Goal: Communication & Community: Answer question/provide support

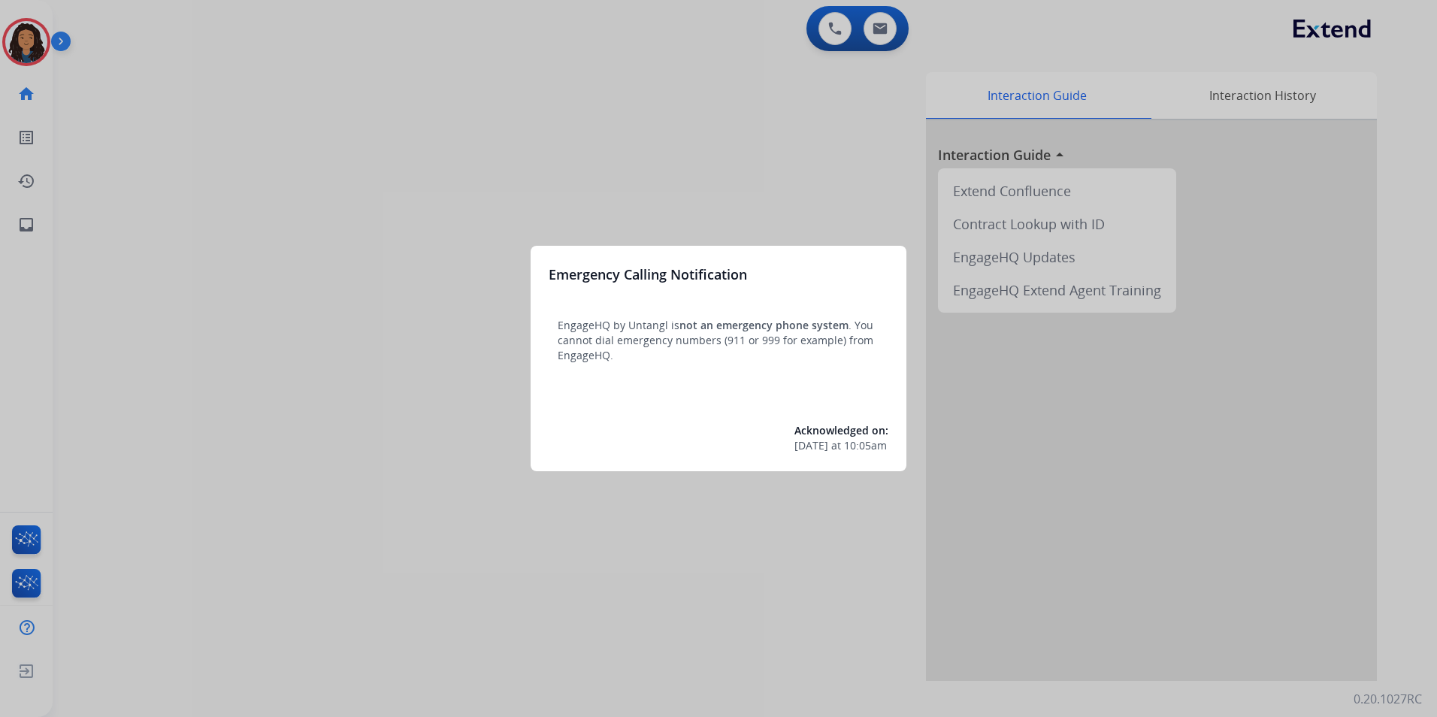
click at [210, 563] on div at bounding box center [718, 358] width 1437 height 717
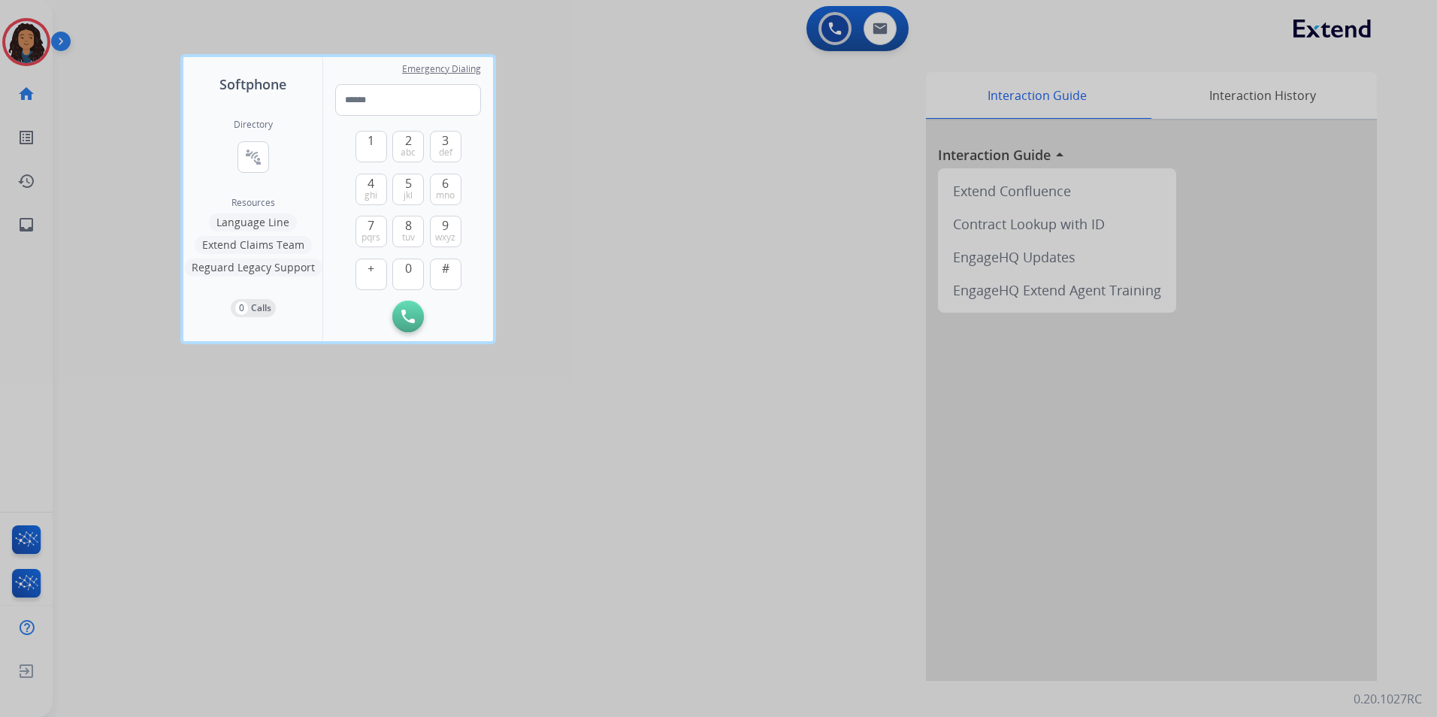
drag, startPoint x: 271, startPoint y: 559, endPoint x: 153, endPoint y: 431, distance: 173.9
click at [162, 446] on div at bounding box center [718, 358] width 1437 height 717
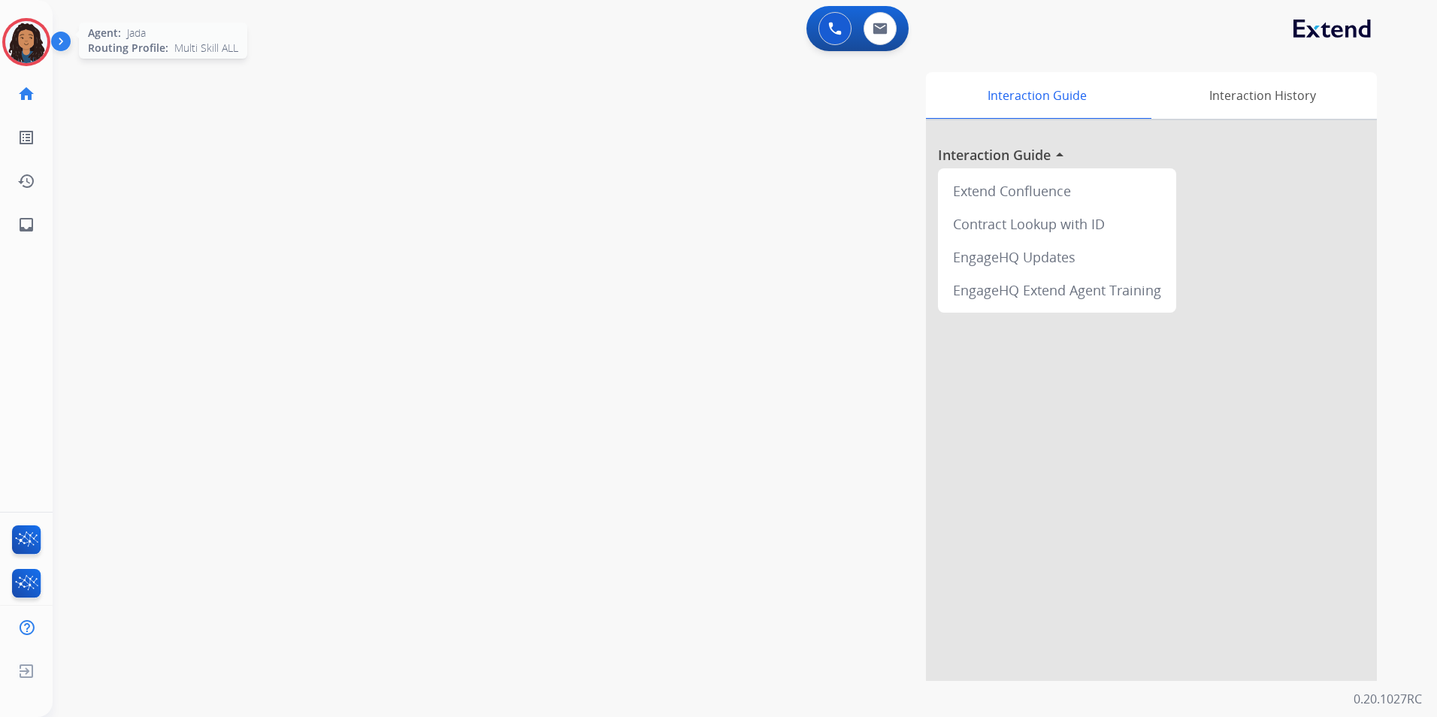
click at [38, 38] on img at bounding box center [26, 42] width 42 height 42
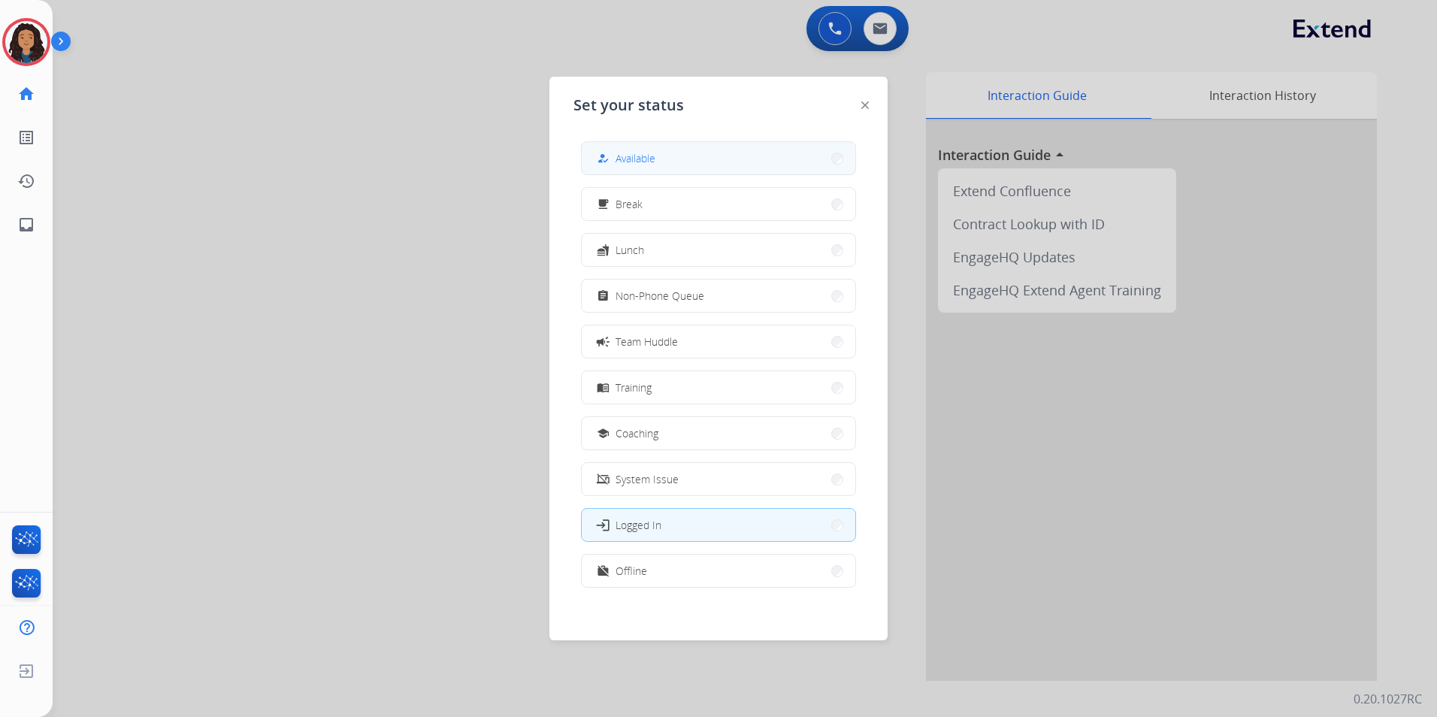
click at [716, 142] on div "how_to_reg Available free_breakfast Break fastfood Lunch assignment Non-Phone Q…" at bounding box center [718, 365] width 290 height 473
click at [717, 150] on button "how_to_reg Available" at bounding box center [719, 158] width 274 height 32
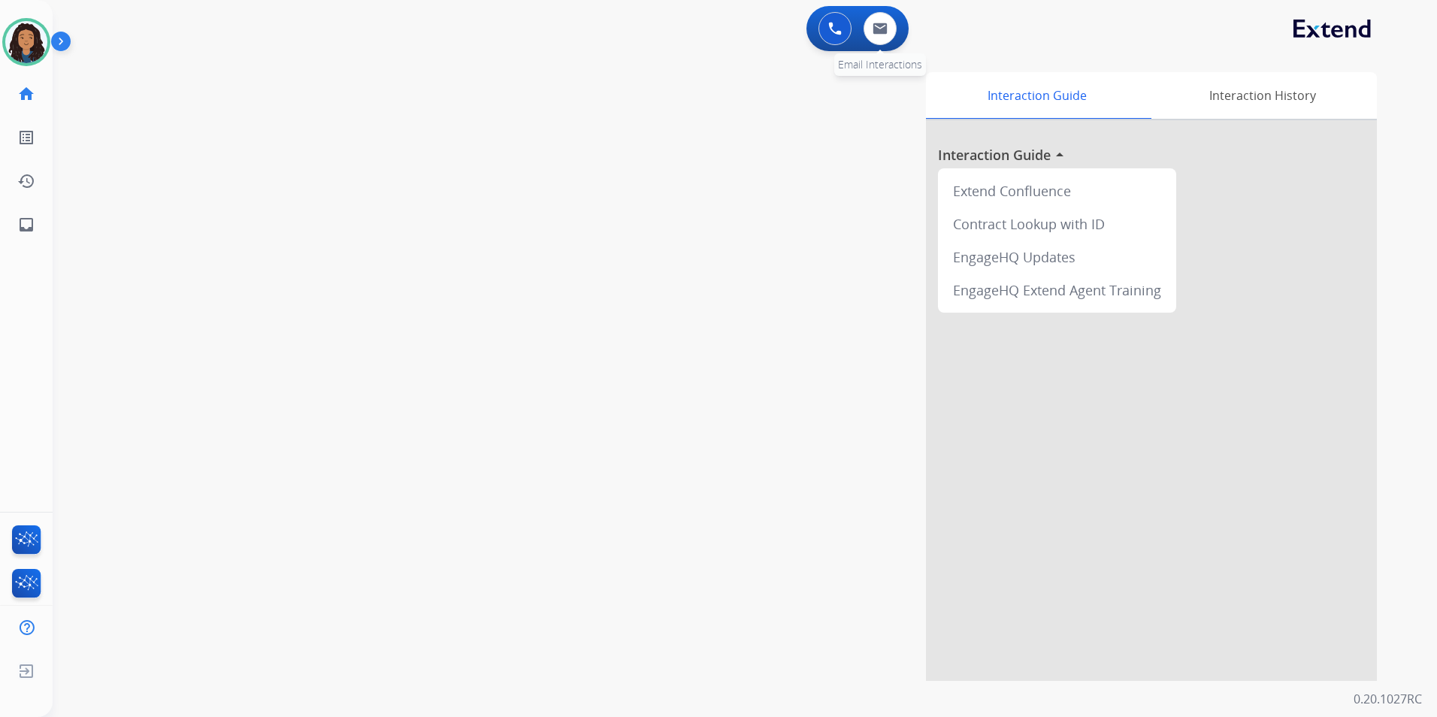
drag, startPoint x: 855, startPoint y: 35, endPoint x: 865, endPoint y: 38, distance: 10.5
click at [865, 38] on div "0 Voice Interactions 0 Email Interactions" at bounding box center [857, 28] width 102 height 45
click at [890, 42] on div "0 Email Interactions" at bounding box center [879, 28] width 45 height 33
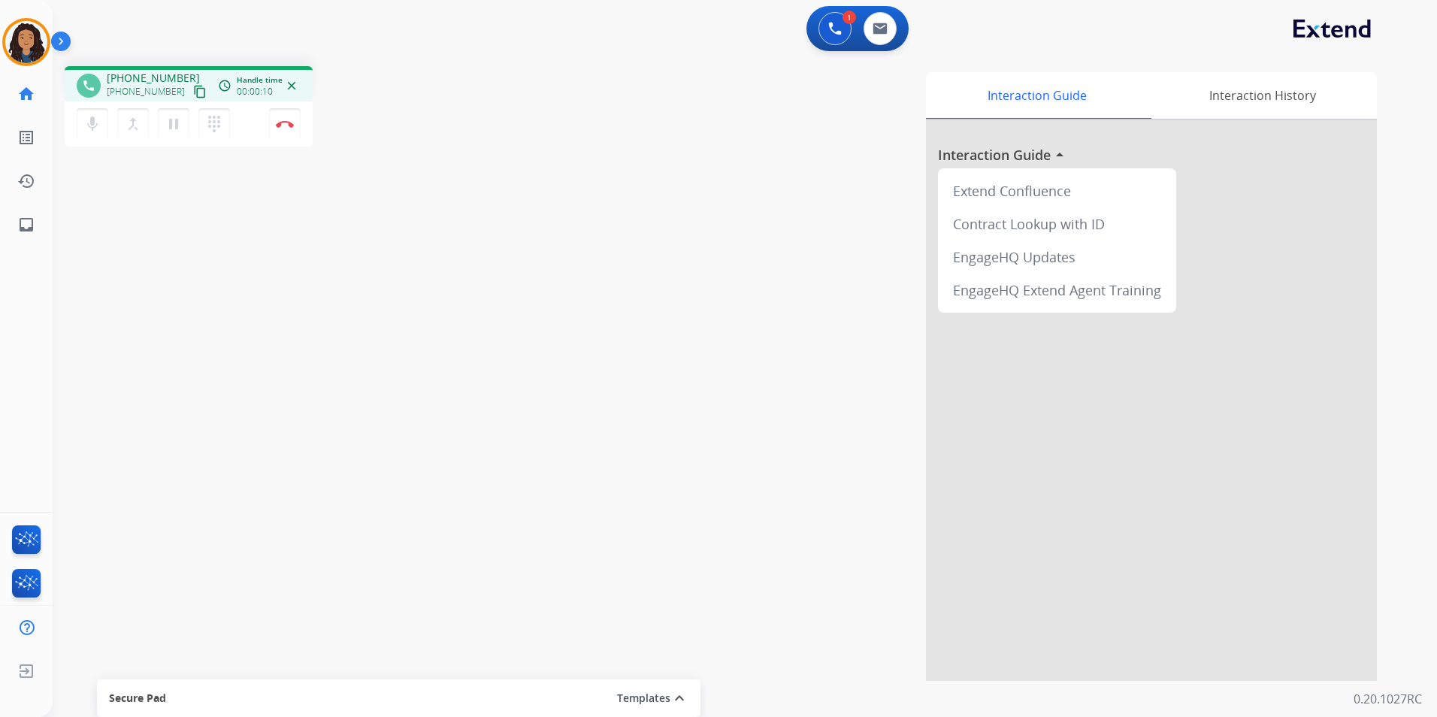
click at [193, 95] on mat-icon "content_copy" at bounding box center [200, 92] width 14 height 14
click at [193, 89] on mat-icon "content_copy" at bounding box center [200, 92] width 14 height 14
click at [883, 35] on button at bounding box center [879, 28] width 33 height 33
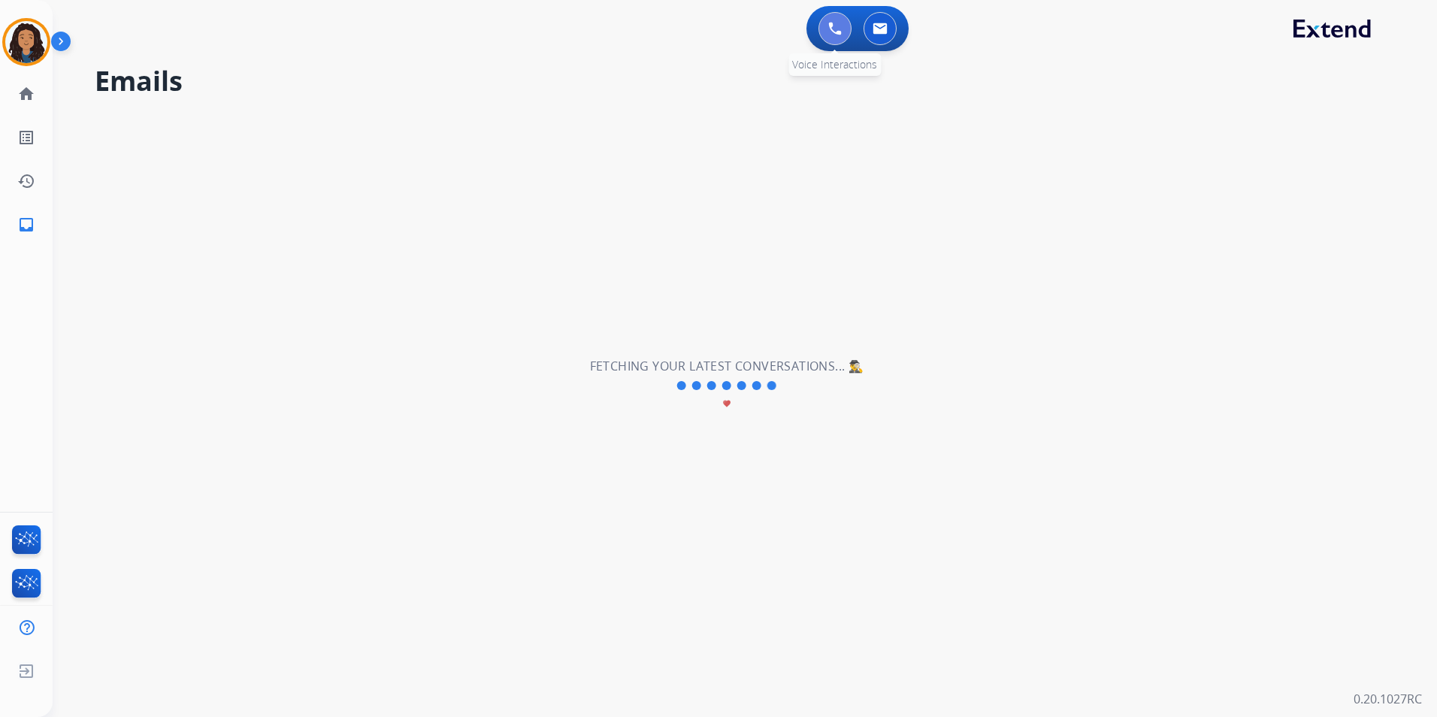
click at [821, 31] on button at bounding box center [834, 28] width 33 height 33
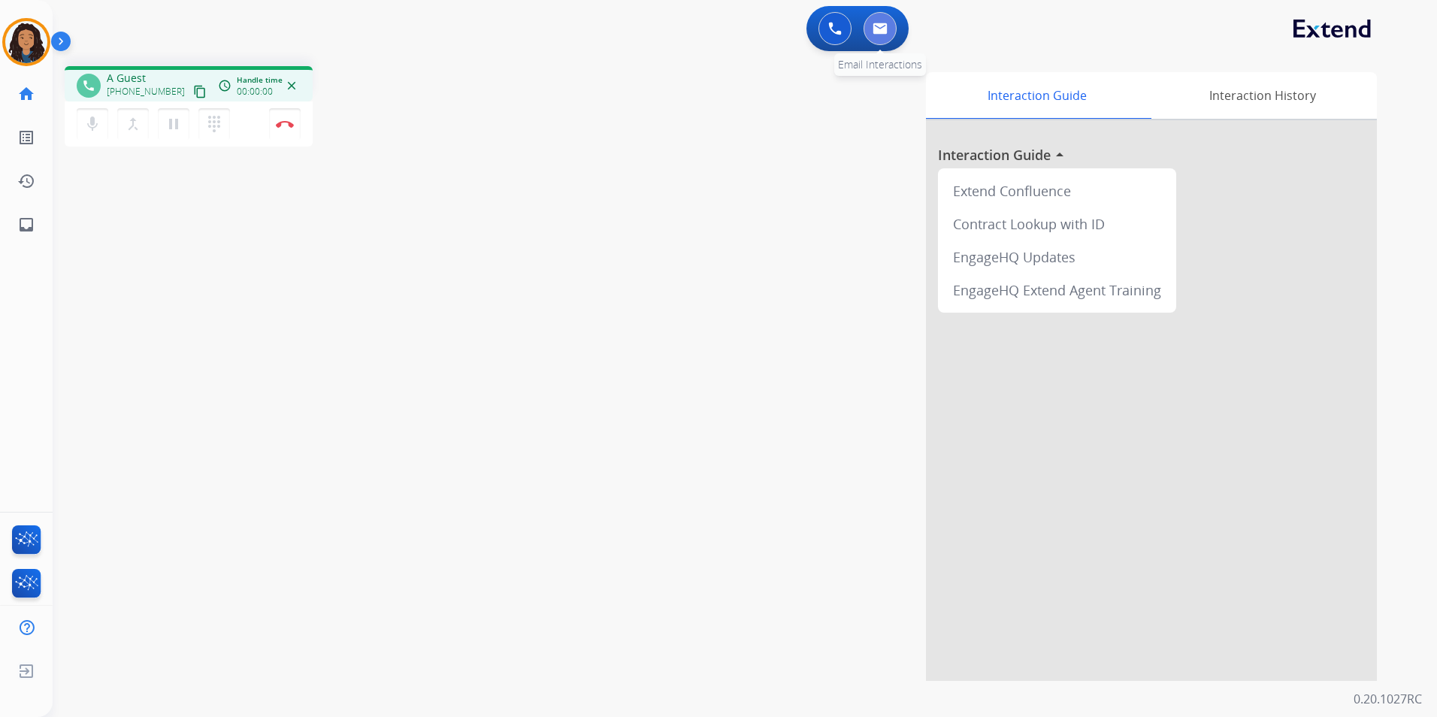
click at [872, 30] on img at bounding box center [879, 29] width 15 height 12
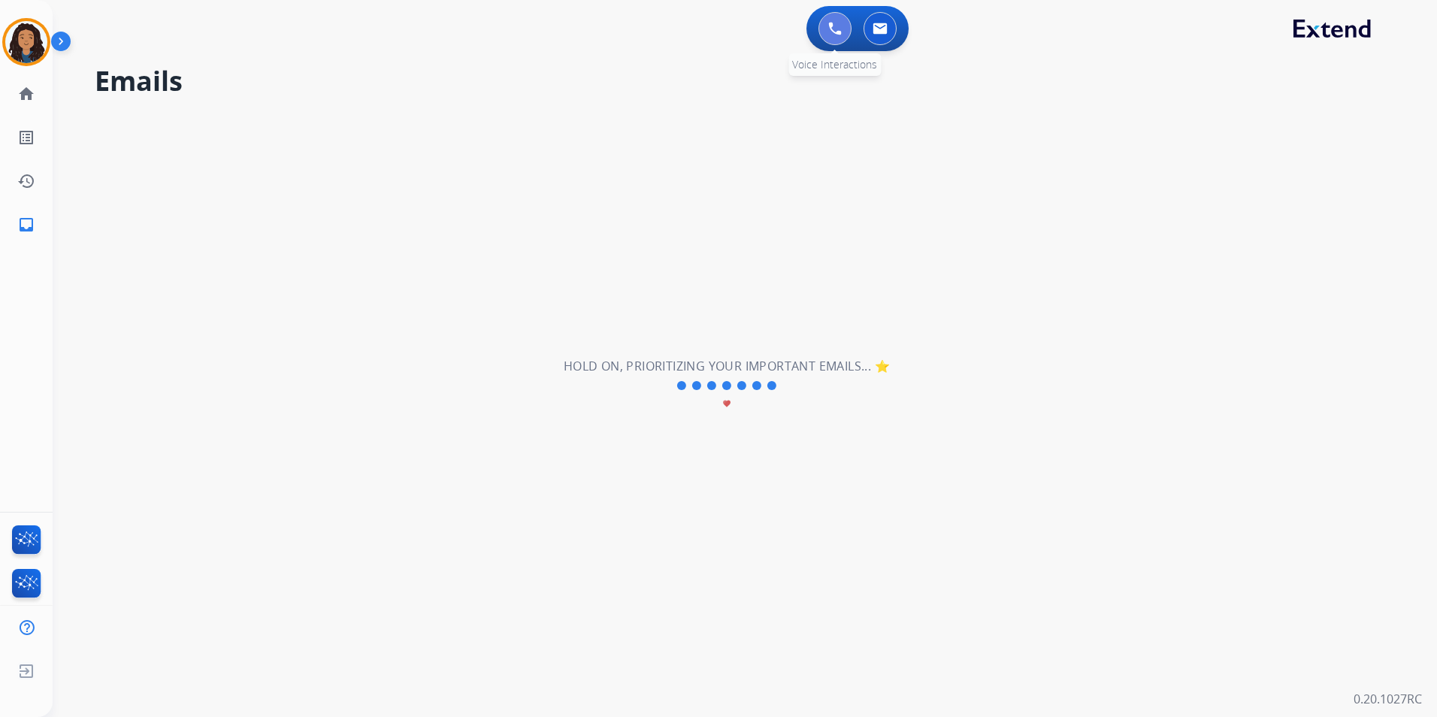
click at [833, 40] on button at bounding box center [834, 28] width 33 height 33
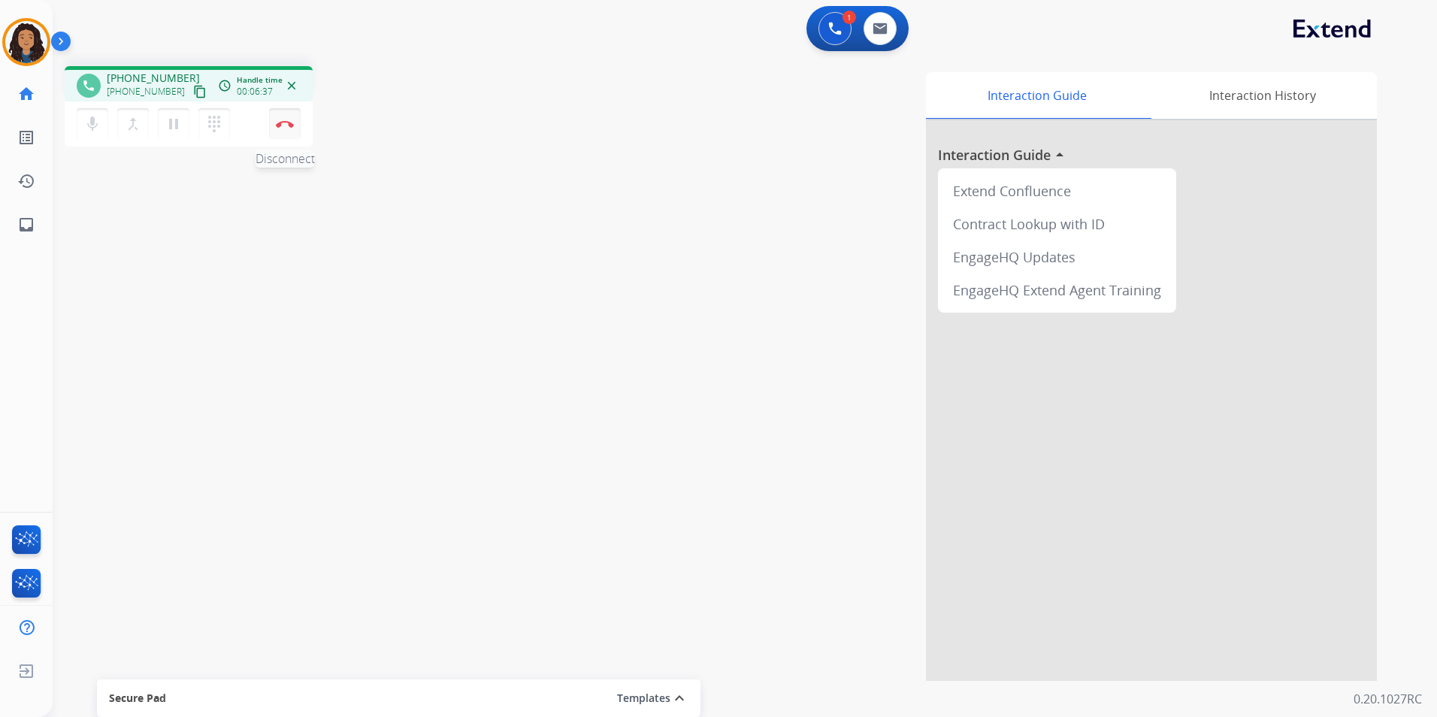
click at [288, 125] on img at bounding box center [285, 124] width 18 height 8
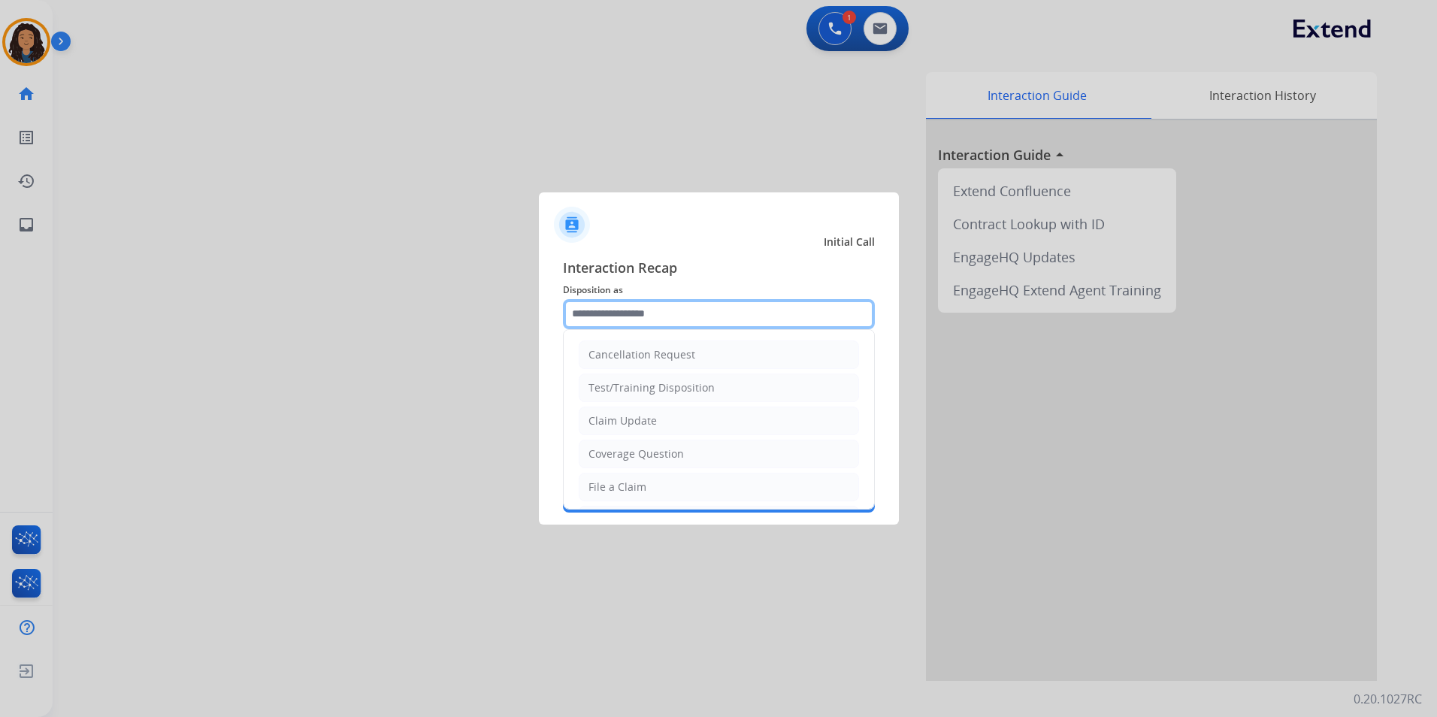
click at [766, 313] on input "text" at bounding box center [719, 314] width 312 height 30
click at [687, 405] on ul "Cancellation Request Test/Training Disposition Claim Update Coverage Question F…" at bounding box center [719, 536] width 310 height 413
click at [642, 416] on div "Secure Pad Add secure pad +" at bounding box center [719, 428] width 312 height 30
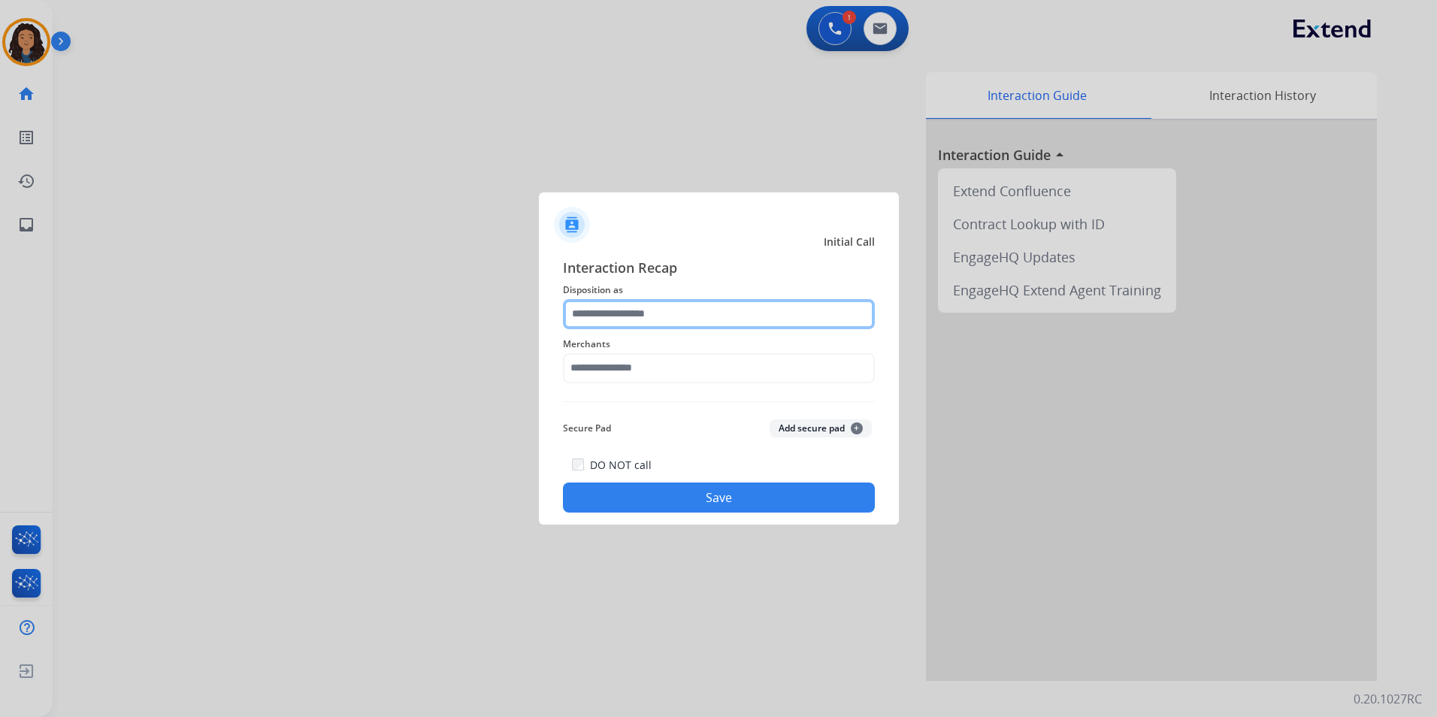
click at [665, 314] on input "text" at bounding box center [719, 314] width 312 height 30
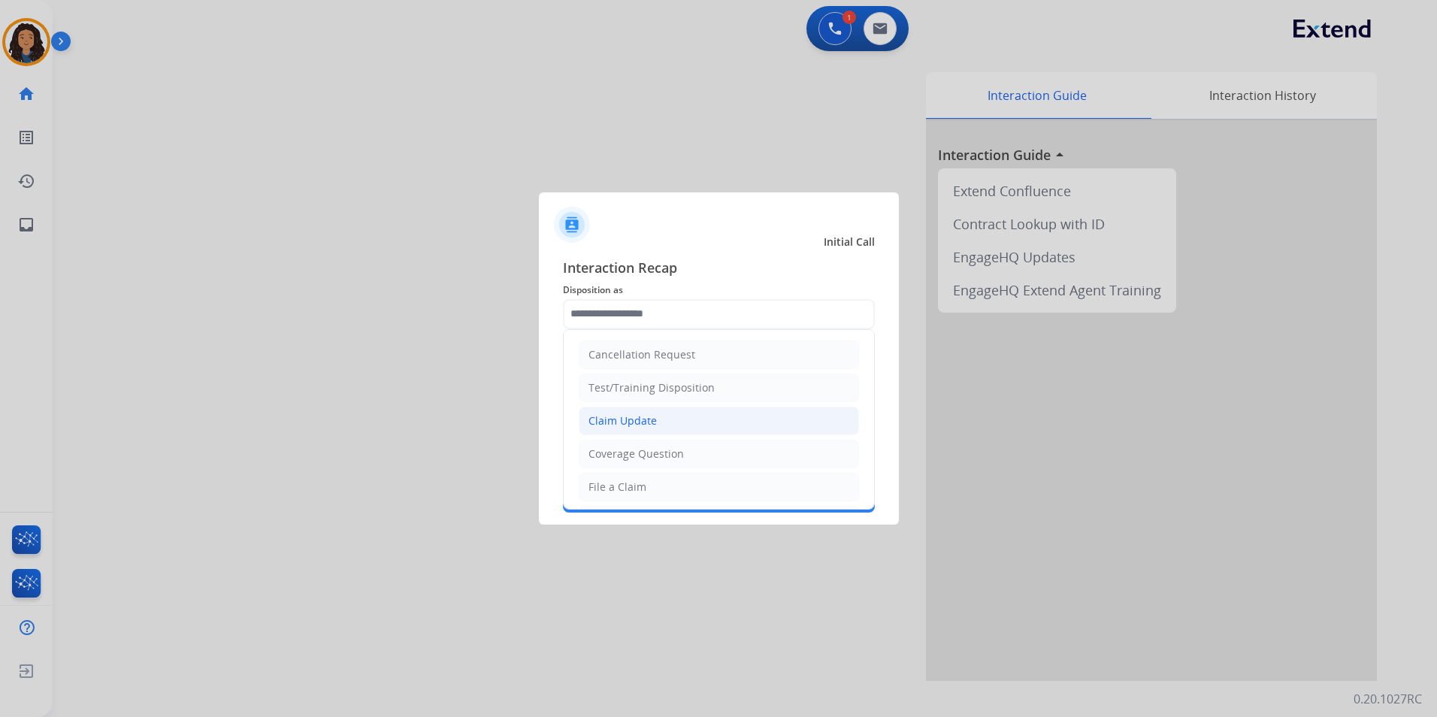
click at [642, 416] on div "Claim Update" at bounding box center [622, 420] width 68 height 15
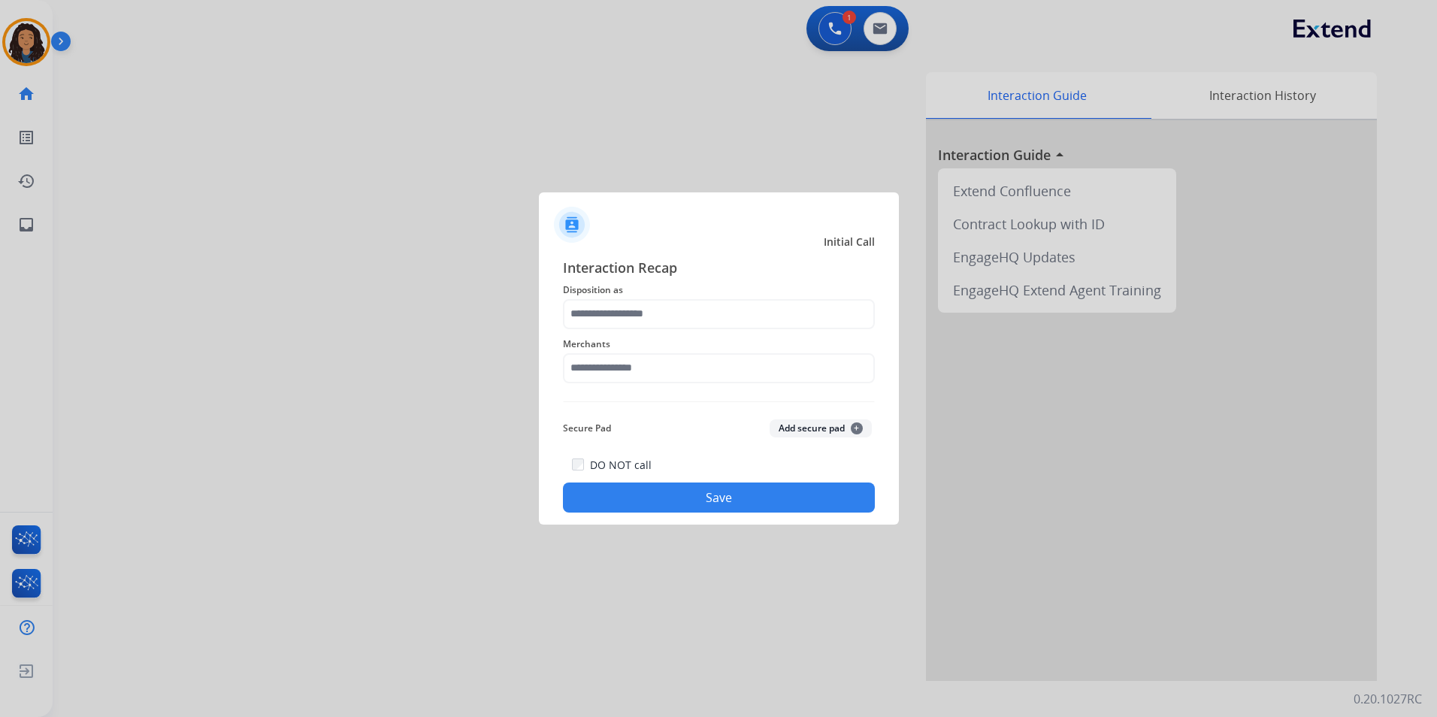
type input "**********"
click at [654, 373] on input "text" at bounding box center [719, 368] width 312 height 30
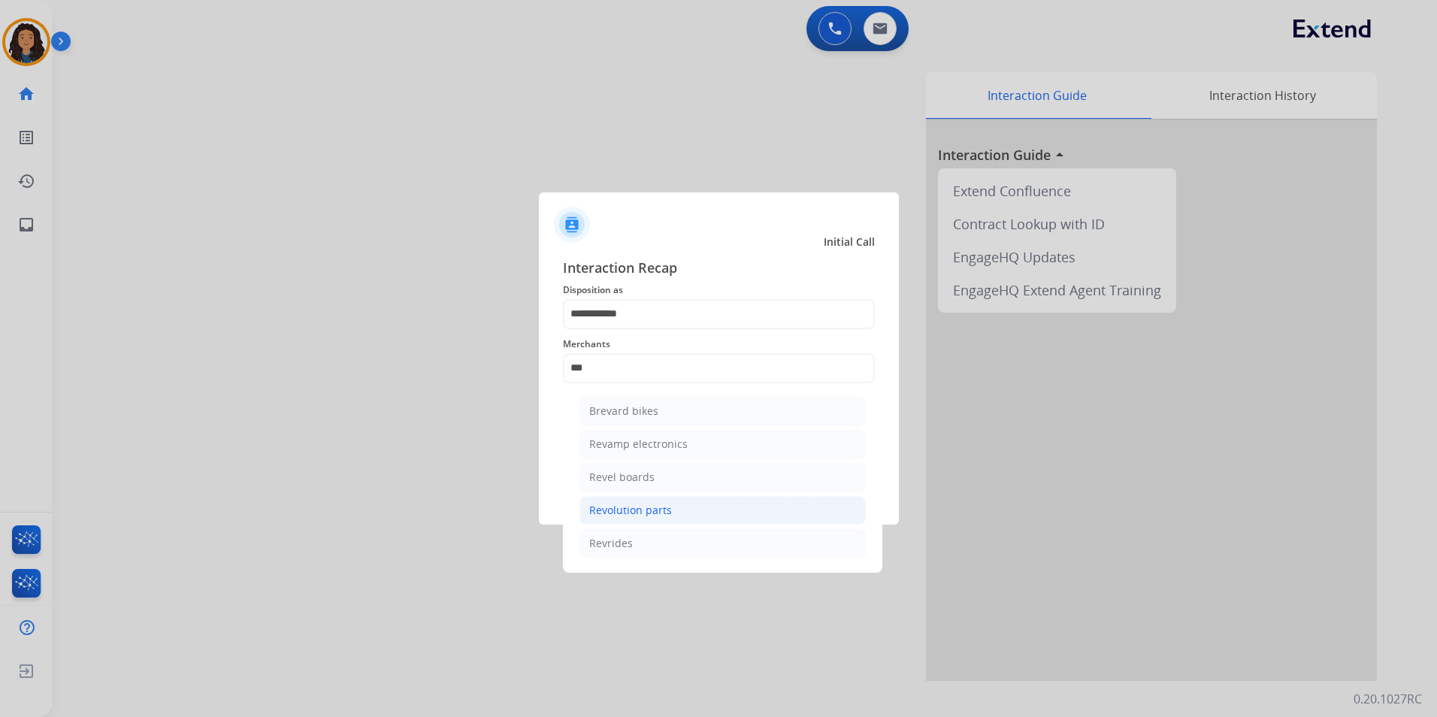
click at [672, 514] on li "Revolution parts" at bounding box center [722, 510] width 286 height 29
type input "**********"
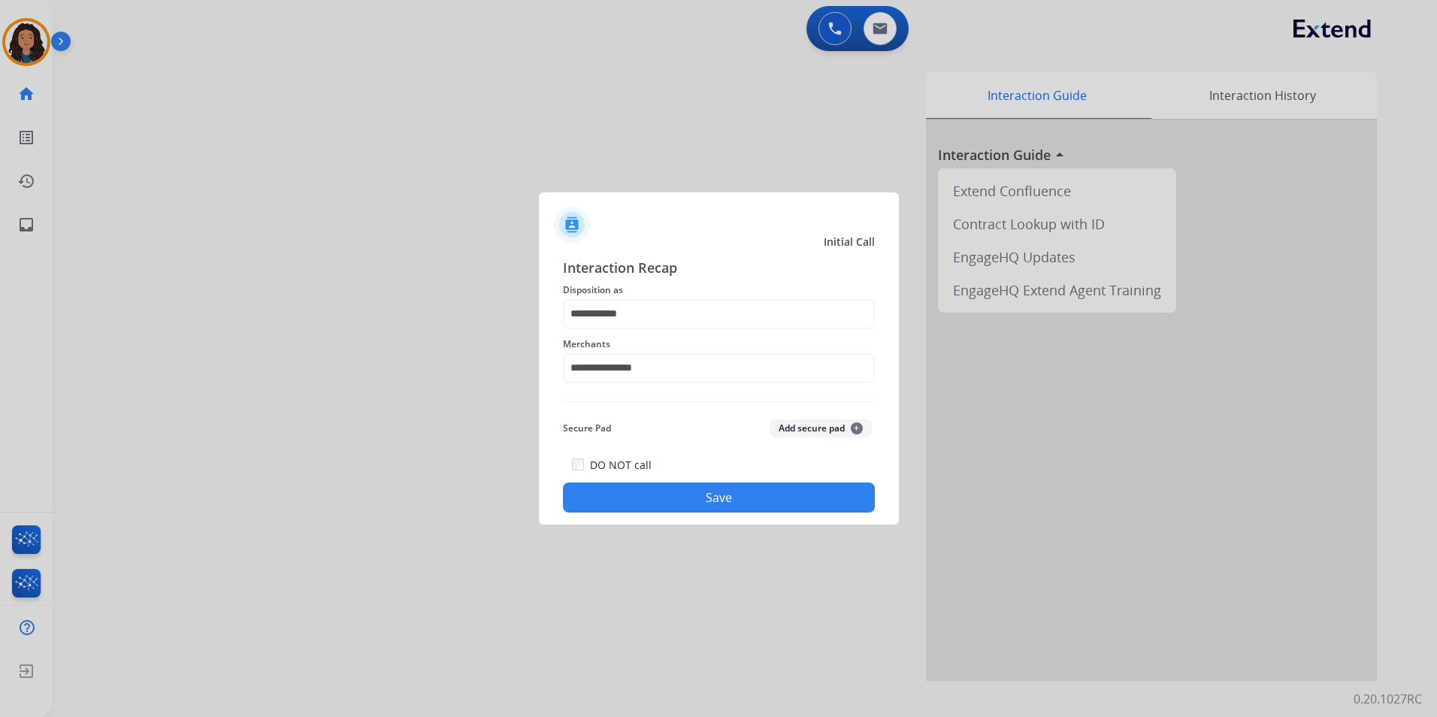
click at [669, 502] on button "Save" at bounding box center [719, 497] width 312 height 30
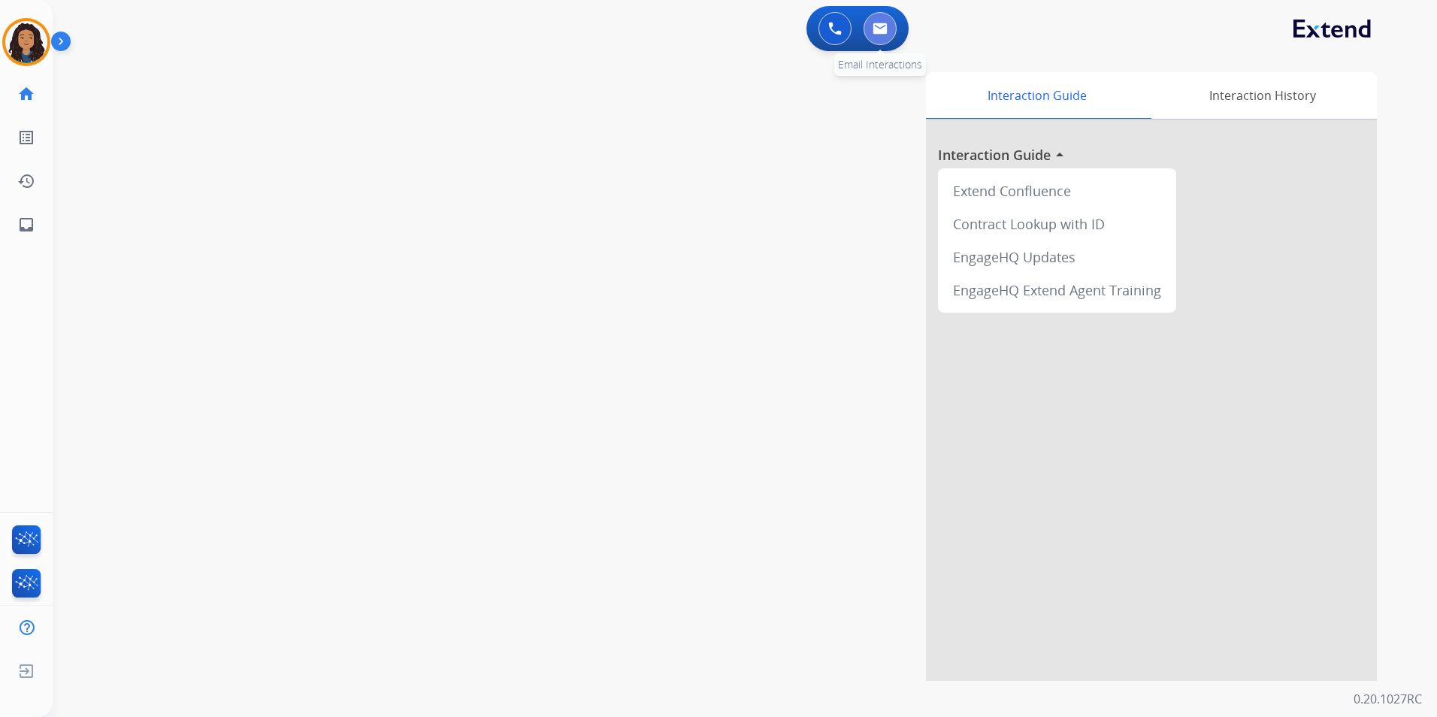
click at [890, 26] on button at bounding box center [879, 28] width 33 height 33
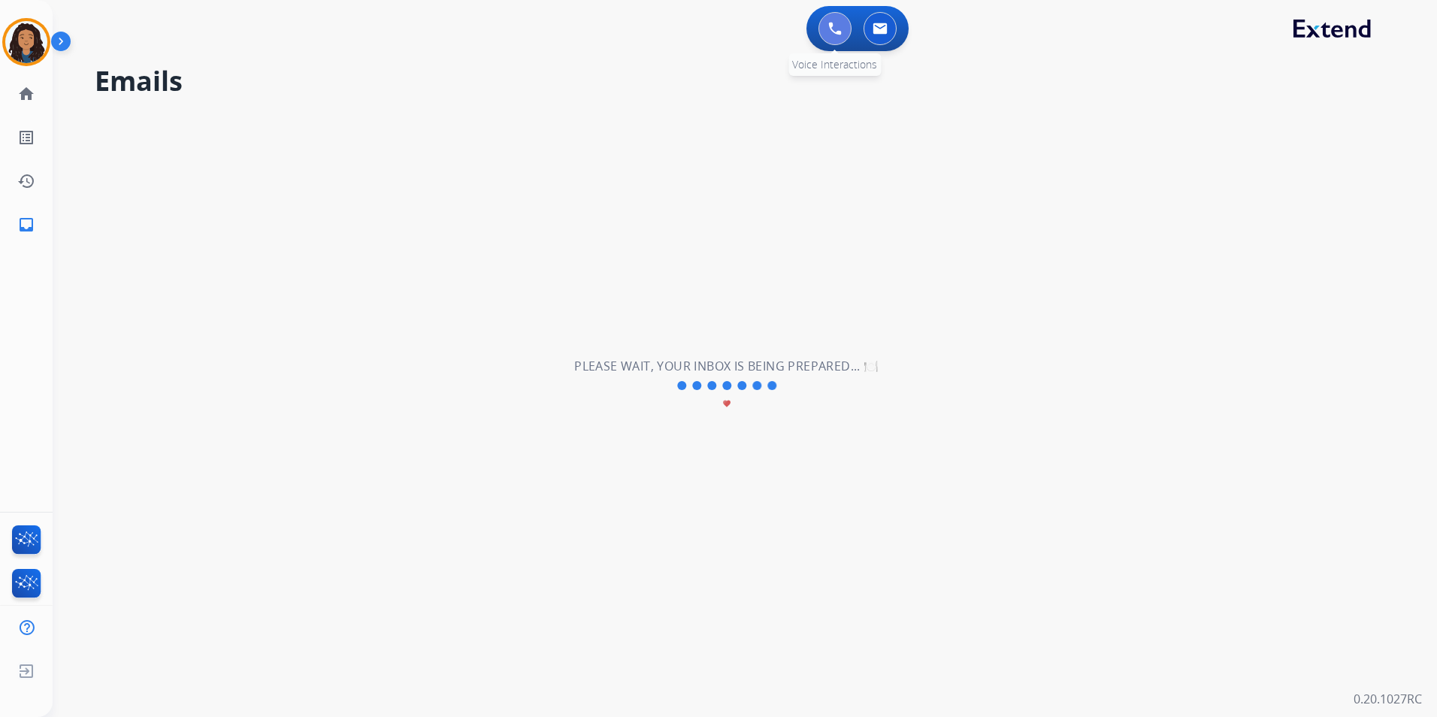
click at [836, 38] on button at bounding box center [834, 28] width 33 height 33
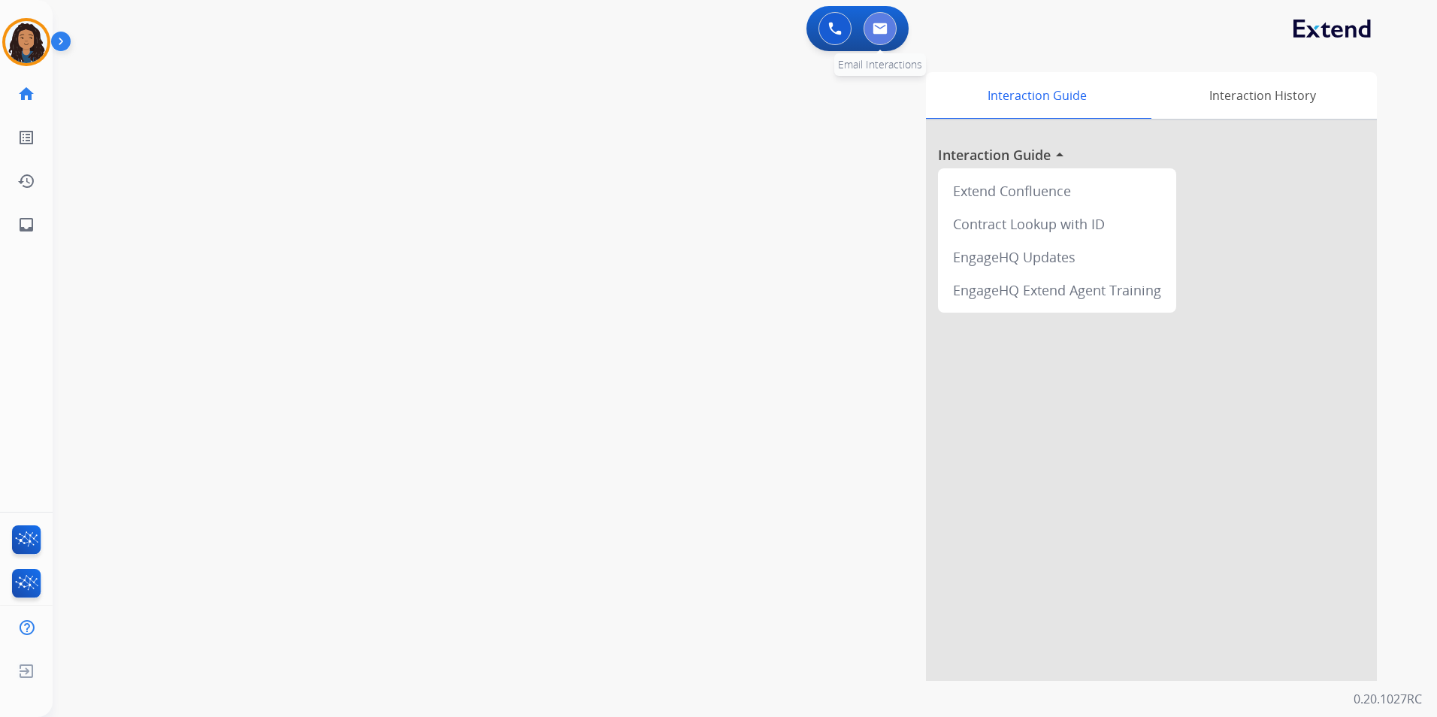
click at [880, 23] on img at bounding box center [879, 29] width 15 height 12
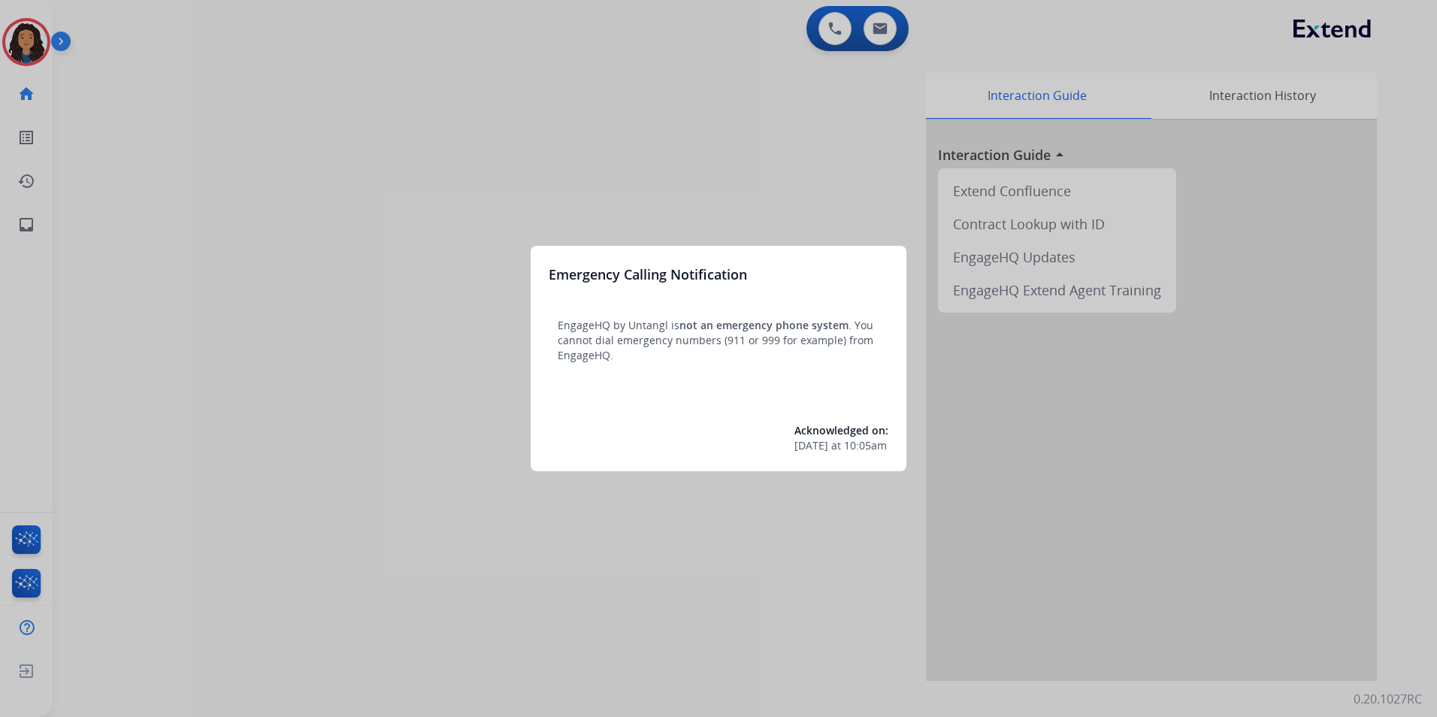
click at [491, 621] on div at bounding box center [718, 358] width 1437 height 717
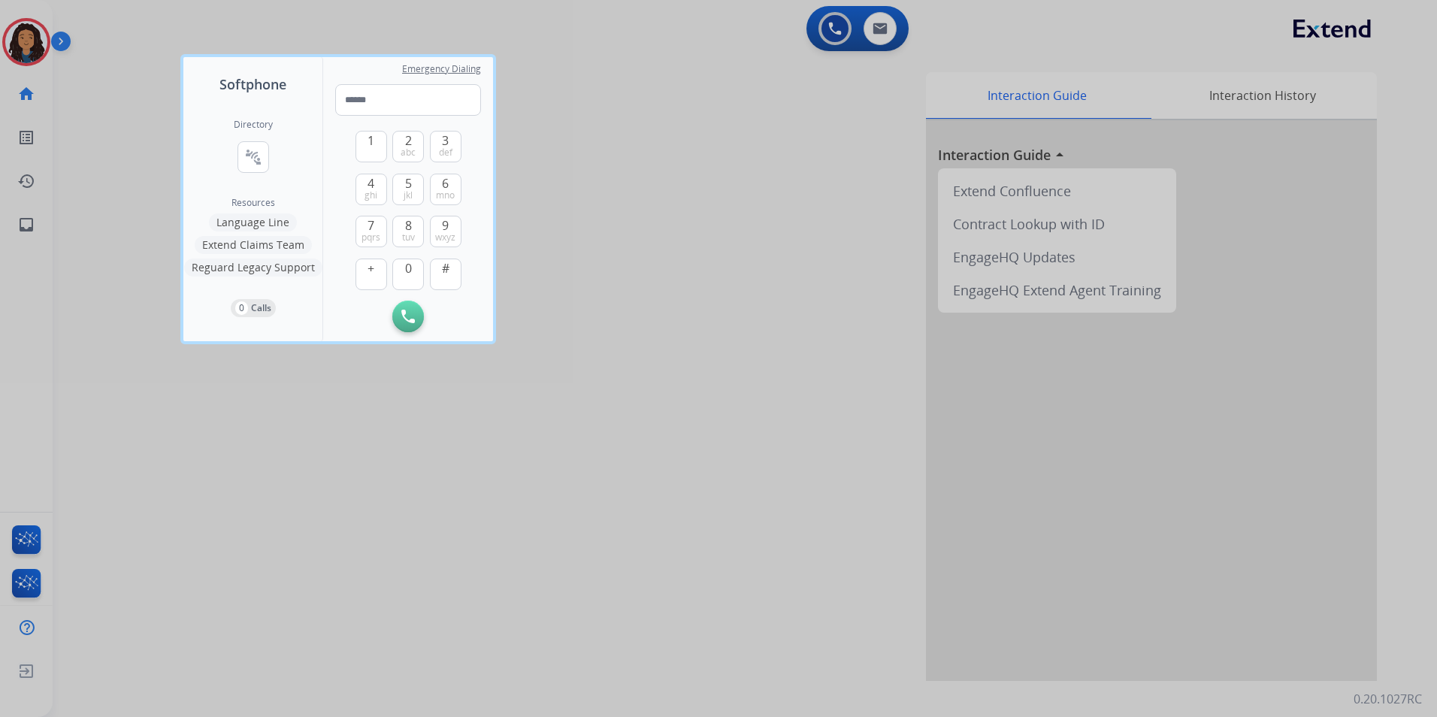
drag, startPoint x: 420, startPoint y: 437, endPoint x: 346, endPoint y: 384, distance: 90.9
click at [416, 431] on div at bounding box center [718, 358] width 1437 height 717
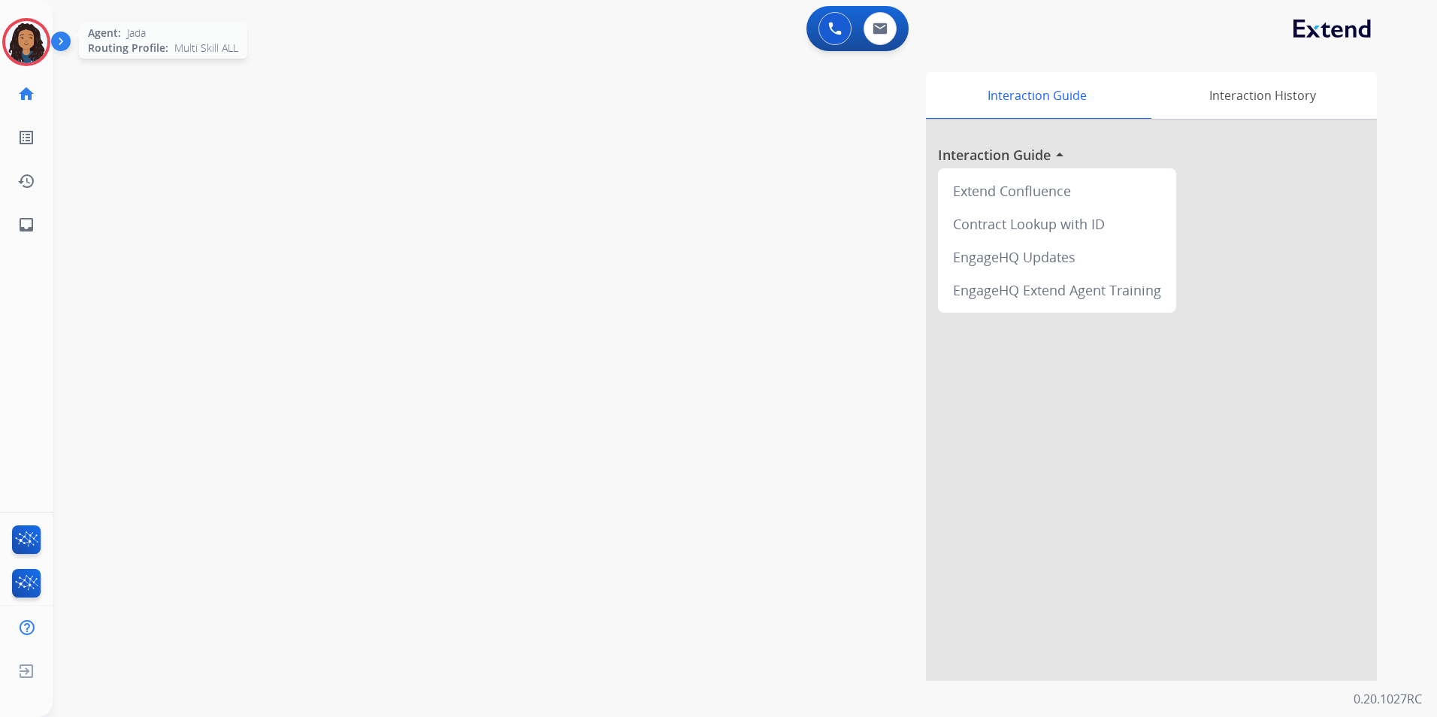
click at [20, 53] on img at bounding box center [26, 42] width 42 height 42
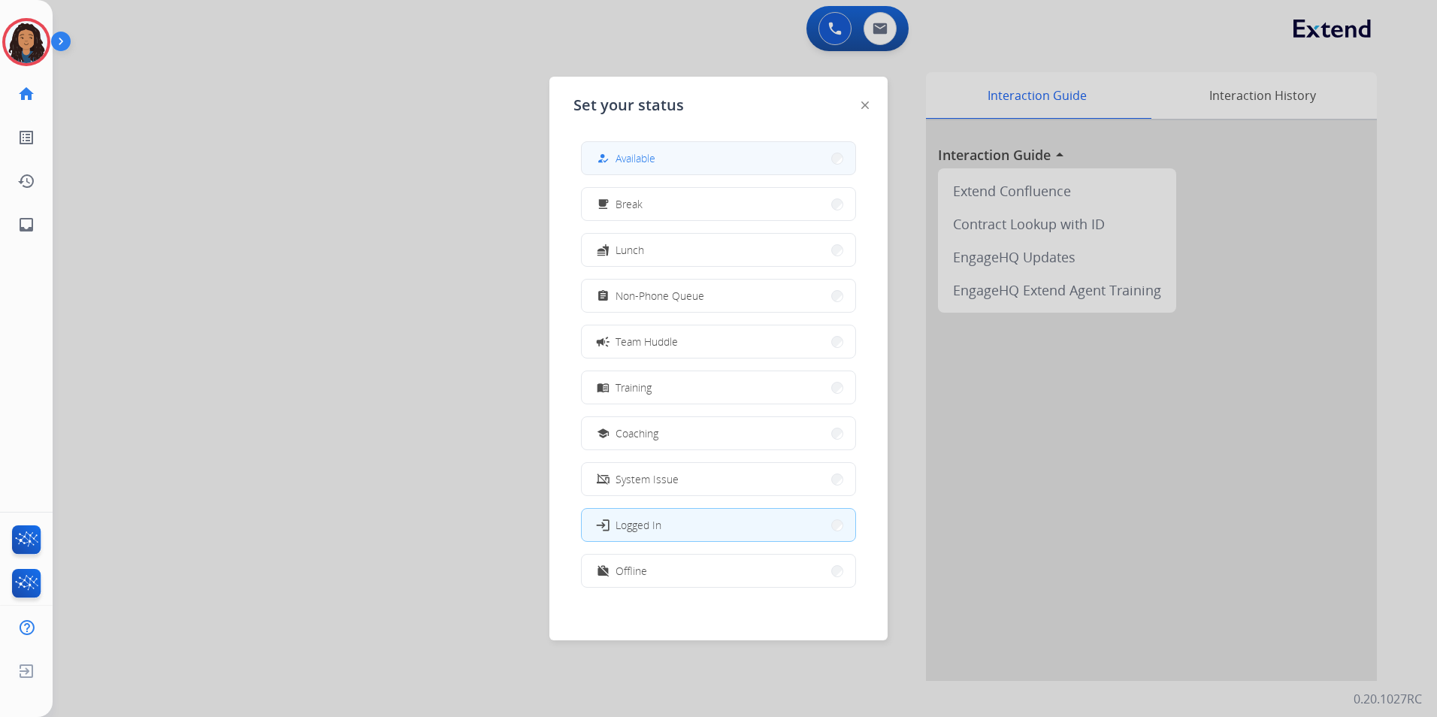
click at [708, 161] on button "how_to_reg Available" at bounding box center [719, 158] width 274 height 32
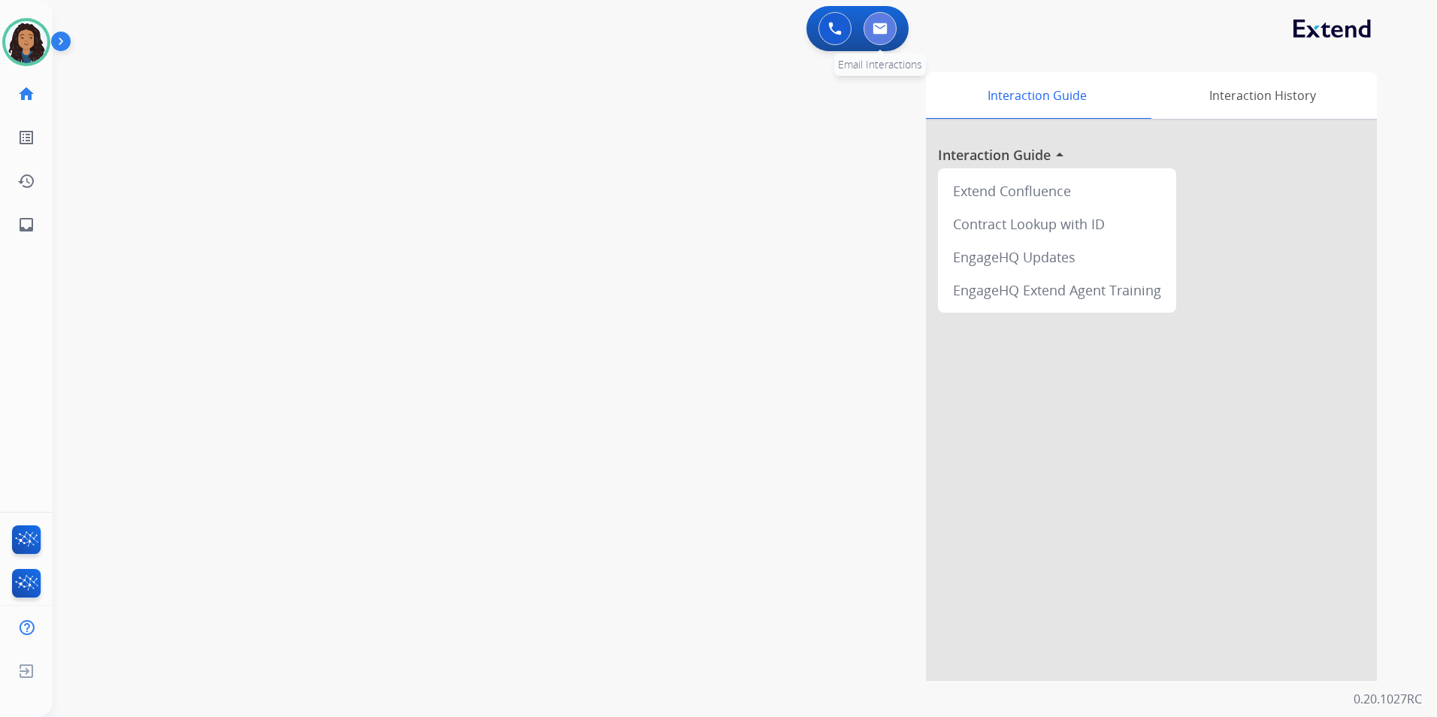
click at [876, 29] on img at bounding box center [879, 29] width 15 height 12
select select "**********"
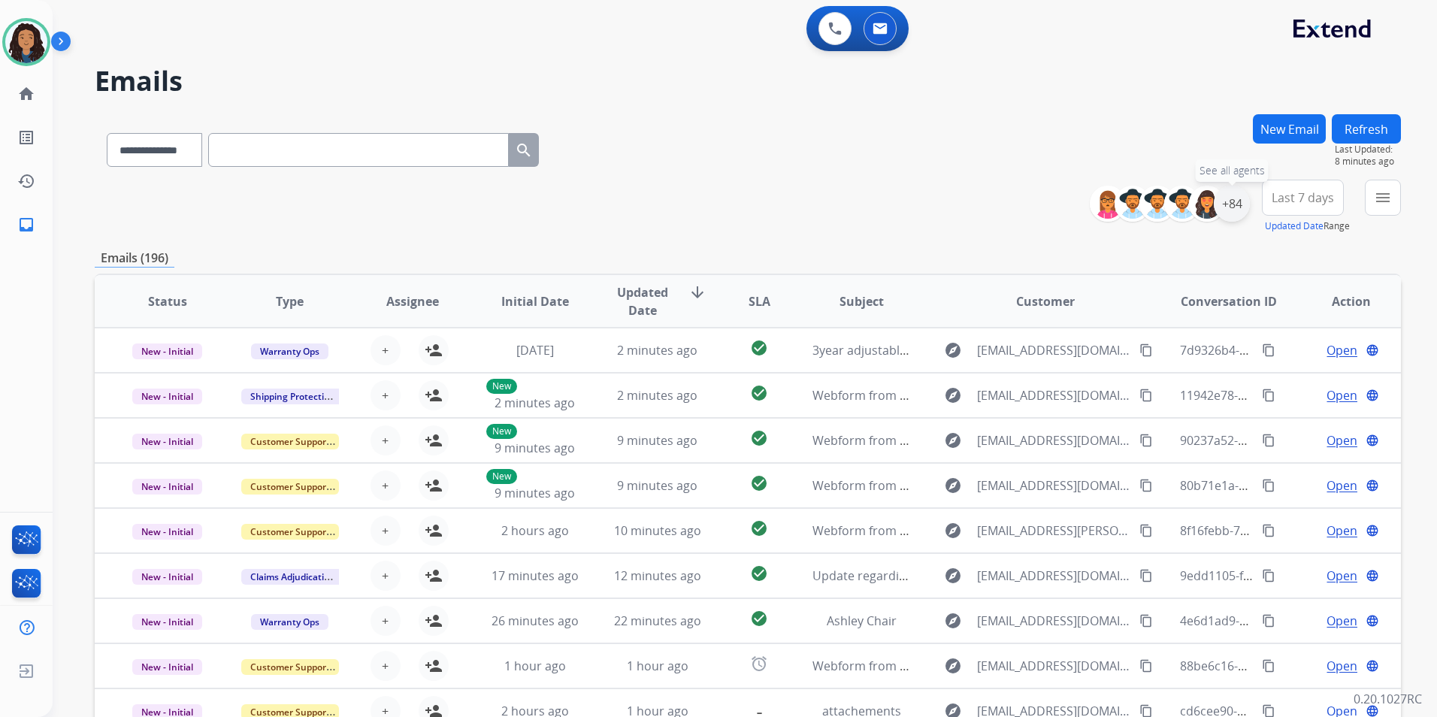
click at [1237, 210] on div "+84" at bounding box center [1232, 204] width 36 height 36
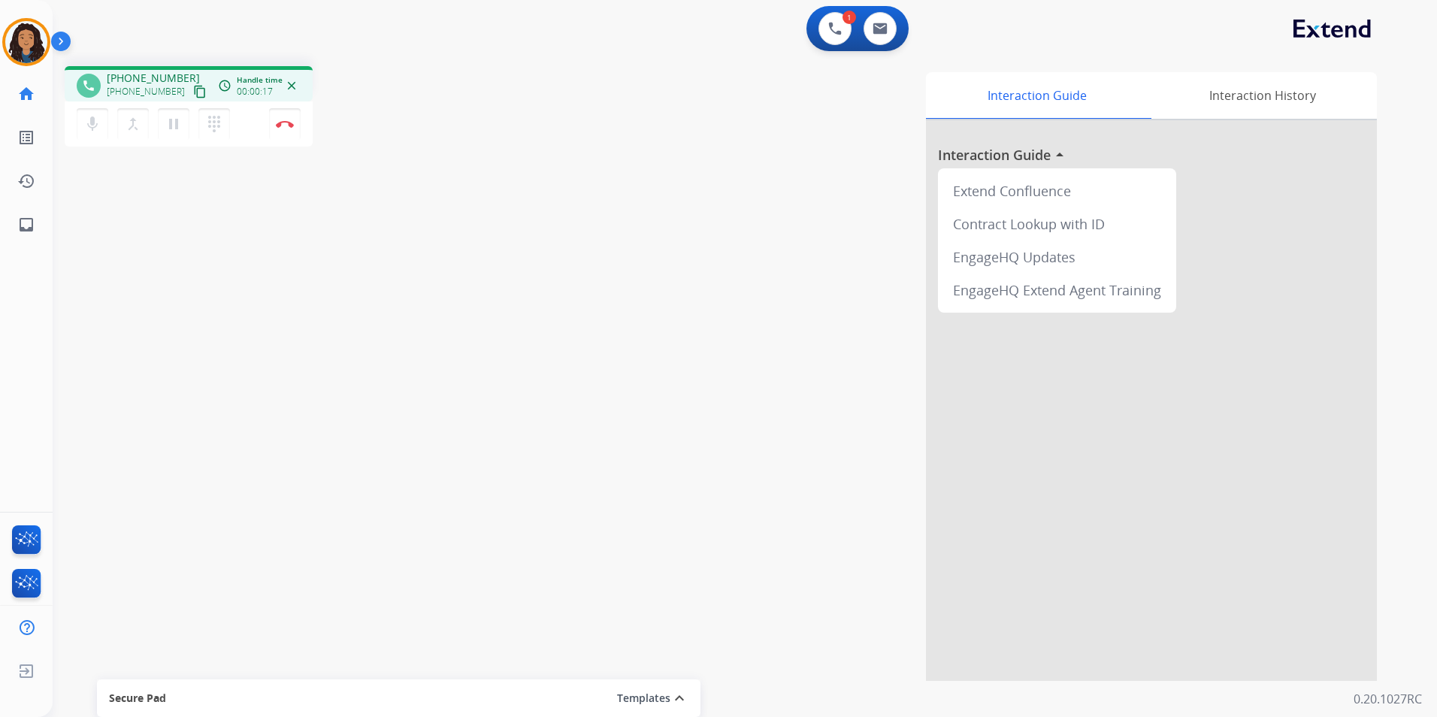
click at [193, 91] on mat-icon "content_copy" at bounding box center [200, 92] width 14 height 14
click at [193, 95] on mat-icon "content_copy" at bounding box center [200, 92] width 14 height 14
click at [289, 126] on img at bounding box center [285, 124] width 18 height 8
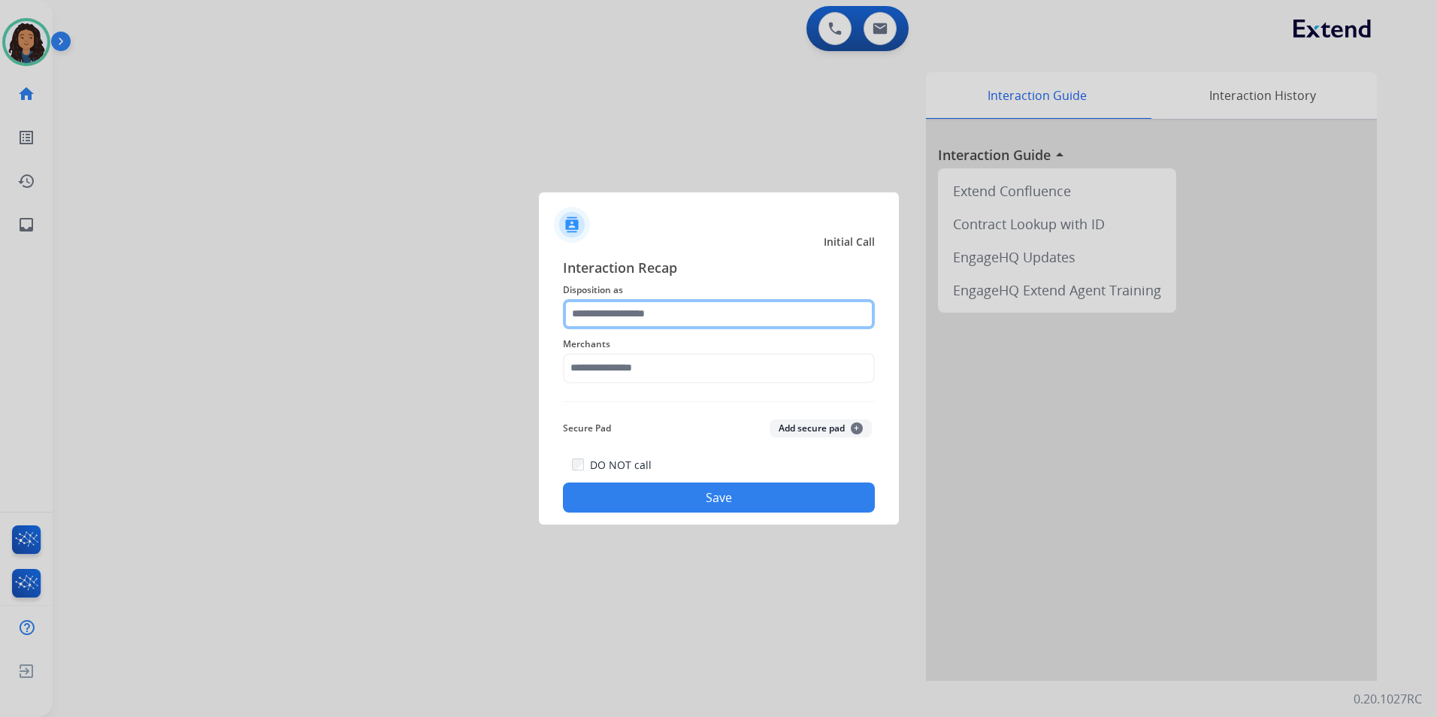
click at [663, 314] on input "text" at bounding box center [719, 314] width 312 height 30
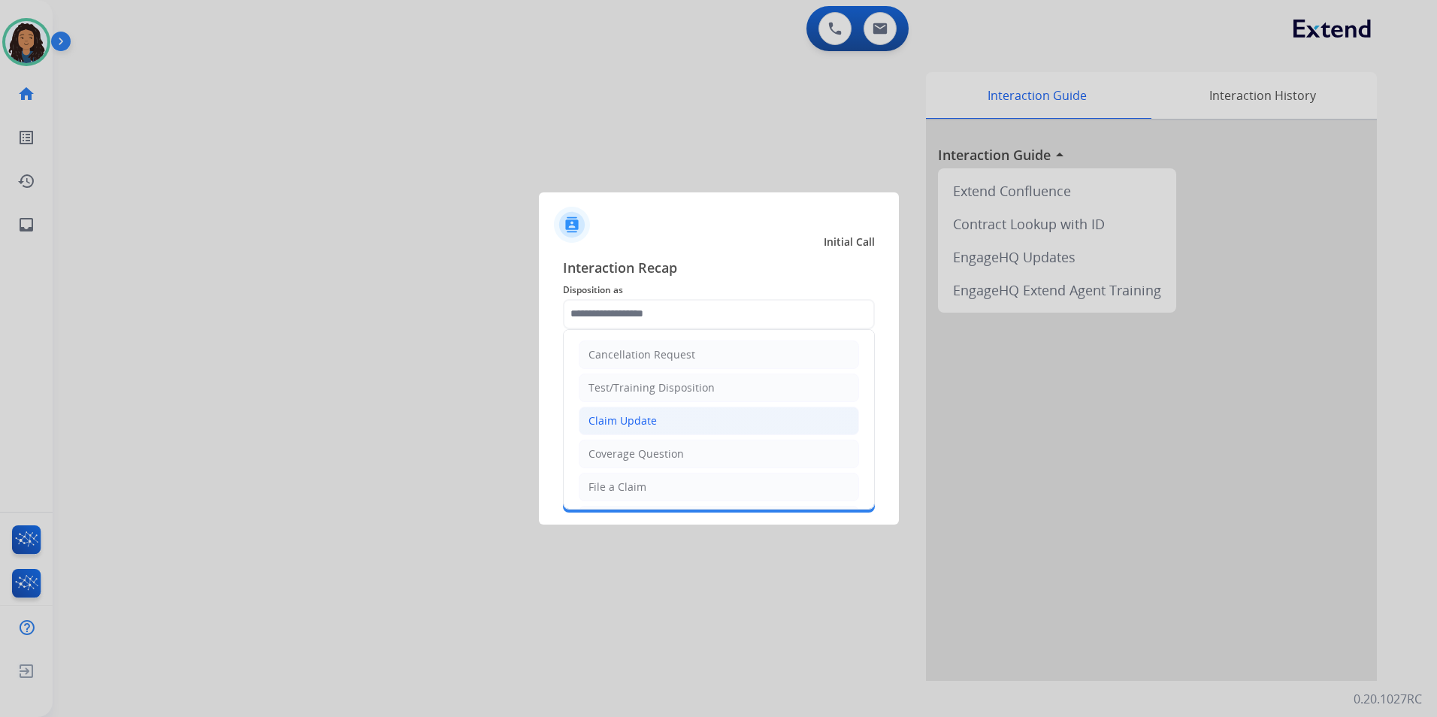
click at [685, 416] on li "Claim Update" at bounding box center [719, 421] width 280 height 29
type input "**********"
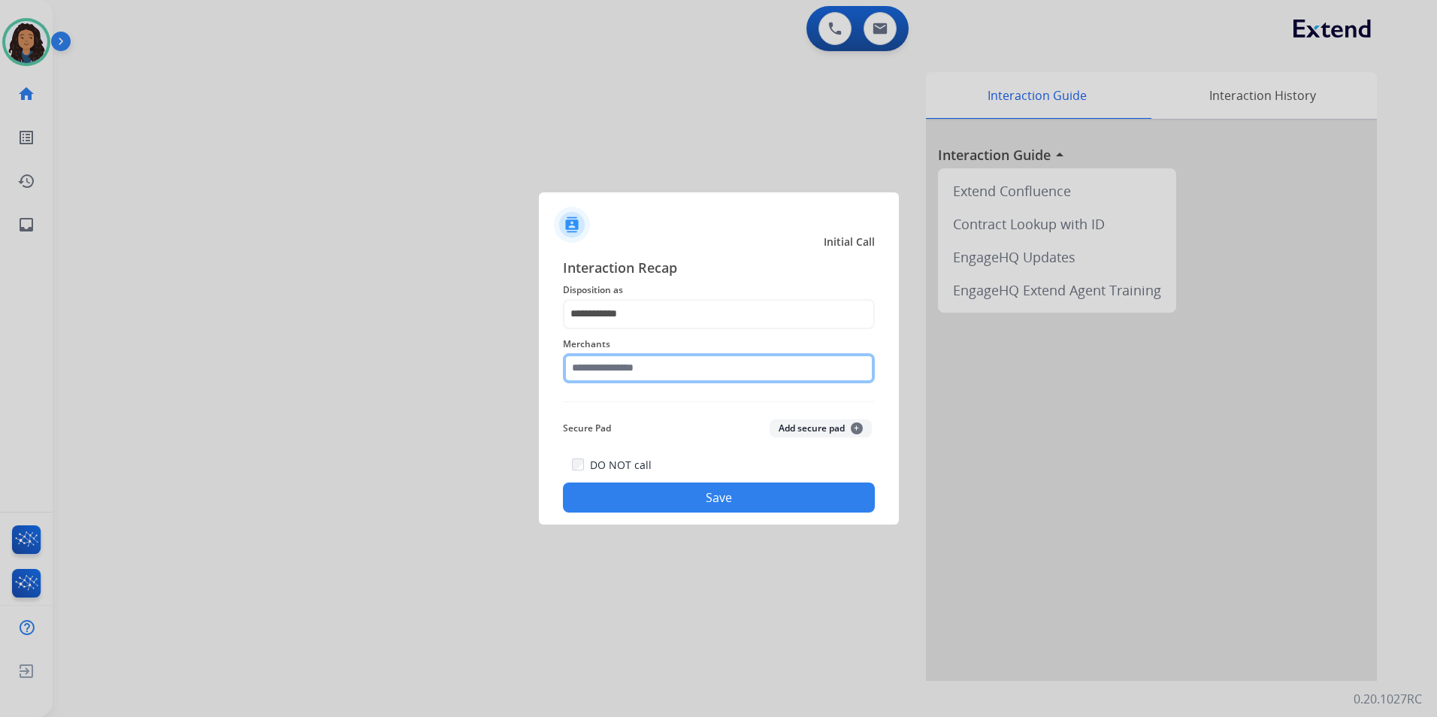
click at [647, 375] on input "text" at bounding box center [719, 368] width 312 height 30
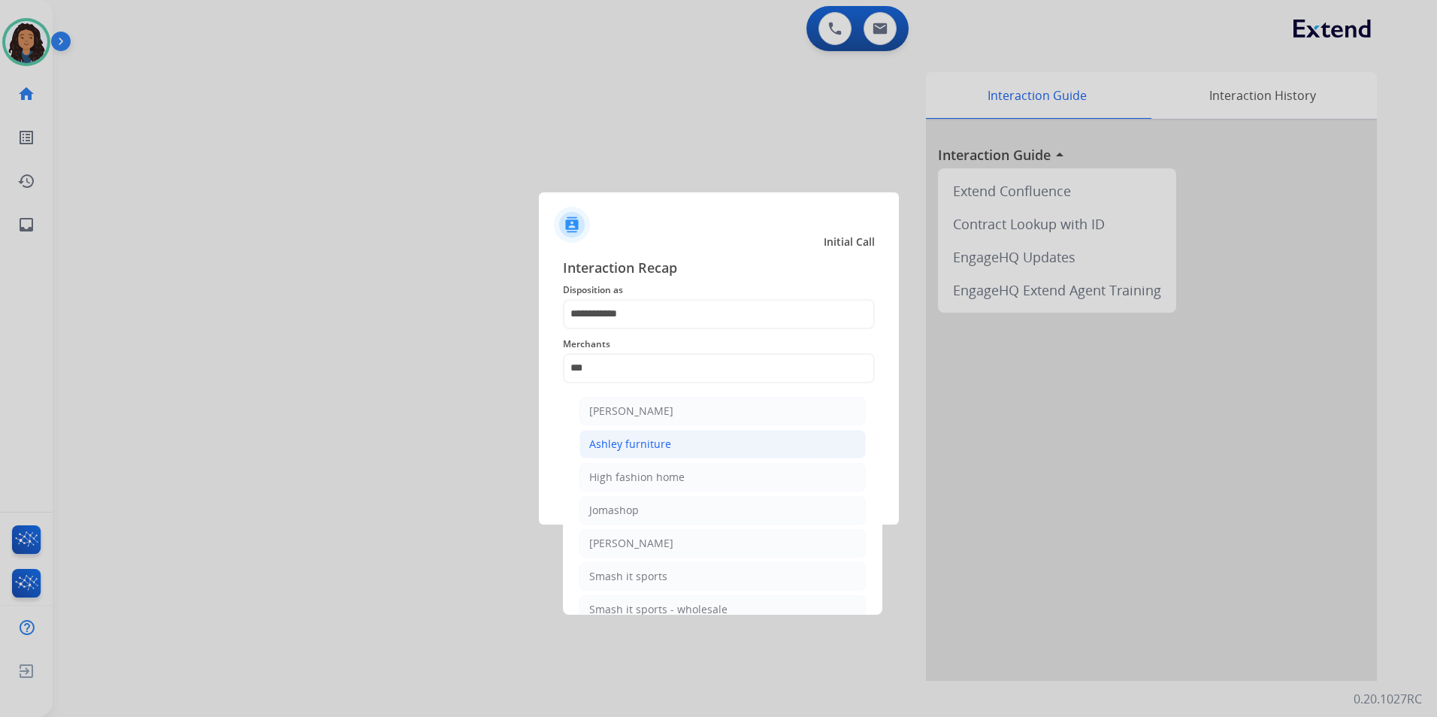
click at [655, 440] on div "Ashley furniture" at bounding box center [630, 444] width 82 height 15
type input "**********"
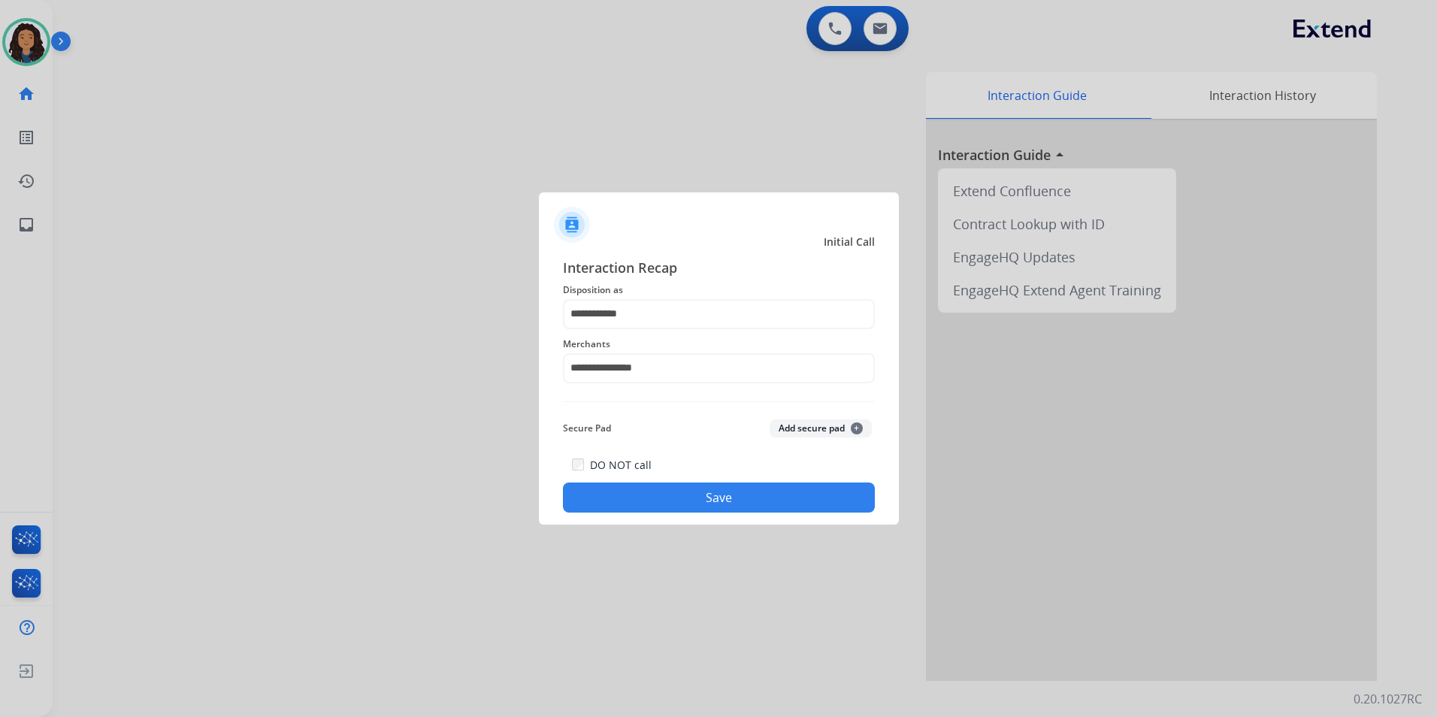
click at [653, 482] on div "DO NOT call Save" at bounding box center [719, 483] width 312 height 57
click at [653, 484] on button "Save" at bounding box center [719, 497] width 312 height 30
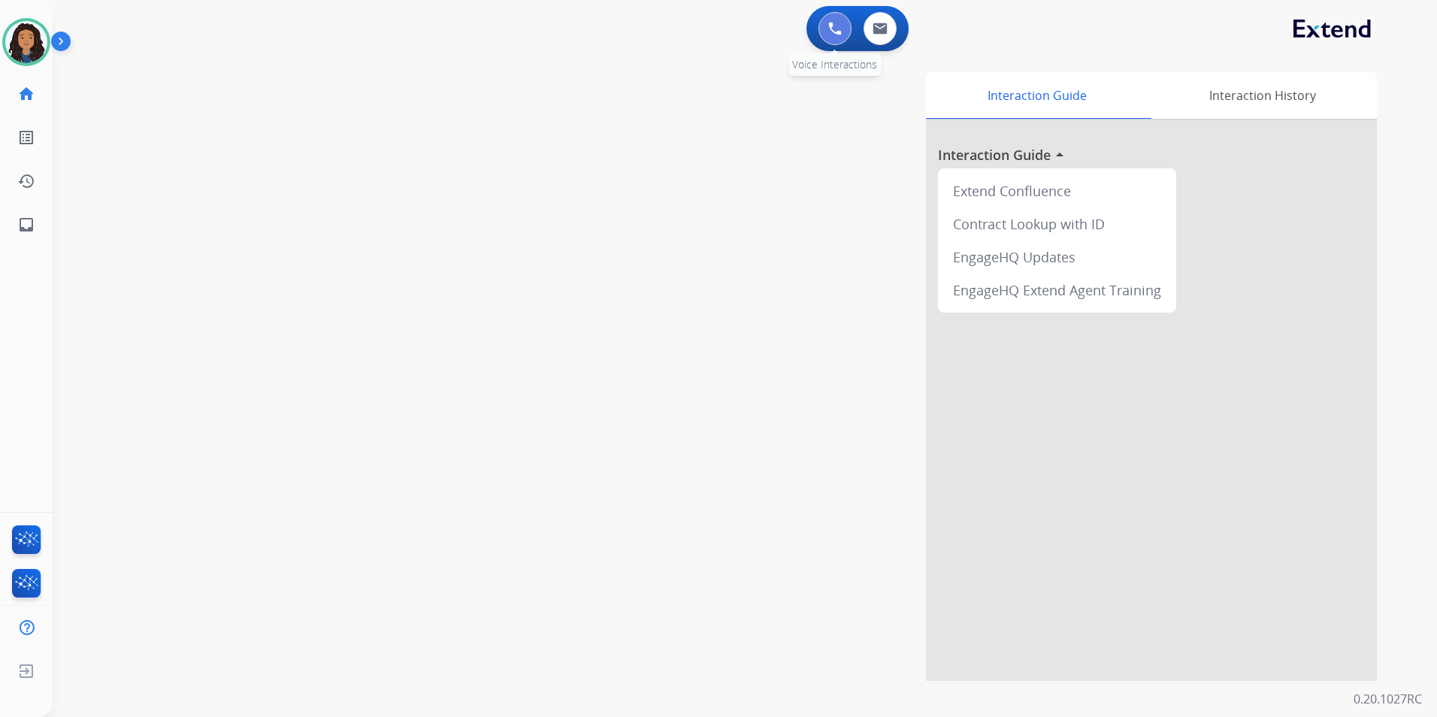
click at [847, 32] on button at bounding box center [834, 28] width 33 height 33
click at [838, 31] on img at bounding box center [835, 29] width 14 height 14
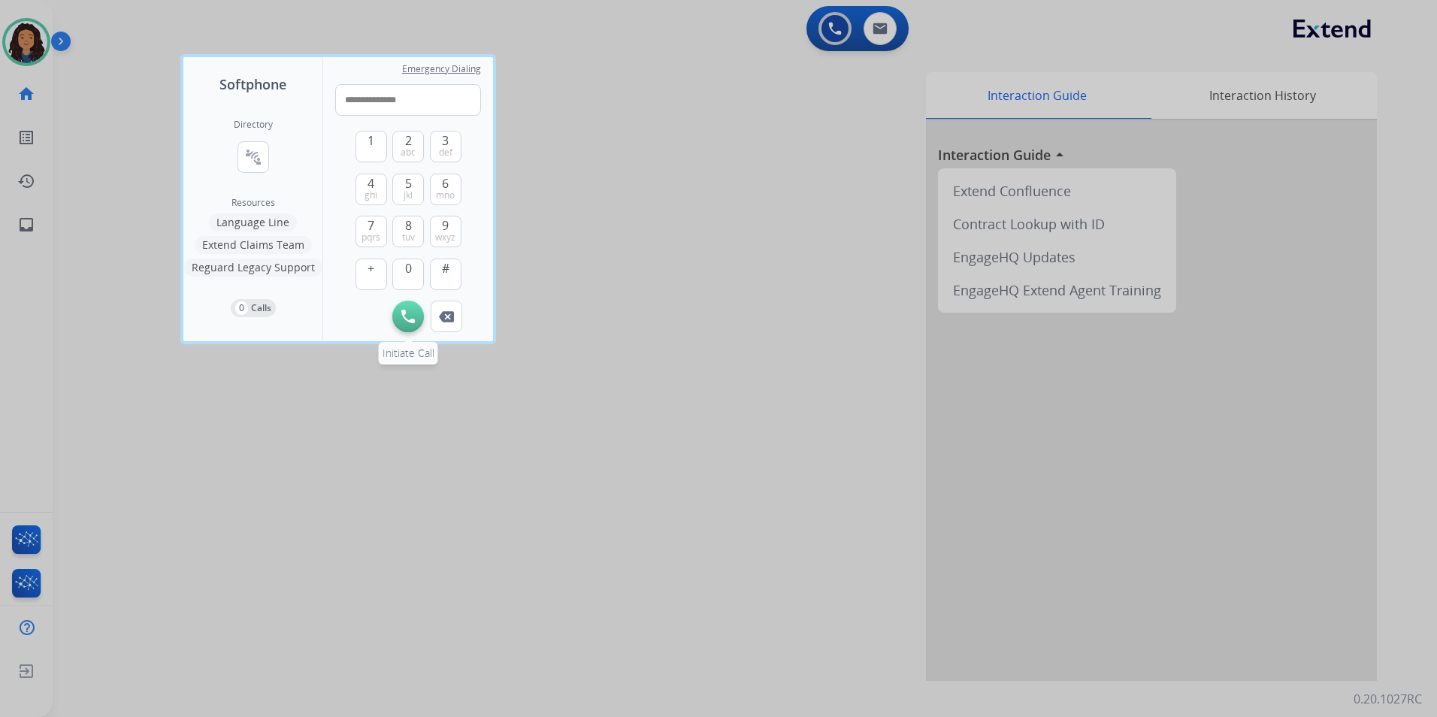
type input "**********"
click at [404, 316] on img at bounding box center [408, 317] width 14 height 14
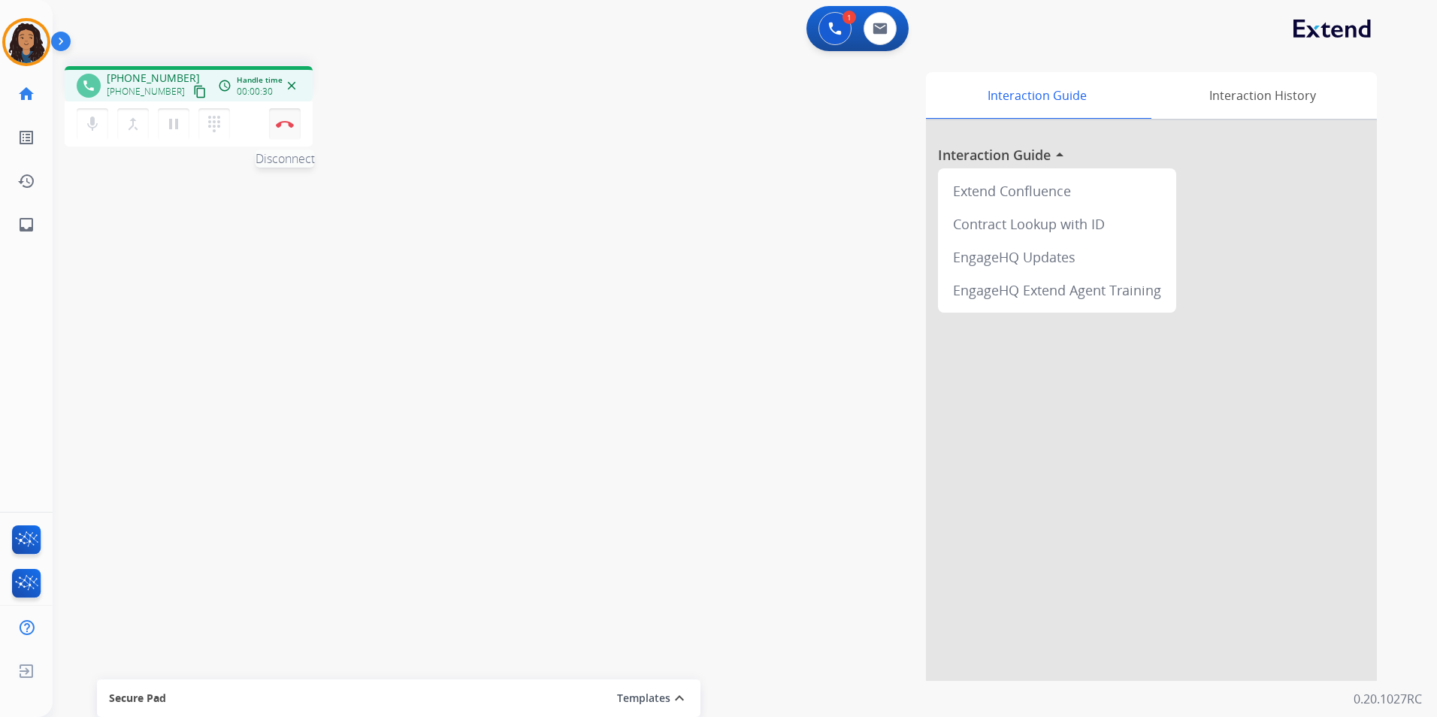
click at [278, 134] on button "Disconnect" at bounding box center [285, 124] width 32 height 32
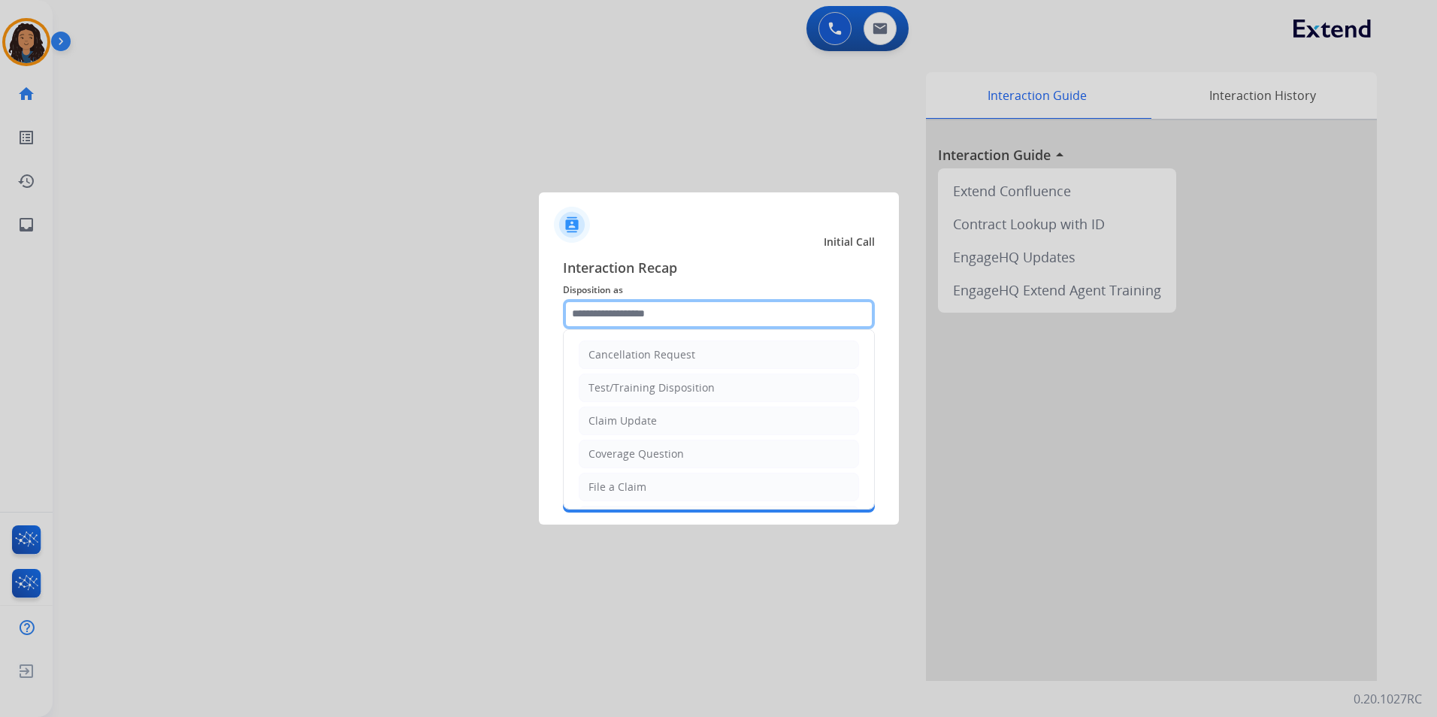
click at [686, 319] on input "text" at bounding box center [719, 314] width 312 height 30
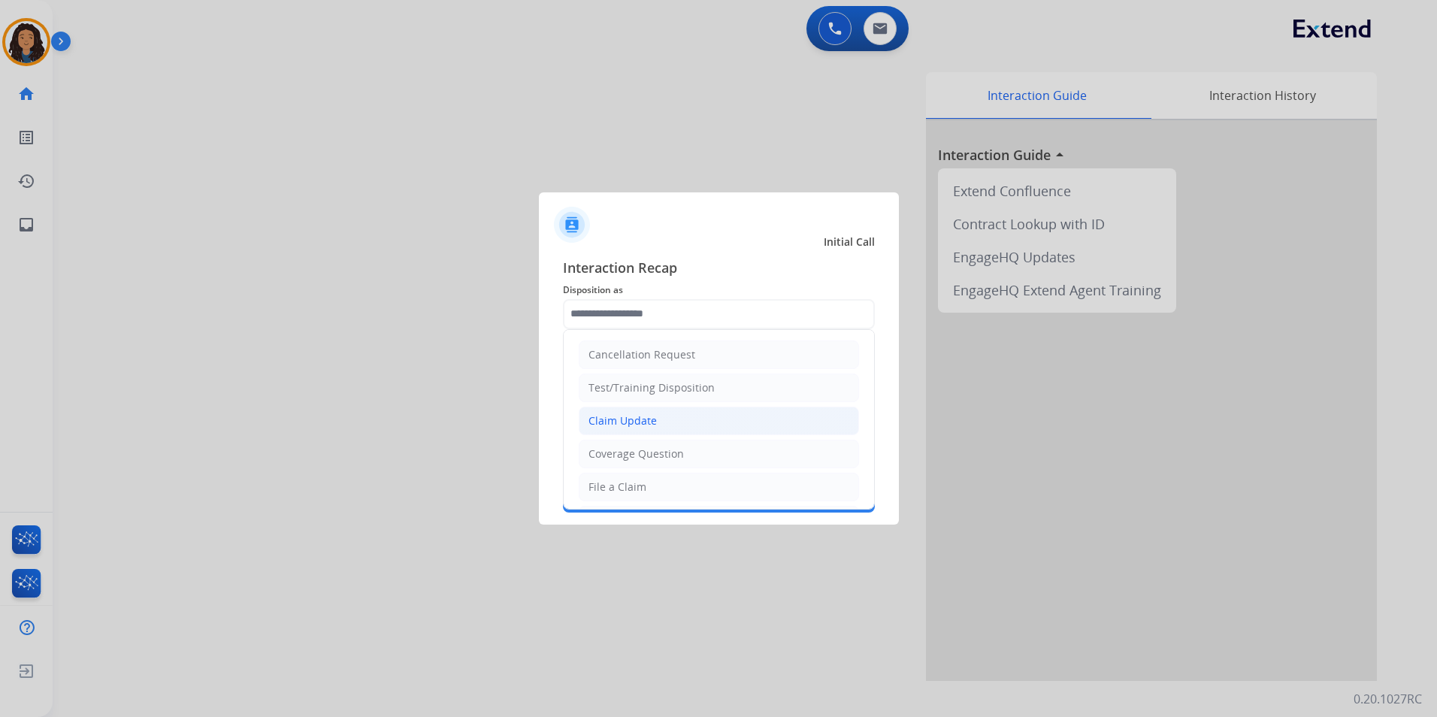
click at [667, 413] on li "Claim Update" at bounding box center [719, 421] width 280 height 29
type input "**********"
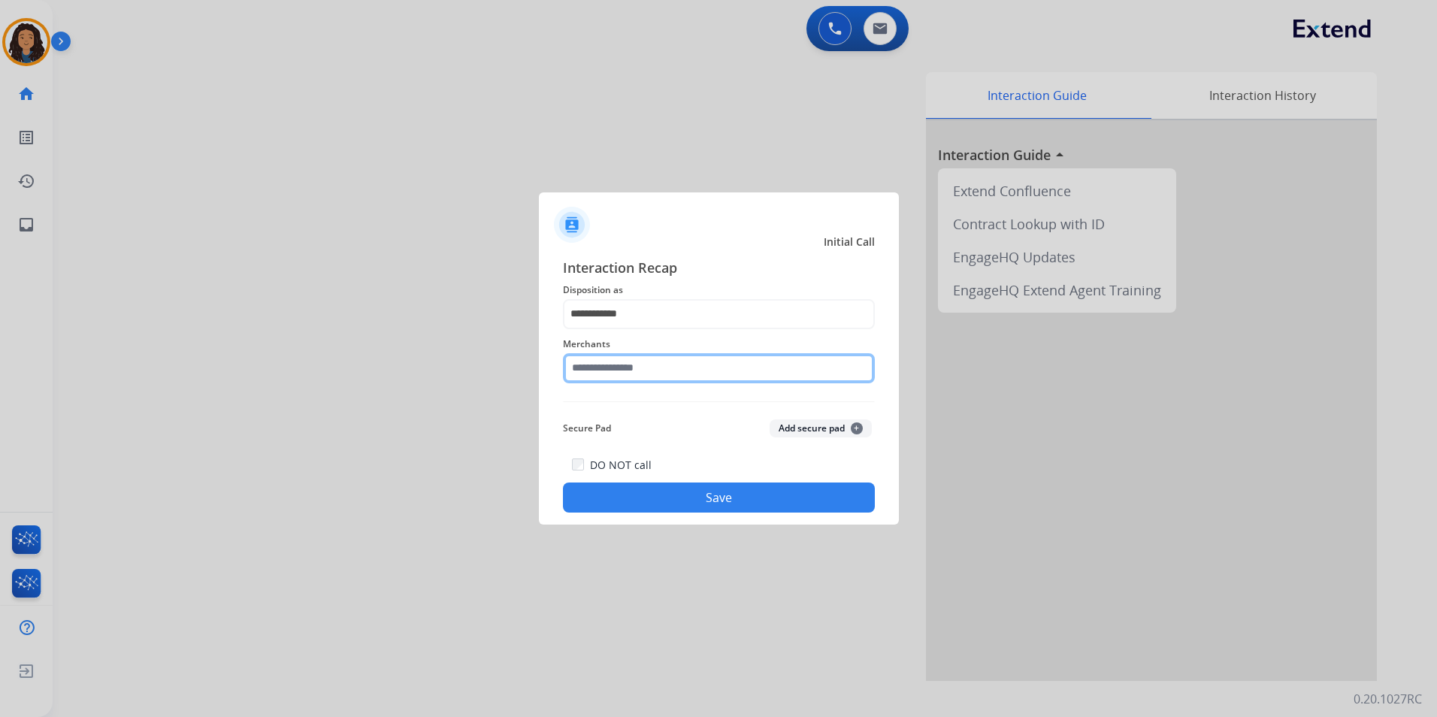
click at [636, 363] on input "text" at bounding box center [719, 368] width 312 height 30
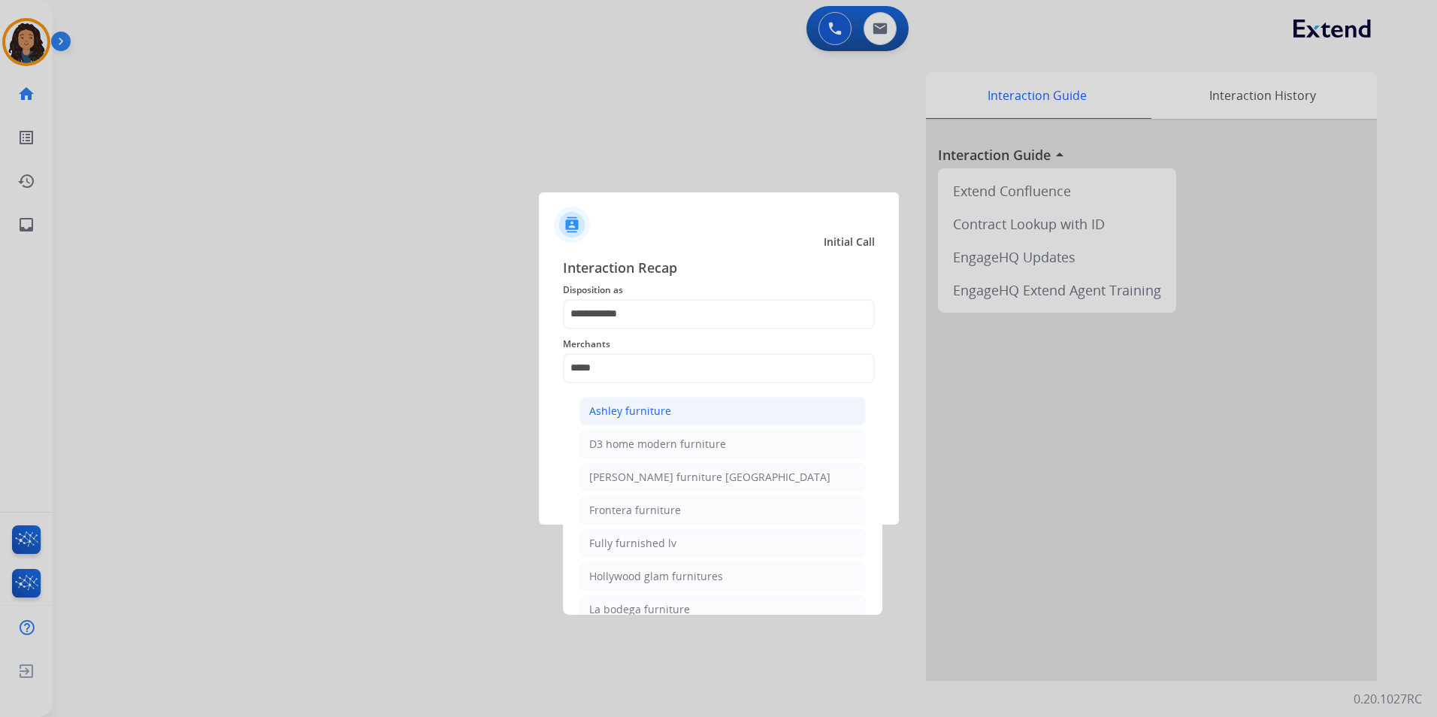
click at [666, 415] on div "Ashley furniture" at bounding box center [630, 411] width 82 height 15
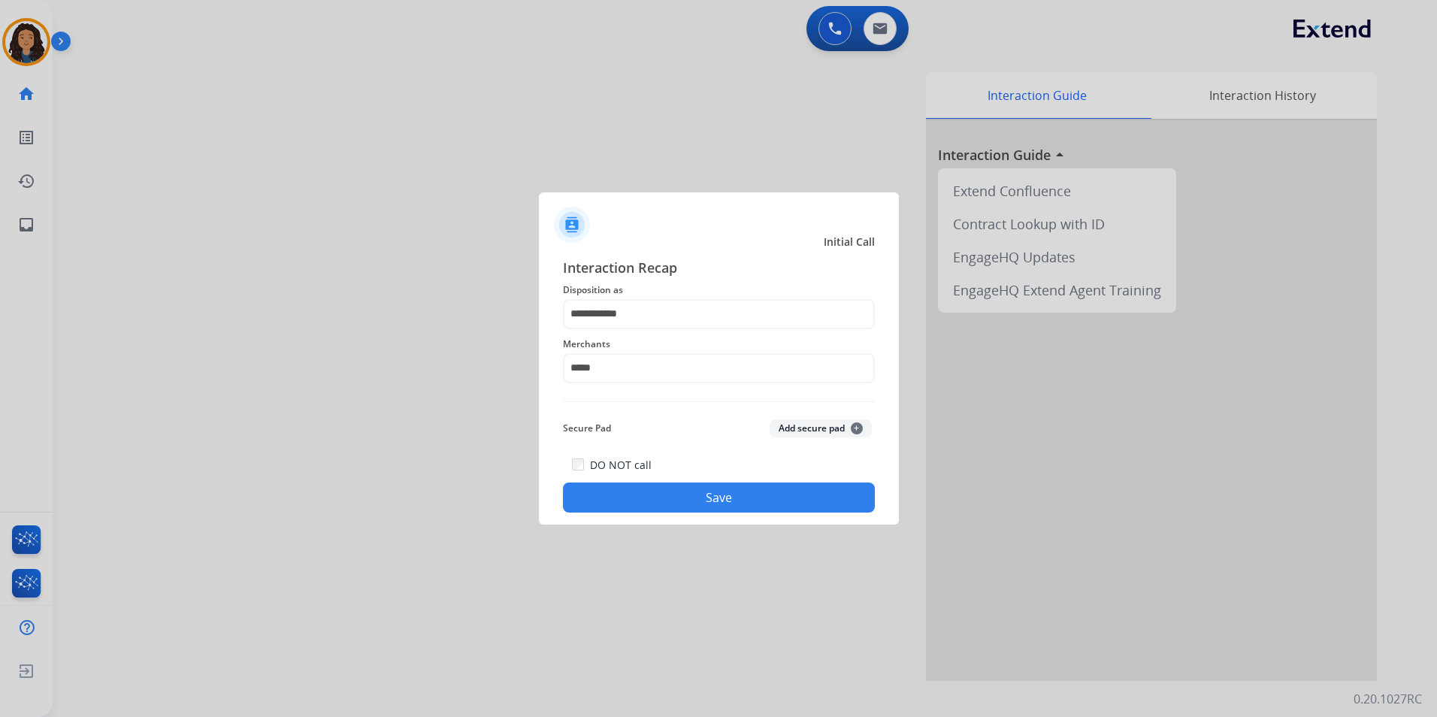
type input "**********"
drag, startPoint x: 624, startPoint y: 488, endPoint x: 549, endPoint y: 470, distance: 76.4
click at [623, 488] on button "Save" at bounding box center [719, 497] width 312 height 30
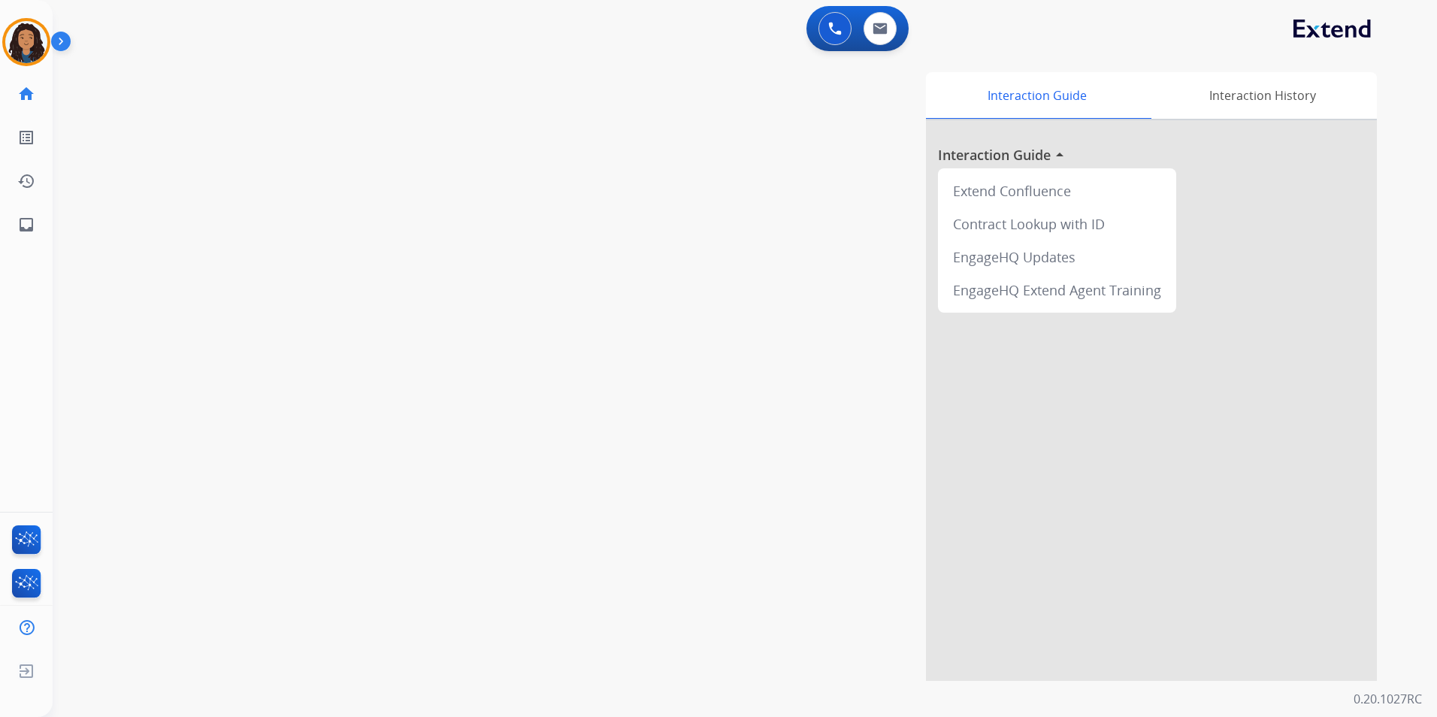
drag, startPoint x: 422, startPoint y: 361, endPoint x: 422, endPoint y: 352, distance: 9.0
click at [422, 356] on div "swap_horiz Break voice bridge close_fullscreen Connect 3-Way Call merge_type Se…" at bounding box center [727, 367] width 1348 height 627
click at [825, 37] on button at bounding box center [834, 28] width 33 height 33
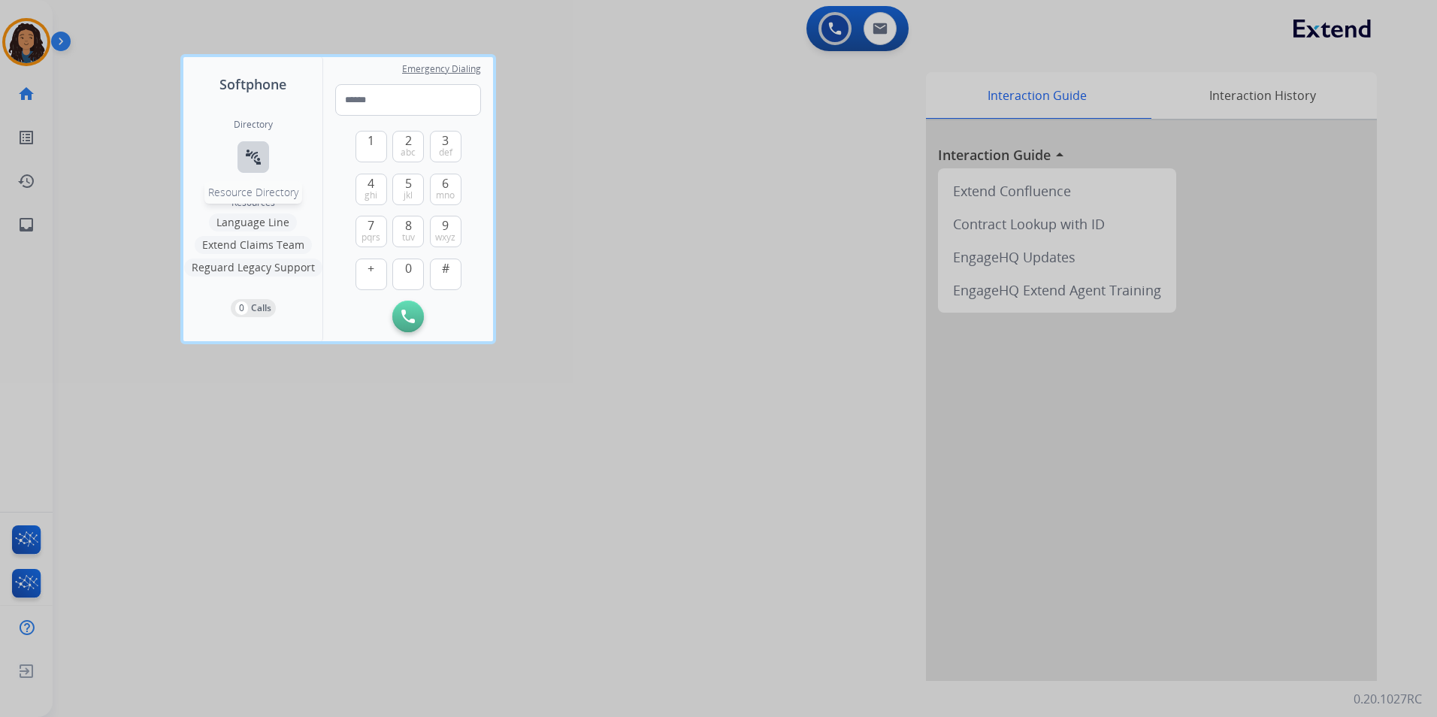
click at [266, 150] on button "connect_without_contact Resource Directory" at bounding box center [253, 157] width 32 height 32
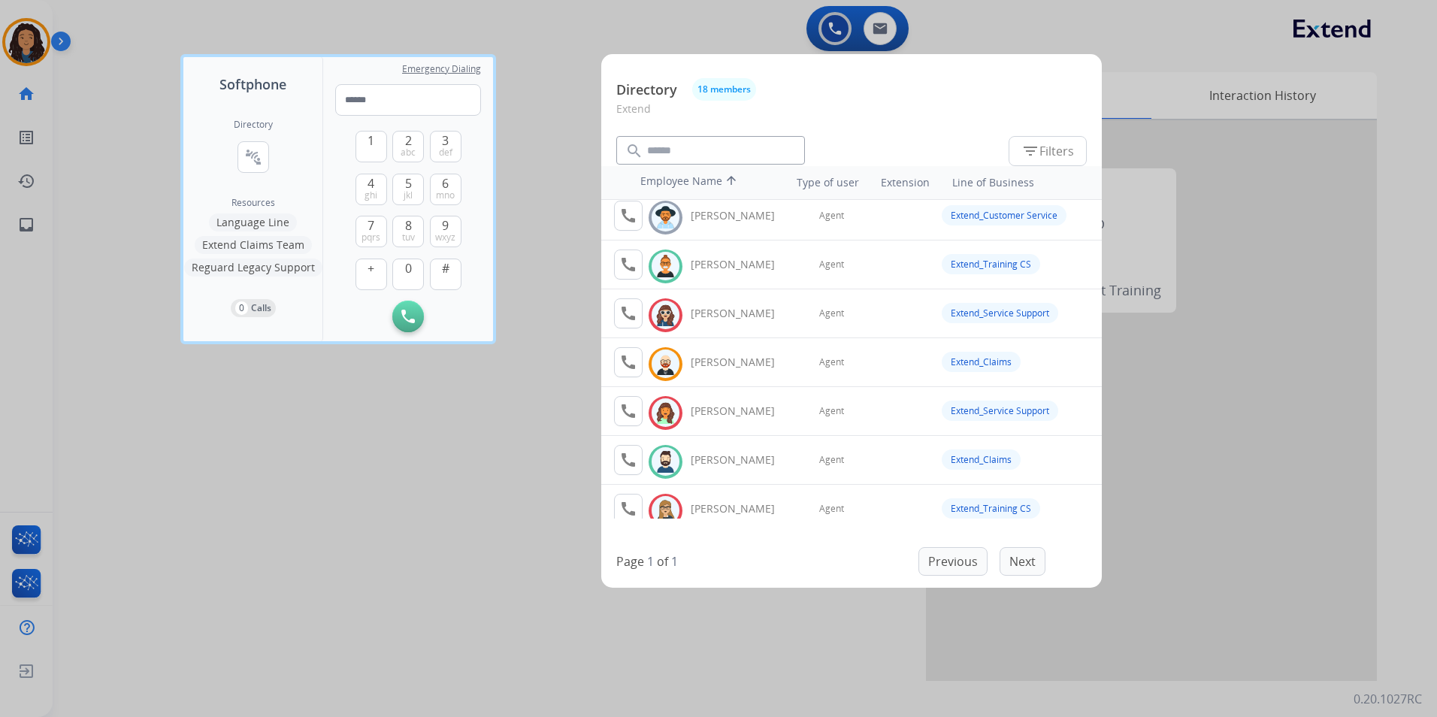
scroll to position [225, 0]
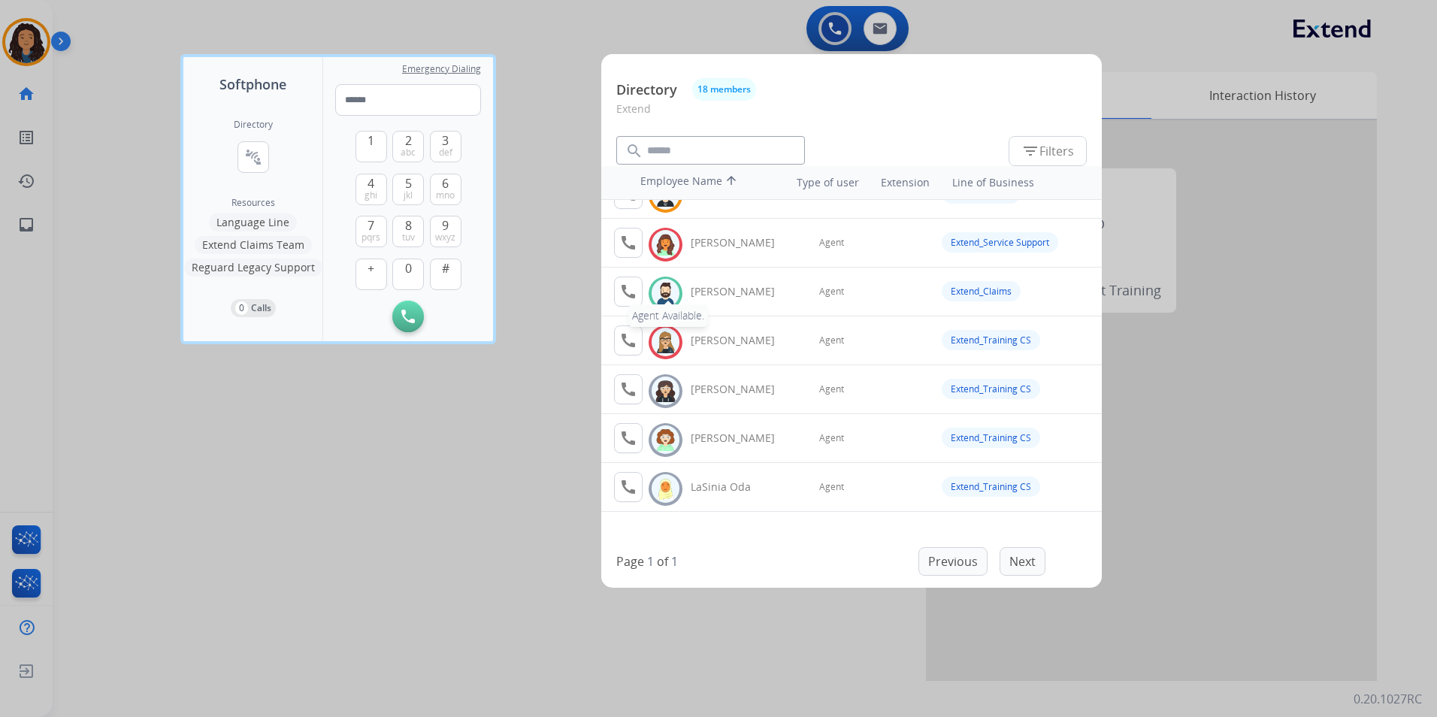
click at [630, 288] on mat-icon "call" at bounding box center [628, 292] width 18 height 18
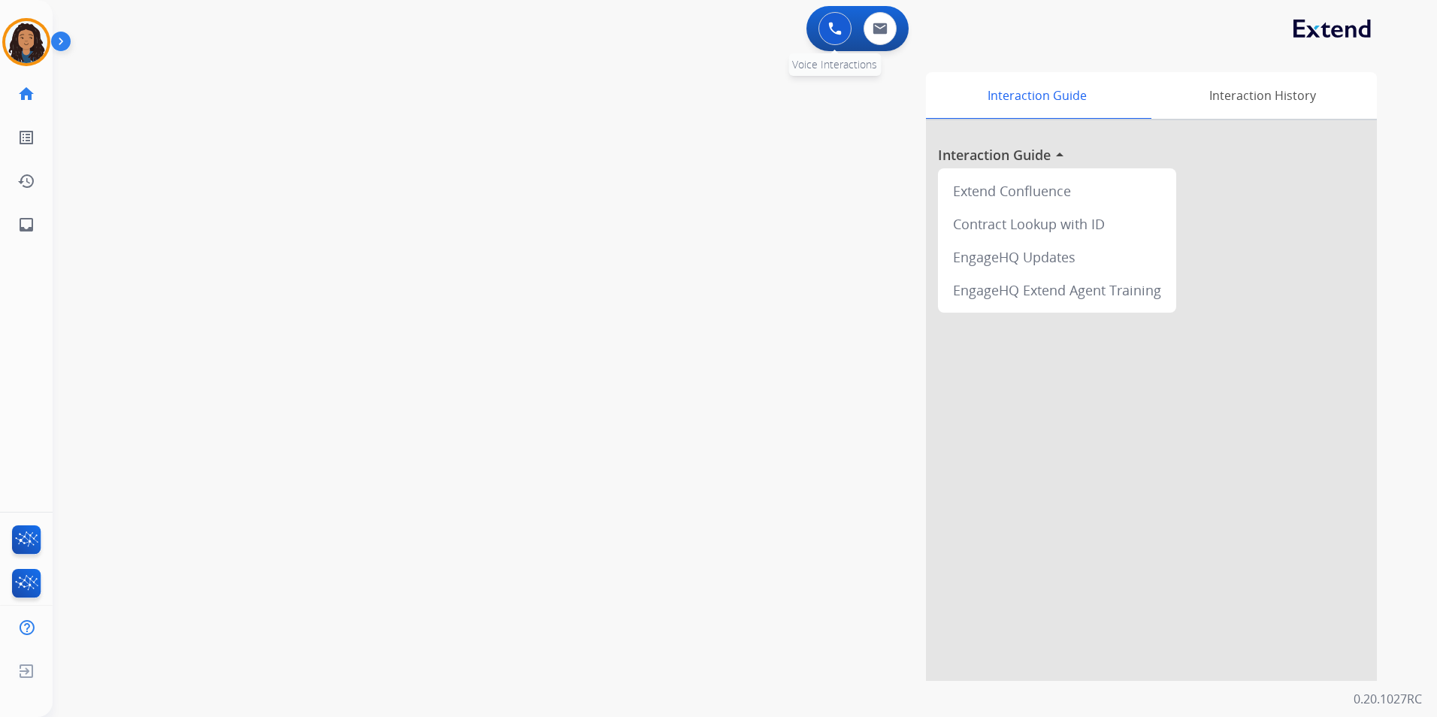
click at [826, 24] on button at bounding box center [834, 28] width 33 height 33
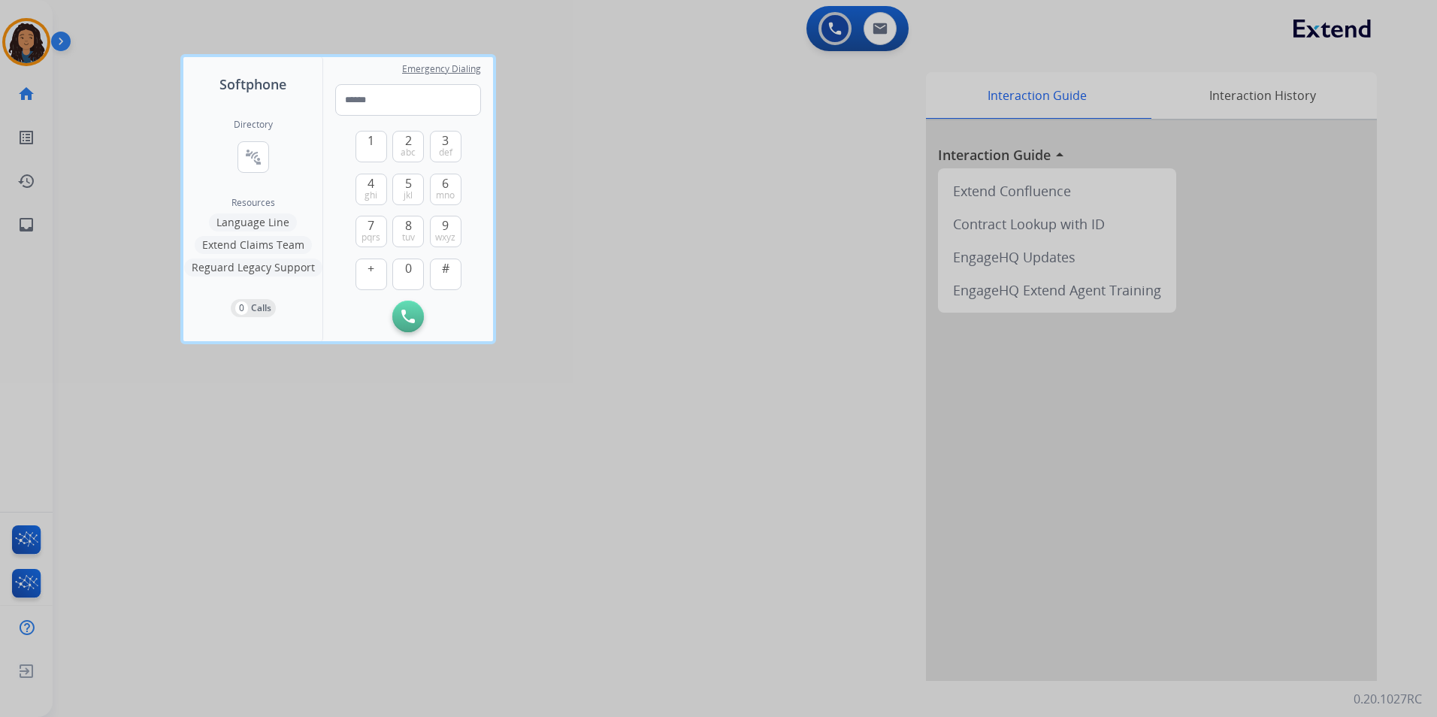
click at [50, 42] on div at bounding box center [718, 358] width 1437 height 717
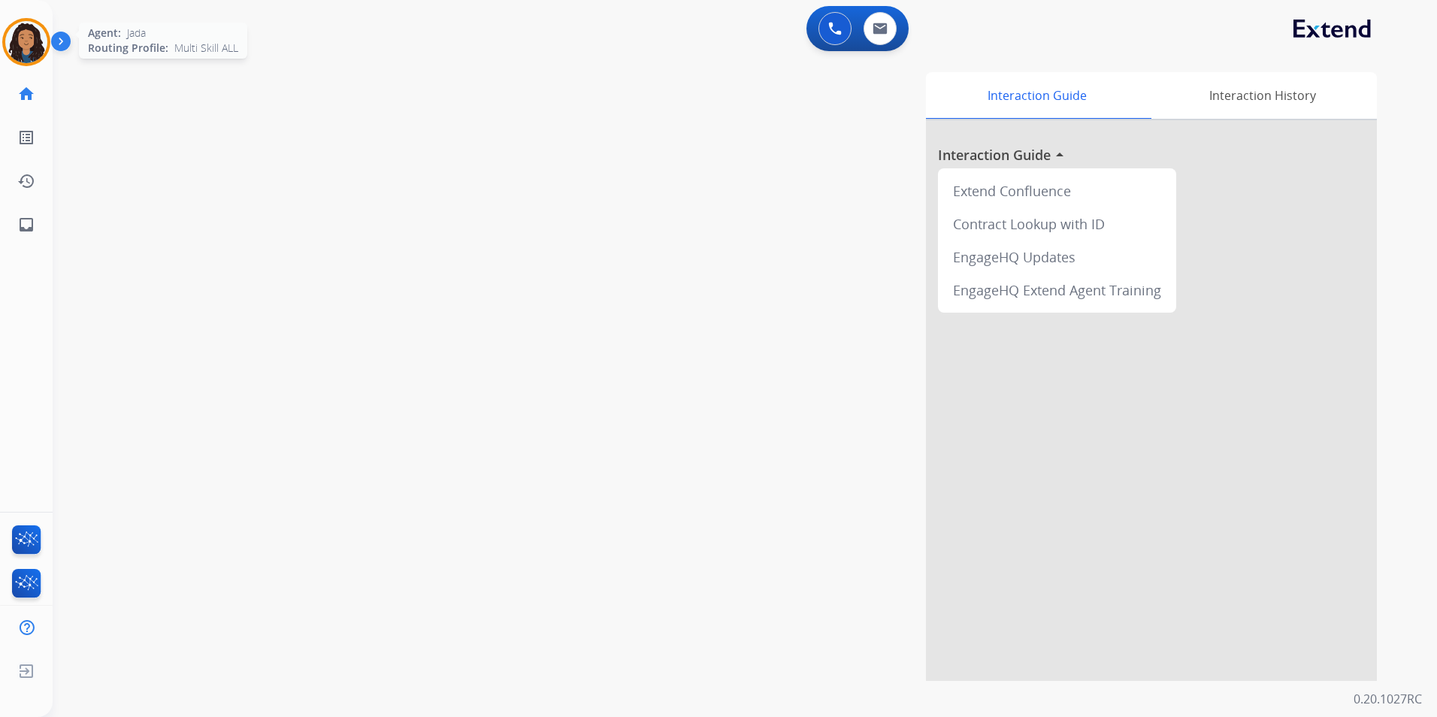
click at [34, 35] on img at bounding box center [26, 42] width 42 height 42
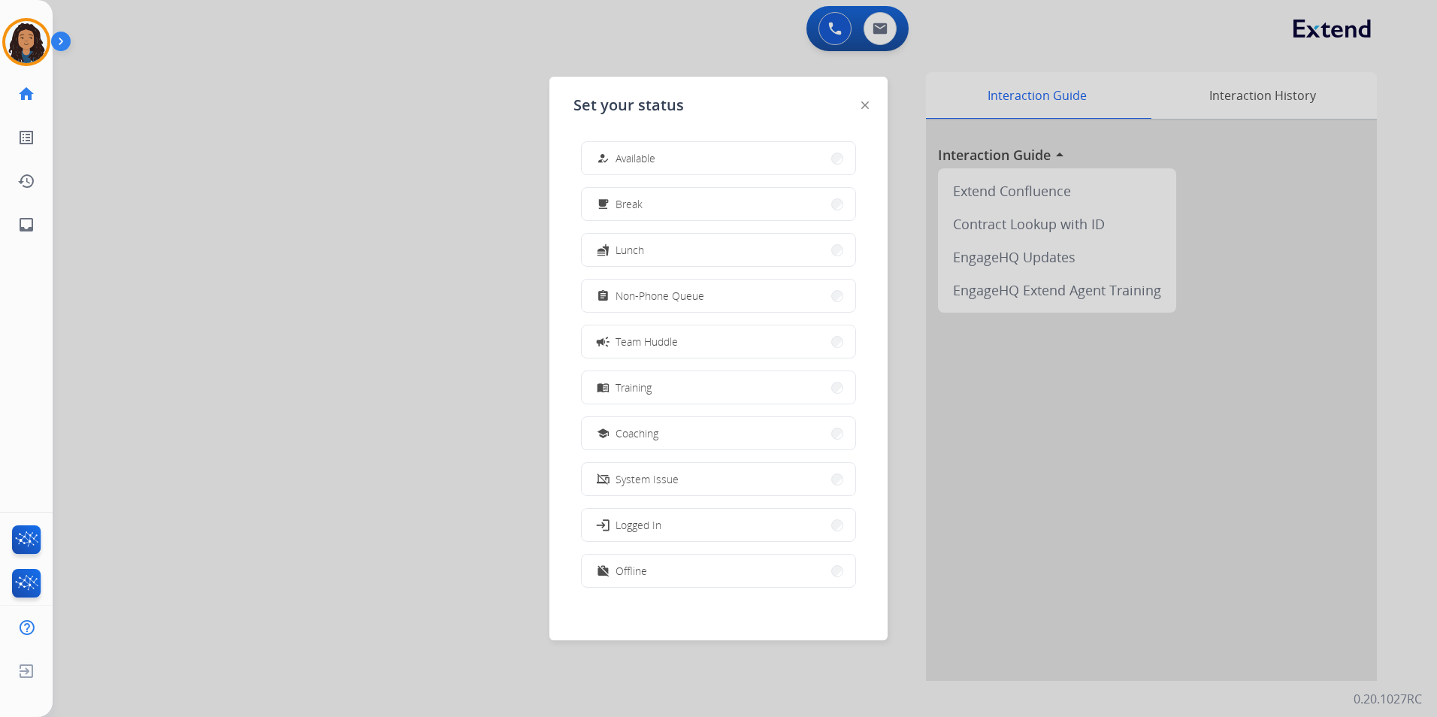
click at [676, 163] on button "how_to_reg Available" at bounding box center [719, 158] width 274 height 32
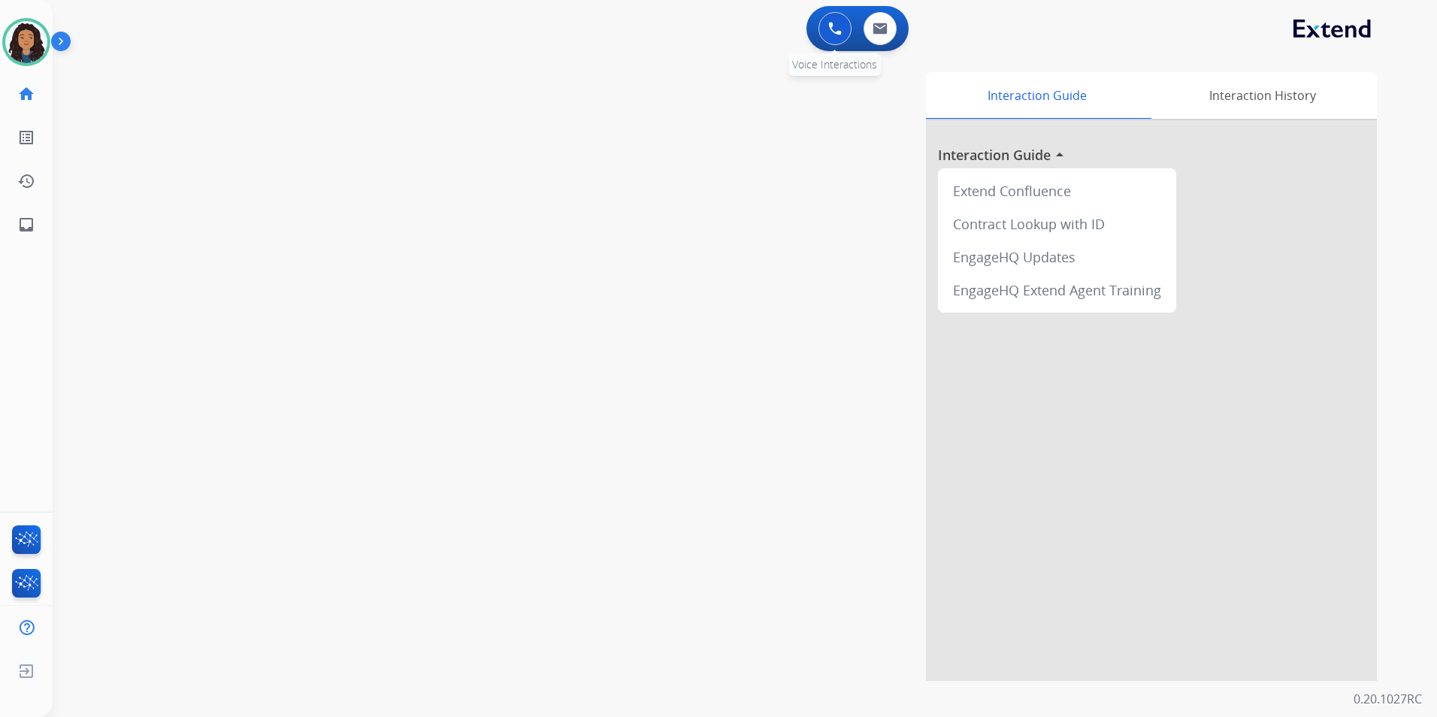
drag, startPoint x: 840, startPoint y: 49, endPoint x: 830, endPoint y: 20, distance: 30.4
click at [830, 20] on button at bounding box center [834, 28] width 33 height 33
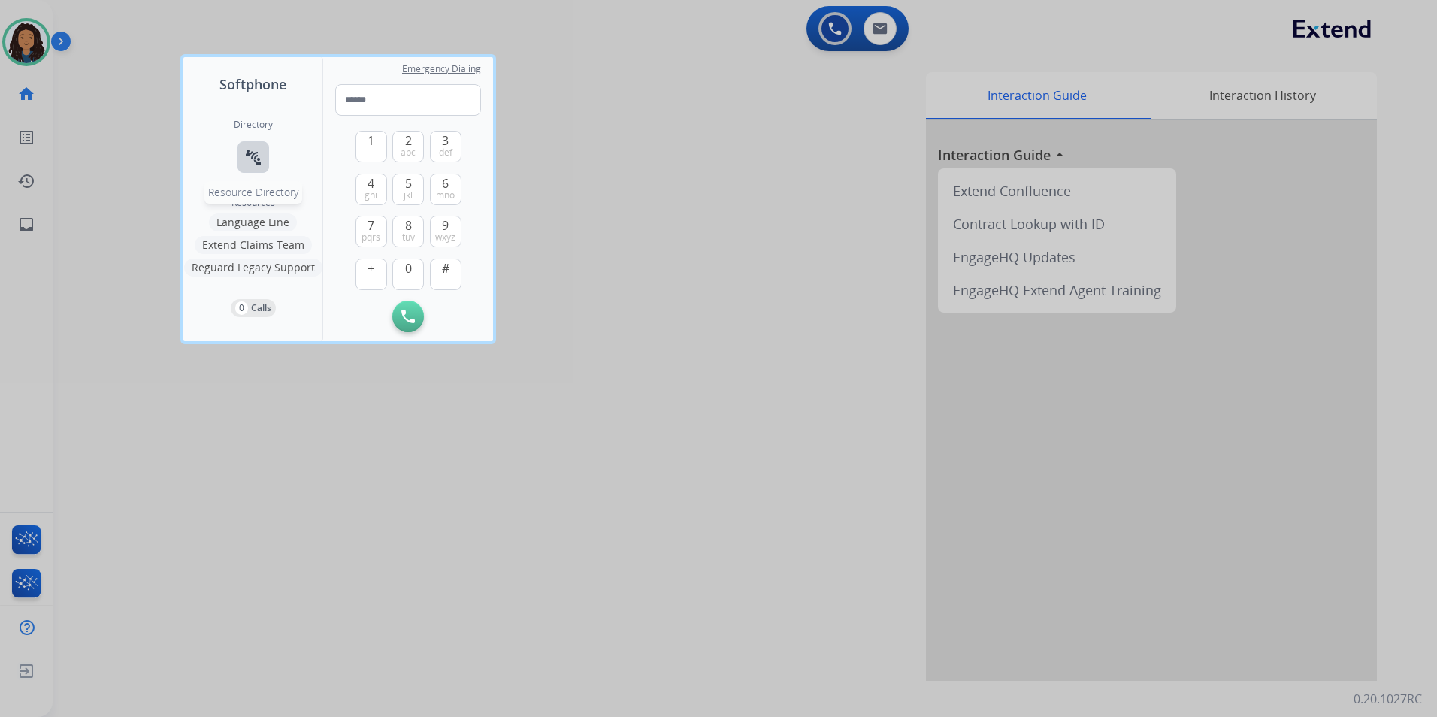
click at [254, 145] on button "connect_without_contact Resource Directory" at bounding box center [253, 157] width 32 height 32
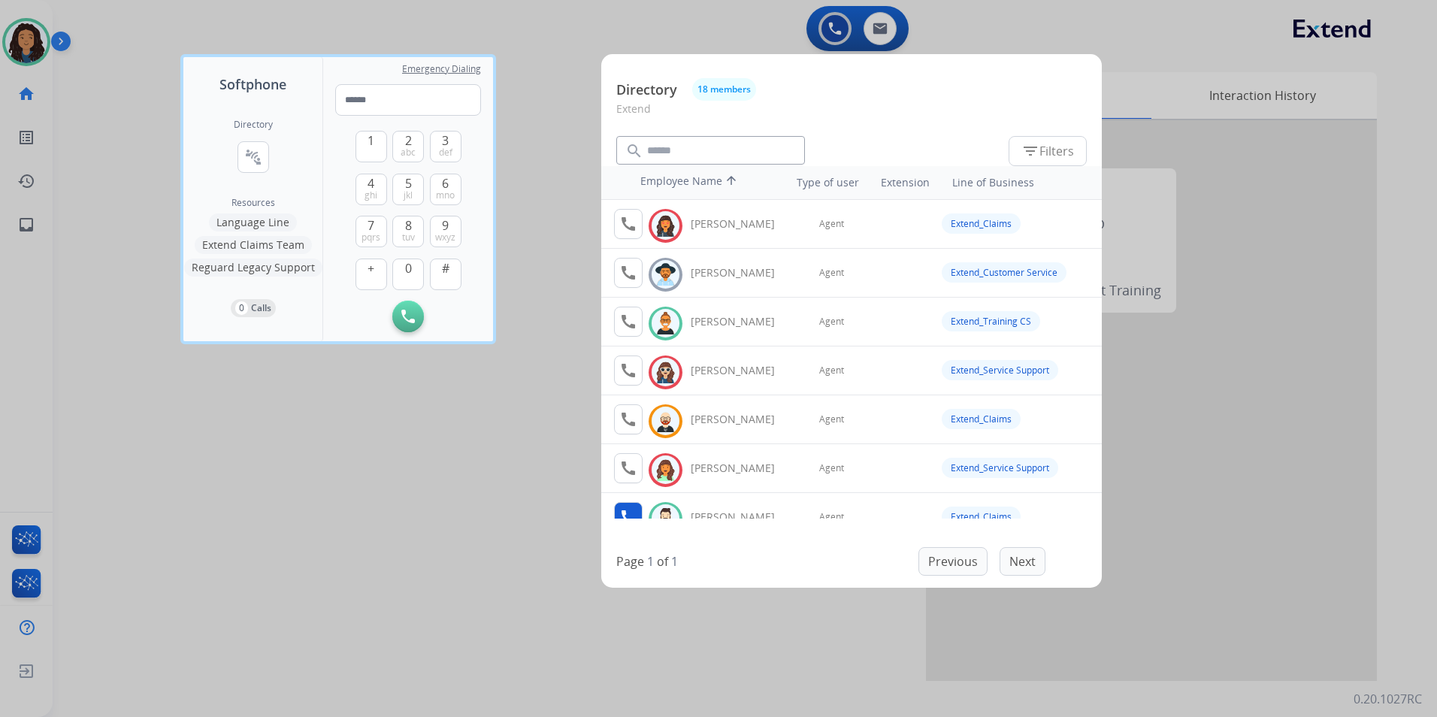
click at [629, 511] on mat-icon "call" at bounding box center [628, 517] width 18 height 18
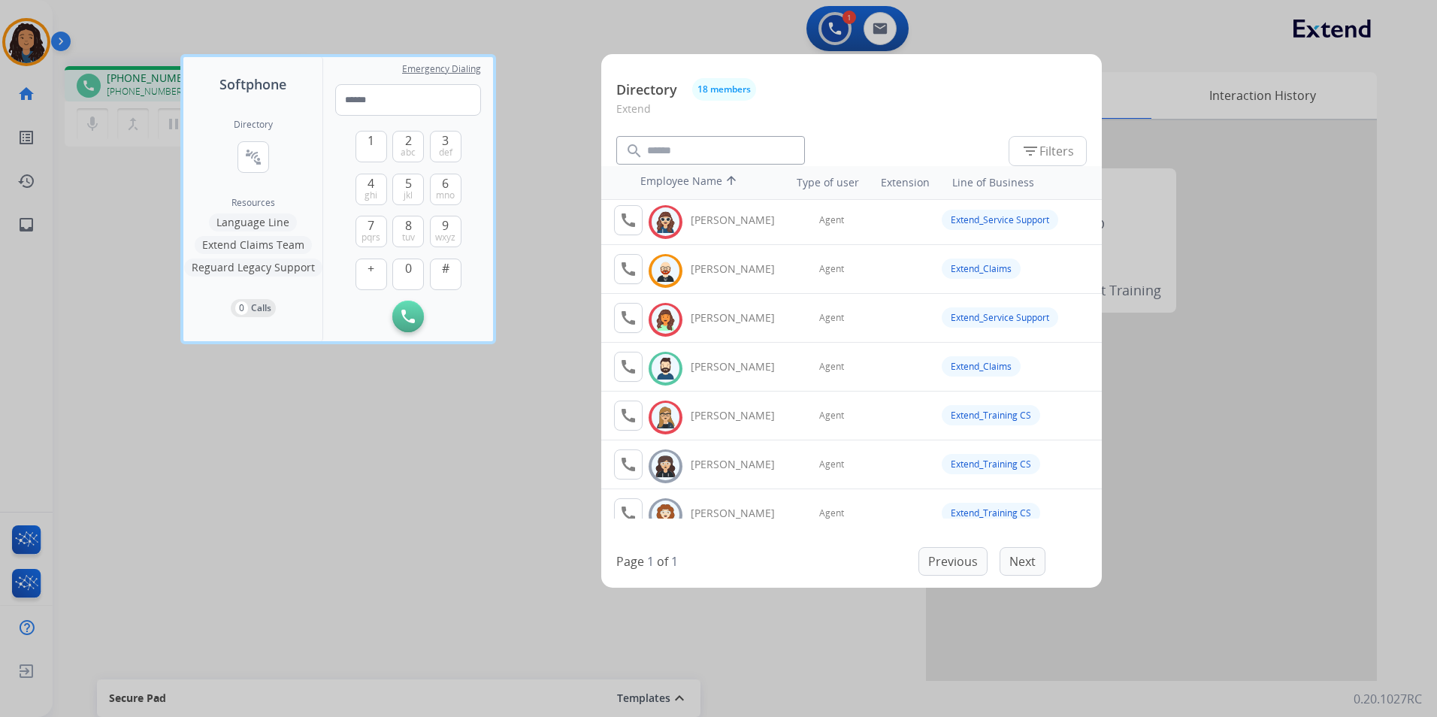
scroll to position [0, 0]
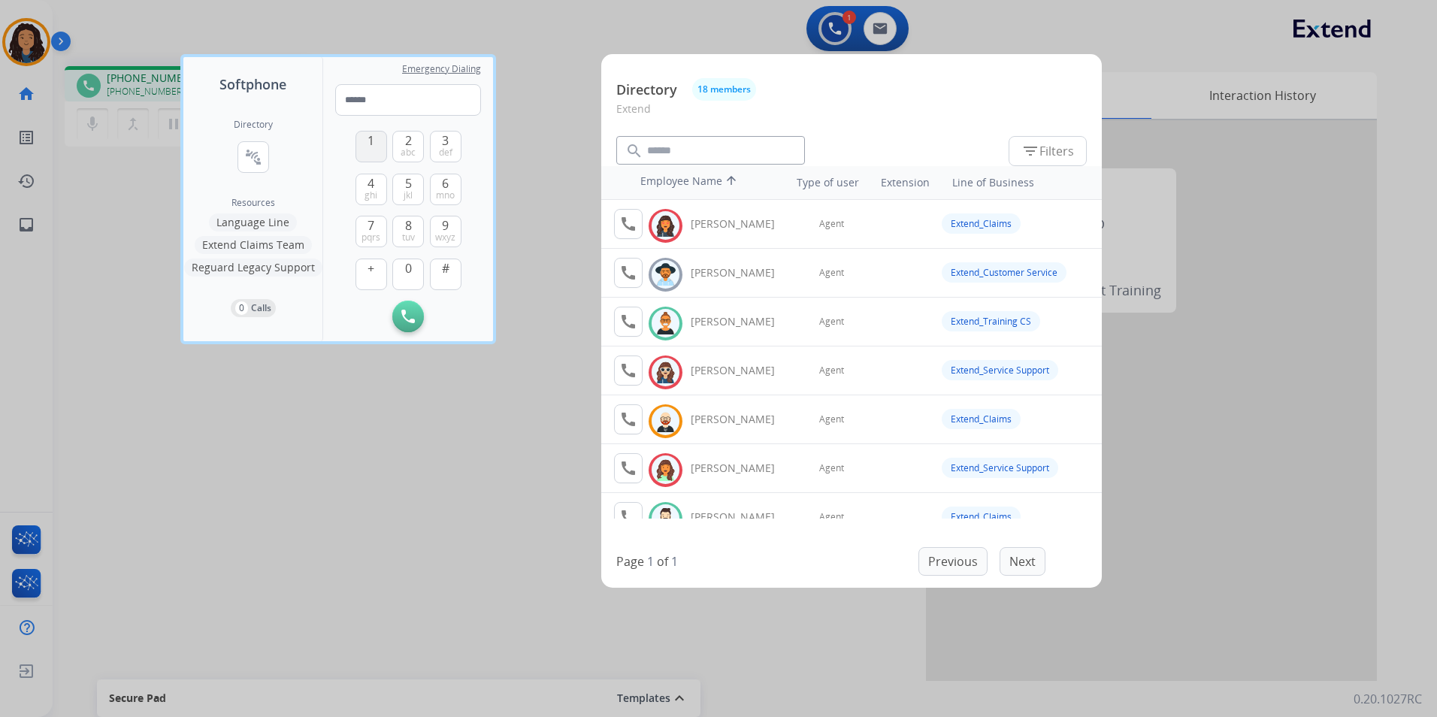
click at [379, 154] on button "1" at bounding box center [371, 147] width 32 height 32
click at [404, 274] on button "0" at bounding box center [408, 274] width 32 height 32
click at [400, 189] on button "5 jkl" at bounding box center [408, 190] width 32 height 32
click at [413, 134] on button "2 abc" at bounding box center [408, 147] width 32 height 32
click at [450, 264] on button "#" at bounding box center [446, 274] width 32 height 32
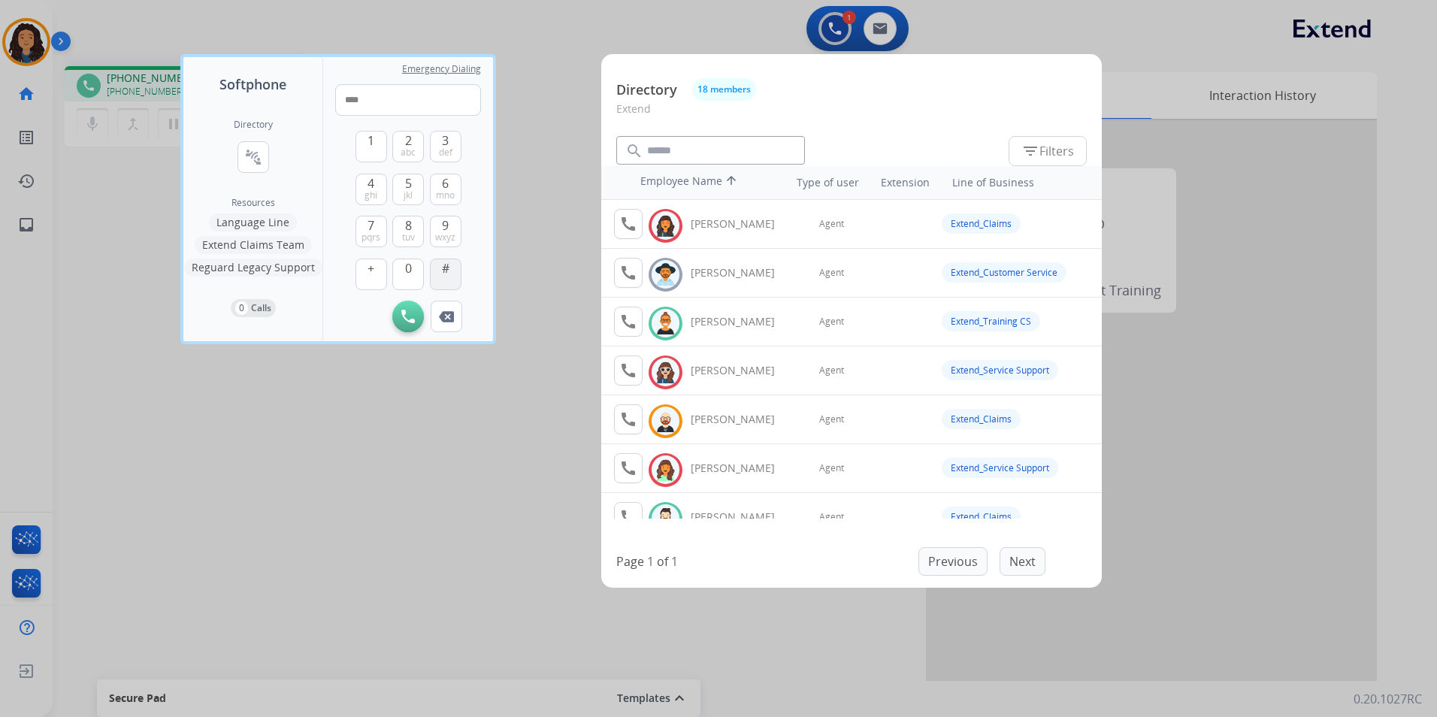
type input "*****"
click at [562, 235] on div at bounding box center [718, 358] width 1437 height 717
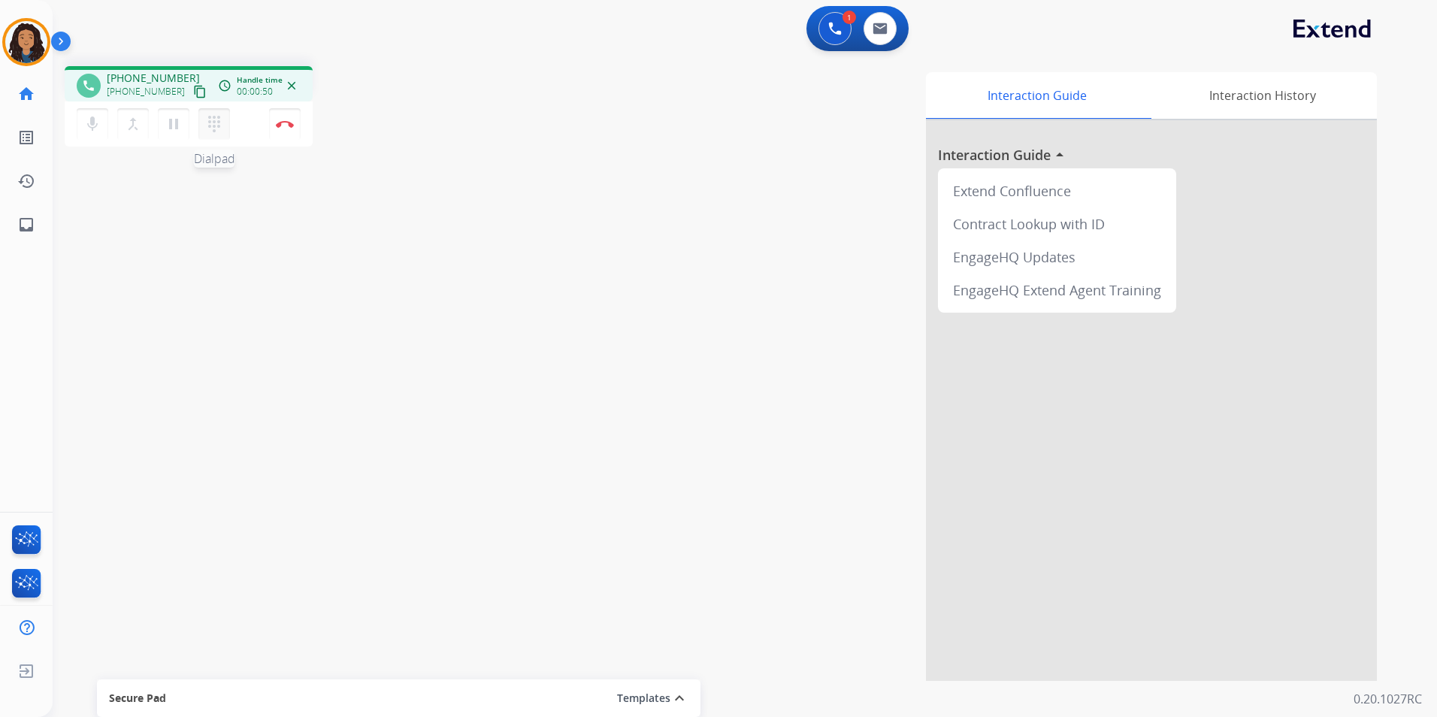
click at [218, 117] on mat-icon "dialpad" at bounding box center [214, 124] width 18 height 18
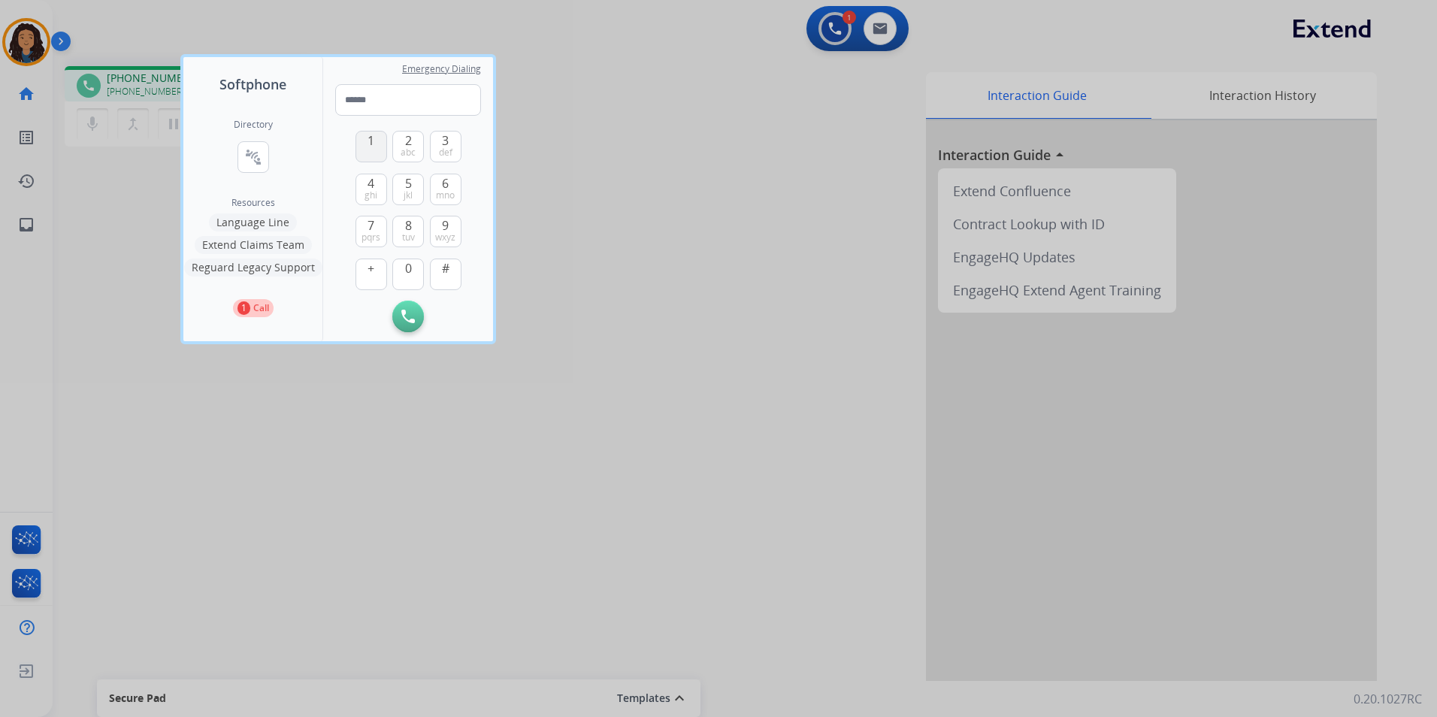
click at [371, 153] on button "1" at bounding box center [371, 147] width 32 height 32
click at [417, 264] on button "0" at bounding box center [408, 274] width 32 height 32
click at [405, 188] on span "5" at bounding box center [408, 183] width 7 height 18
click at [408, 151] on span "abc" at bounding box center [407, 153] width 15 height 12
click at [450, 274] on button "#" at bounding box center [446, 274] width 32 height 32
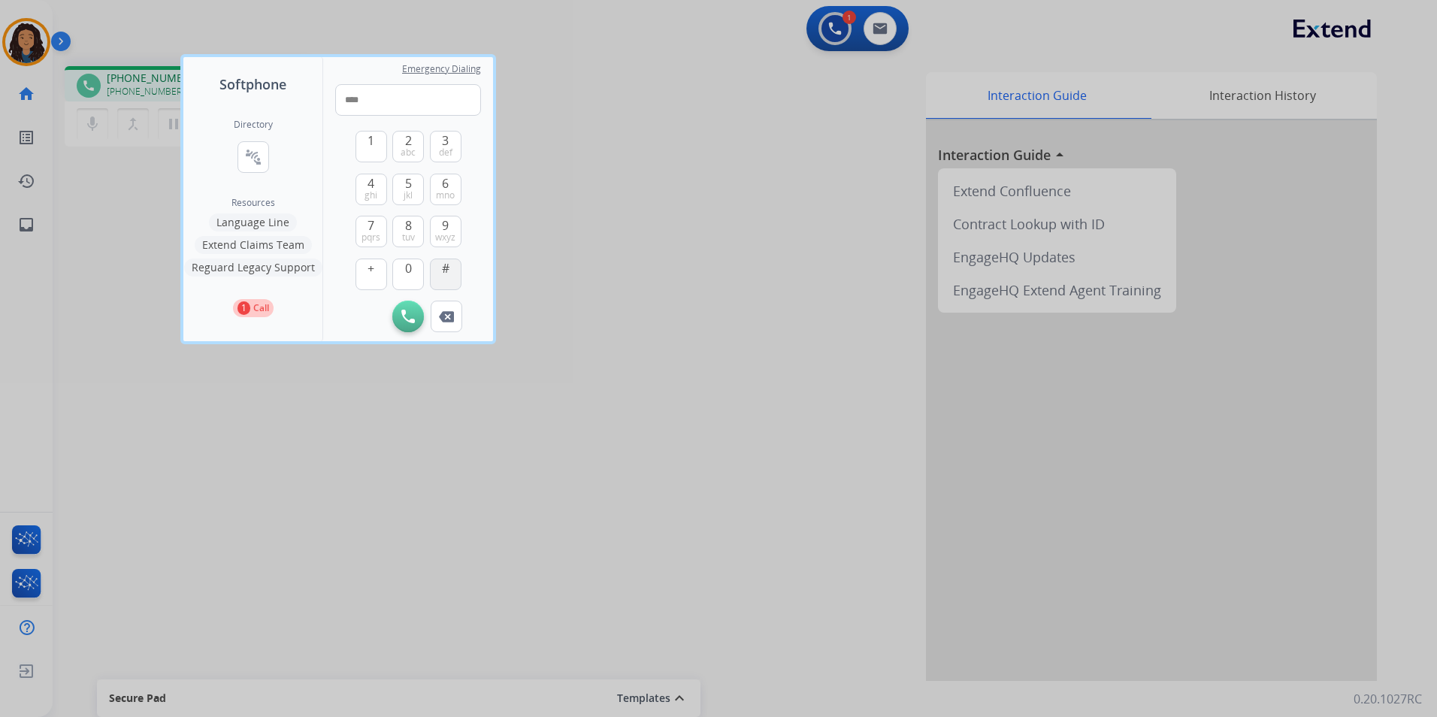
type input "*****"
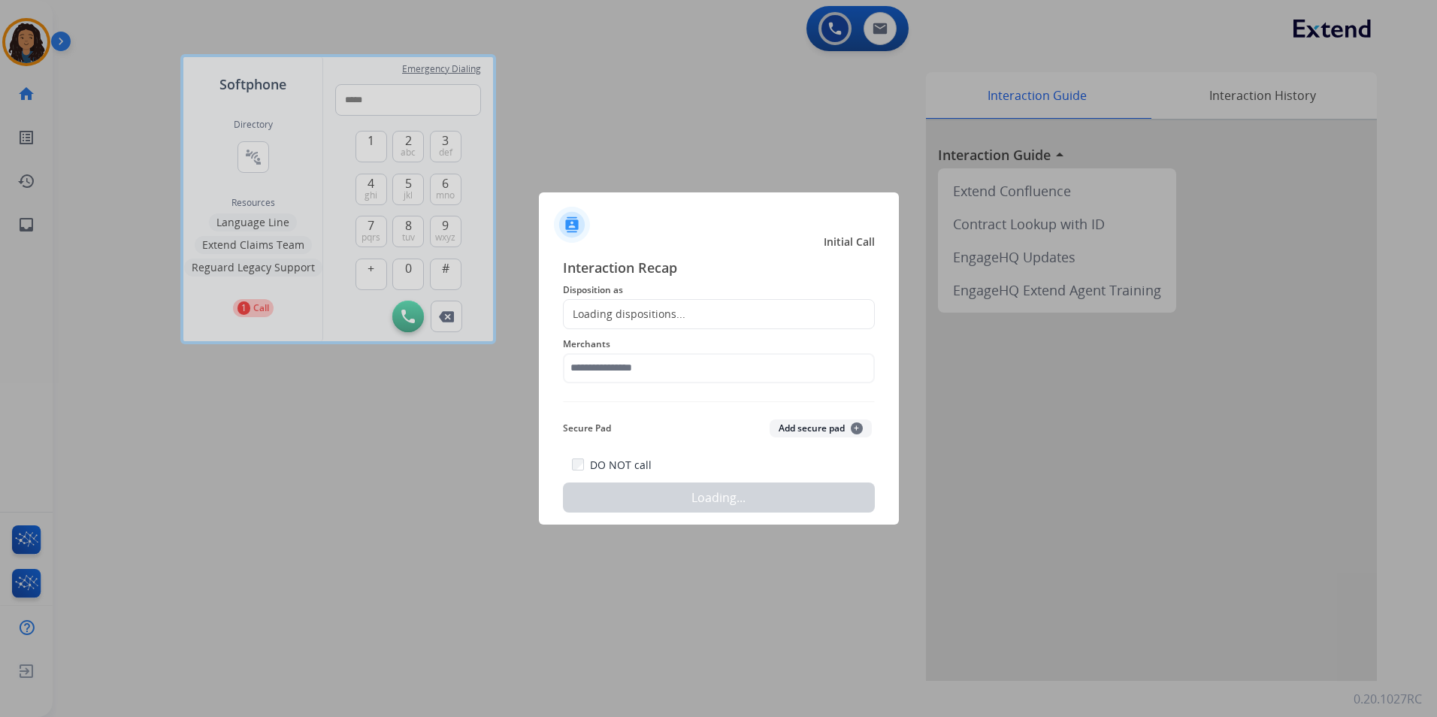
click at [641, 124] on div at bounding box center [718, 358] width 1437 height 717
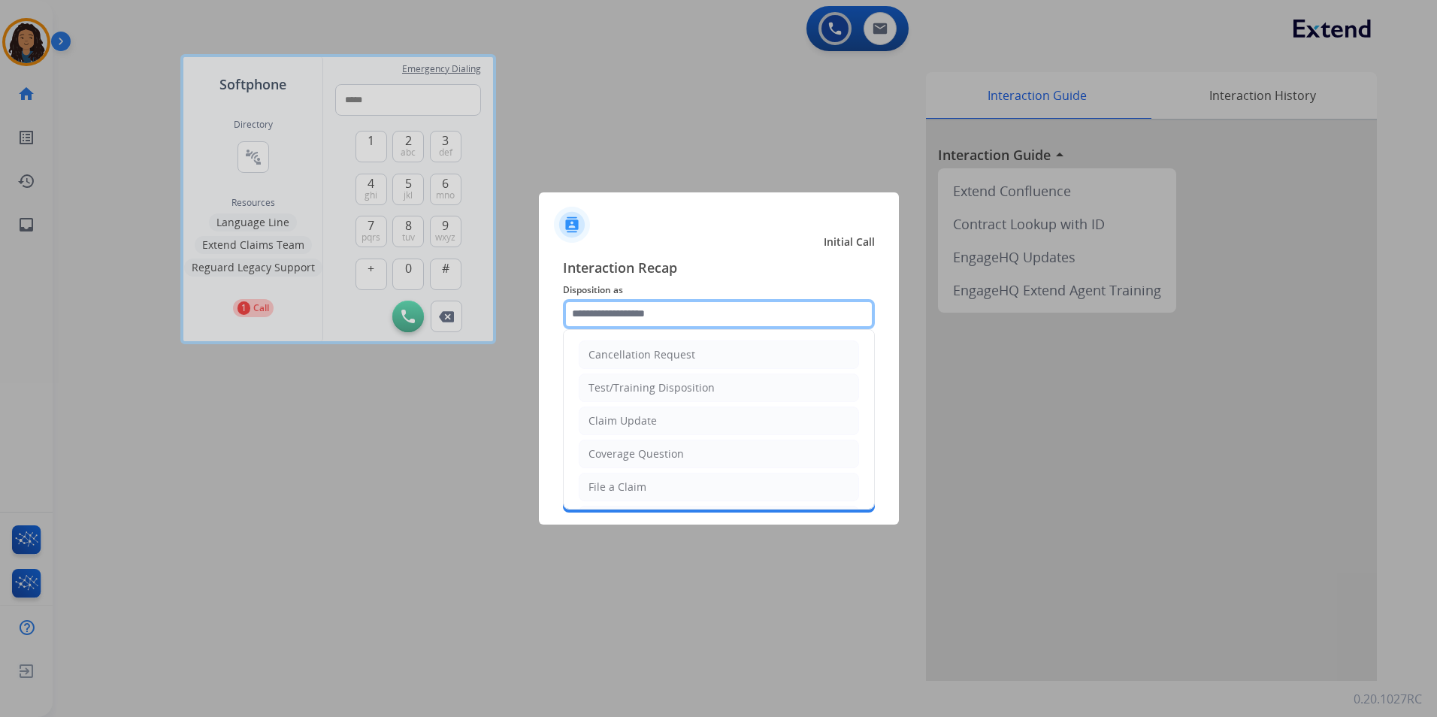
click at [728, 316] on input "text" at bounding box center [719, 314] width 312 height 30
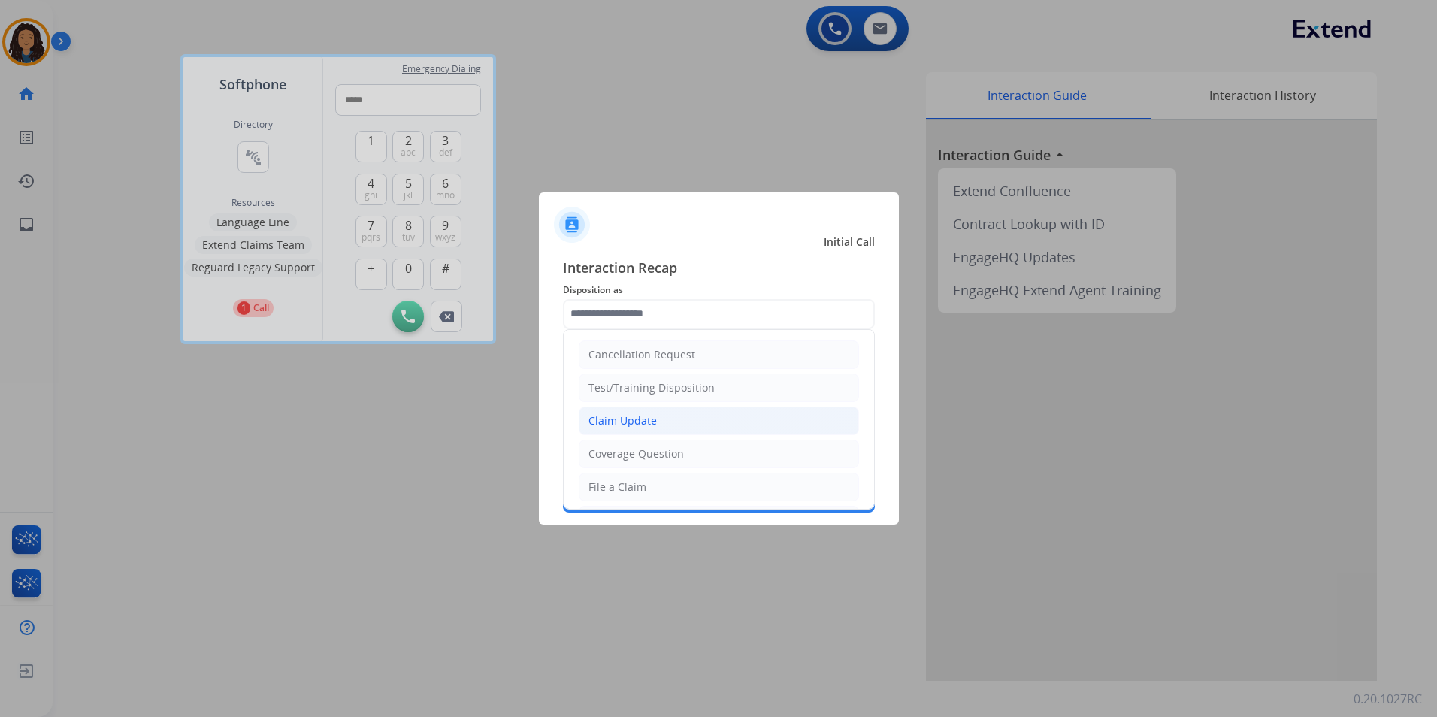
click at [652, 424] on div "Claim Update" at bounding box center [622, 420] width 68 height 15
type input "**********"
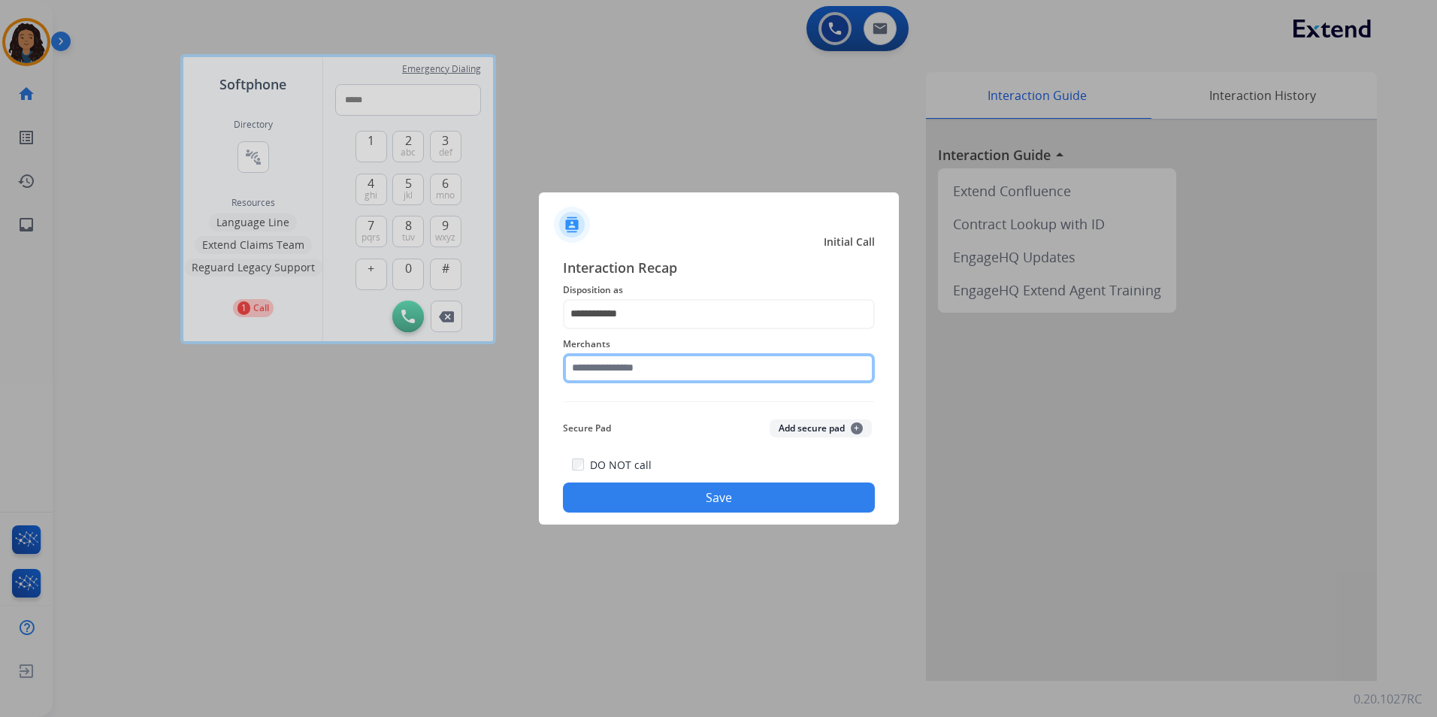
click at [658, 364] on input "text" at bounding box center [719, 368] width 312 height 30
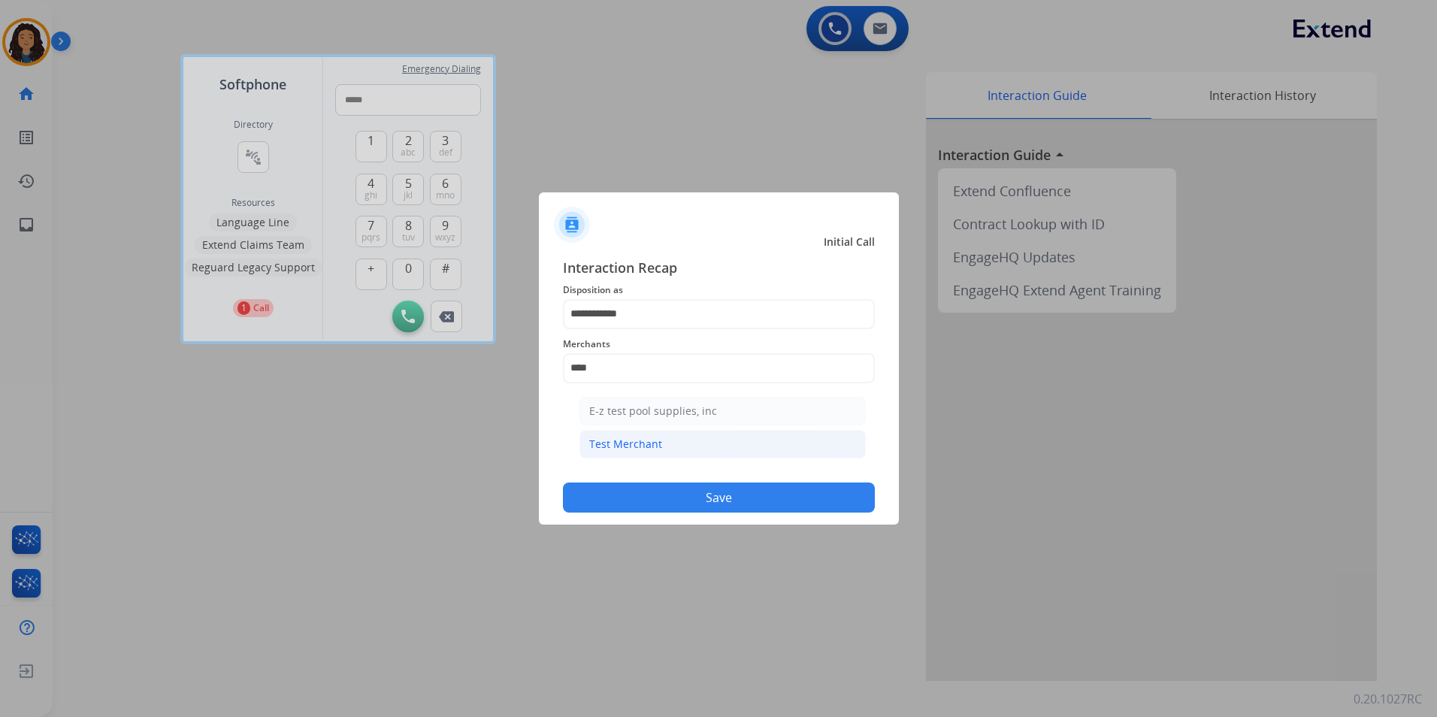
click at [706, 440] on li "Test Merchant" at bounding box center [722, 444] width 286 height 29
type input "**********"
click at [634, 506] on button "Save" at bounding box center [719, 497] width 312 height 30
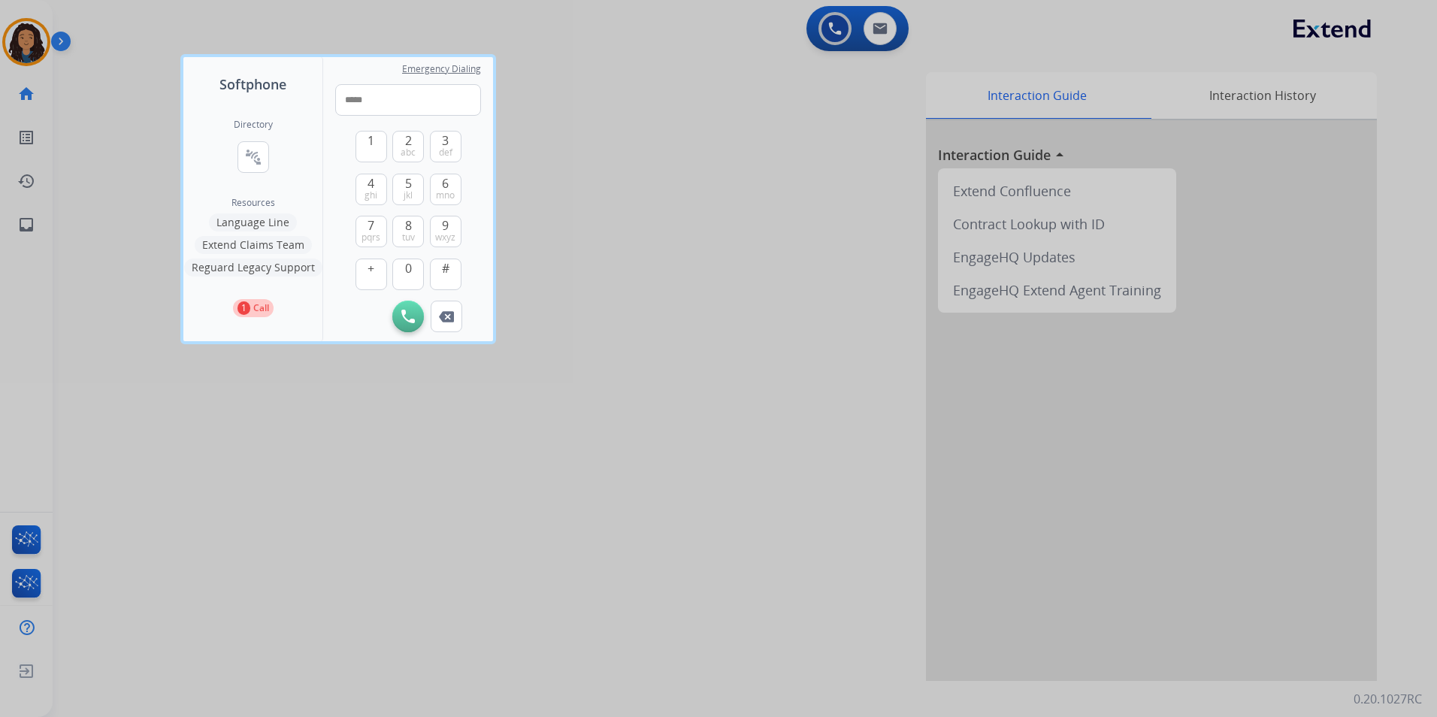
click at [357, 470] on div at bounding box center [718, 358] width 1437 height 717
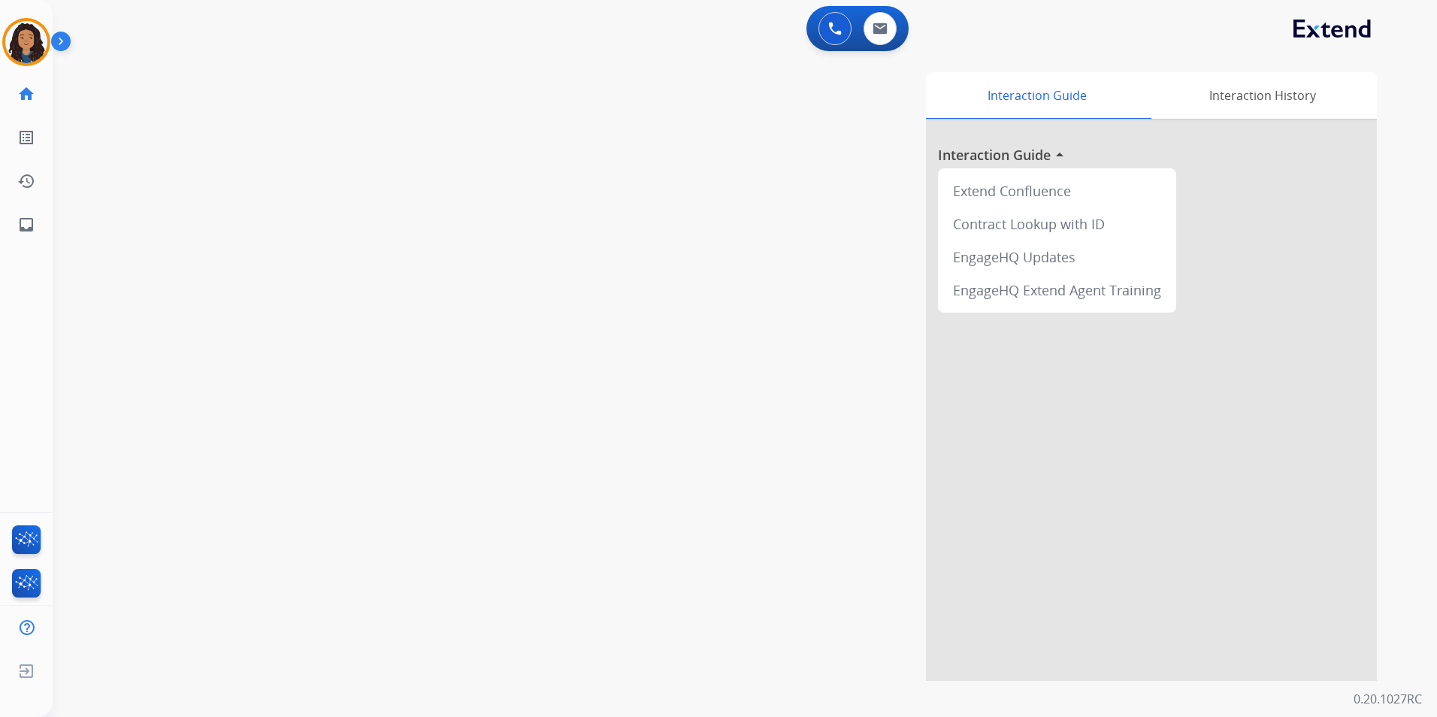
drag, startPoint x: 358, startPoint y: 446, endPoint x: 355, endPoint y: 426, distance: 19.7
click at [358, 443] on div "swap_horiz Break voice bridge close_fullscreen Connect 3-Way Call merge_type Se…" at bounding box center [727, 367] width 1348 height 627
click at [829, 35] on button at bounding box center [834, 28] width 33 height 33
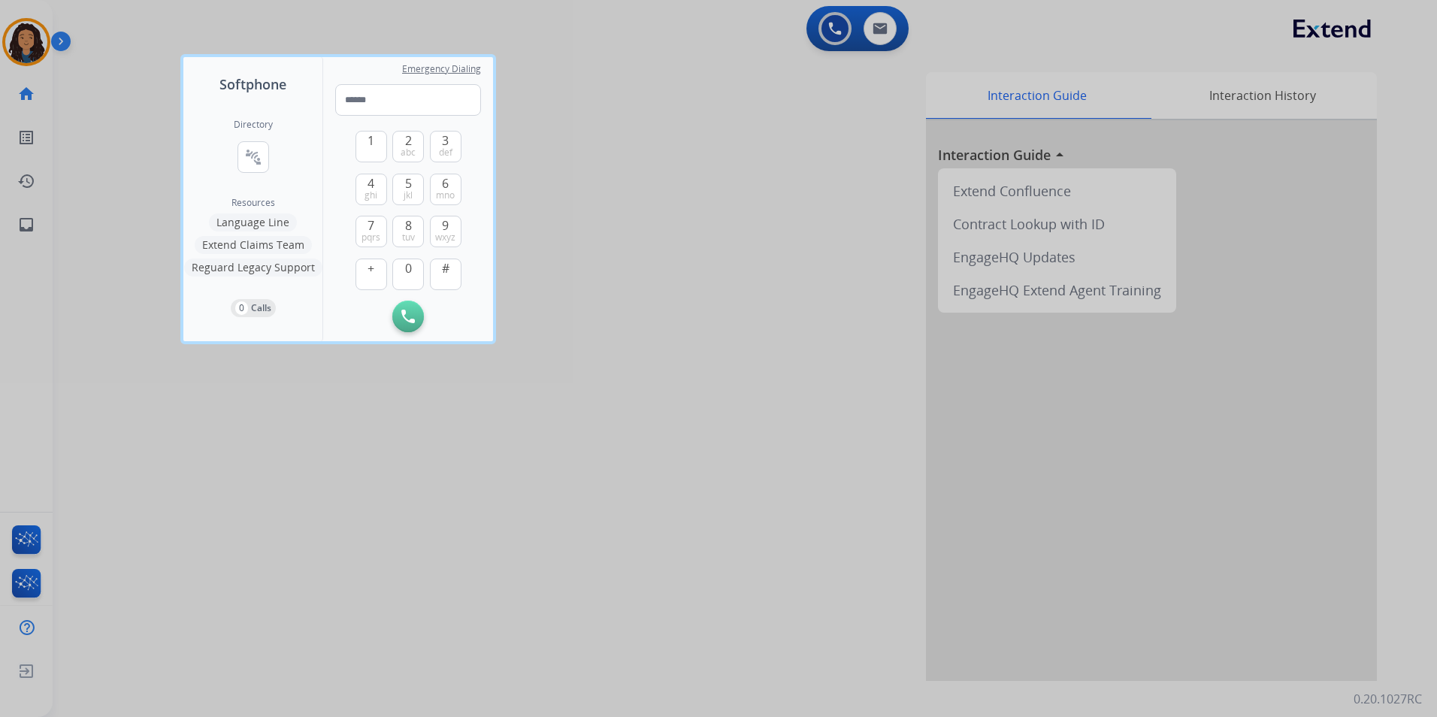
click at [724, 42] on div at bounding box center [718, 358] width 1437 height 717
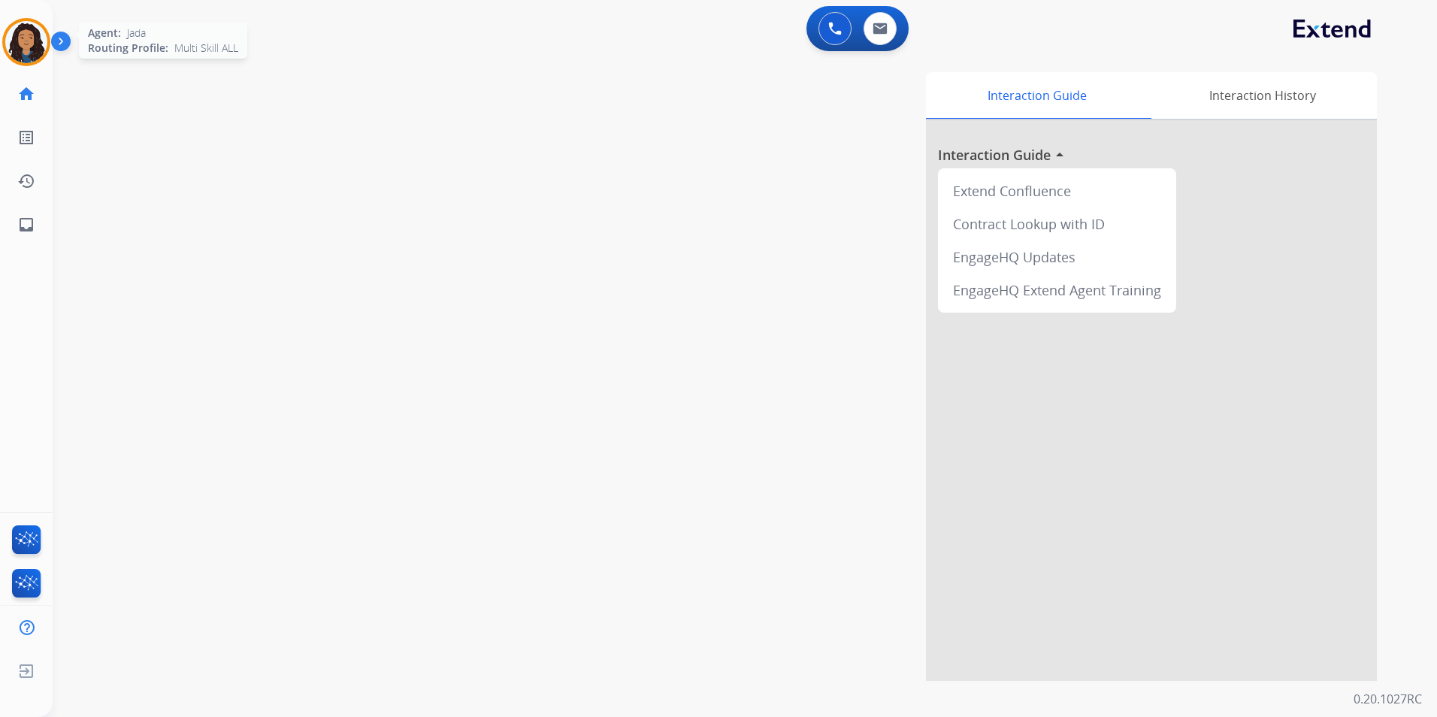
click at [9, 43] on div "Jada AfterCallWork Edit Avatar Agent: Jada Routing Profile: Multi Skill ALL" at bounding box center [26, 42] width 53 height 48
click at [17, 41] on img at bounding box center [26, 42] width 42 height 42
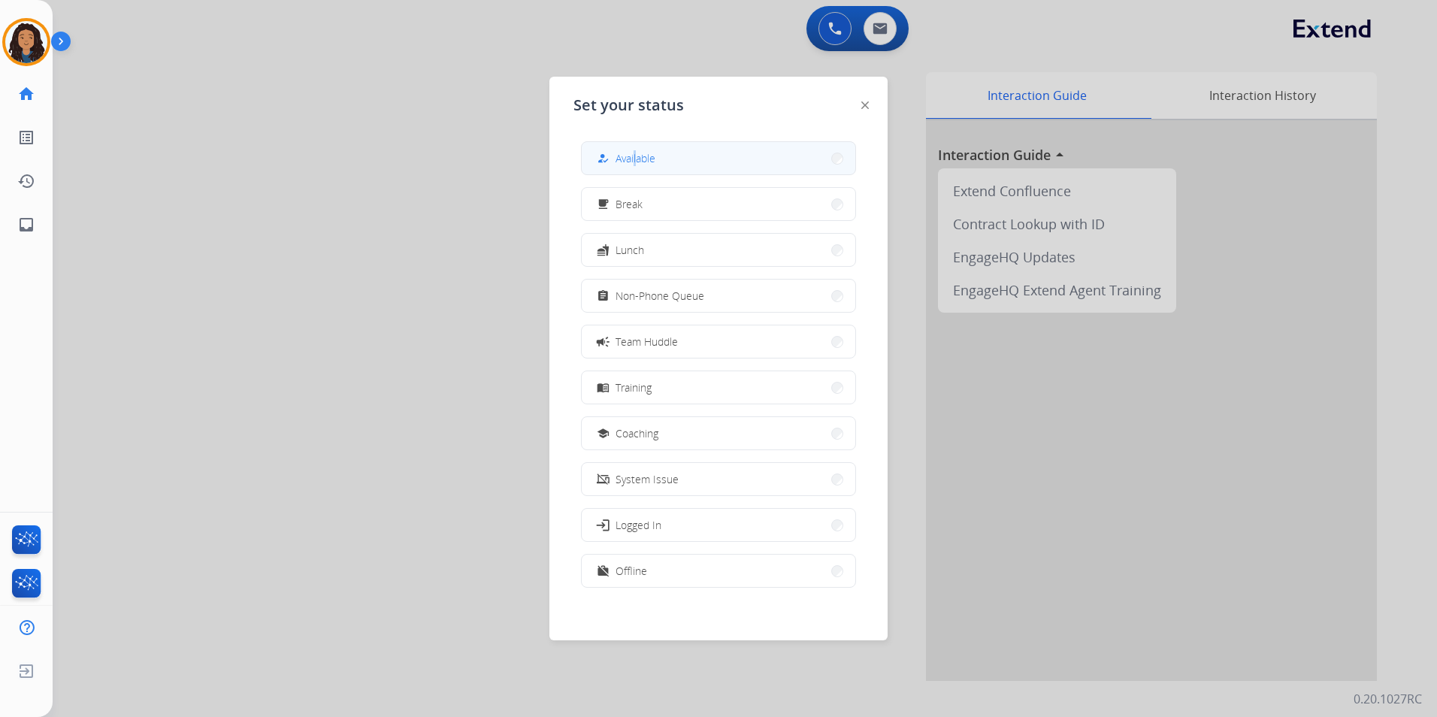
drag, startPoint x: 635, startPoint y: 141, endPoint x: 639, endPoint y: 147, distance: 8.1
click at [639, 147] on div "how_to_reg Available free_breakfast Break fastfood Lunch assignment Non-Phone Q…" at bounding box center [718, 365] width 290 height 473
drag, startPoint x: 639, startPoint y: 147, endPoint x: 645, endPoint y: 159, distance: 12.4
click at [645, 159] on span "Available" at bounding box center [635, 158] width 40 height 16
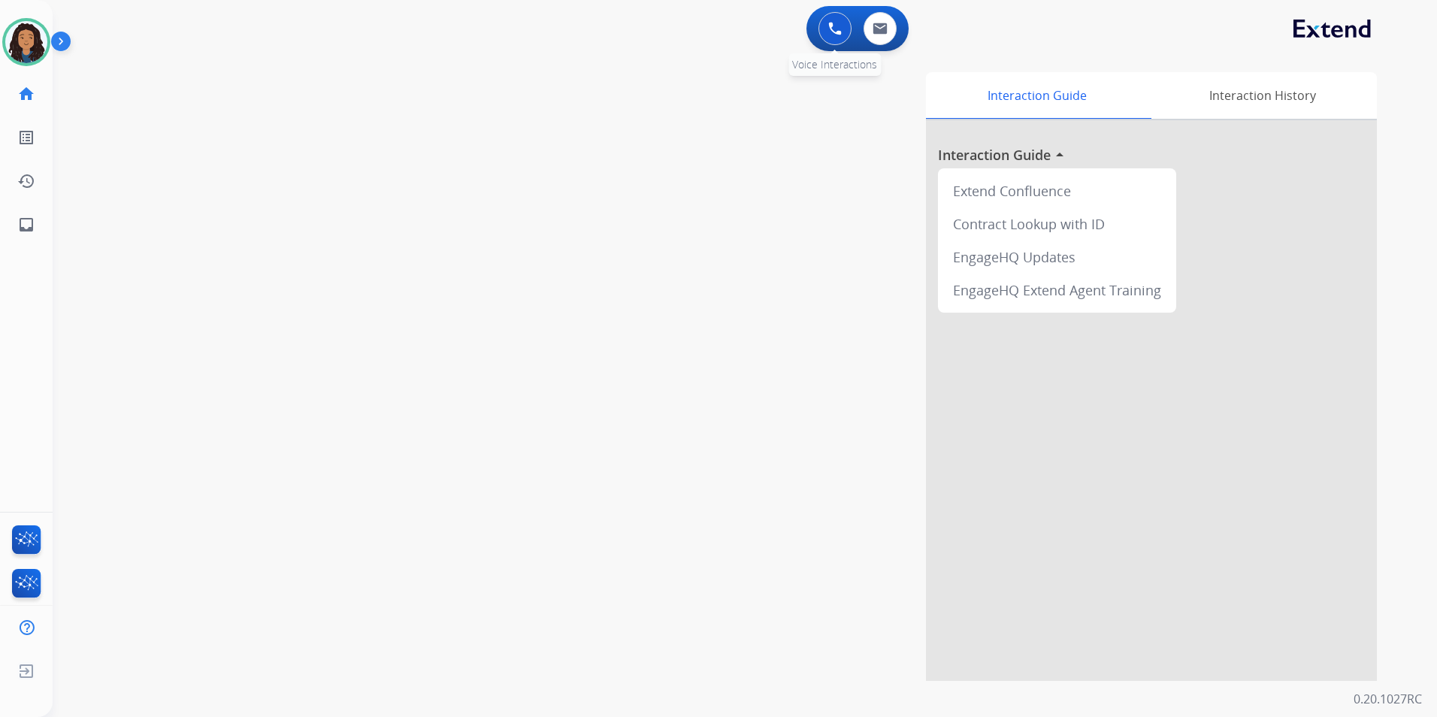
click at [826, 31] on button at bounding box center [834, 28] width 33 height 33
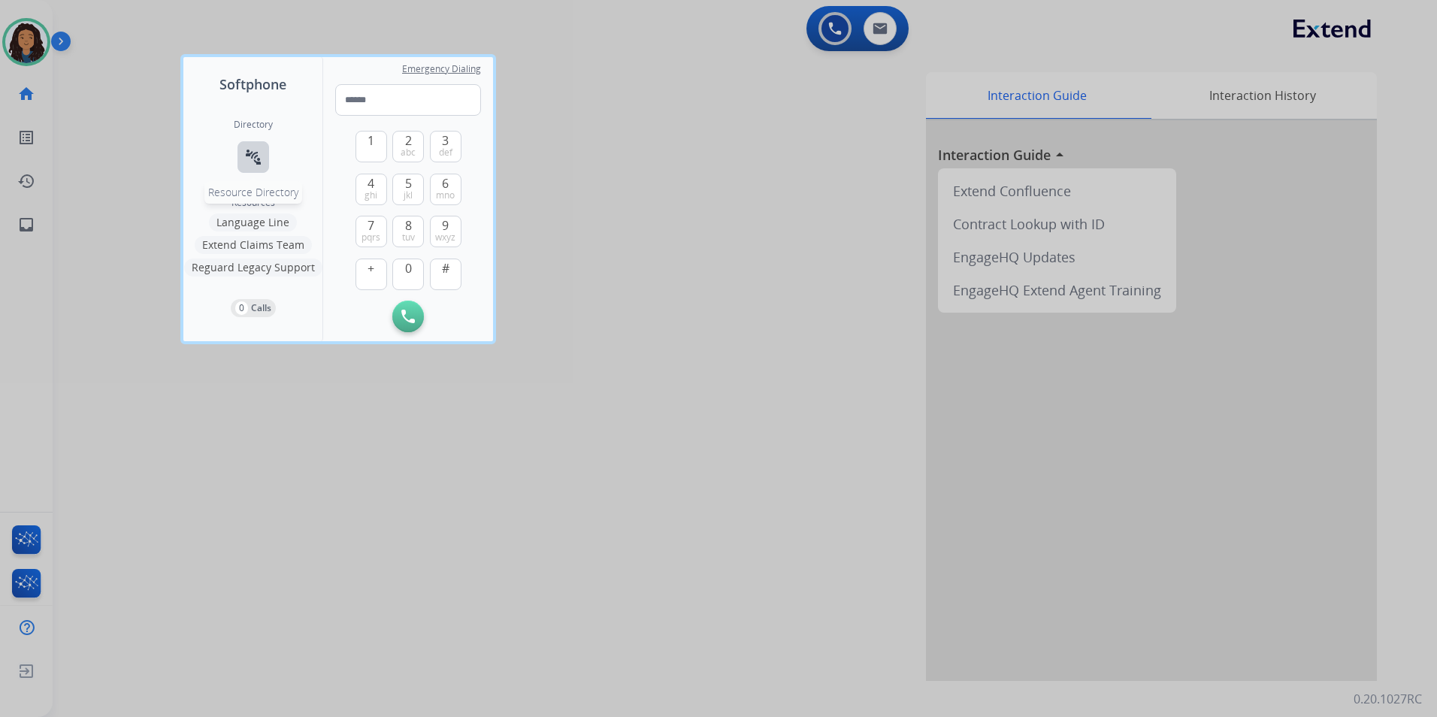
click at [255, 159] on mat-icon "connect_without_contact" at bounding box center [253, 157] width 18 height 18
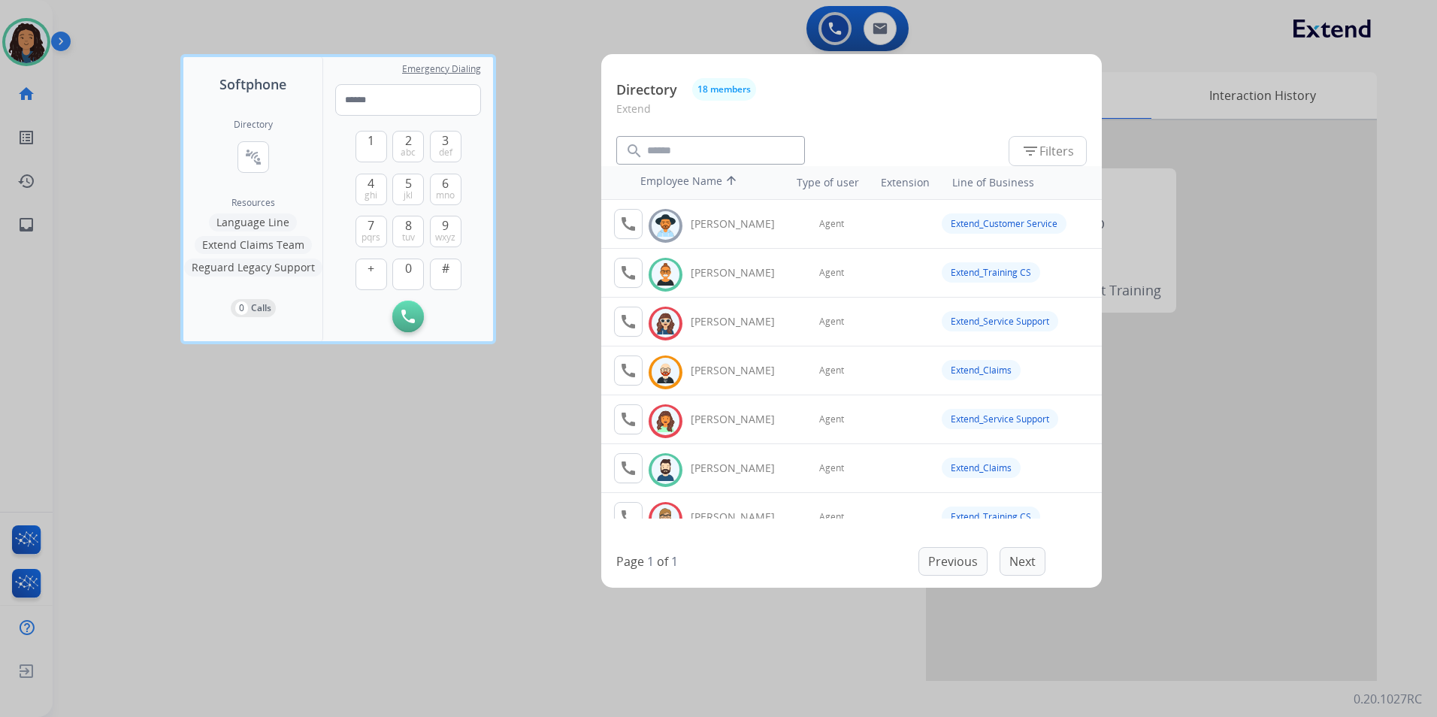
scroll to position [75, 0]
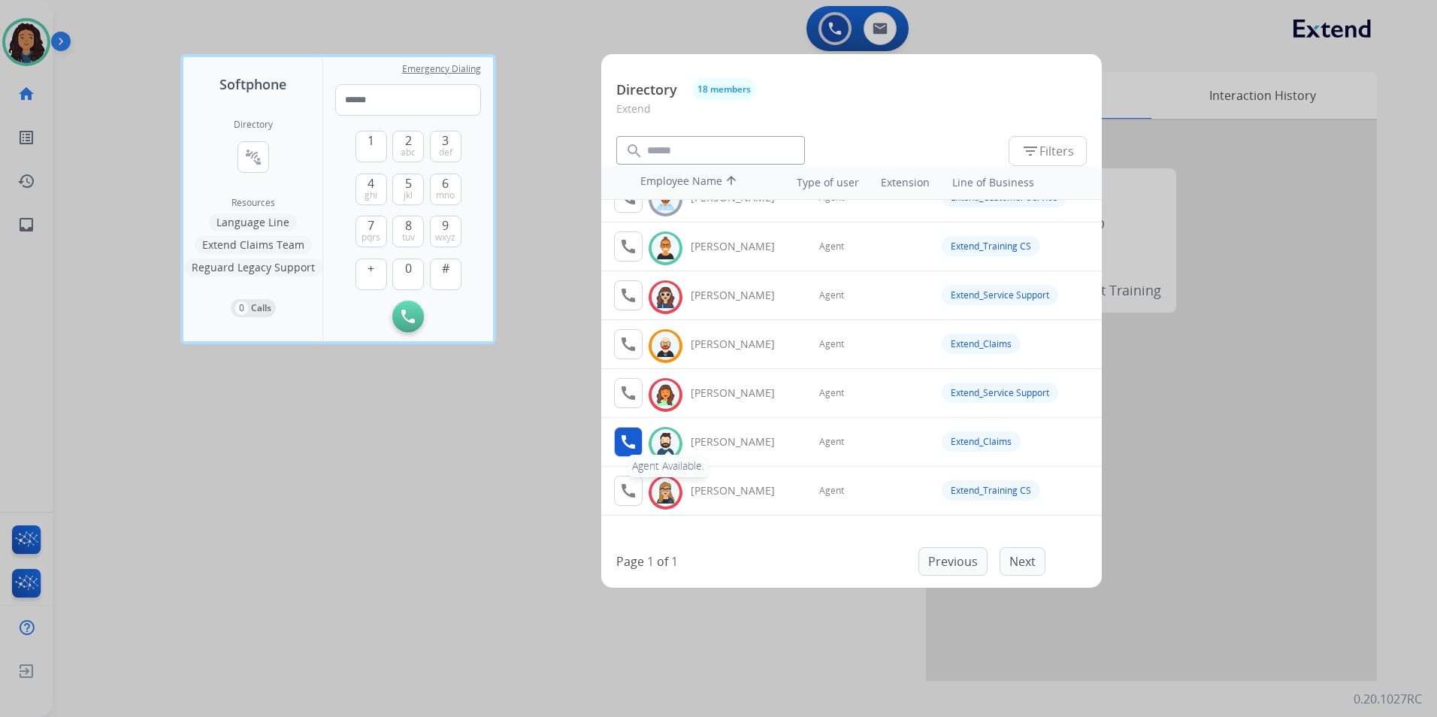
click at [636, 435] on mat-icon "call" at bounding box center [628, 442] width 18 height 18
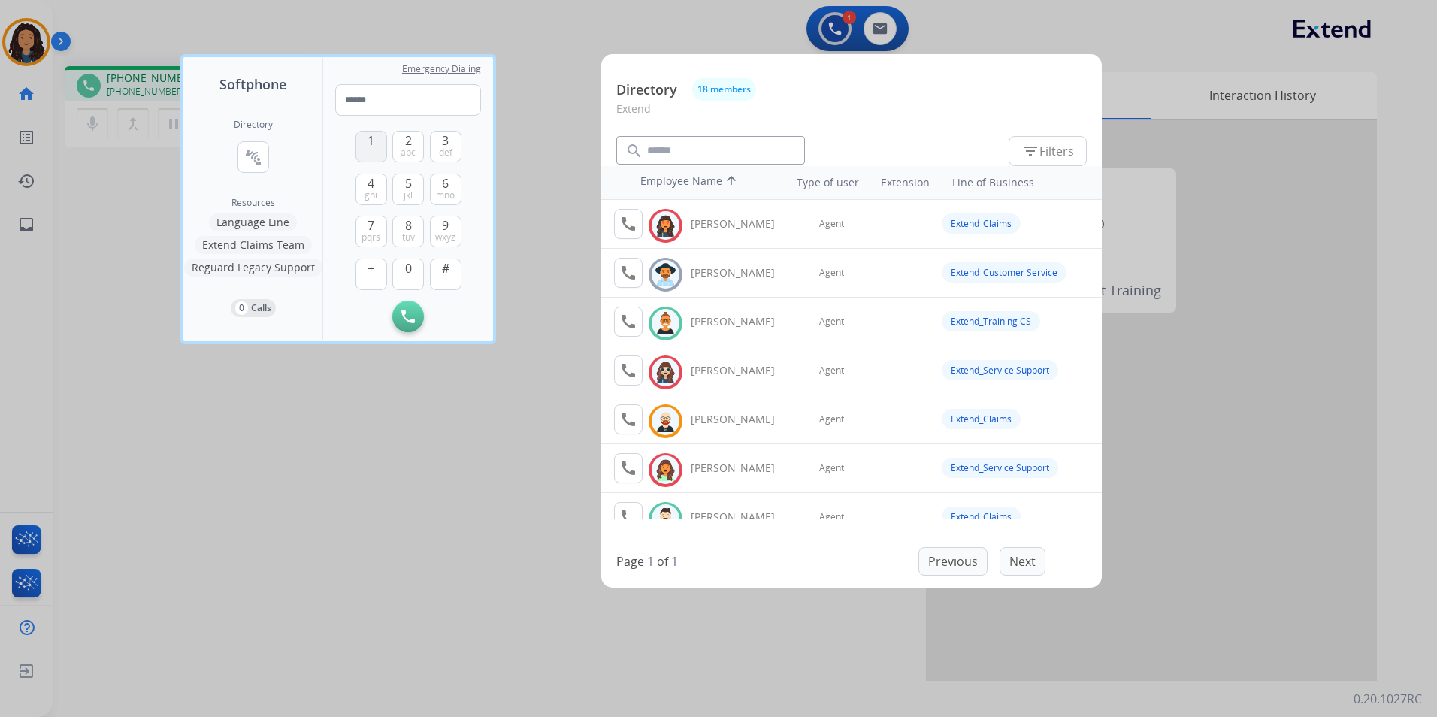
click at [378, 137] on button "1" at bounding box center [371, 147] width 32 height 32
click at [412, 271] on button "0" at bounding box center [408, 274] width 32 height 32
drag, startPoint x: 410, startPoint y: 189, endPoint x: 407, endPoint y: 155, distance: 34.7
click at [410, 188] on button "5 jkl" at bounding box center [408, 190] width 32 height 32
click at [407, 147] on span "abc" at bounding box center [407, 153] width 15 height 12
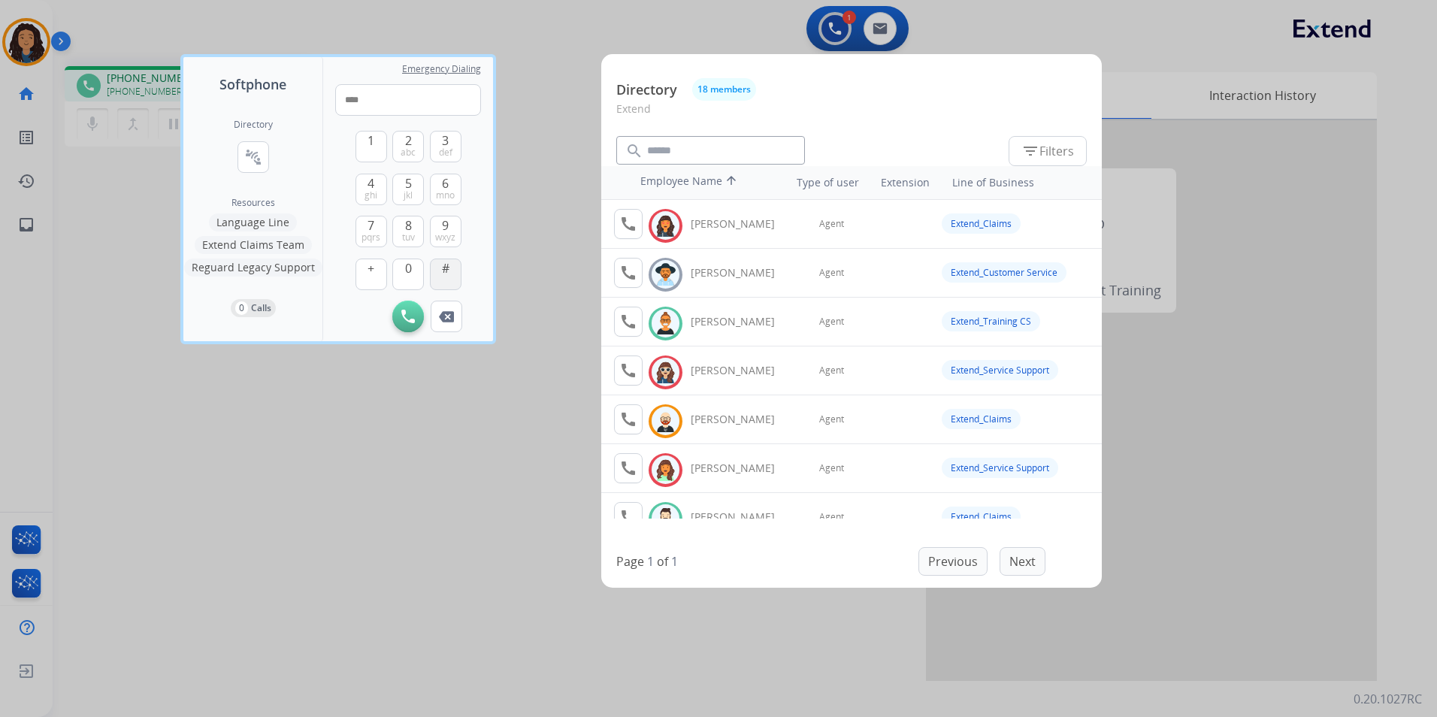
click at [449, 280] on button "#" at bounding box center [446, 274] width 32 height 32
type input "*****"
click at [474, 234] on div "1 2 abc 3 def 4 ghi 5 jkl 6 mno 7 pqrs 8 tuv 9 wxyz + 0 # Initiate Call Remove …" at bounding box center [408, 224] width 146 height 216
click at [540, 201] on div at bounding box center [718, 358] width 1437 height 717
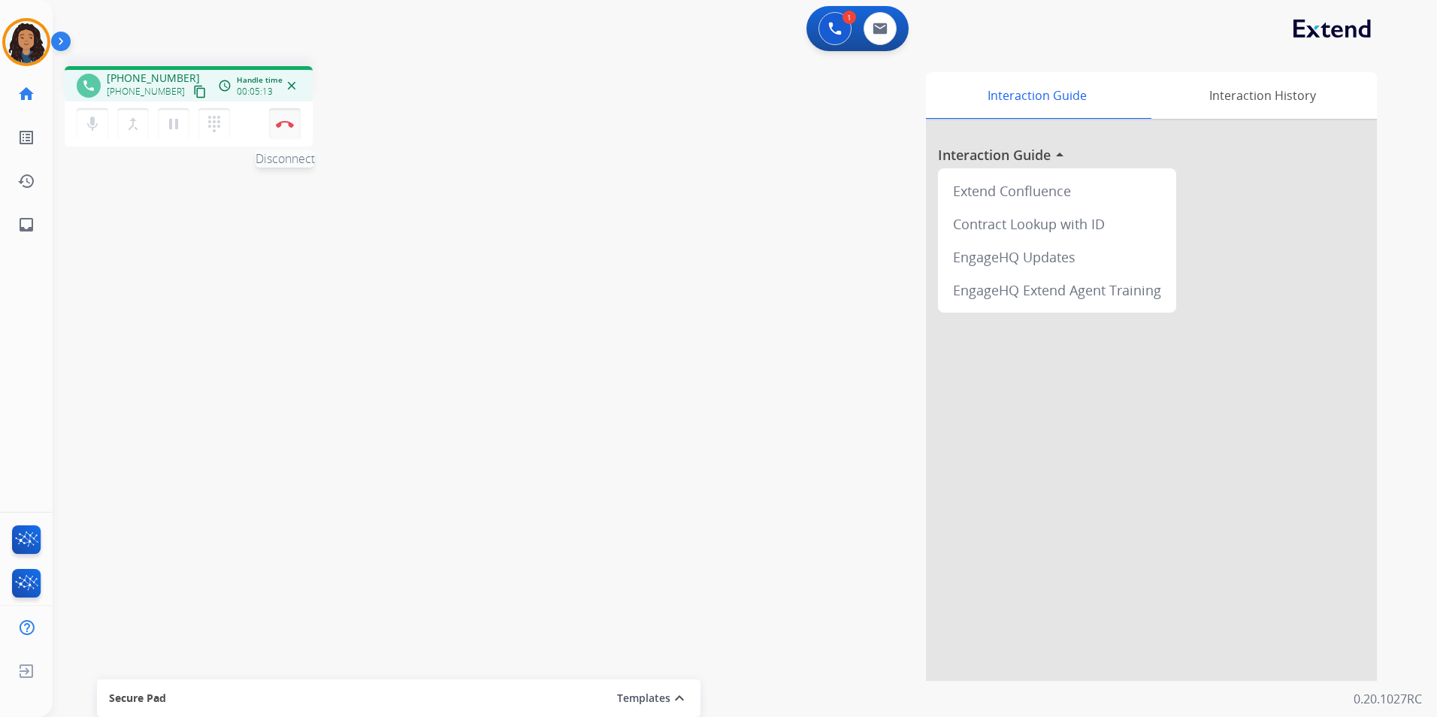
click at [293, 119] on button "Disconnect" at bounding box center [285, 124] width 32 height 32
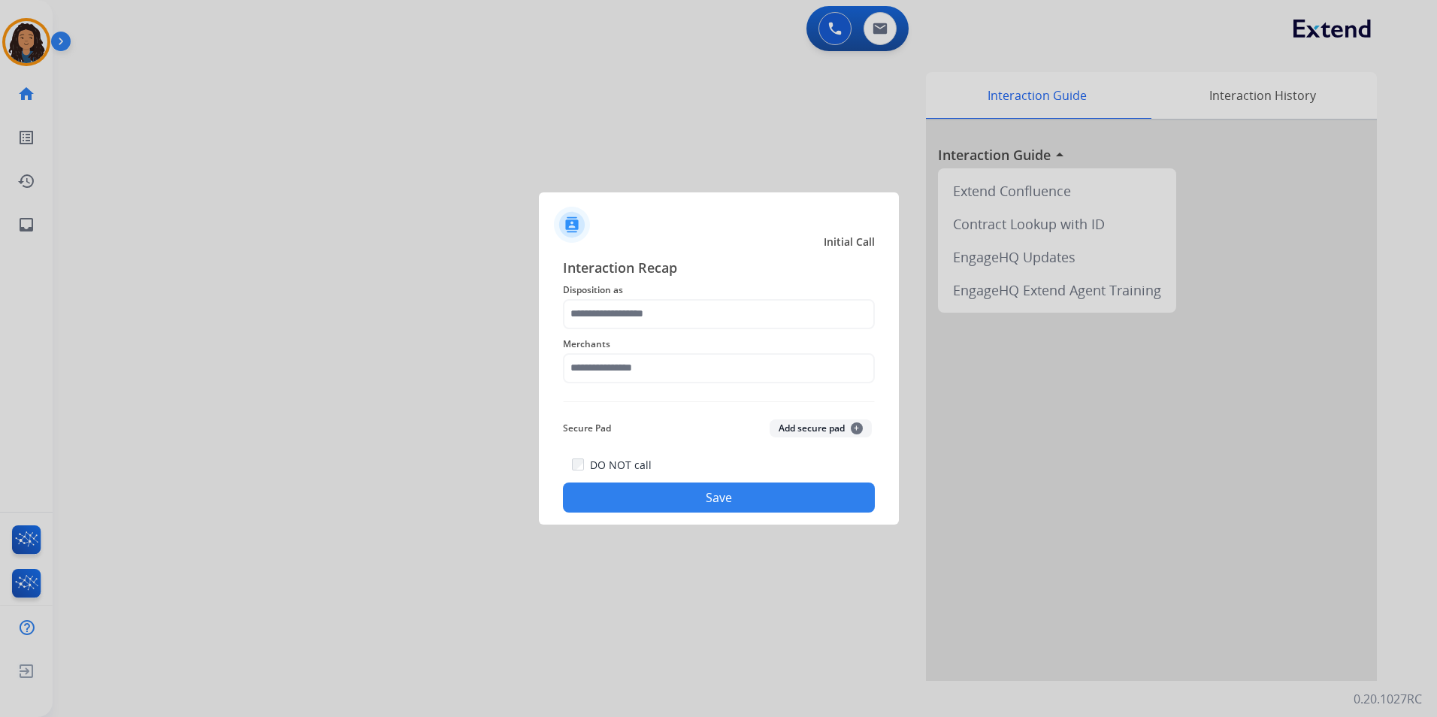
click at [775, 332] on div "Merchants" at bounding box center [719, 359] width 312 height 60
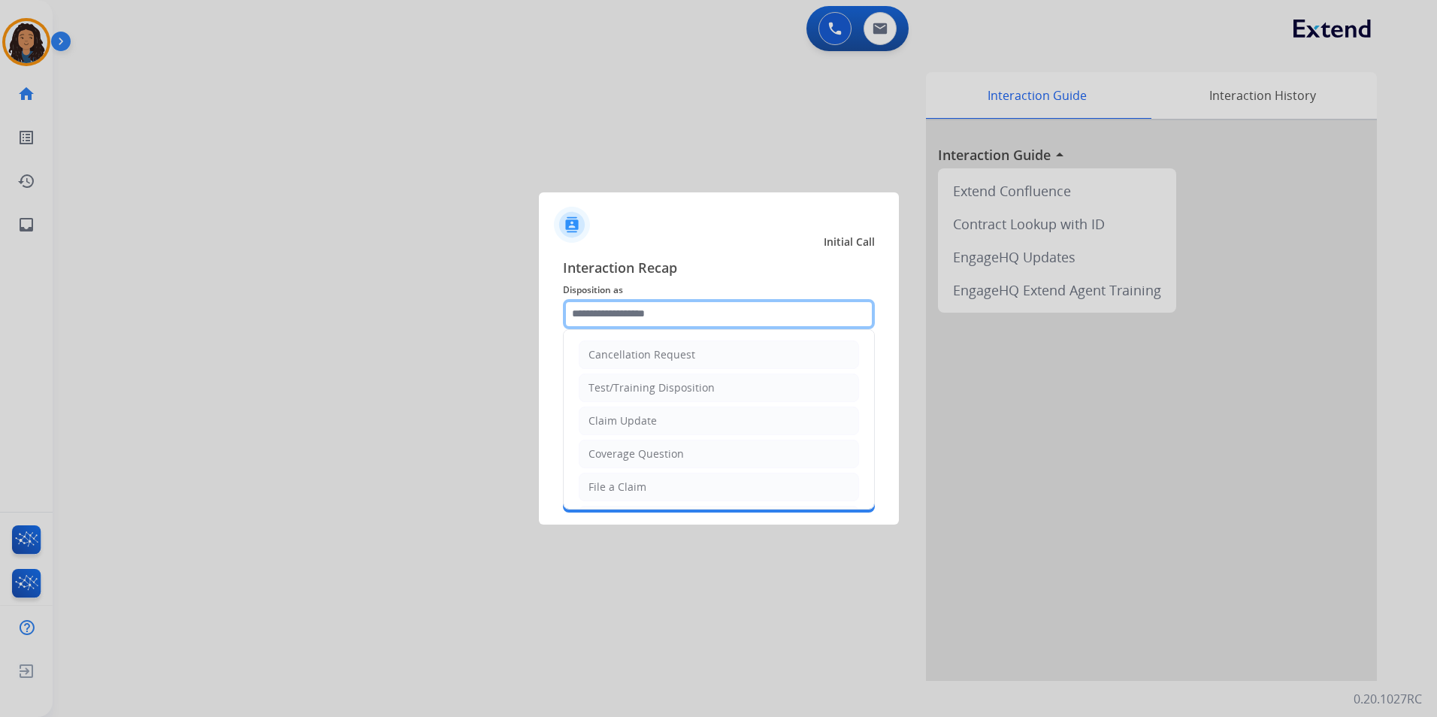
click at [769, 321] on input "text" at bounding box center [719, 314] width 312 height 30
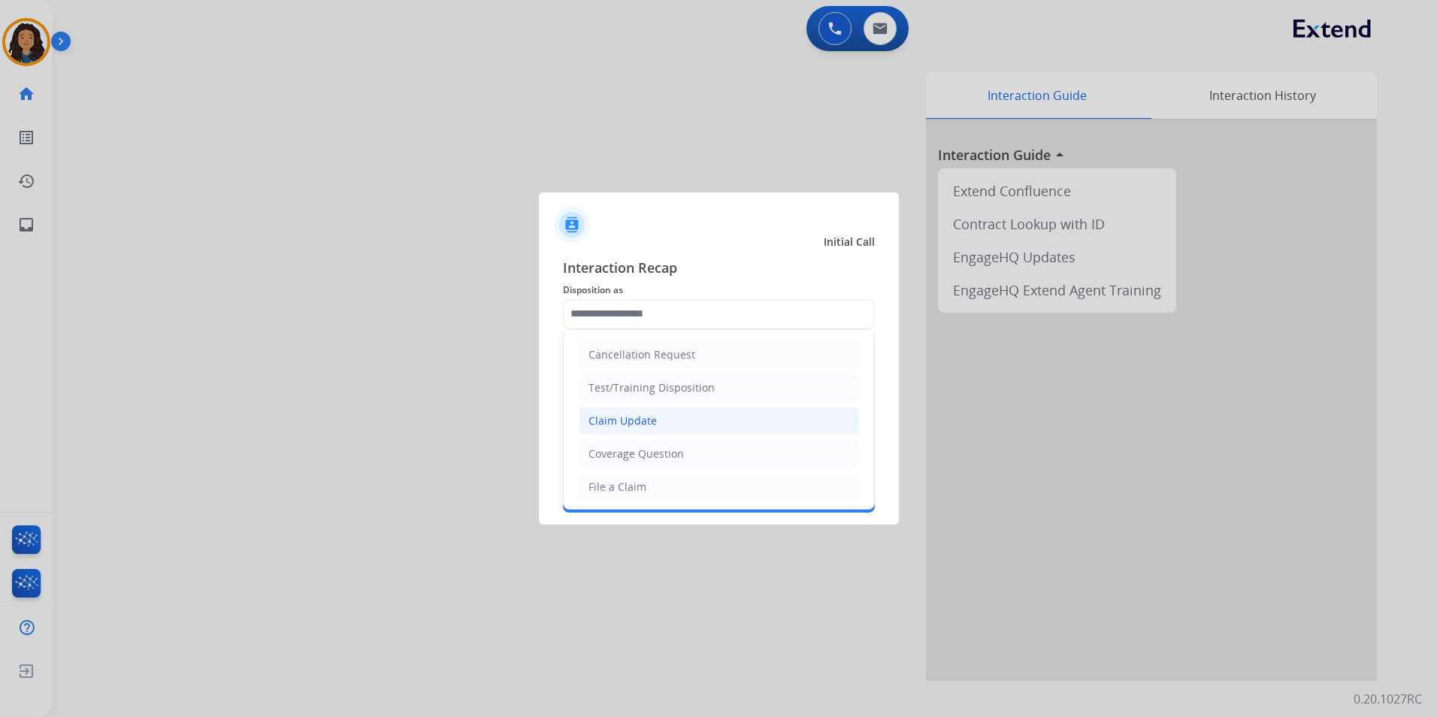
click at [676, 424] on li "Claim Update" at bounding box center [719, 421] width 280 height 29
type input "**********"
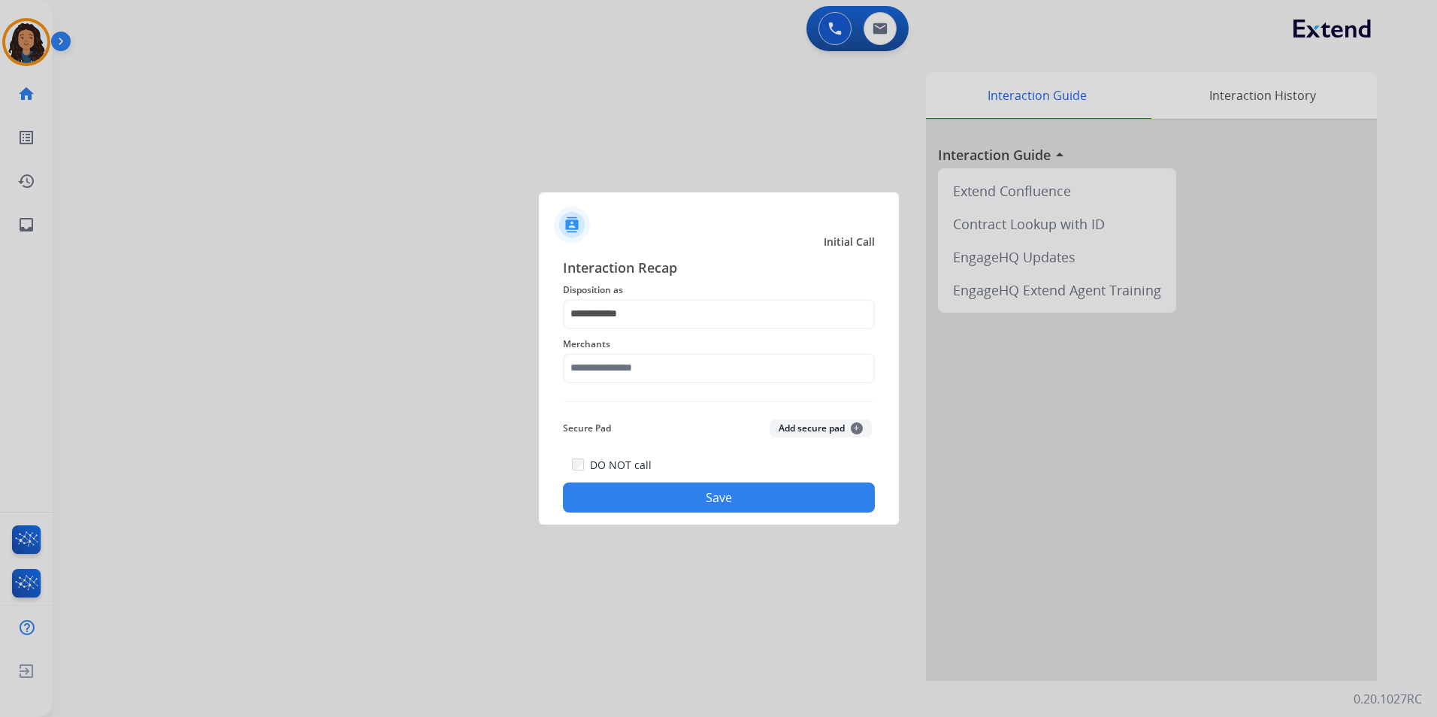
drag, startPoint x: 630, startPoint y: 345, endPoint x: 632, endPoint y: 356, distance: 11.4
click at [632, 351] on span "Merchants" at bounding box center [719, 344] width 312 height 18
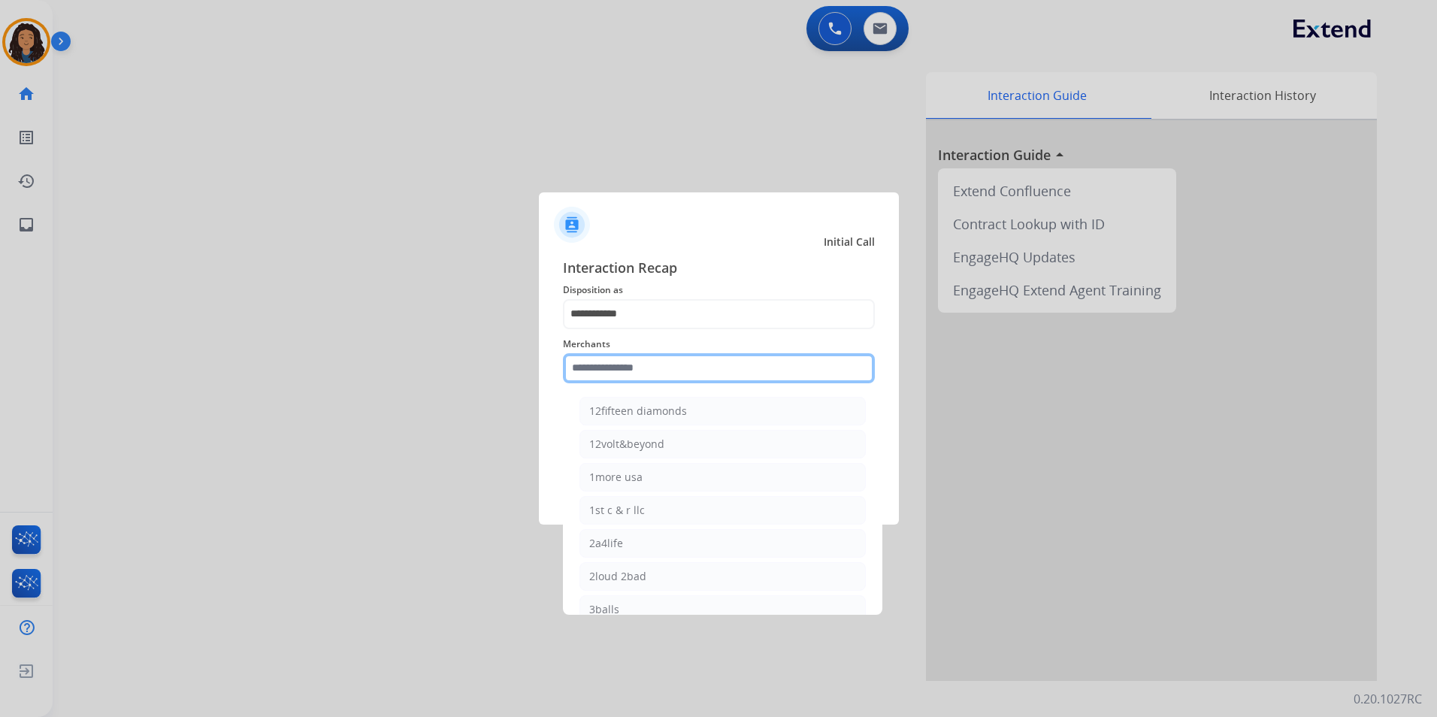
click at [636, 367] on input "text" at bounding box center [719, 368] width 312 height 30
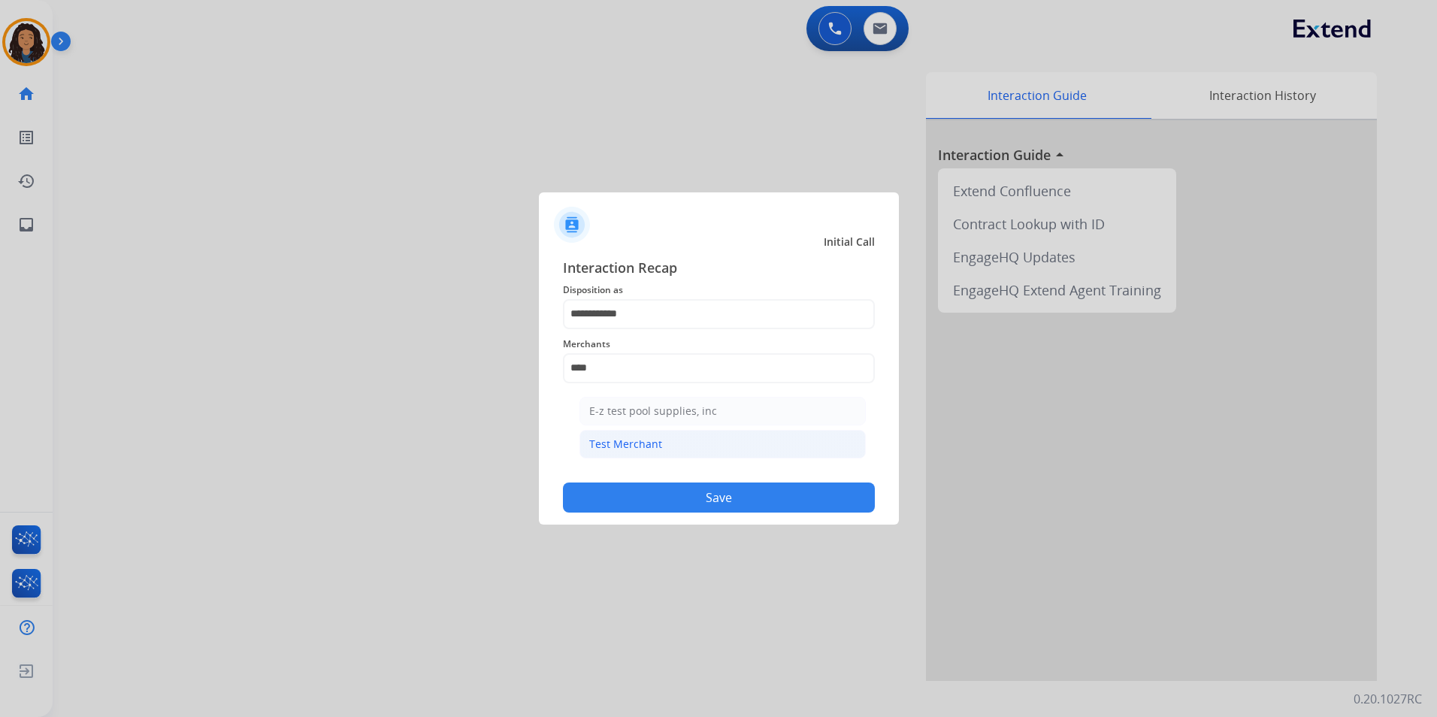
click at [647, 446] on div "Test Merchant" at bounding box center [625, 444] width 73 height 15
type input "**********"
click at [650, 514] on div "**********" at bounding box center [719, 385] width 360 height 280
click at [650, 495] on button "Save" at bounding box center [719, 497] width 312 height 30
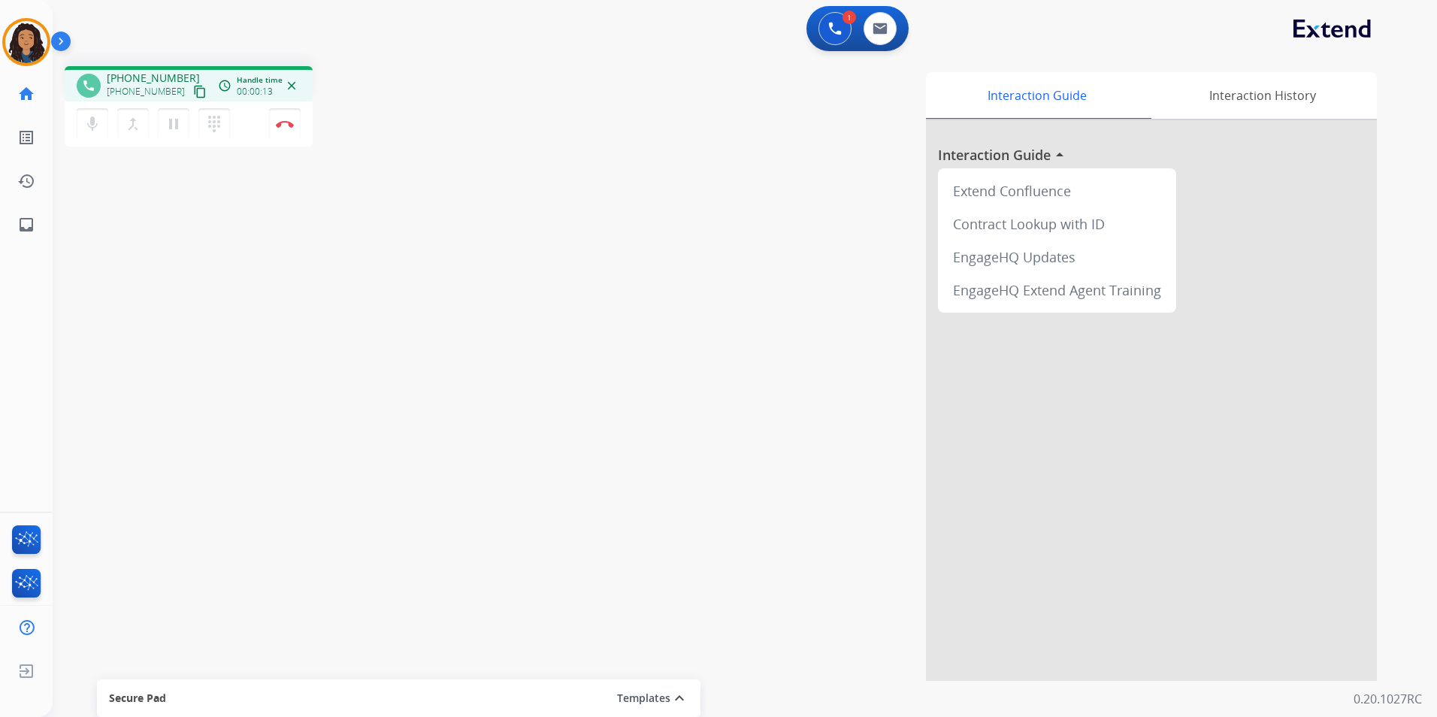
click at [193, 86] on mat-icon "content_copy" at bounding box center [200, 92] width 14 height 14
click at [293, 124] on img at bounding box center [285, 124] width 18 height 8
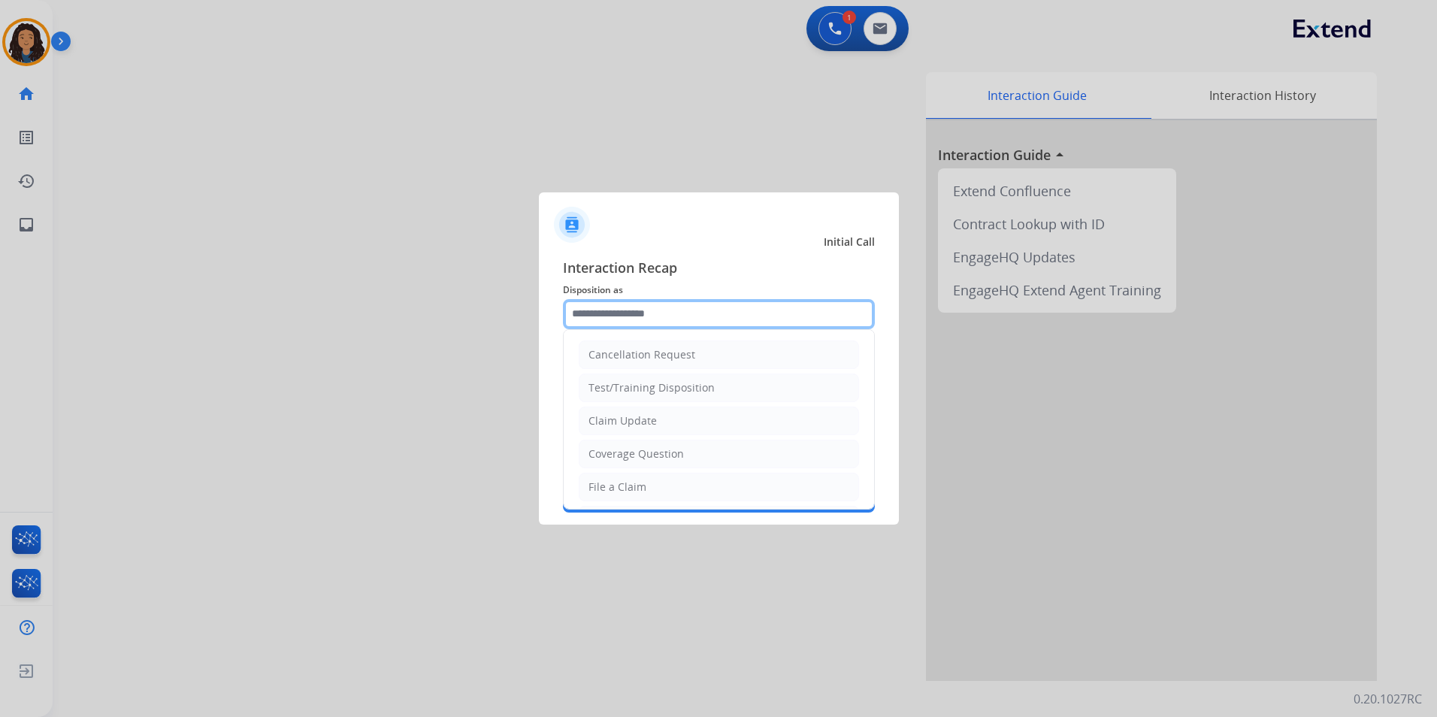
click at [676, 310] on input "text" at bounding box center [719, 314] width 312 height 30
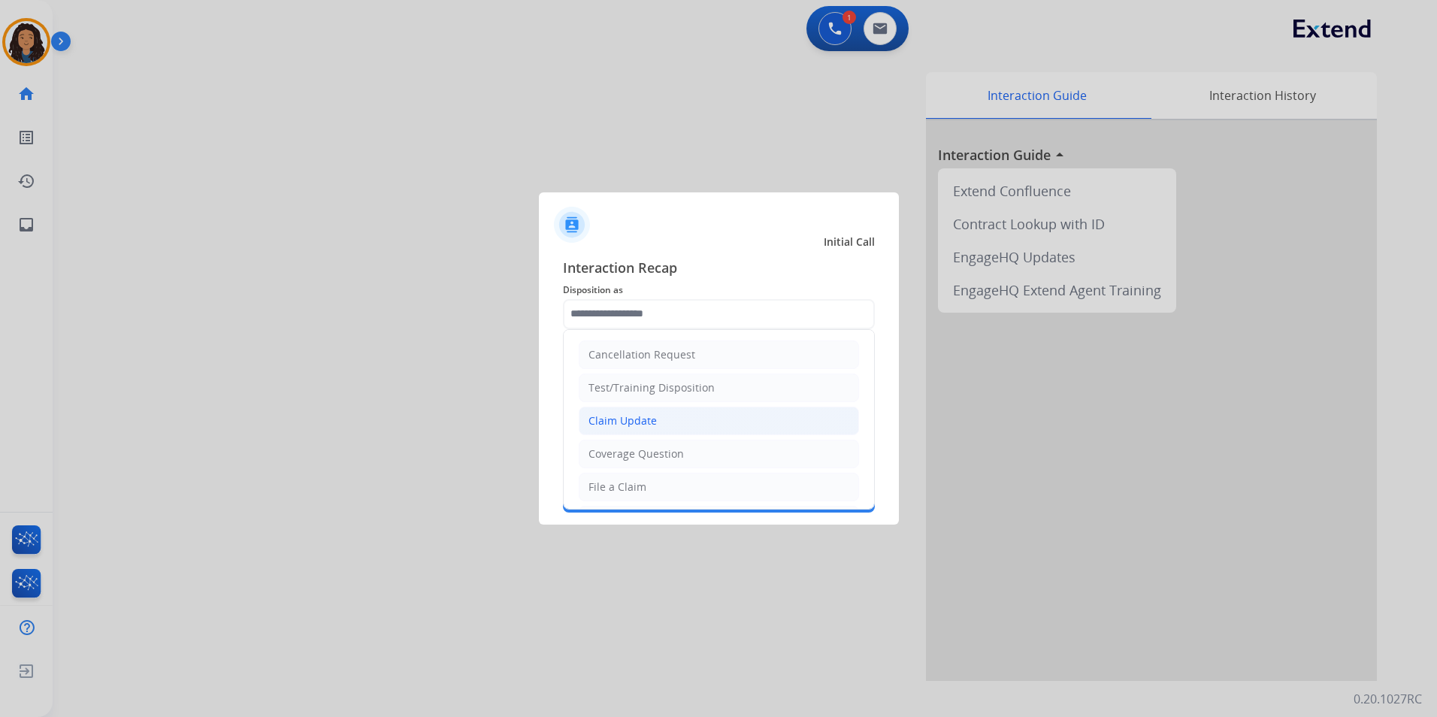
click at [654, 426] on li "Claim Update" at bounding box center [719, 421] width 280 height 29
type input "**********"
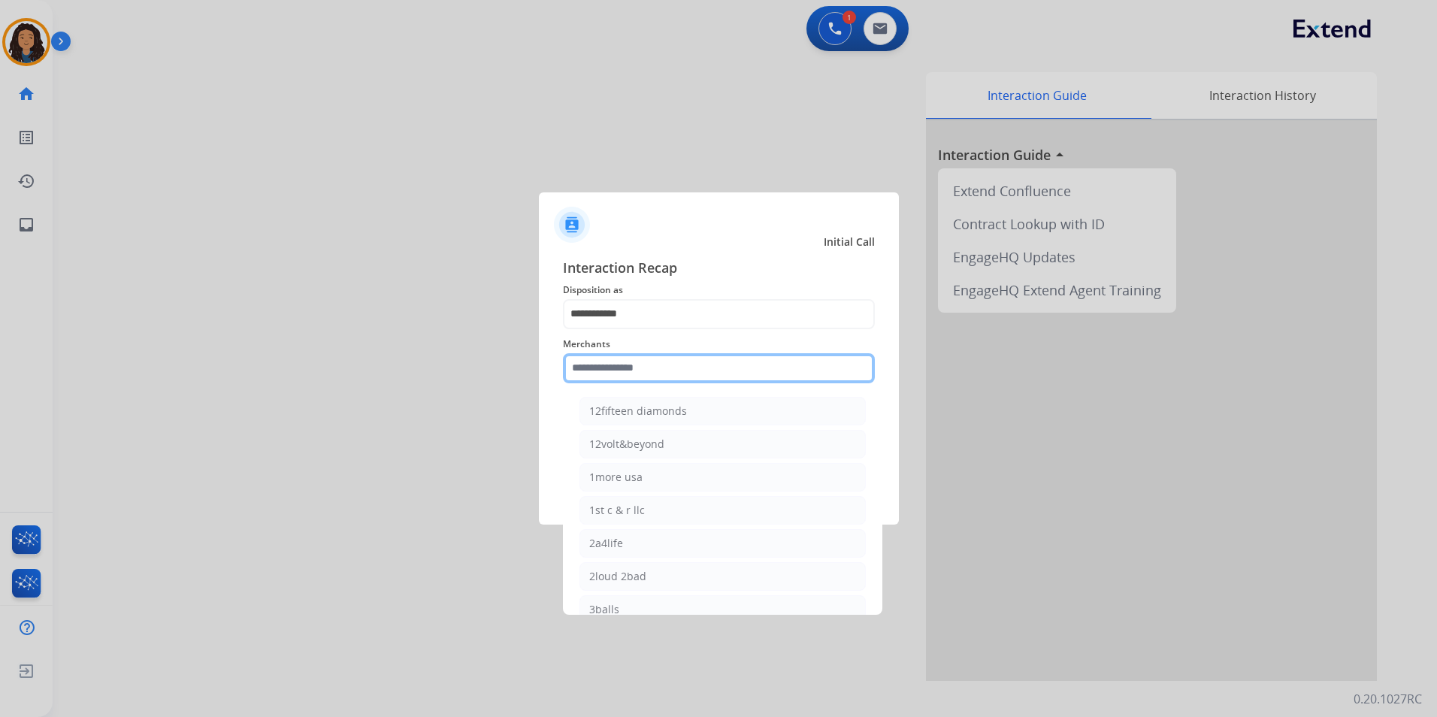
click at [623, 362] on input "text" at bounding box center [719, 368] width 312 height 30
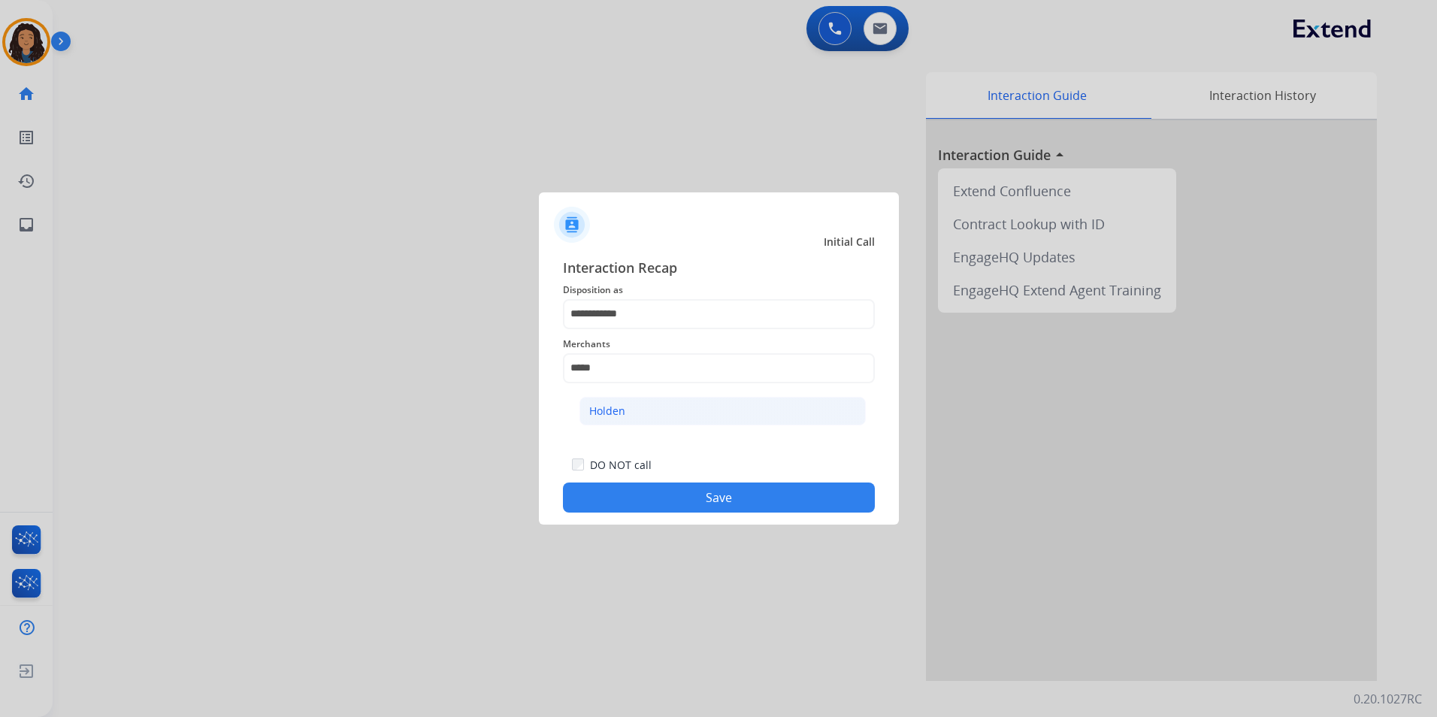
click at [669, 420] on li "Holden" at bounding box center [722, 411] width 286 height 29
type input "******"
click at [633, 506] on button "Save" at bounding box center [719, 497] width 312 height 30
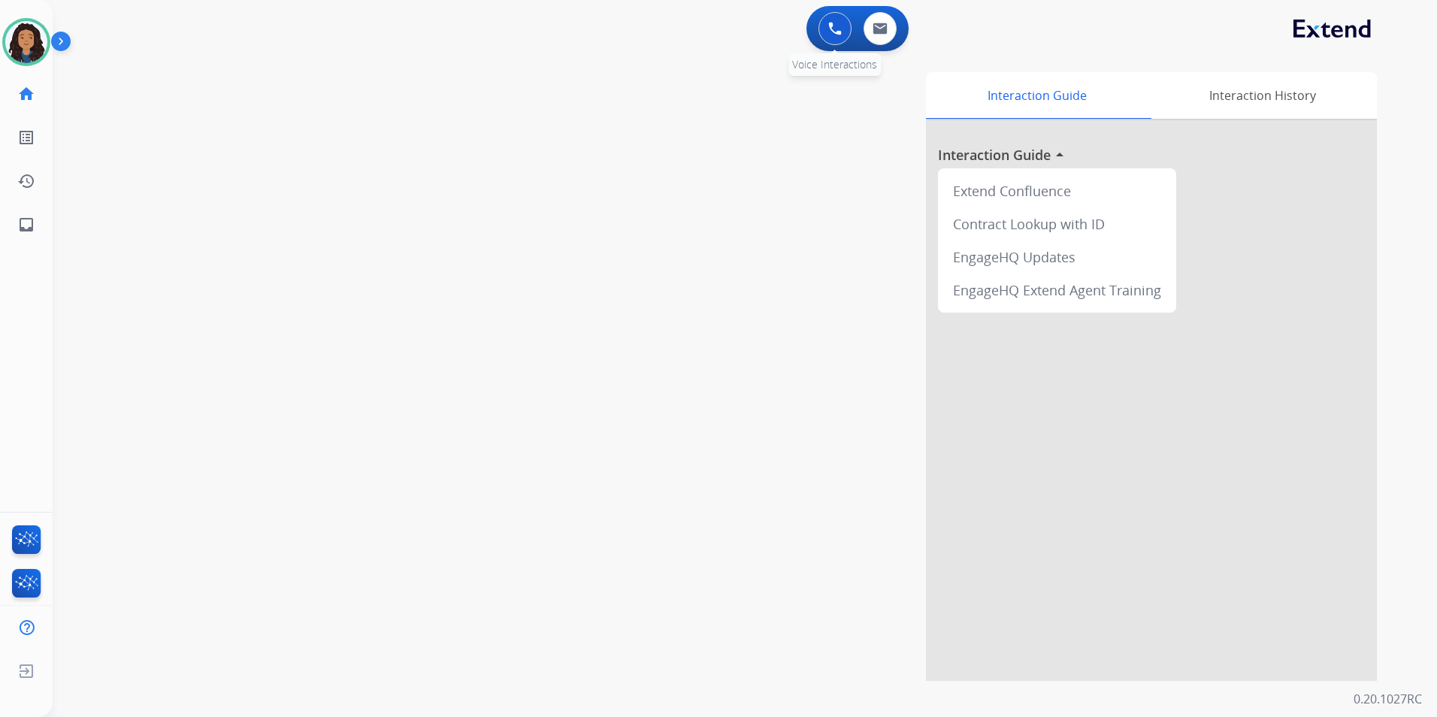
click at [828, 31] on img at bounding box center [835, 29] width 14 height 14
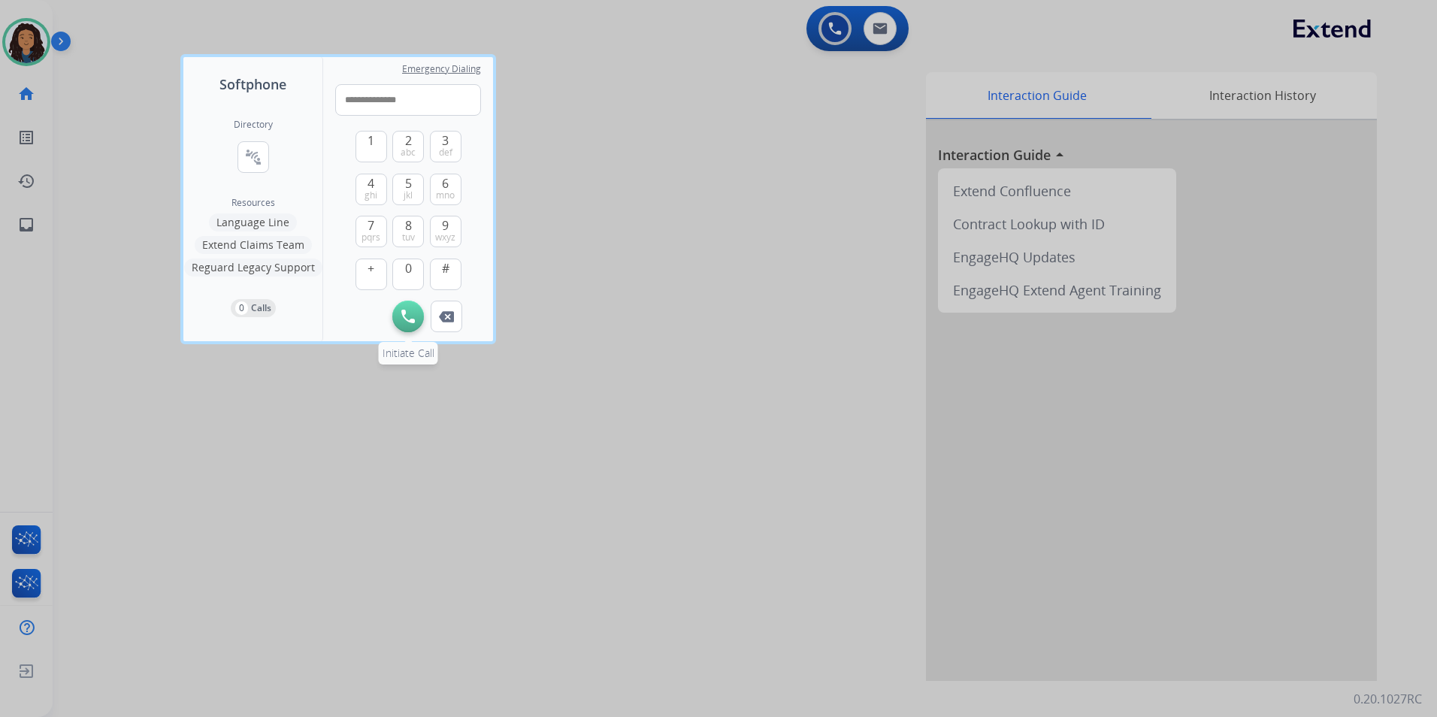
type input "**********"
click at [406, 306] on button "Initiate Call" at bounding box center [408, 317] width 32 height 32
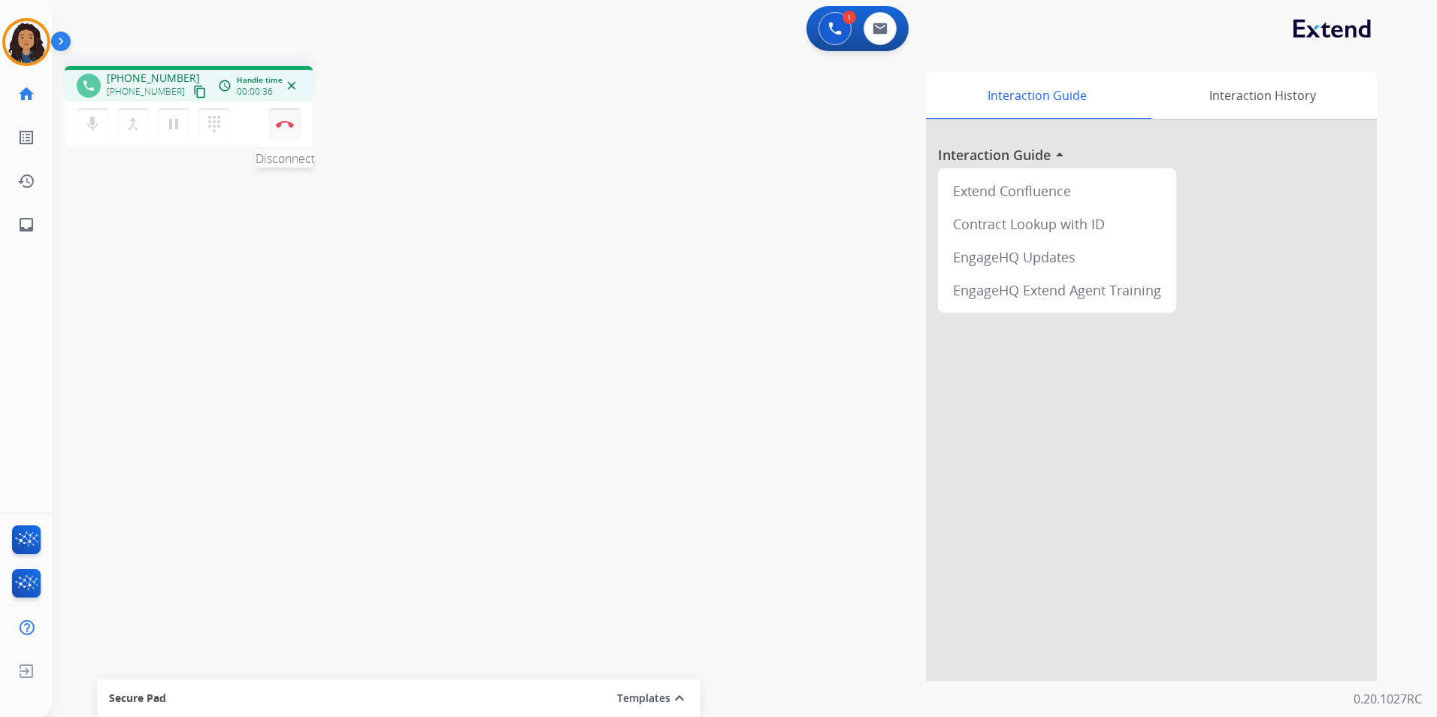
click at [292, 129] on button "Disconnect" at bounding box center [285, 124] width 32 height 32
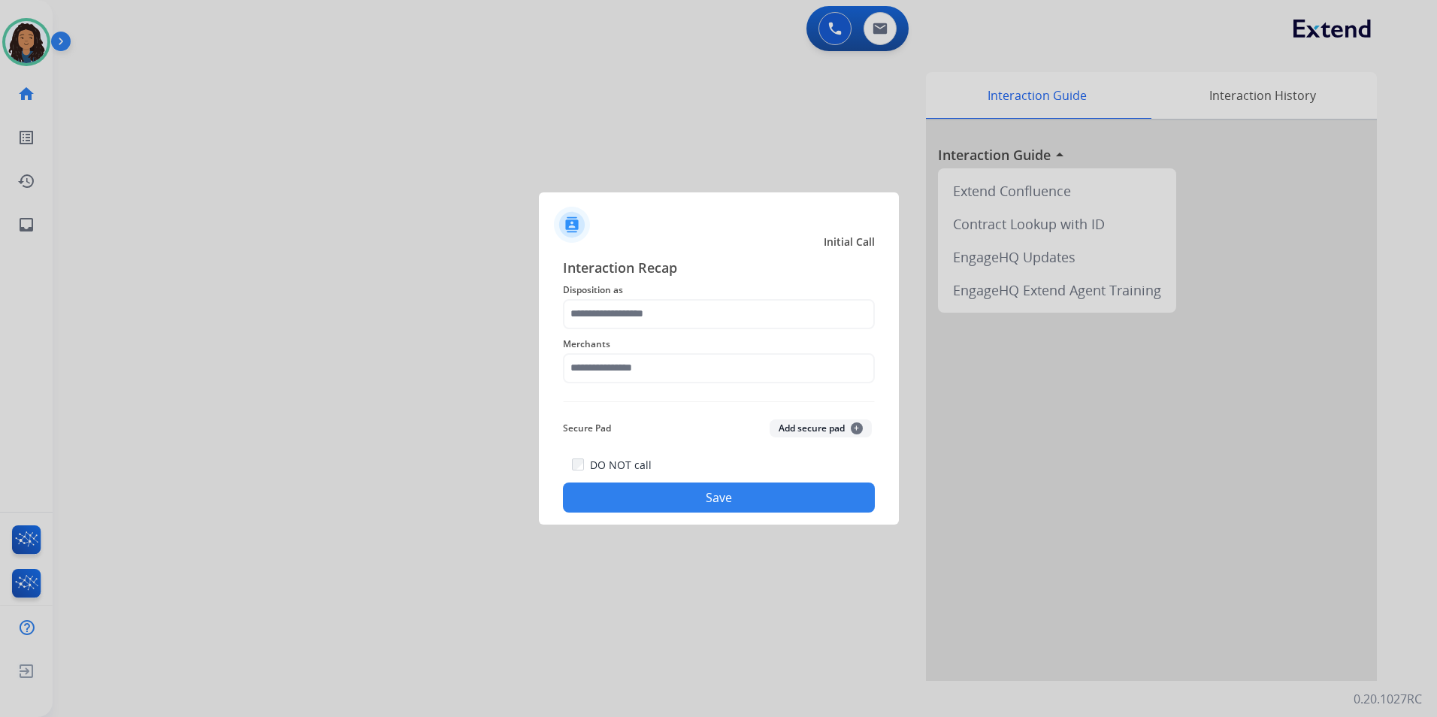
drag, startPoint x: 758, startPoint y: 343, endPoint x: 754, endPoint y: 330, distance: 13.5
click at [758, 340] on span "Merchants" at bounding box center [719, 344] width 312 height 18
click at [751, 325] on input "text" at bounding box center [719, 314] width 312 height 30
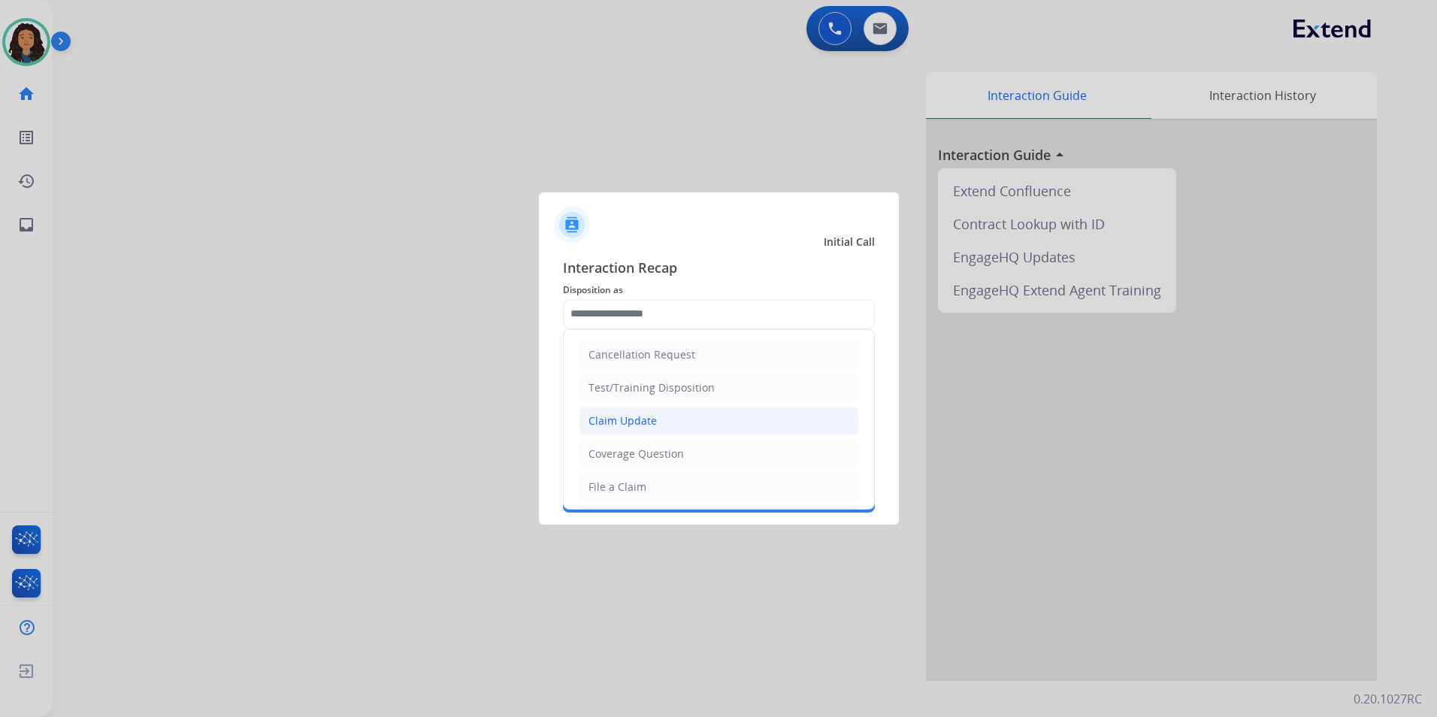
click at [639, 413] on div "Claim Update" at bounding box center [622, 420] width 68 height 15
type input "**********"
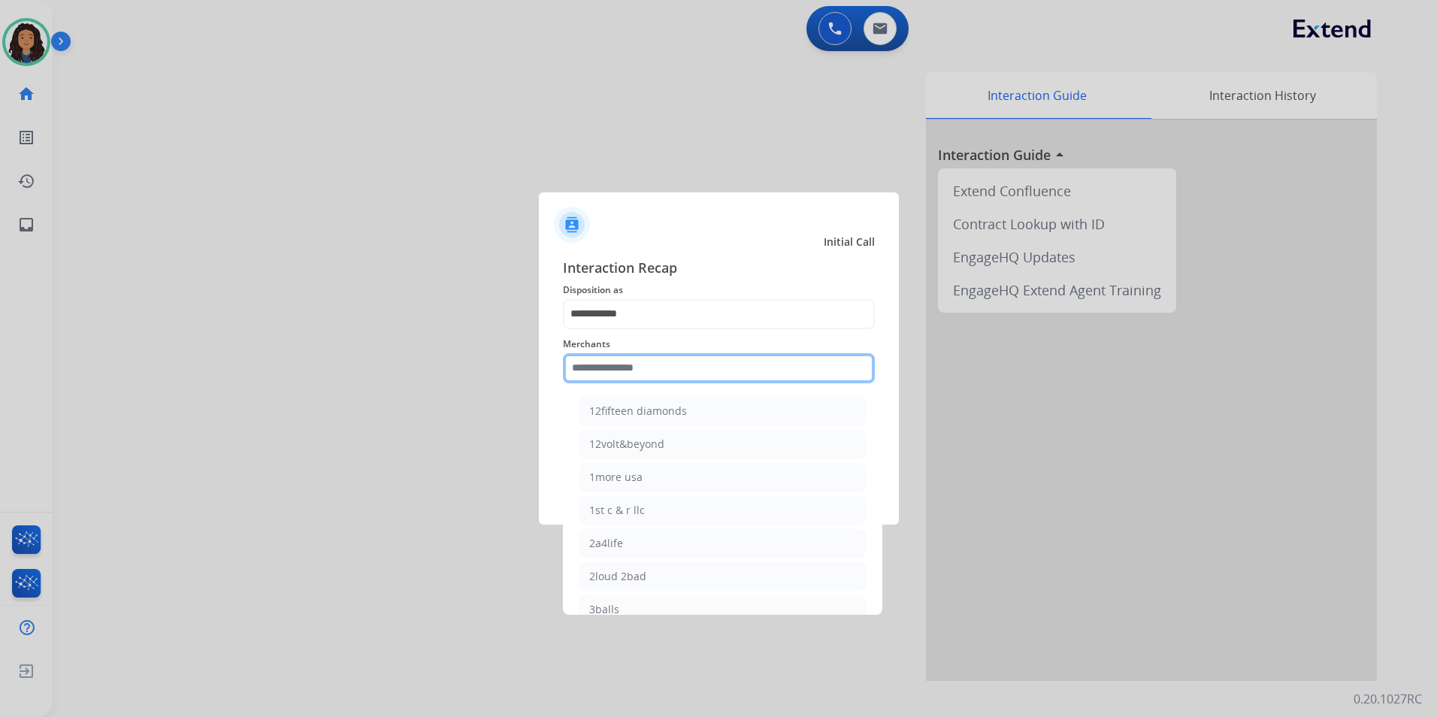
click at [636, 374] on input "text" at bounding box center [719, 368] width 312 height 30
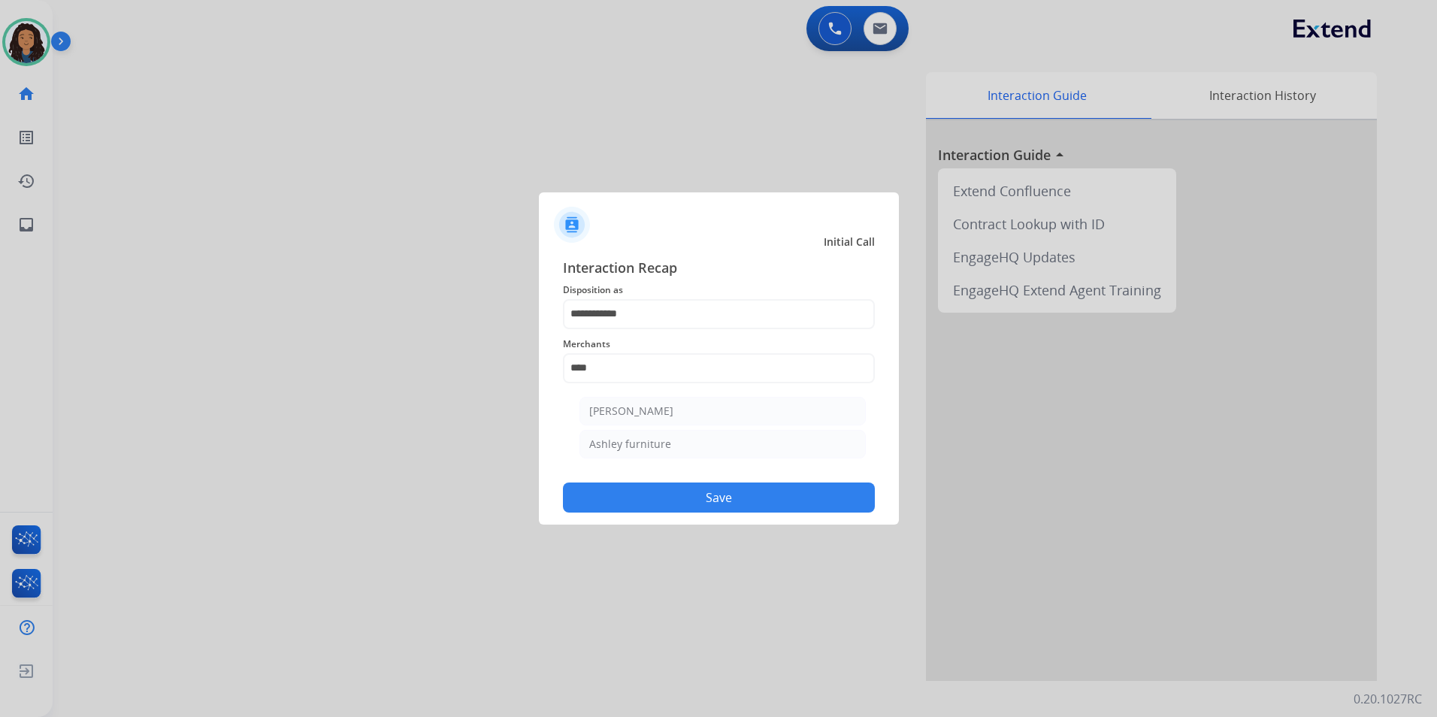
drag, startPoint x: 657, startPoint y: 438, endPoint x: 637, endPoint y: 472, distance: 39.4
click at [658, 439] on div "Ashley furniture" at bounding box center [630, 444] width 82 height 15
type input "**********"
click at [636, 483] on button "Save" at bounding box center [719, 497] width 312 height 30
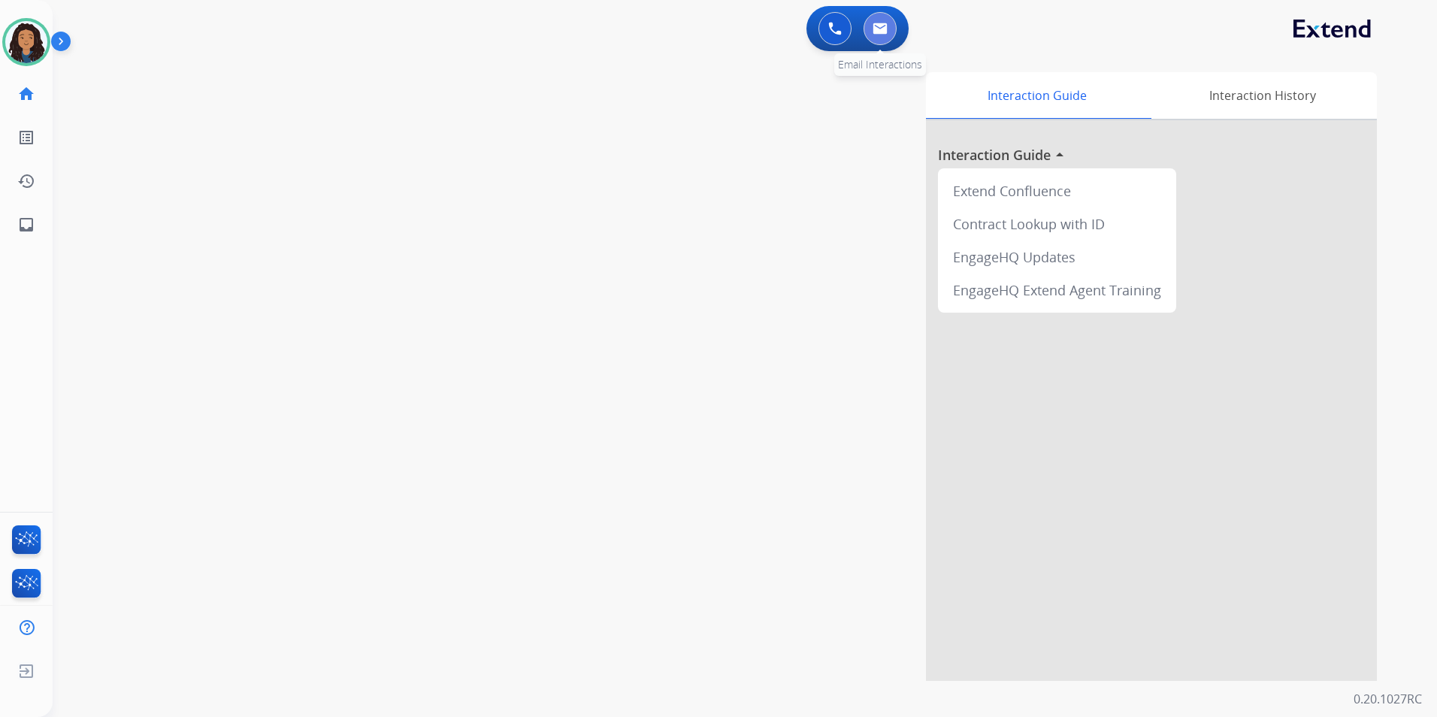
click at [880, 22] on button at bounding box center [879, 28] width 33 height 33
select select "**********"
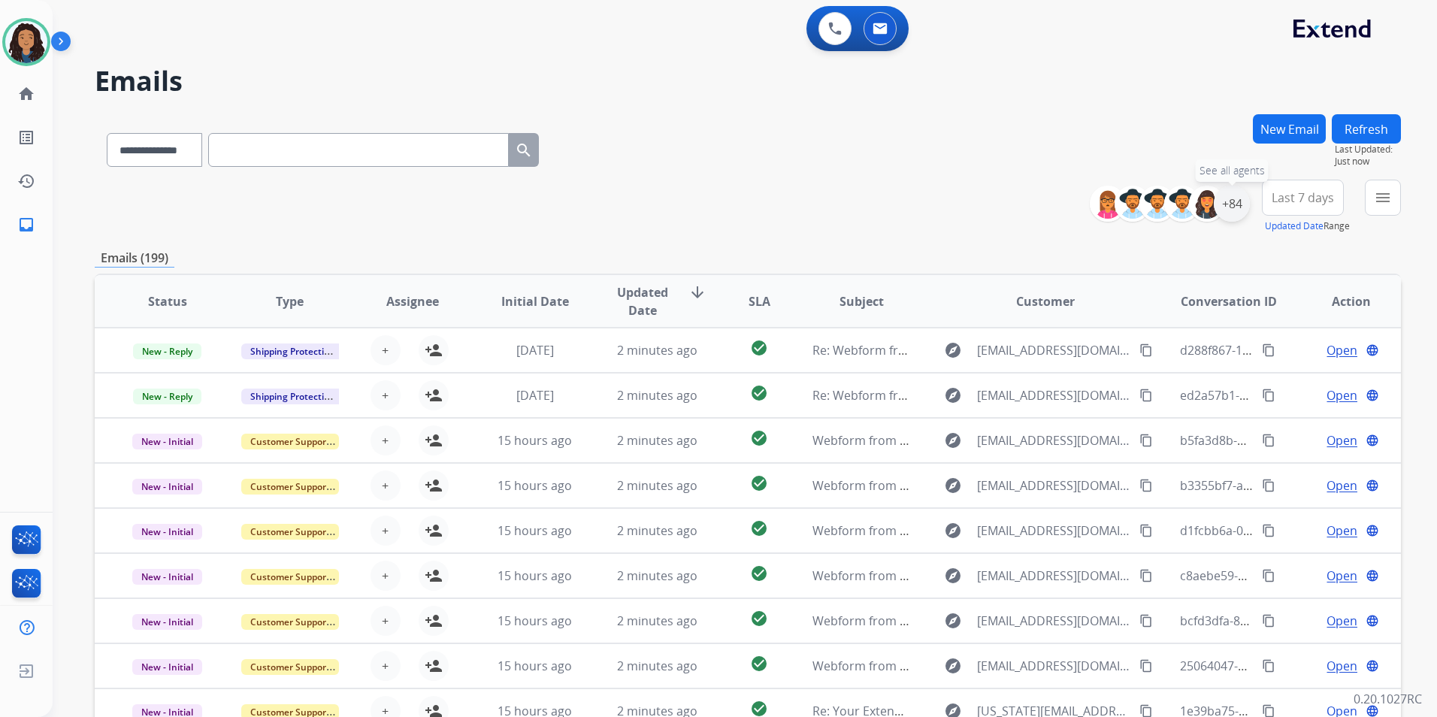
click at [1223, 210] on div "+84" at bounding box center [1232, 204] width 36 height 36
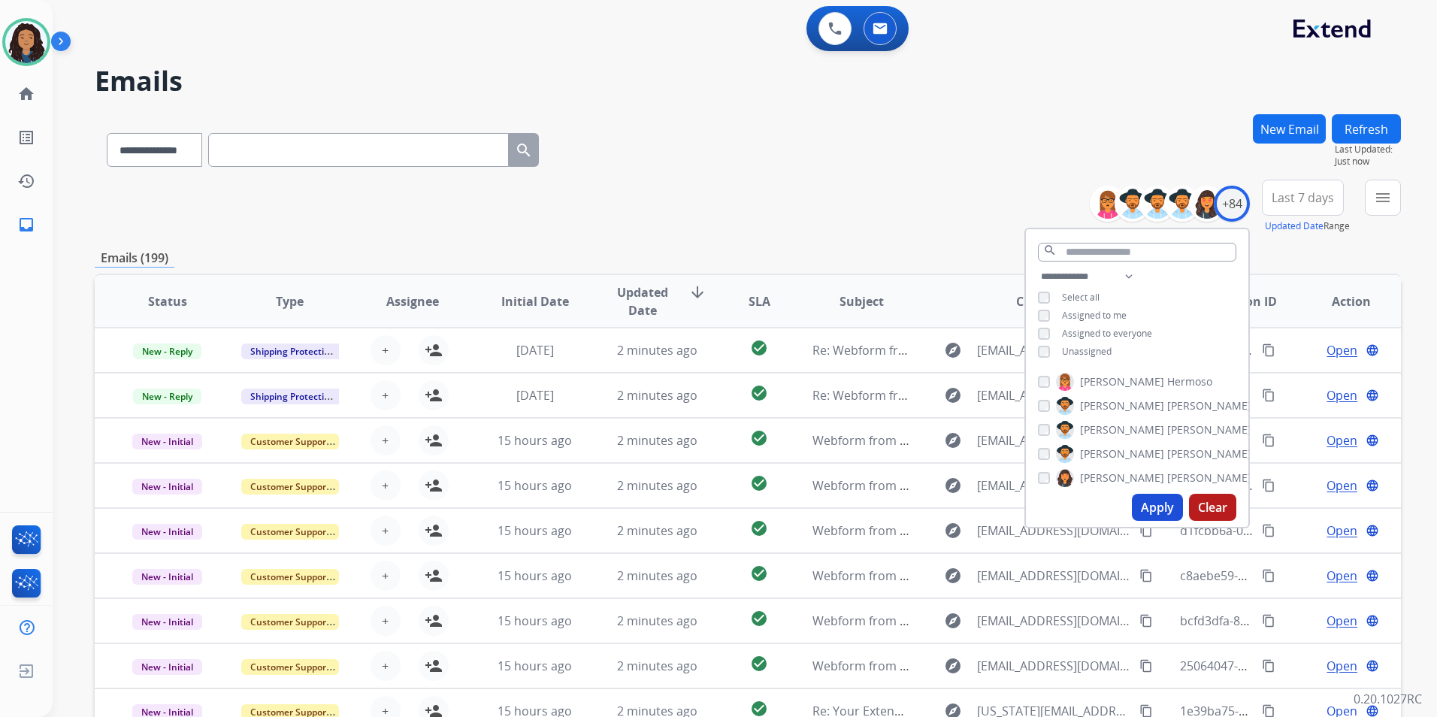
drag, startPoint x: 1070, startPoint y: 350, endPoint x: 1106, endPoint y: 409, distance: 68.8
click at [1071, 350] on span "Unassigned" at bounding box center [1087, 351] width 50 height 13
drag, startPoint x: 1146, startPoint y: 501, endPoint x: 1149, endPoint y: 494, distance: 8.1
click at [1147, 501] on button "Apply" at bounding box center [1157, 507] width 51 height 27
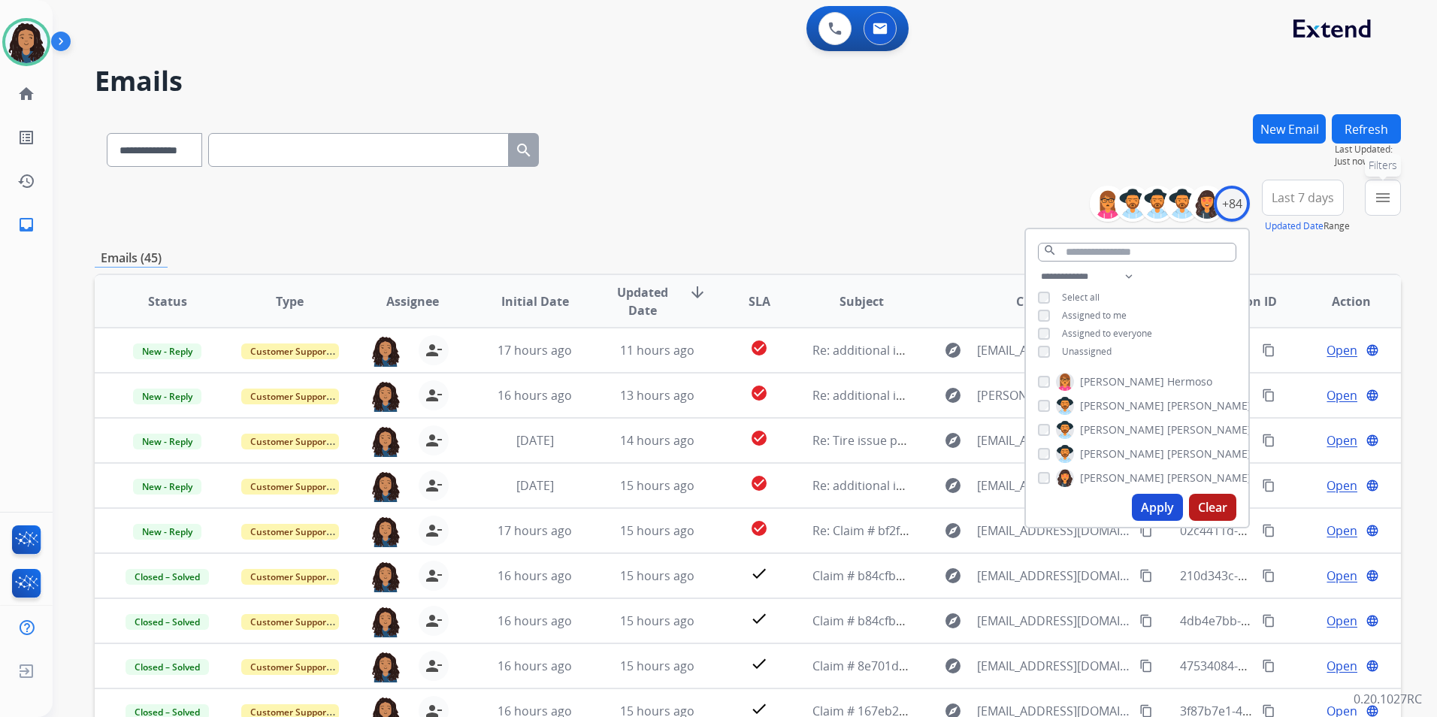
click at [1383, 204] on mat-icon "menu" at bounding box center [1383, 198] width 18 height 18
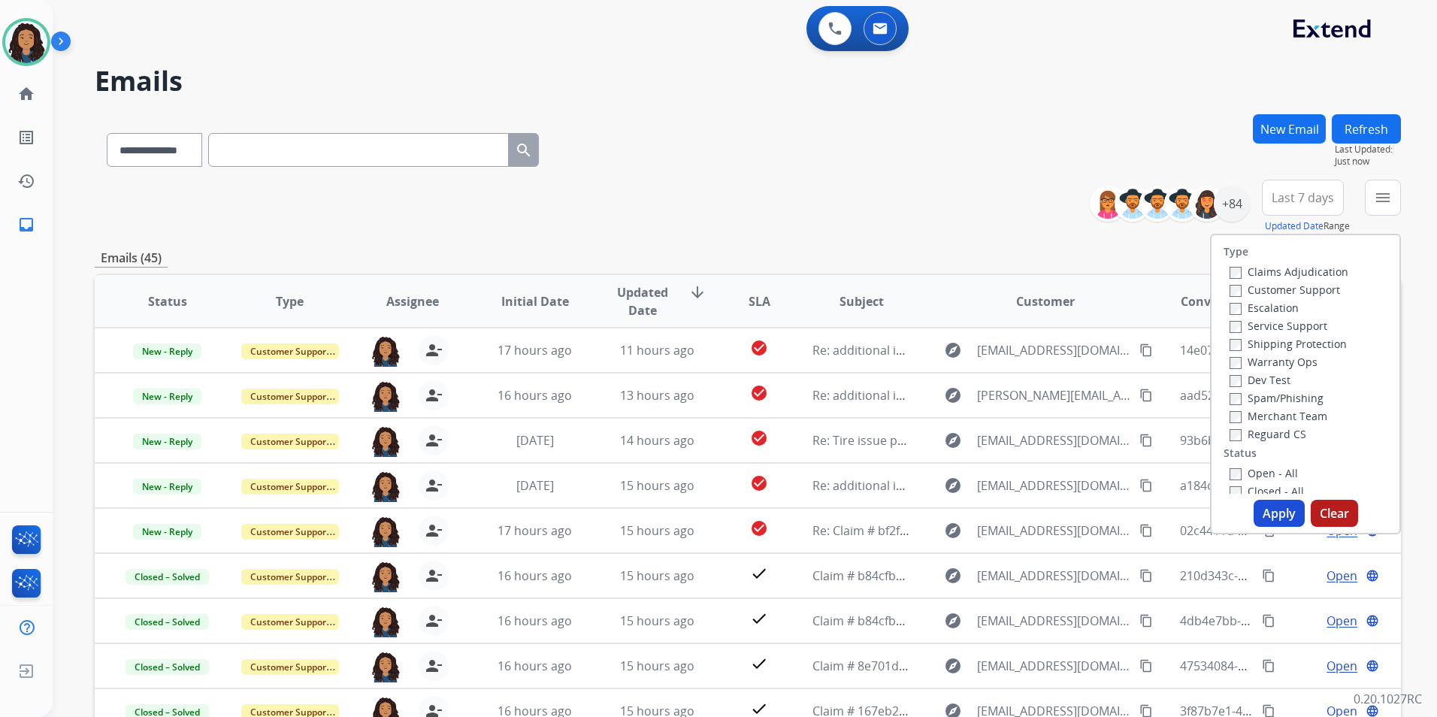
click at [1304, 288] on label "Customer Support" at bounding box center [1284, 290] width 110 height 14
click at [1314, 340] on label "Shipping Protection" at bounding box center [1287, 344] width 117 height 14
click at [1263, 440] on label "Reguard CS" at bounding box center [1267, 434] width 77 height 14
drag, startPoint x: 1255, startPoint y: 470, endPoint x: 1263, endPoint y: 513, distance: 43.6
click at [1255, 473] on label "Open - All" at bounding box center [1263, 473] width 68 height 14
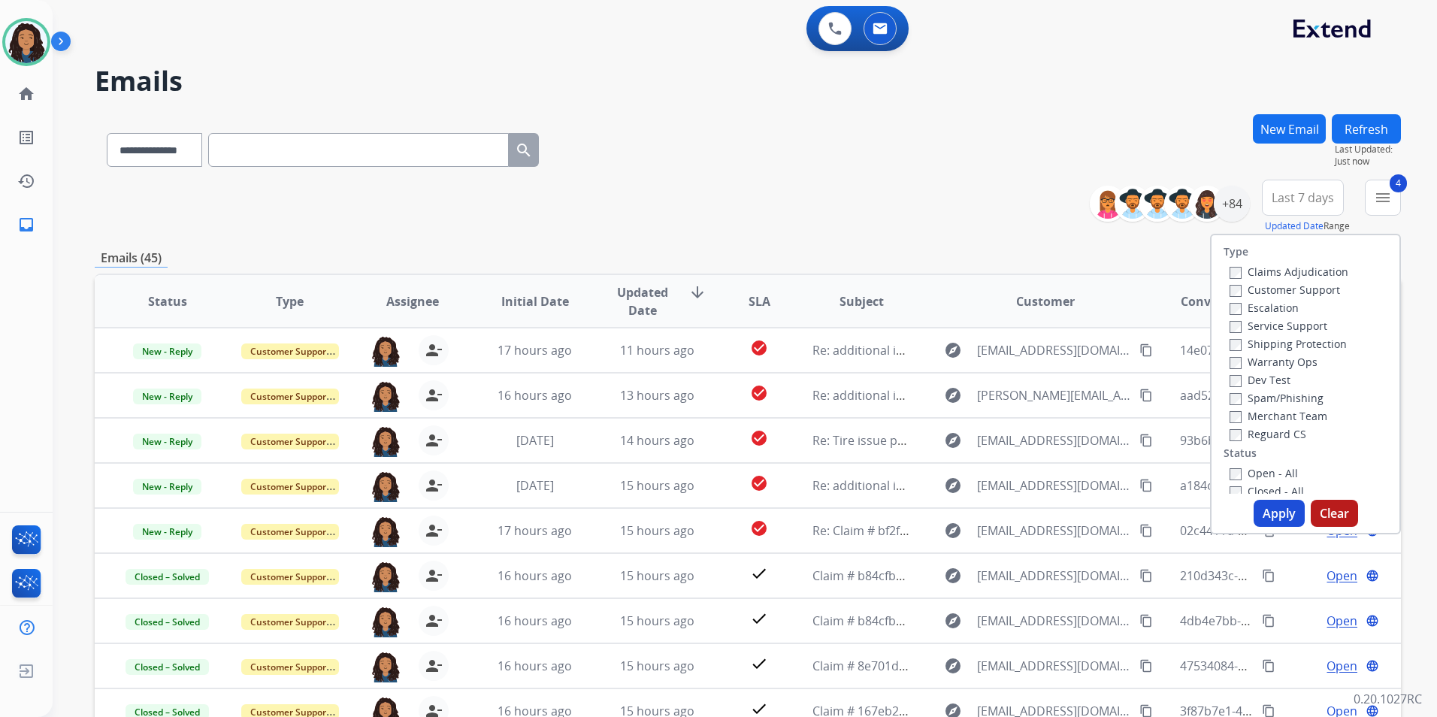
click at [1263, 515] on button "Apply" at bounding box center [1278, 513] width 51 height 27
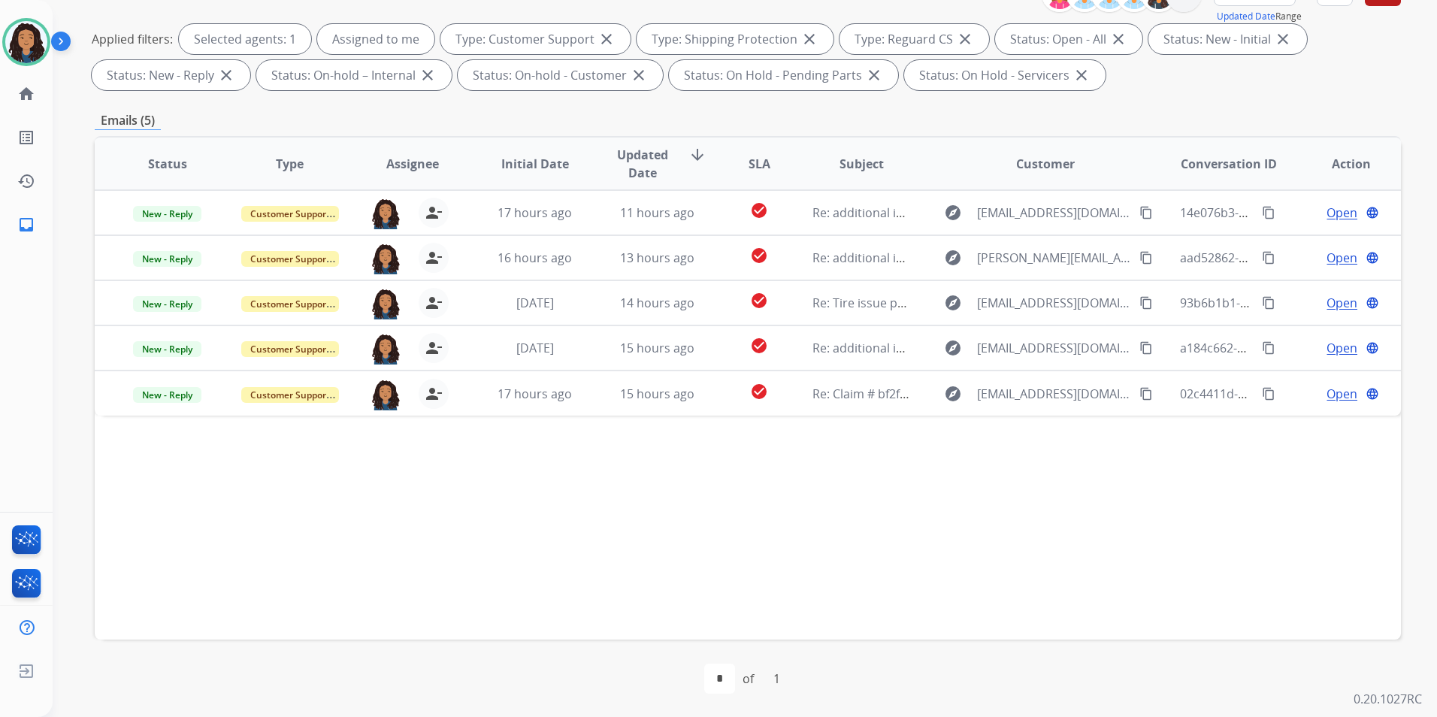
scroll to position [210, 0]
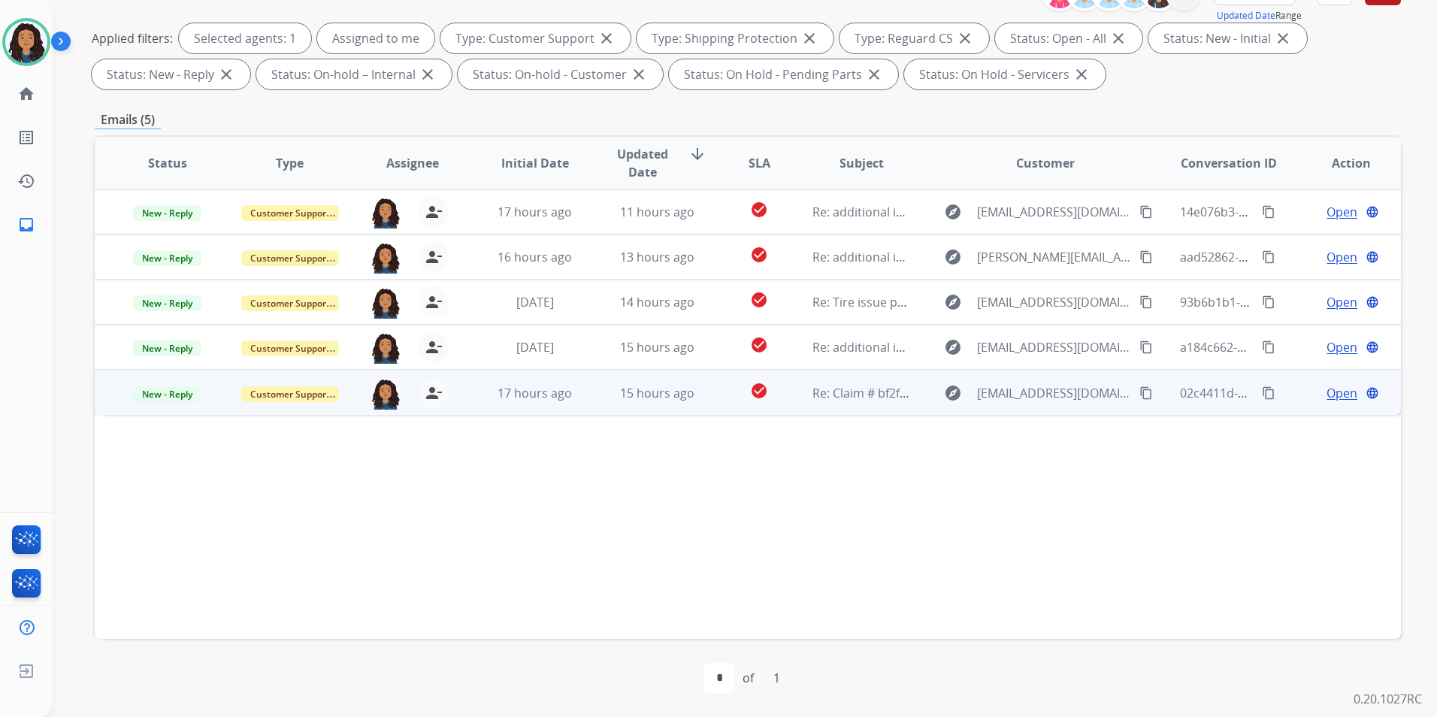
click at [1321, 382] on td "Open language" at bounding box center [1339, 392] width 122 height 45
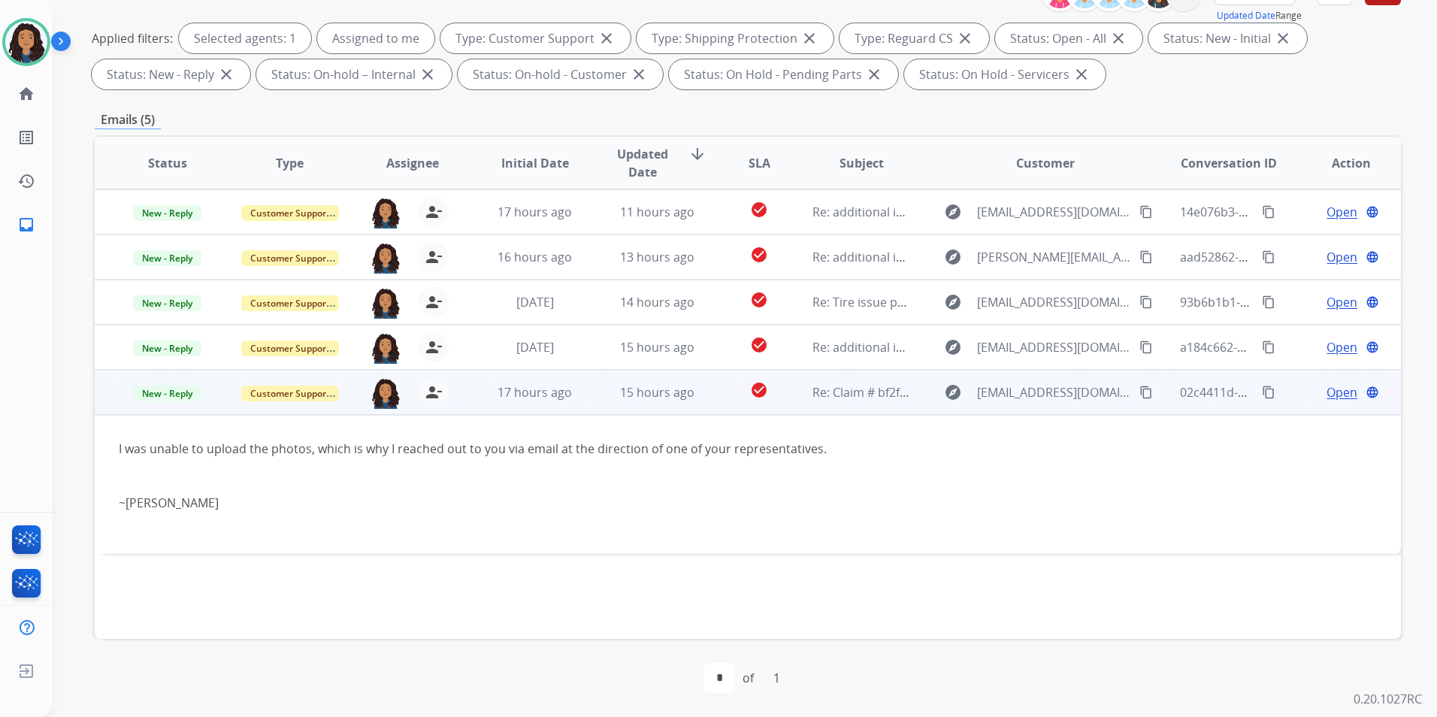
click at [1286, 397] on td "Open language" at bounding box center [1339, 392] width 122 height 45
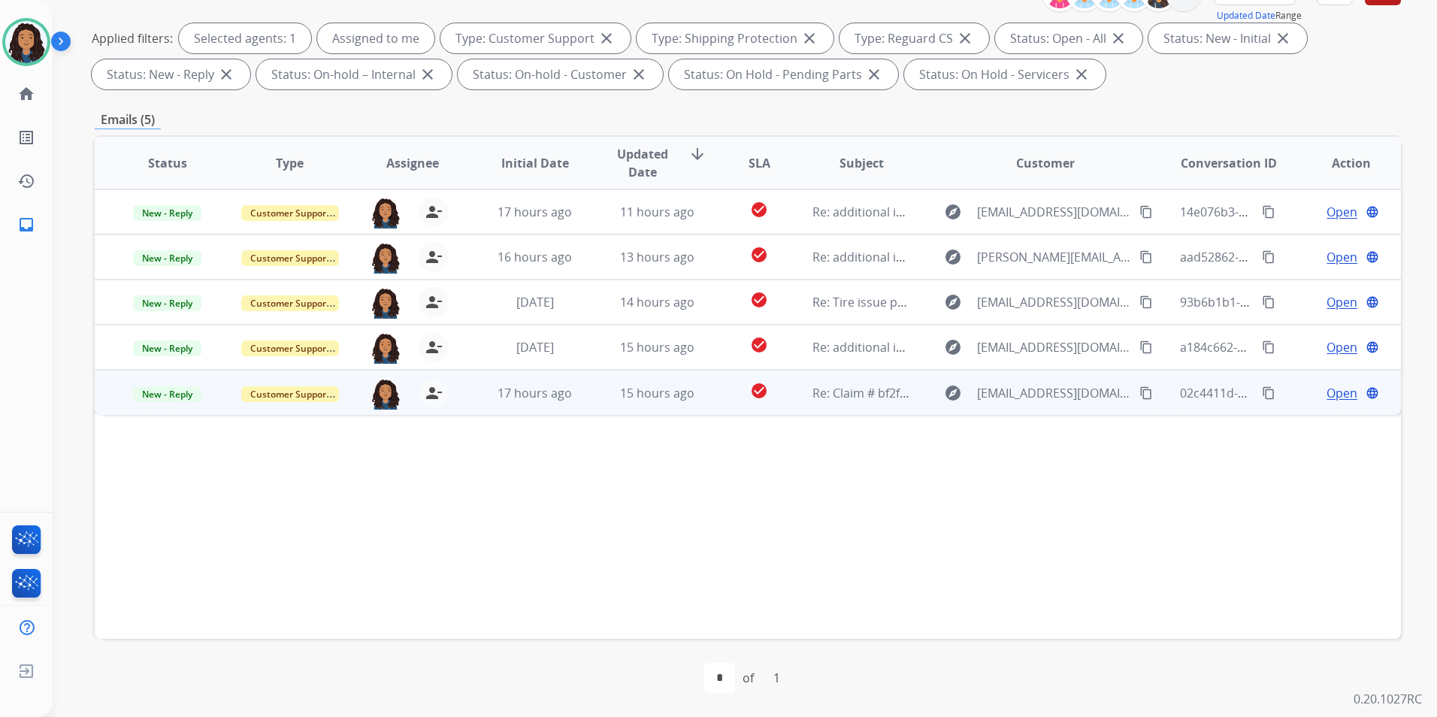
click at [1338, 394] on span "Open" at bounding box center [1341, 393] width 31 height 18
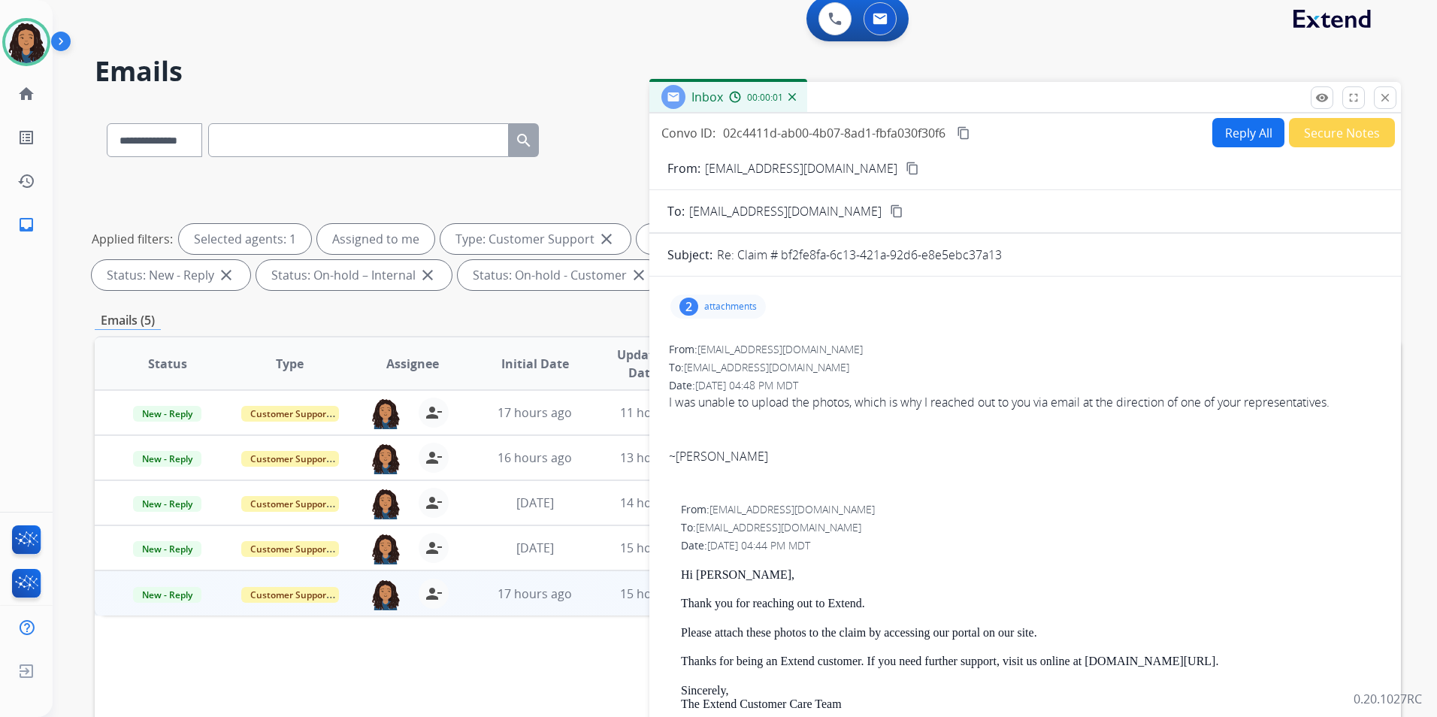
scroll to position [0, 0]
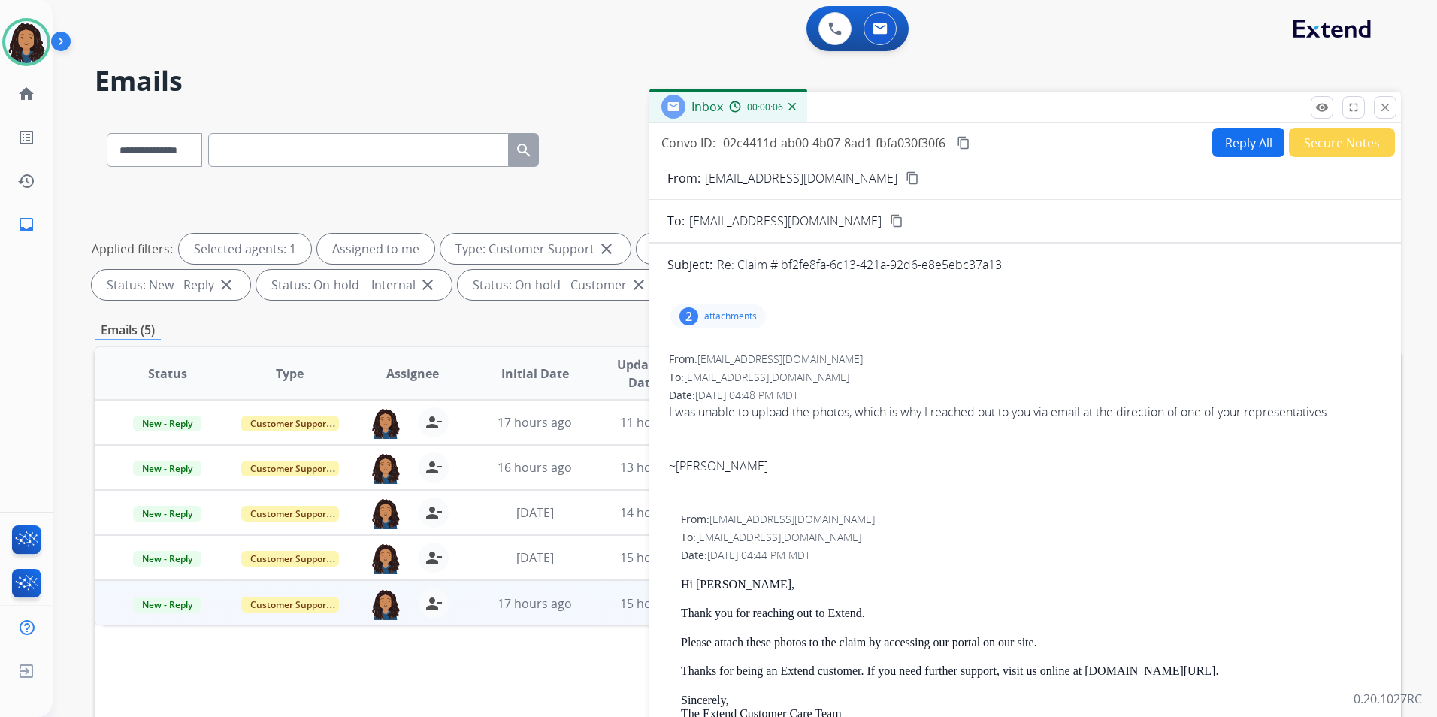
click at [1229, 148] on button "Reply All" at bounding box center [1248, 142] width 72 height 29
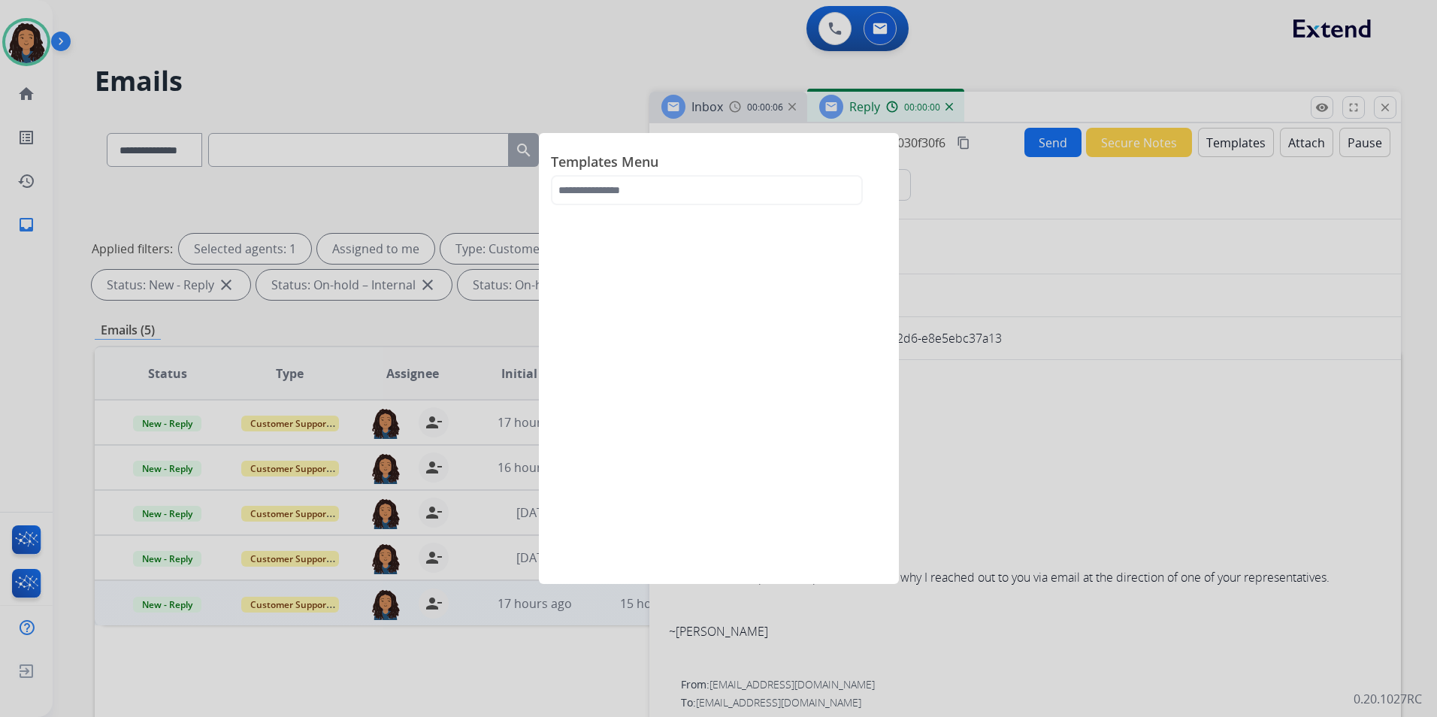
select select "**********"
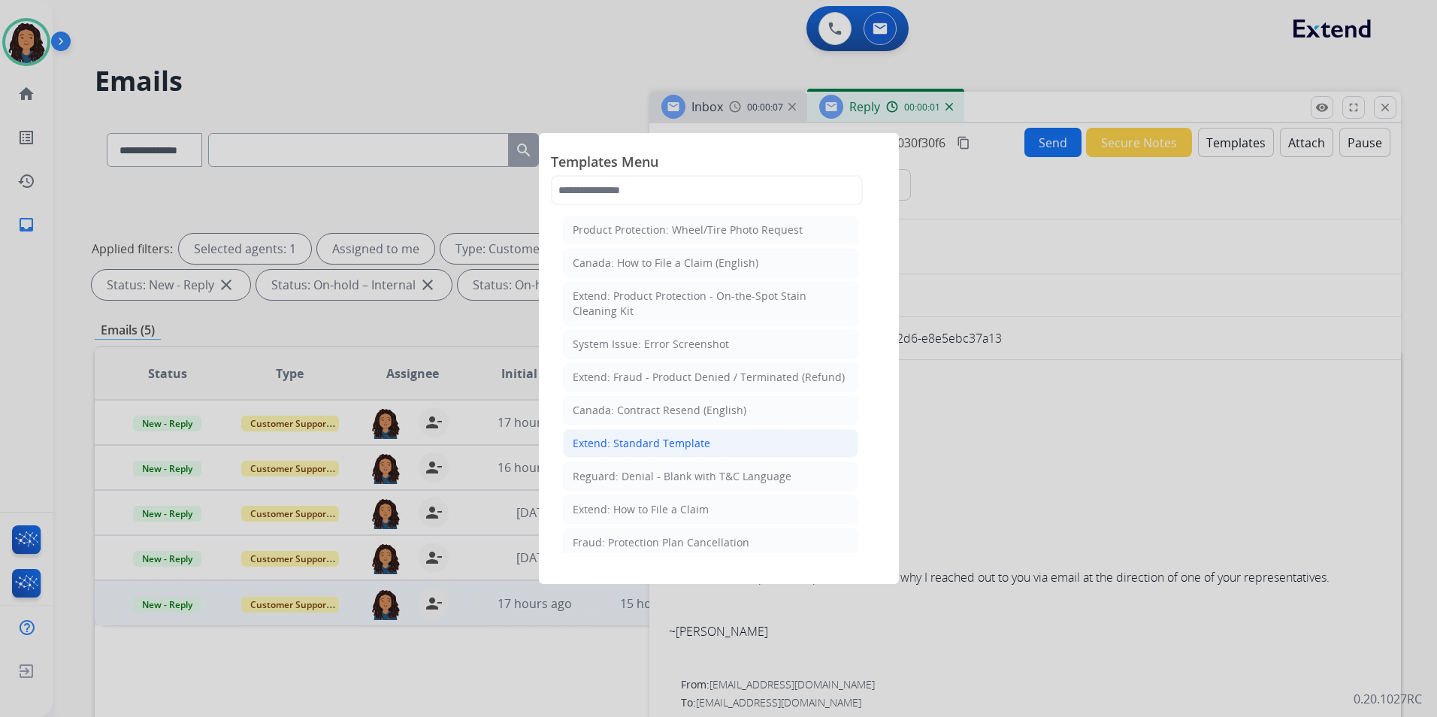
click at [666, 438] on div "Extend: Standard Template" at bounding box center [642, 443] width 138 height 15
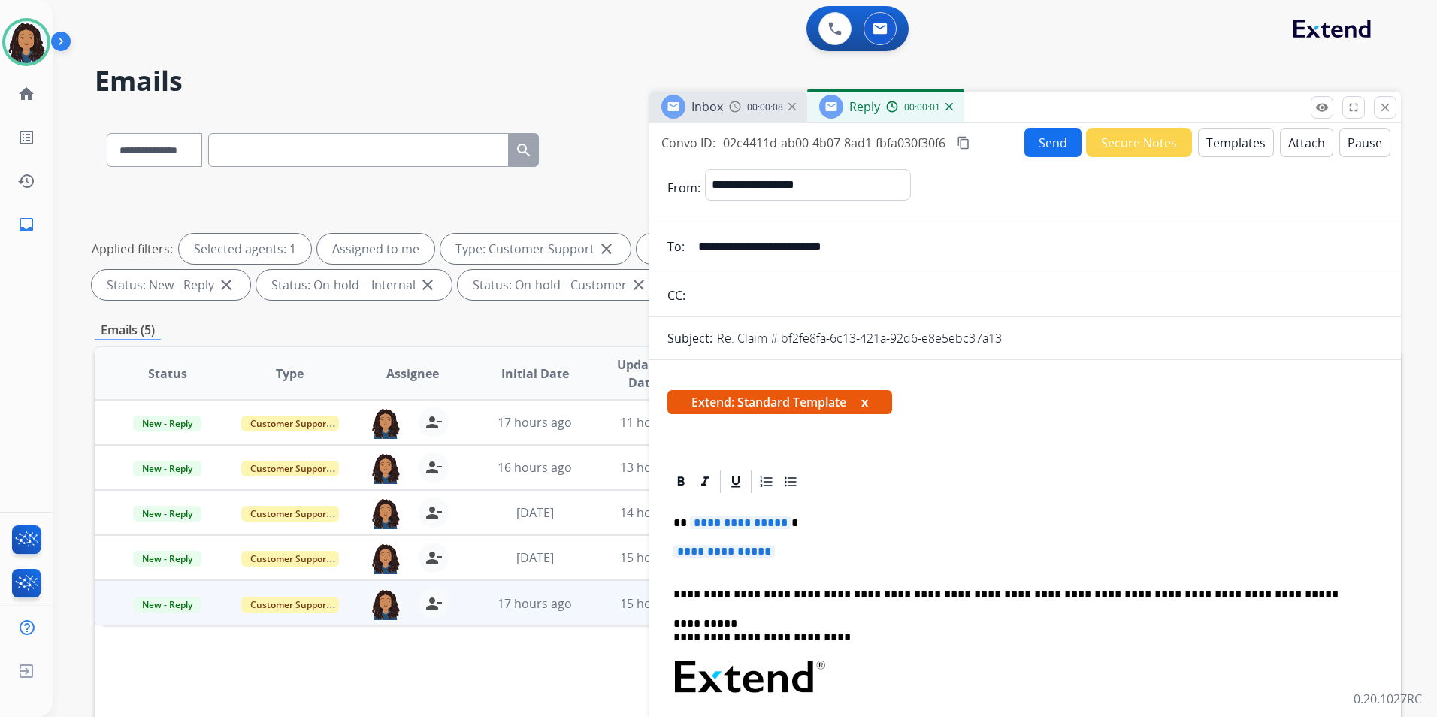
click at [718, 101] on span "Inbox" at bounding box center [707, 106] width 32 height 17
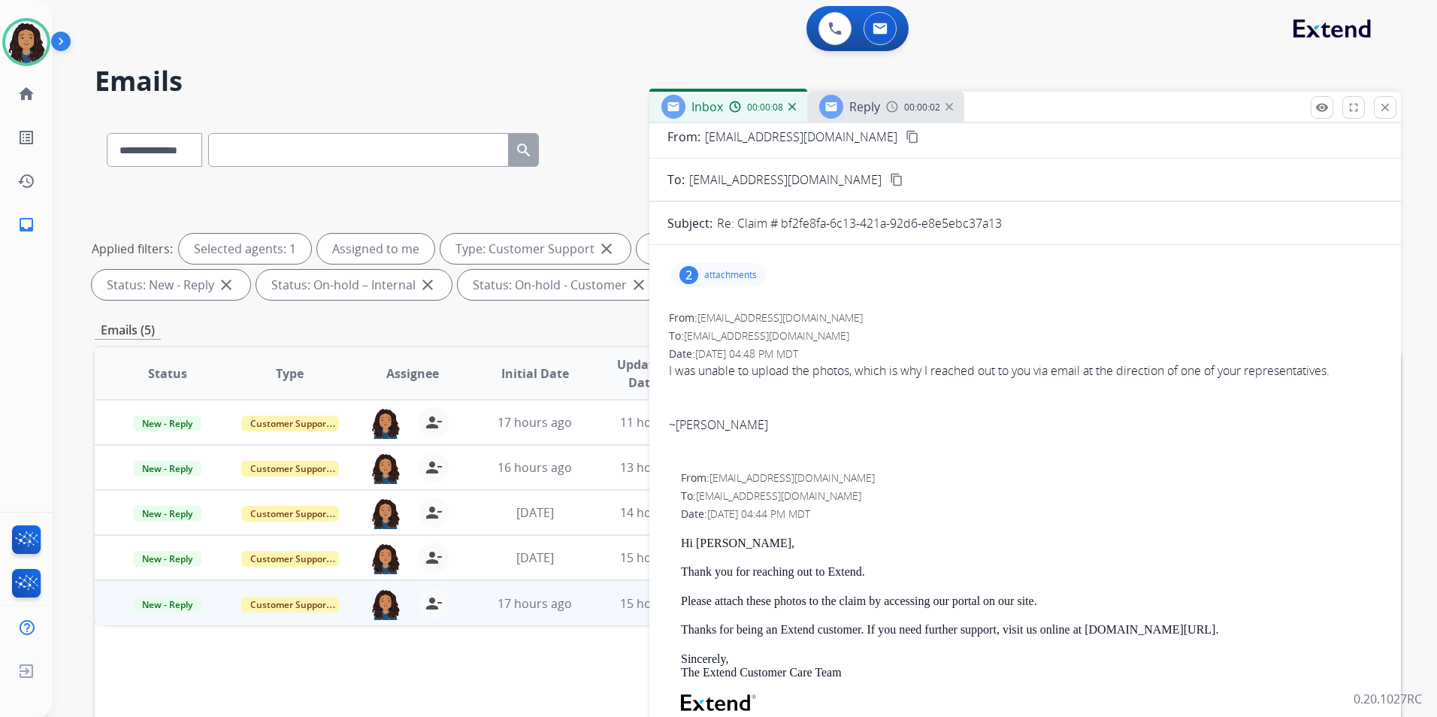
scroll to position [150, 0]
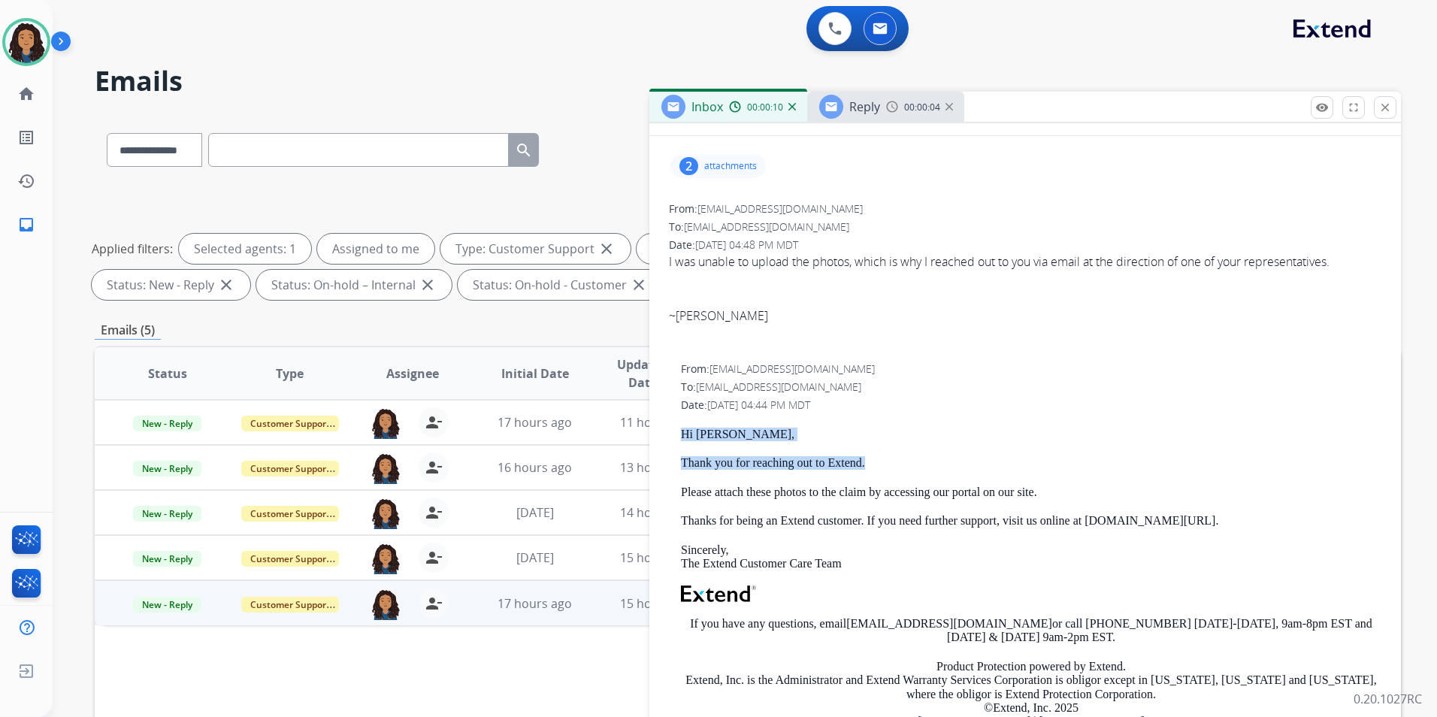
drag, startPoint x: 679, startPoint y: 428, endPoint x: 871, endPoint y: 447, distance: 193.3
click at [871, 447] on div "From: support@extend.com To: vicepresidentdiaz@yahoo.com Date: 10/13/2025 - 04:…" at bounding box center [1024, 584] width 715 height 449
drag, startPoint x: 871, startPoint y: 447, endPoint x: 853, endPoint y: 456, distance: 20.2
copy div "Hi SYLVIA, Thank you for reaching out to Extend."
click at [883, 116] on div "Reply 00:00:06" at bounding box center [885, 107] width 157 height 30
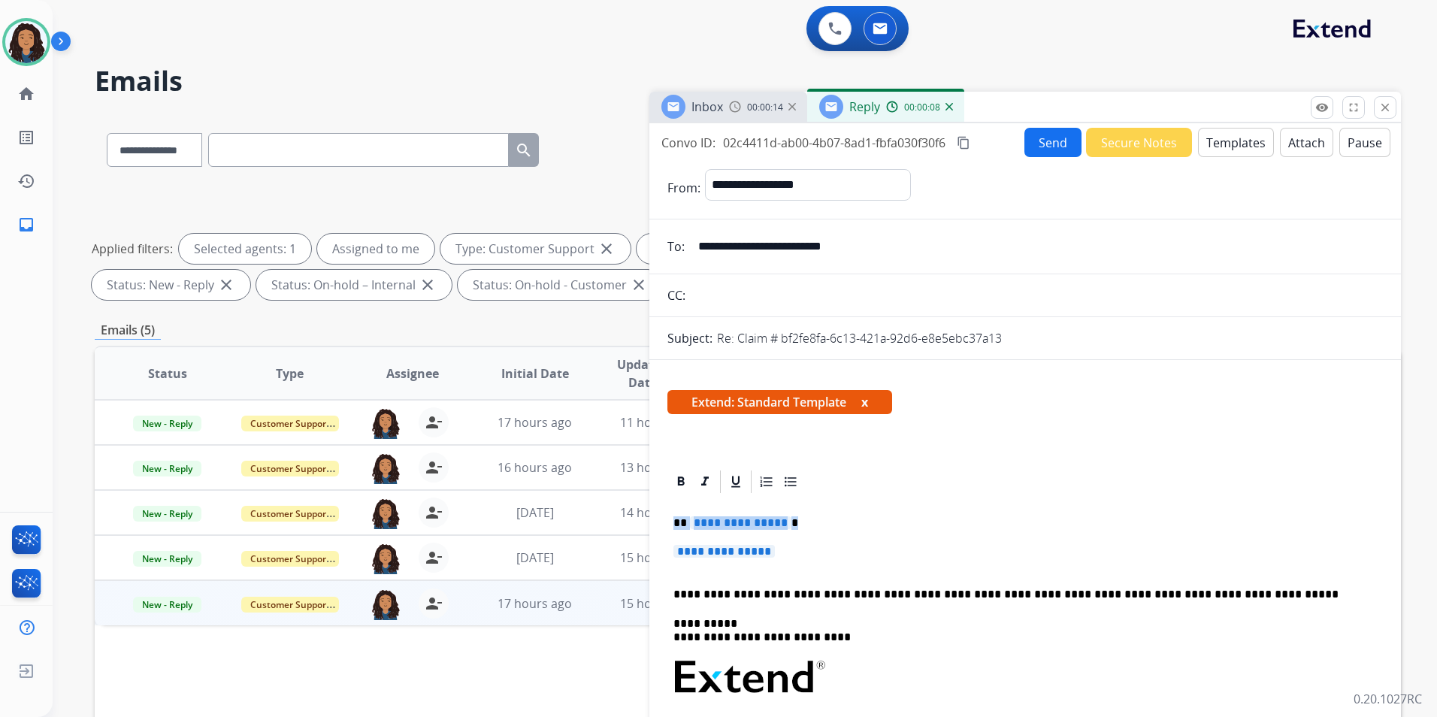
drag, startPoint x: 669, startPoint y: 517, endPoint x: 782, endPoint y: 555, distance: 119.5
click at [782, 555] on div "**********" at bounding box center [1024, 712] width 715 height 435
paste div
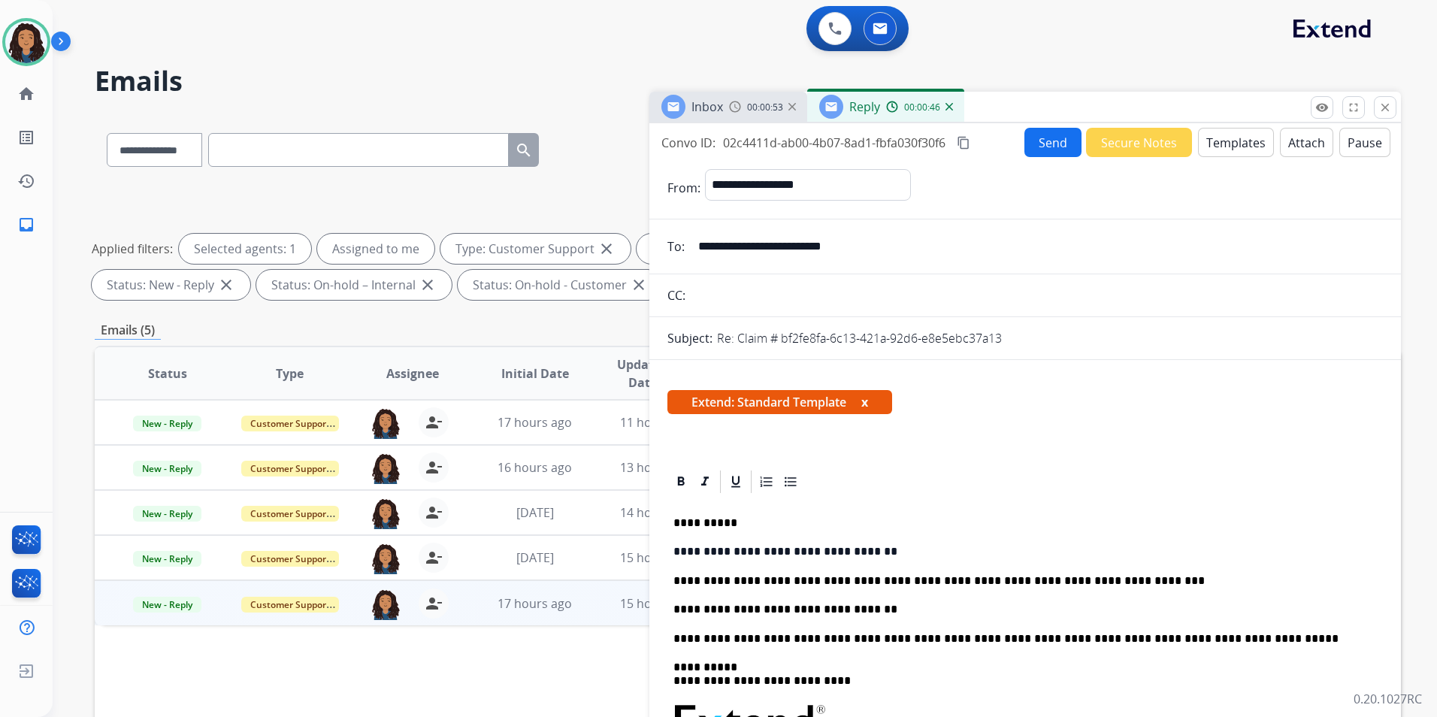
click at [1053, 144] on button "Send" at bounding box center [1052, 142] width 57 height 29
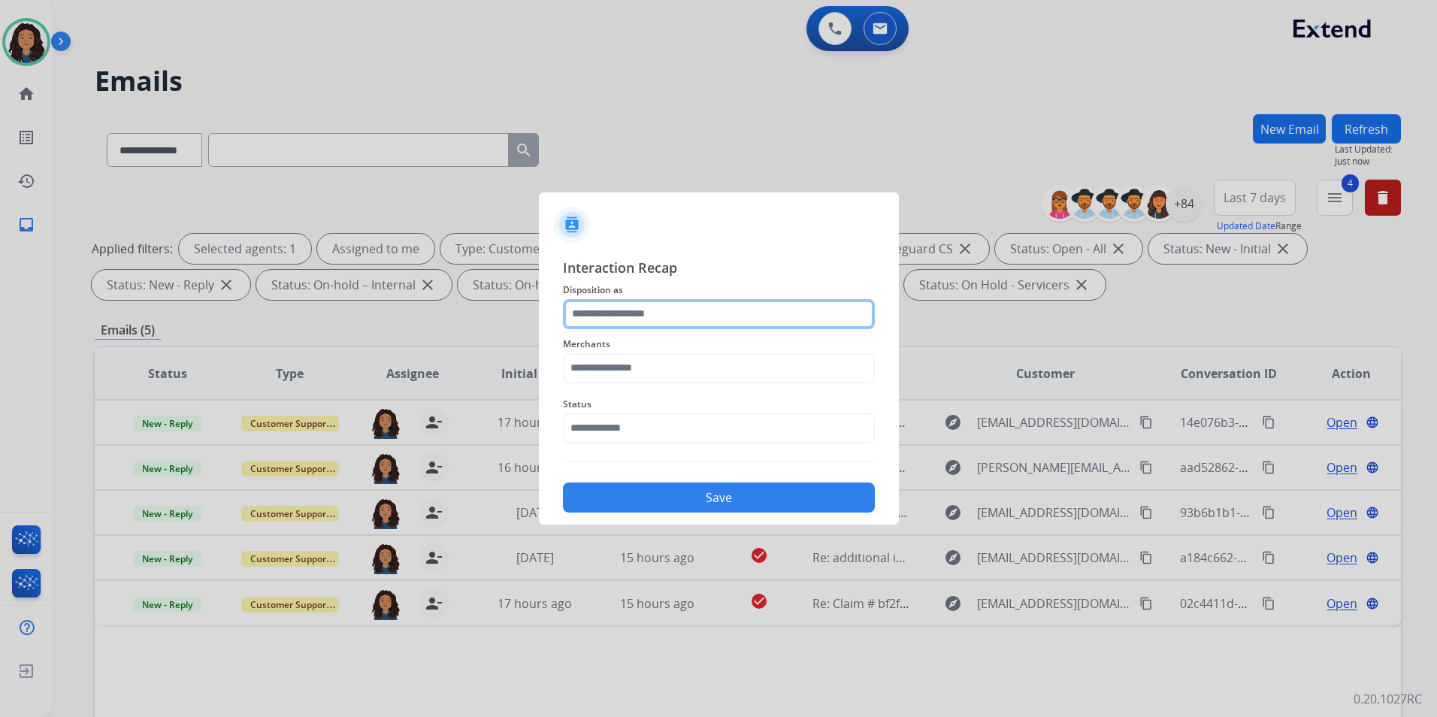
click at [659, 303] on input "text" at bounding box center [719, 314] width 312 height 30
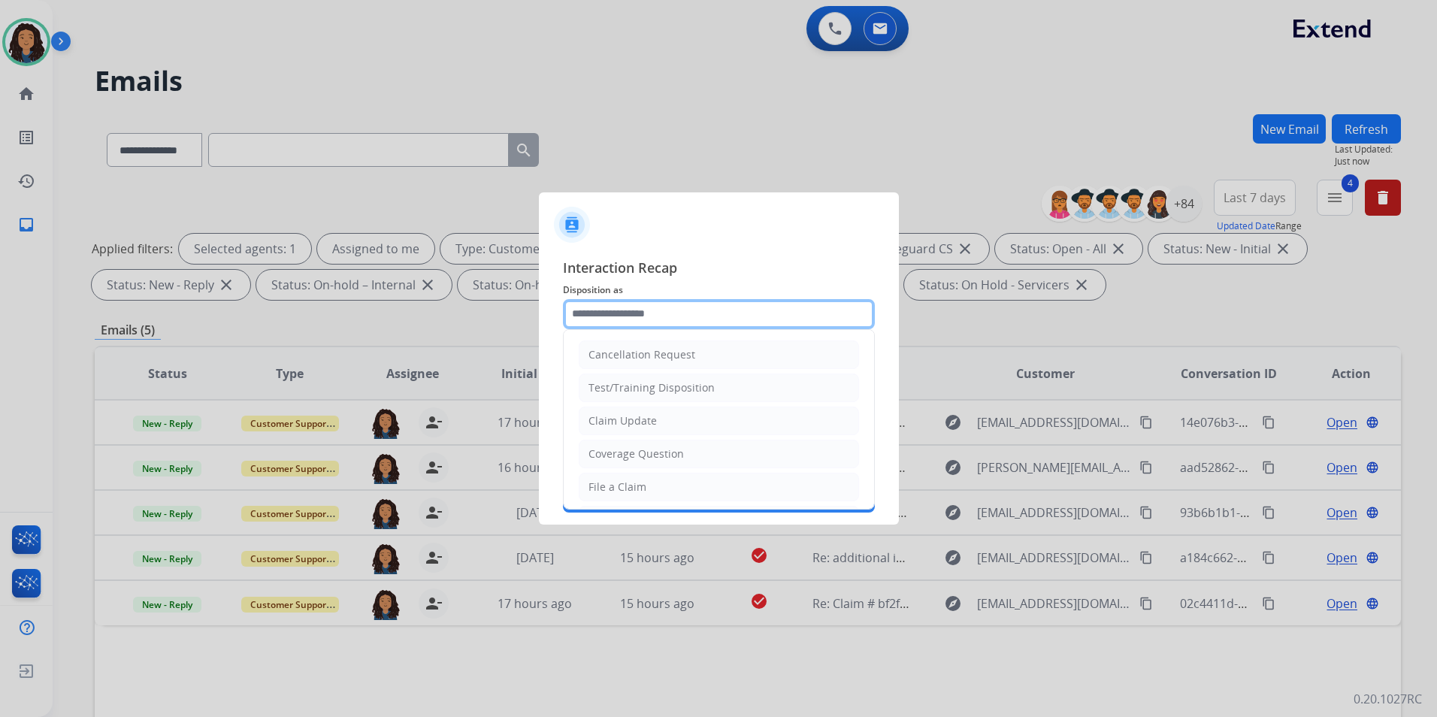
type input "**********"
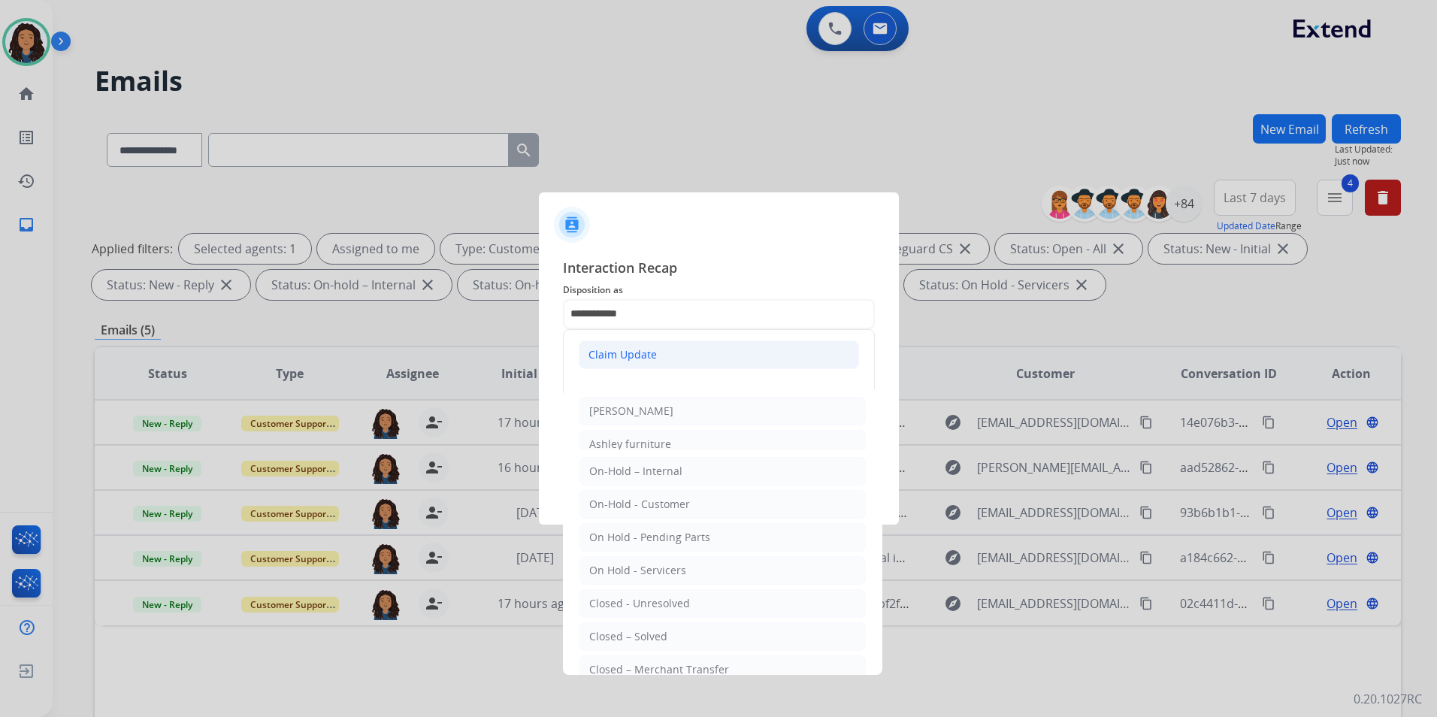
click at [632, 358] on div "Claim Update" at bounding box center [622, 354] width 68 height 15
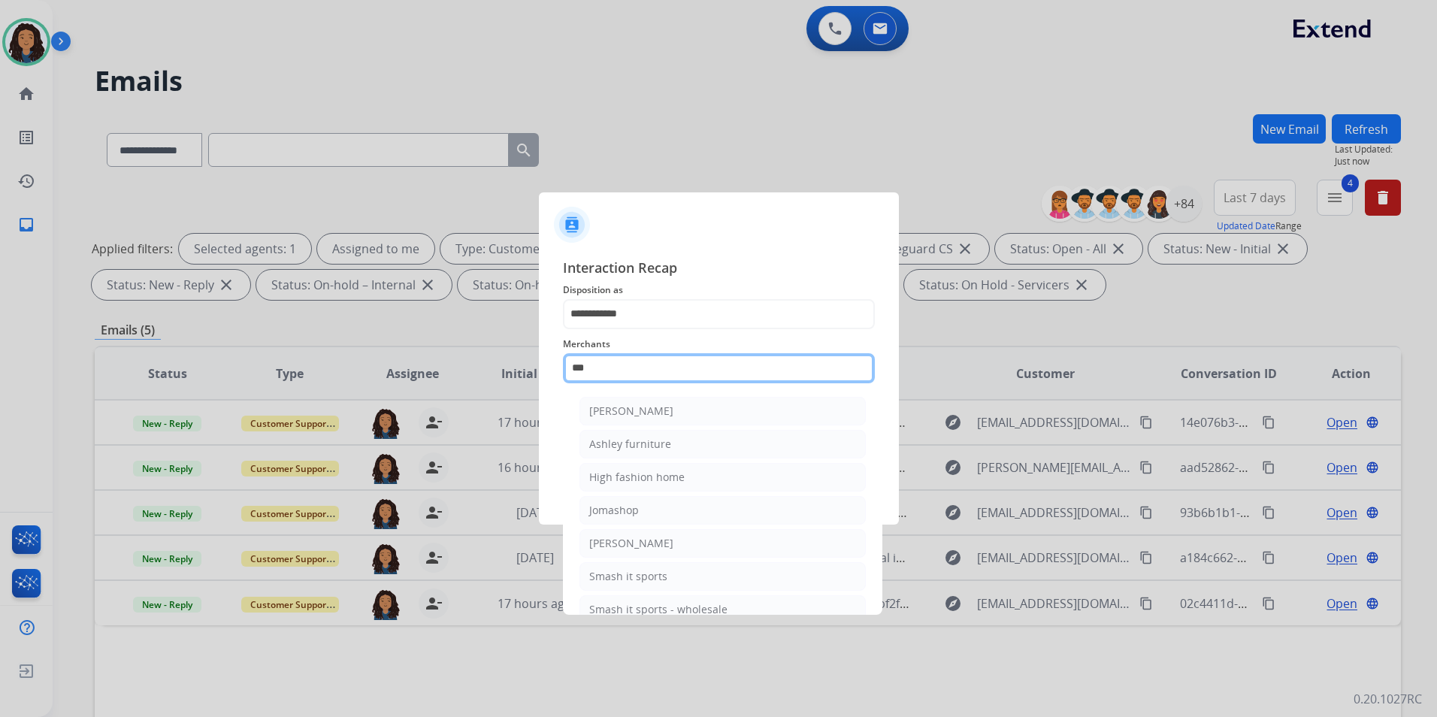
click at [625, 373] on input "***" at bounding box center [719, 368] width 312 height 30
click at [663, 440] on div "Ashley furniture" at bounding box center [630, 444] width 82 height 15
type input "**********"
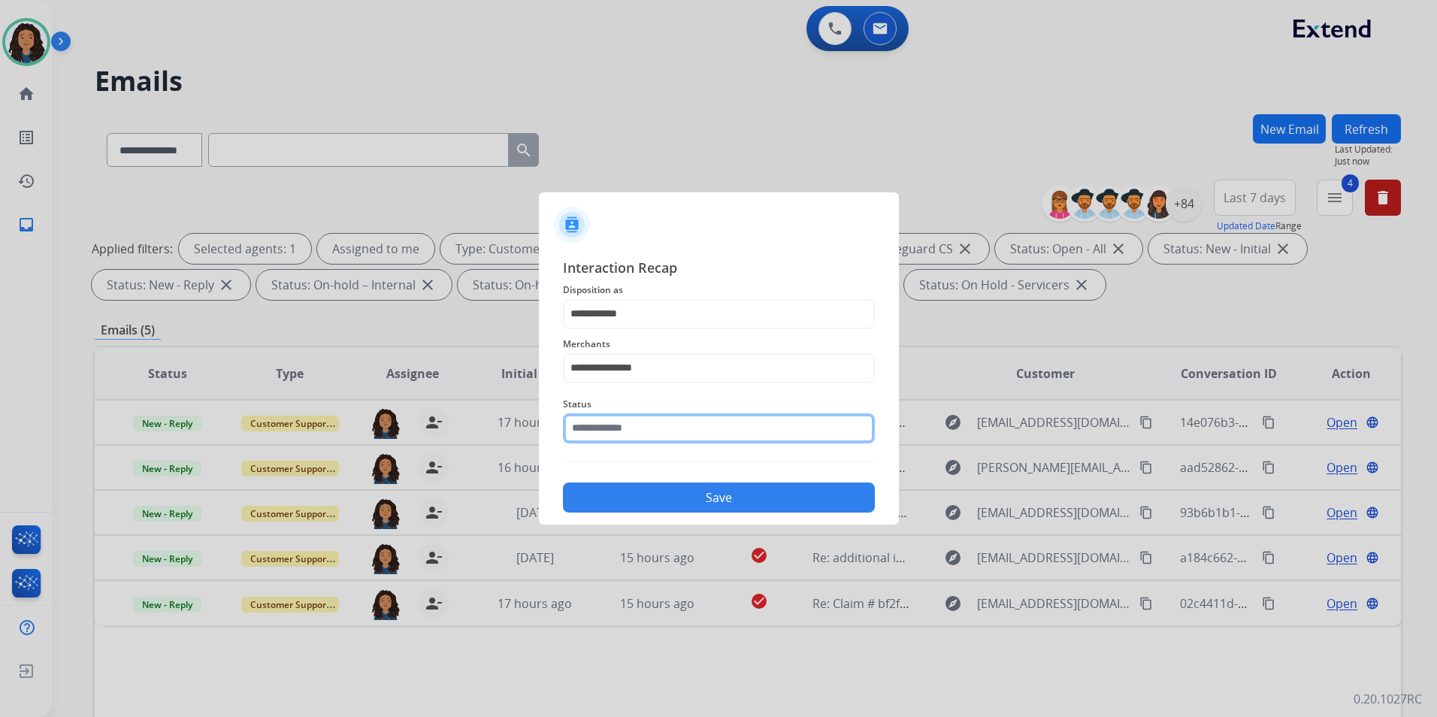
click at [652, 428] on input "text" at bounding box center [719, 428] width 312 height 30
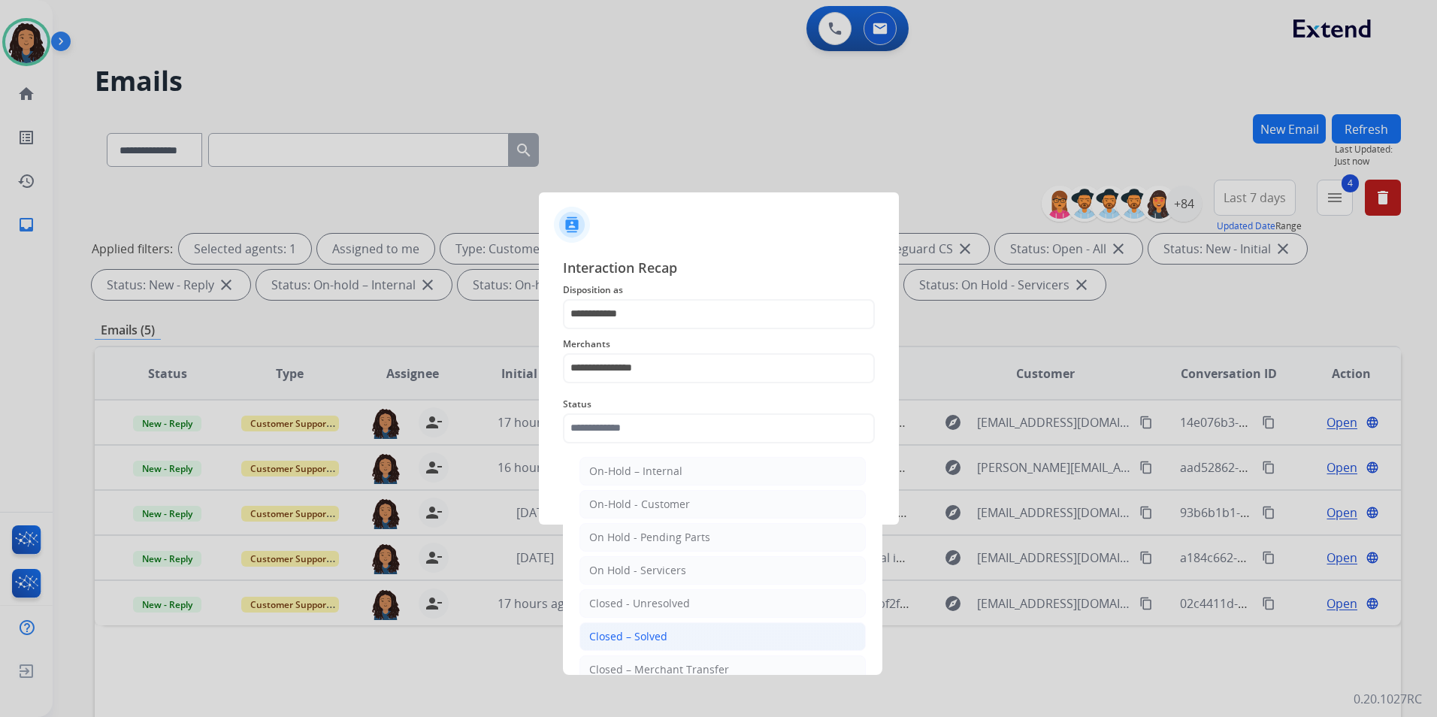
drag, startPoint x: 671, startPoint y: 636, endPoint x: 659, endPoint y: 604, distance: 33.8
click at [669, 636] on li "Closed – Solved" at bounding box center [722, 636] width 286 height 29
type input "**********"
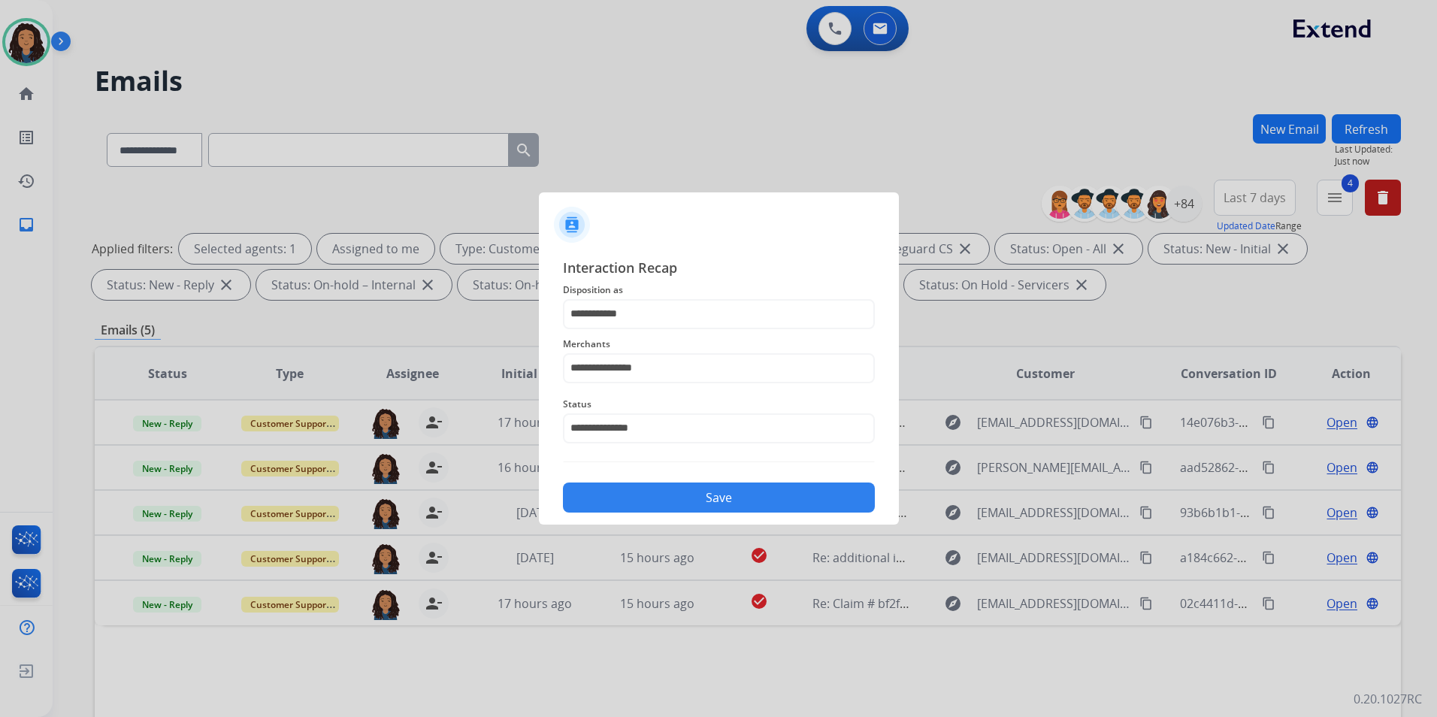
click at [678, 485] on button "Save" at bounding box center [719, 497] width 312 height 30
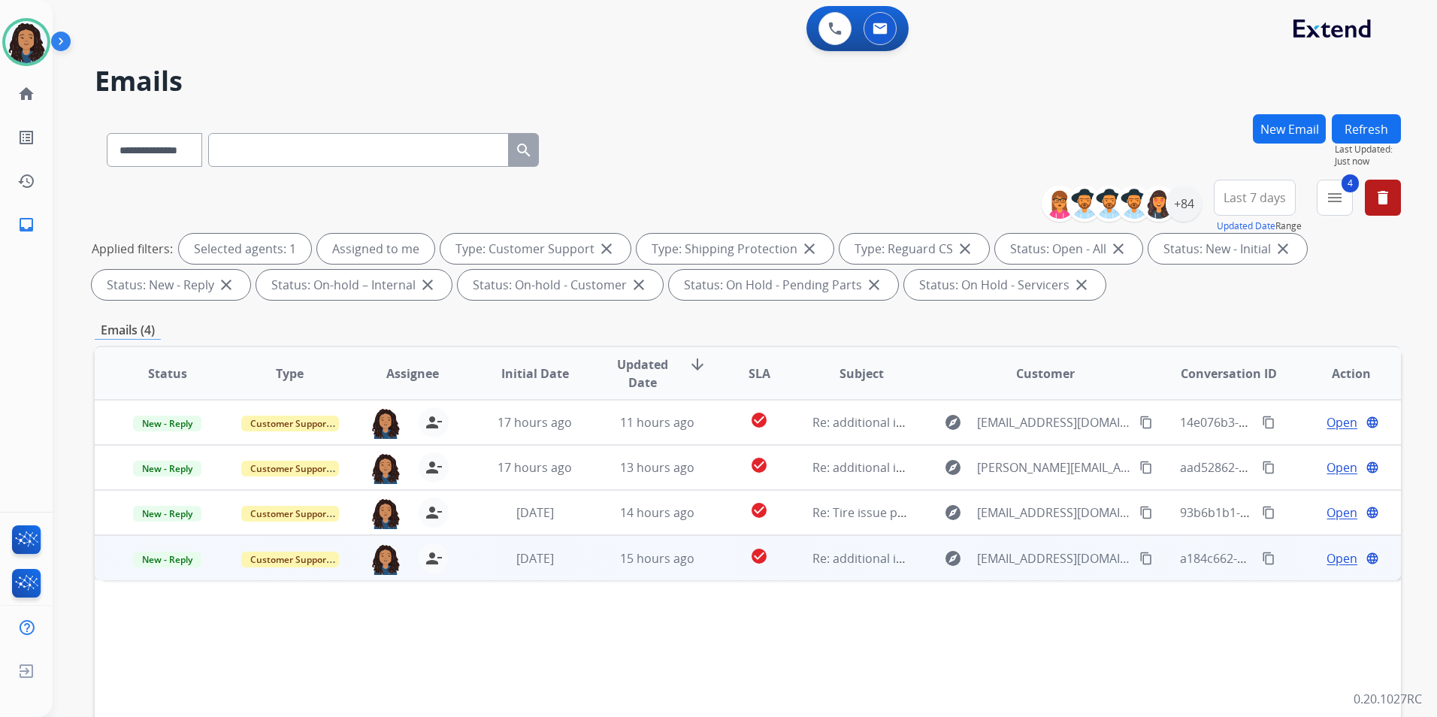
click at [1335, 560] on span "Open" at bounding box center [1341, 558] width 31 height 18
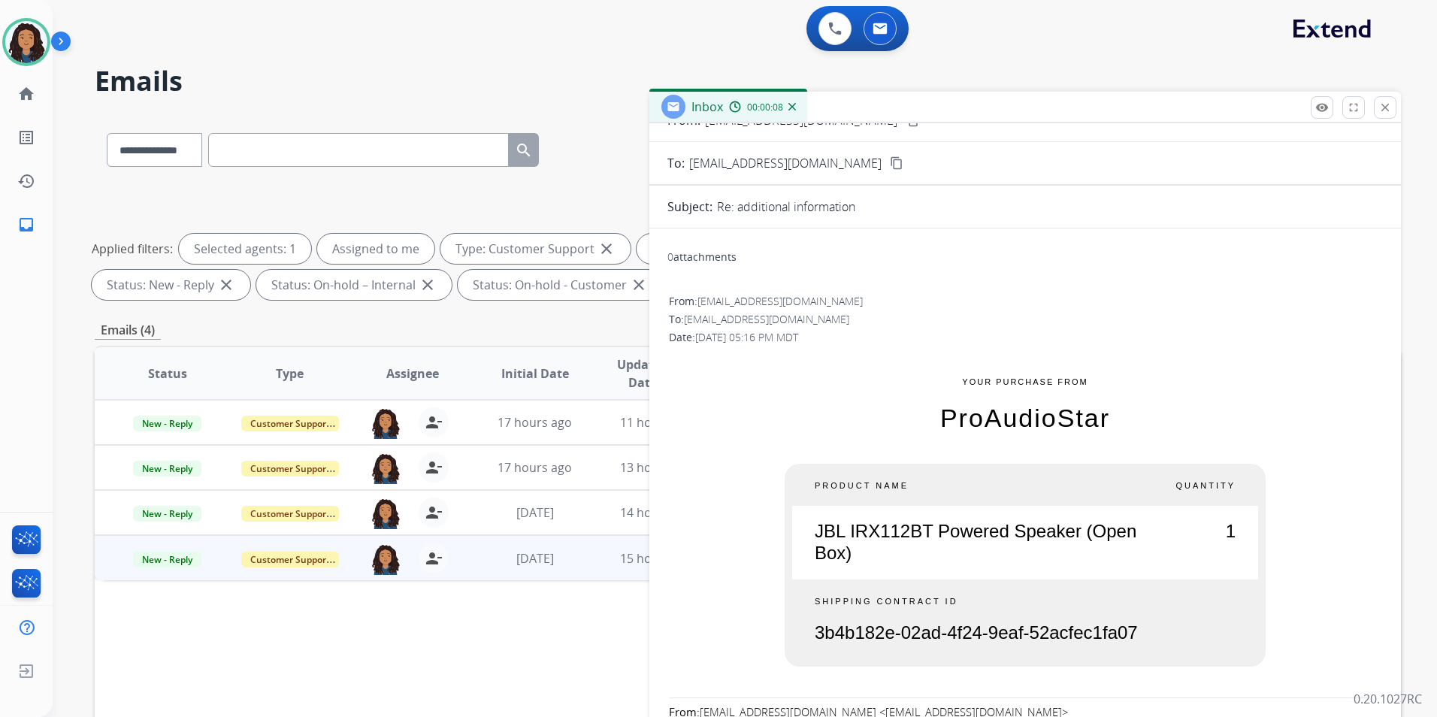
scroll to position [0, 0]
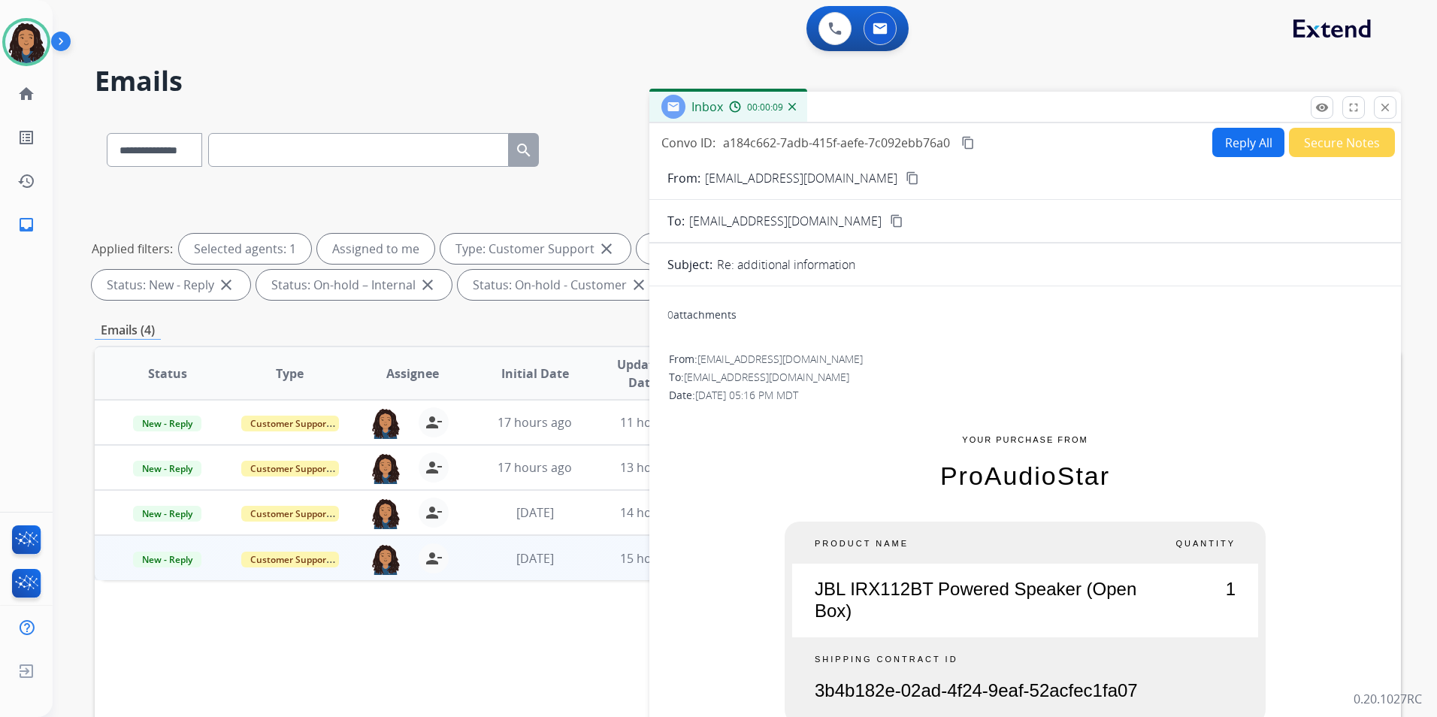
click at [1241, 135] on button "Reply All" at bounding box center [1248, 142] width 72 height 29
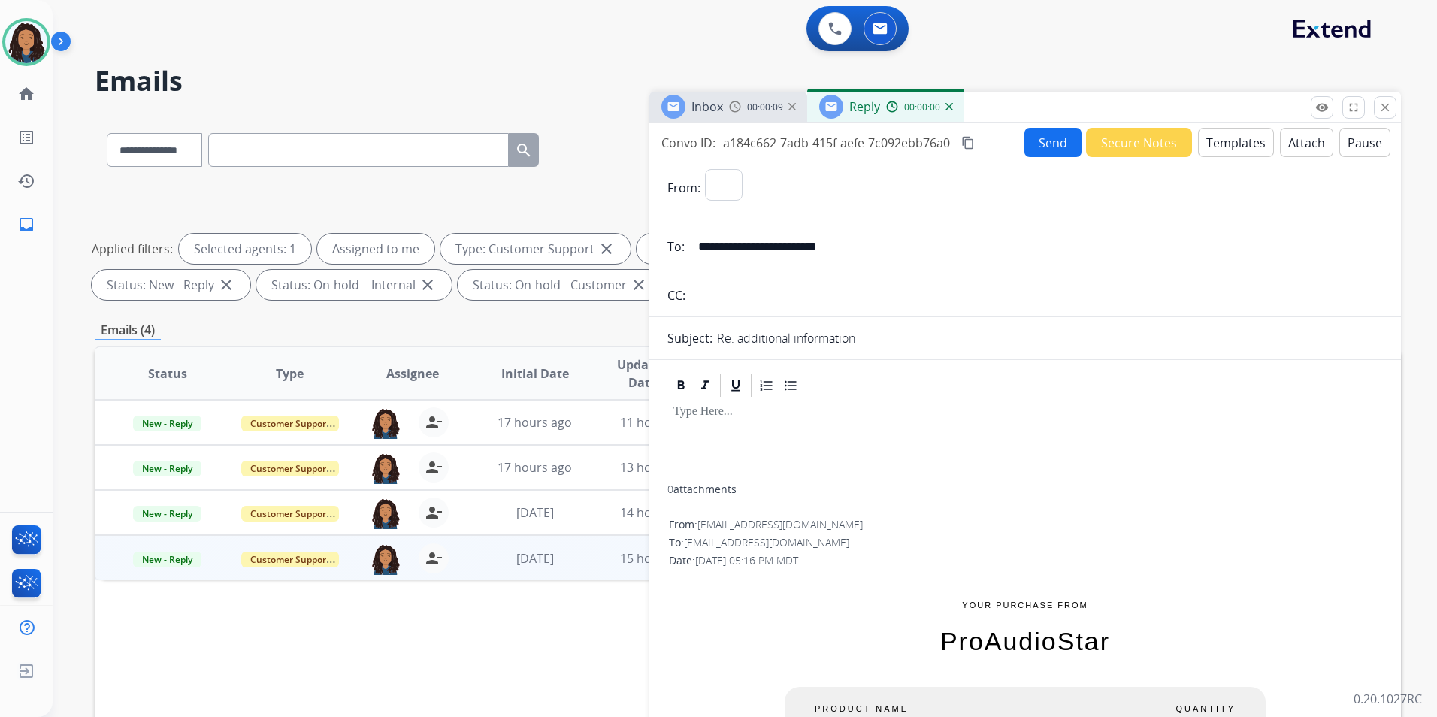
click at [1237, 136] on button "Templates" at bounding box center [1236, 142] width 76 height 29
select select "**********"
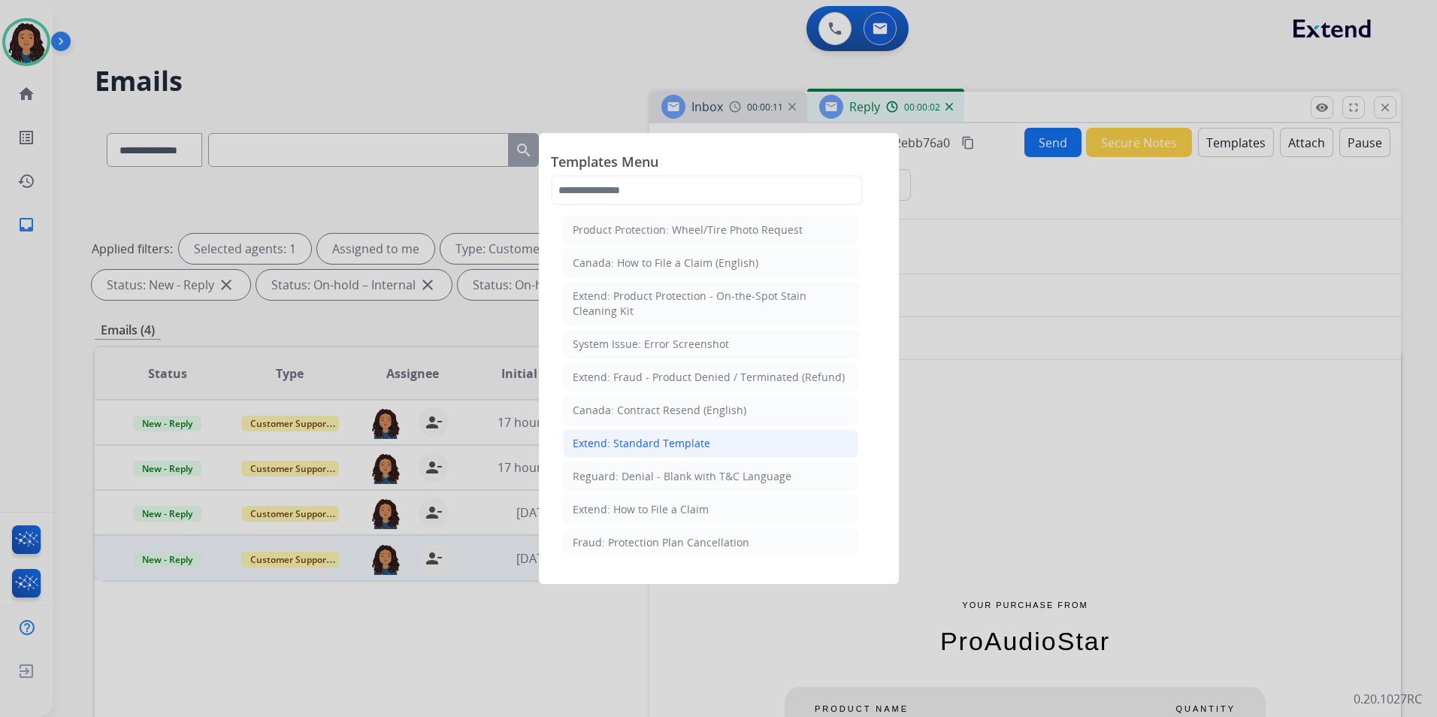
click at [730, 441] on li "Extend: Standard Template" at bounding box center [710, 443] width 295 height 29
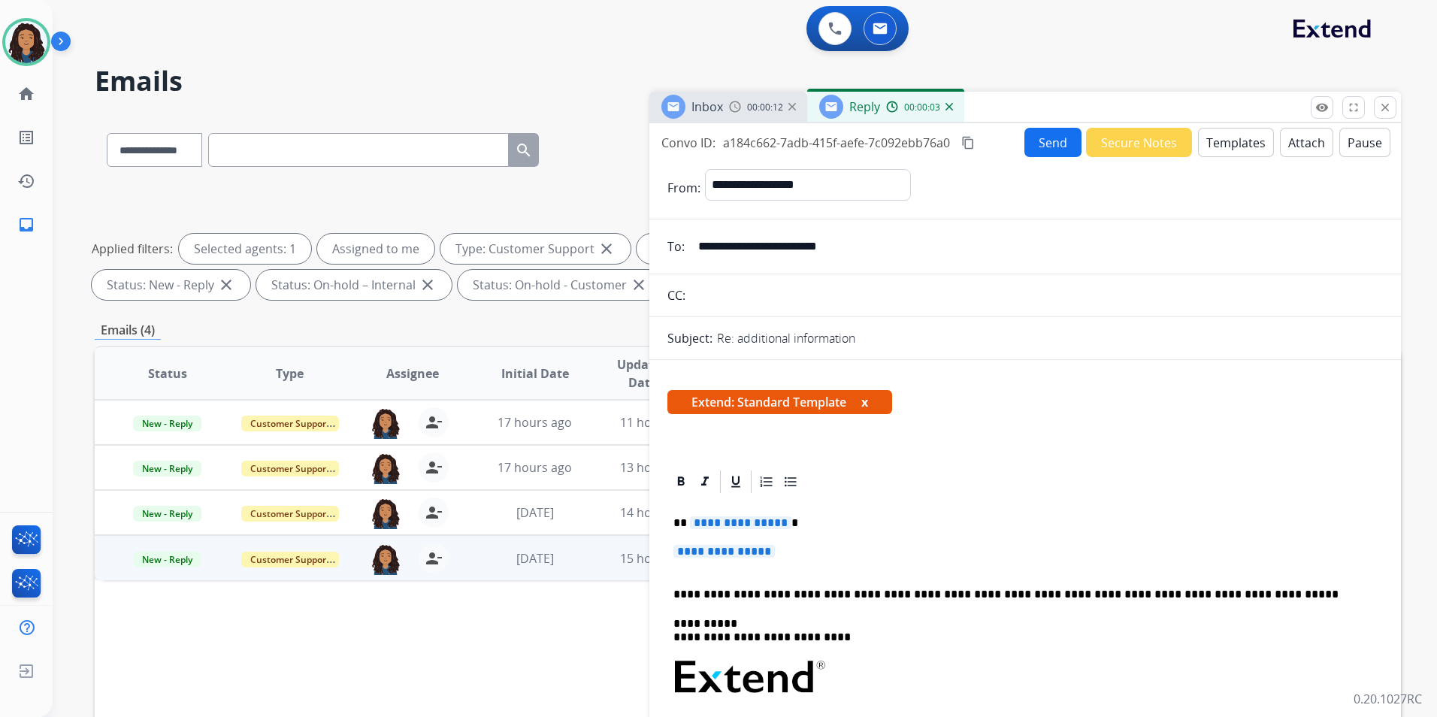
click at [740, 106] on img at bounding box center [735, 107] width 12 height 12
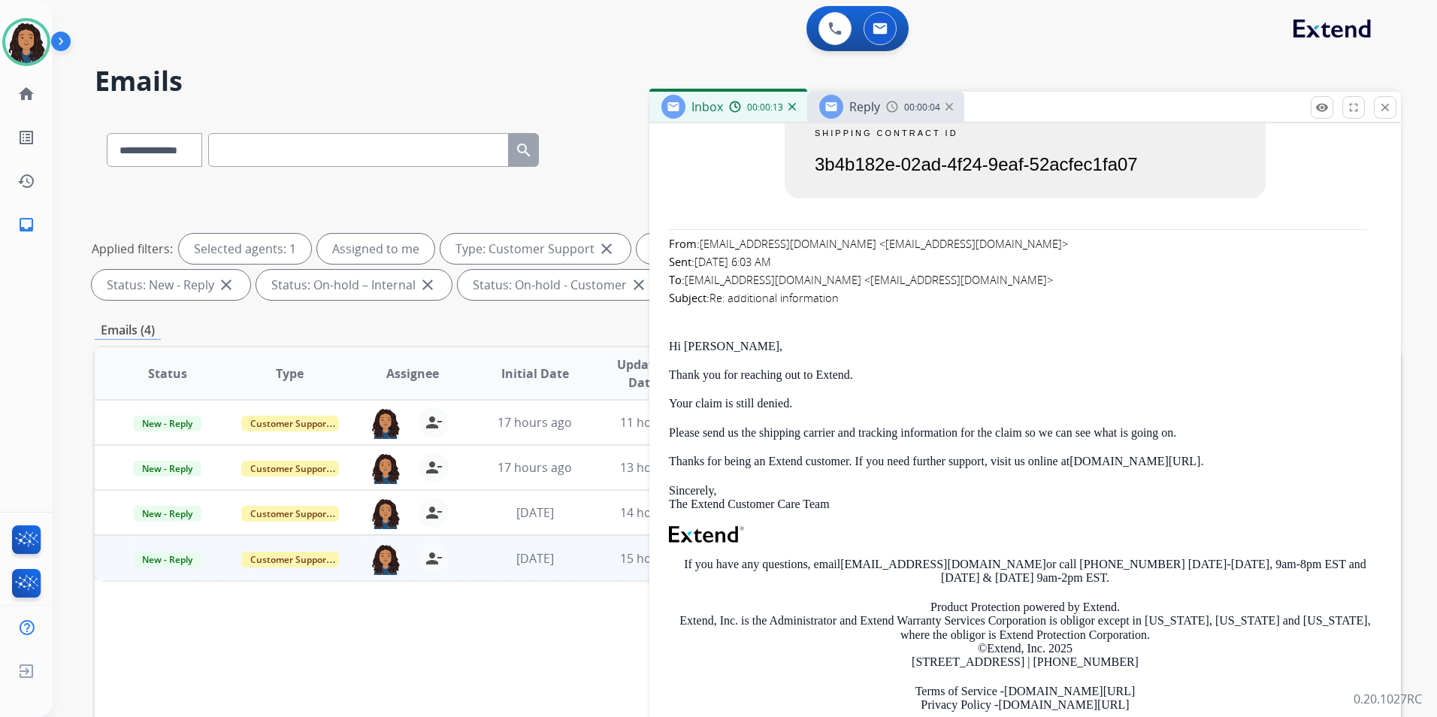
scroll to position [676, 0]
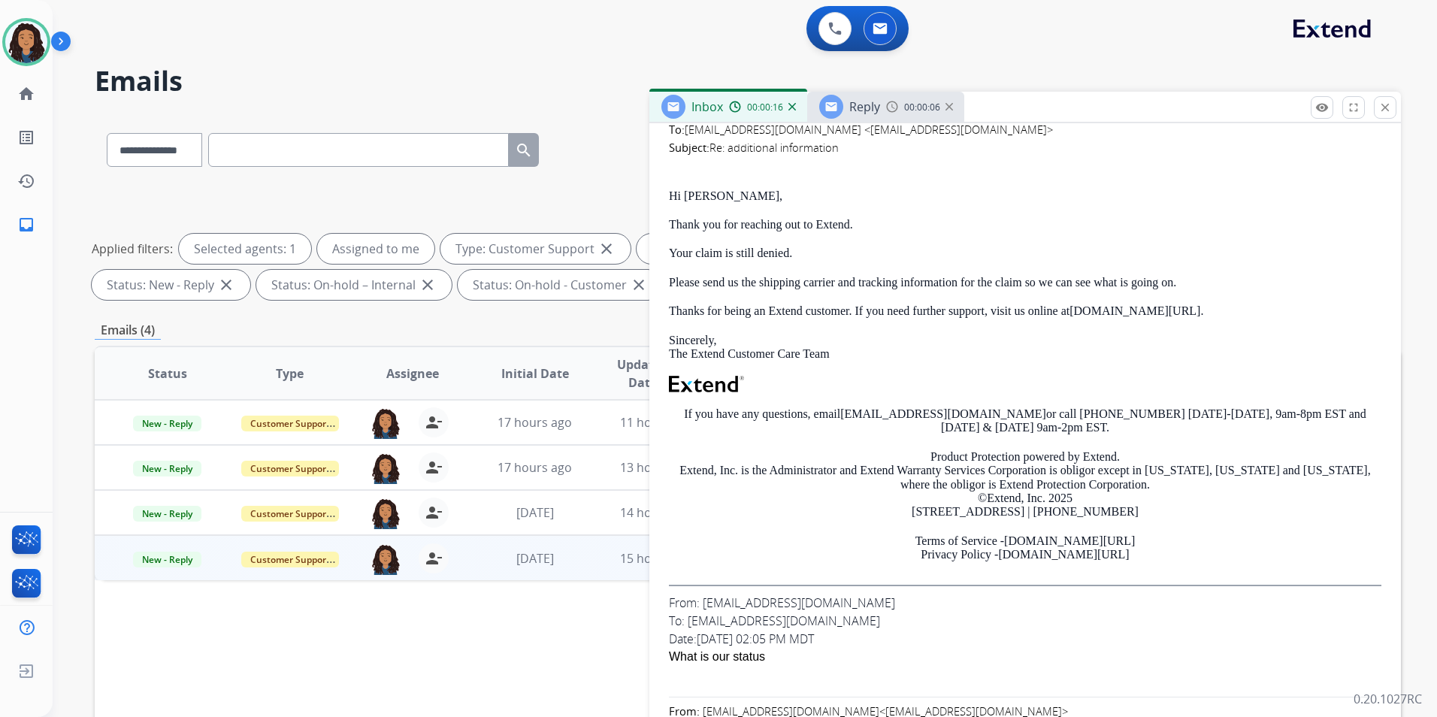
drag, startPoint x: 660, startPoint y: 186, endPoint x: 857, endPoint y: 218, distance: 199.4
drag, startPoint x: 857, startPoint y: 218, endPoint x: 842, endPoint y: 223, distance: 16.6
copy div "Hi Paul, Thank you for reaching out to Extend."
click at [857, 104] on span "Reply" at bounding box center [864, 106] width 31 height 17
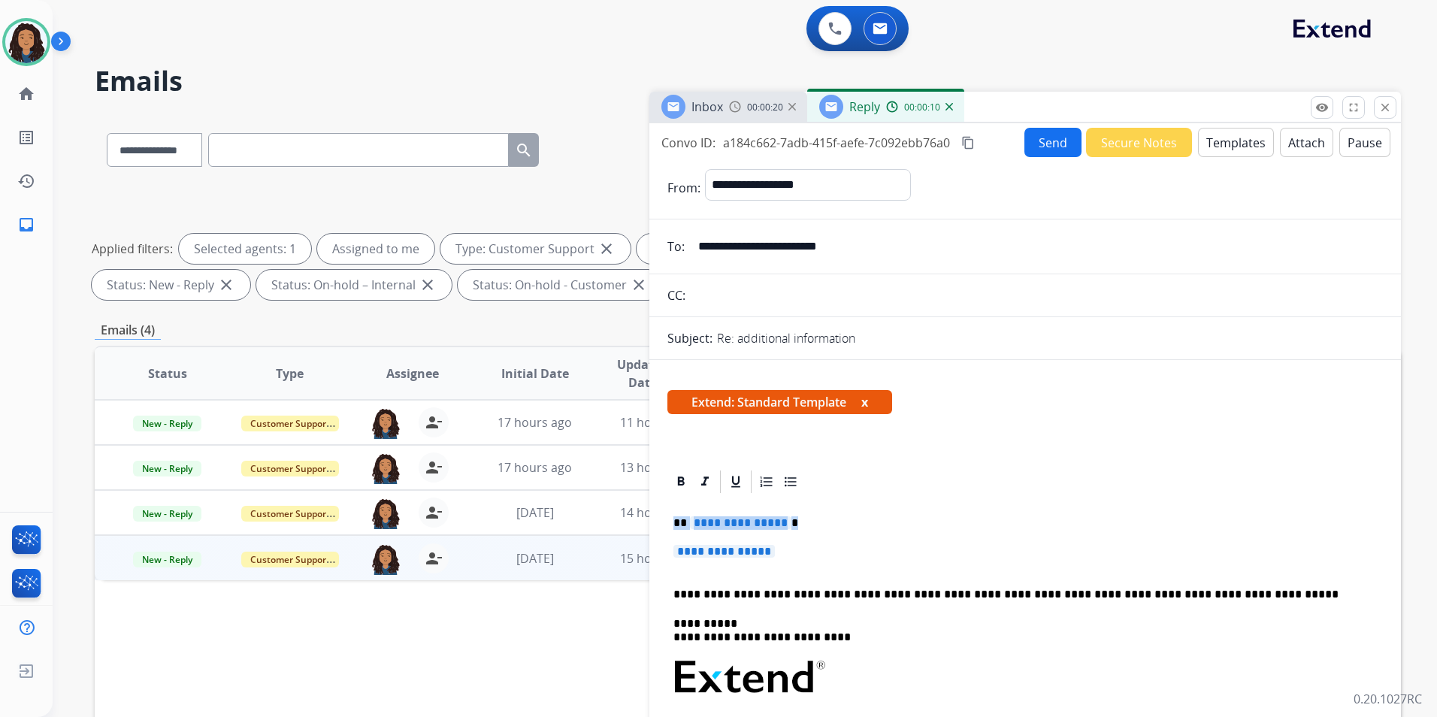
drag, startPoint x: 688, startPoint y: 524, endPoint x: 799, endPoint y: 557, distance: 115.8
click at [799, 557] on div "**********" at bounding box center [1024, 721] width 715 height 453
paste div
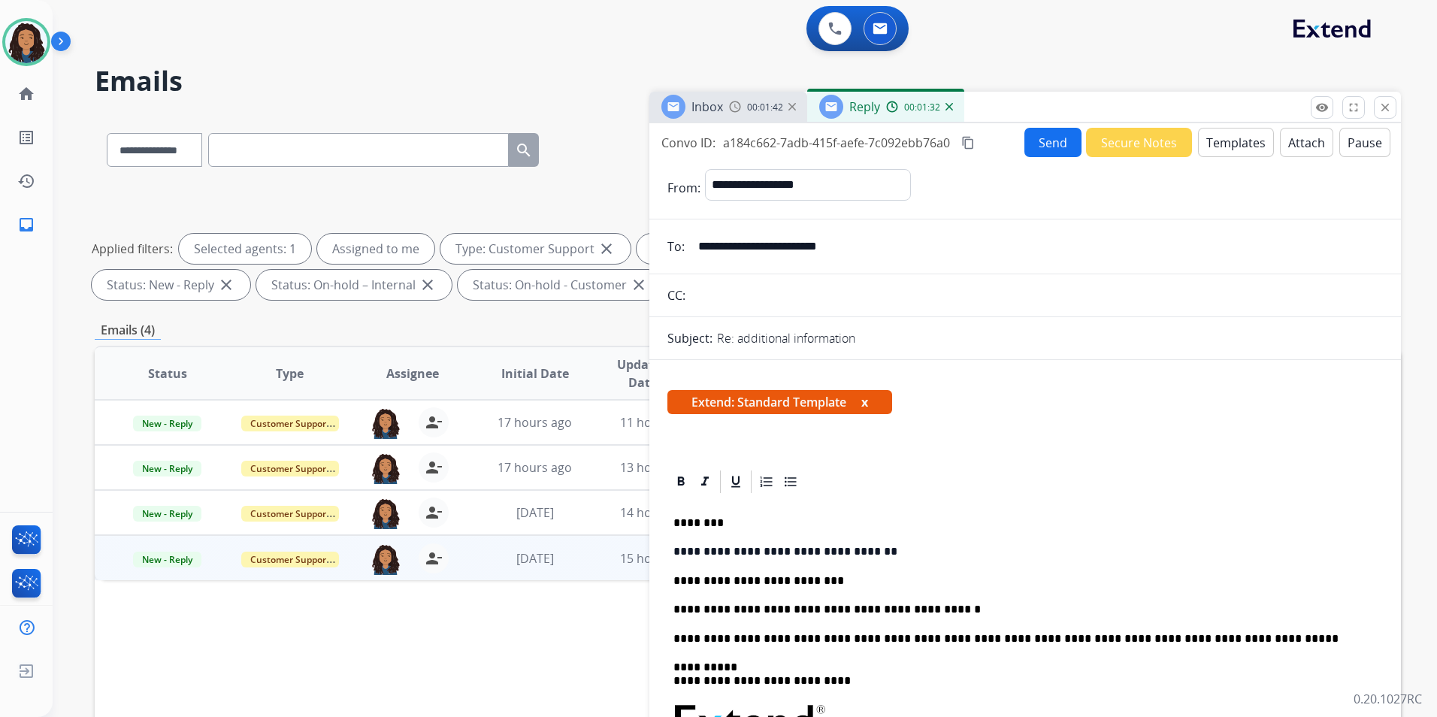
click at [960, 606] on p "**********" at bounding box center [1018, 610] width 691 height 14
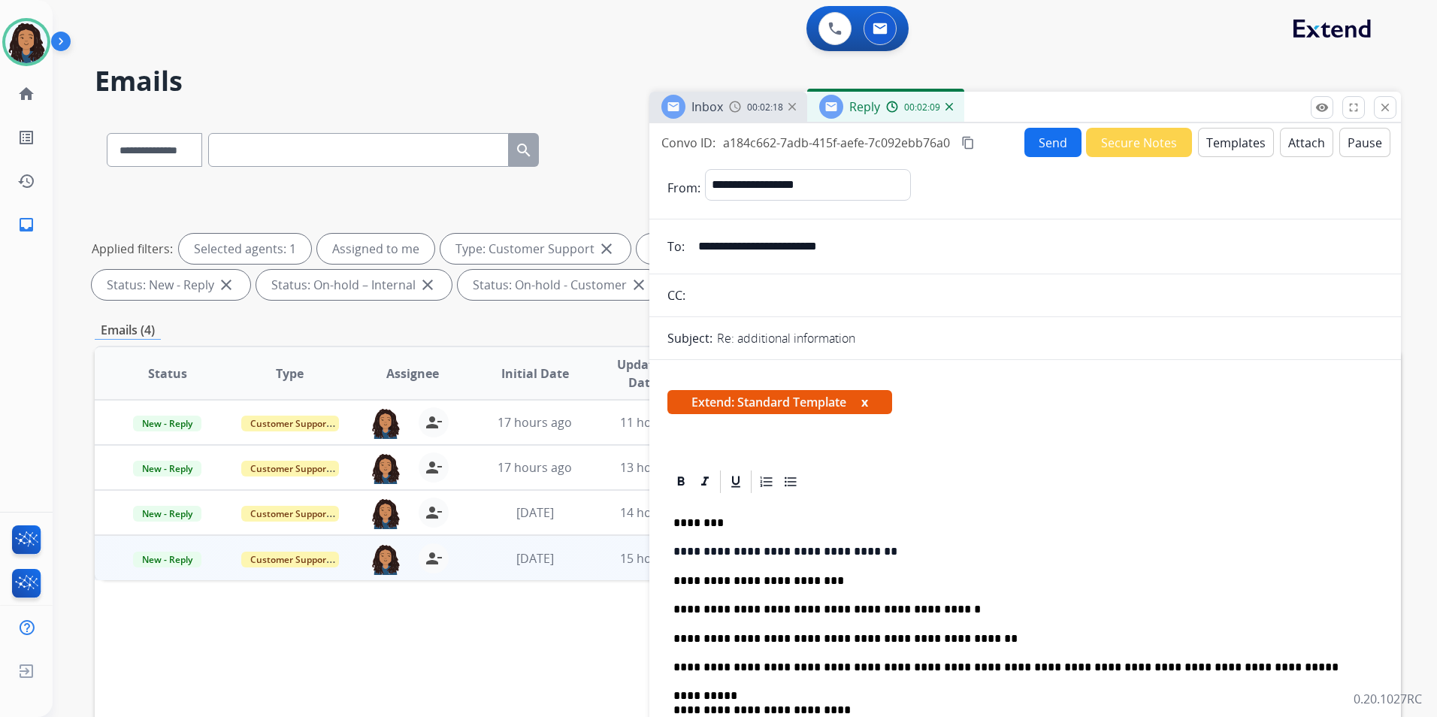
click at [1052, 143] on button "Send" at bounding box center [1052, 142] width 57 height 29
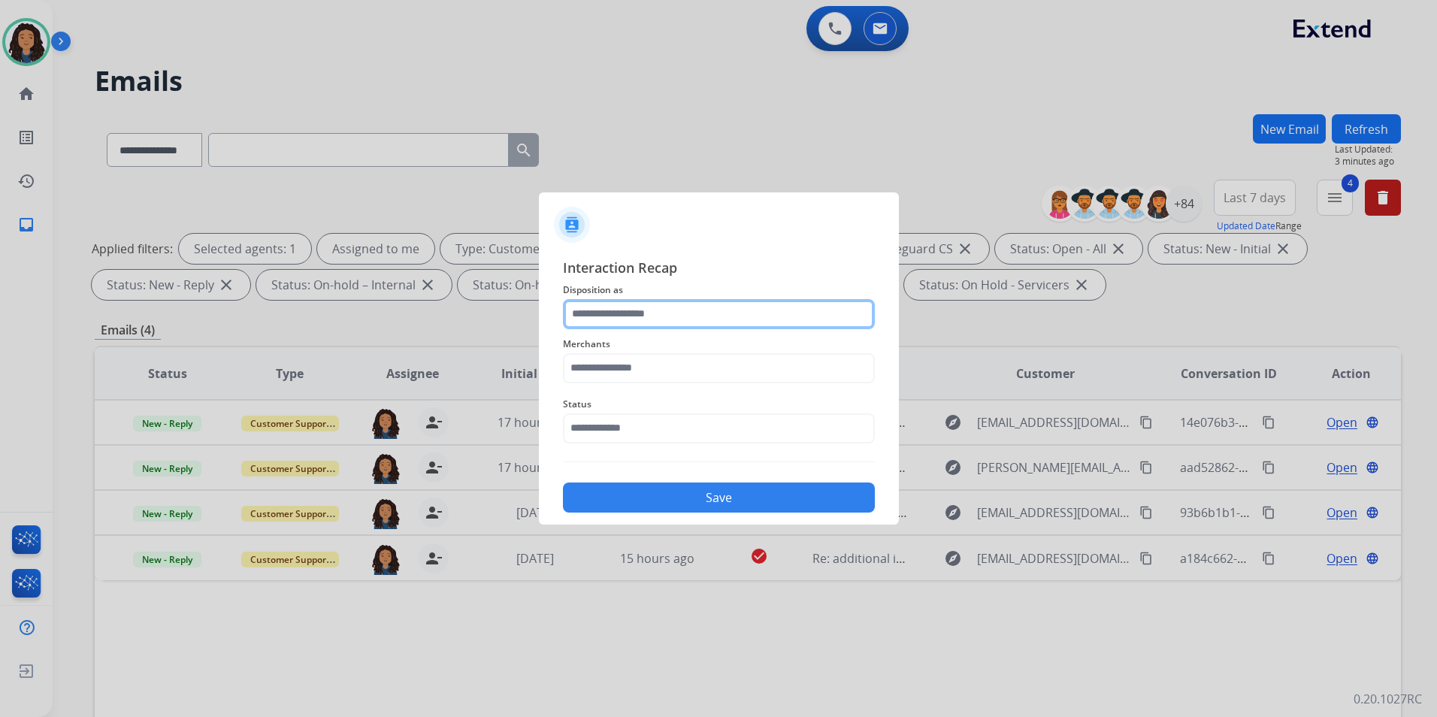
click at [683, 313] on input "text" at bounding box center [719, 314] width 312 height 30
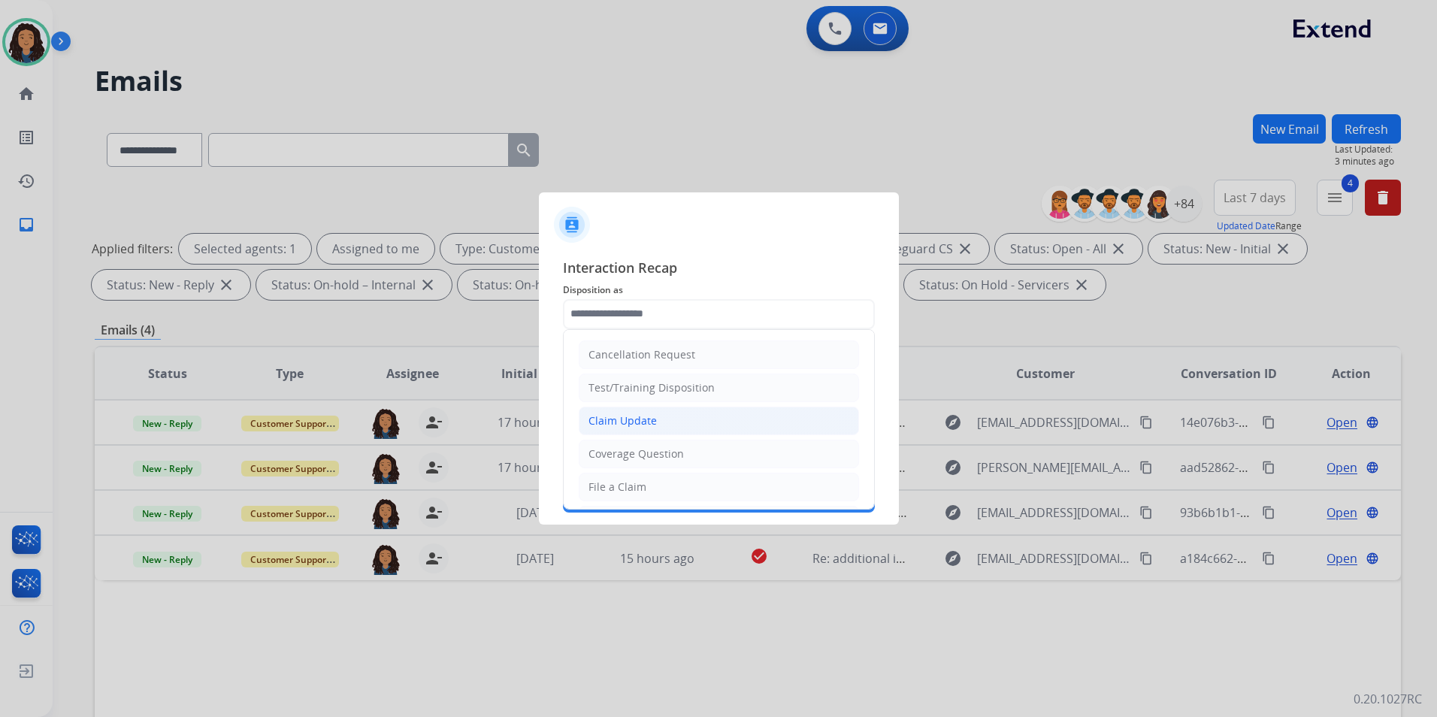
click at [668, 418] on li "Claim Update" at bounding box center [719, 421] width 280 height 29
type input "**********"
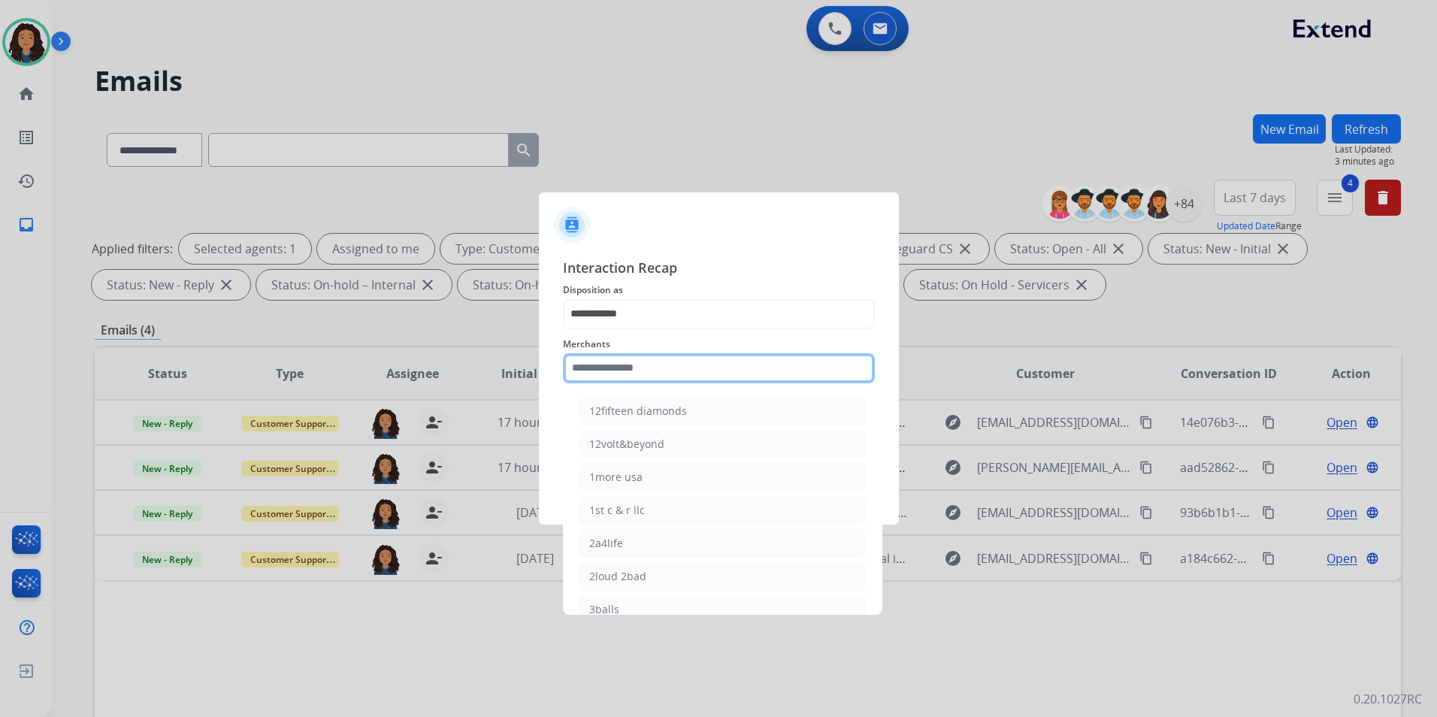
click at [669, 382] on input "text" at bounding box center [719, 368] width 312 height 30
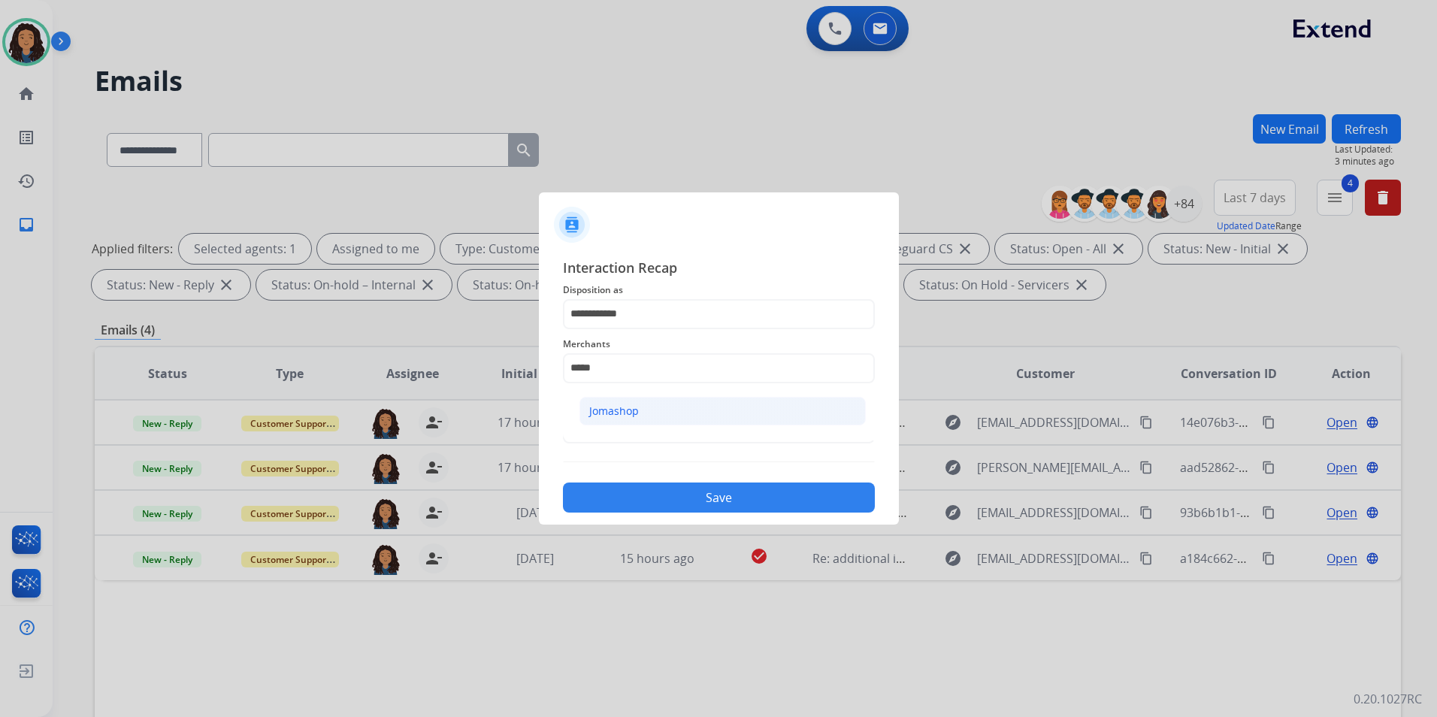
click at [640, 416] on li "Jomashop" at bounding box center [722, 411] width 286 height 29
type input "********"
click at [636, 431] on input "text" at bounding box center [719, 428] width 312 height 30
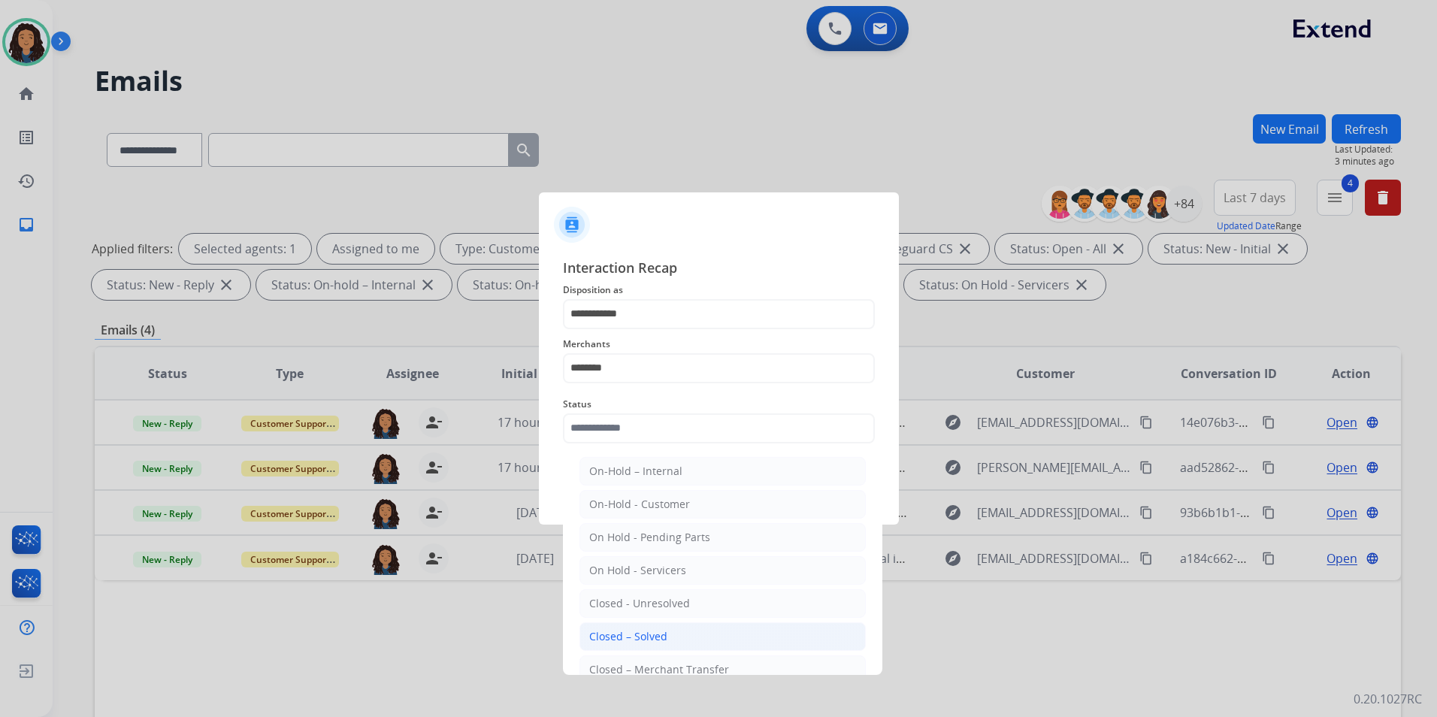
click at [655, 625] on li "Closed – Solved" at bounding box center [722, 636] width 286 height 29
type input "**********"
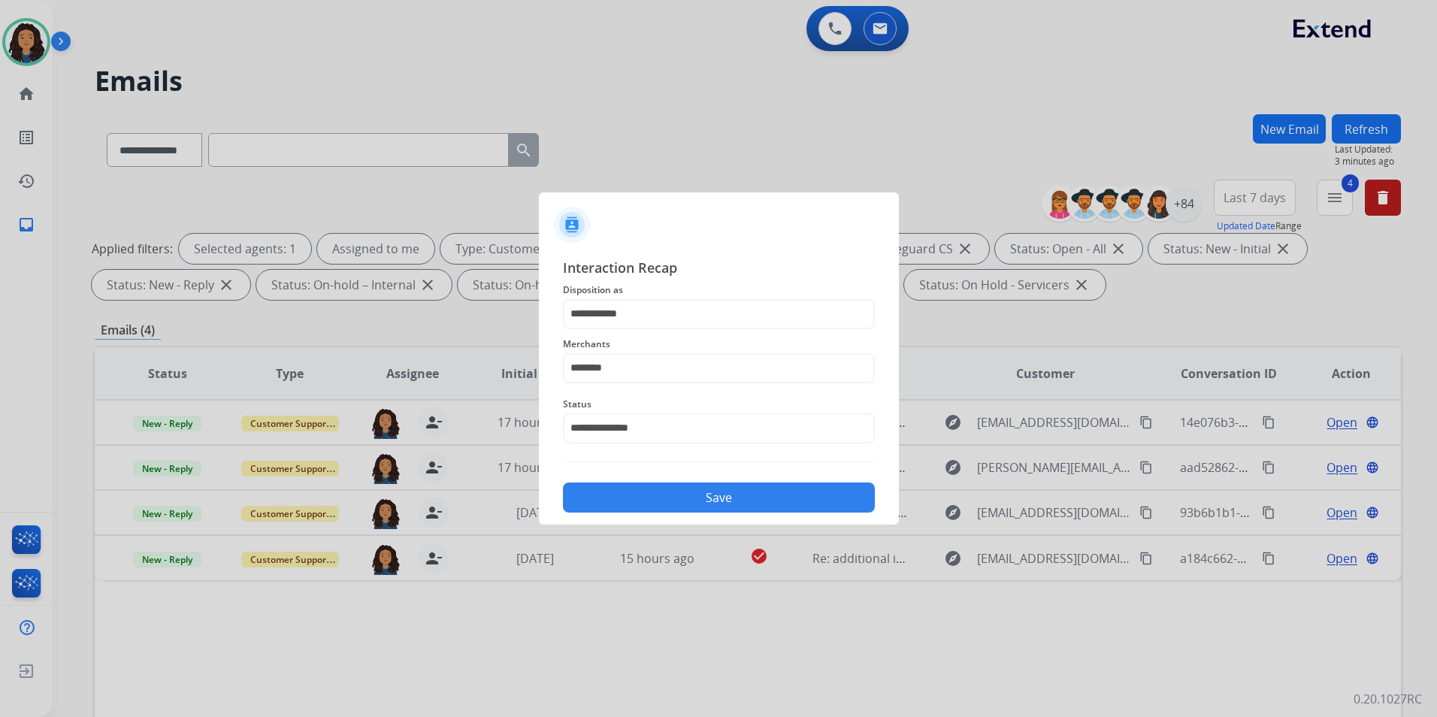
click at [670, 488] on button "Save" at bounding box center [719, 497] width 312 height 30
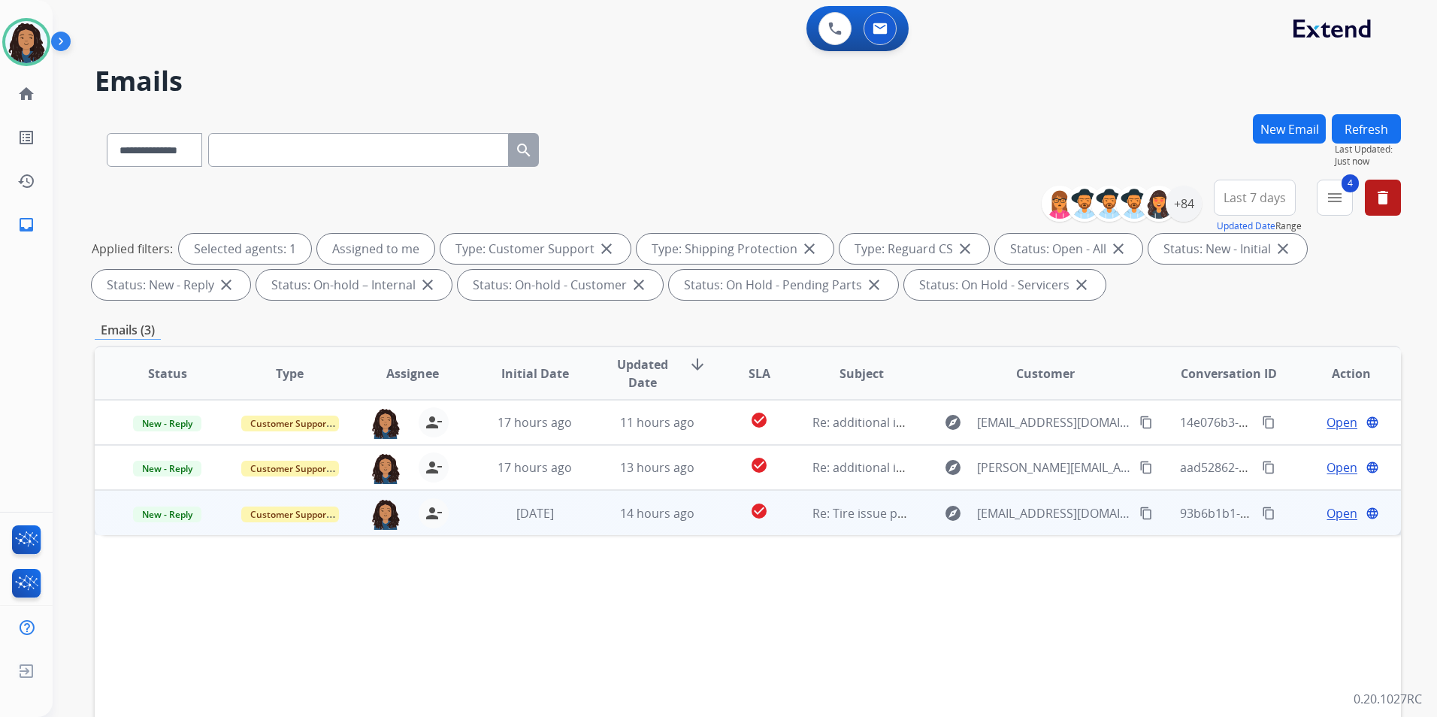
click at [1337, 514] on span "Open" at bounding box center [1341, 513] width 31 height 18
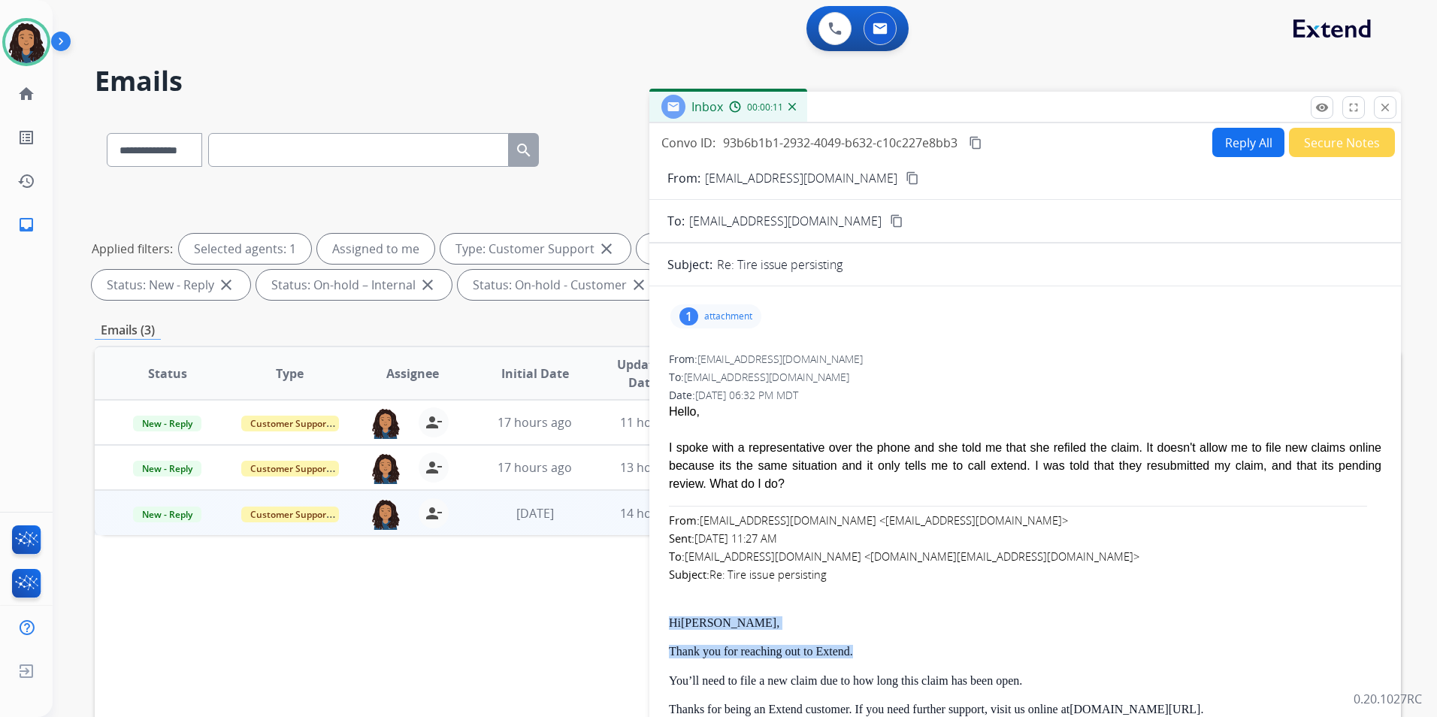
drag, startPoint x: 665, startPoint y: 603, endPoint x: 871, endPoint y: 628, distance: 207.4
drag, startPoint x: 871, startPoint y: 628, endPoint x: 847, endPoint y: 629, distance: 24.1
copy div "Hi Andrei , Thank you for reaching out to Extend."
click at [1232, 131] on button "Reply All" at bounding box center [1248, 142] width 72 height 29
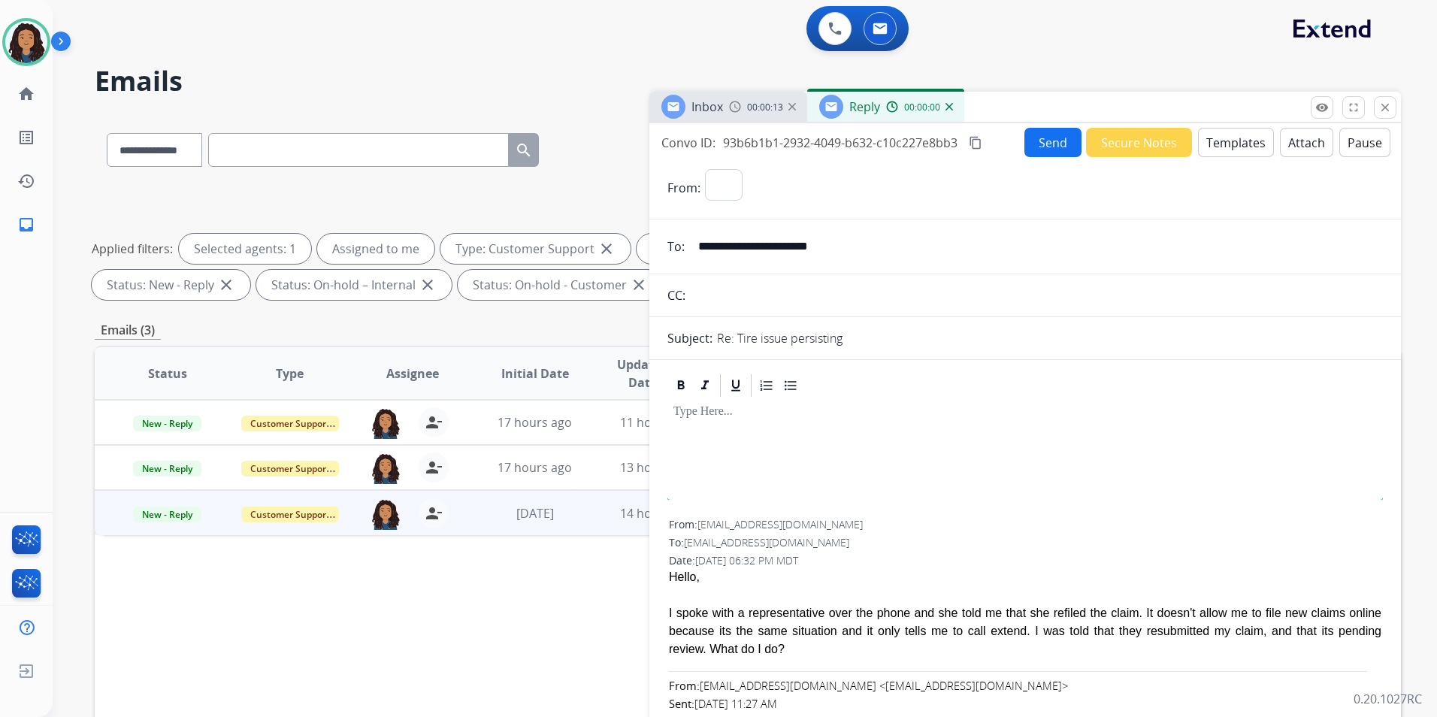
click at [1232, 131] on button "Templates" at bounding box center [1236, 142] width 76 height 29
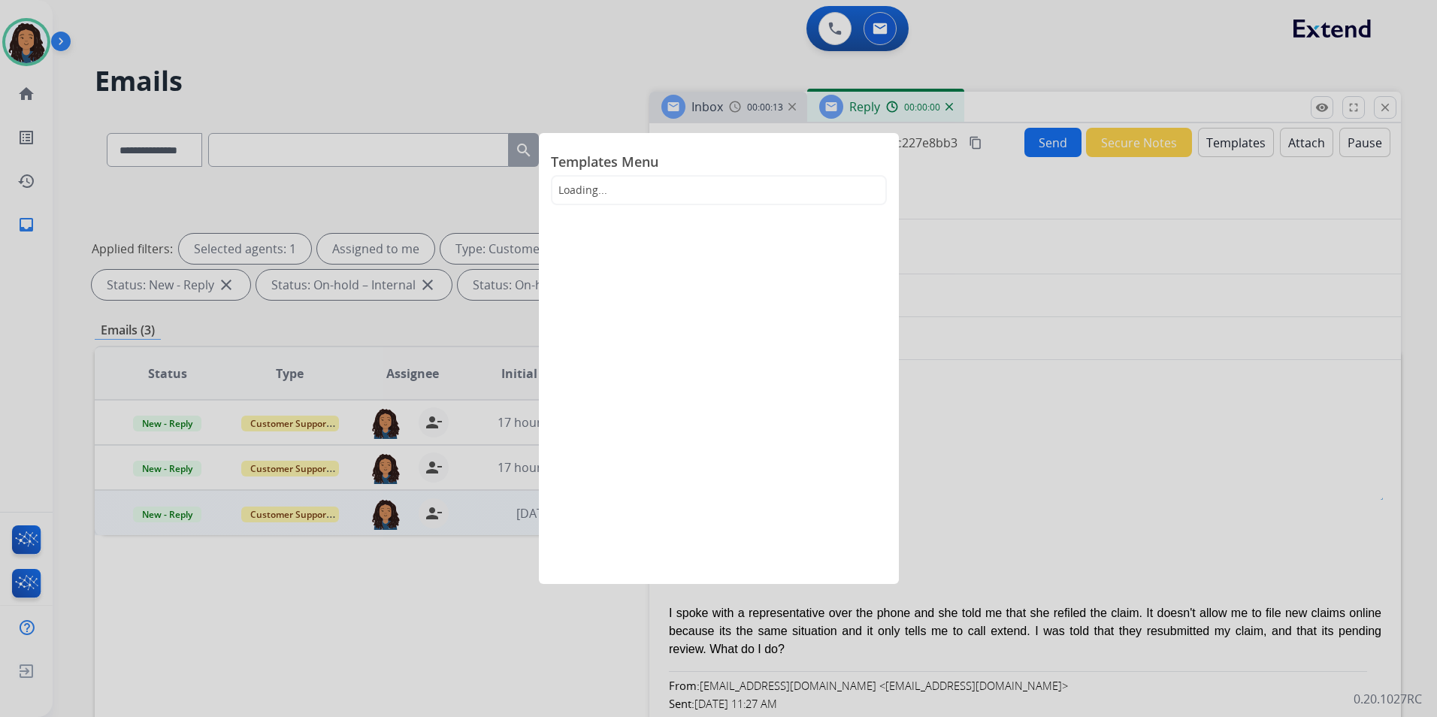
select select "**********"
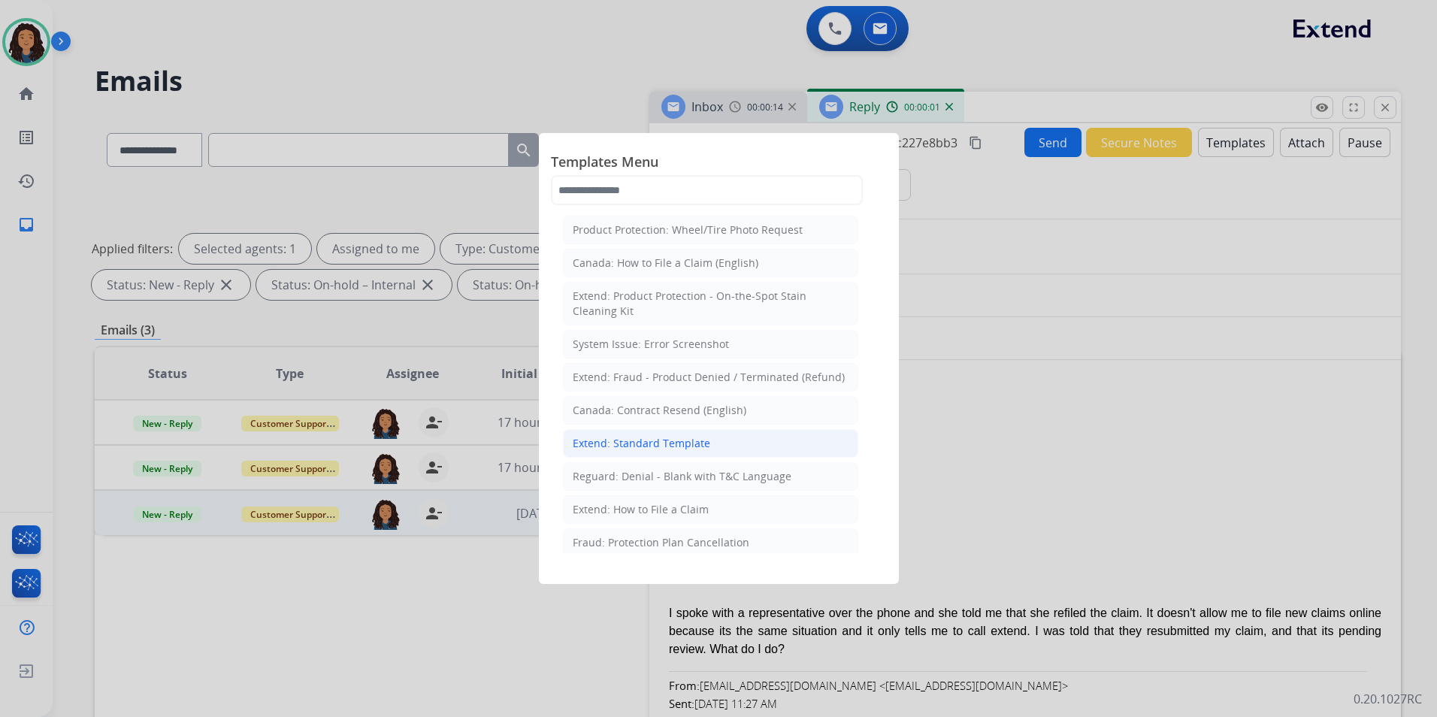
click at [719, 437] on li "Extend: Standard Template" at bounding box center [710, 443] width 295 height 29
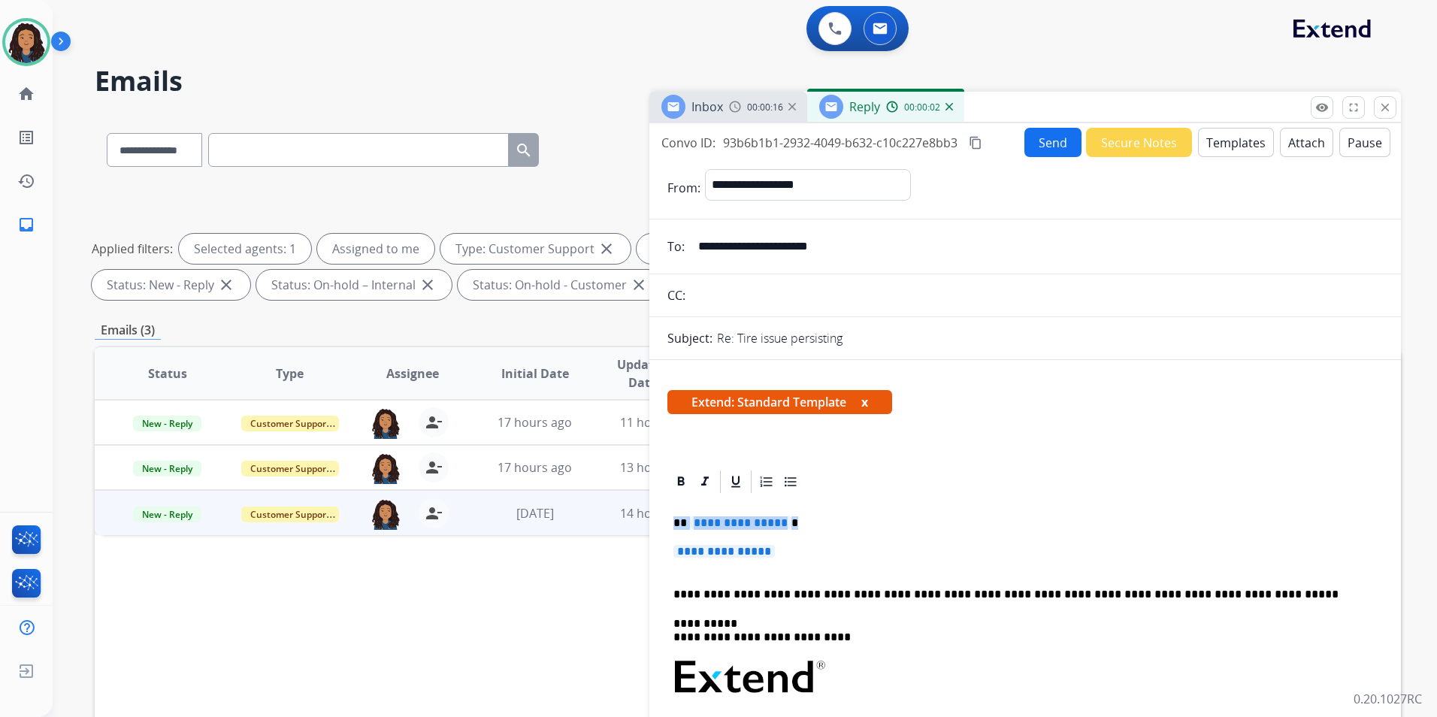
drag, startPoint x: 670, startPoint y: 520, endPoint x: 806, endPoint y: 543, distance: 138.0
click at [806, 543] on div "**********" at bounding box center [1024, 712] width 715 height 435
paste div
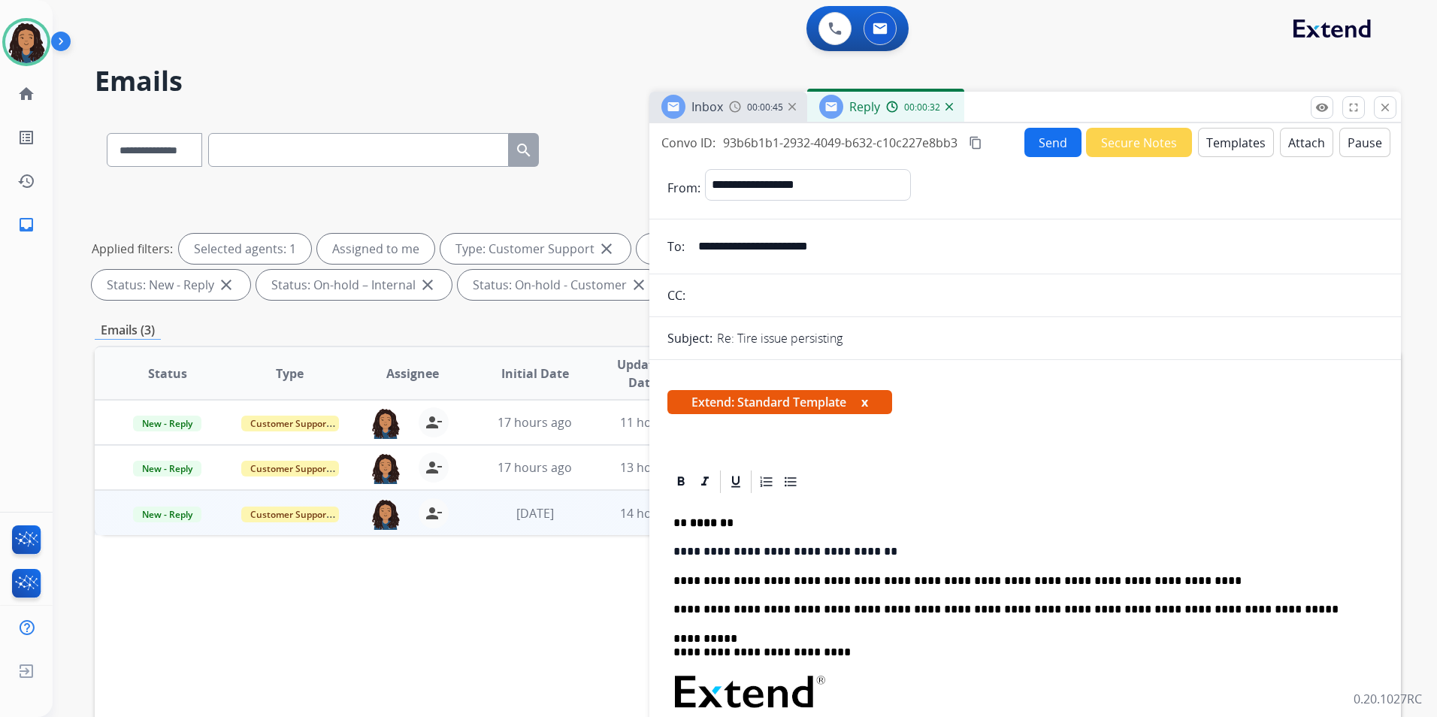
click at [703, 101] on span "Inbox" at bounding box center [707, 106] width 32 height 17
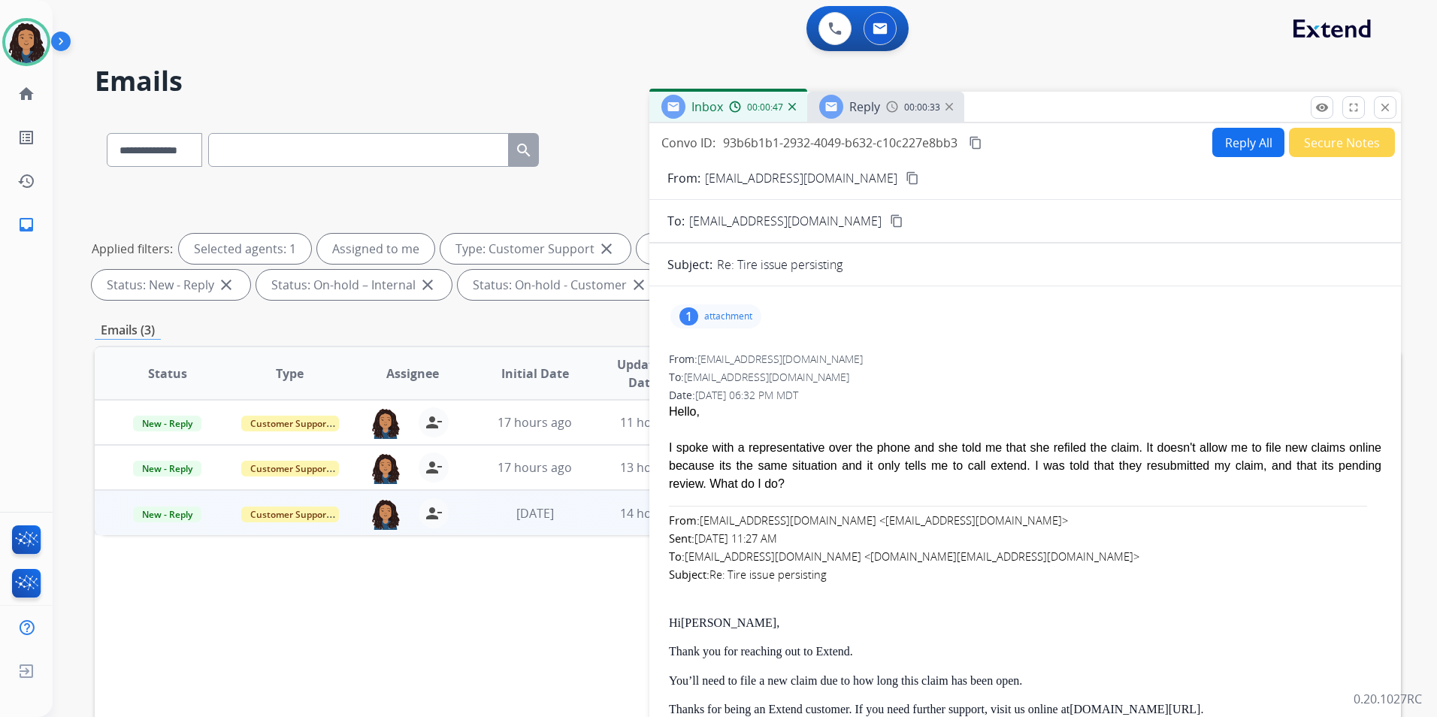
click at [905, 176] on mat-icon "content_copy" at bounding box center [912, 178] width 14 height 14
click at [854, 114] on span "Reply" at bounding box center [864, 106] width 31 height 17
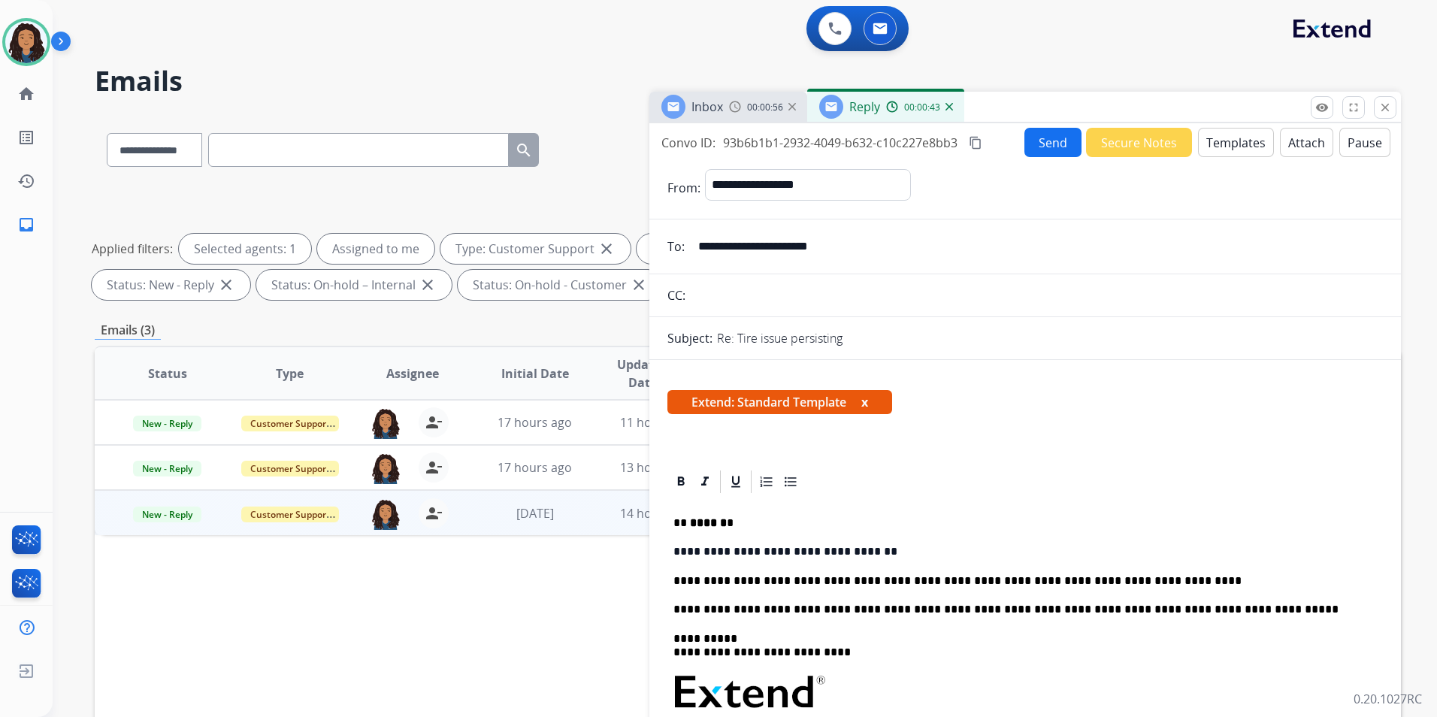
click at [774, 576] on p "**********" at bounding box center [1018, 581] width 691 height 14
click at [767, 581] on p "**********" at bounding box center [1018, 581] width 691 height 14
click at [736, 104] on img at bounding box center [735, 107] width 12 height 12
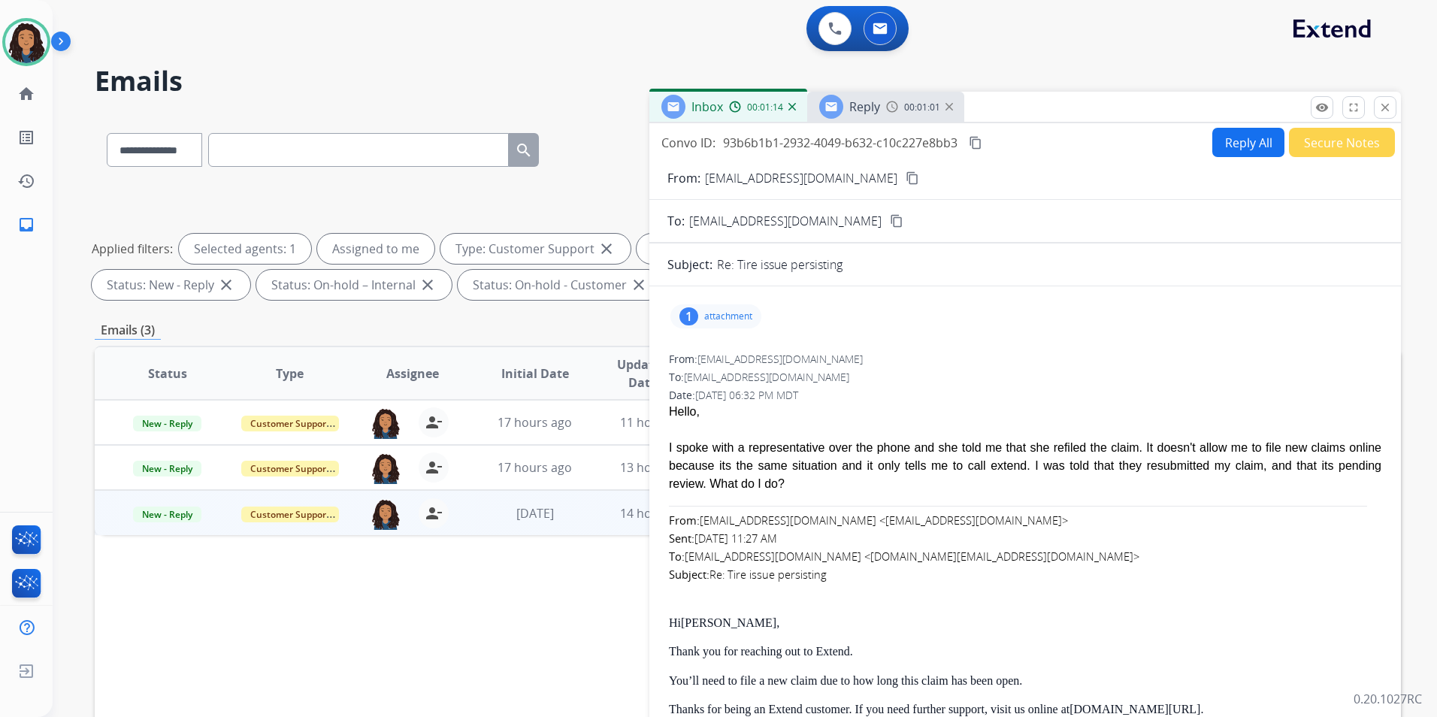
click at [881, 107] on div "Reply 00:01:01" at bounding box center [885, 107] width 157 height 30
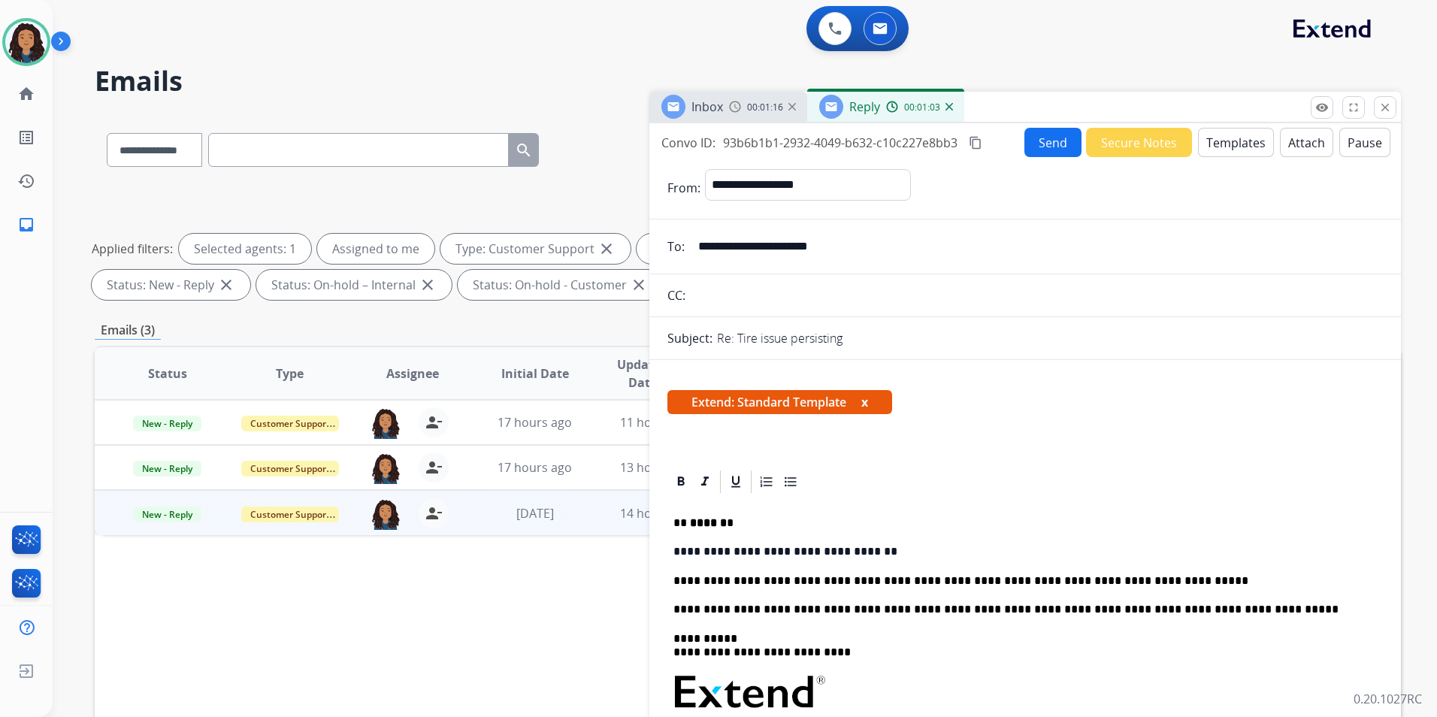
click at [1186, 577] on p "**********" at bounding box center [1018, 581] width 691 height 14
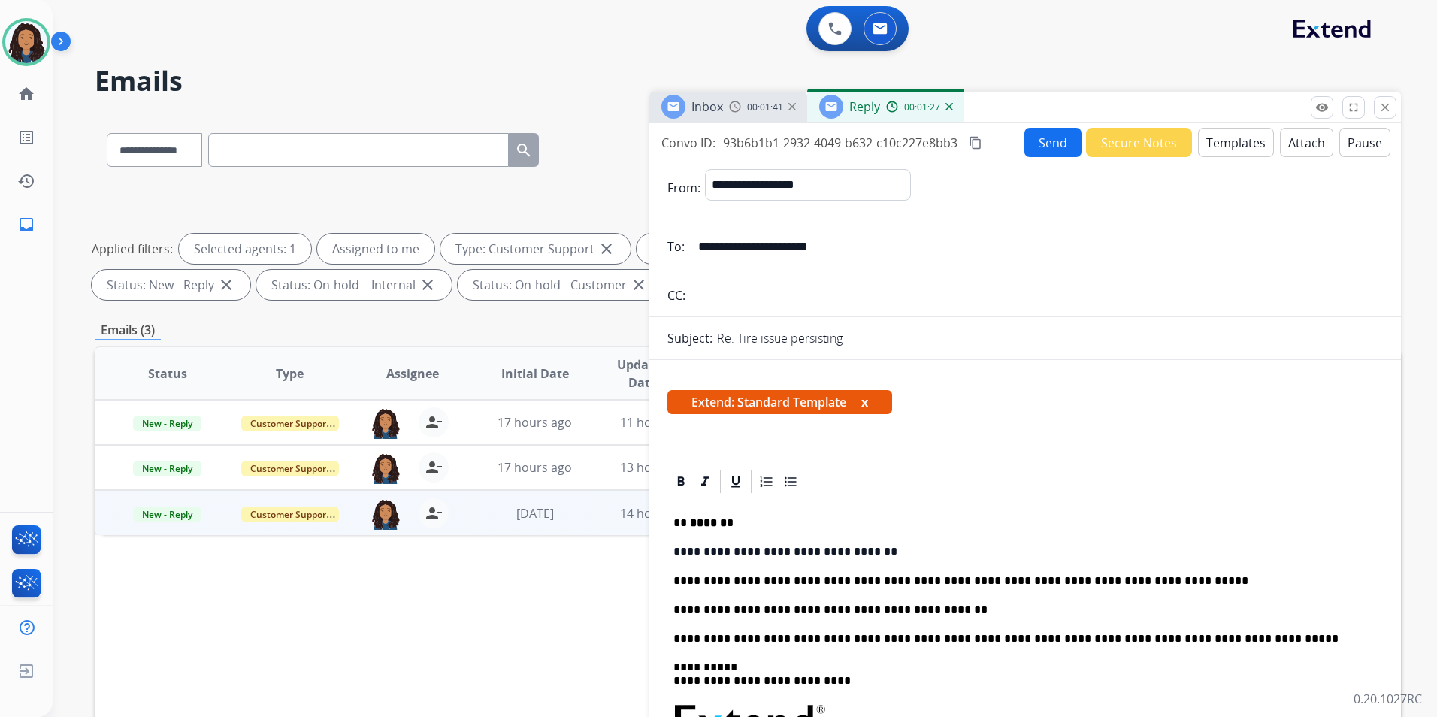
click at [1067, 142] on button "Send" at bounding box center [1052, 142] width 57 height 29
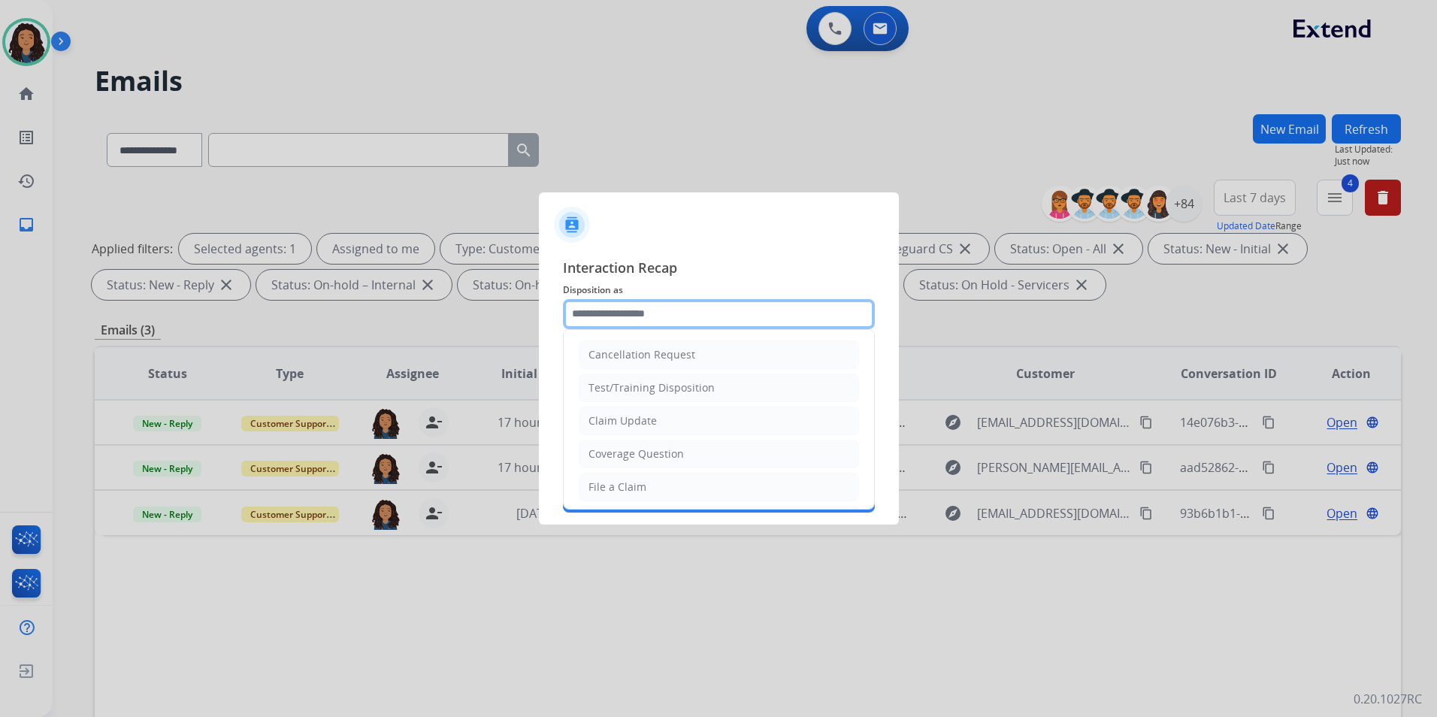
click at [635, 307] on input "text" at bounding box center [719, 314] width 312 height 30
type input "**********"
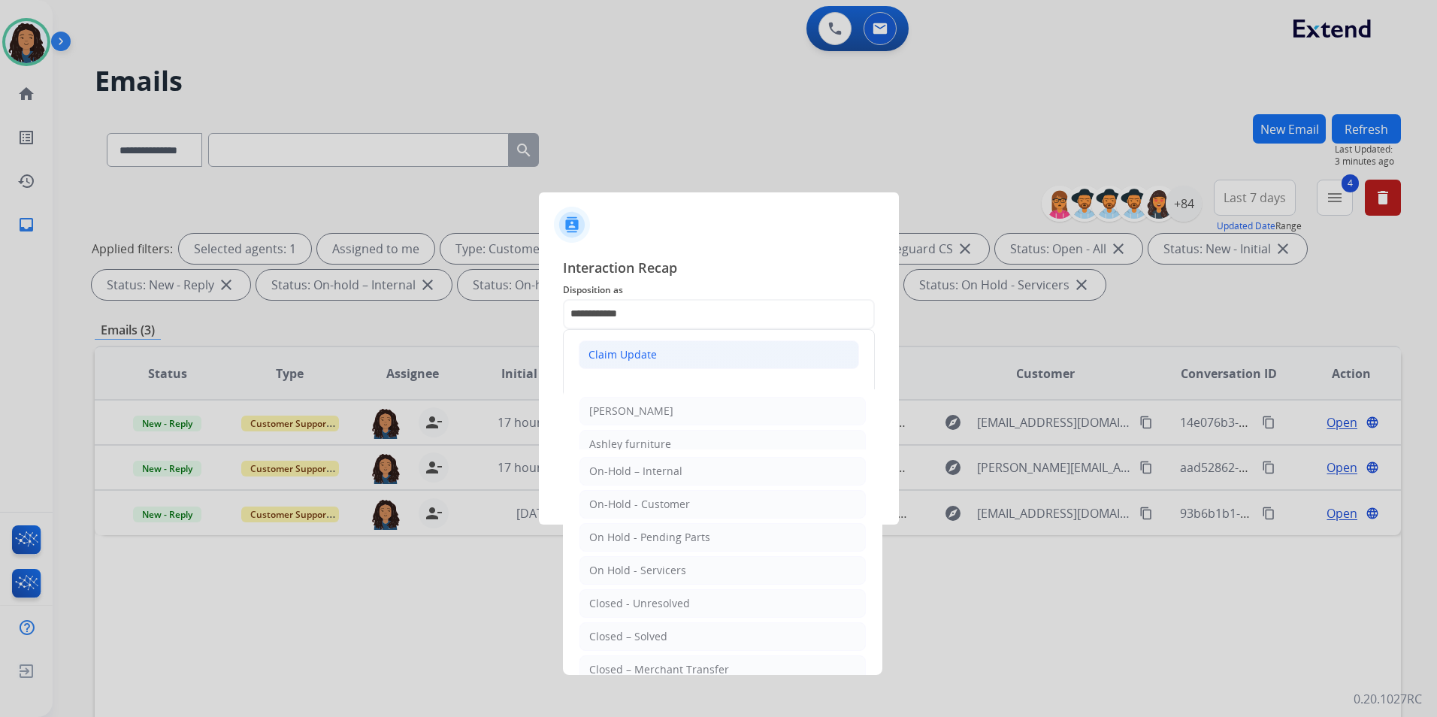
click at [648, 359] on div "Claim Update" at bounding box center [622, 354] width 68 height 15
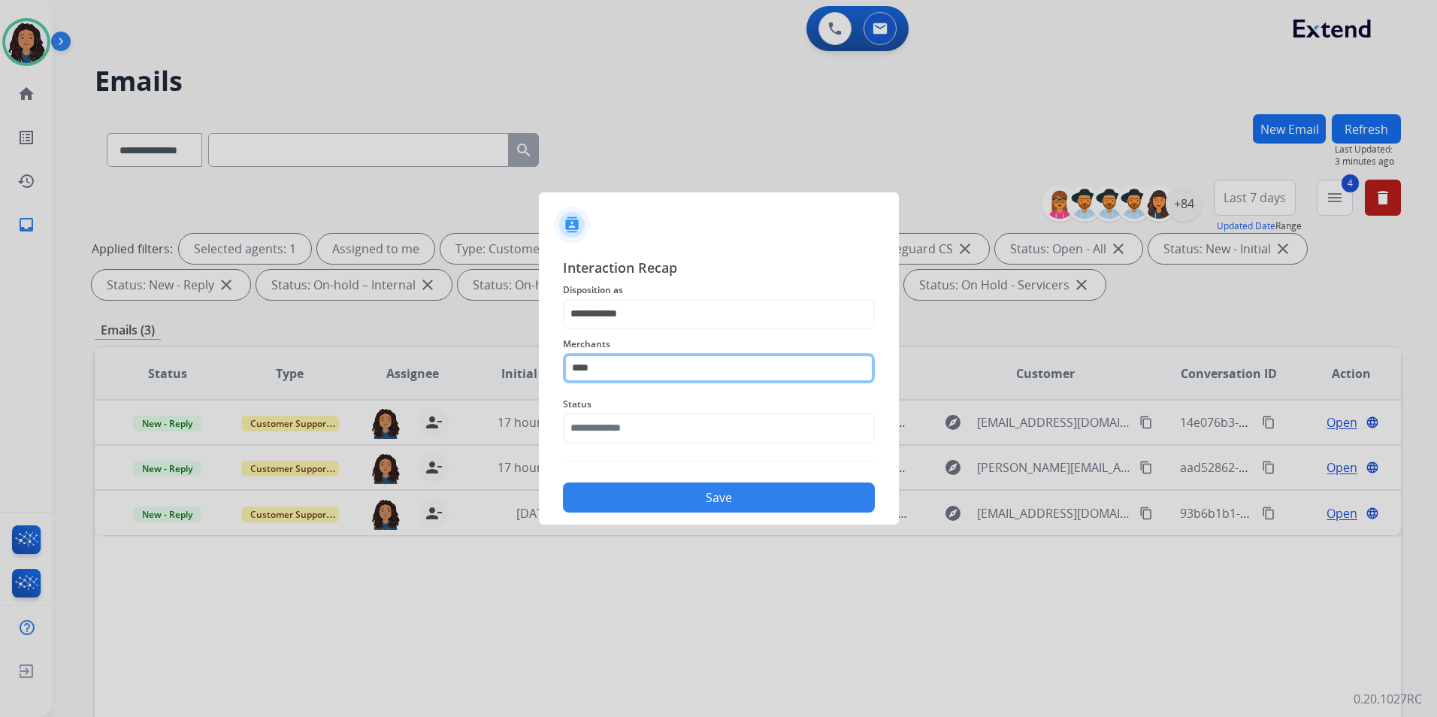
click at [638, 366] on input "****" at bounding box center [719, 368] width 312 height 30
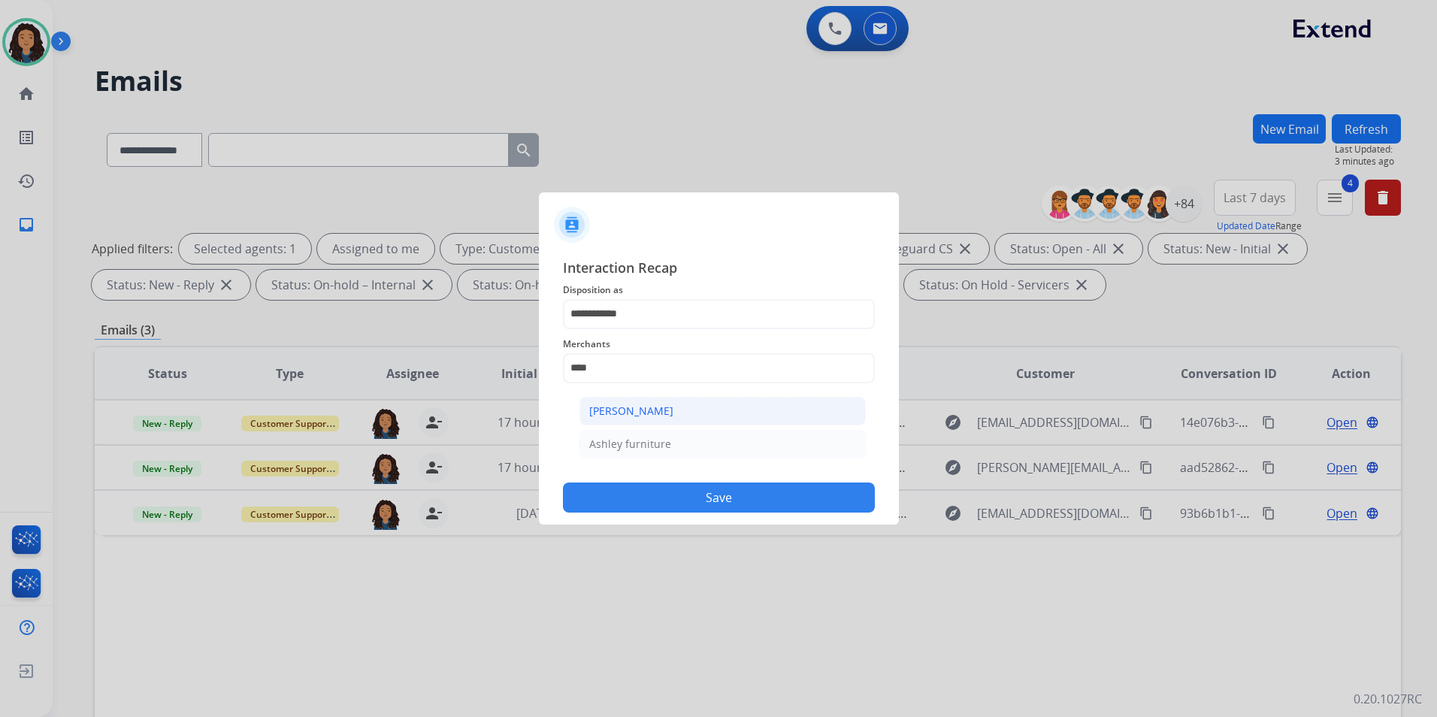
click at [676, 408] on li "[PERSON_NAME]" at bounding box center [722, 411] width 286 height 29
type input "**********"
click at [630, 442] on input "text" at bounding box center [719, 428] width 312 height 30
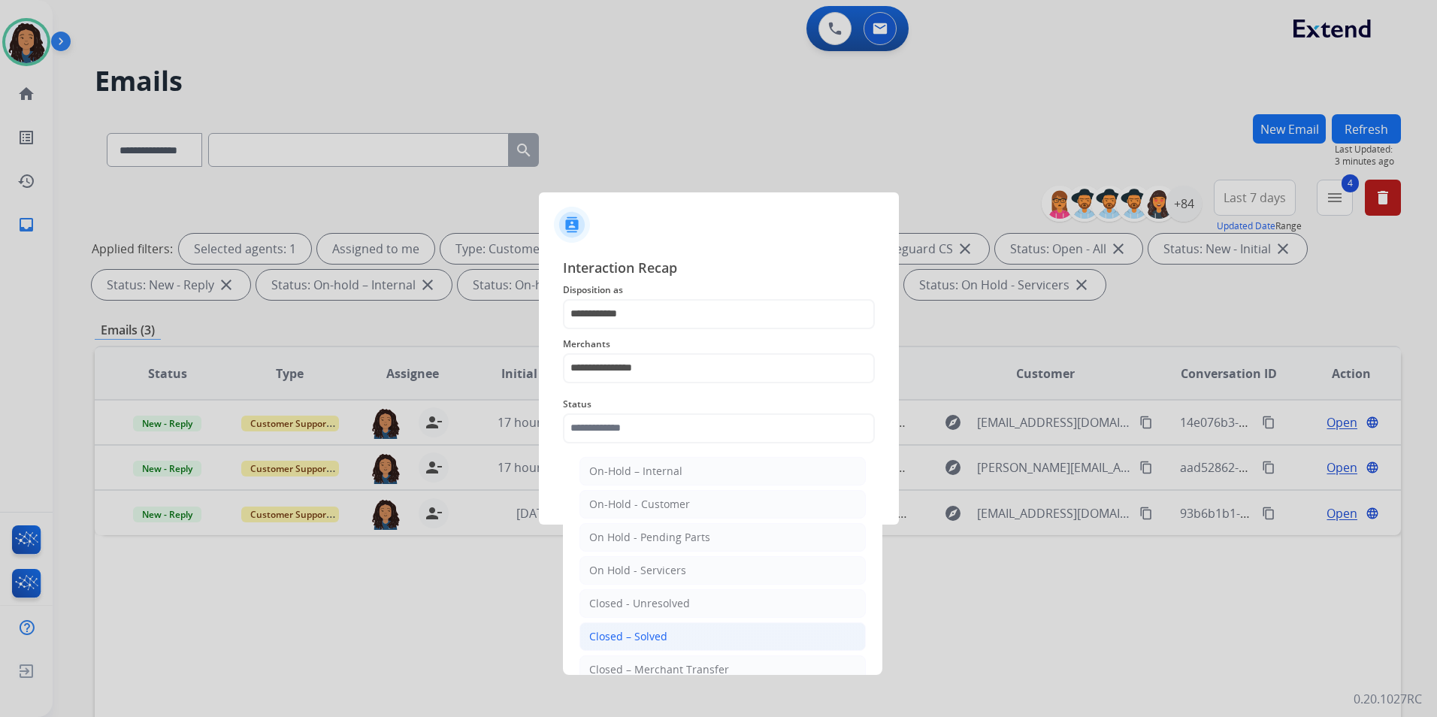
click at [654, 639] on div "Closed – Solved" at bounding box center [628, 636] width 78 height 15
type input "**********"
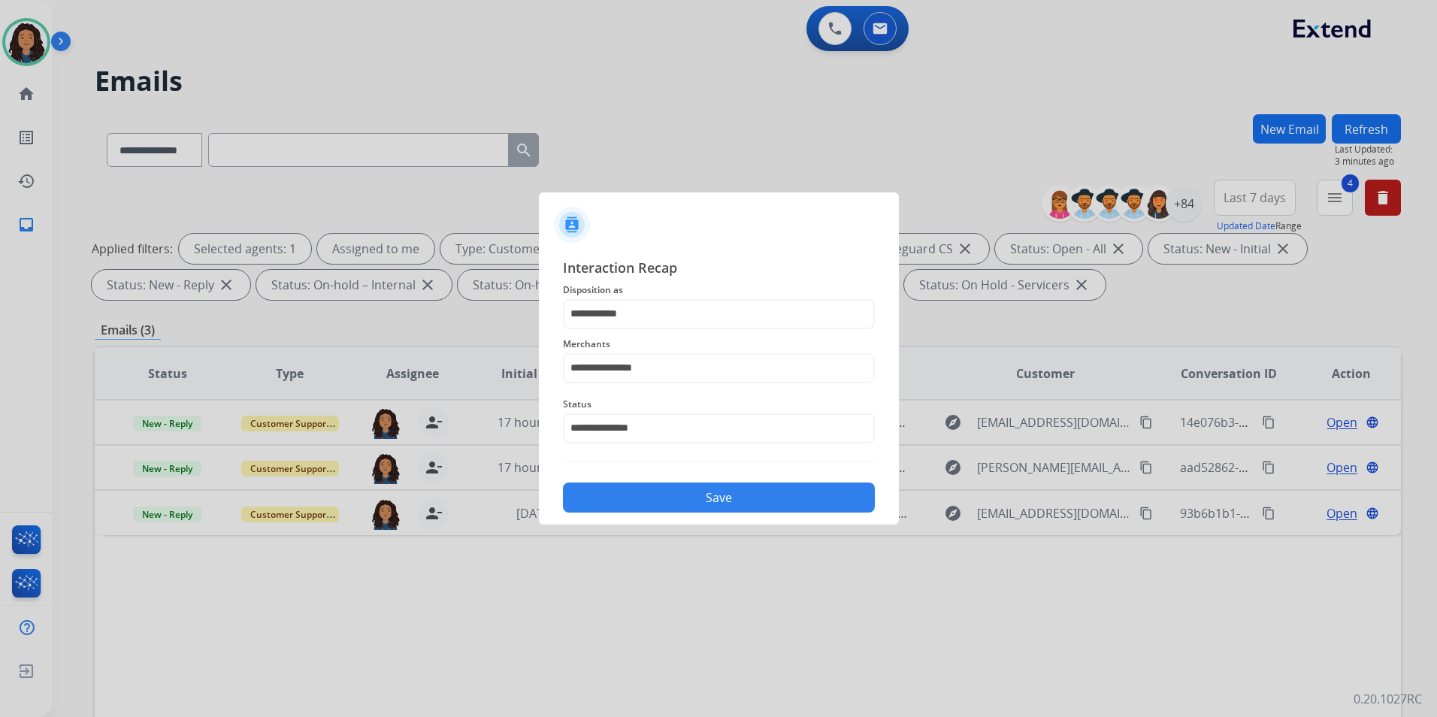
click at [655, 491] on button "Save" at bounding box center [719, 497] width 312 height 30
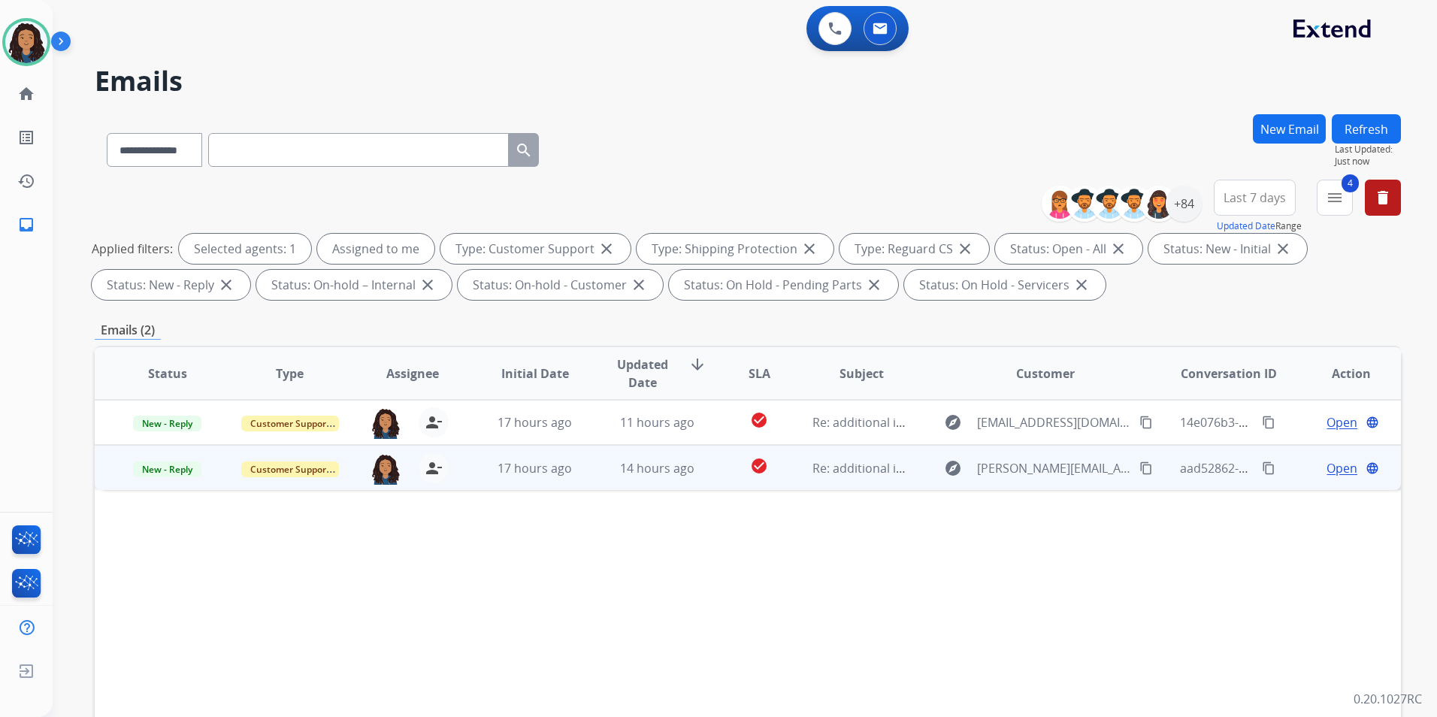
click at [1331, 467] on span "Open" at bounding box center [1341, 468] width 31 height 18
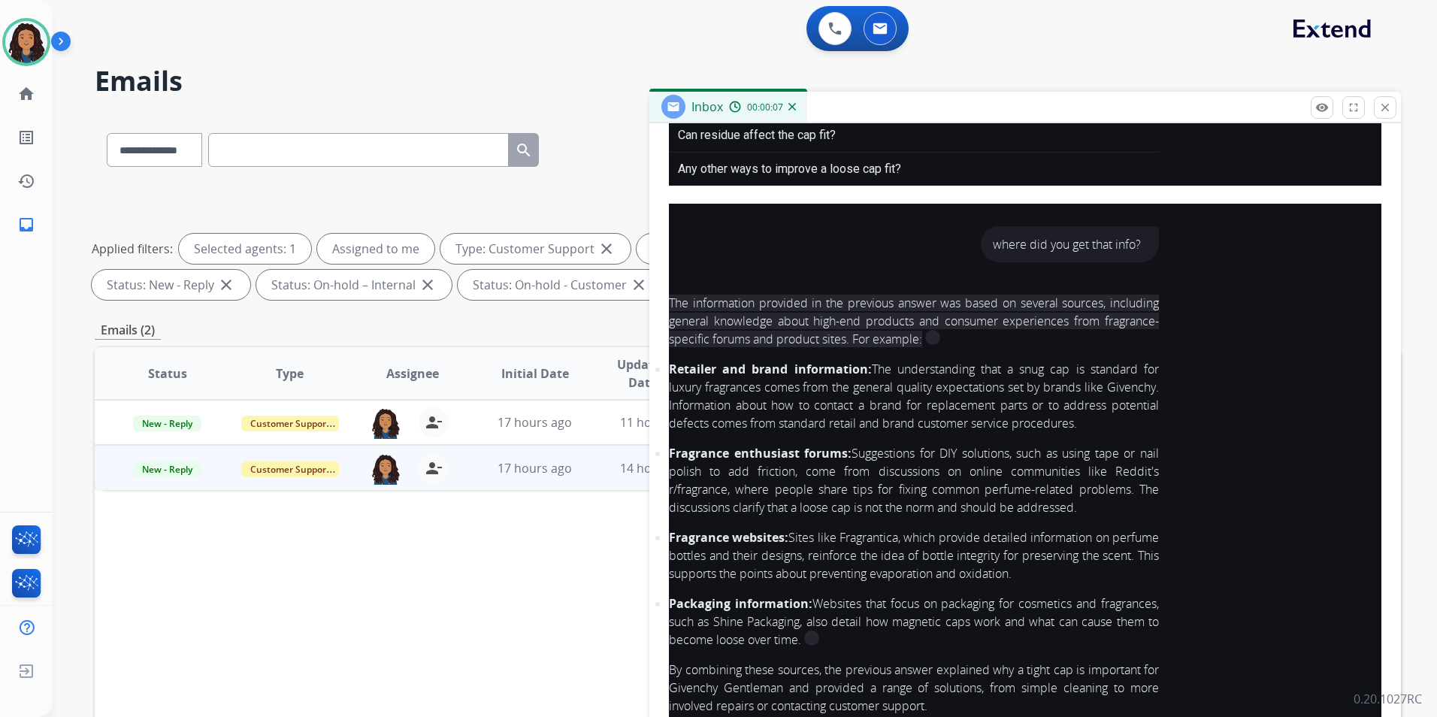
scroll to position [1127, 0]
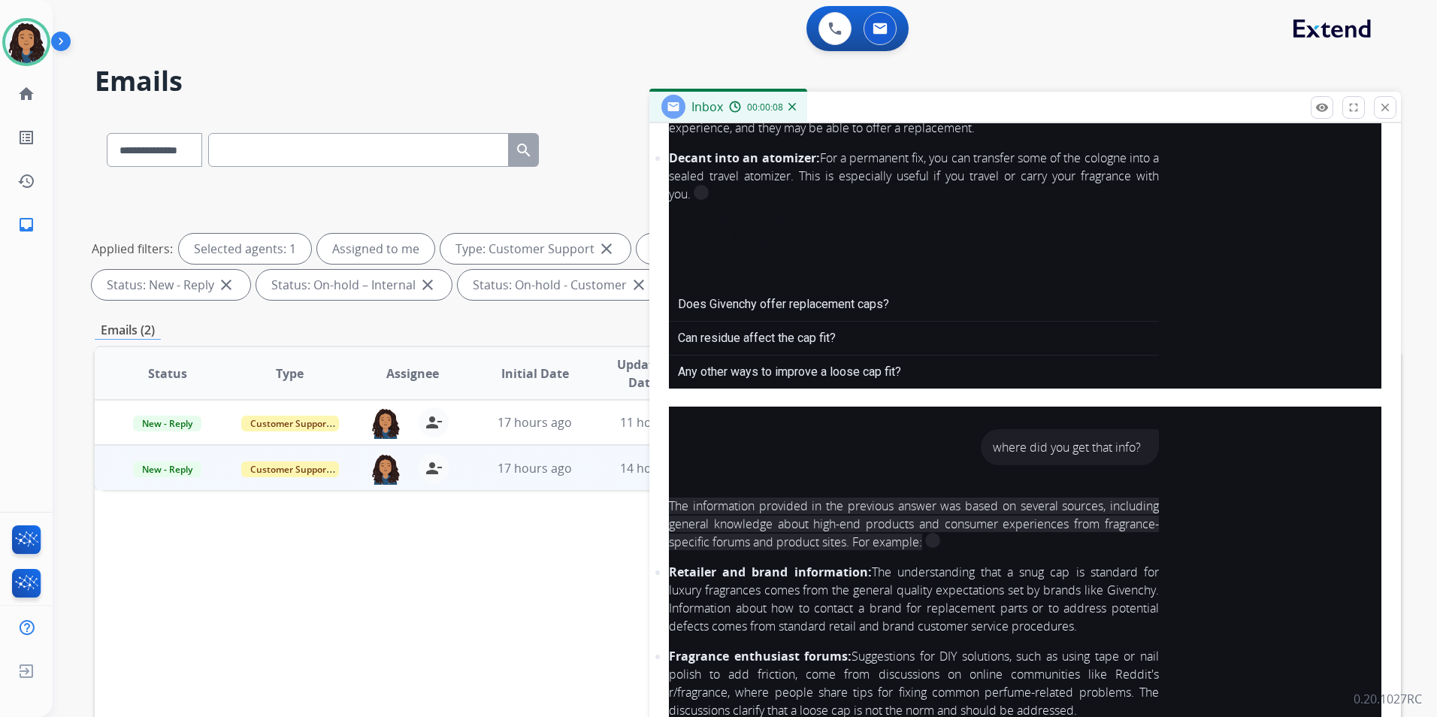
click at [1116, 473] on div "where did you get that info? The information provided in the previous answer wa…" at bounding box center [1025, 679] width 712 height 500
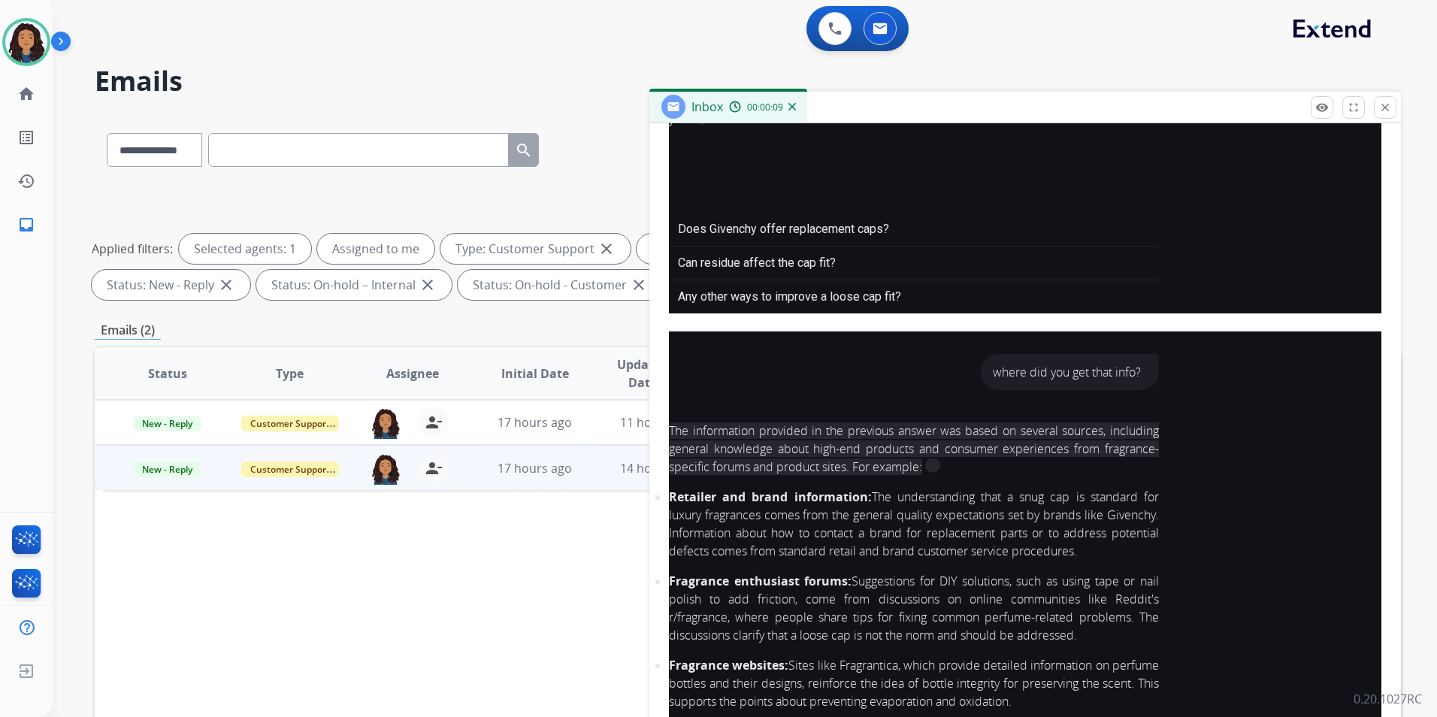
scroll to position [1052, 0]
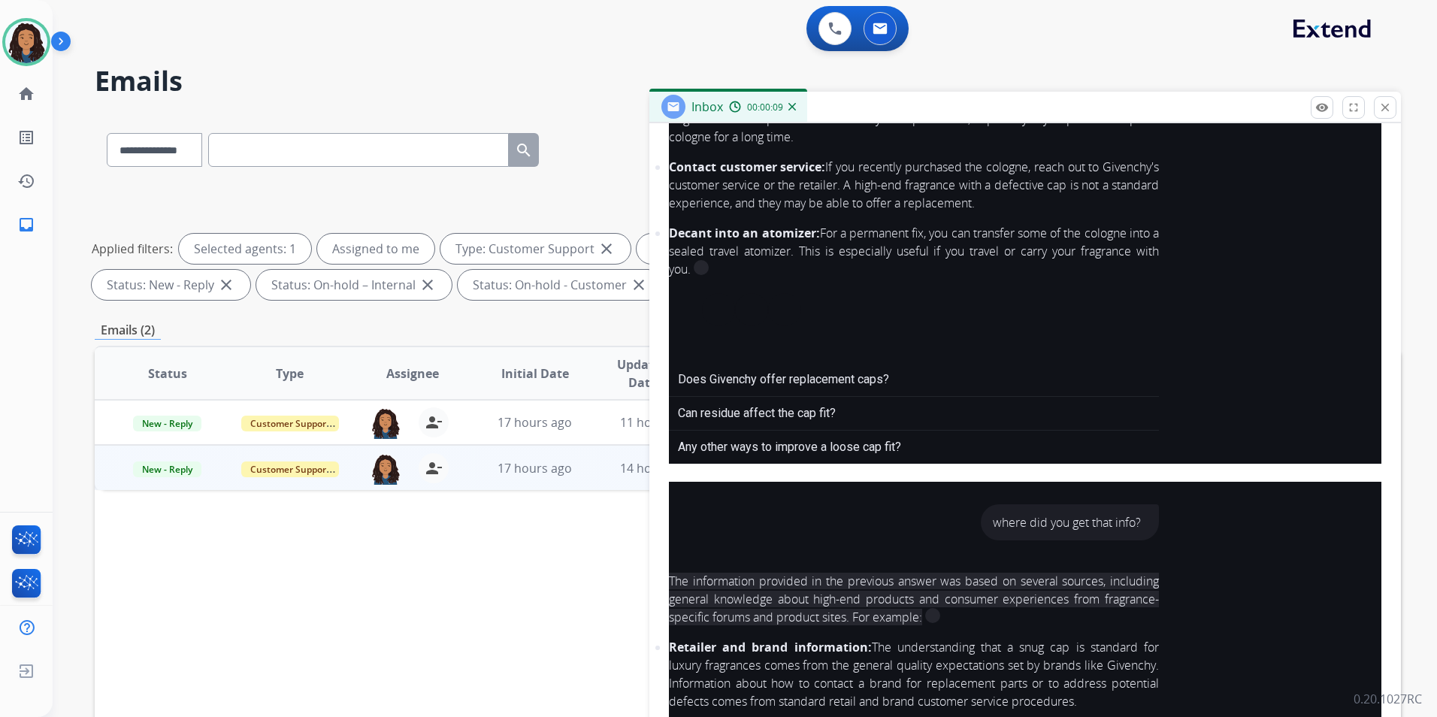
click at [1057, 354] on div "For high-end colognes like Givenchy Gentleman, the cap is absolutely supposed t…" at bounding box center [914, 6] width 490 height 914
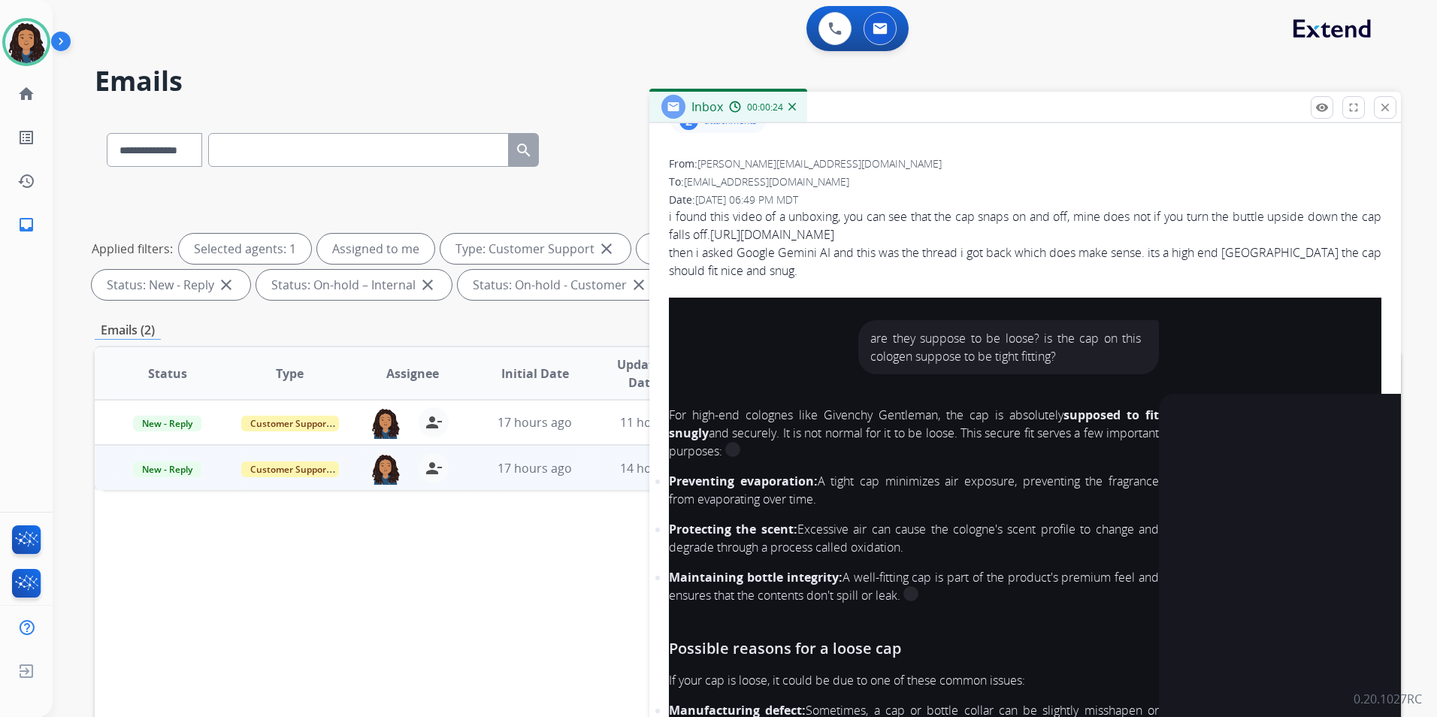
scroll to position [0, 0]
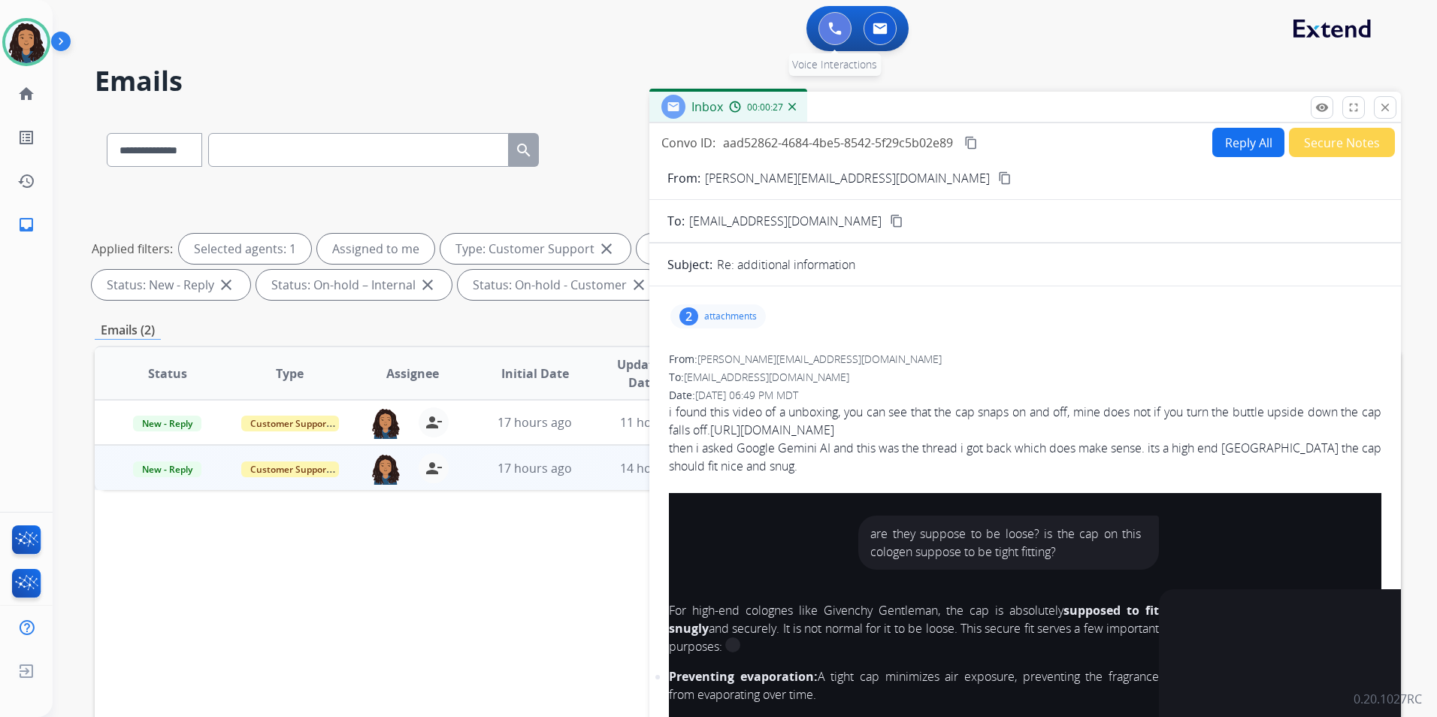
click at [838, 35] on button at bounding box center [834, 28] width 33 height 33
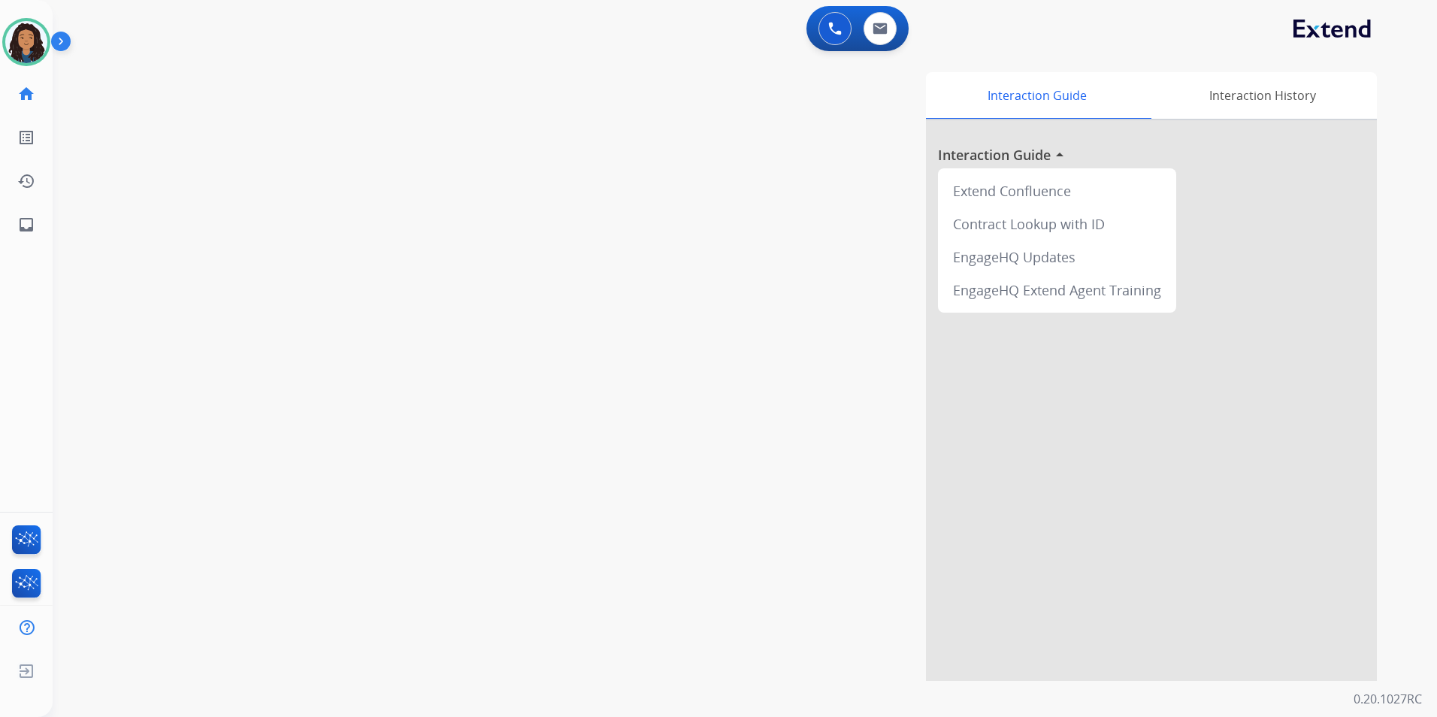
click at [838, 35] on button at bounding box center [834, 28] width 33 height 33
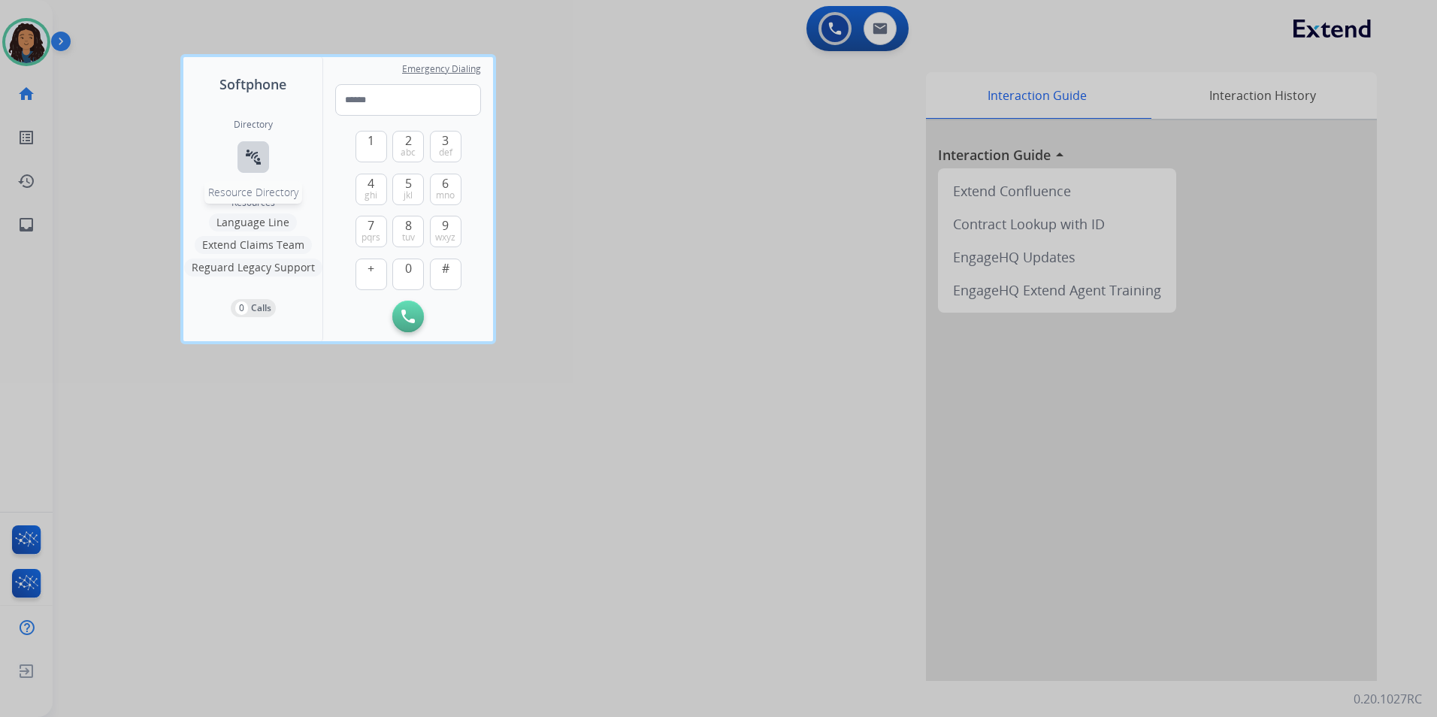
click at [258, 169] on button "connect_without_contact Resource Directory" at bounding box center [253, 157] width 32 height 32
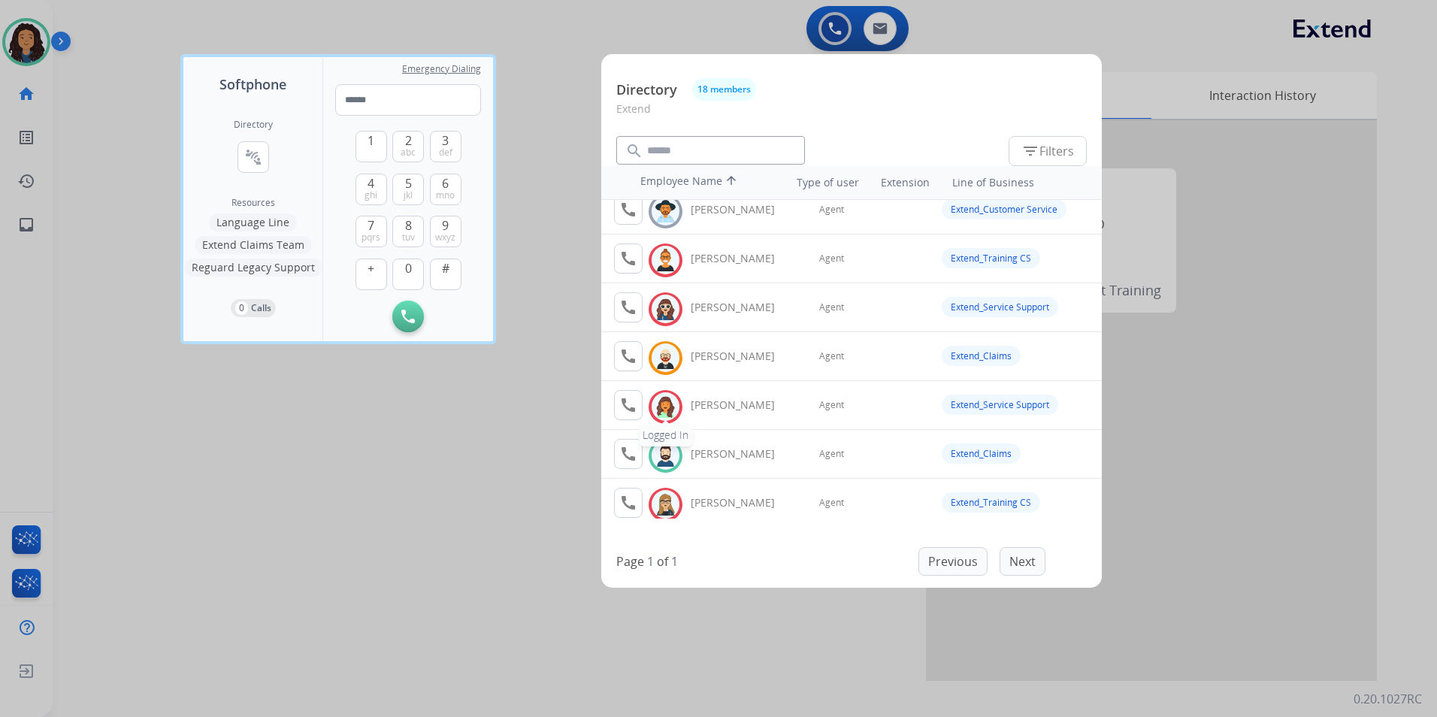
scroll to position [225, 0]
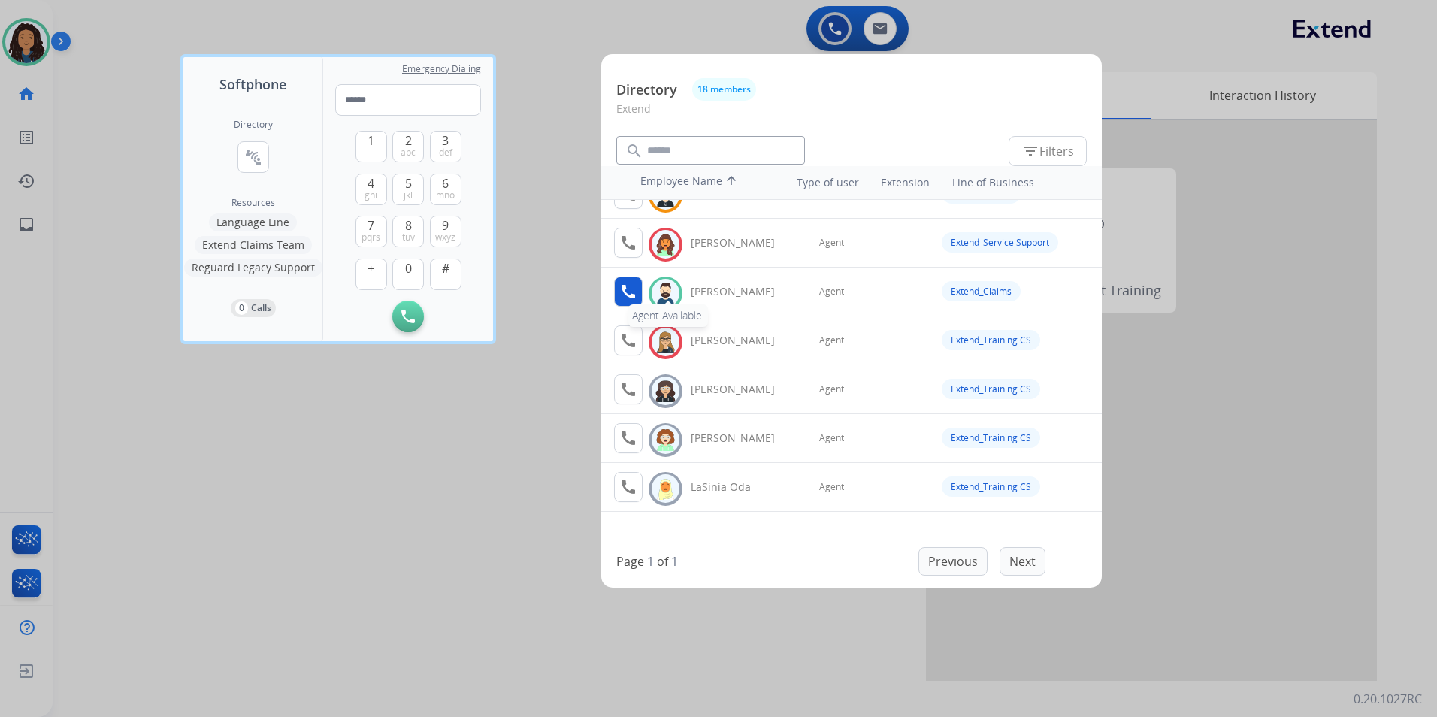
click at [630, 292] on mat-icon "call" at bounding box center [628, 292] width 18 height 18
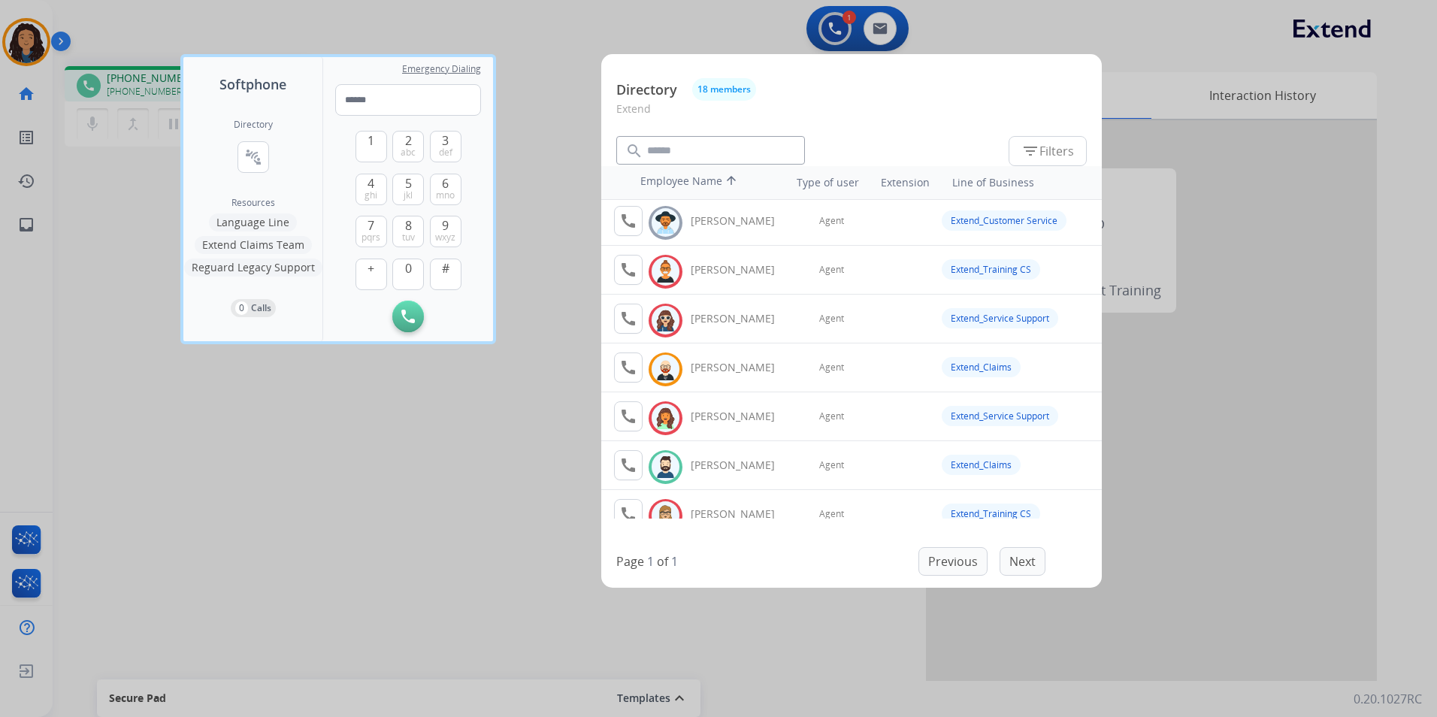
scroll to position [75, 0]
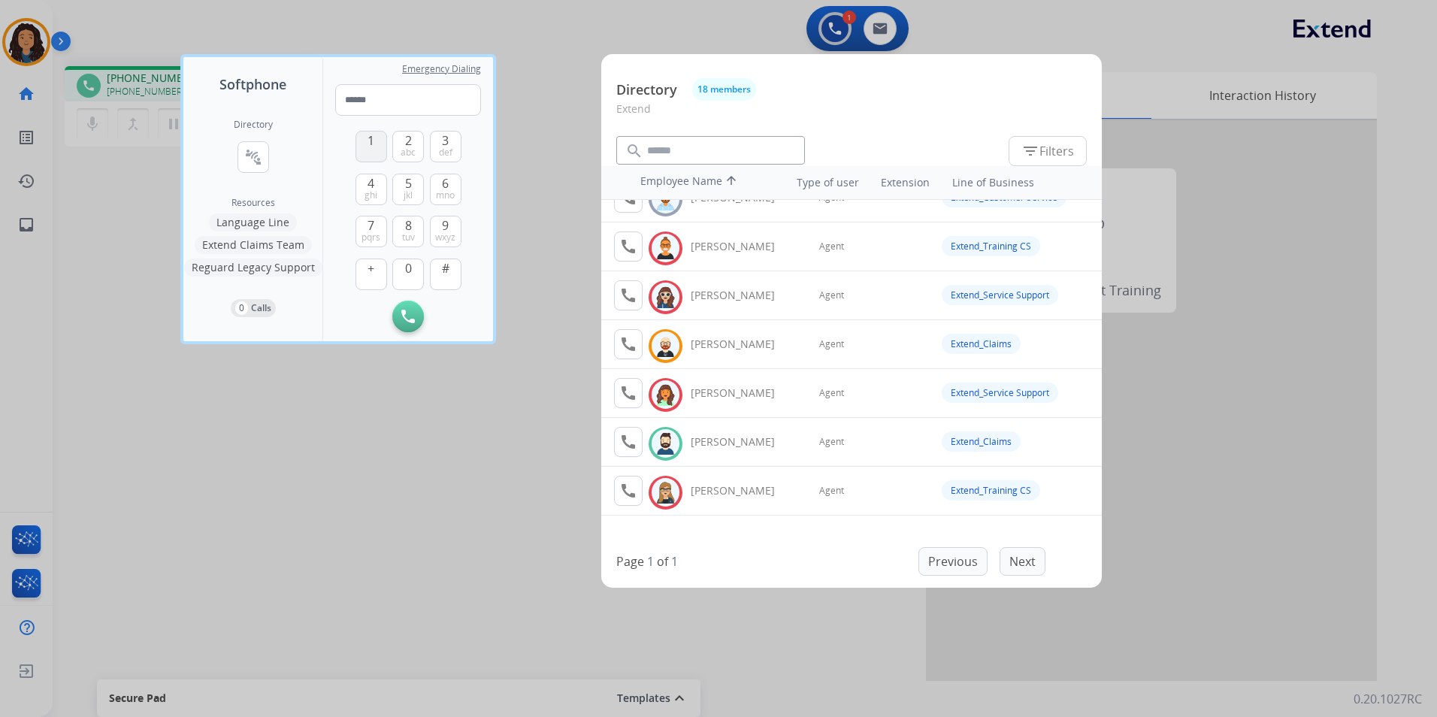
click at [377, 150] on button "1" at bounding box center [371, 147] width 32 height 32
click at [406, 269] on span "0" at bounding box center [408, 268] width 7 height 18
click at [416, 188] on button "5 jkl" at bounding box center [408, 190] width 32 height 32
drag, startPoint x: 407, startPoint y: 137, endPoint x: 524, endPoint y: 355, distance: 247.8
click at [407, 136] on span "2" at bounding box center [408, 140] width 7 height 18
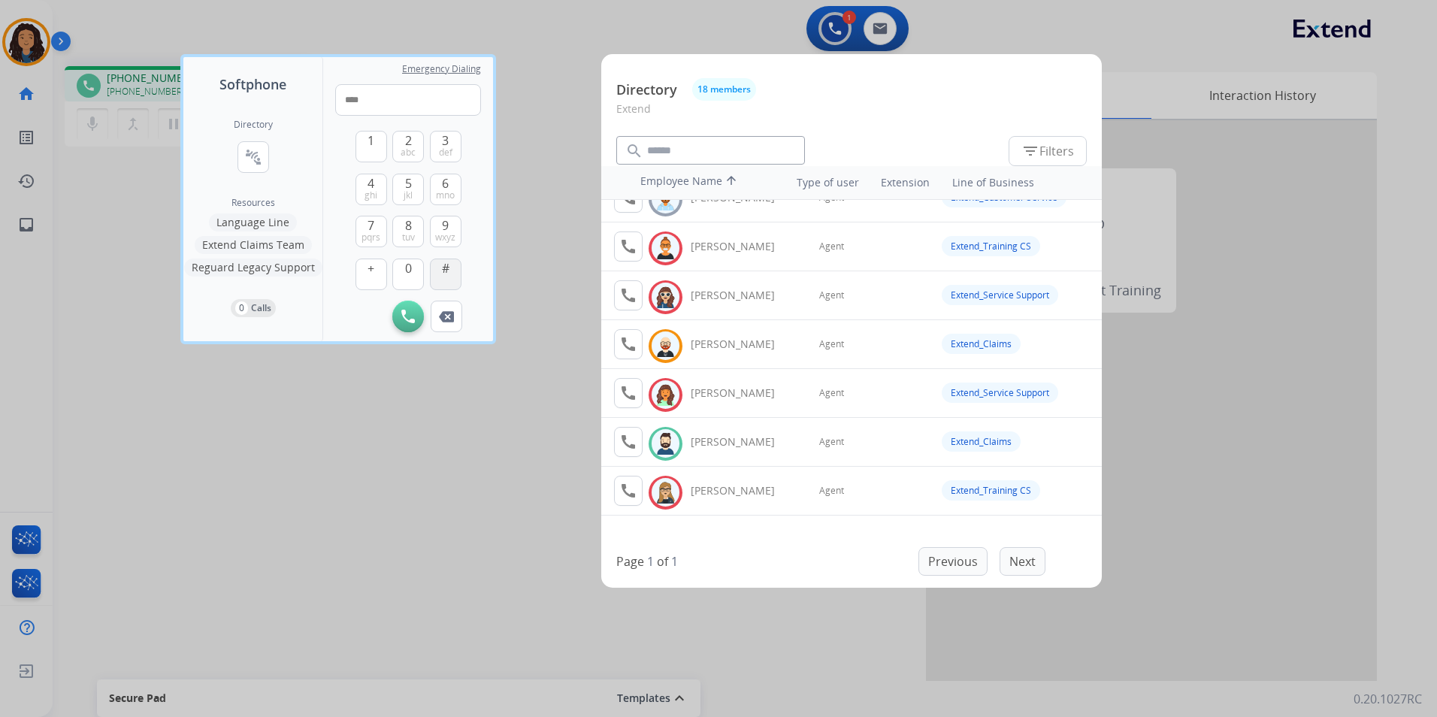
click at [441, 270] on button "#" at bounding box center [446, 274] width 32 height 32
type input "*****"
click at [572, 230] on div at bounding box center [718, 358] width 1437 height 717
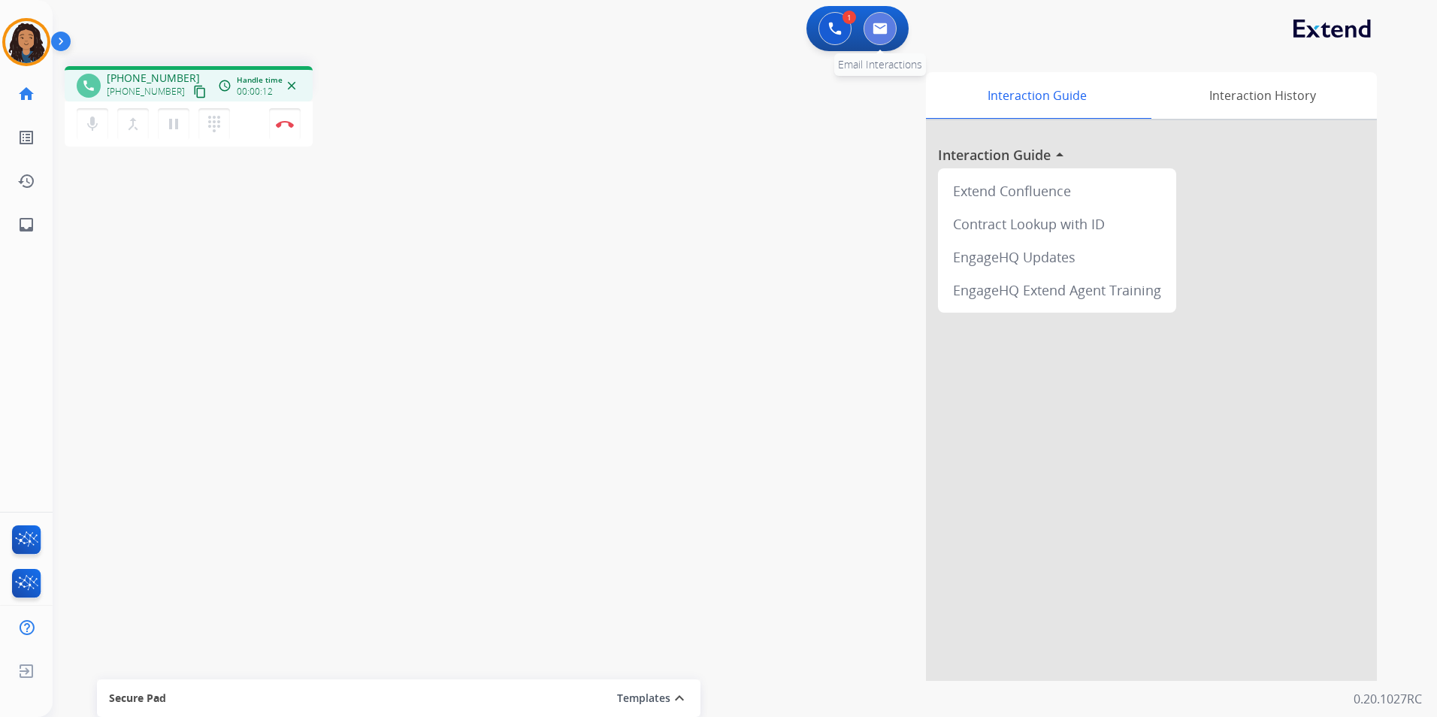
click at [876, 29] on img at bounding box center [879, 29] width 15 height 12
select select "**********"
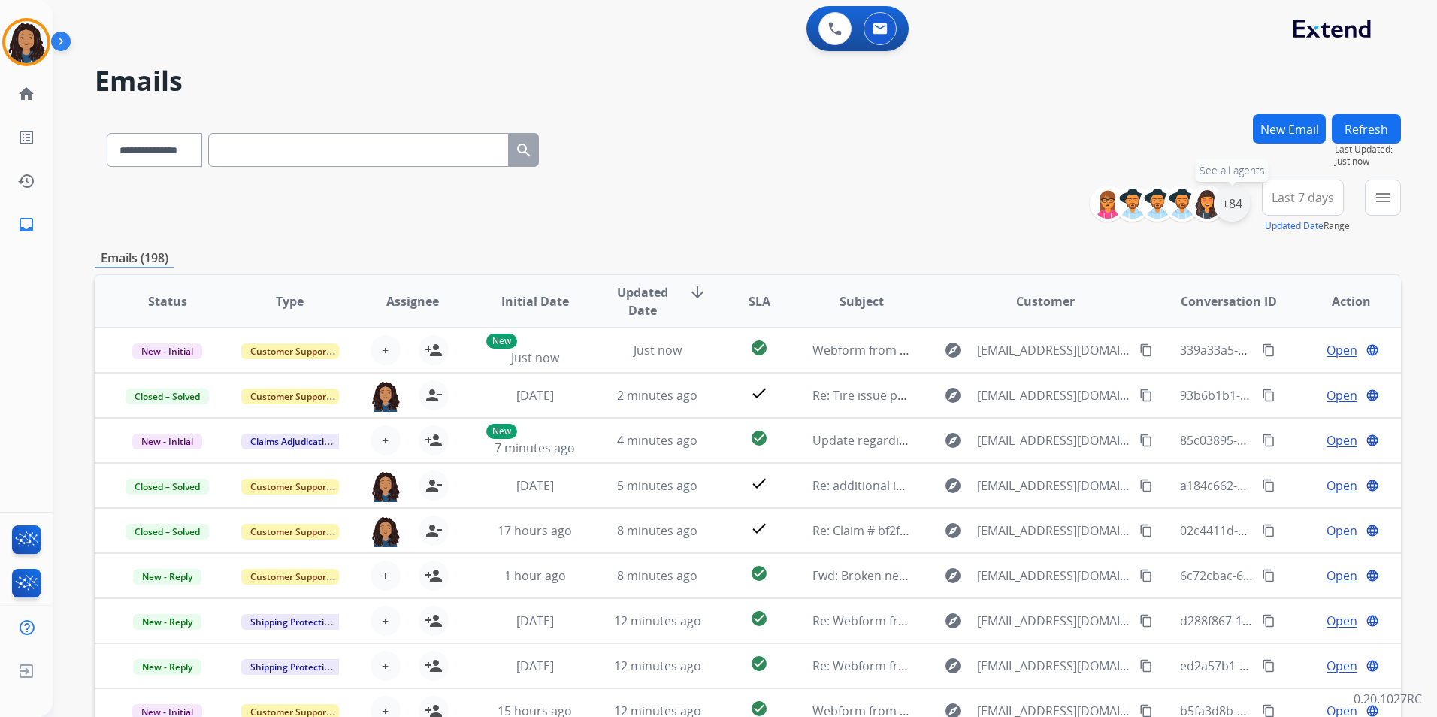
click at [1243, 202] on div "+84" at bounding box center [1232, 204] width 36 height 36
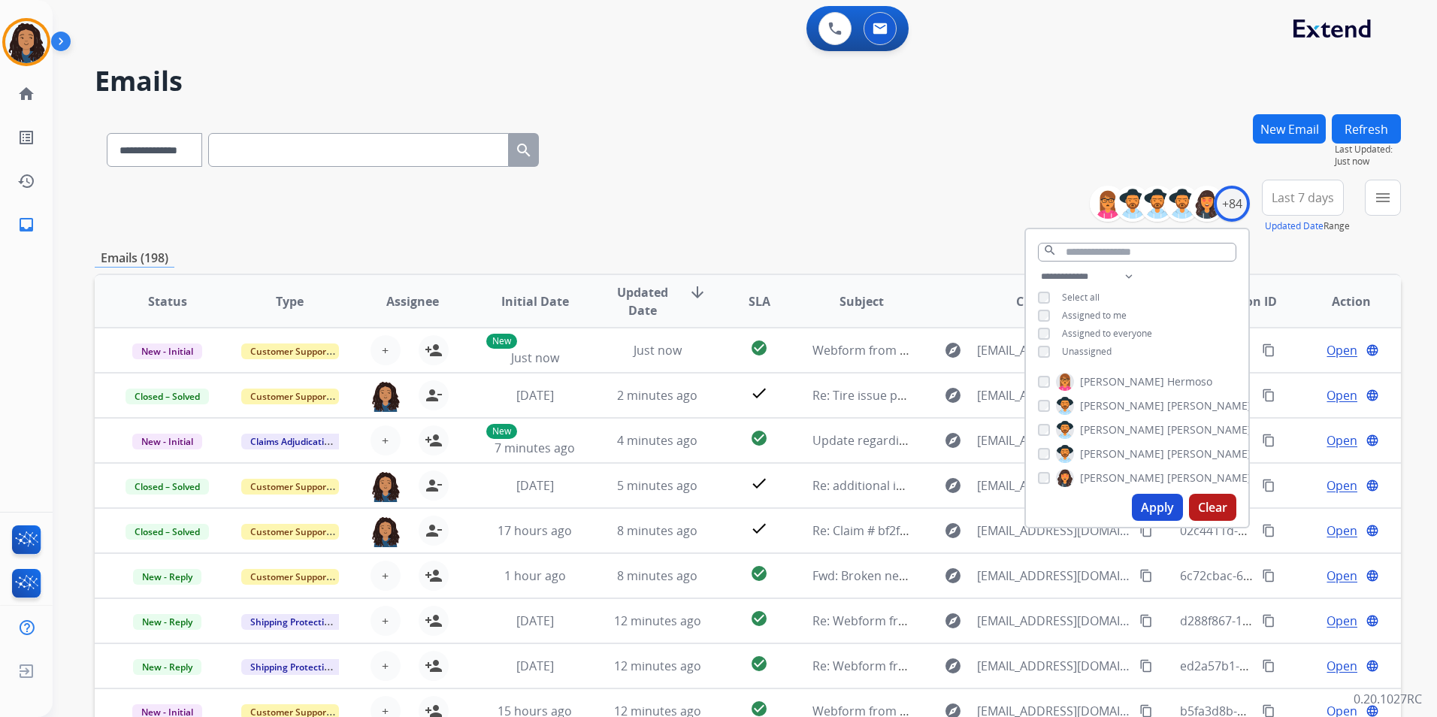
click at [1092, 353] on span "Unassigned" at bounding box center [1087, 351] width 50 height 13
click at [1163, 508] on button "Apply" at bounding box center [1157, 507] width 51 height 27
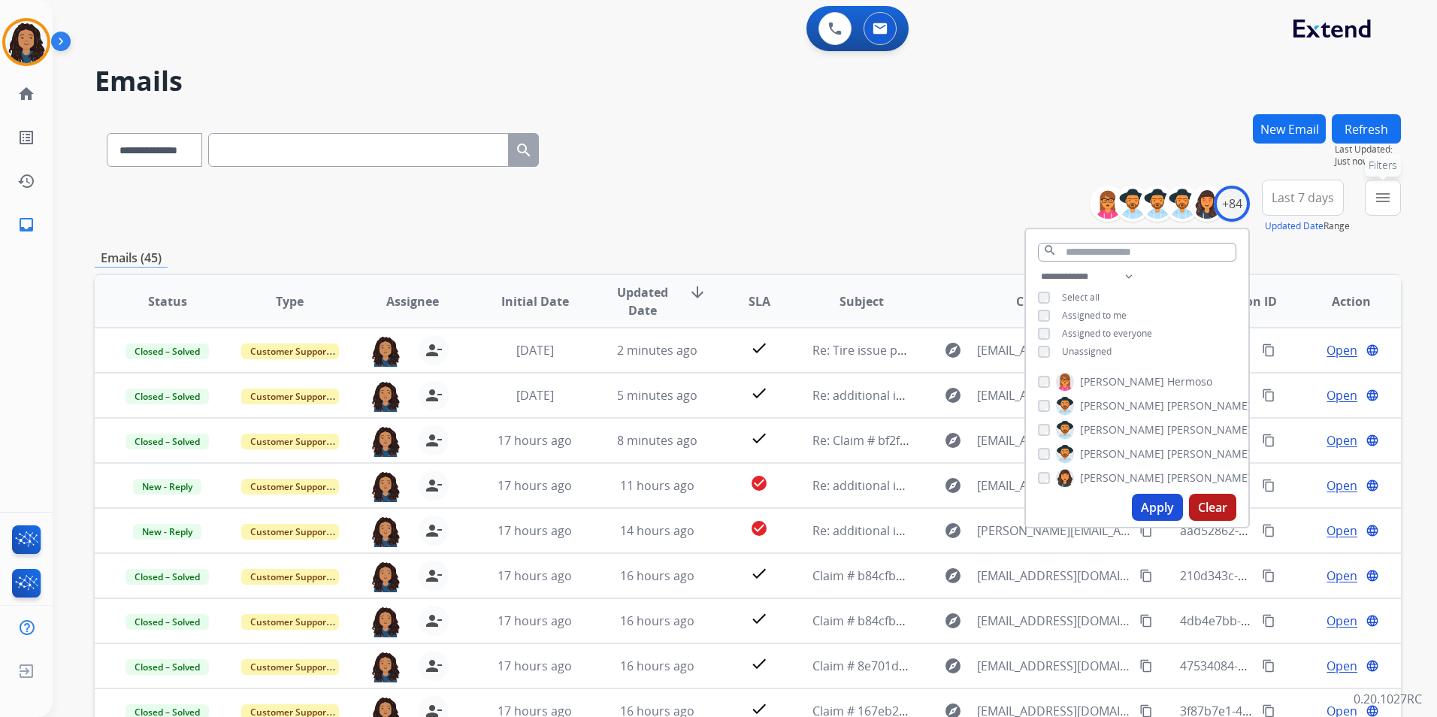
click at [1373, 207] on button "menu Filters" at bounding box center [1383, 198] width 36 height 36
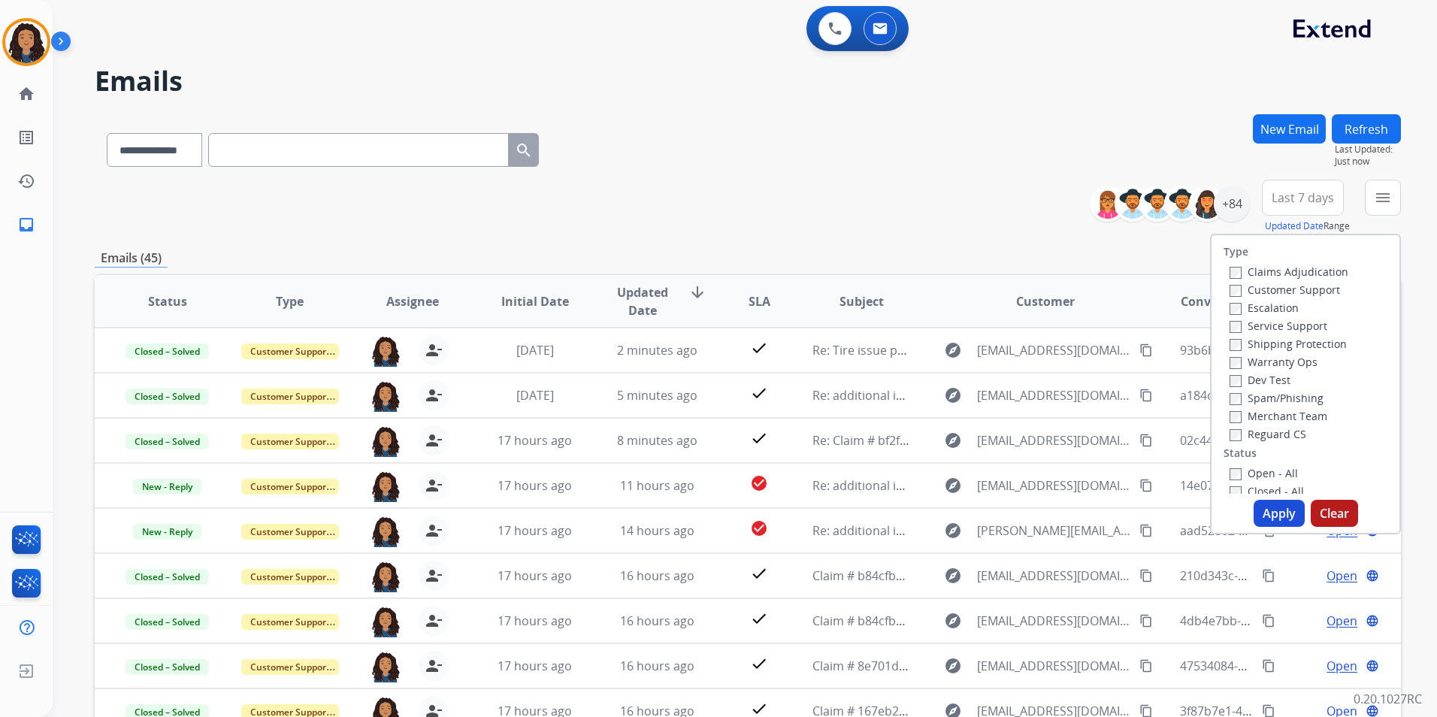
click at [1305, 290] on label "Customer Support" at bounding box center [1284, 290] width 110 height 14
click at [1325, 349] on label "Shipping Protection" at bounding box center [1287, 344] width 117 height 14
click at [1277, 435] on label "Reguard CS" at bounding box center [1267, 434] width 77 height 14
click at [1271, 467] on label "Open - All" at bounding box center [1263, 473] width 68 height 14
click at [1268, 506] on button "Apply" at bounding box center [1278, 513] width 51 height 27
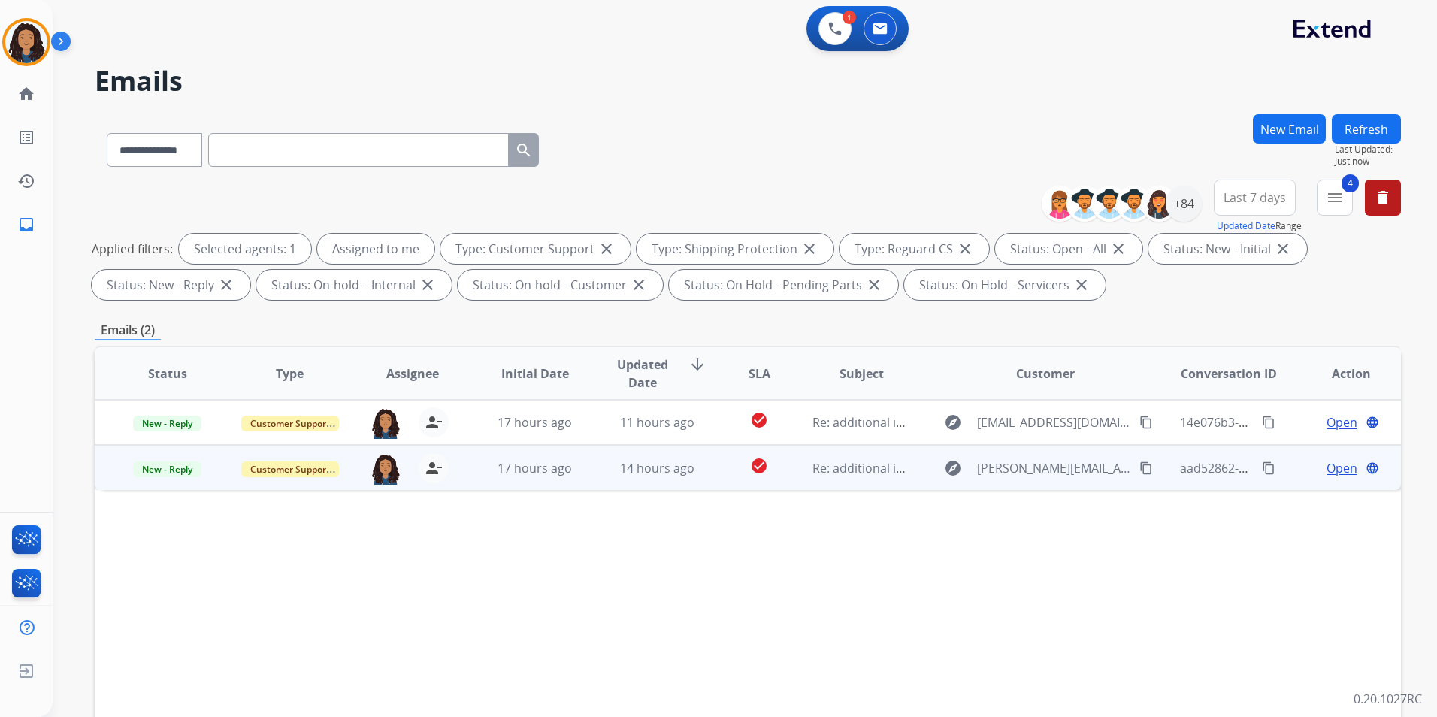
click at [1337, 476] on span "Open" at bounding box center [1341, 468] width 31 height 18
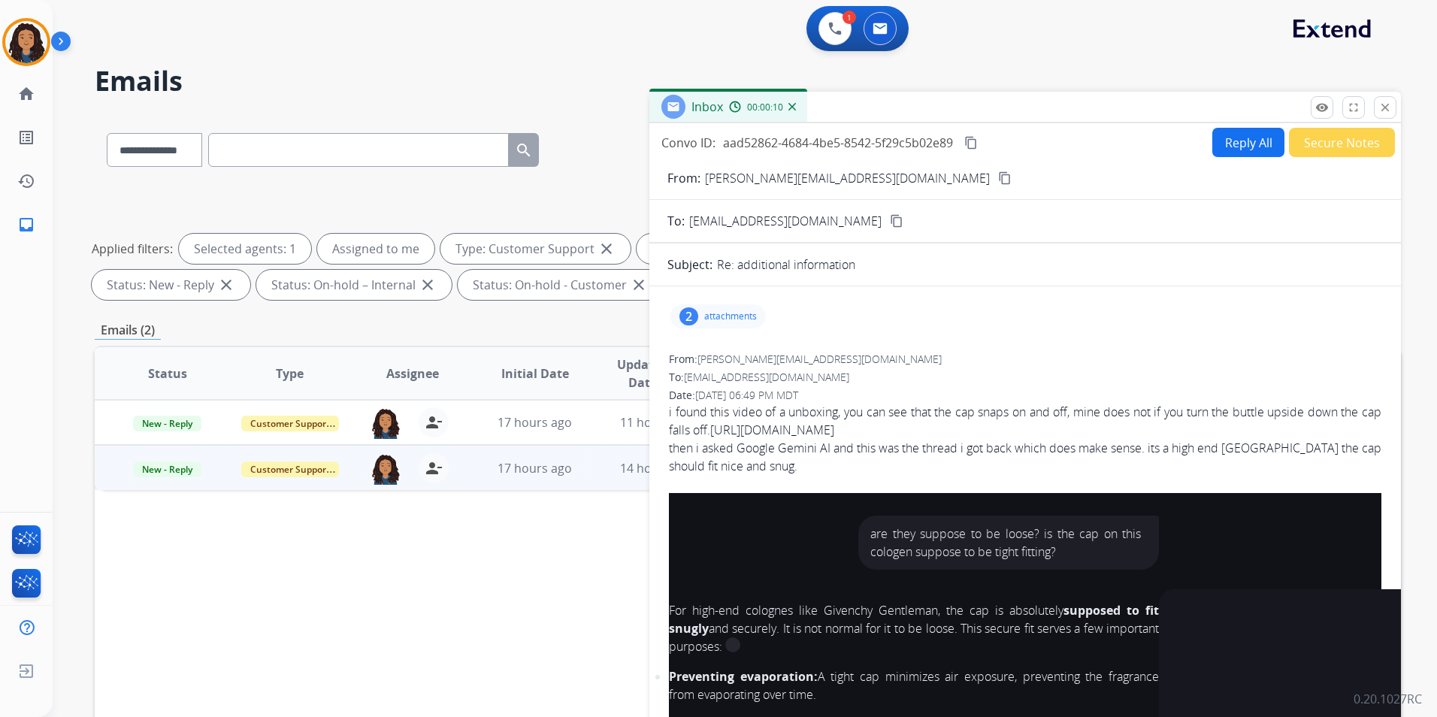
click at [998, 177] on mat-icon "content_copy" at bounding box center [1005, 178] width 14 height 14
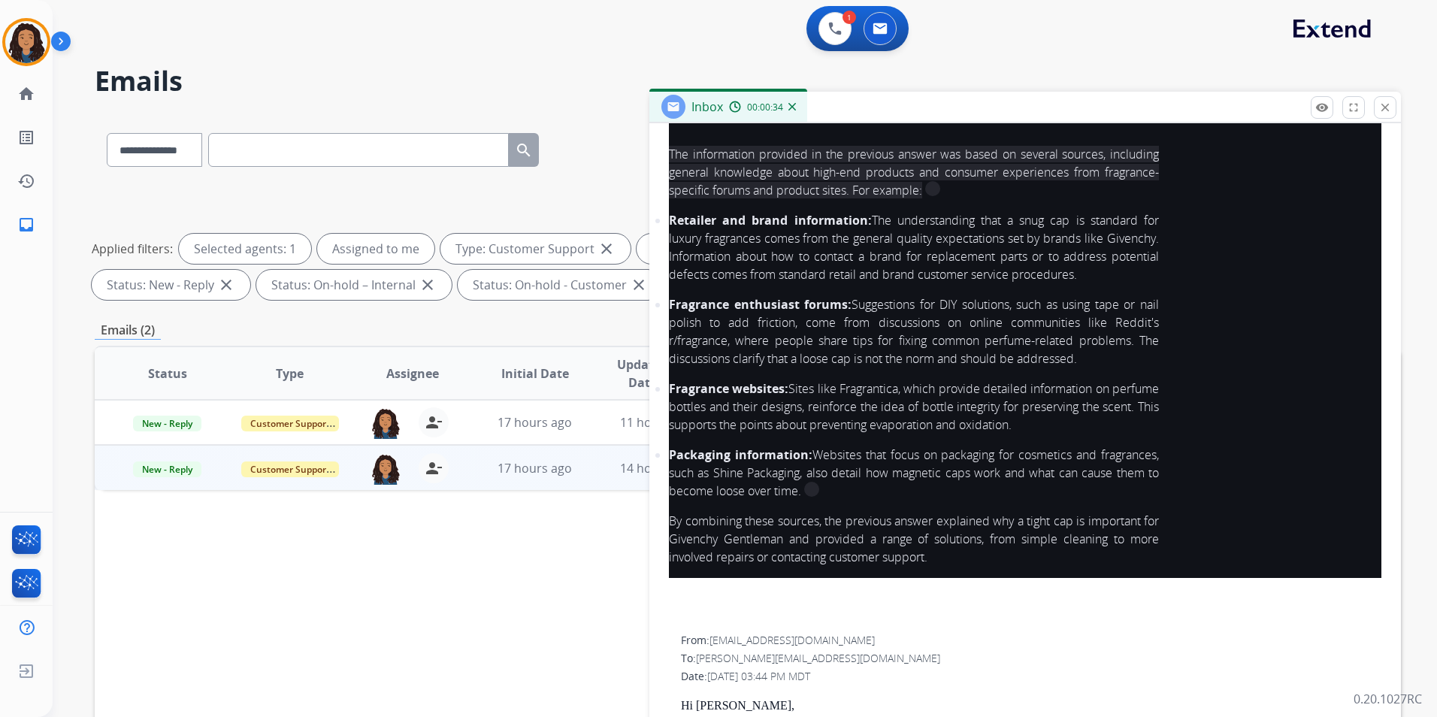
scroll to position [1428, 0]
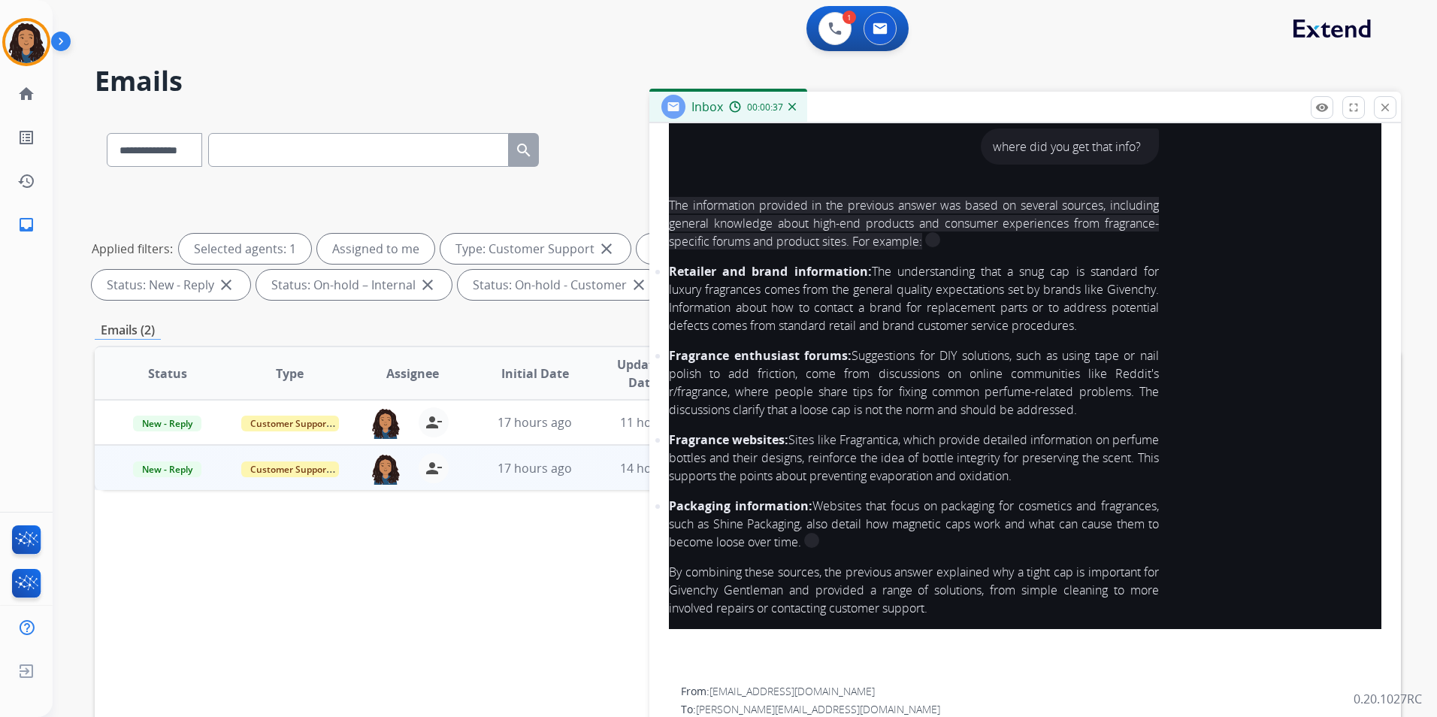
click at [1120, 446] on span "Fragrance websites: Sites like Fragrantica, which provide detailed information …" at bounding box center [914, 457] width 490 height 53
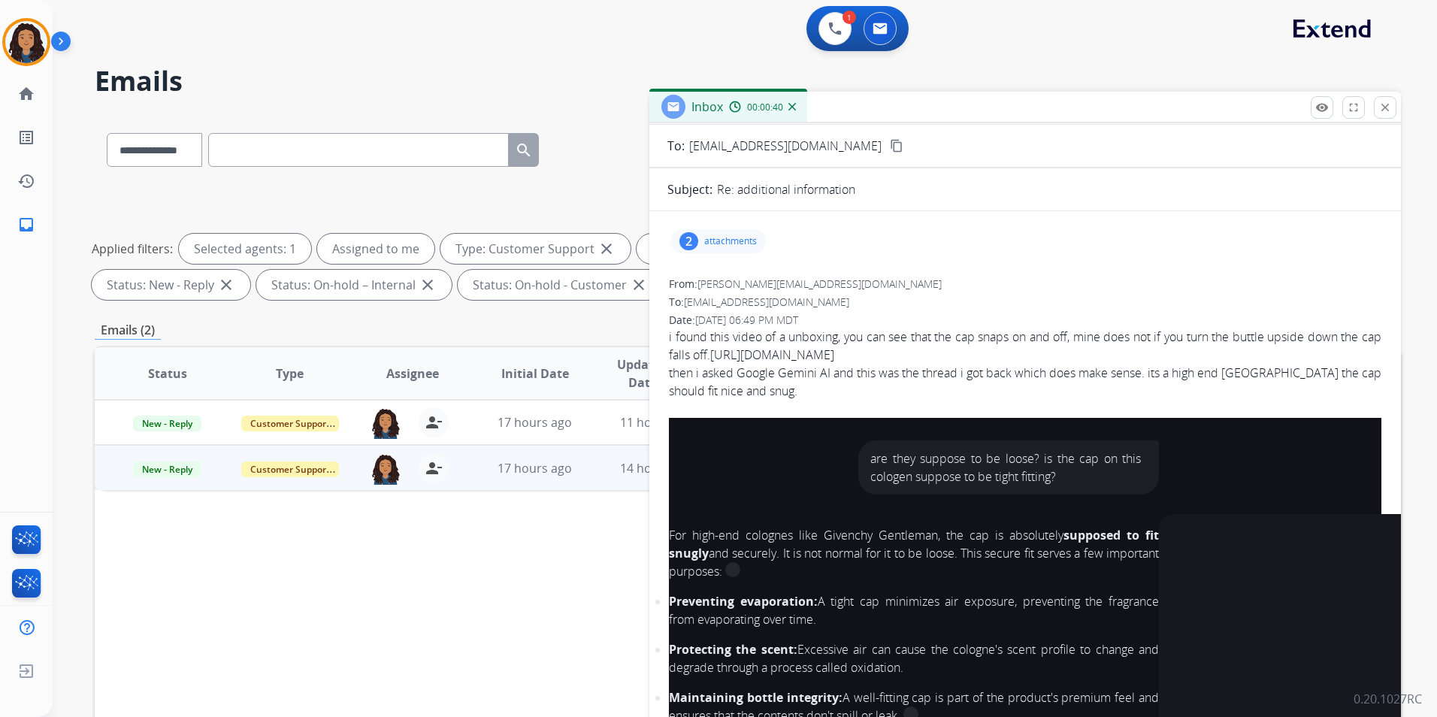
scroll to position [0, 0]
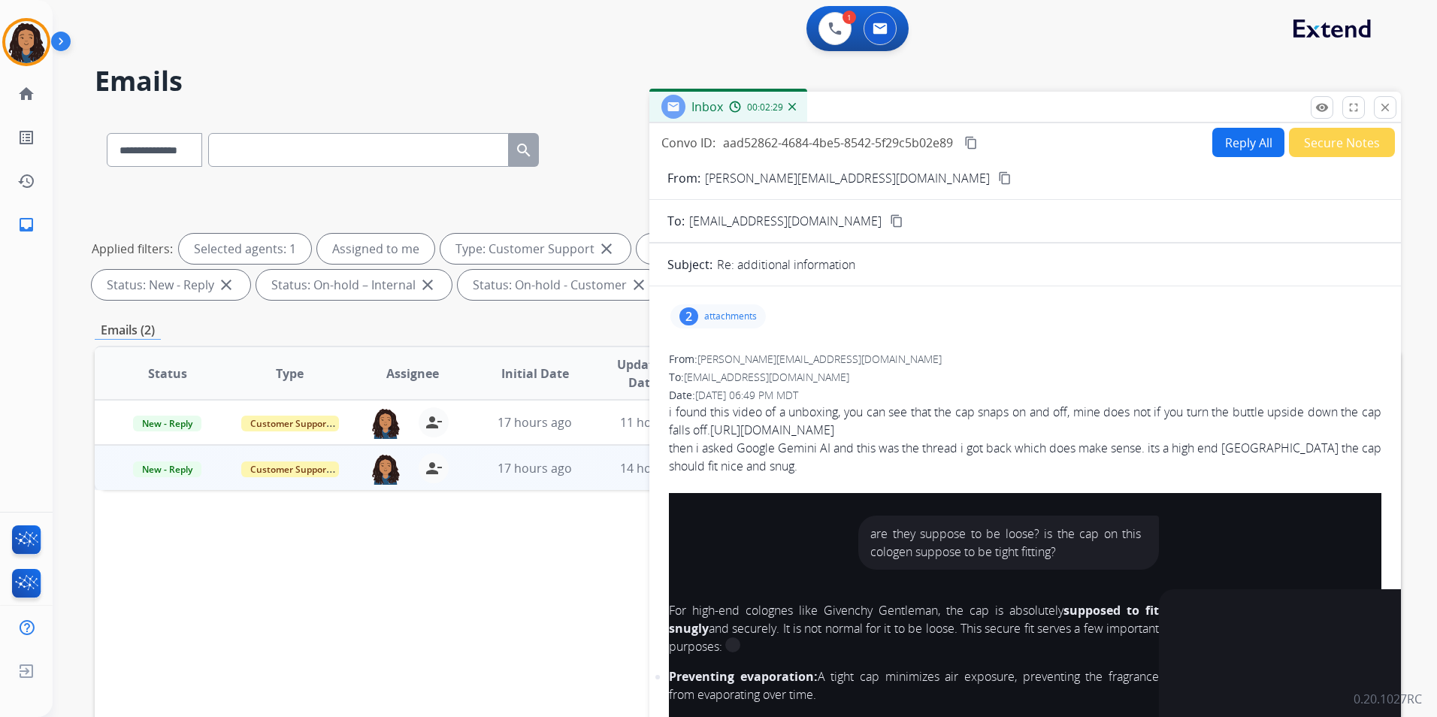
click at [720, 324] on div "2 attachments" at bounding box center [1024, 316] width 715 height 36
click at [711, 324] on div "2 attachments" at bounding box center [717, 316] width 95 height 24
click at [728, 373] on div at bounding box center [722, 357] width 75 height 53
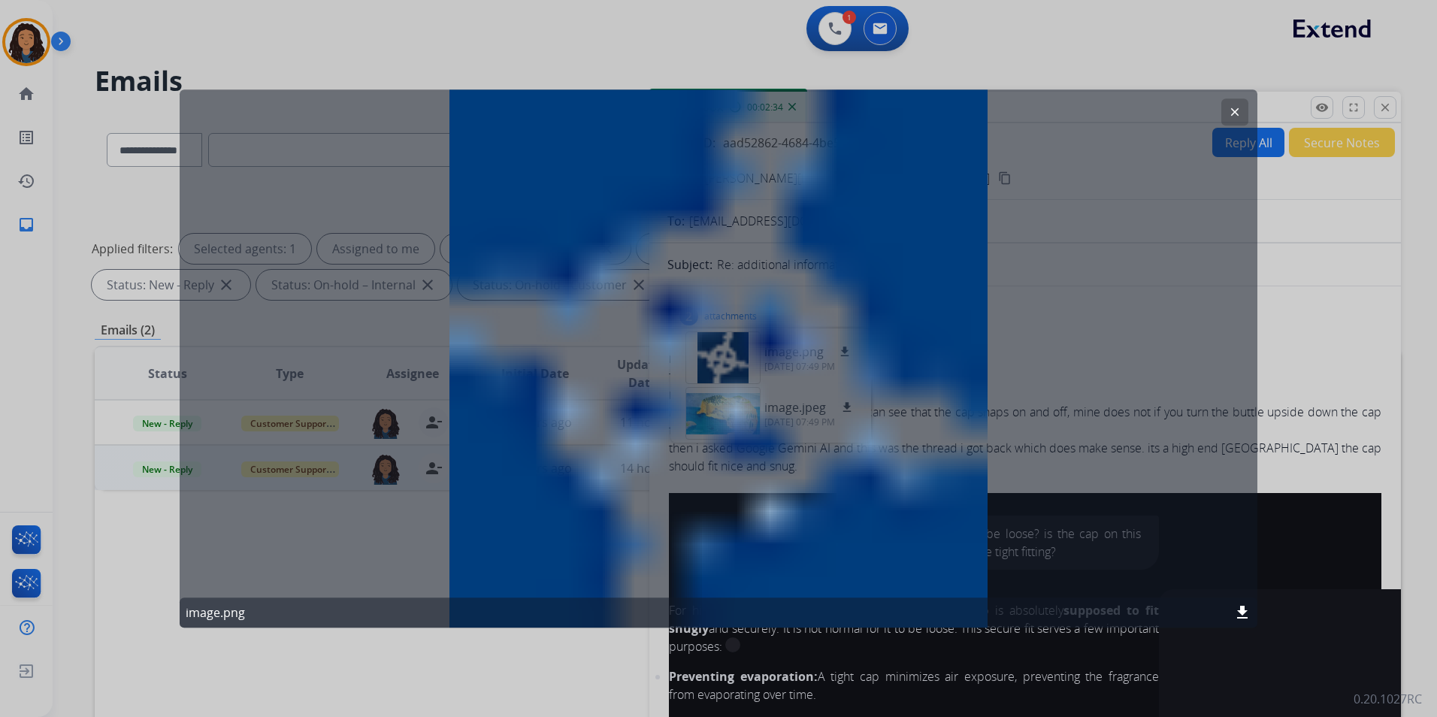
click at [1239, 113] on mat-icon "clear" at bounding box center [1235, 112] width 14 height 14
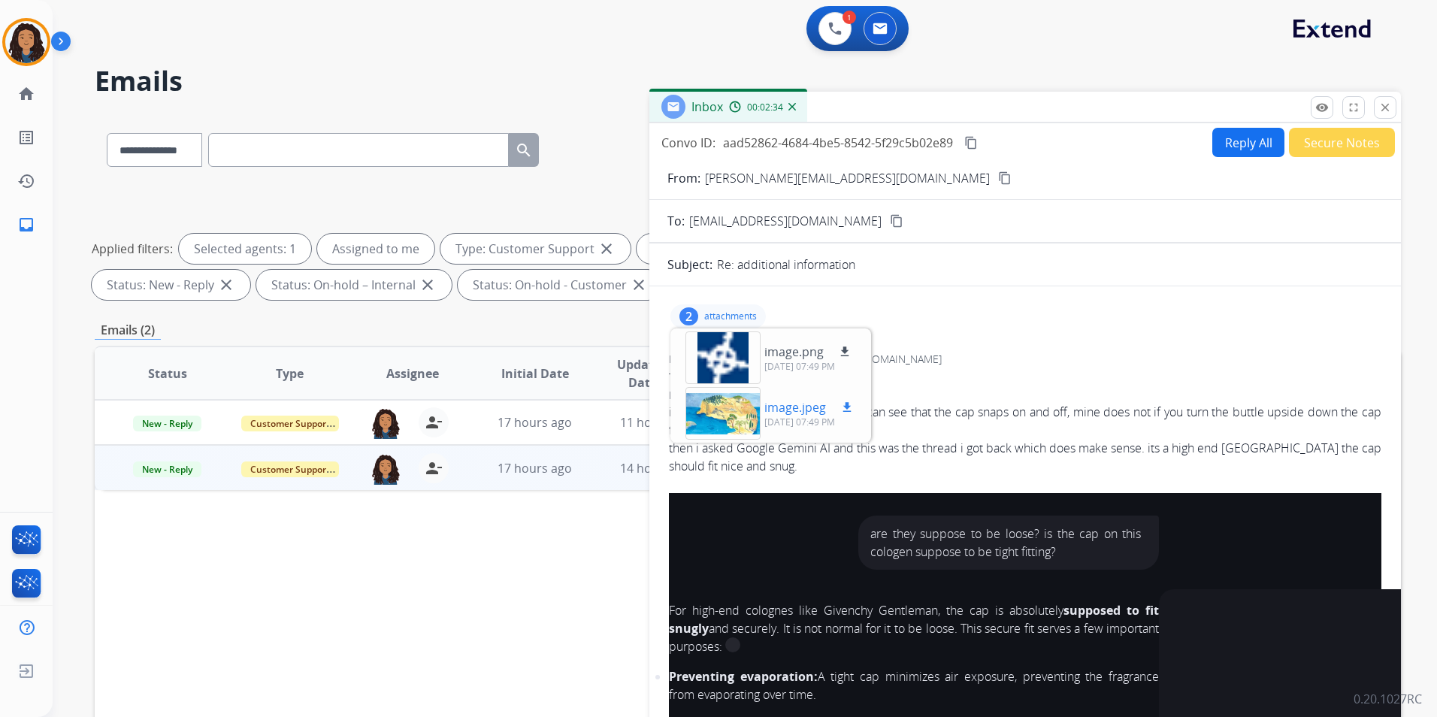
click at [737, 404] on div at bounding box center [722, 413] width 75 height 53
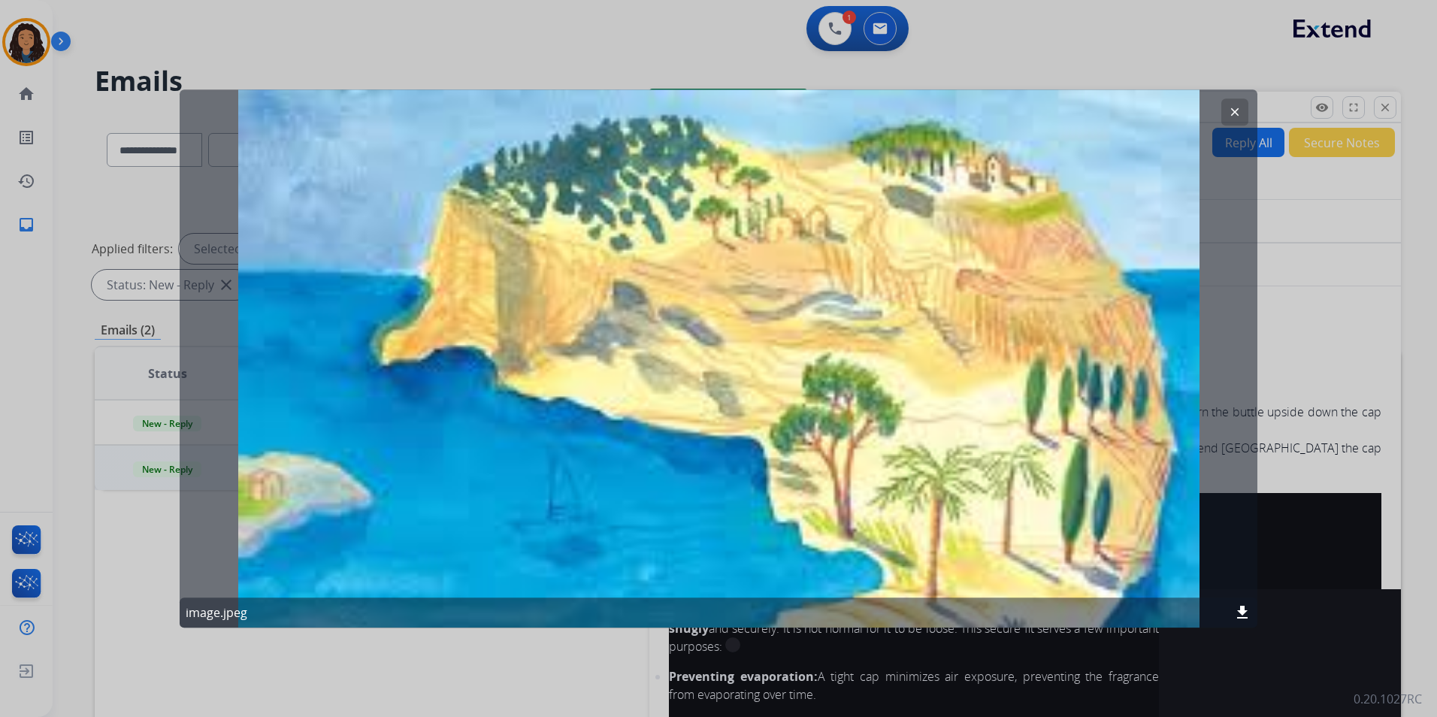
click at [1248, 118] on div "clear image.jpeg download" at bounding box center [719, 358] width 1078 height 538
click at [1235, 122] on button "clear" at bounding box center [1234, 111] width 27 height 27
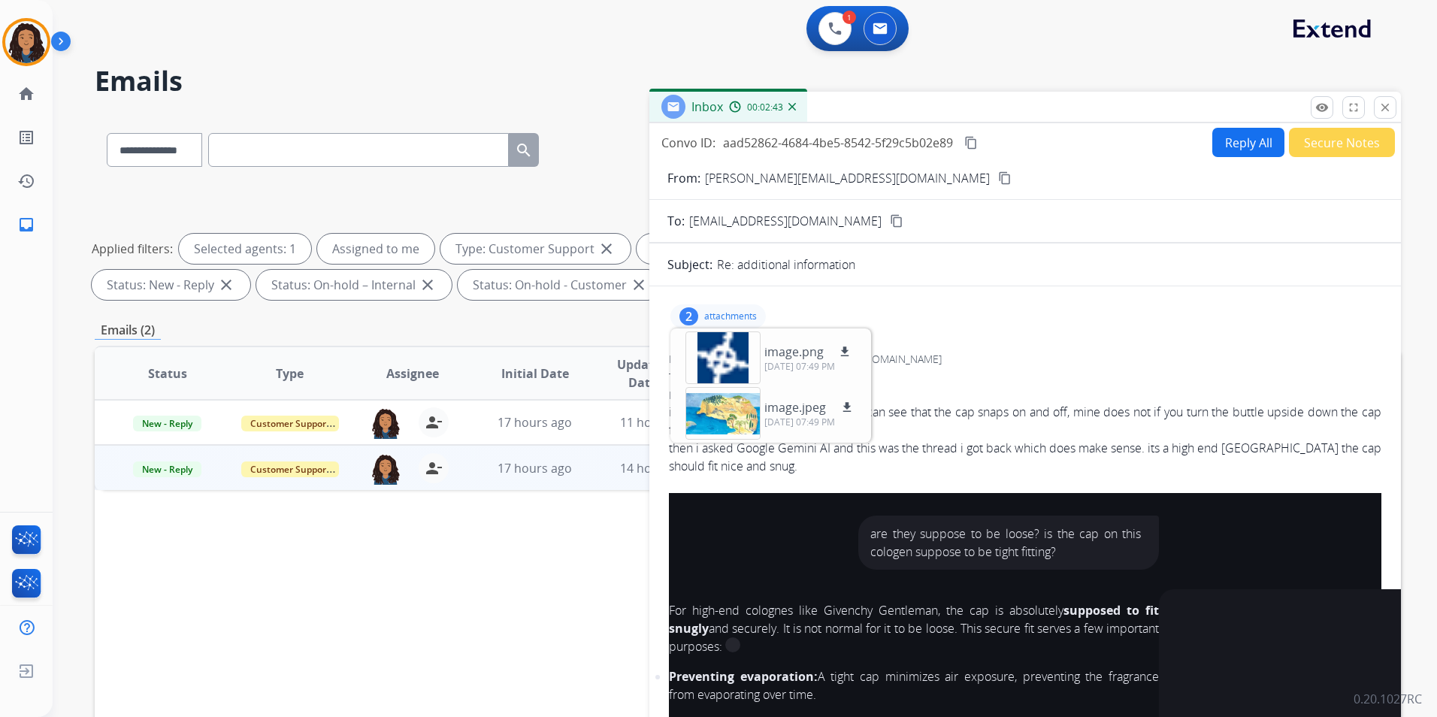
click at [730, 307] on div "2 attachments image.png download 10/13/2025, 07:49 PM image.jpeg download 10/13…" at bounding box center [717, 316] width 95 height 24
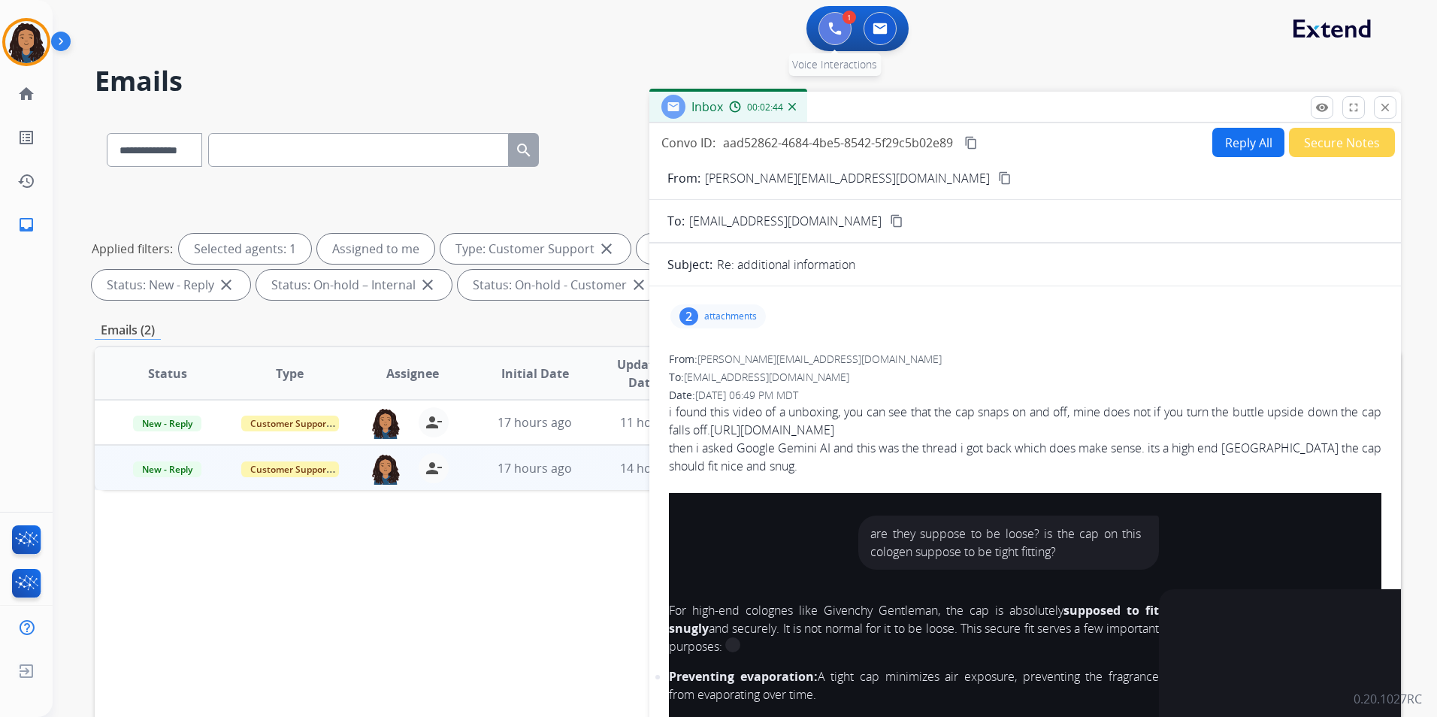
click at [839, 26] on img at bounding box center [835, 29] width 14 height 14
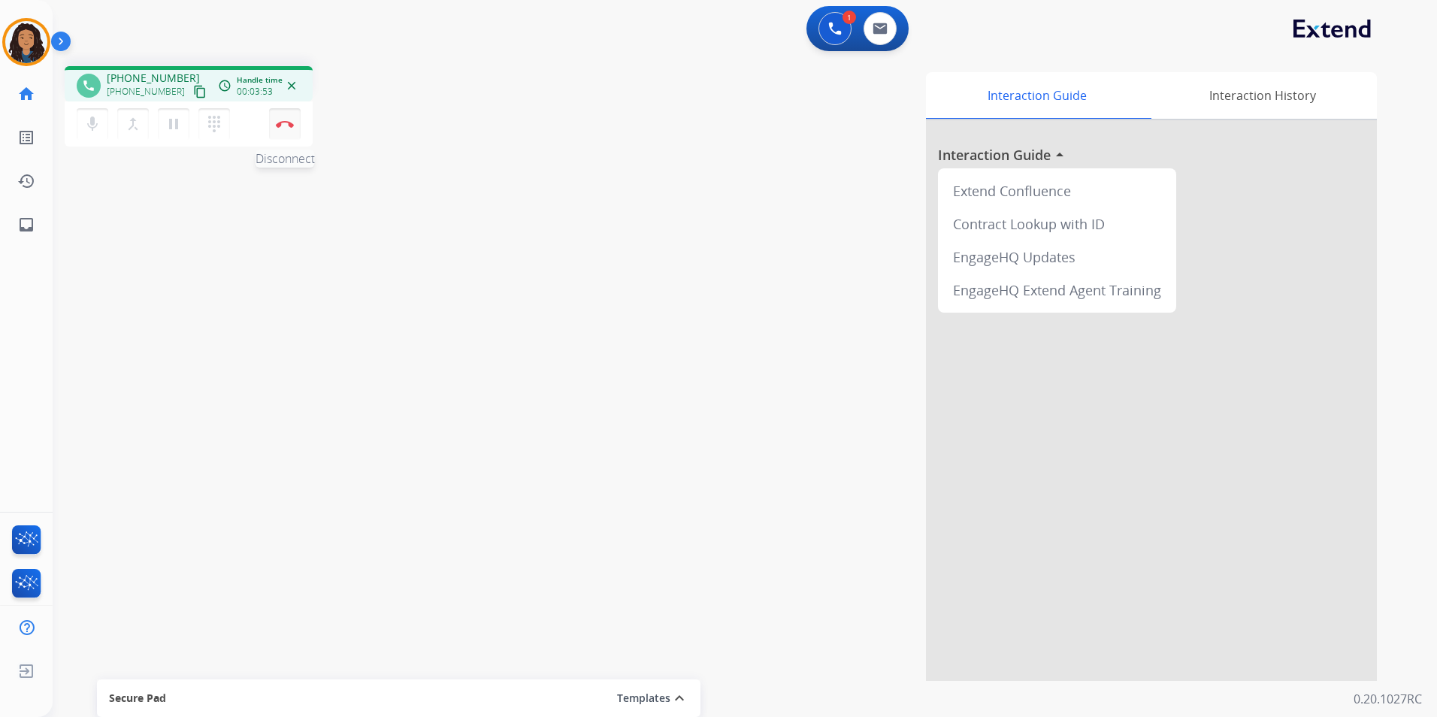
click at [278, 130] on button "Disconnect" at bounding box center [285, 124] width 32 height 32
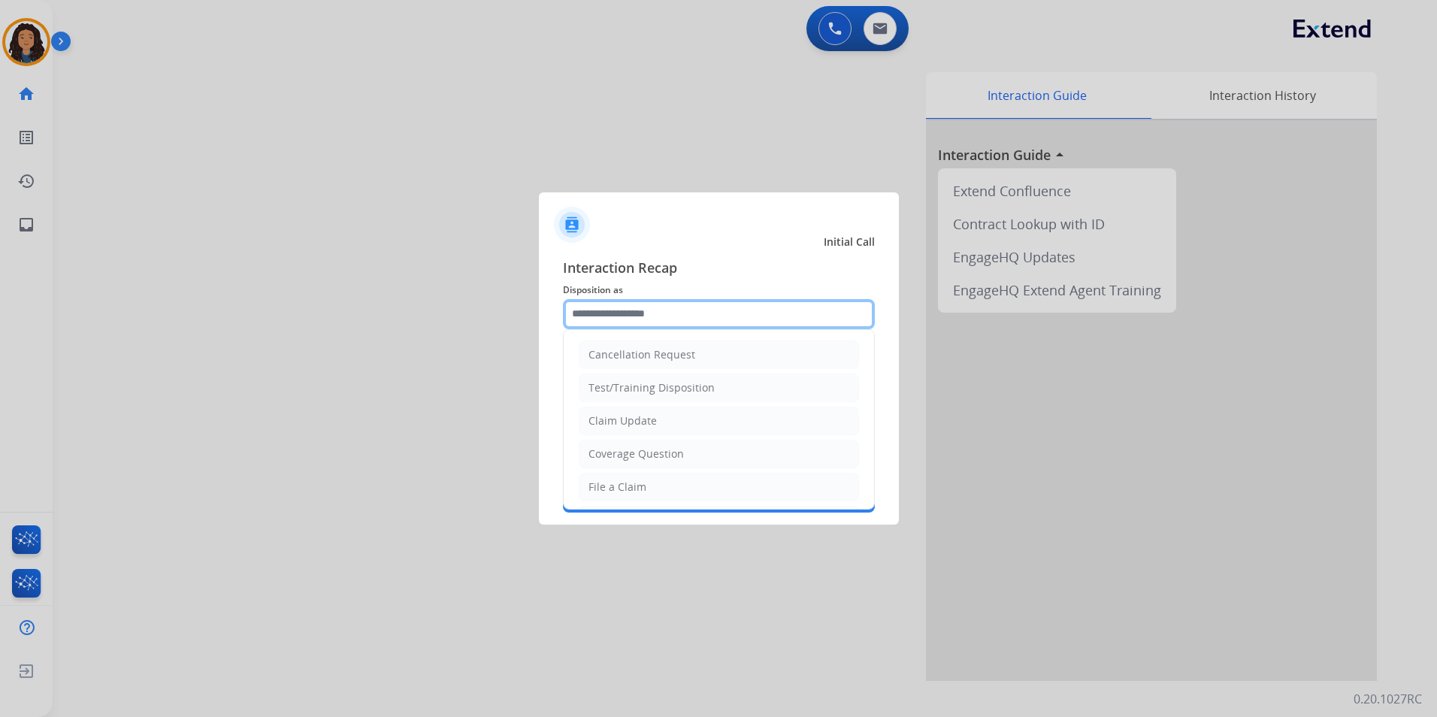
click at [782, 319] on input "text" at bounding box center [719, 314] width 312 height 30
click at [685, 410] on li "Claim Update" at bounding box center [719, 421] width 280 height 29
type input "**********"
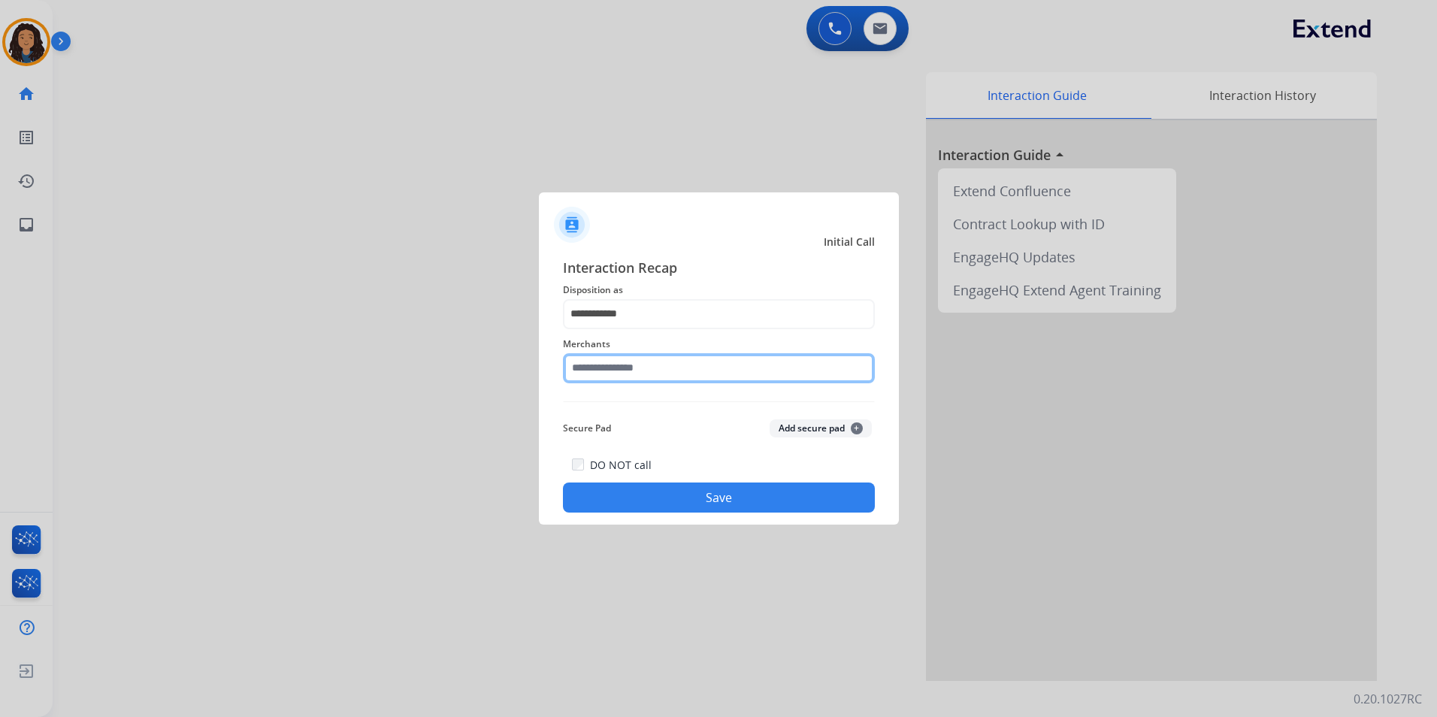
click at [670, 376] on input "text" at bounding box center [719, 368] width 312 height 30
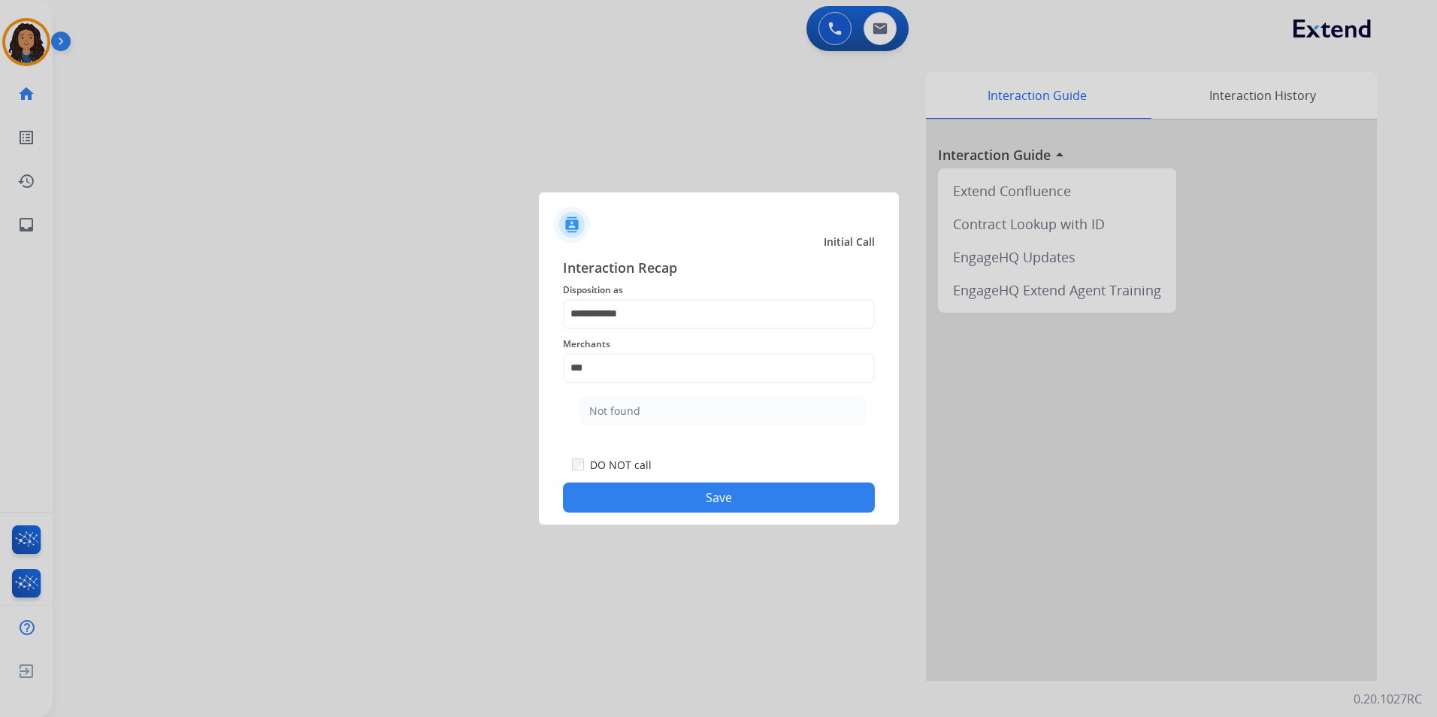
click at [653, 348] on span "Merchants" at bounding box center [719, 344] width 312 height 18
drag, startPoint x: 645, startPoint y: 375, endPoint x: 403, endPoint y: 396, distance: 242.9
click at [0, 396] on app-contact-recap-modal "**********" at bounding box center [0, 358] width 0 height 717
drag, startPoint x: 417, startPoint y: 391, endPoint x: 630, endPoint y: 303, distance: 230.4
click at [421, 386] on div at bounding box center [718, 358] width 1437 height 717
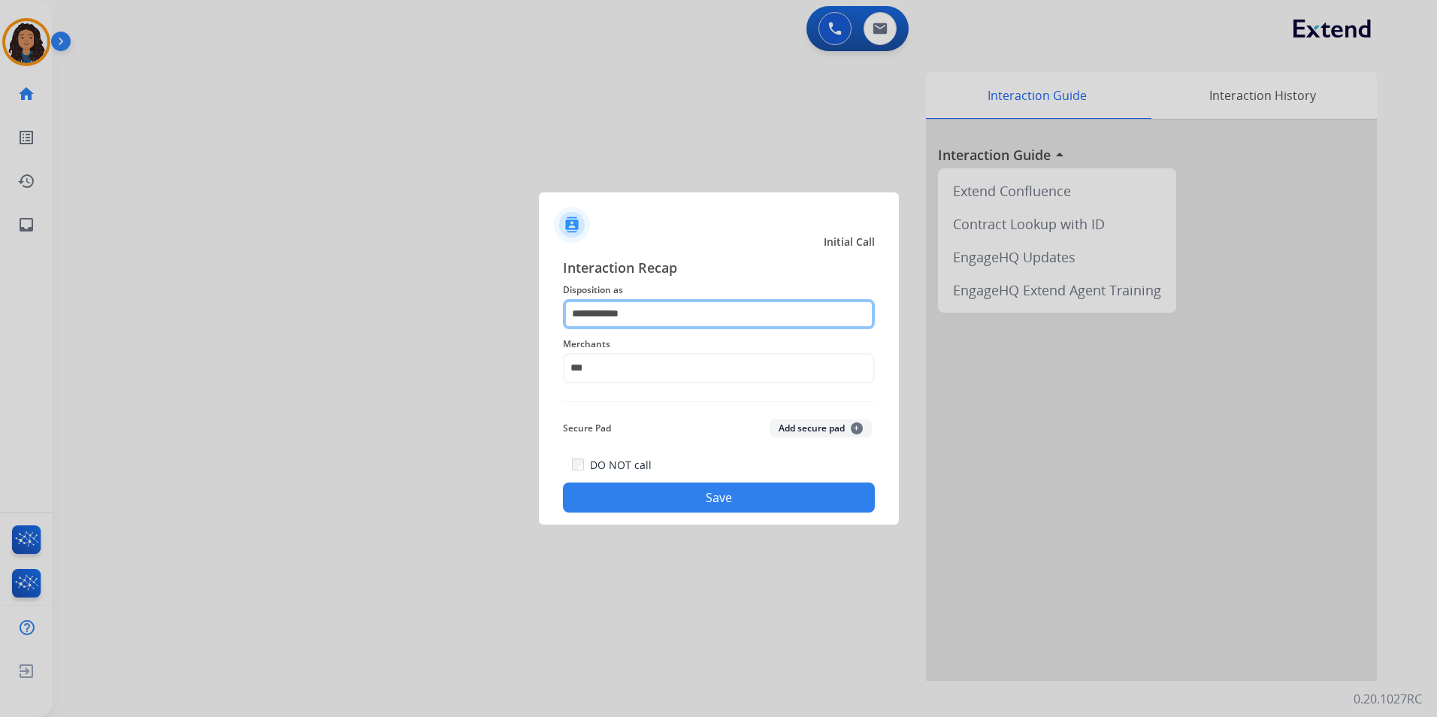
click at [639, 301] on input "**********" at bounding box center [719, 314] width 312 height 30
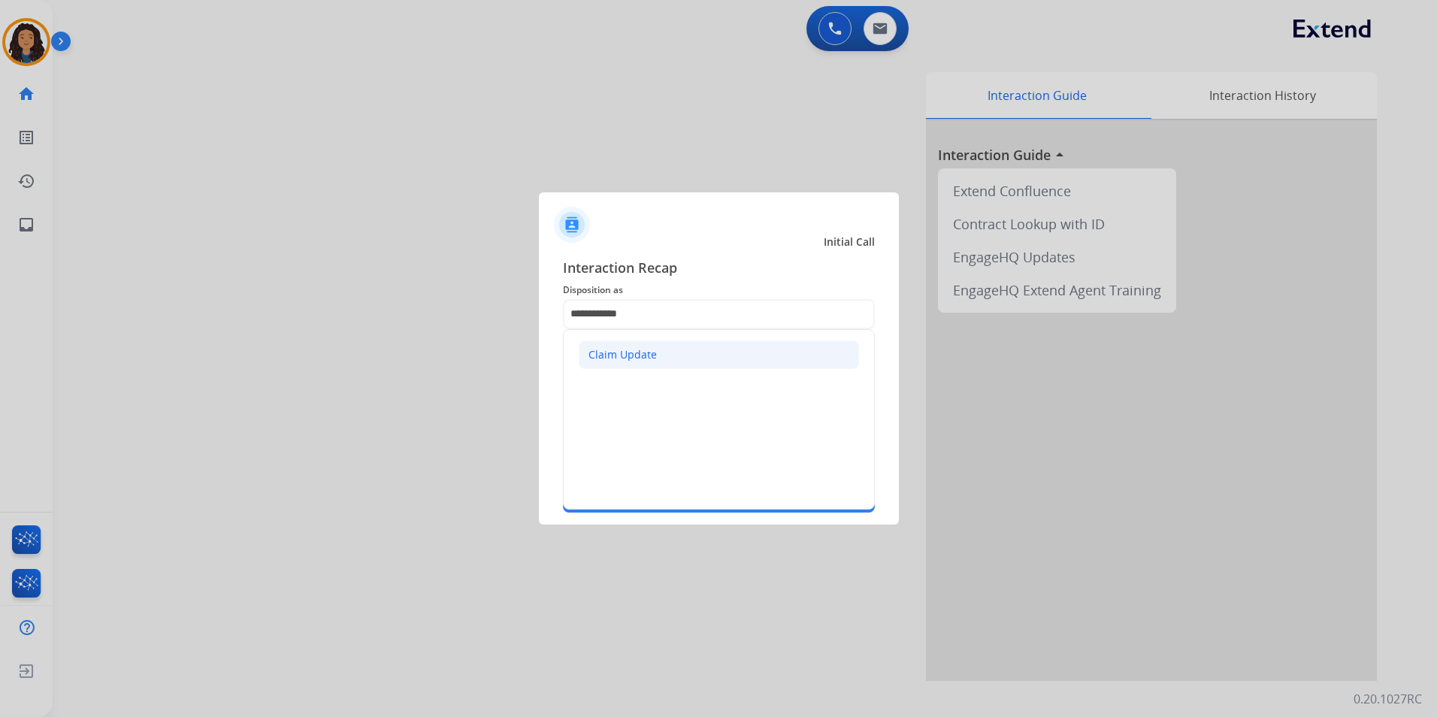
click at [643, 352] on div "Claim Update" at bounding box center [622, 354] width 68 height 15
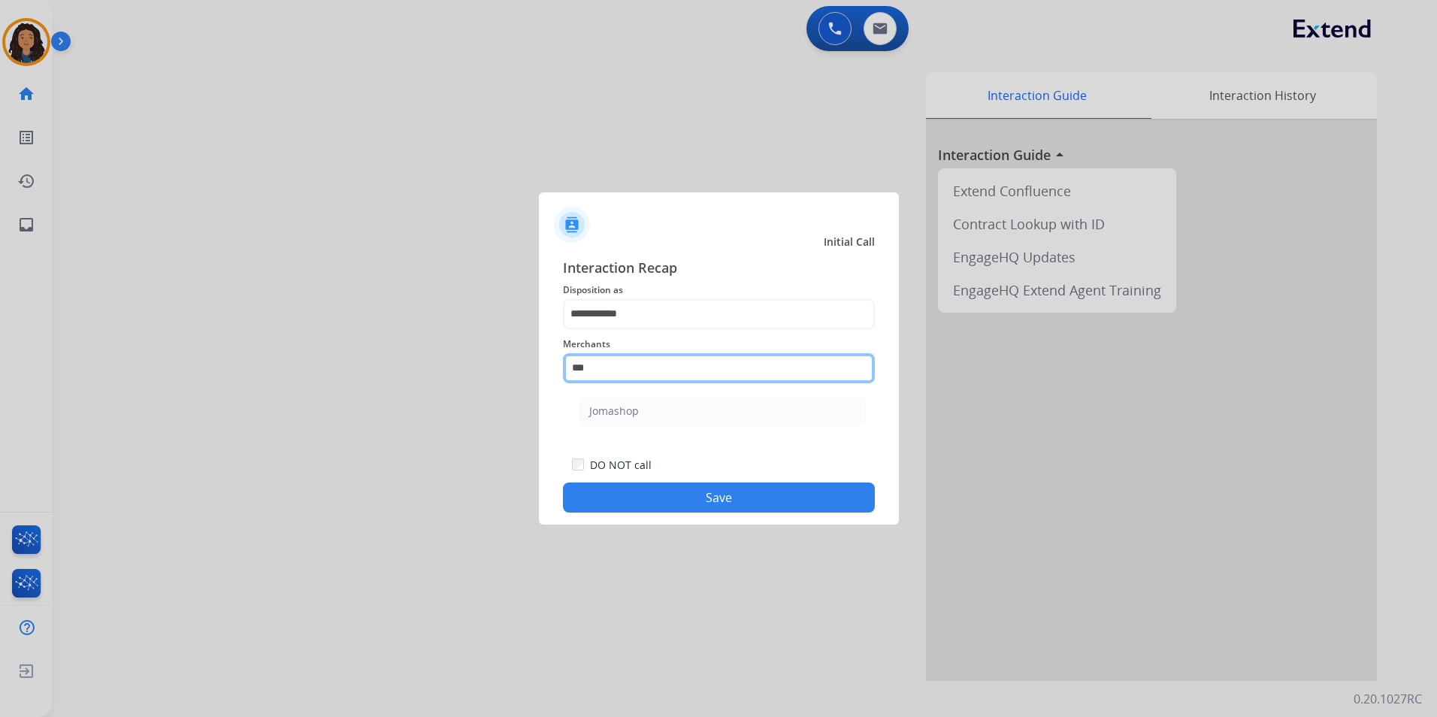
click at [624, 379] on input "***" at bounding box center [719, 368] width 312 height 30
click at [617, 424] on li "Jomashop" at bounding box center [722, 411] width 286 height 29
type input "********"
click at [663, 486] on button "Save" at bounding box center [719, 497] width 312 height 30
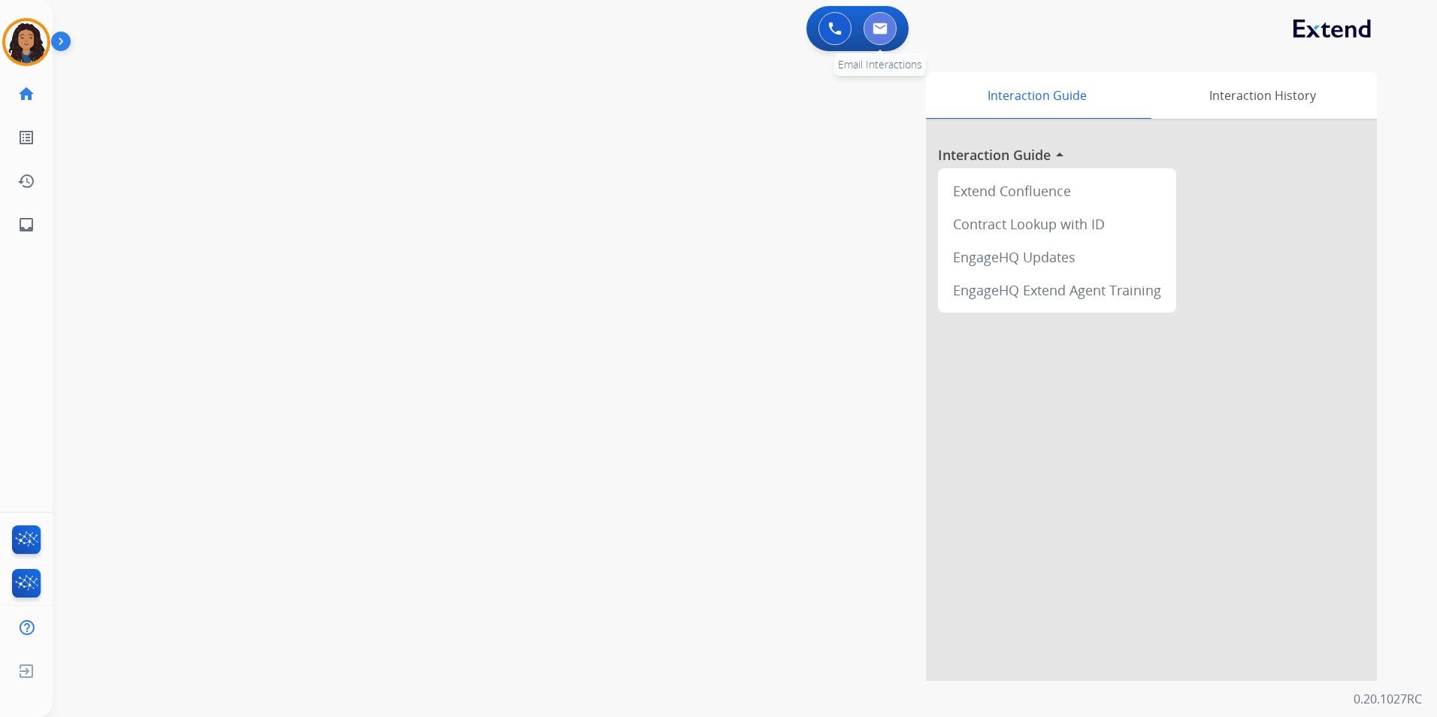
click at [893, 29] on button at bounding box center [879, 28] width 33 height 33
select select "**********"
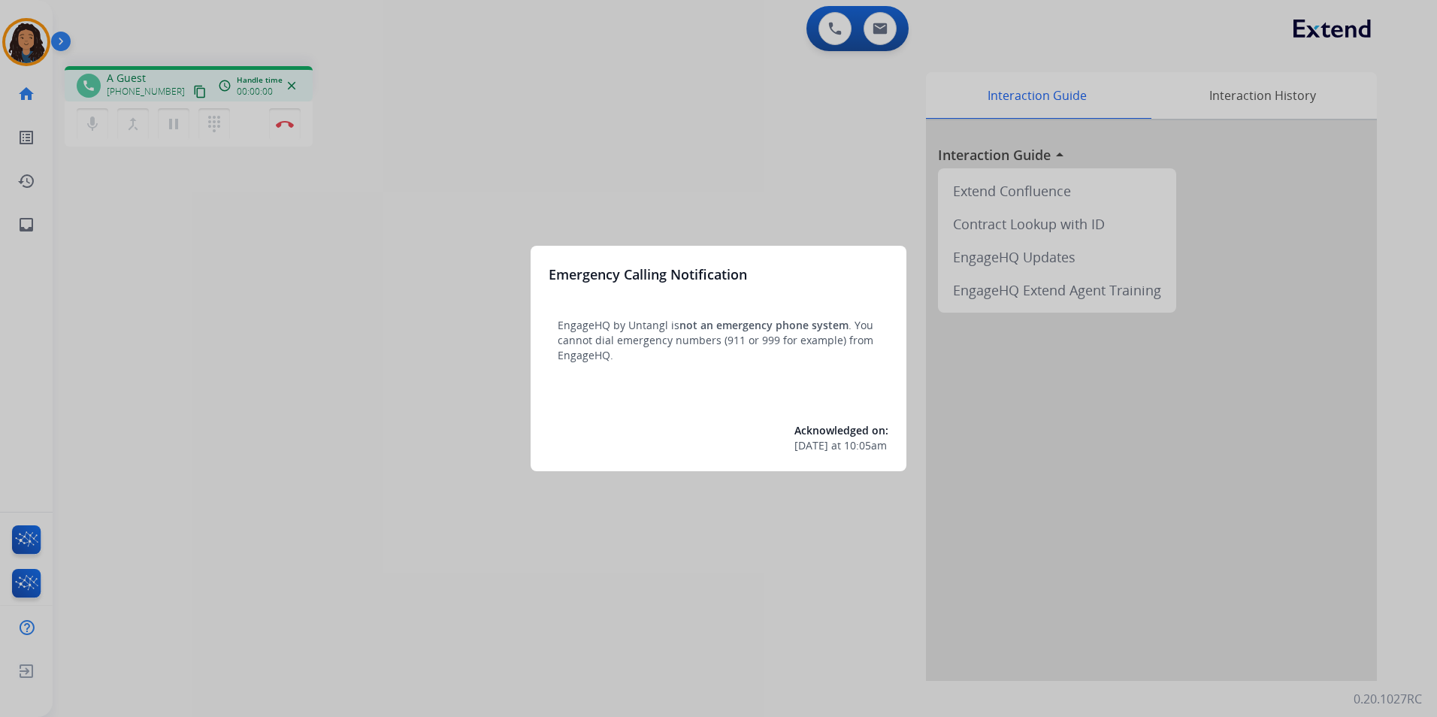
click at [408, 407] on div at bounding box center [718, 358] width 1437 height 717
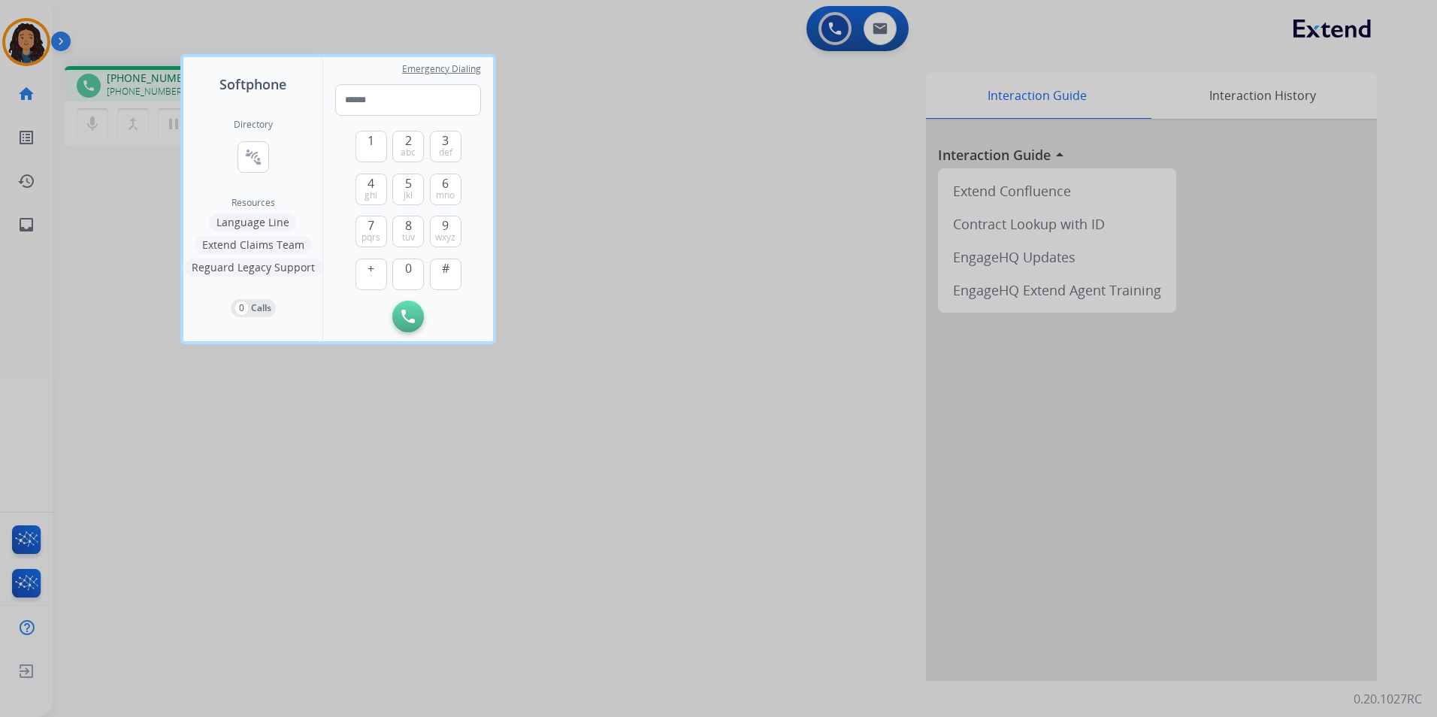
click at [419, 434] on div at bounding box center [718, 358] width 1437 height 717
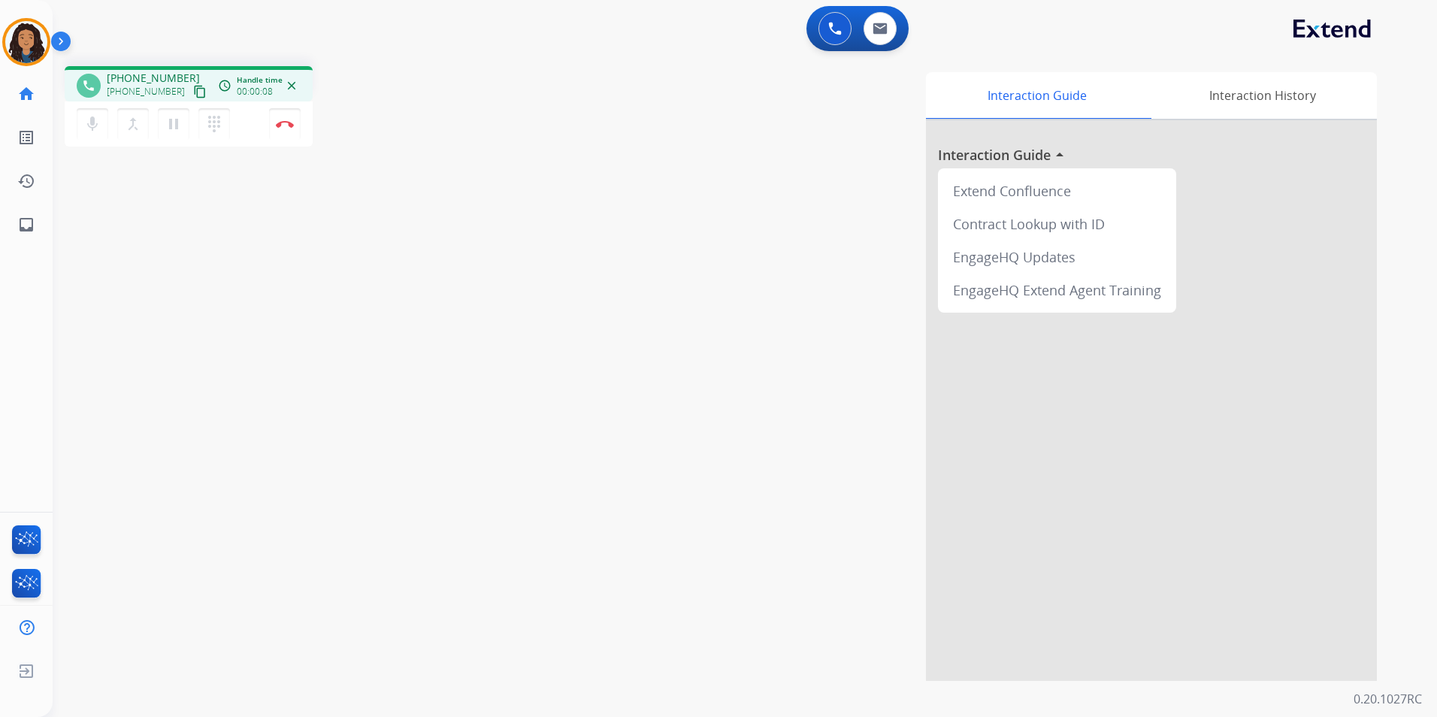
click at [484, 356] on div "phone [PHONE_NUMBER] [PHONE_NUMBER] content_copy access_time Call metrics Queue…" at bounding box center [727, 367] width 1348 height 627
click at [497, 292] on div "Interaction Guide Interaction History Interaction Guide arrow_drop_up Extend Co…" at bounding box center [937, 376] width 880 height 609
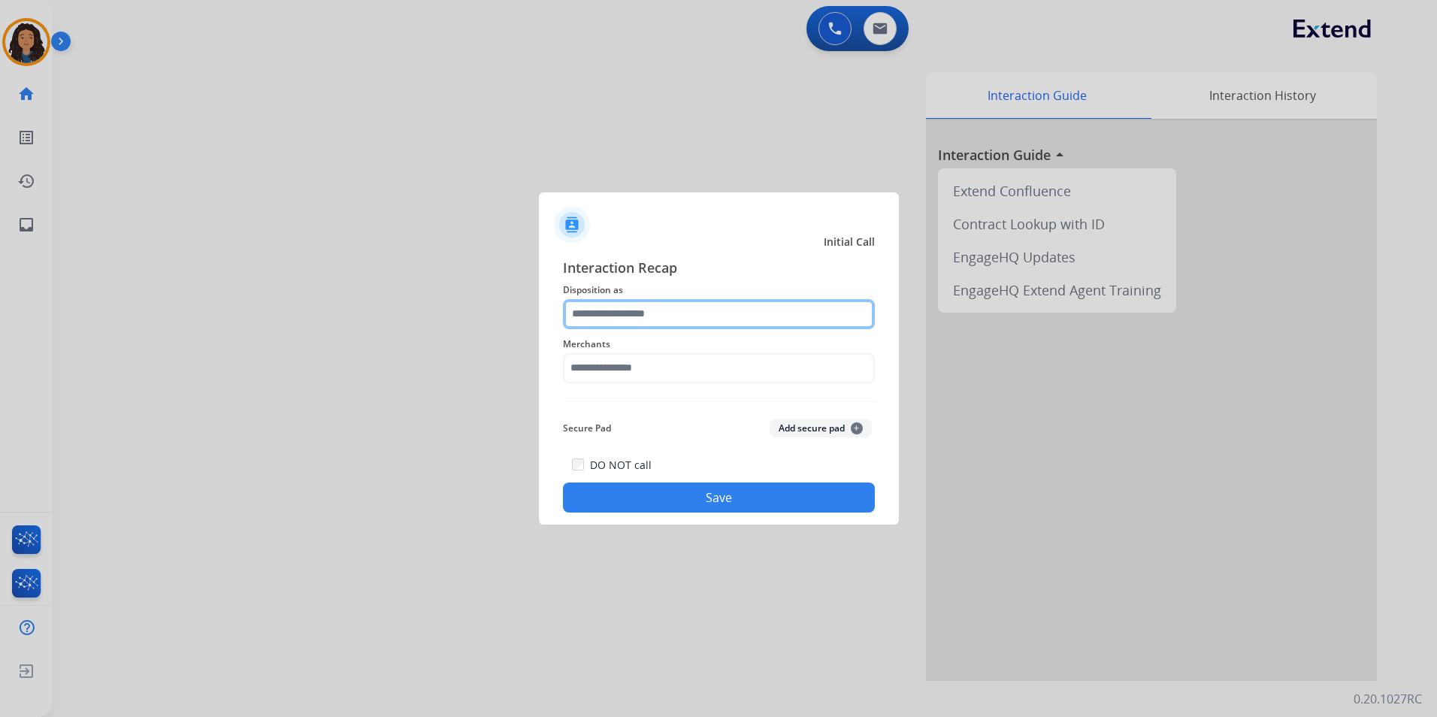
click at [733, 319] on input "text" at bounding box center [719, 314] width 312 height 30
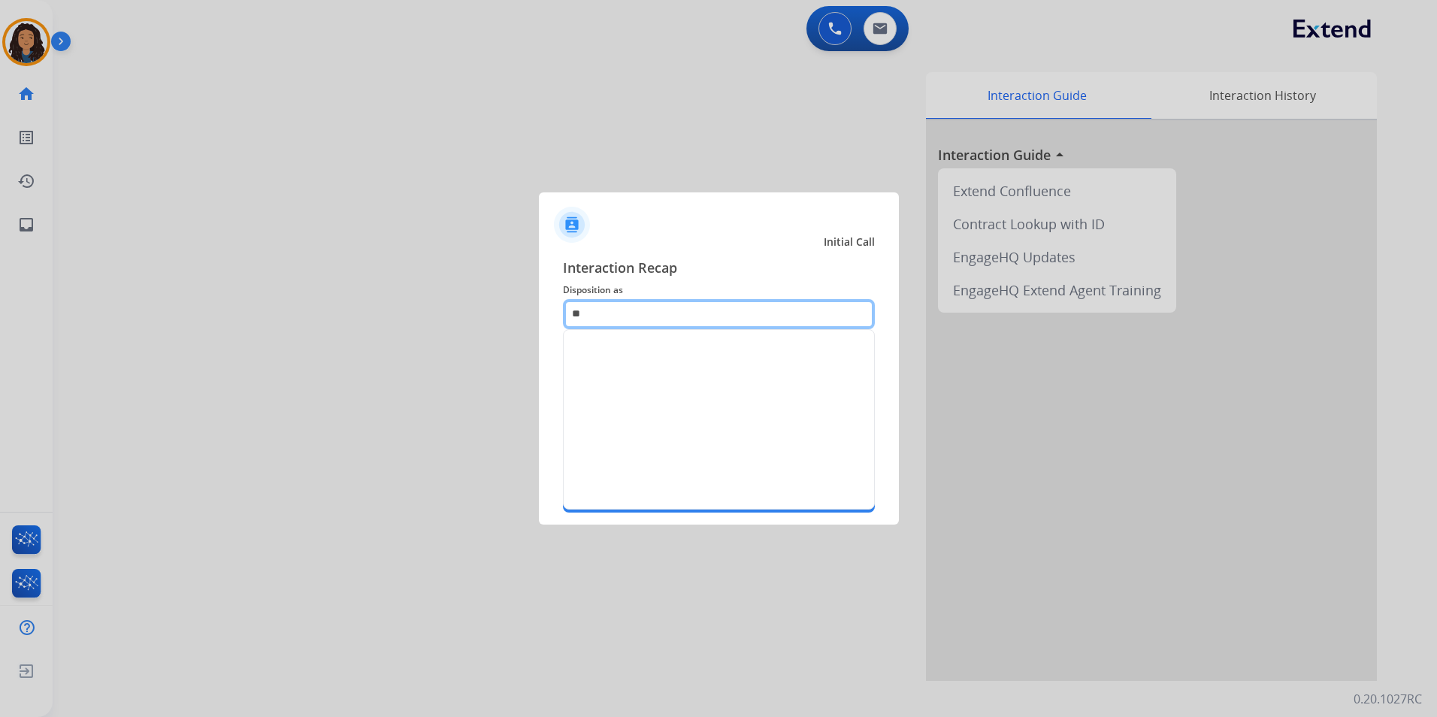
type input "*"
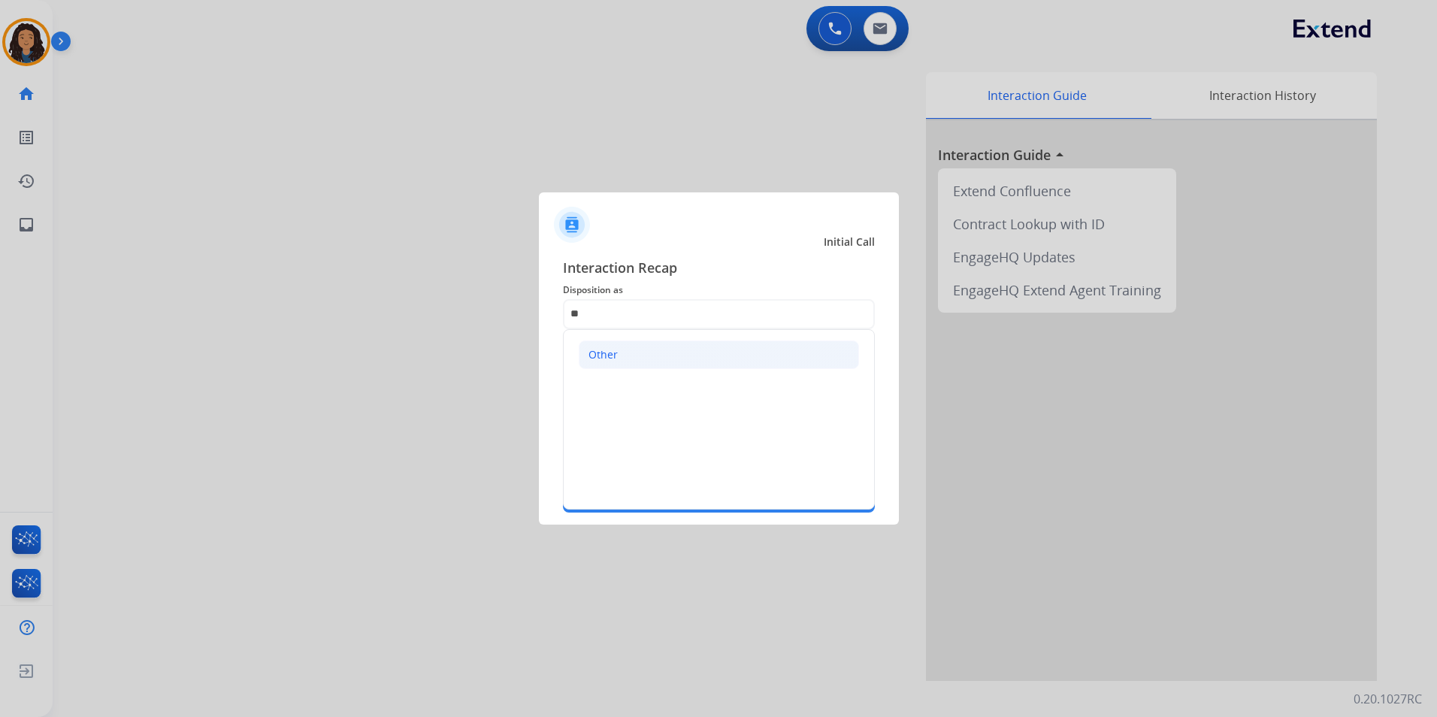
drag, startPoint x: 712, startPoint y: 356, endPoint x: 677, endPoint y: 396, distance: 52.7
click at [712, 357] on li "Other" at bounding box center [719, 354] width 280 height 29
type input "*****"
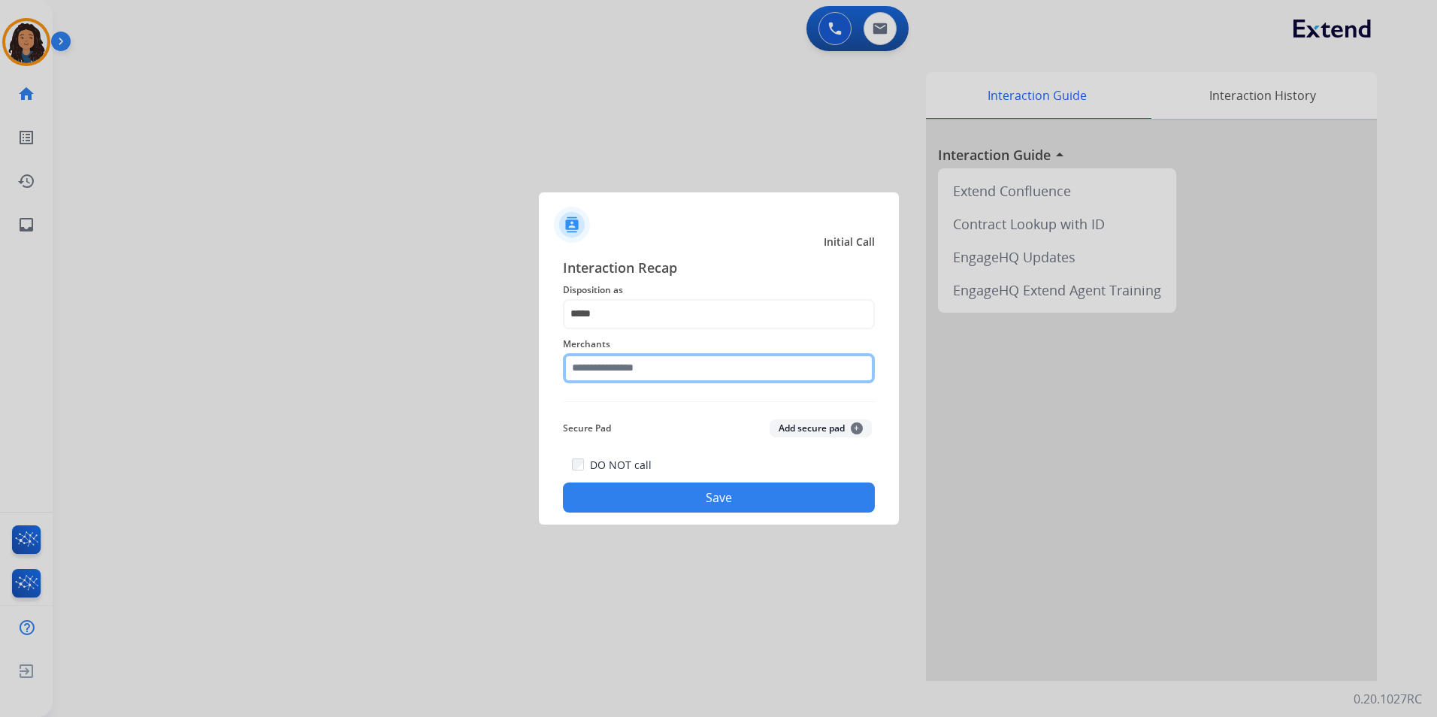
click at [666, 367] on input "text" at bounding box center [719, 368] width 312 height 30
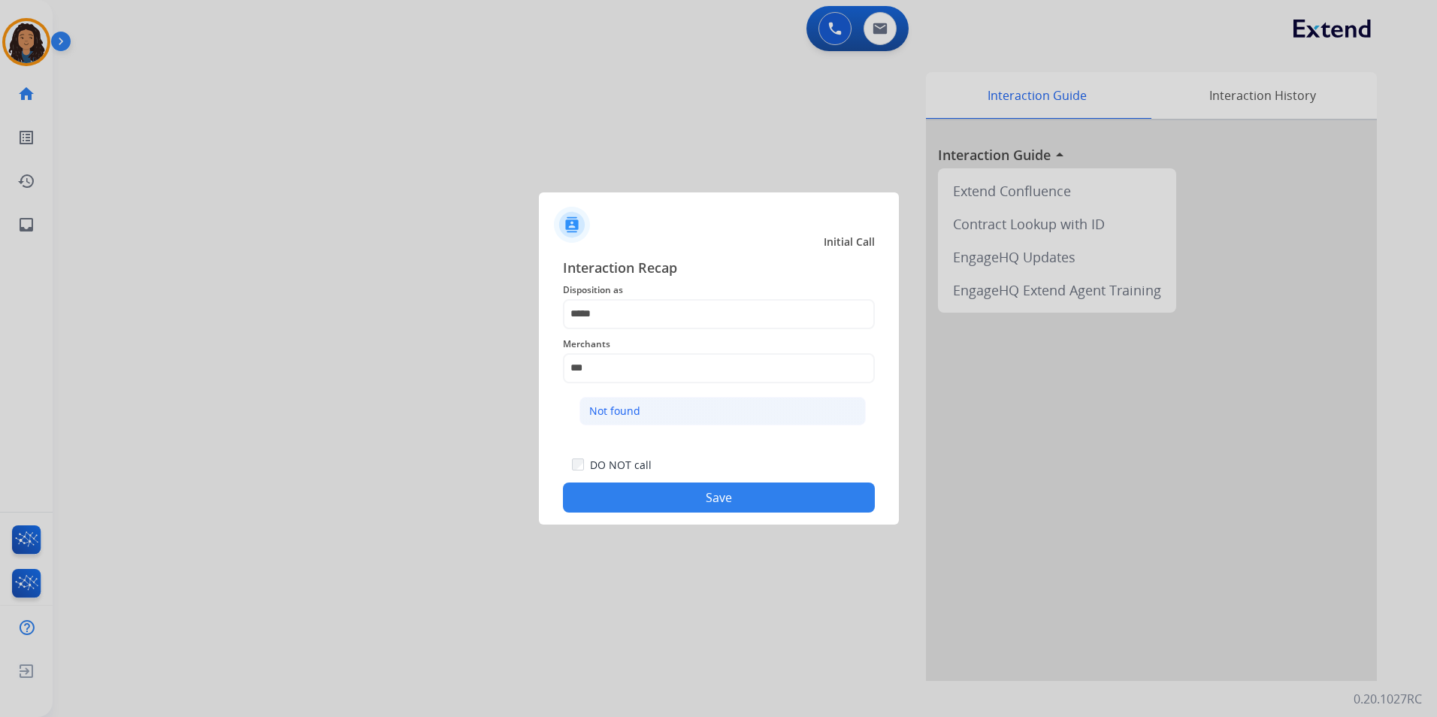
click at [664, 414] on li "Not found" at bounding box center [722, 411] width 286 height 29
type input "*********"
click at [672, 497] on button "Save" at bounding box center [719, 497] width 312 height 30
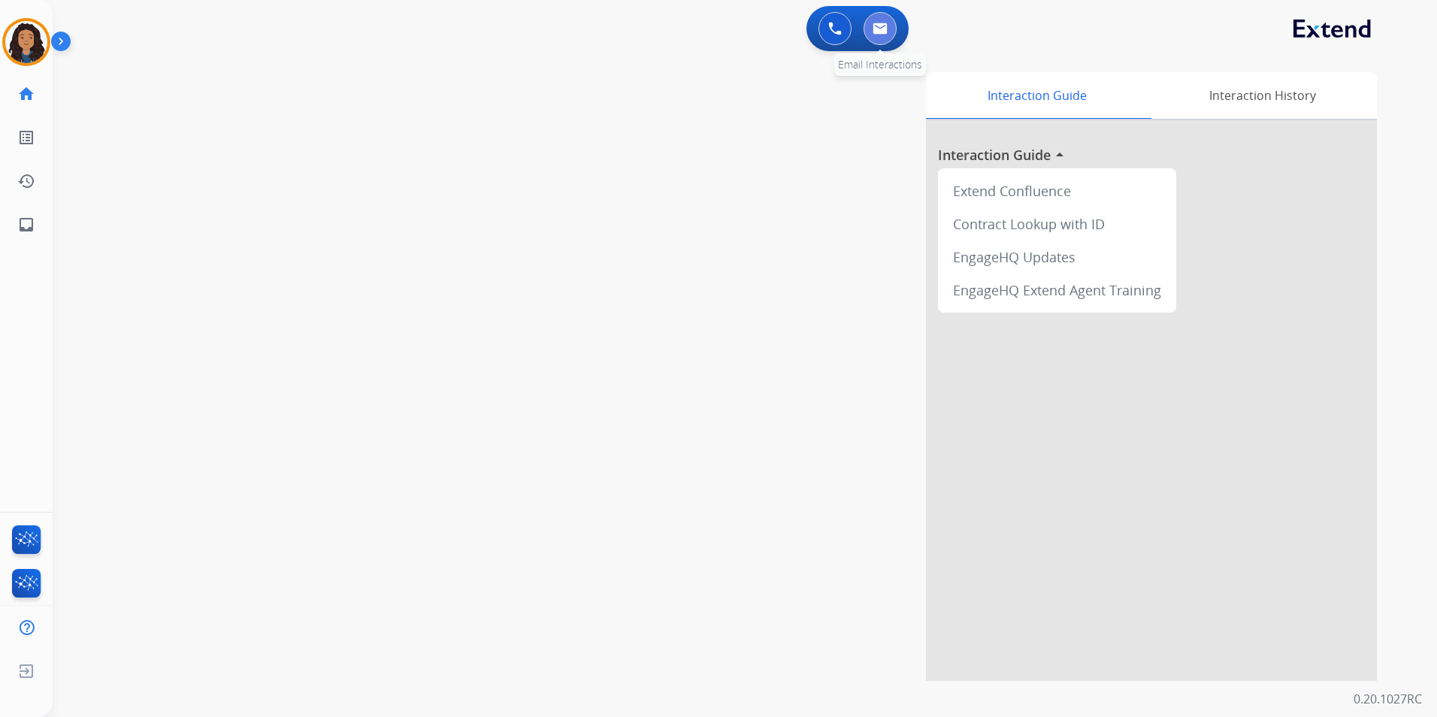
click at [881, 32] on img at bounding box center [879, 29] width 15 height 12
select select "**********"
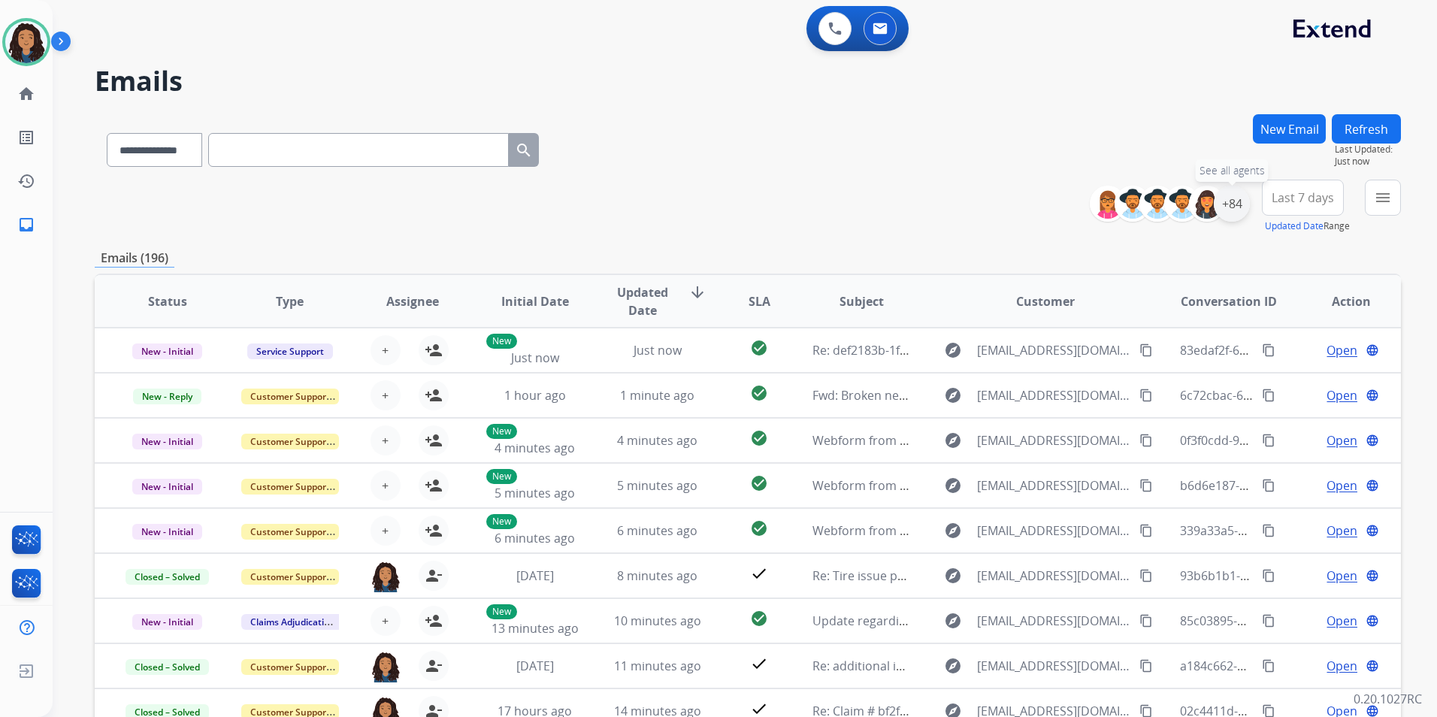
click at [1227, 204] on div "+84" at bounding box center [1232, 204] width 36 height 36
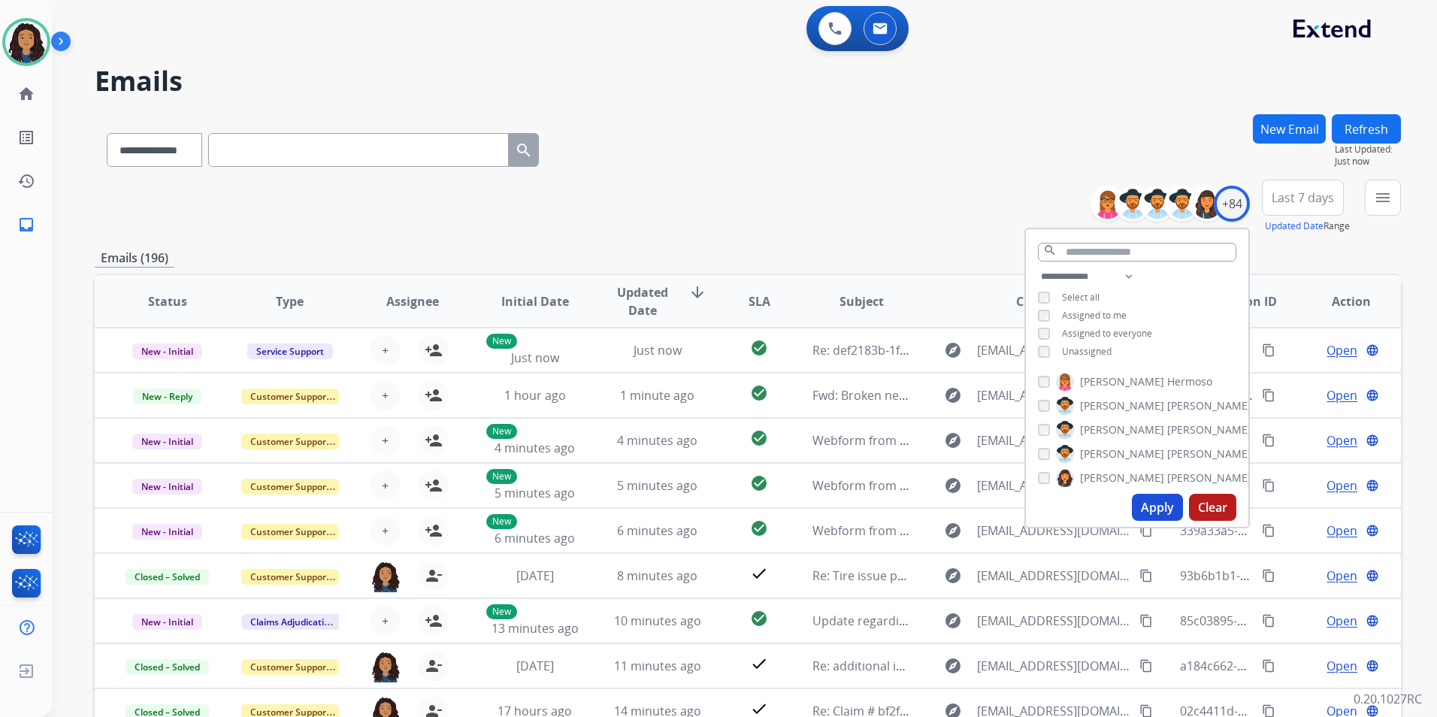
click at [1078, 352] on span "Unassigned" at bounding box center [1087, 351] width 50 height 13
click at [1150, 503] on button "Apply" at bounding box center [1157, 507] width 51 height 27
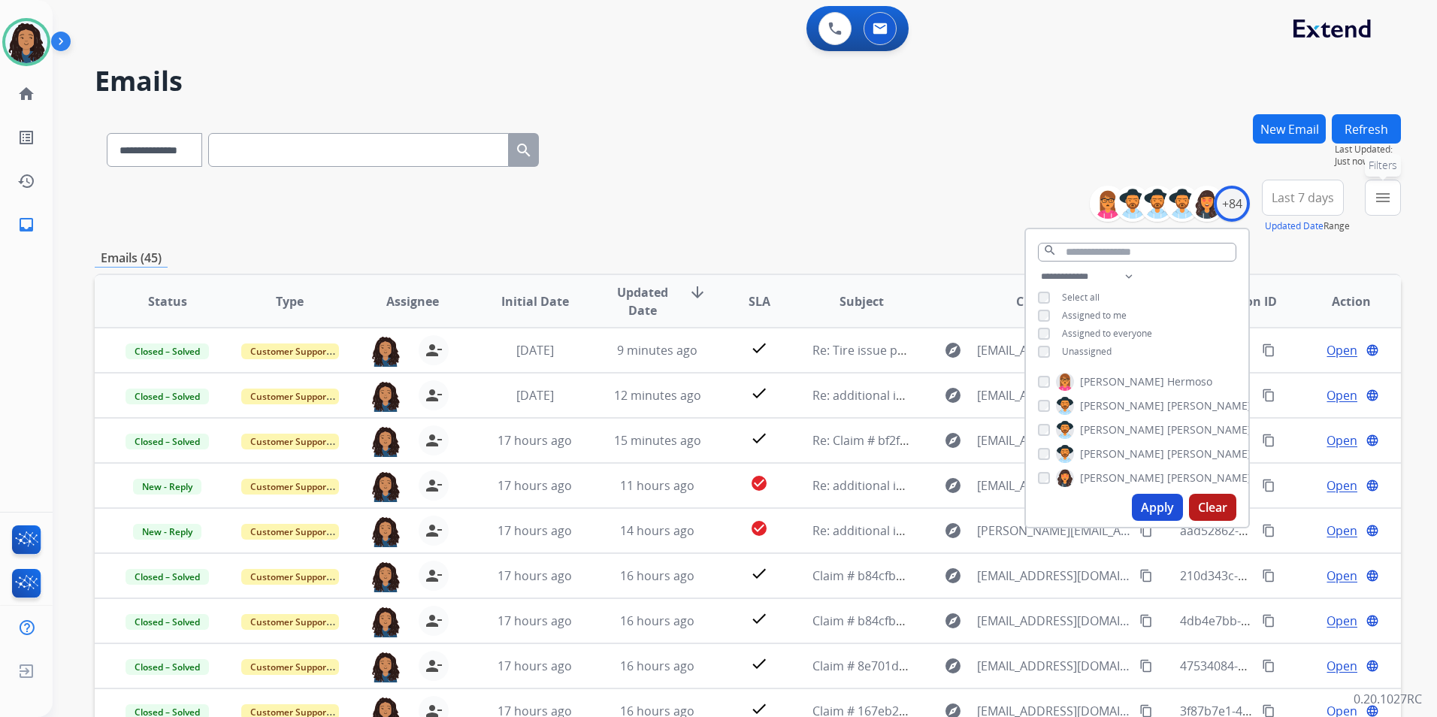
click at [1377, 197] on mat-icon "menu" at bounding box center [1383, 198] width 18 height 18
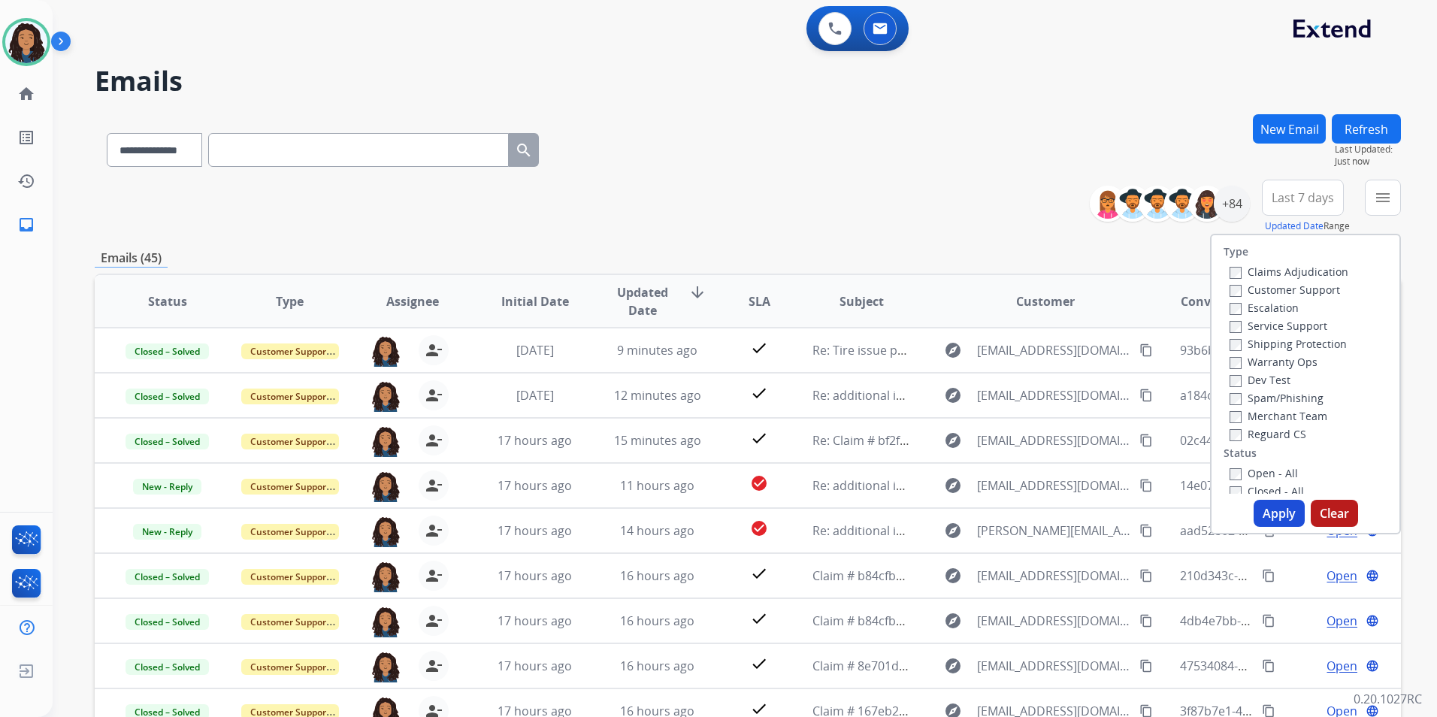
click at [1298, 289] on label "Customer Support" at bounding box center [1284, 290] width 110 height 14
click at [1316, 343] on label "Shipping Protection" at bounding box center [1287, 344] width 117 height 14
click at [1272, 436] on label "Reguard CS" at bounding box center [1267, 434] width 77 height 14
click at [1289, 474] on div "Open - All" at bounding box center [1308, 473] width 158 height 18
click at [1277, 473] on label "Open - All" at bounding box center [1263, 473] width 68 height 14
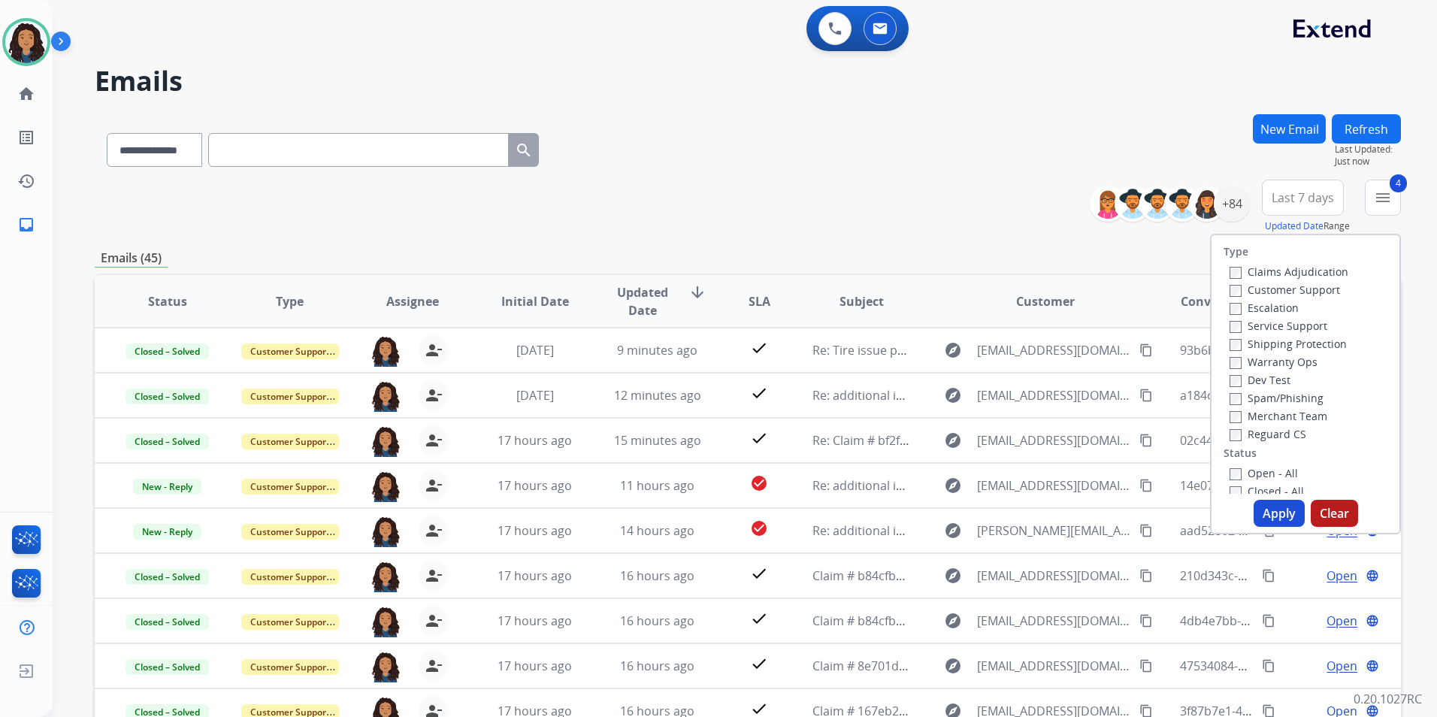
click at [1286, 523] on button "Apply" at bounding box center [1278, 513] width 51 height 27
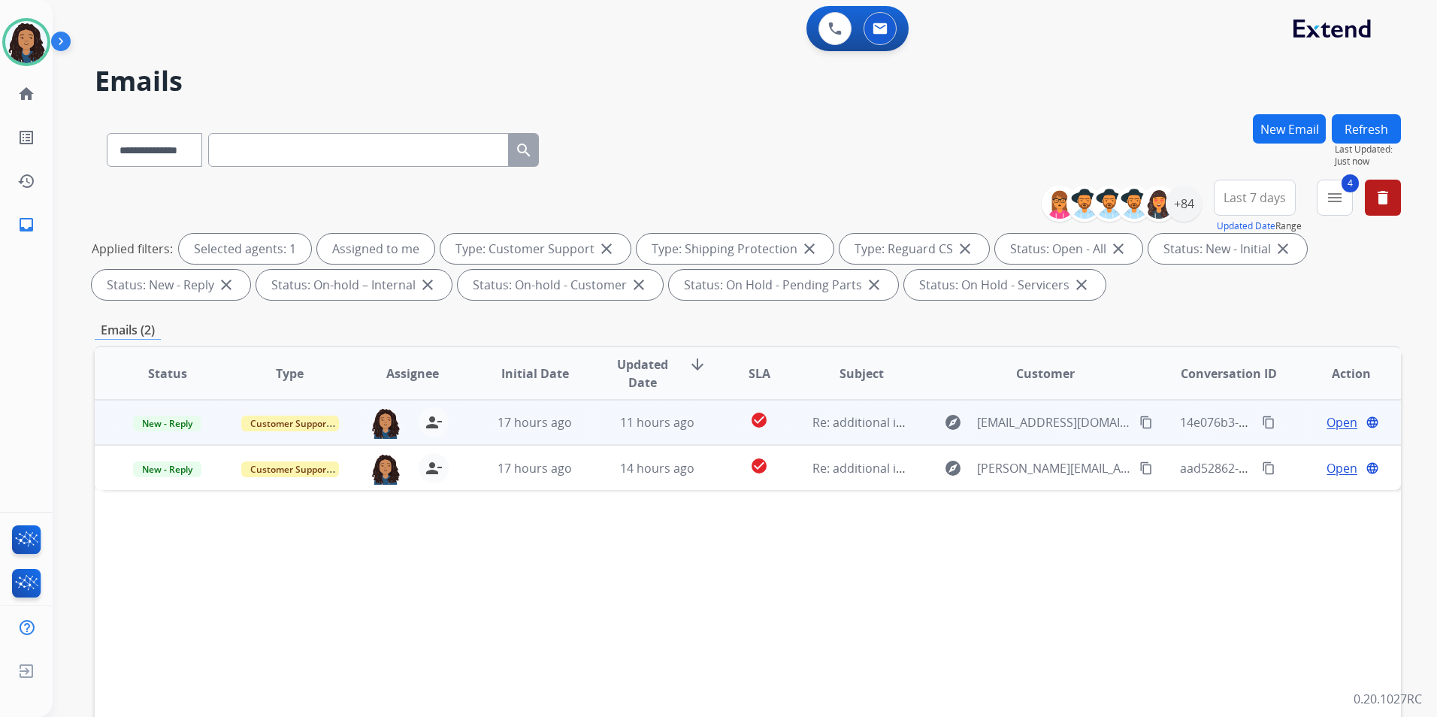
click at [1337, 424] on span "Open" at bounding box center [1341, 422] width 31 height 18
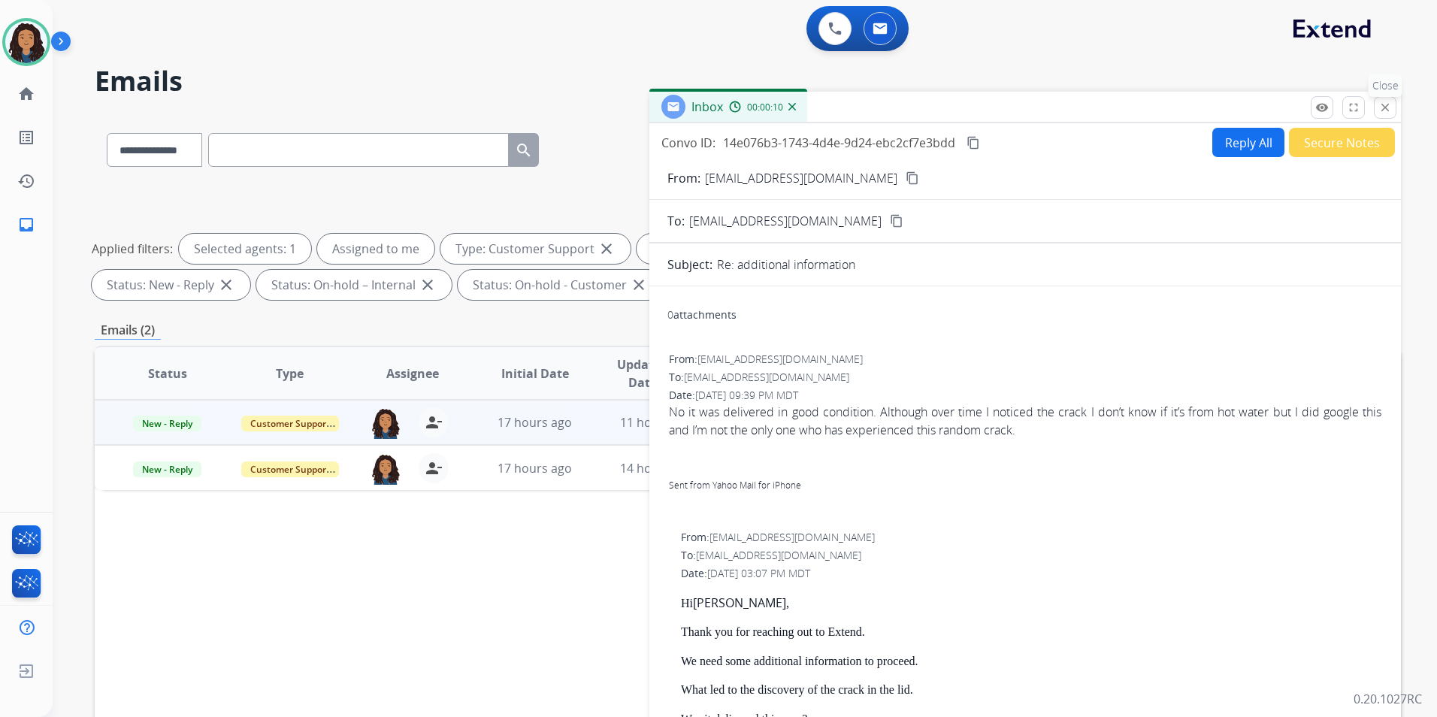
click at [1386, 116] on button "close Close" at bounding box center [1385, 107] width 23 height 23
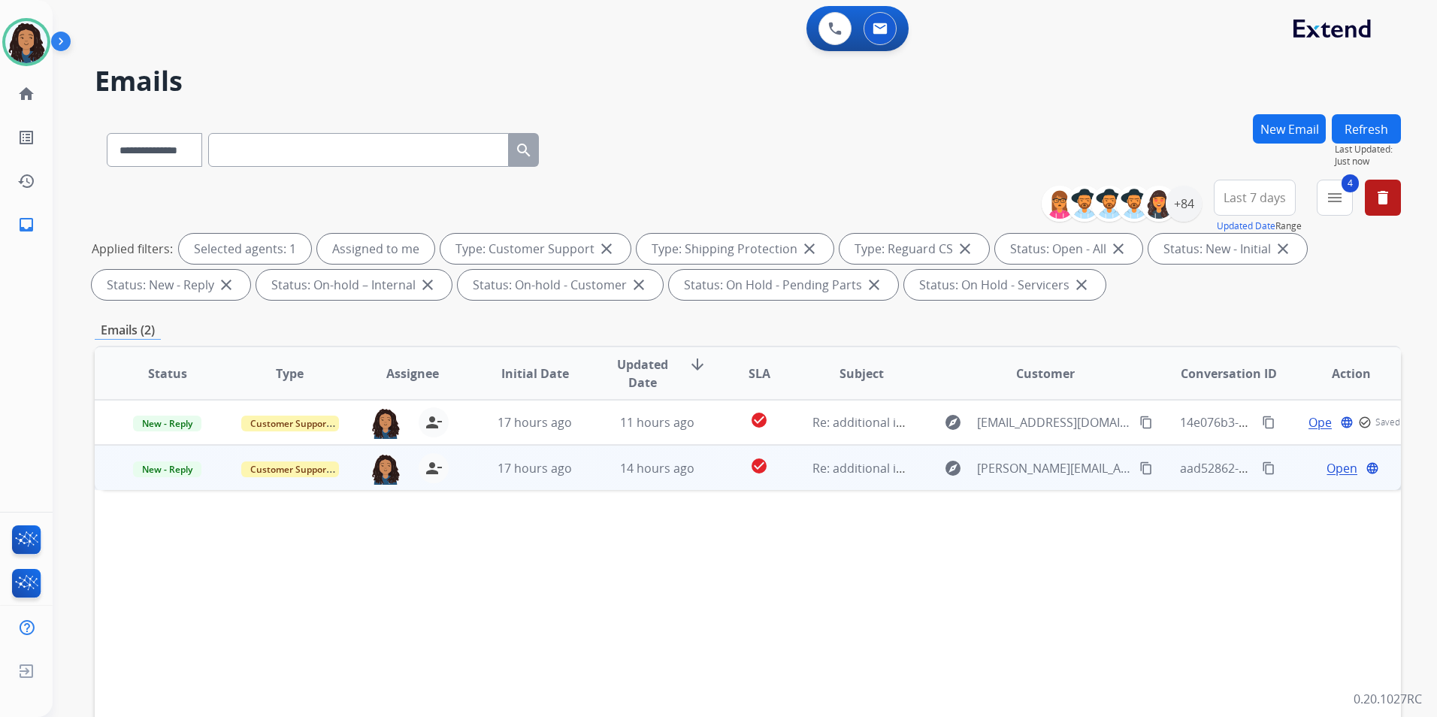
click at [1327, 468] on span "Open" at bounding box center [1341, 468] width 31 height 18
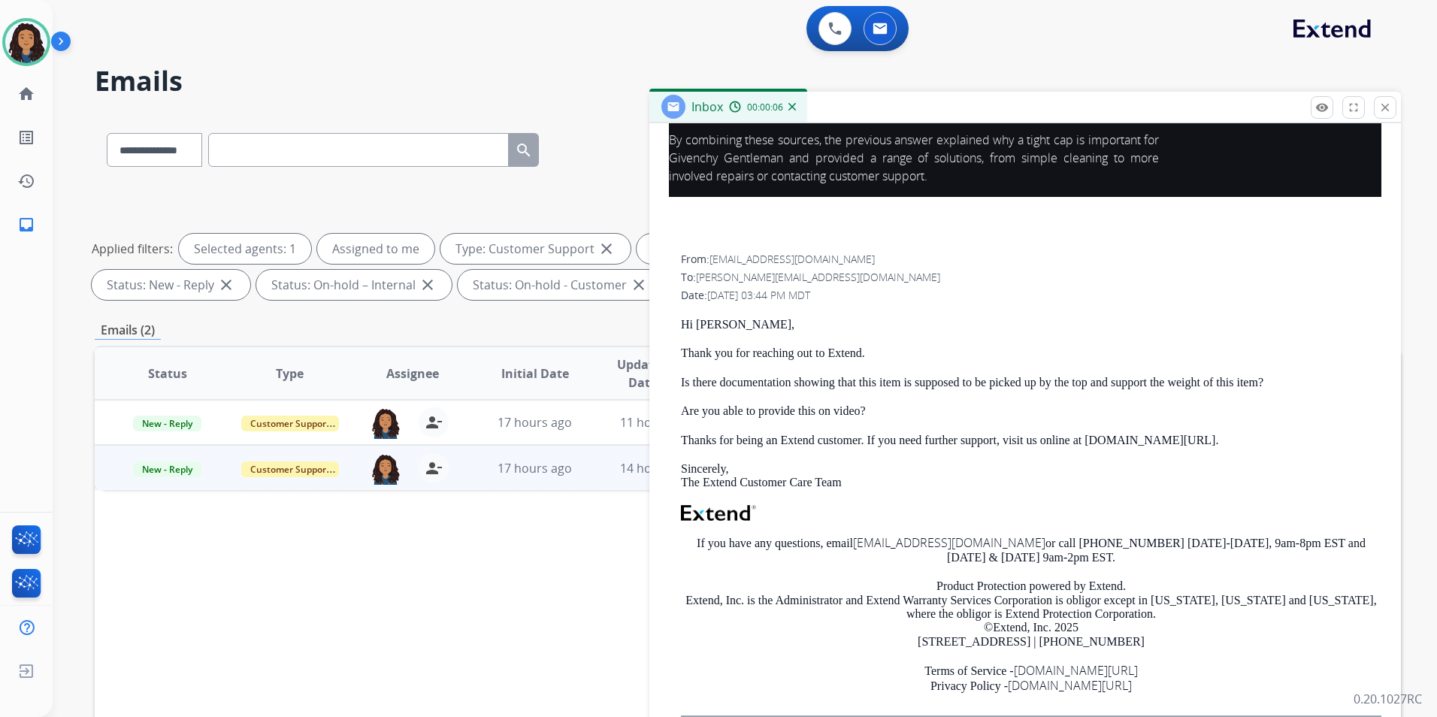
scroll to position [1872, 0]
drag, startPoint x: 673, startPoint y: 309, endPoint x: 882, endPoint y: 347, distance: 212.4
click at [882, 347] on div "From: [EMAIL_ADDRESS][DOMAIN_NAME] To: [PERSON_NAME][EMAIL_ADDRESS][DOMAIN_NAME…" at bounding box center [1024, 490] width 715 height 480
drag, startPoint x: 882, startPoint y: 347, endPoint x: 851, endPoint y: 339, distance: 31.9
copy div "Hi [PERSON_NAME], Thank you for reaching out to Extend."
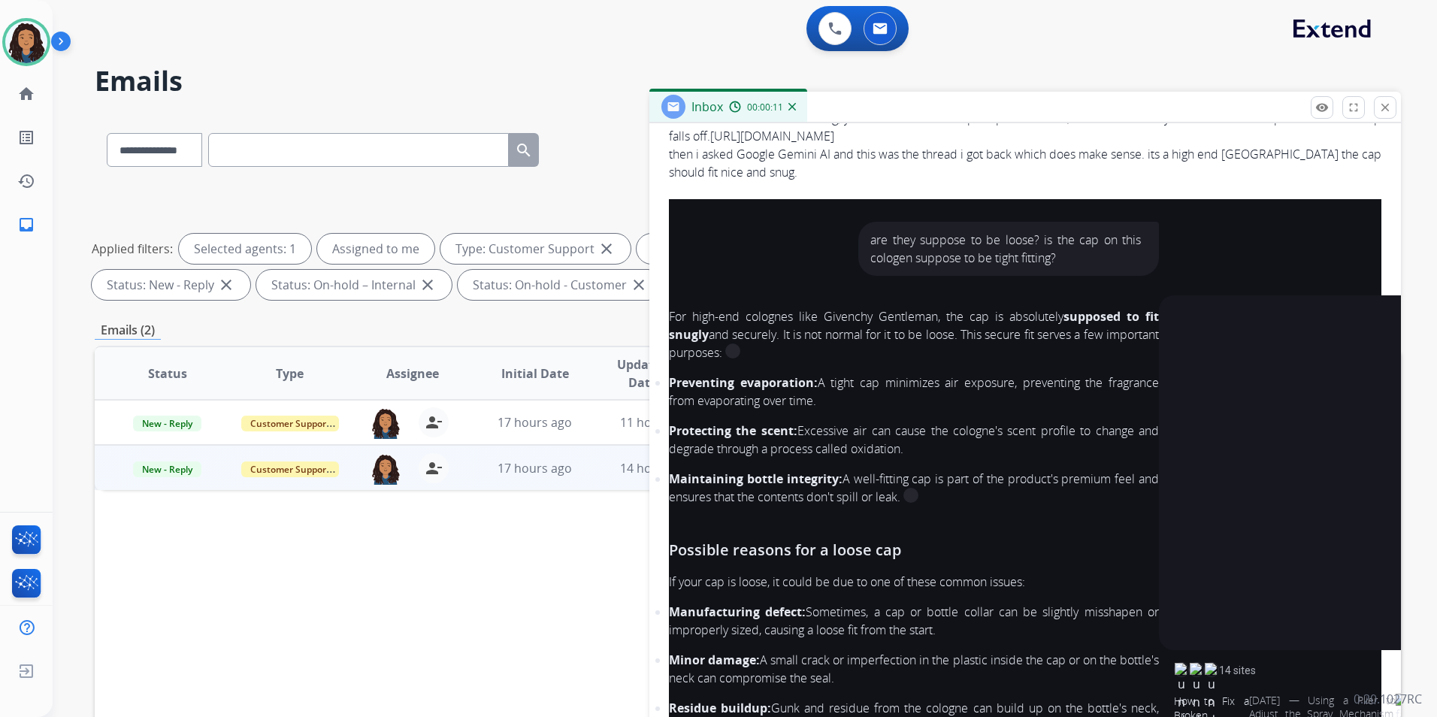
scroll to position [0, 0]
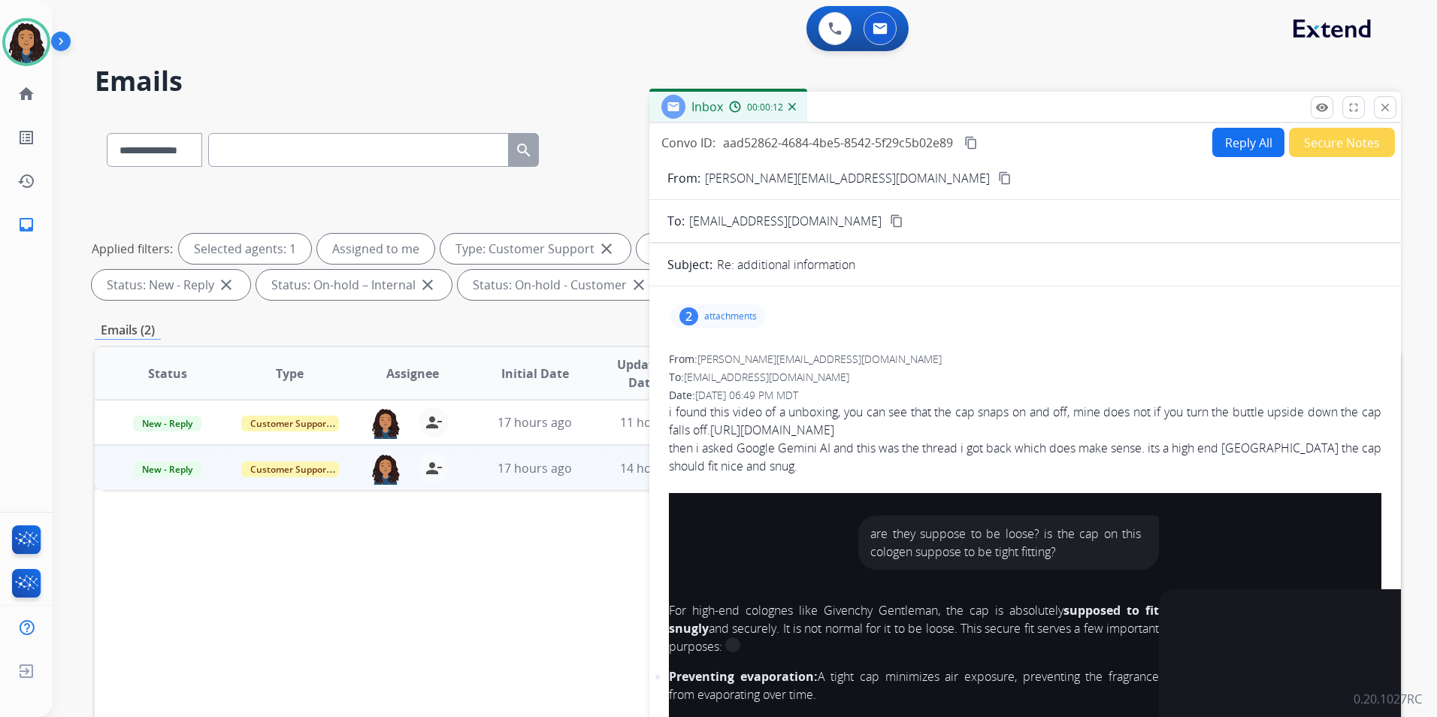
click at [1244, 148] on button "Reply All" at bounding box center [1248, 142] width 72 height 29
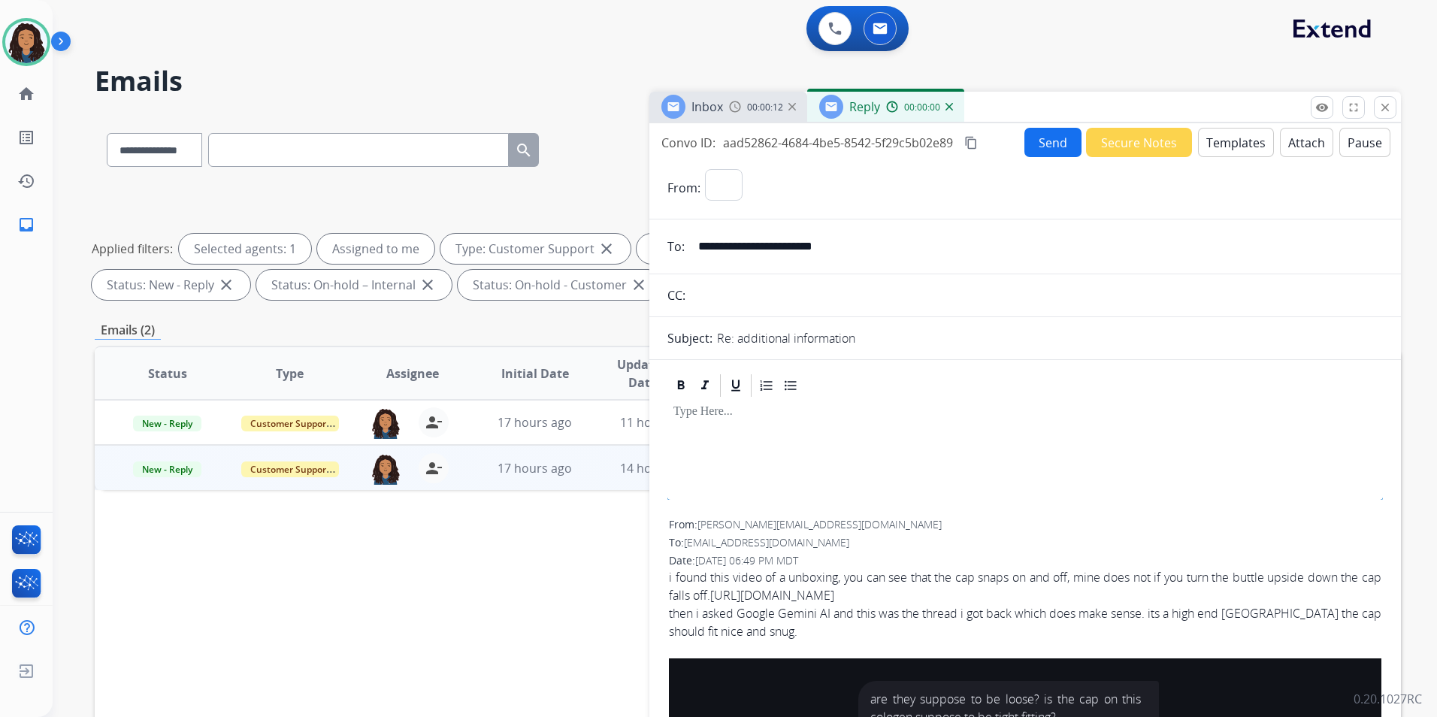
click at [1244, 148] on button "Templates" at bounding box center [1236, 142] width 76 height 29
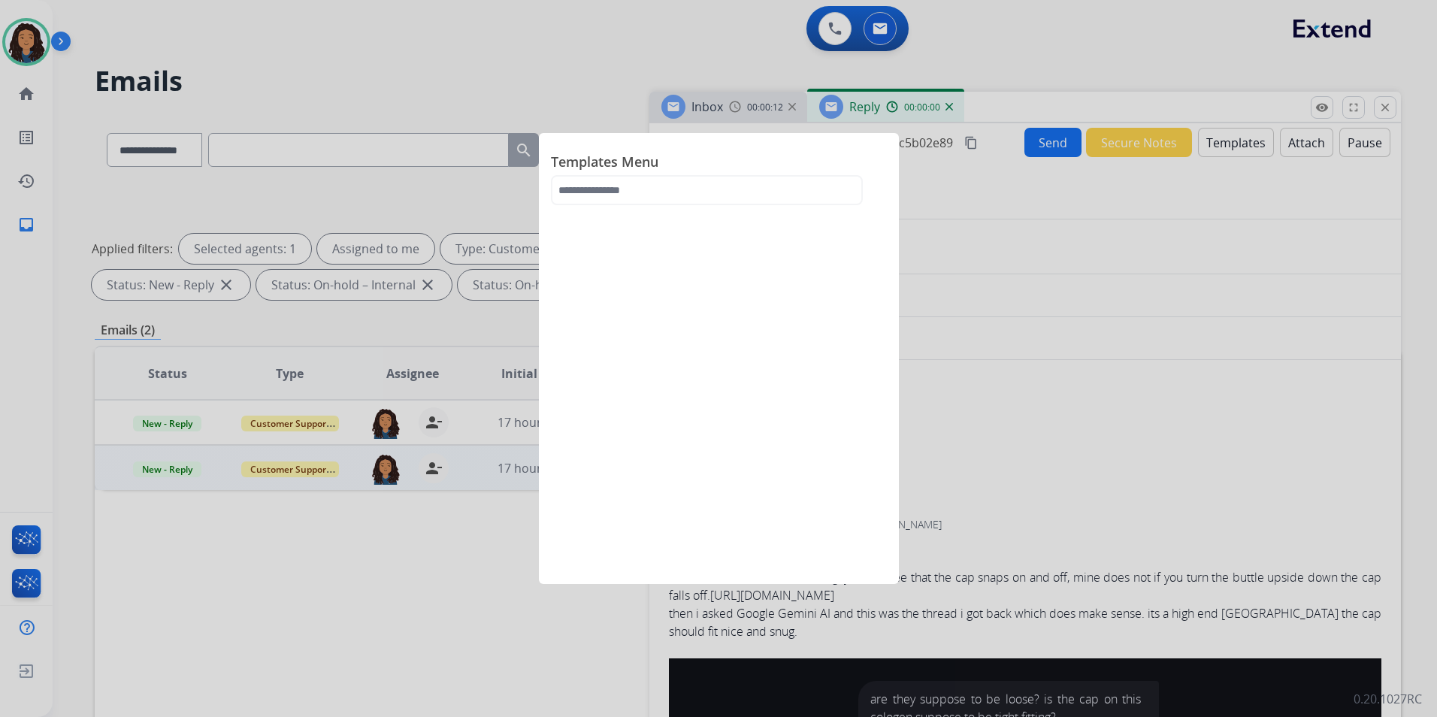
select select "**********"
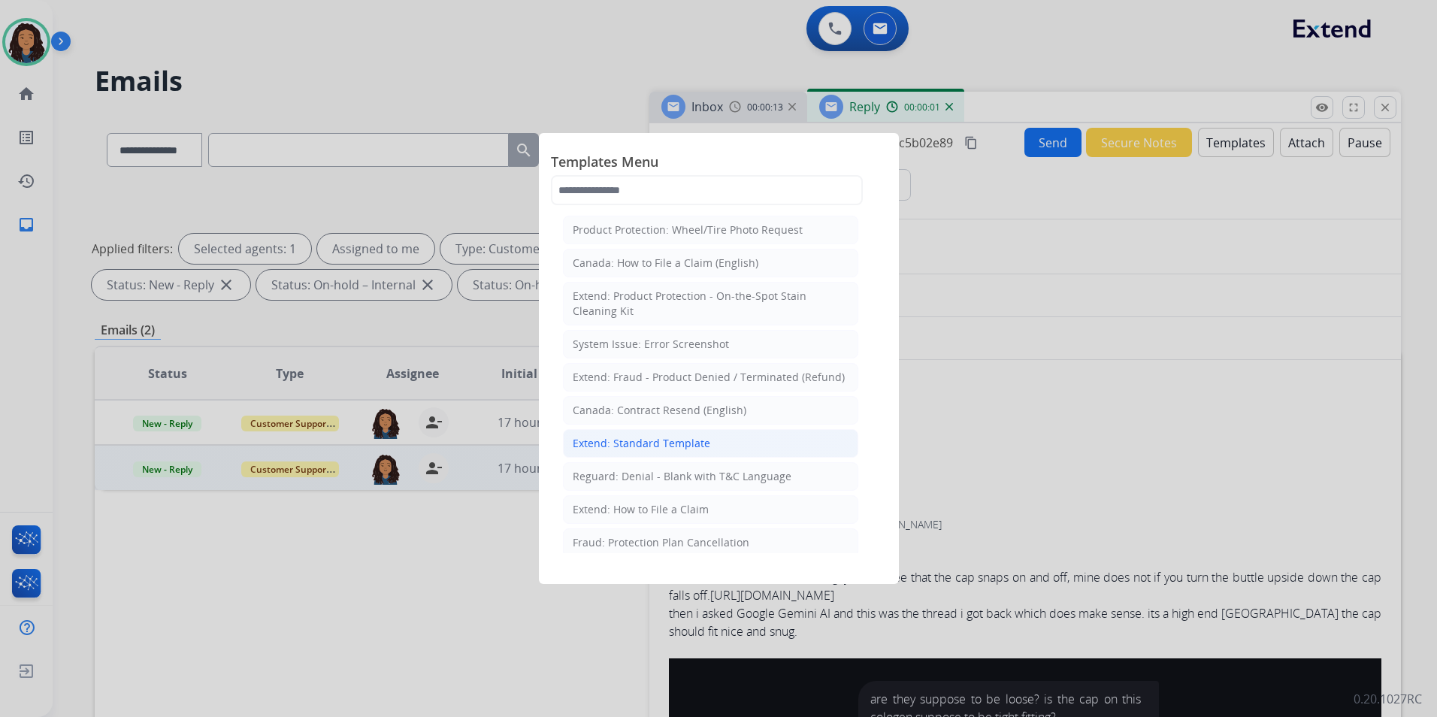
click at [678, 449] on div "Extend: Standard Template" at bounding box center [642, 443] width 138 height 15
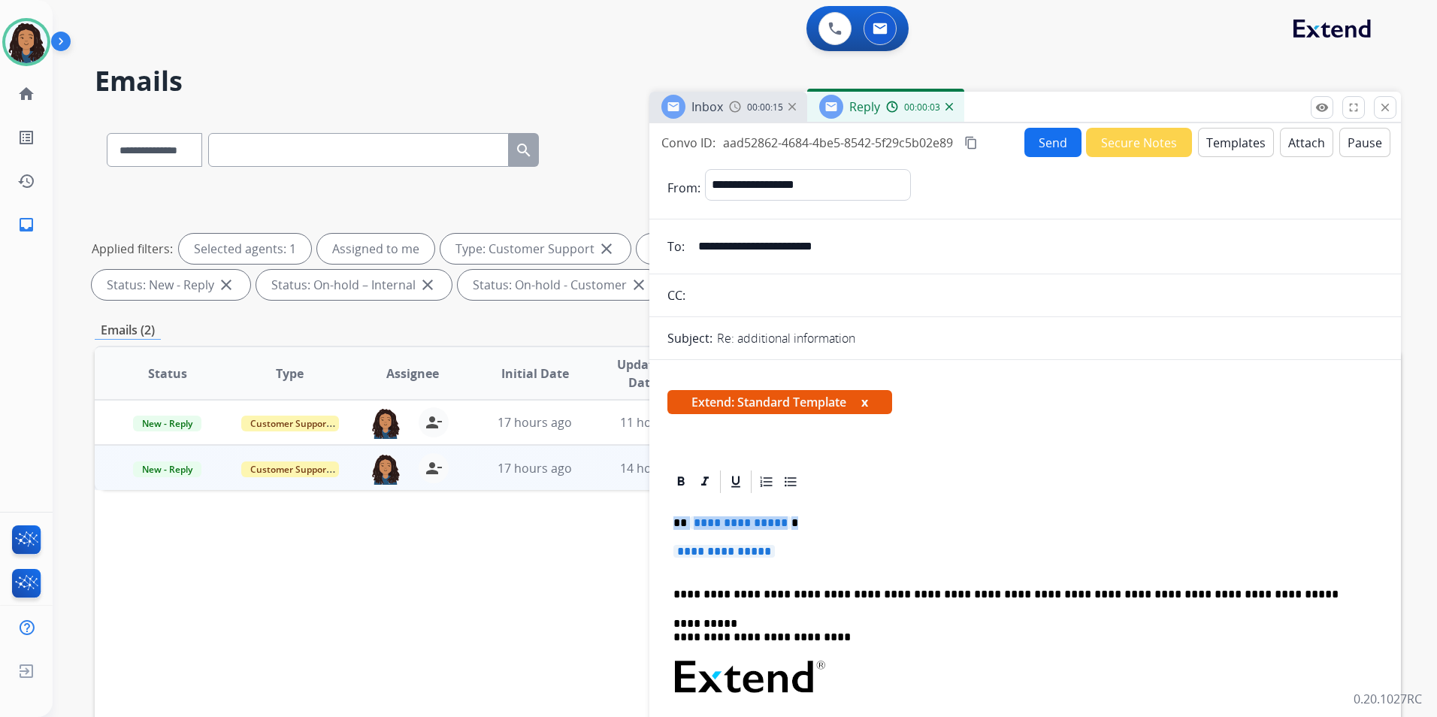
drag, startPoint x: 667, startPoint y: 521, endPoint x: 787, endPoint y: 546, distance: 121.9
click at [787, 546] on div "**********" at bounding box center [1024, 712] width 715 height 435
paste div
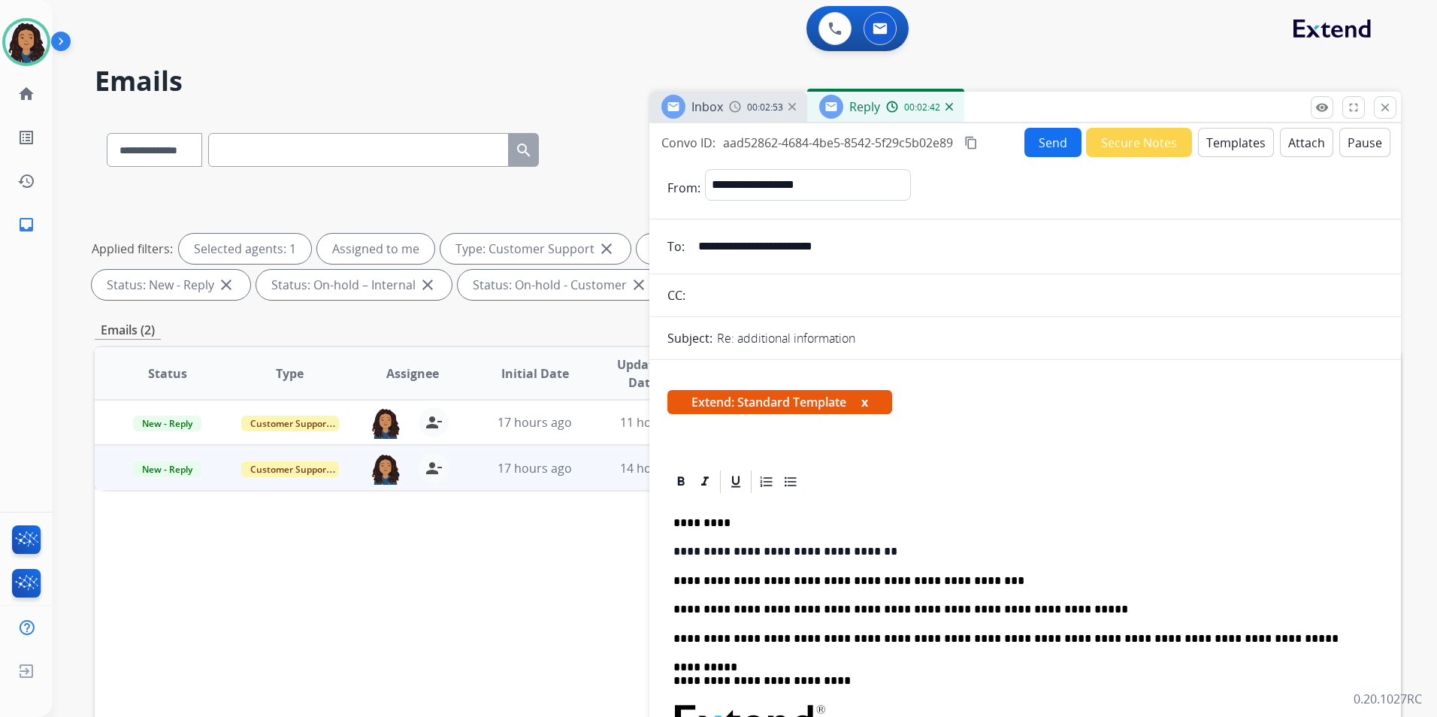
click at [1050, 150] on button "Send" at bounding box center [1052, 142] width 57 height 29
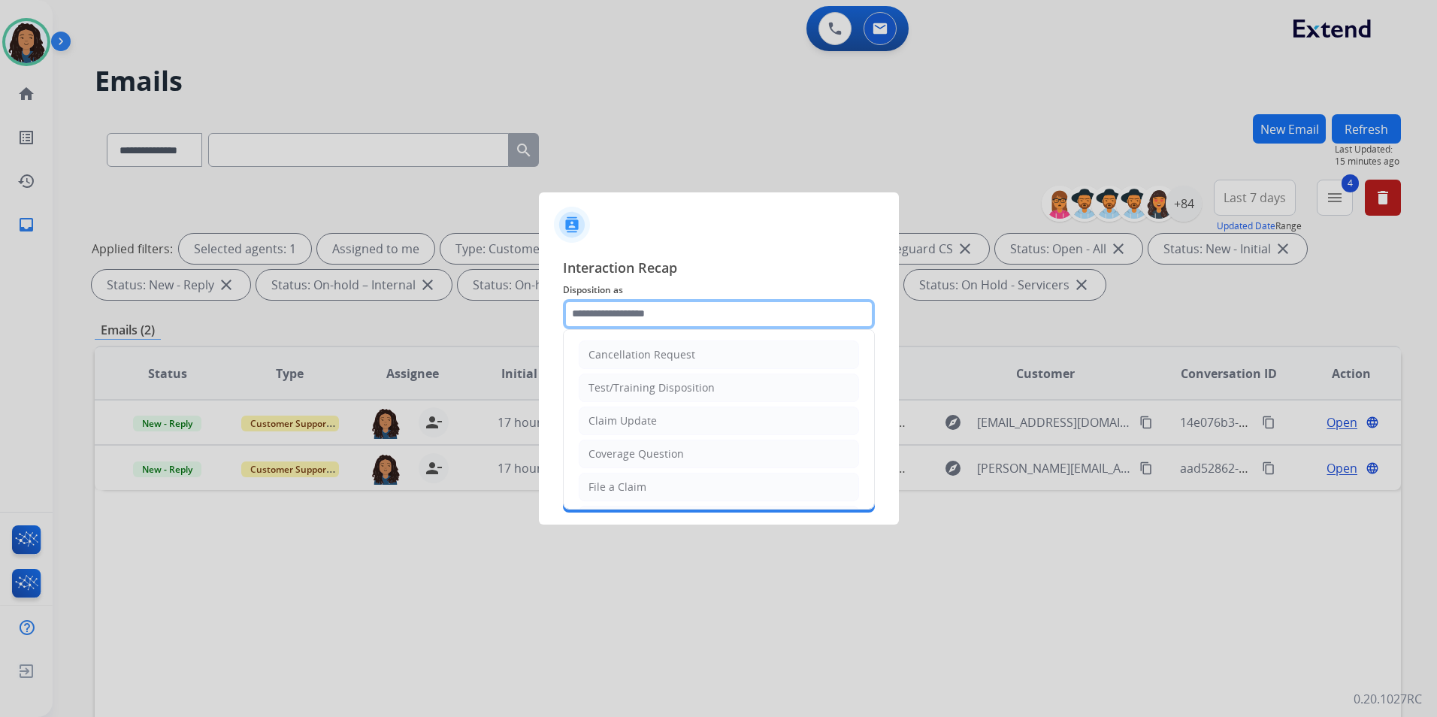
click at [724, 320] on input "text" at bounding box center [719, 314] width 312 height 30
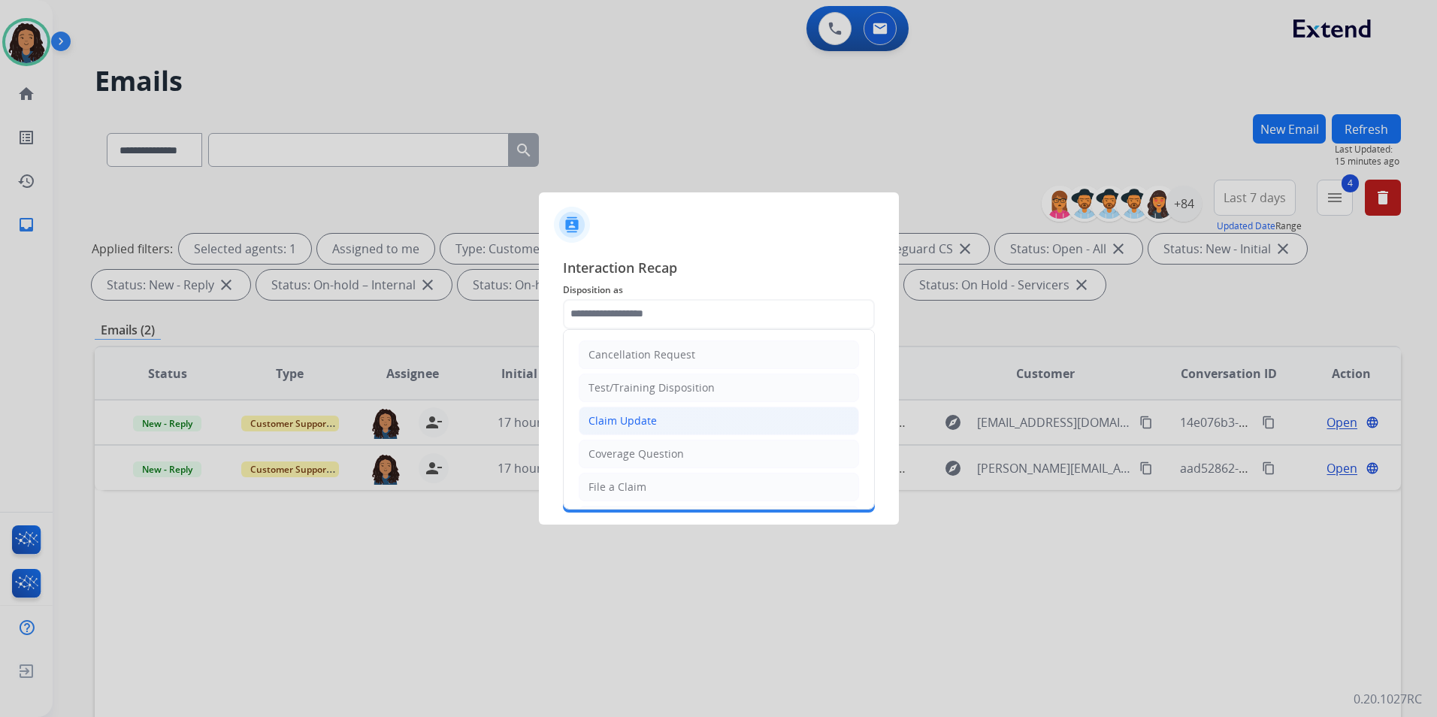
click at [633, 418] on div "Claim Update" at bounding box center [622, 420] width 68 height 15
type input "**********"
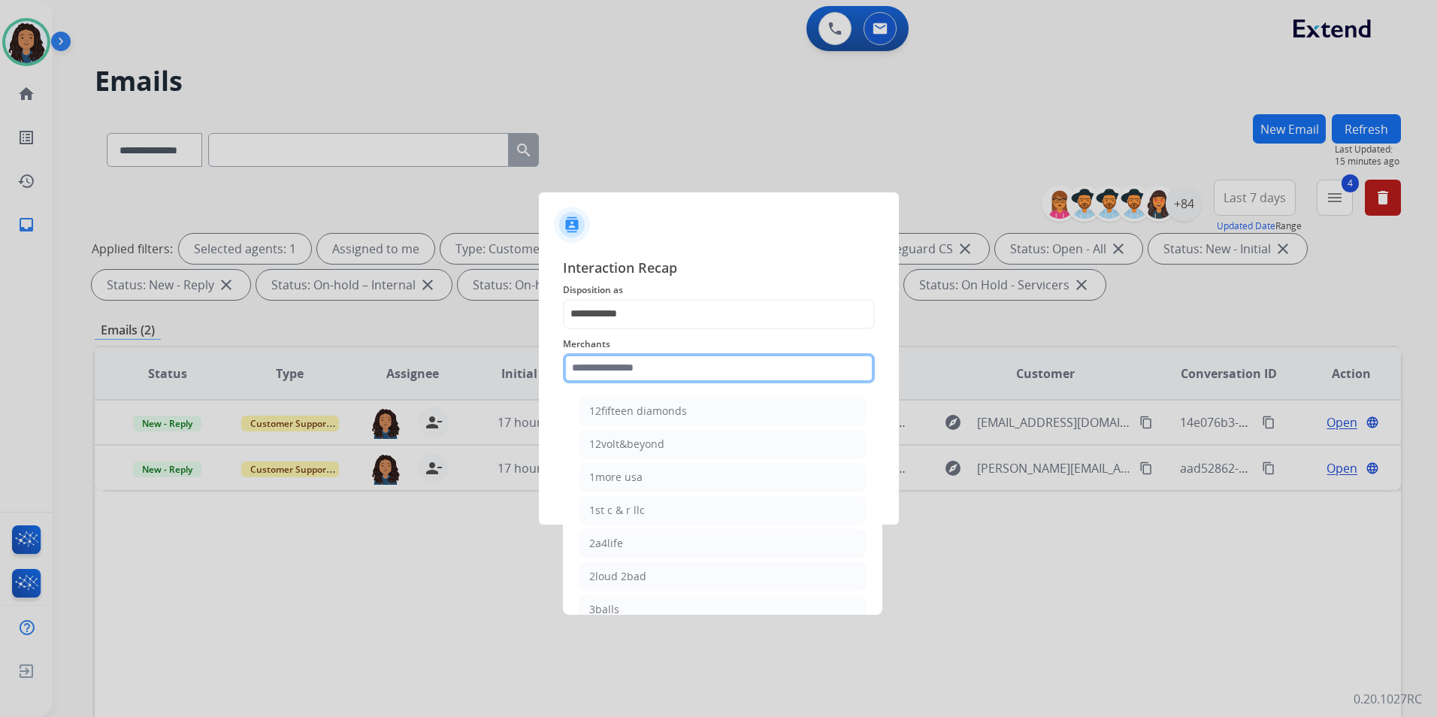
click at [621, 369] on input "text" at bounding box center [719, 368] width 312 height 30
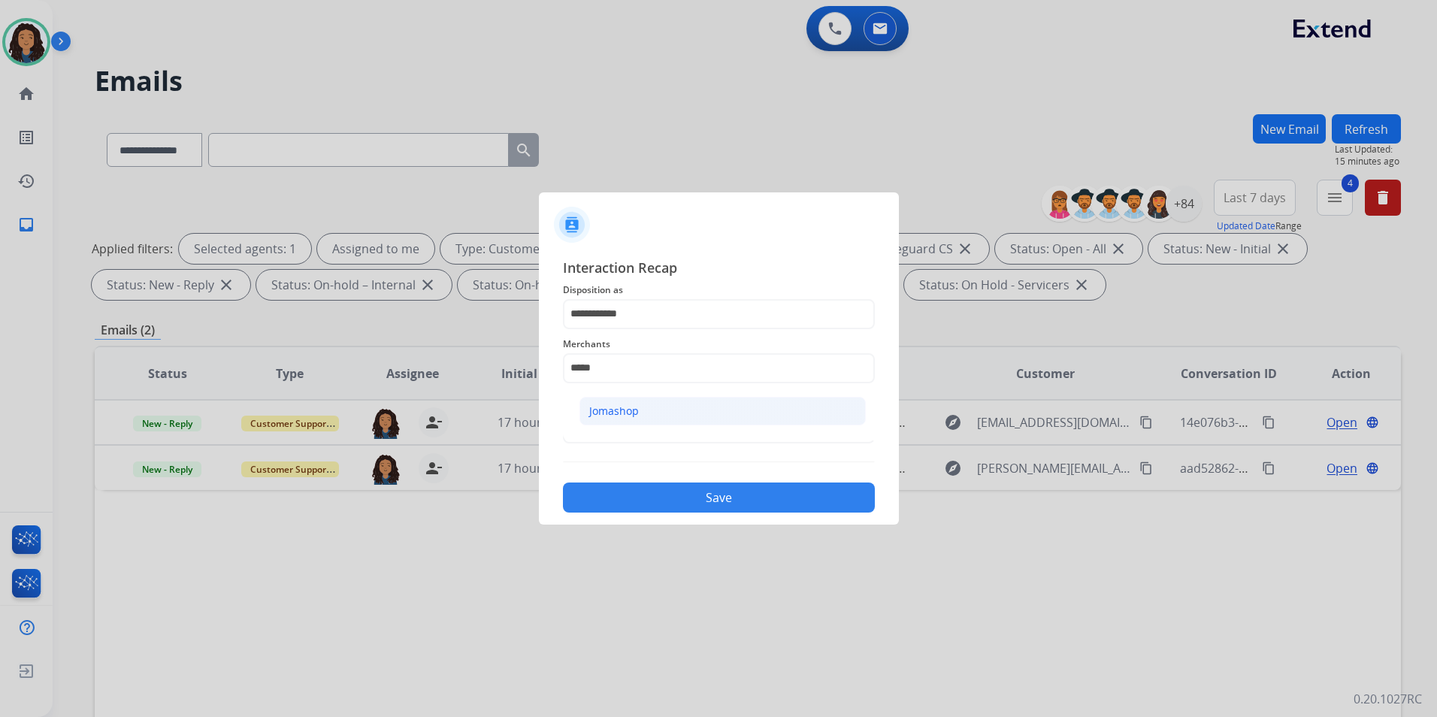
click at [664, 424] on ul "Jomashop" at bounding box center [722, 414] width 295 height 51
click at [656, 413] on li "Jomashop" at bounding box center [722, 411] width 286 height 29
type input "********"
click at [649, 435] on input "text" at bounding box center [719, 428] width 312 height 30
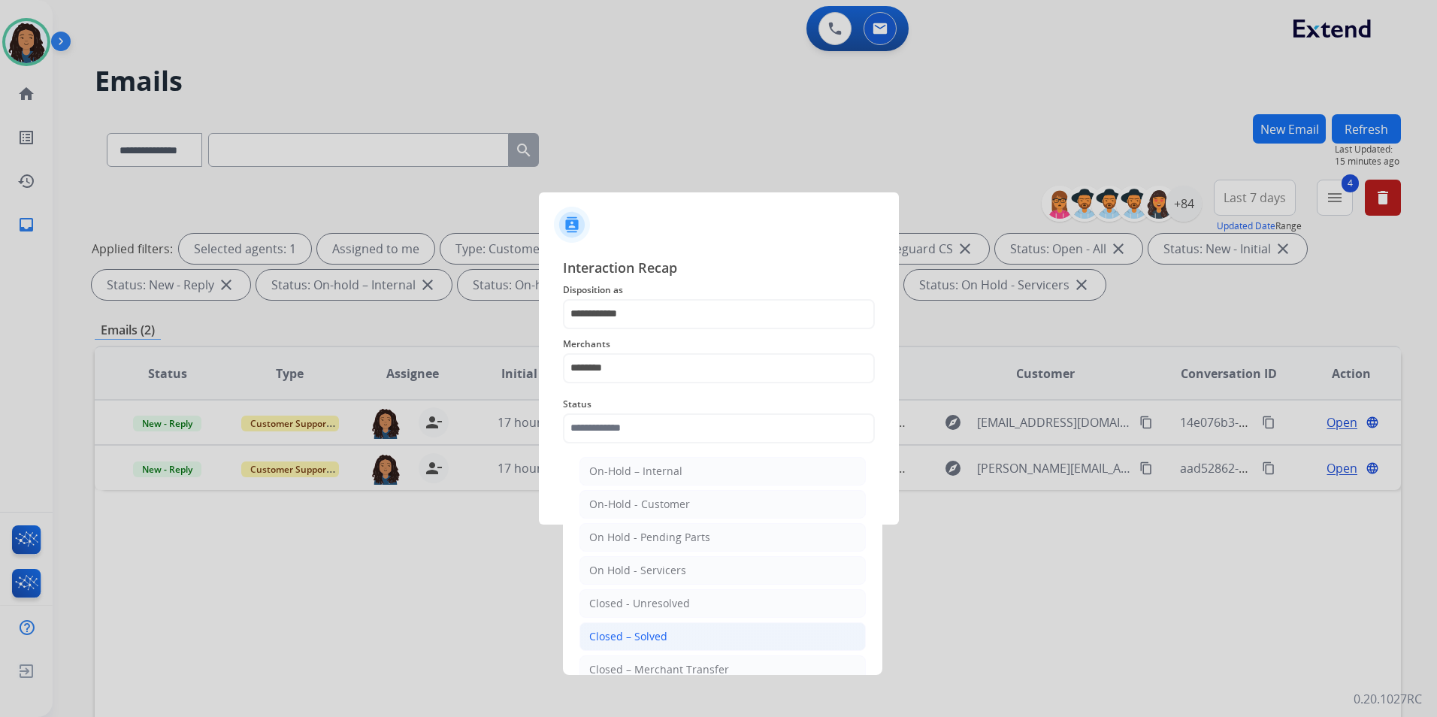
click at [639, 635] on div "Closed – Solved" at bounding box center [628, 636] width 78 height 15
type input "**********"
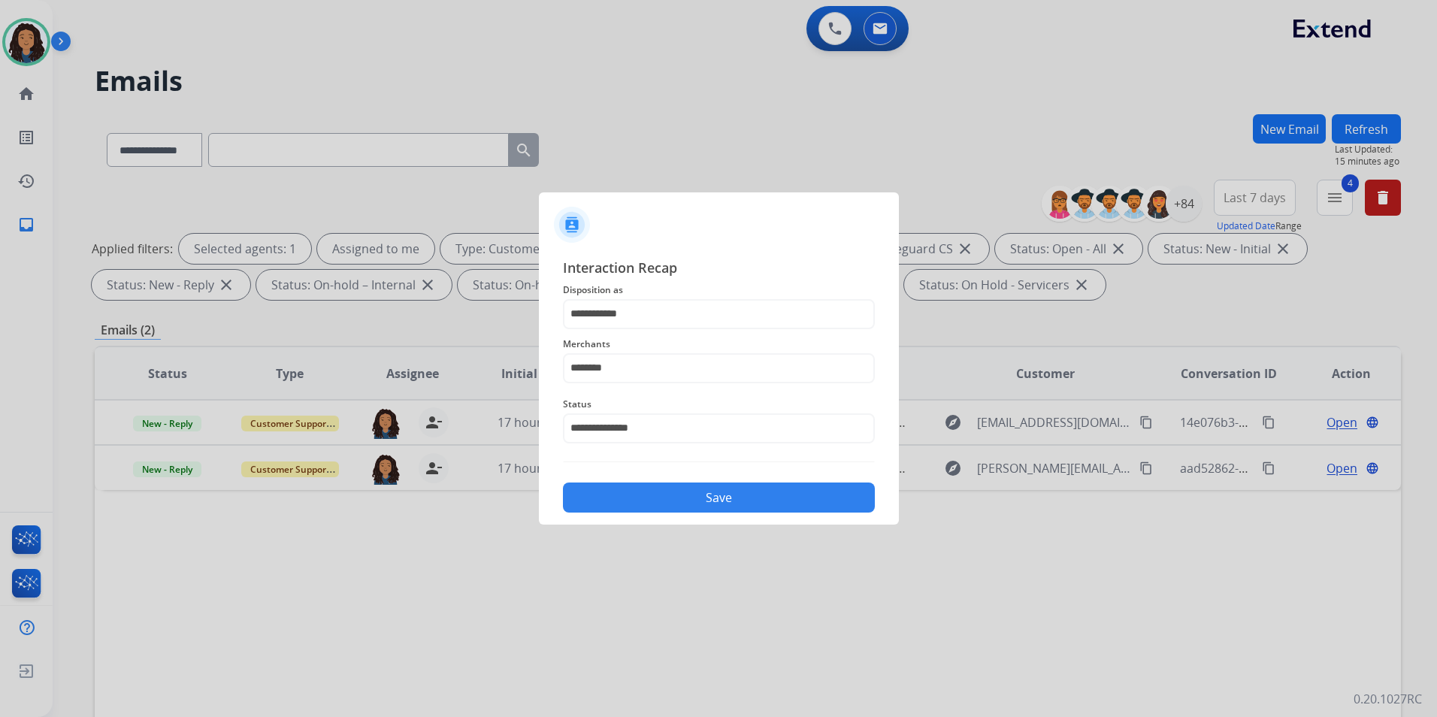
click at [660, 488] on button "Save" at bounding box center [719, 497] width 312 height 30
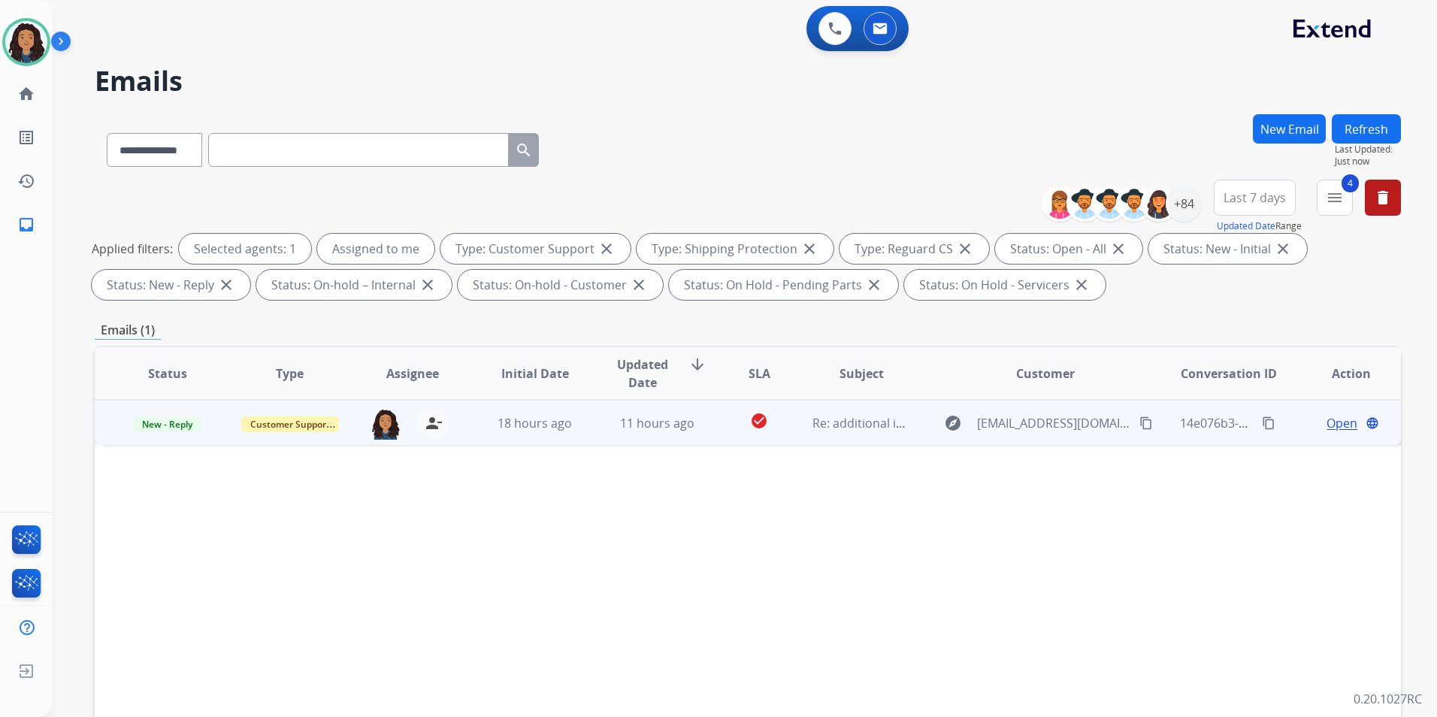
click at [1334, 428] on span "Open" at bounding box center [1341, 423] width 31 height 18
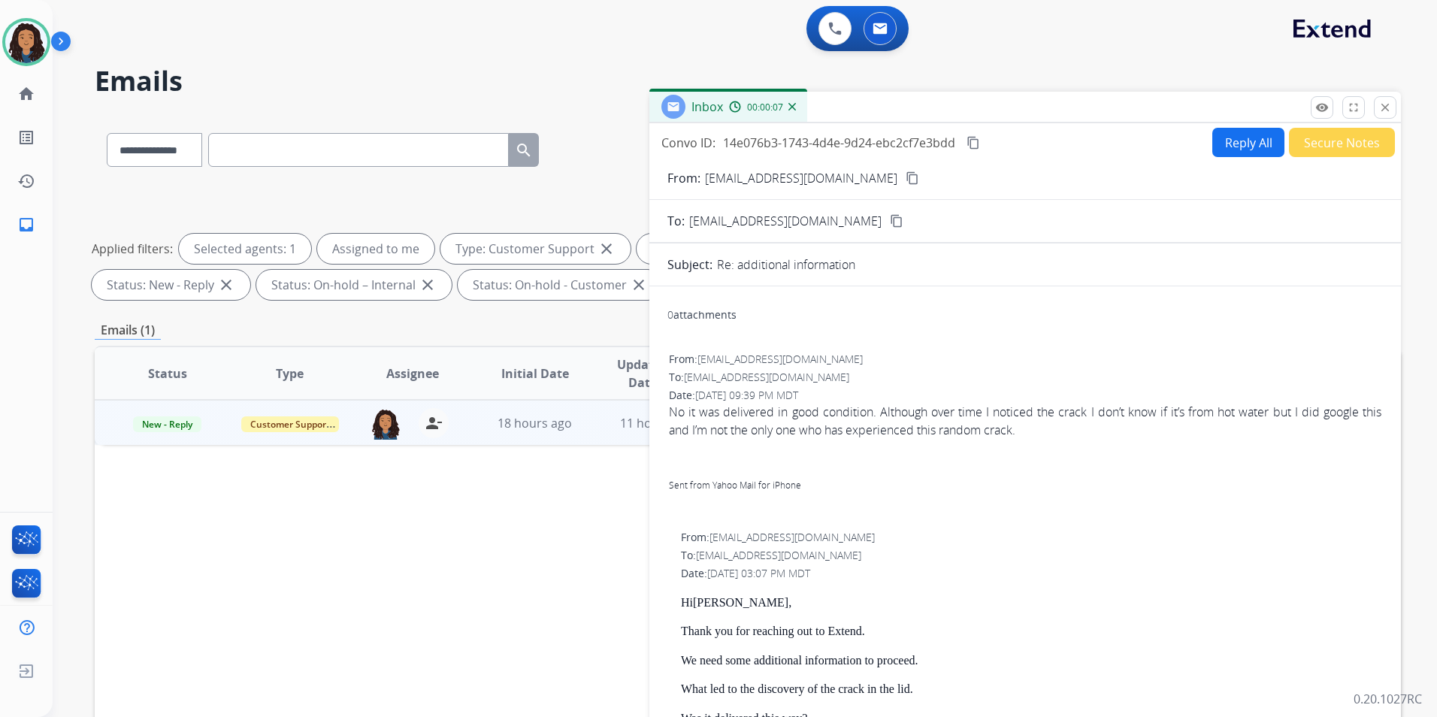
click at [905, 177] on mat-icon "content_copy" at bounding box center [912, 178] width 14 height 14
click at [1387, 102] on mat-icon "close" at bounding box center [1385, 108] width 14 height 14
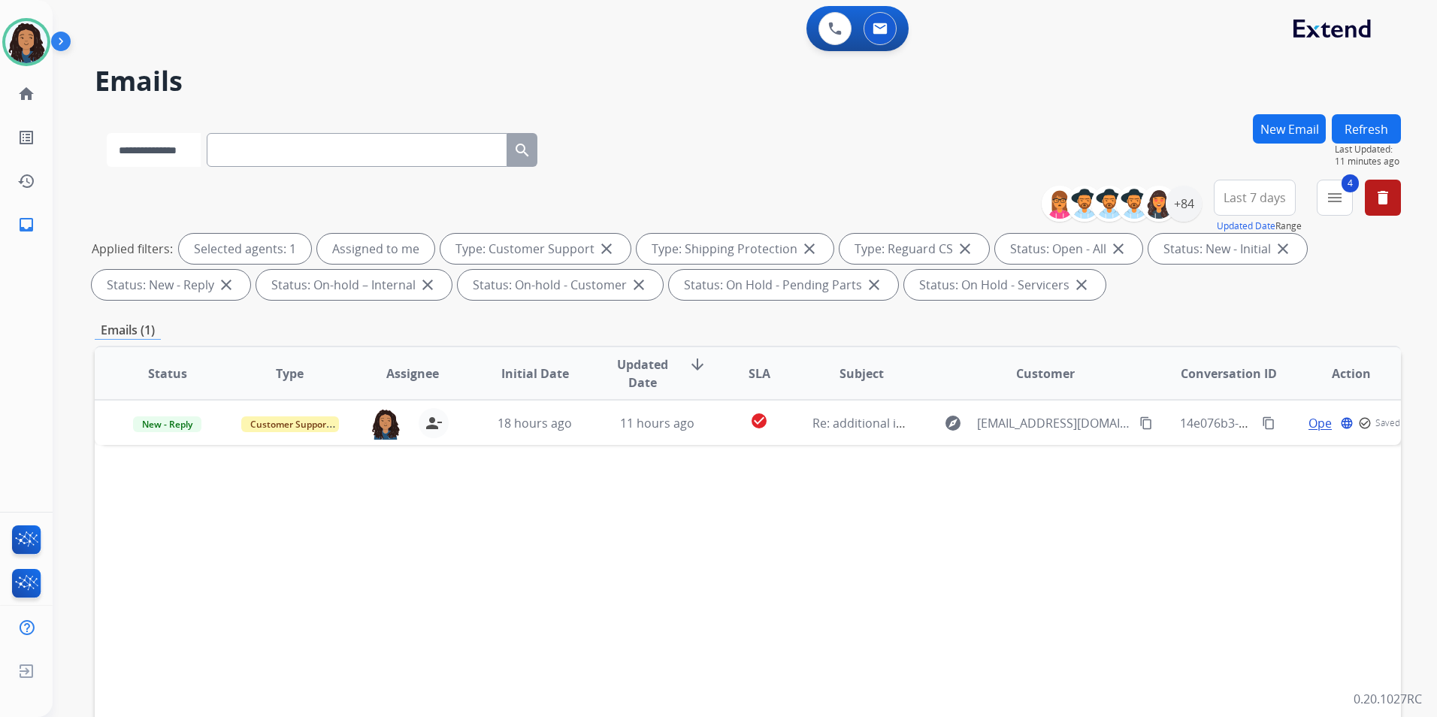
click at [201, 147] on select "**********" at bounding box center [154, 150] width 94 height 34
select select "**********"
click at [107, 133] on select "**********" at bounding box center [154, 150] width 94 height 34
click at [245, 153] on input "text" at bounding box center [358, 150] width 301 height 34
paste input "**********"
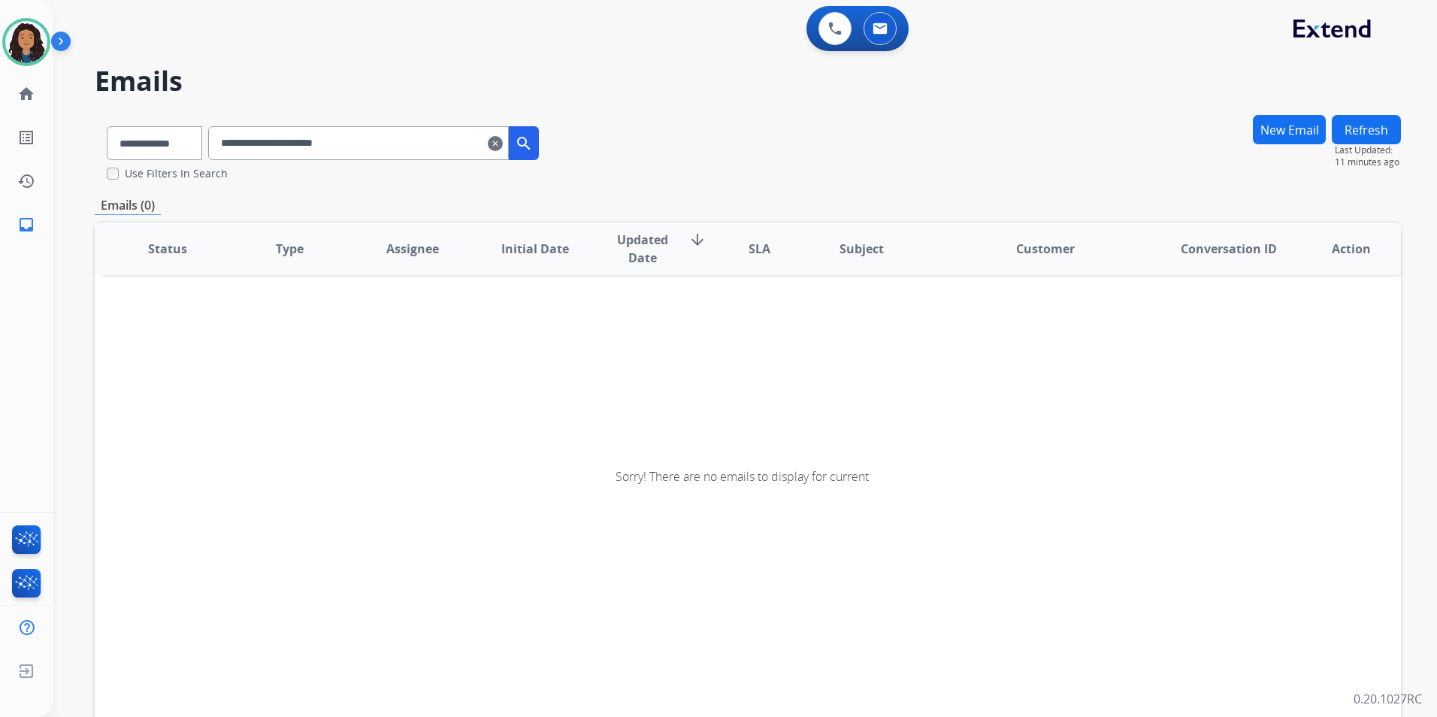
click at [403, 143] on input "**********" at bounding box center [358, 143] width 301 height 34
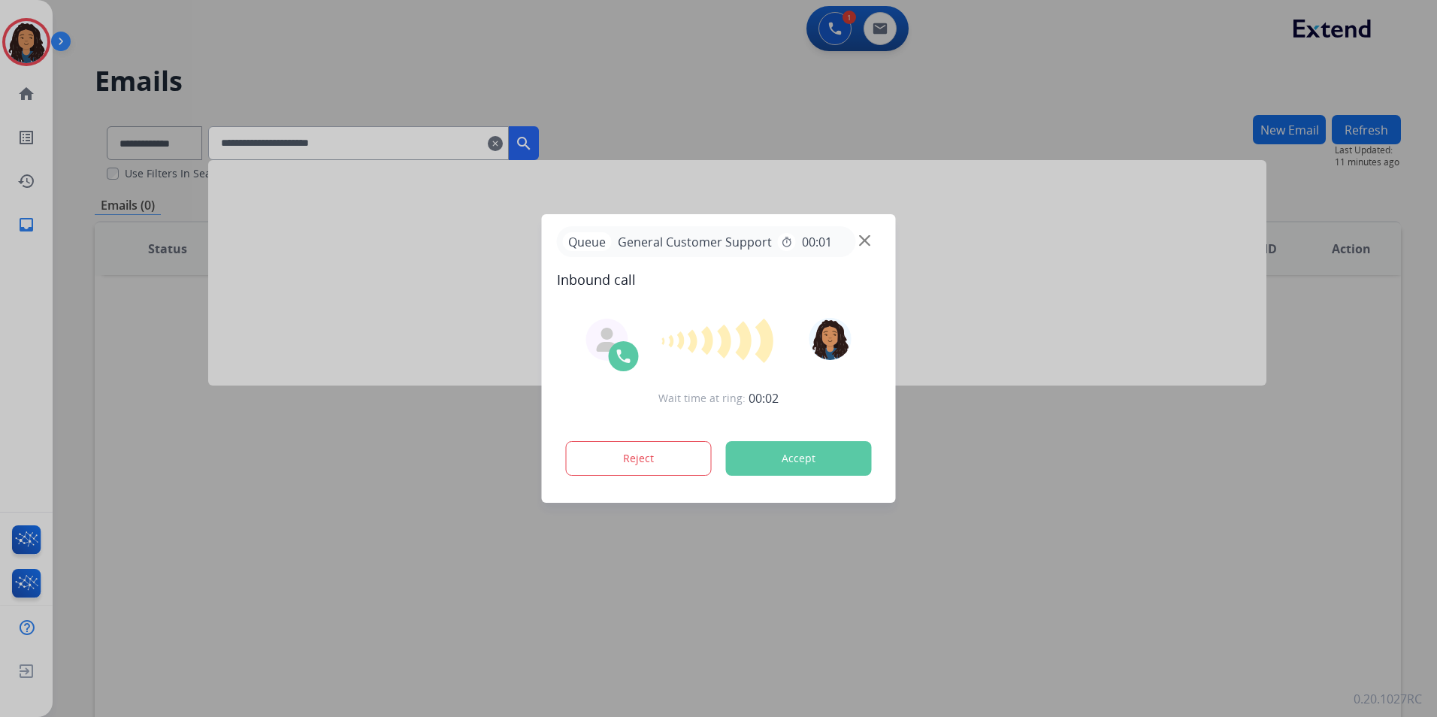
click at [866, 243] on img at bounding box center [864, 240] width 11 height 11
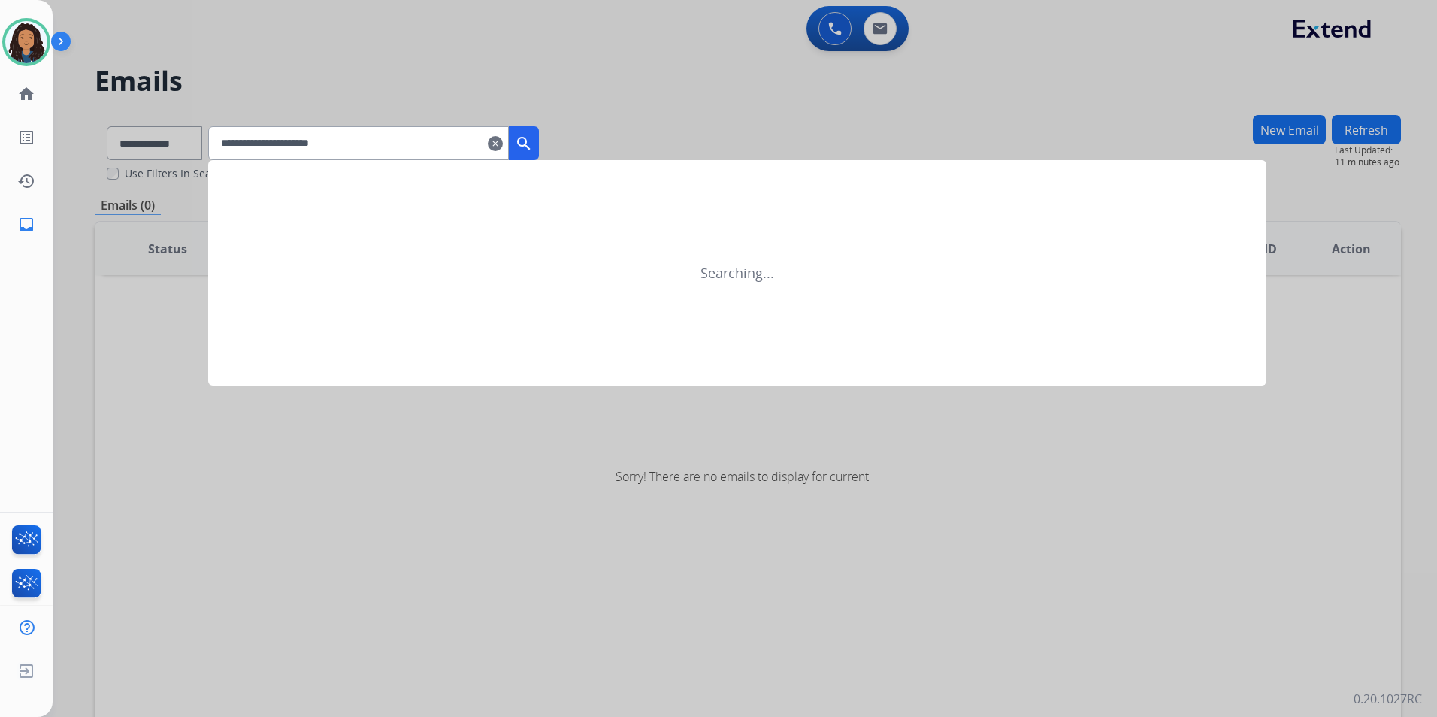
click at [422, 140] on input "**********" at bounding box center [358, 143] width 301 height 34
type input "**********"
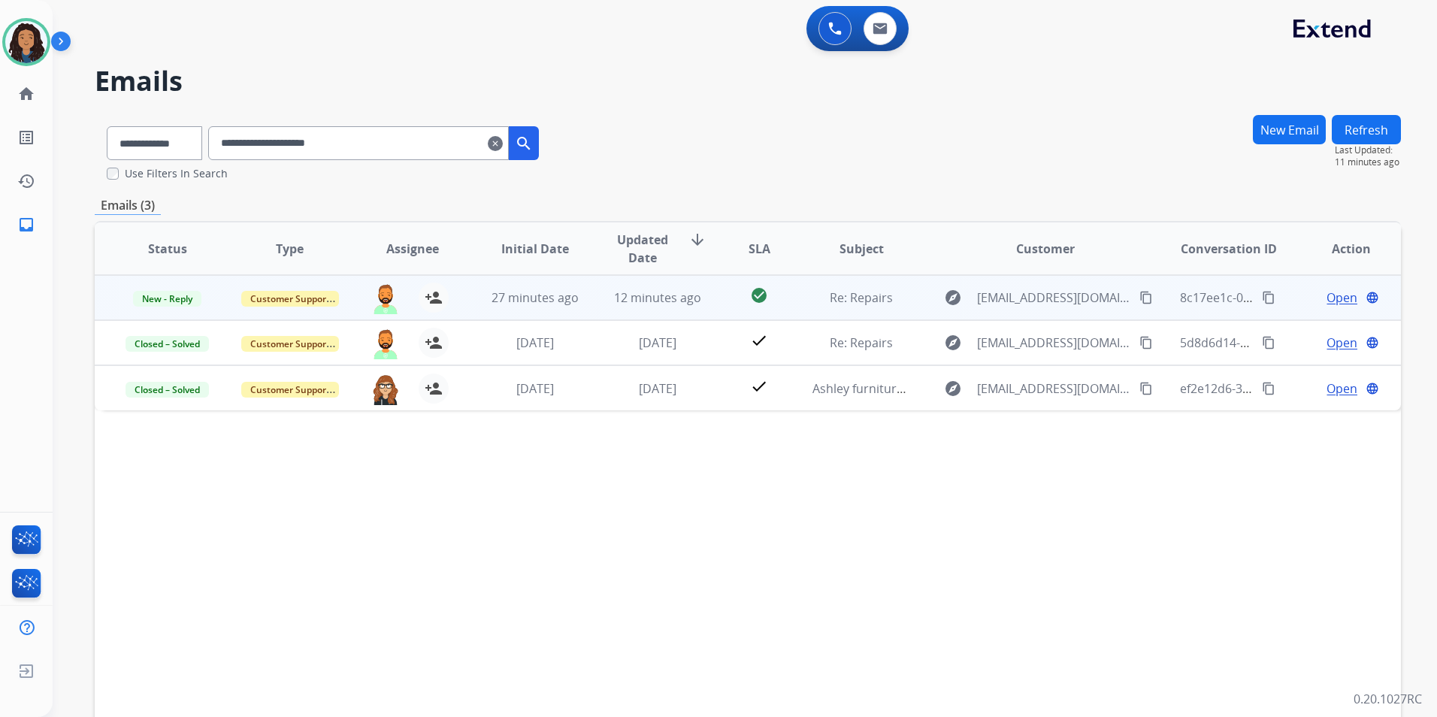
click at [1326, 301] on span "Open" at bounding box center [1341, 298] width 31 height 18
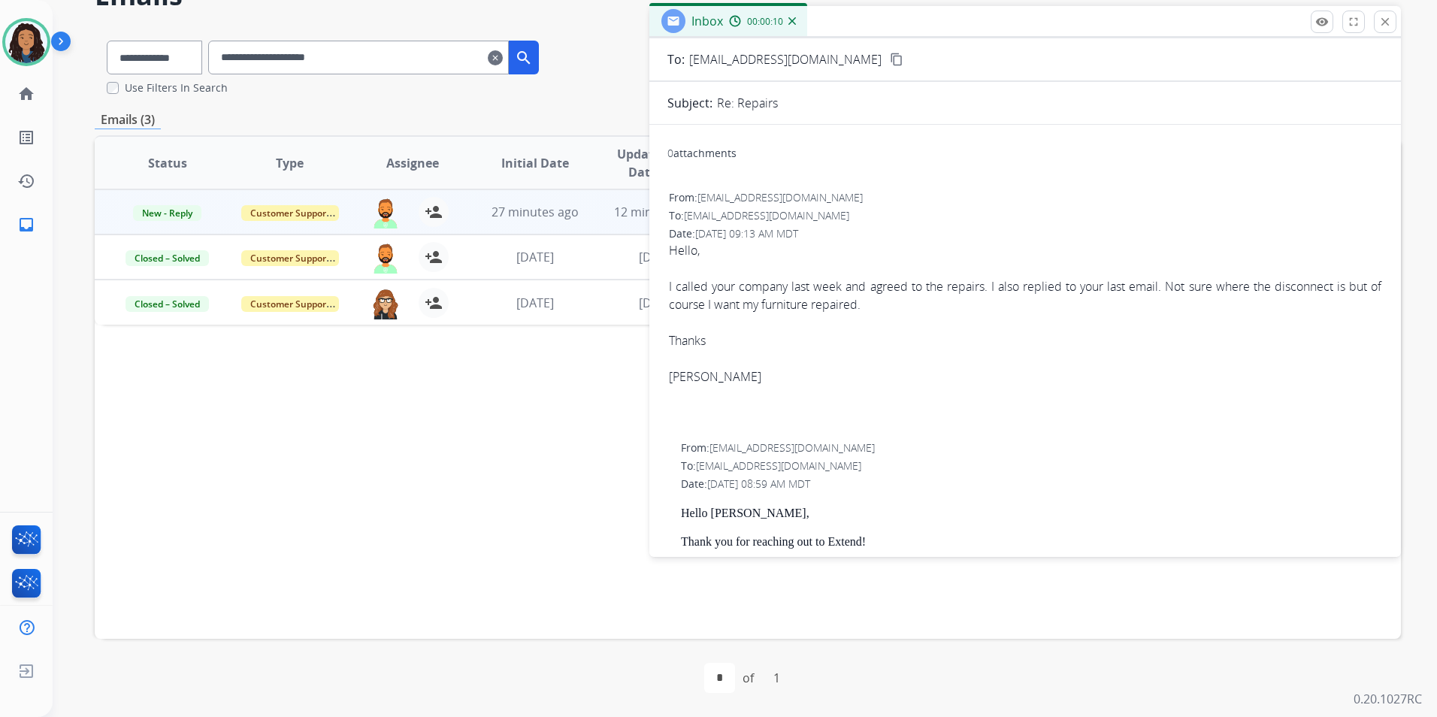
scroll to position [57, 0]
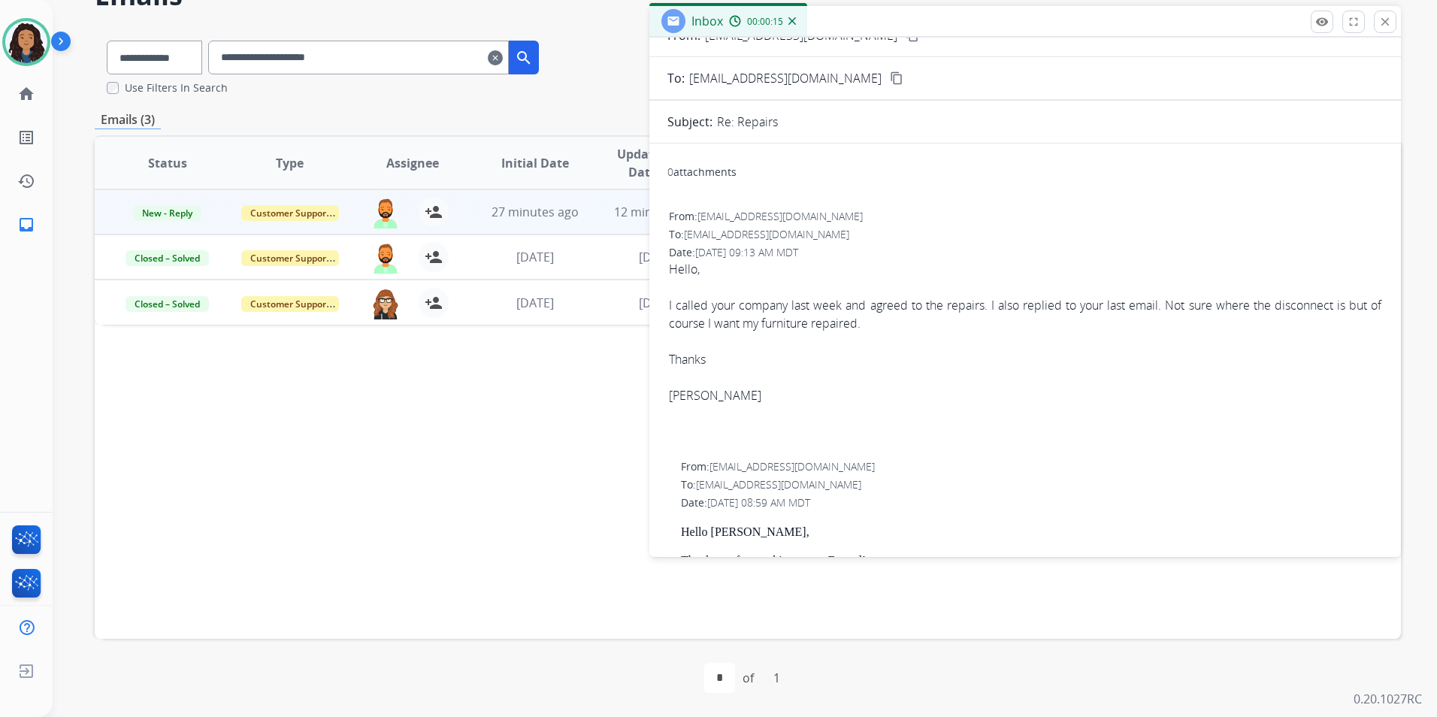
drag, startPoint x: 669, startPoint y: 303, endPoint x: 914, endPoint y: 320, distance: 245.6
click at [914, 320] on div "I called your company last week and agreed to the repairs. I also replied to yo…" at bounding box center [1025, 314] width 712 height 36
drag, startPoint x: 914, startPoint y: 320, endPoint x: 842, endPoint y: 313, distance: 73.2
copy div "I called your company last week and agreed to the repairs. I also replied to yo…"
click at [792, 358] on div "Thanks [PERSON_NAME]" at bounding box center [1025, 377] width 712 height 54
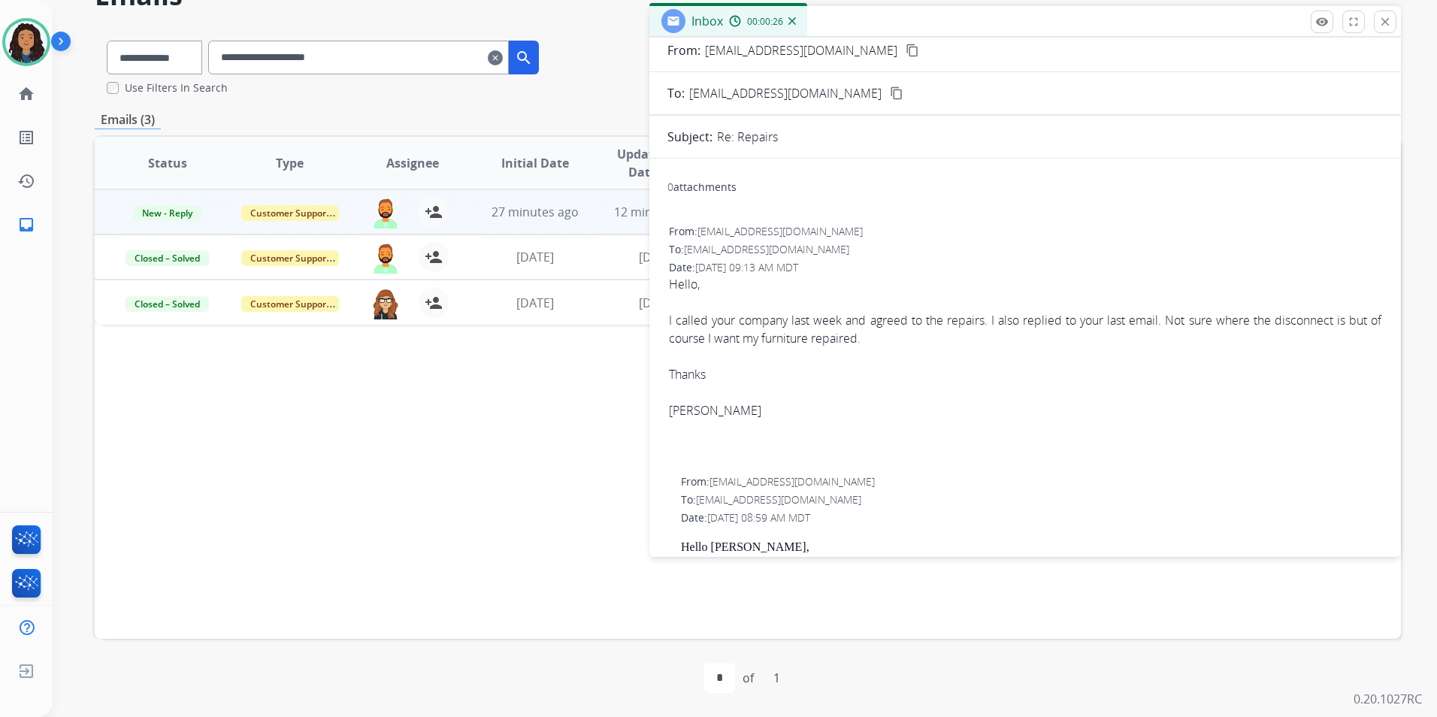
scroll to position [0, 0]
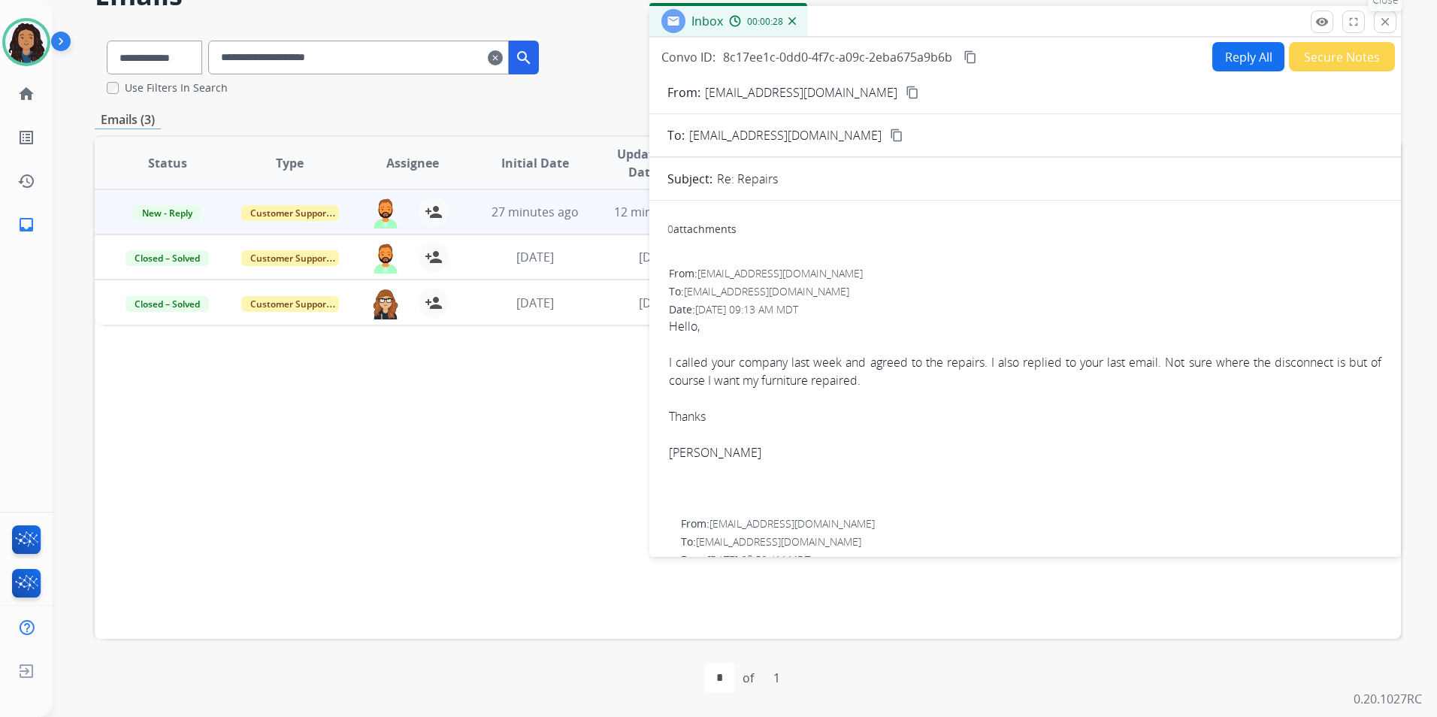
click at [1385, 23] on mat-icon "close" at bounding box center [1385, 22] width 14 height 14
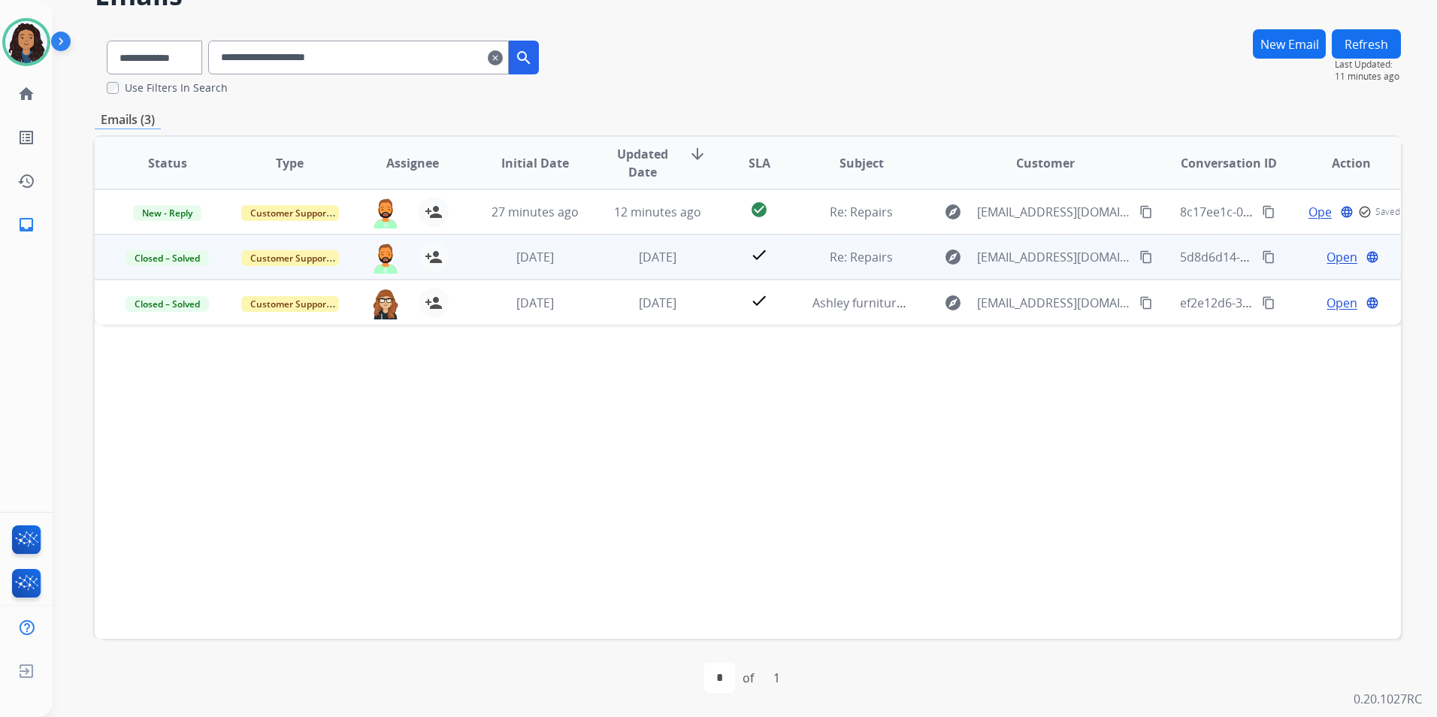
click at [1326, 252] on span "Open" at bounding box center [1341, 257] width 31 height 18
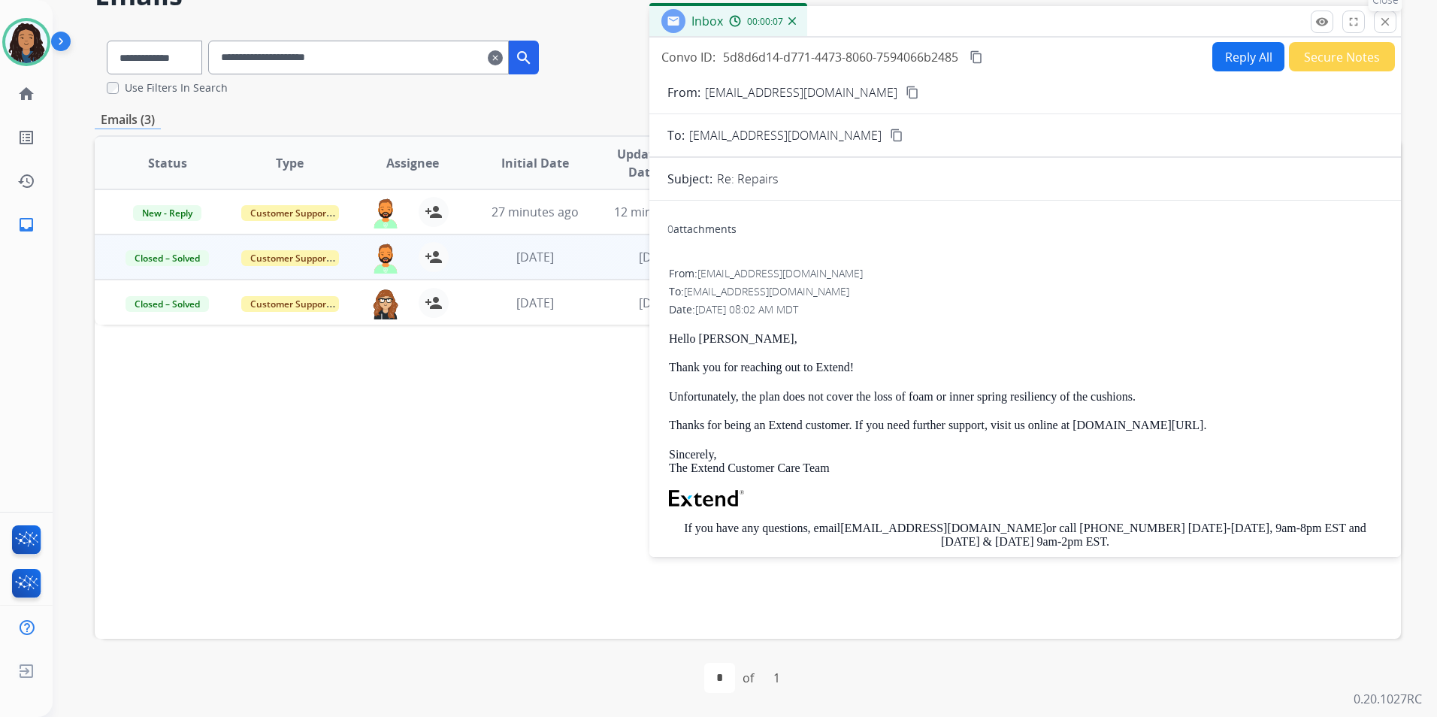
click at [1383, 16] on mat-icon "close" at bounding box center [1385, 22] width 14 height 14
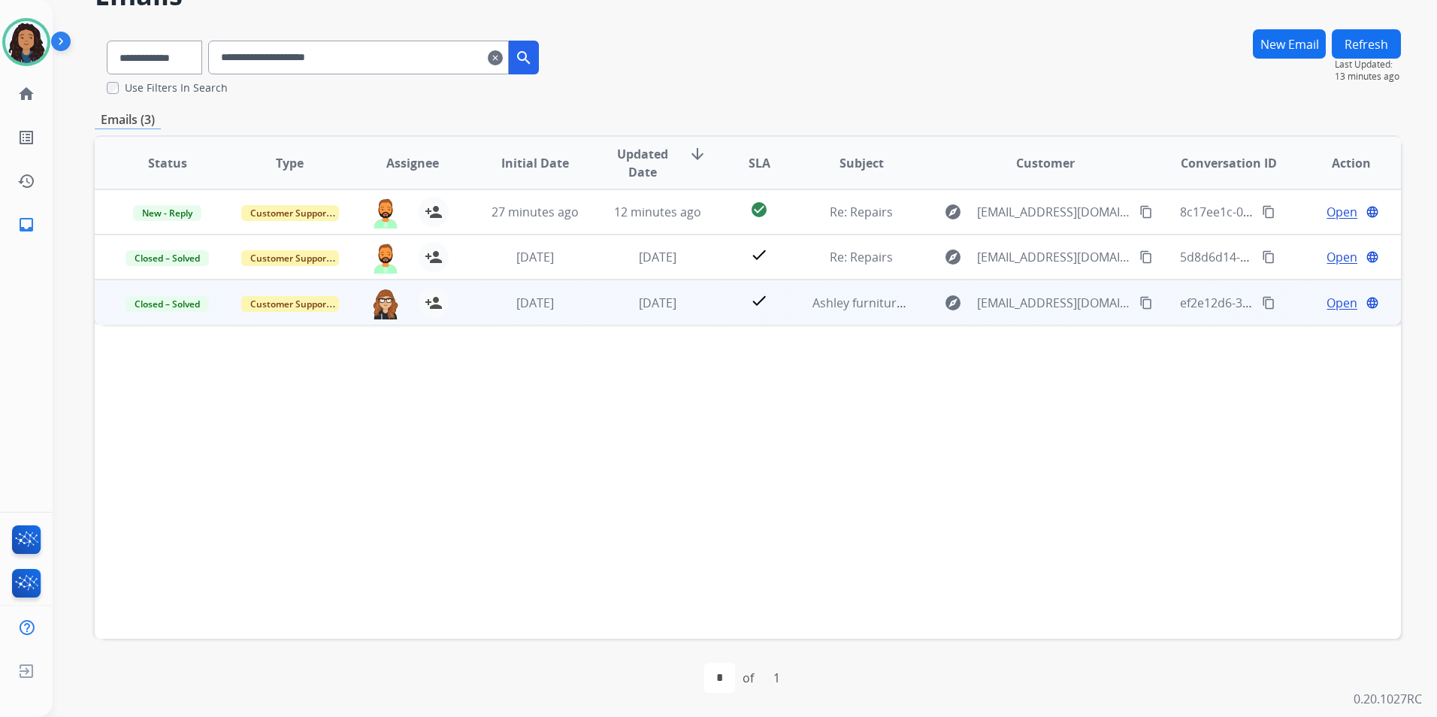
click at [1333, 304] on span "Open" at bounding box center [1341, 303] width 31 height 18
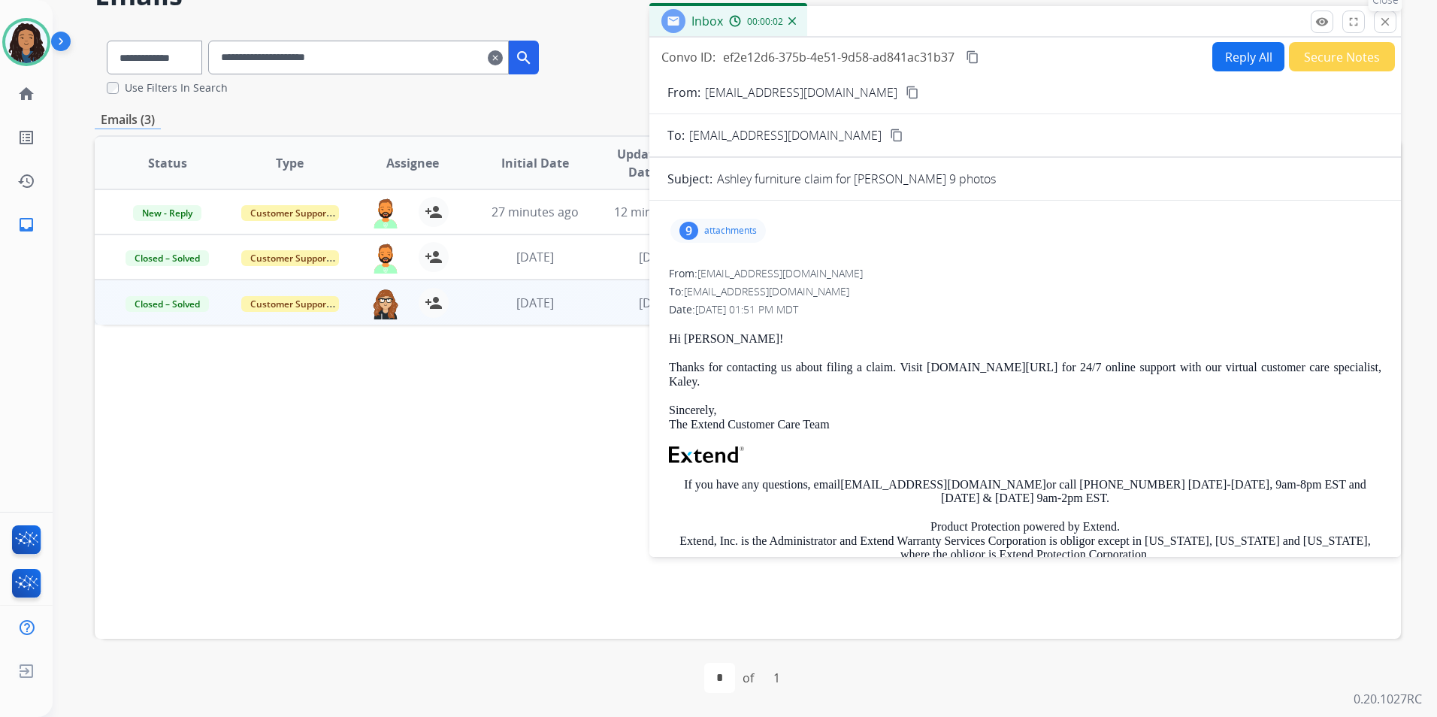
click at [1383, 19] on mat-icon "close" at bounding box center [1385, 22] width 14 height 14
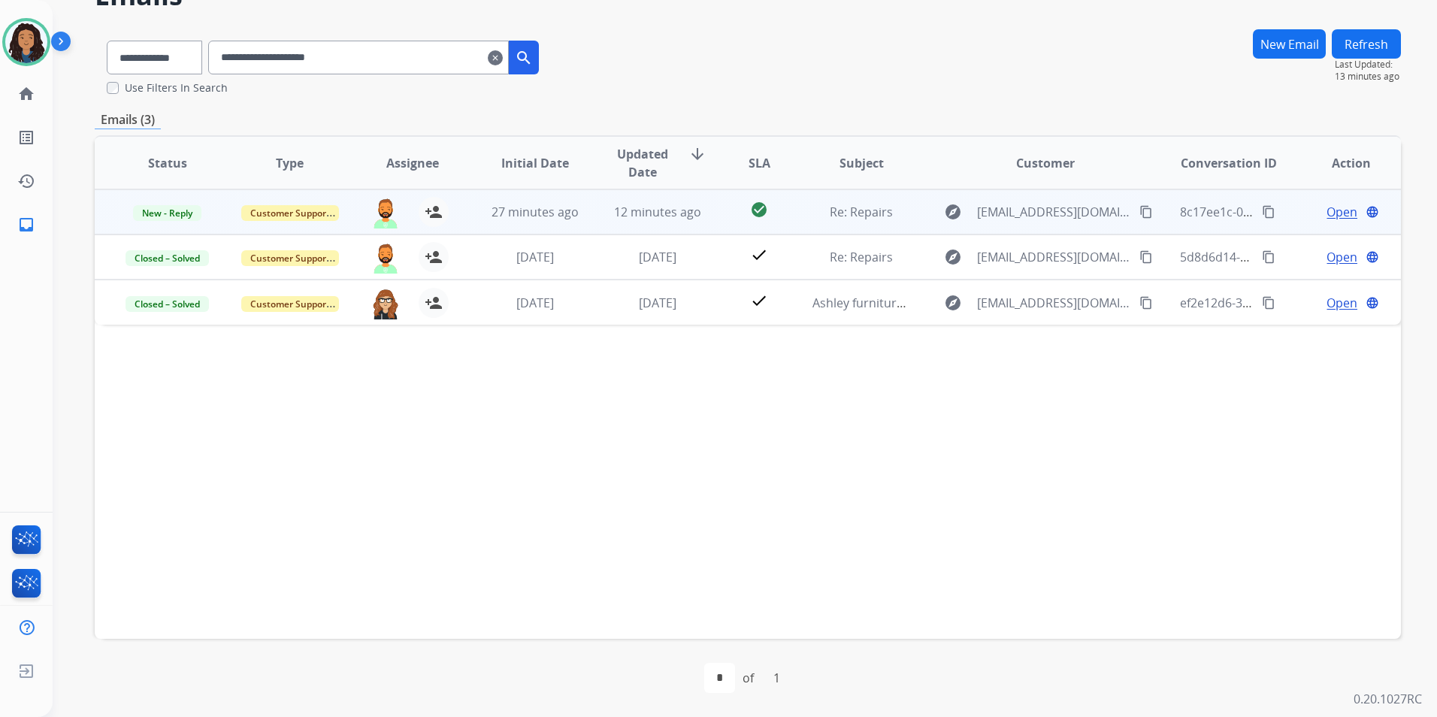
click at [1332, 209] on span "Open" at bounding box center [1341, 212] width 31 height 18
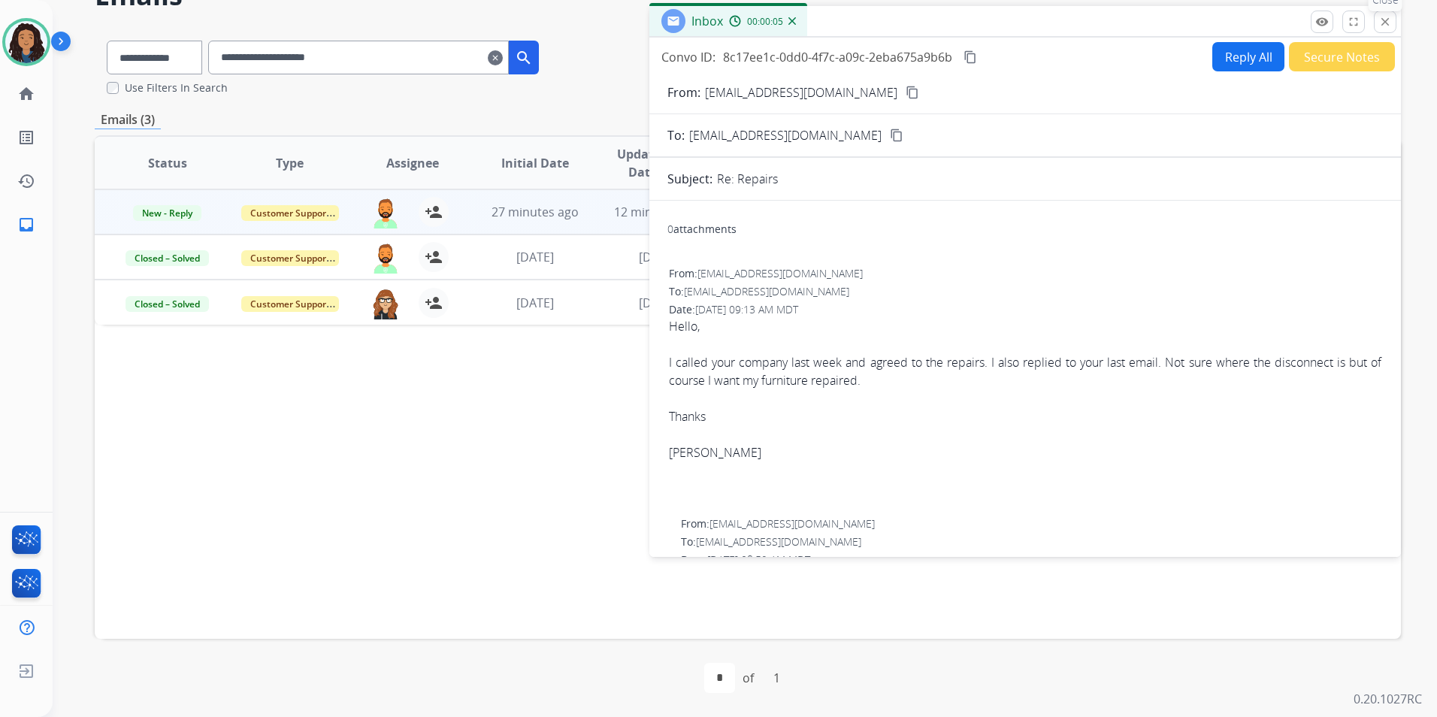
click at [1386, 15] on mat-icon "close" at bounding box center [1385, 22] width 14 height 14
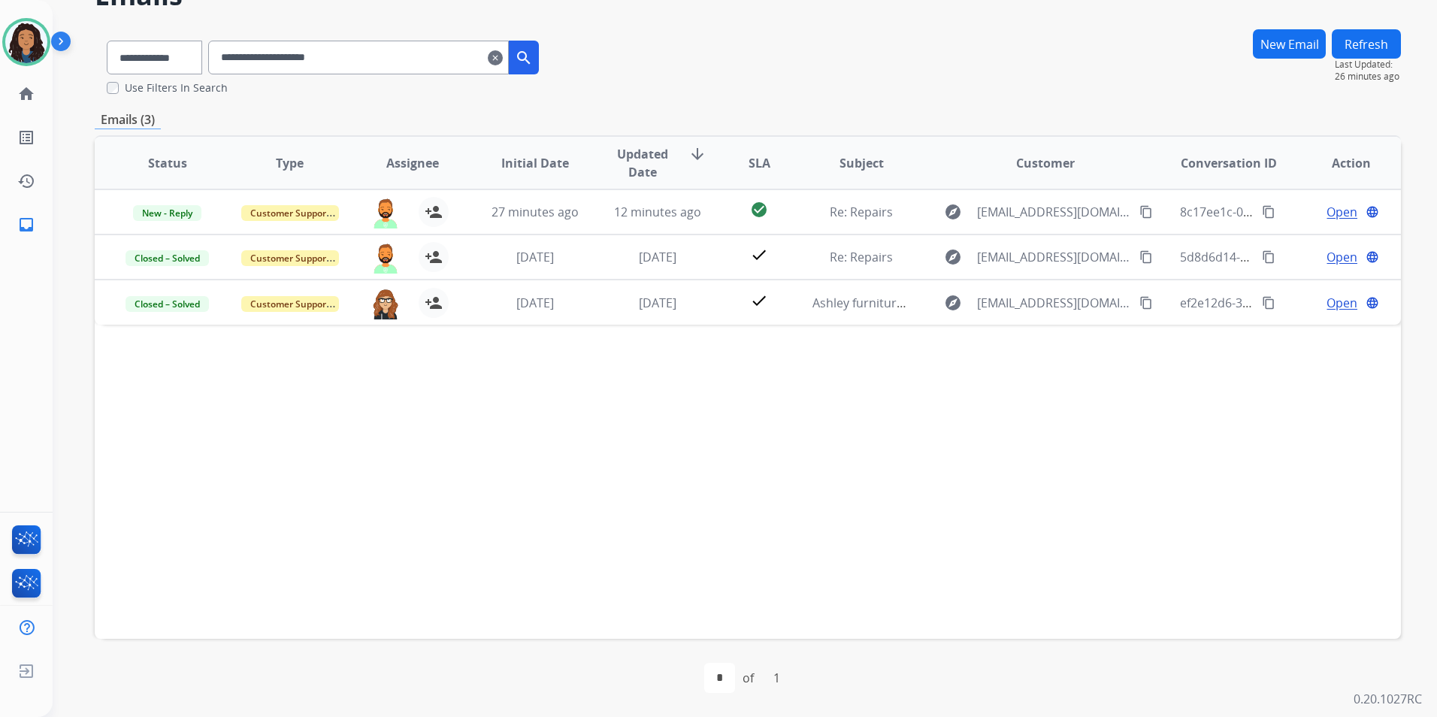
click at [503, 63] on mat-icon "clear" at bounding box center [495, 58] width 15 height 18
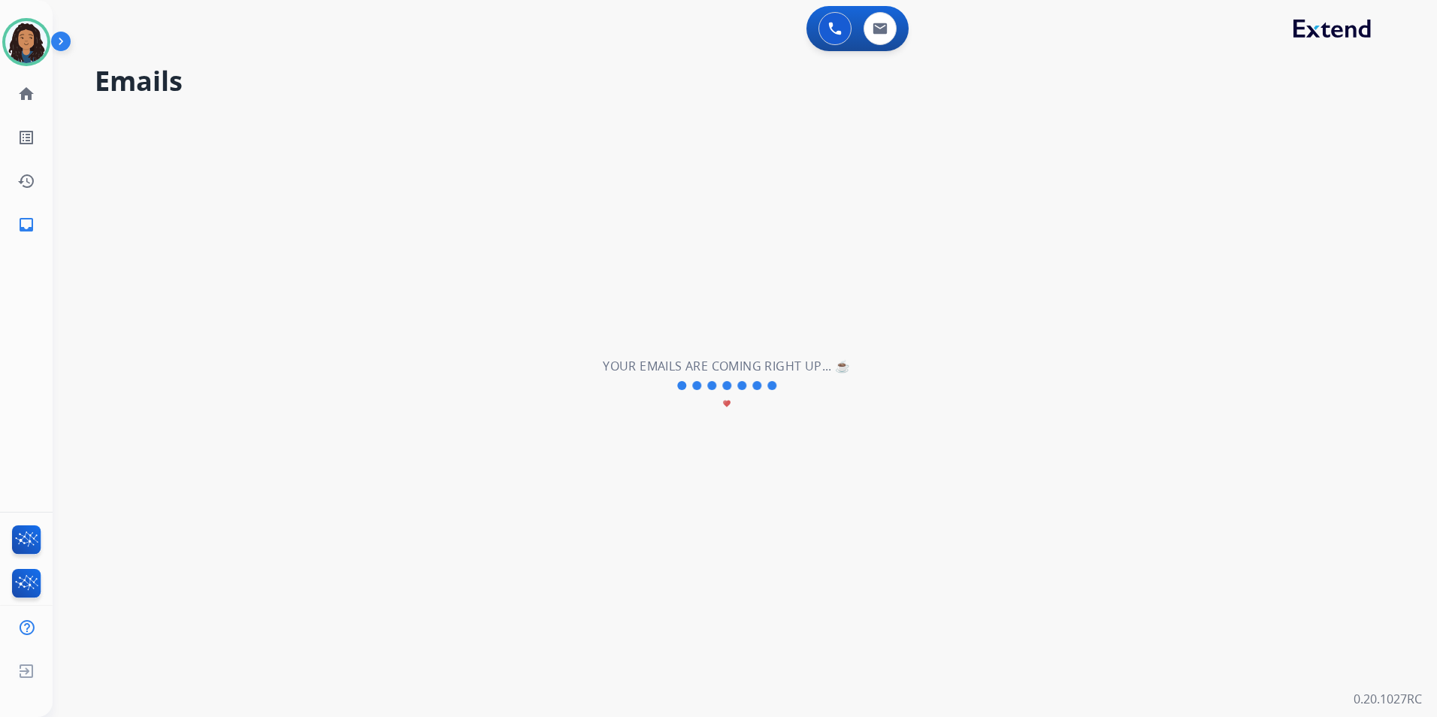
select select "**********"
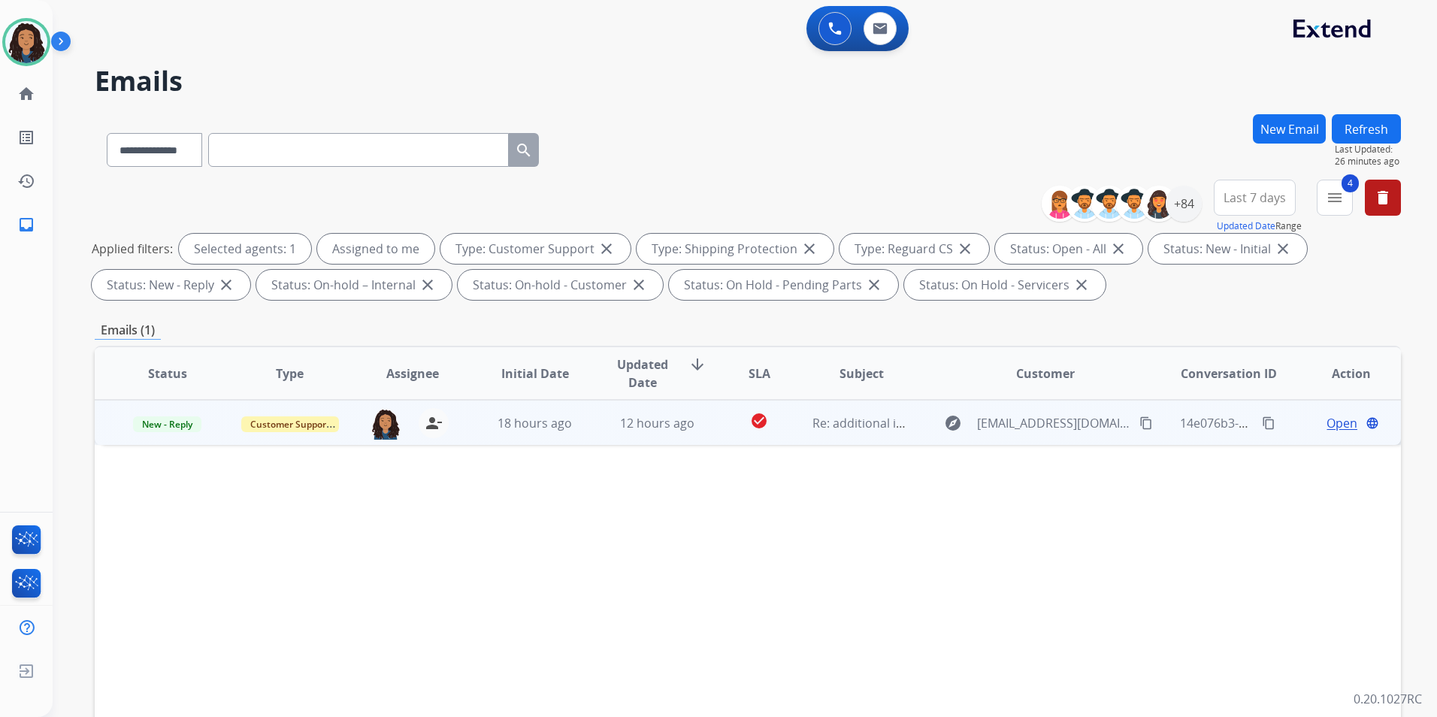
click at [1332, 423] on span "Open" at bounding box center [1341, 423] width 31 height 18
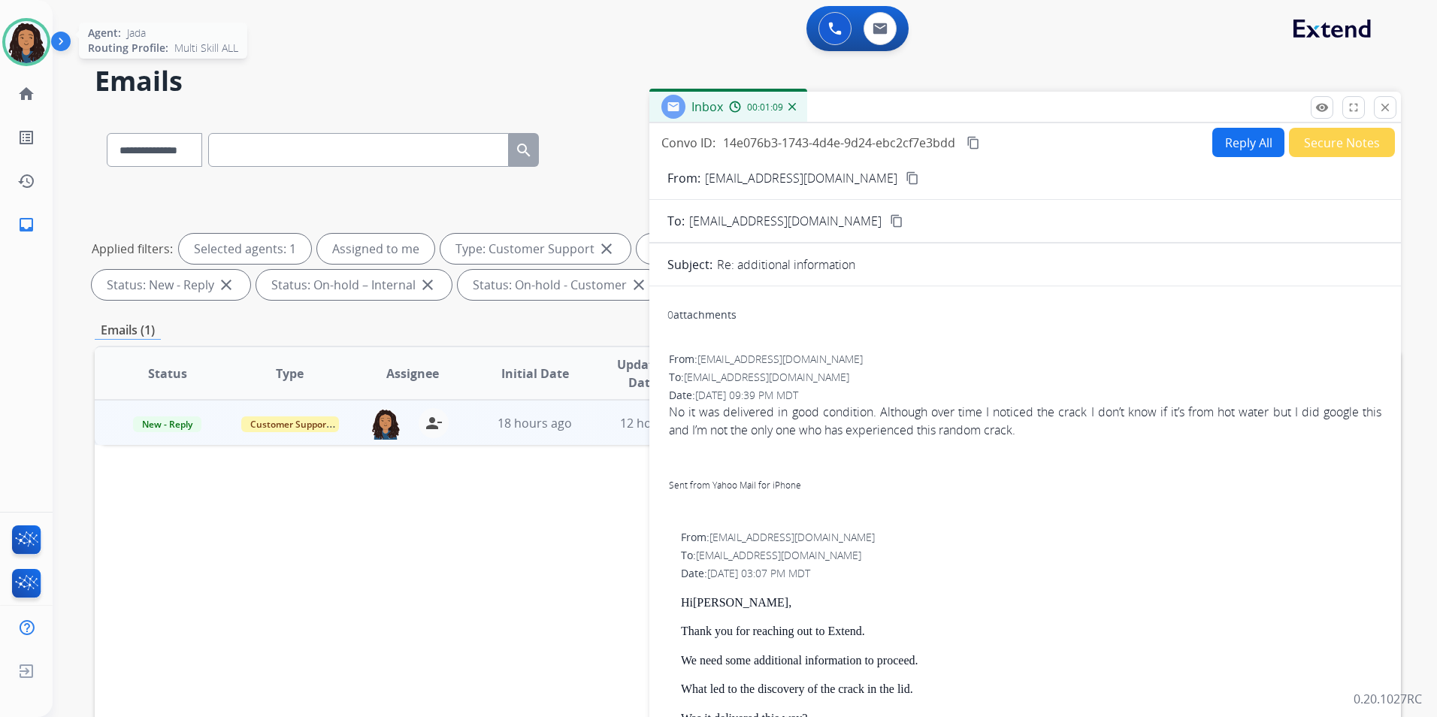
click at [21, 46] on img at bounding box center [26, 42] width 42 height 42
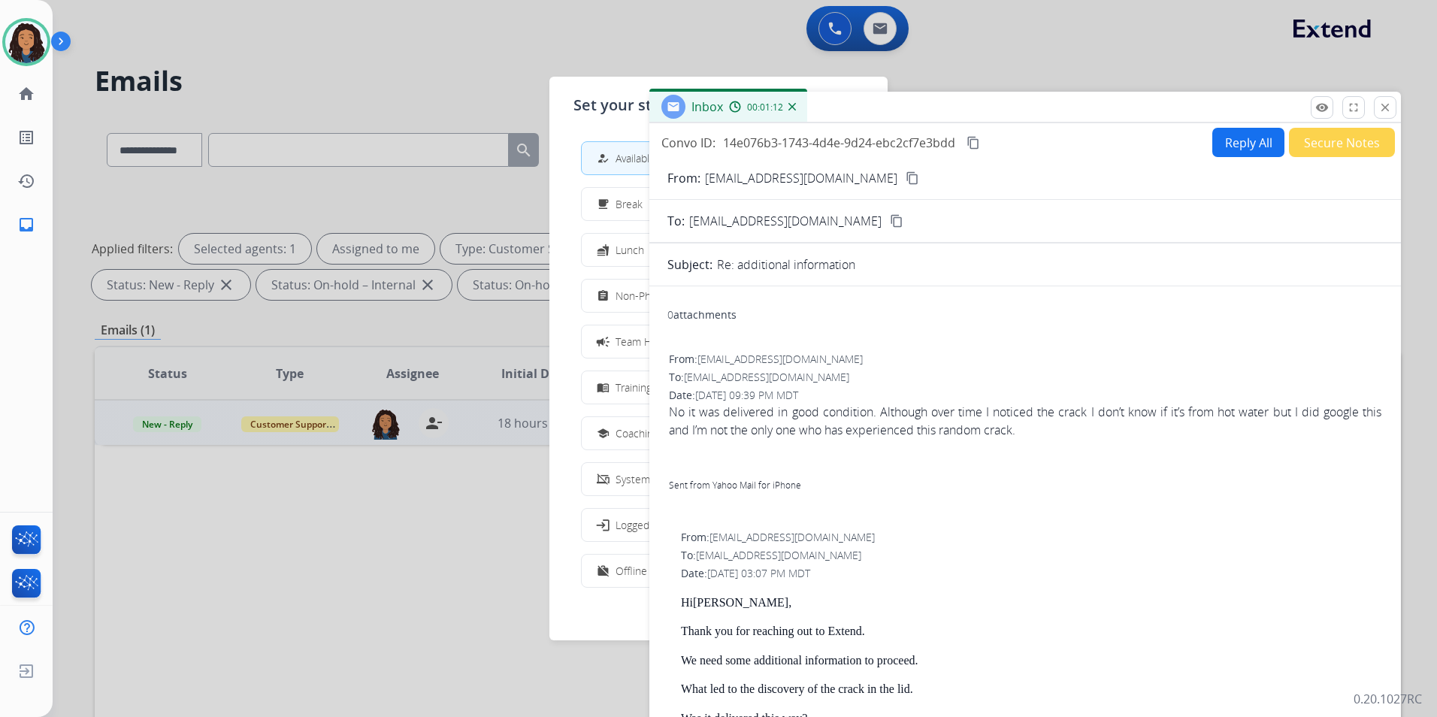
click at [330, 4] on div at bounding box center [718, 358] width 1437 height 717
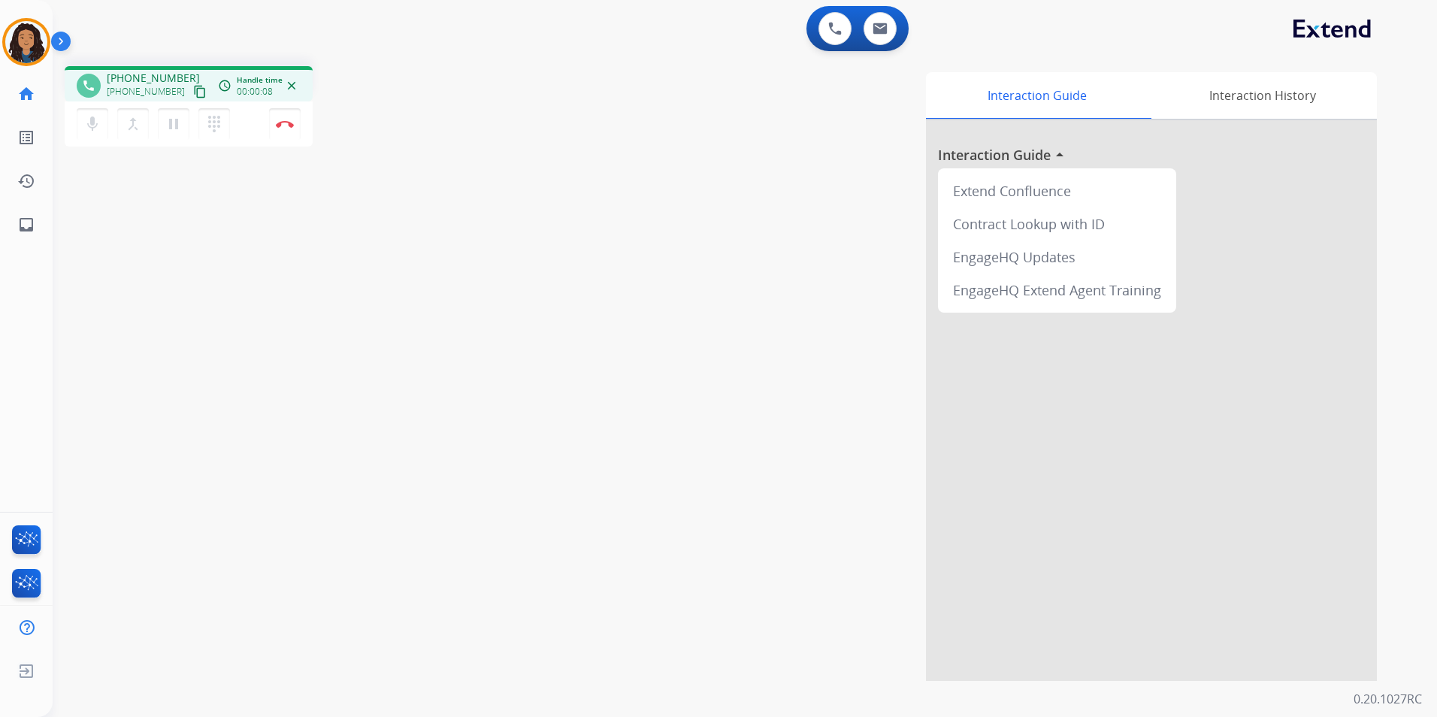
click at [193, 92] on mat-icon "content_copy" at bounding box center [200, 92] width 14 height 14
click at [283, 125] on img at bounding box center [285, 124] width 18 height 8
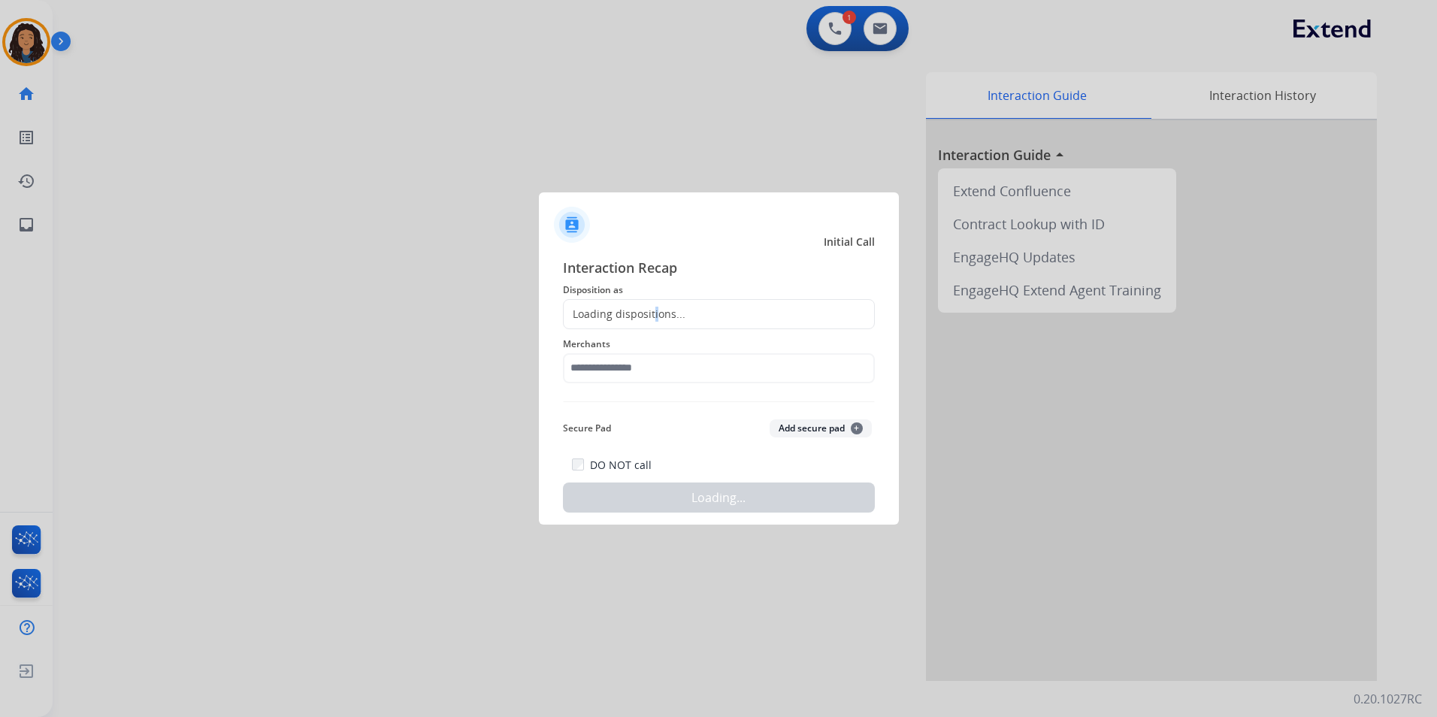
click at [653, 313] on div "Loading dispositions..." at bounding box center [625, 314] width 122 height 15
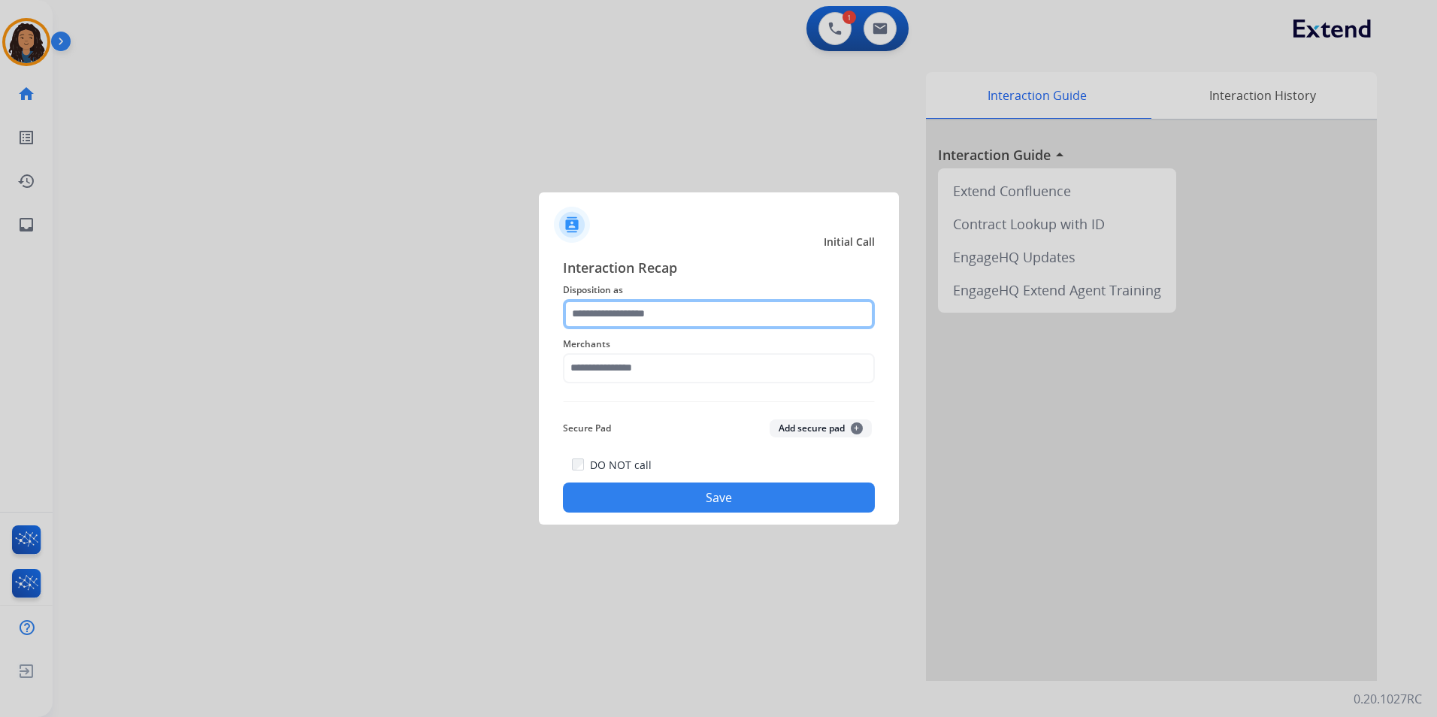
click at [634, 313] on input "text" at bounding box center [719, 314] width 312 height 30
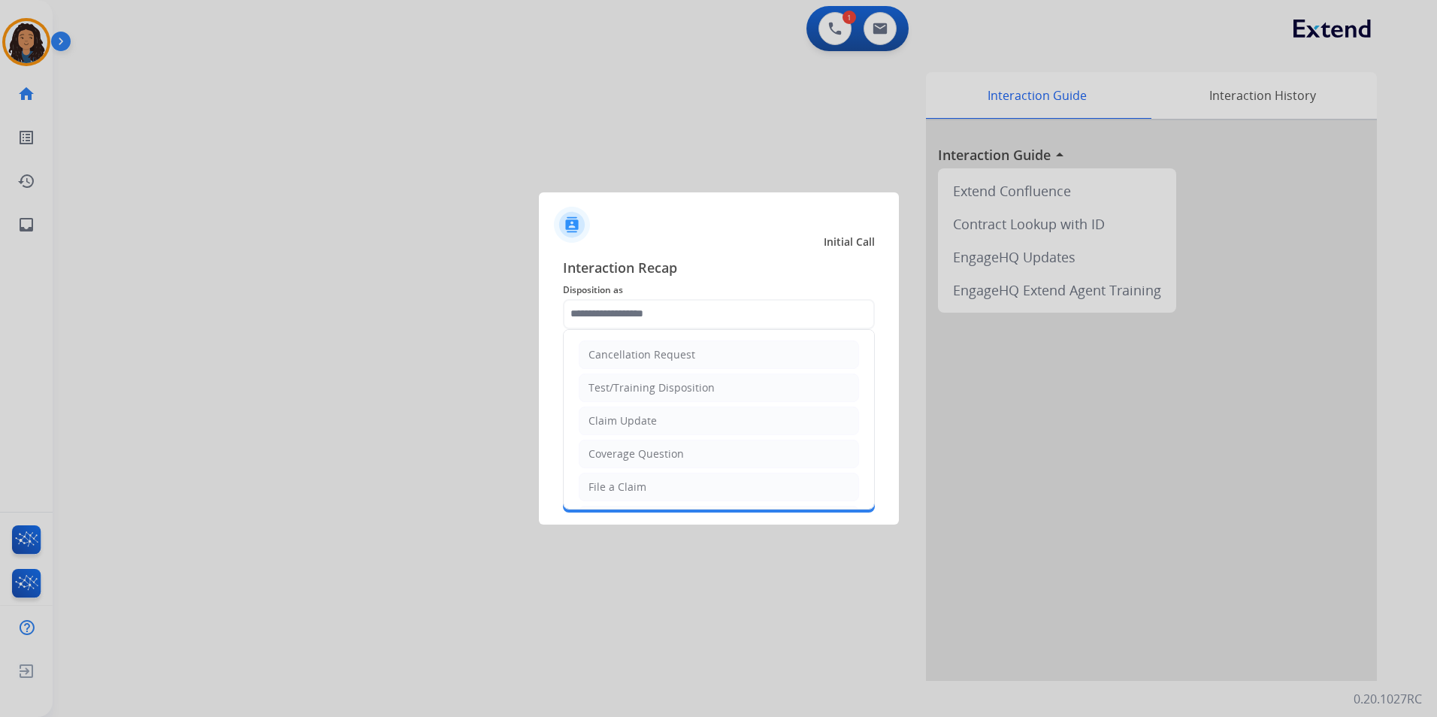
drag, startPoint x: 663, startPoint y: 423, endPoint x: 633, endPoint y: 375, distance: 56.7
click at [661, 423] on li "Claim Update" at bounding box center [719, 421] width 280 height 29
type input "**********"
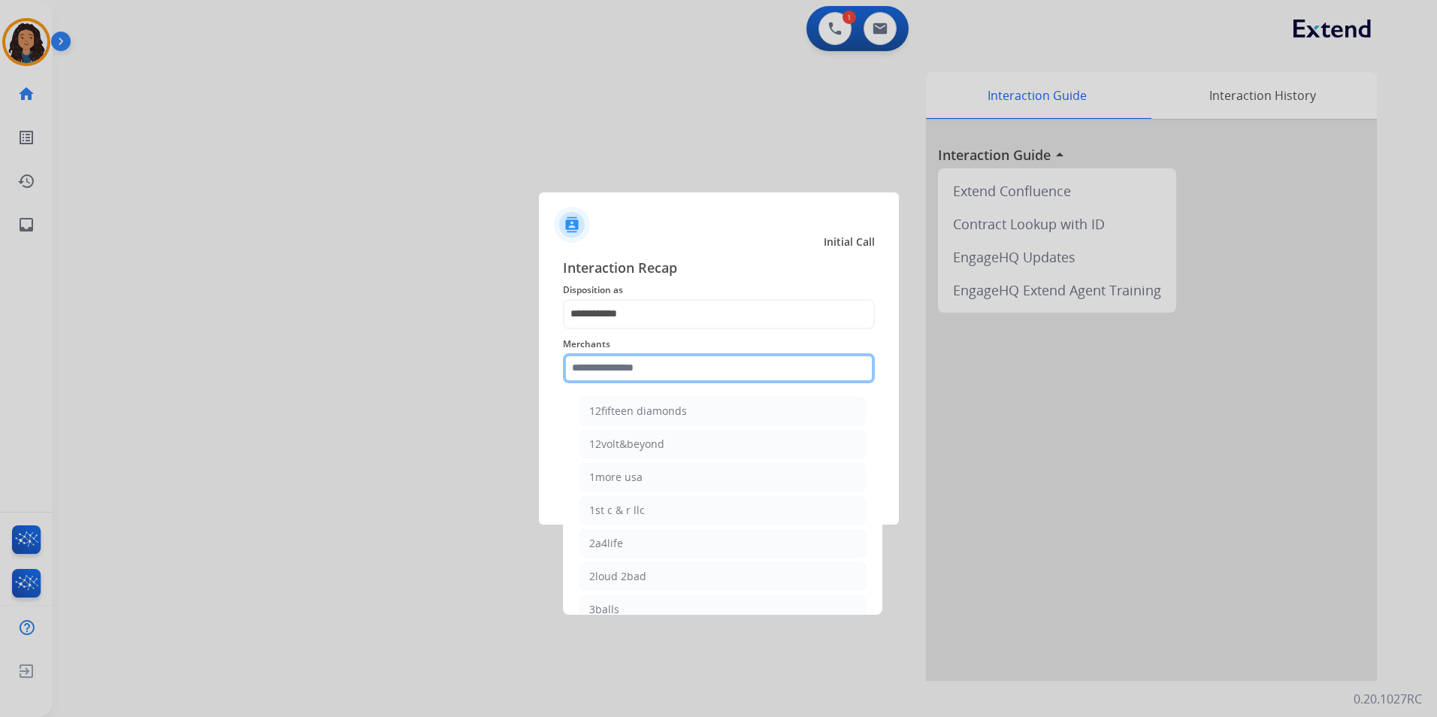
click at [632, 373] on input "text" at bounding box center [719, 368] width 312 height 30
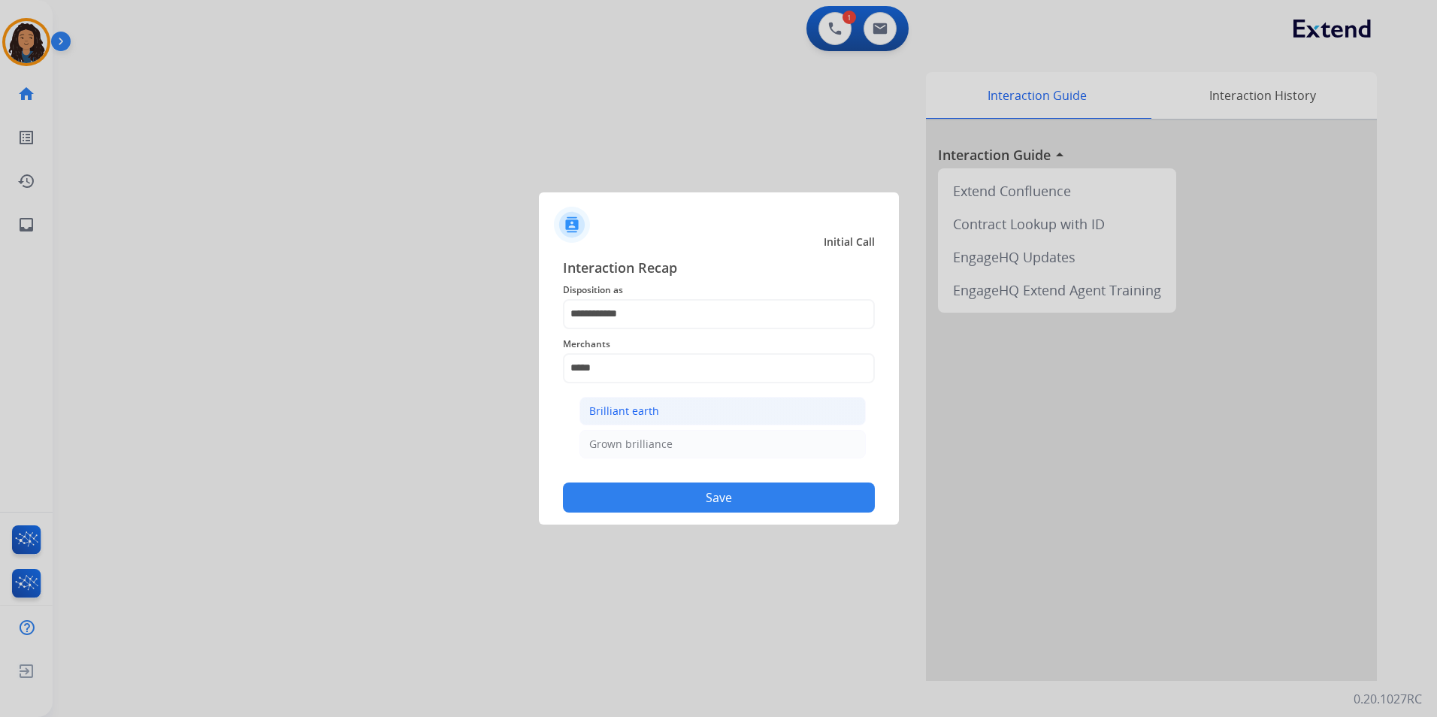
click at [660, 408] on li "Brilliant earth" at bounding box center [722, 411] width 286 height 29
type input "**********"
drag, startPoint x: 692, startPoint y: 514, endPoint x: 688, endPoint y: 498, distance: 16.2
click at [691, 513] on div "**********" at bounding box center [719, 385] width 360 height 280
click at [682, 486] on button "Save" at bounding box center [719, 497] width 312 height 30
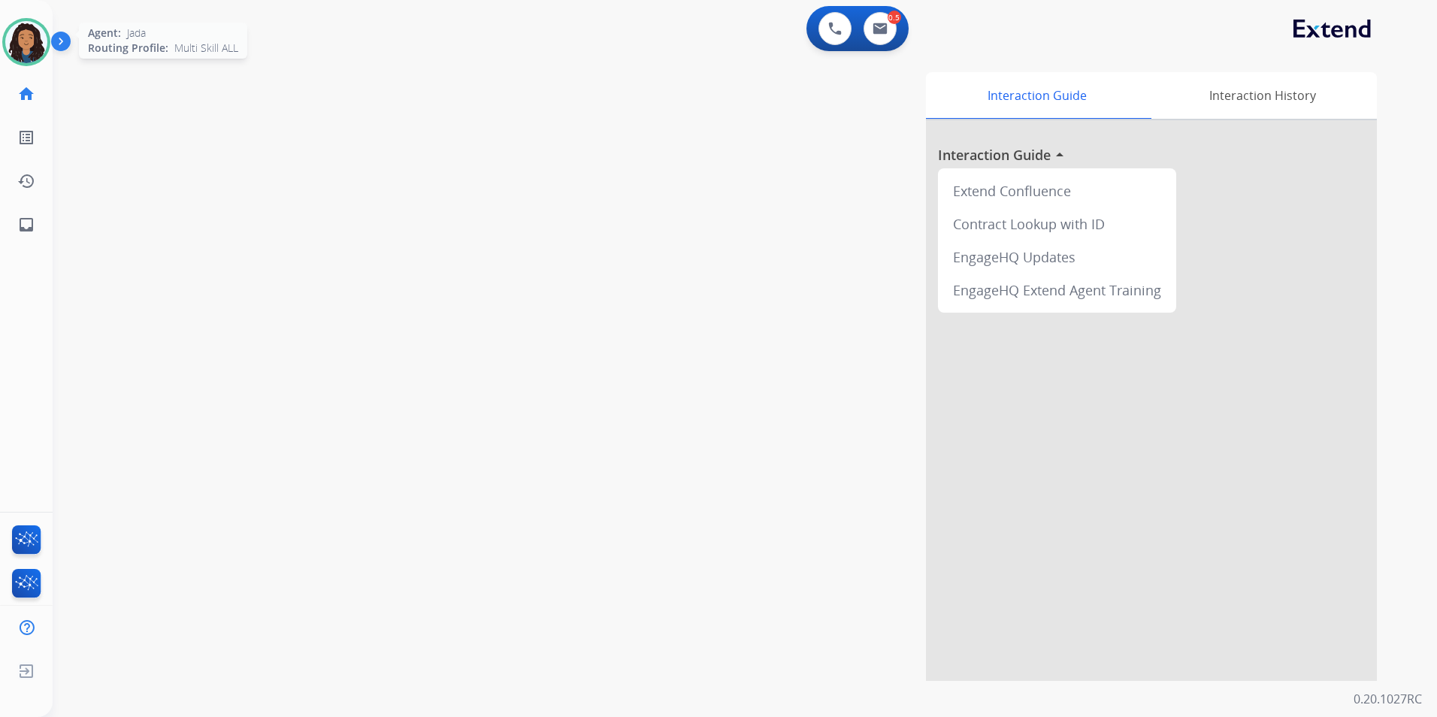
click at [7, 61] on div "Agent: [PERSON_NAME] Profile: Multi Skill ALL" at bounding box center [26, 42] width 48 height 48
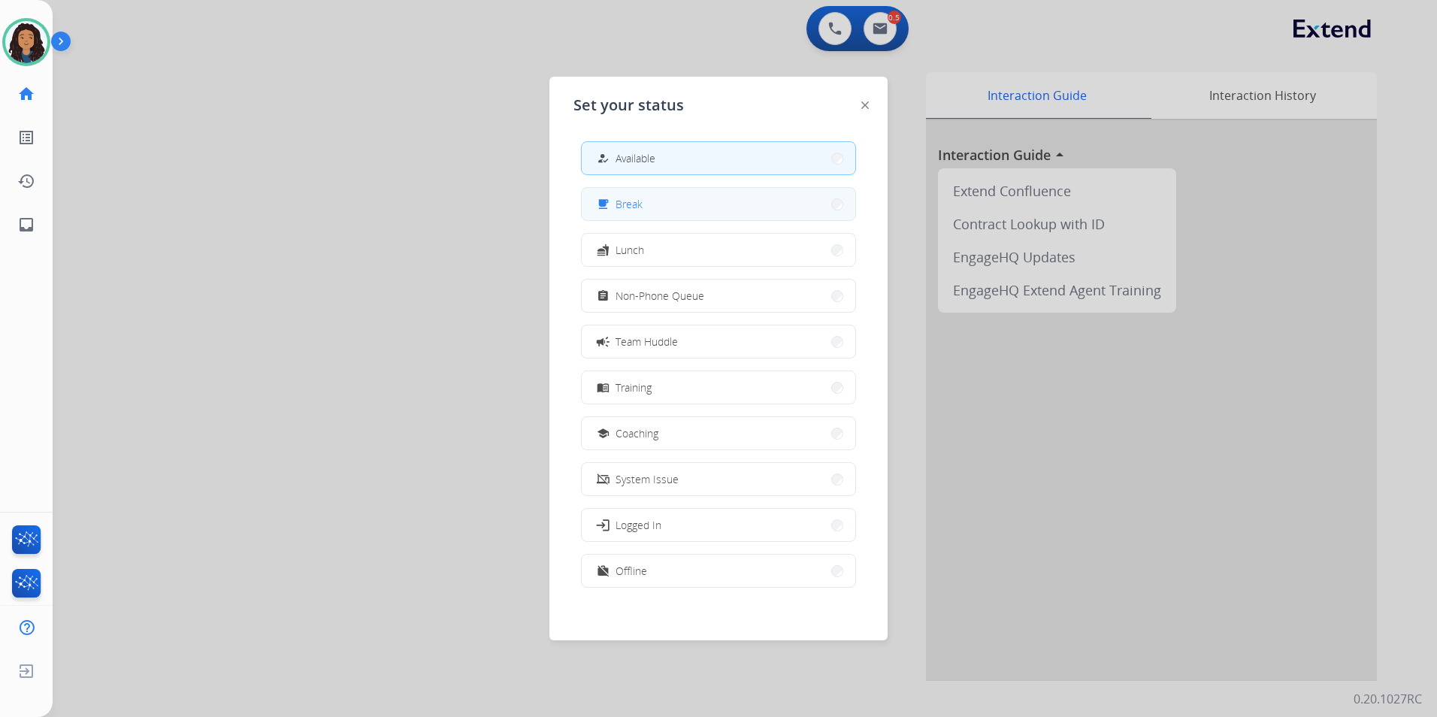
click at [679, 213] on button "free_breakfast Break" at bounding box center [719, 204] width 274 height 32
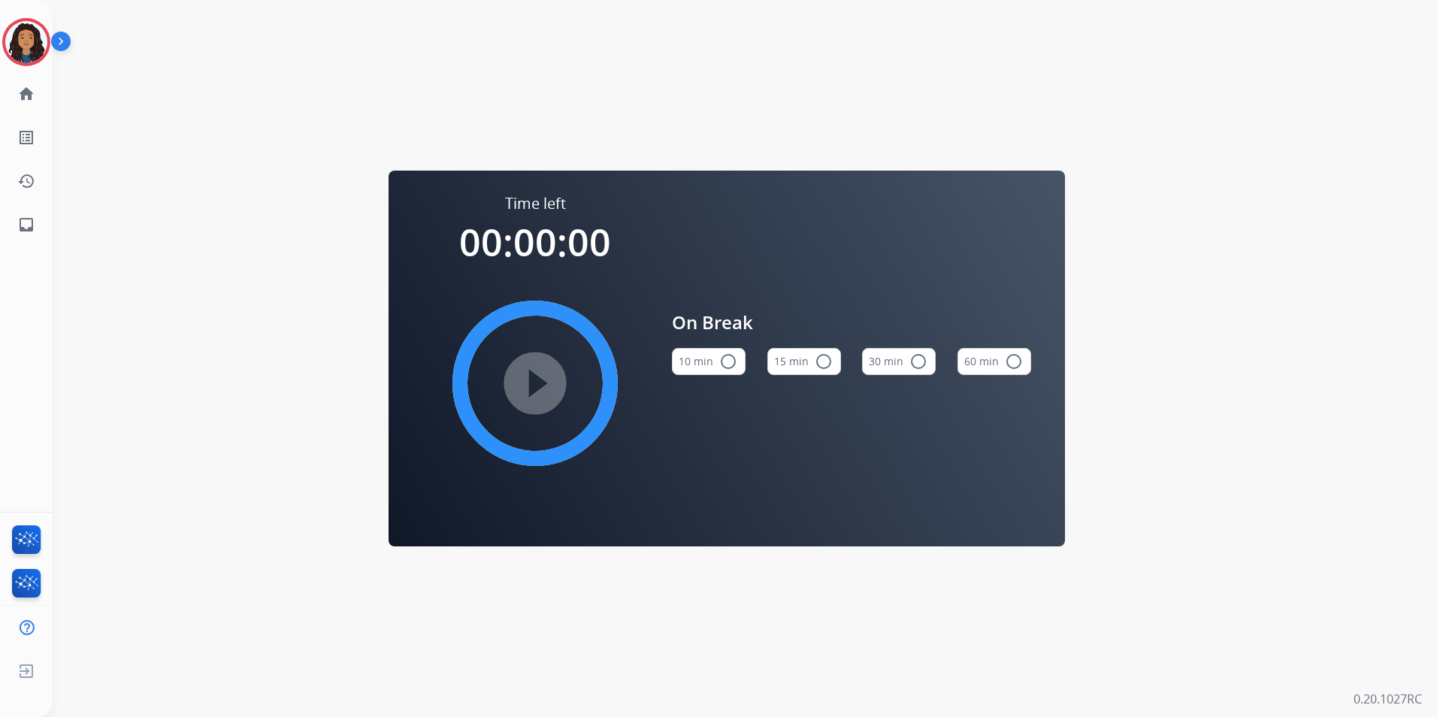
drag, startPoint x: 807, startPoint y: 362, endPoint x: 652, endPoint y: 397, distance: 158.6
click at [806, 362] on button "15 min radio_button_unchecked" at bounding box center [804, 361] width 74 height 27
click at [544, 392] on mat-icon "play_circle_filled" at bounding box center [535, 383] width 18 height 18
drag, startPoint x: 2, startPoint y: 35, endPoint x: 355, endPoint y: 62, distance: 354.9
click at [11, 33] on div "Jada Break Edit Avatar Agent: [PERSON_NAME] Profile: Multi Skill ALL" at bounding box center [26, 42] width 53 height 48
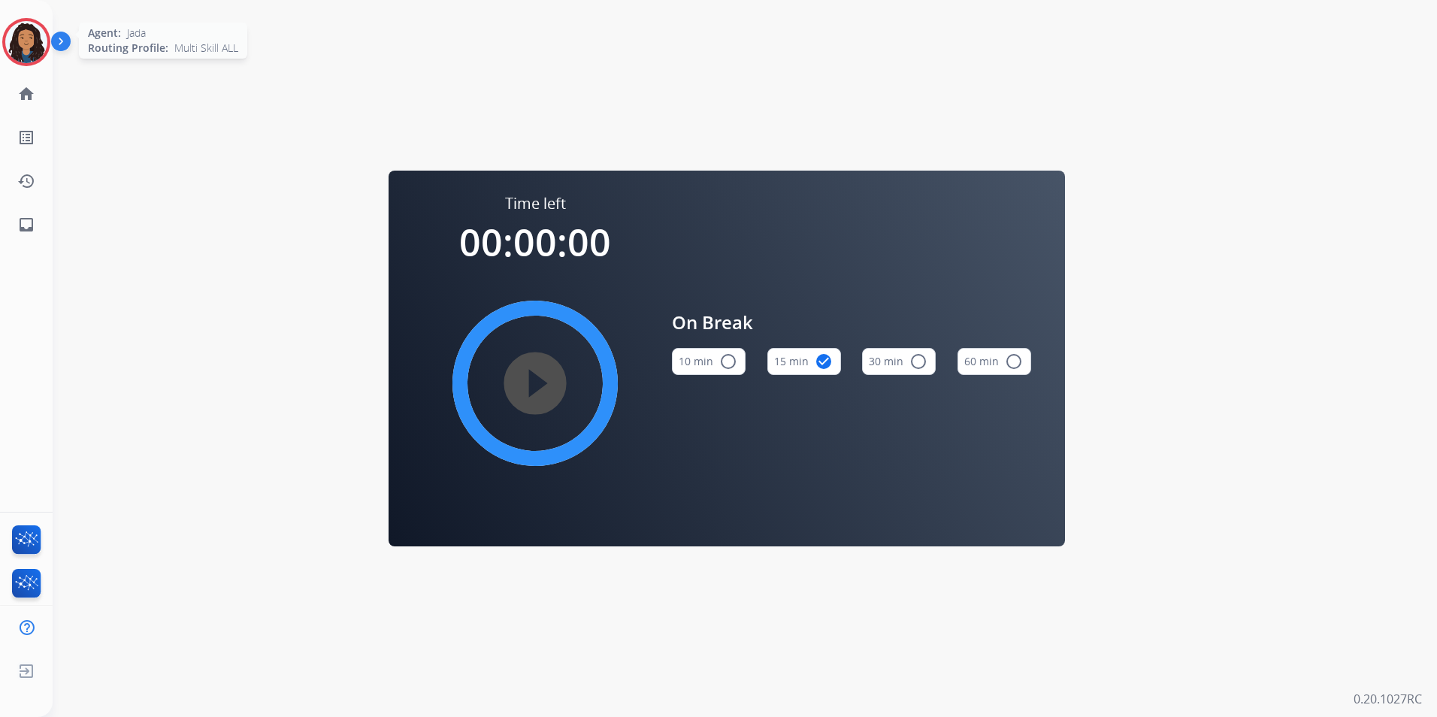
click at [38, 41] on img at bounding box center [26, 42] width 42 height 42
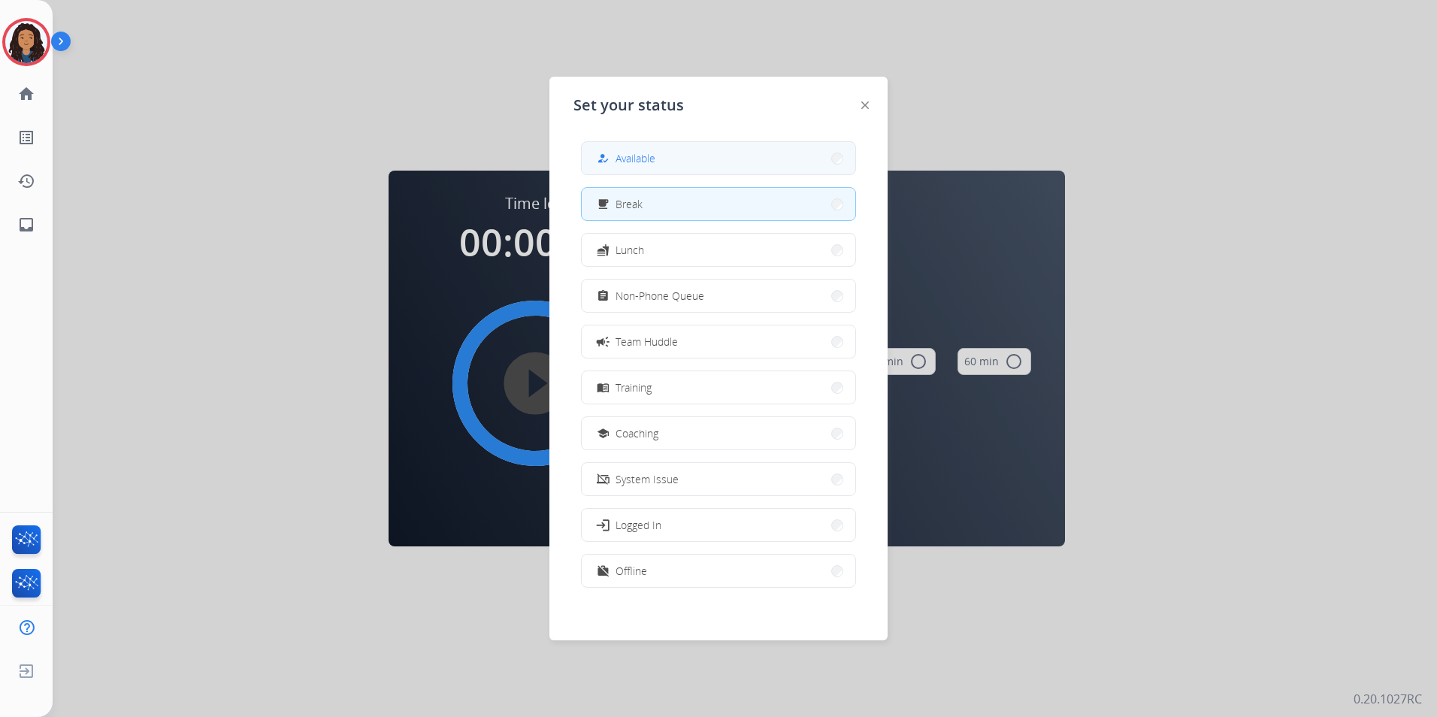
click at [721, 164] on button "how_to_reg Available" at bounding box center [719, 158] width 274 height 32
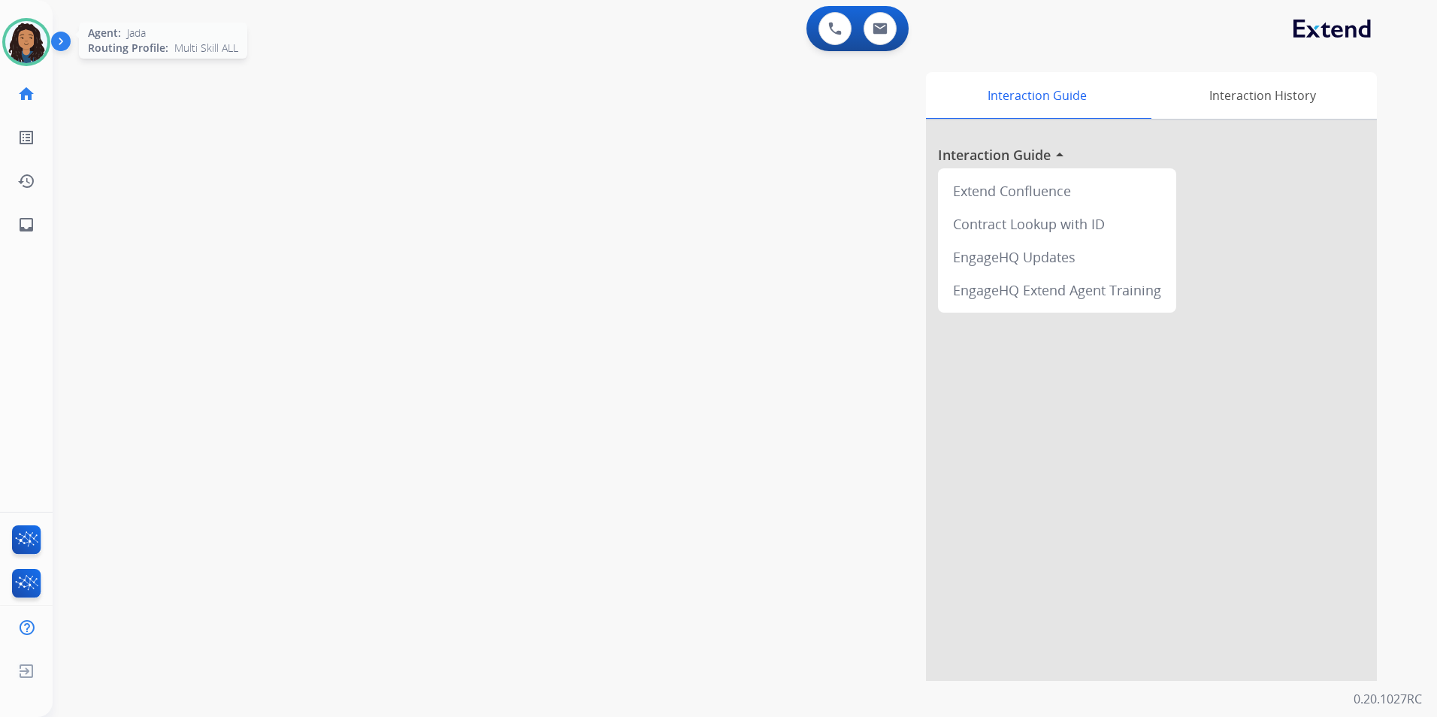
click at [44, 29] on div at bounding box center [26, 42] width 48 height 48
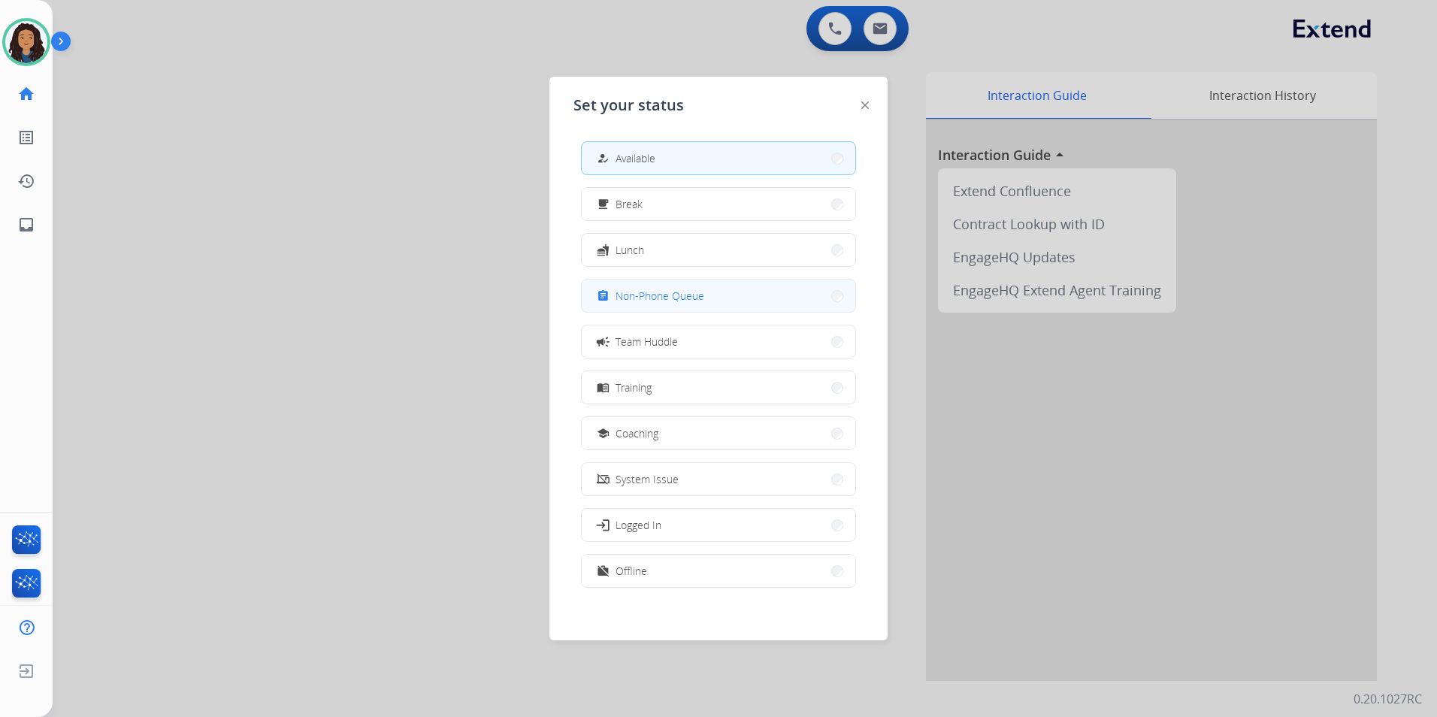
click at [683, 295] on span "Non-Phone Queue" at bounding box center [659, 296] width 89 height 16
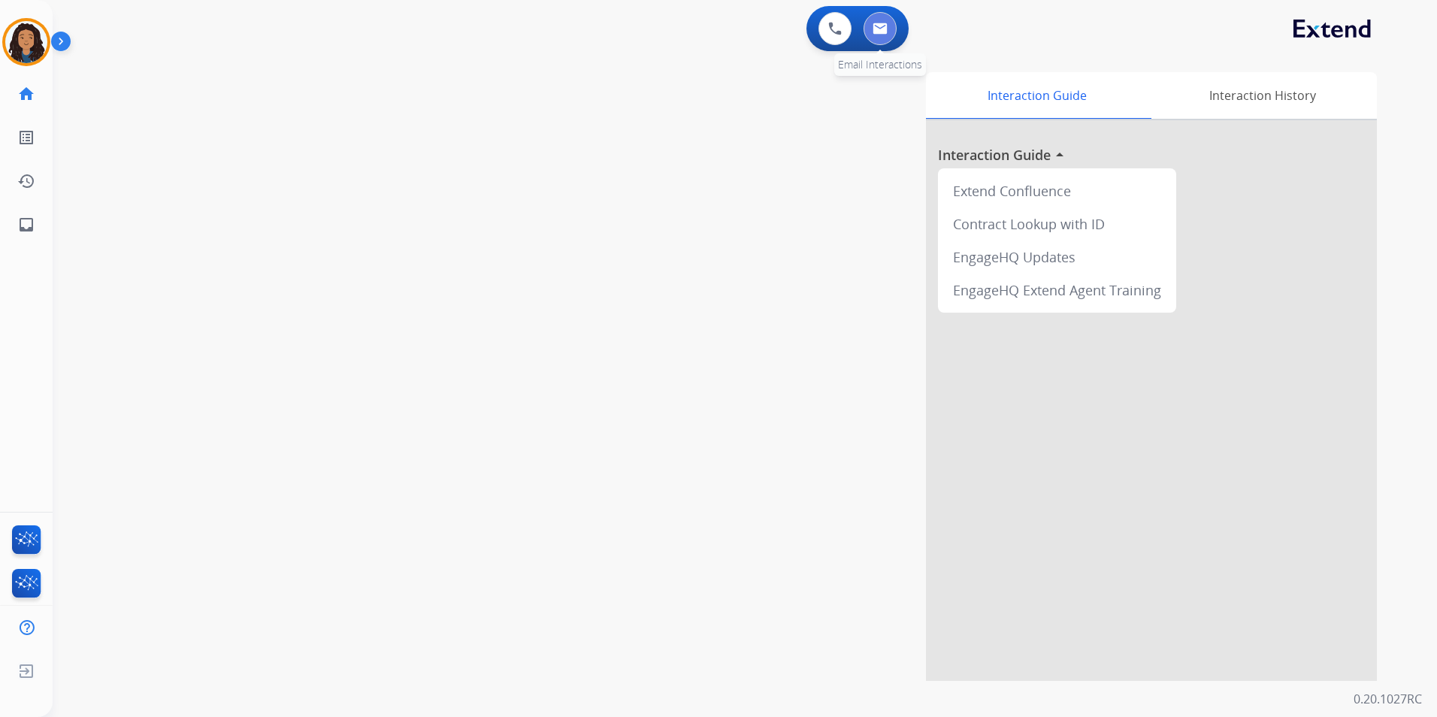
click at [877, 17] on button at bounding box center [879, 28] width 33 height 33
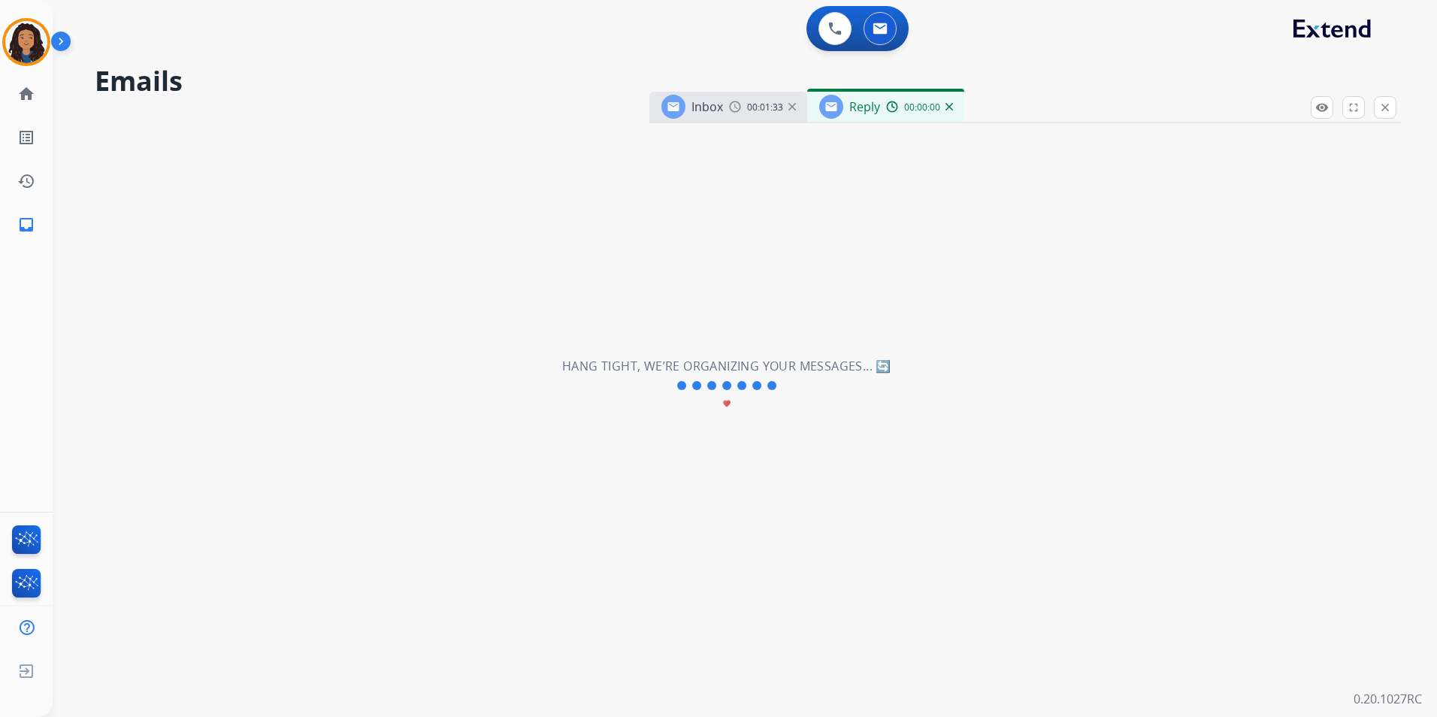
select select "**********"
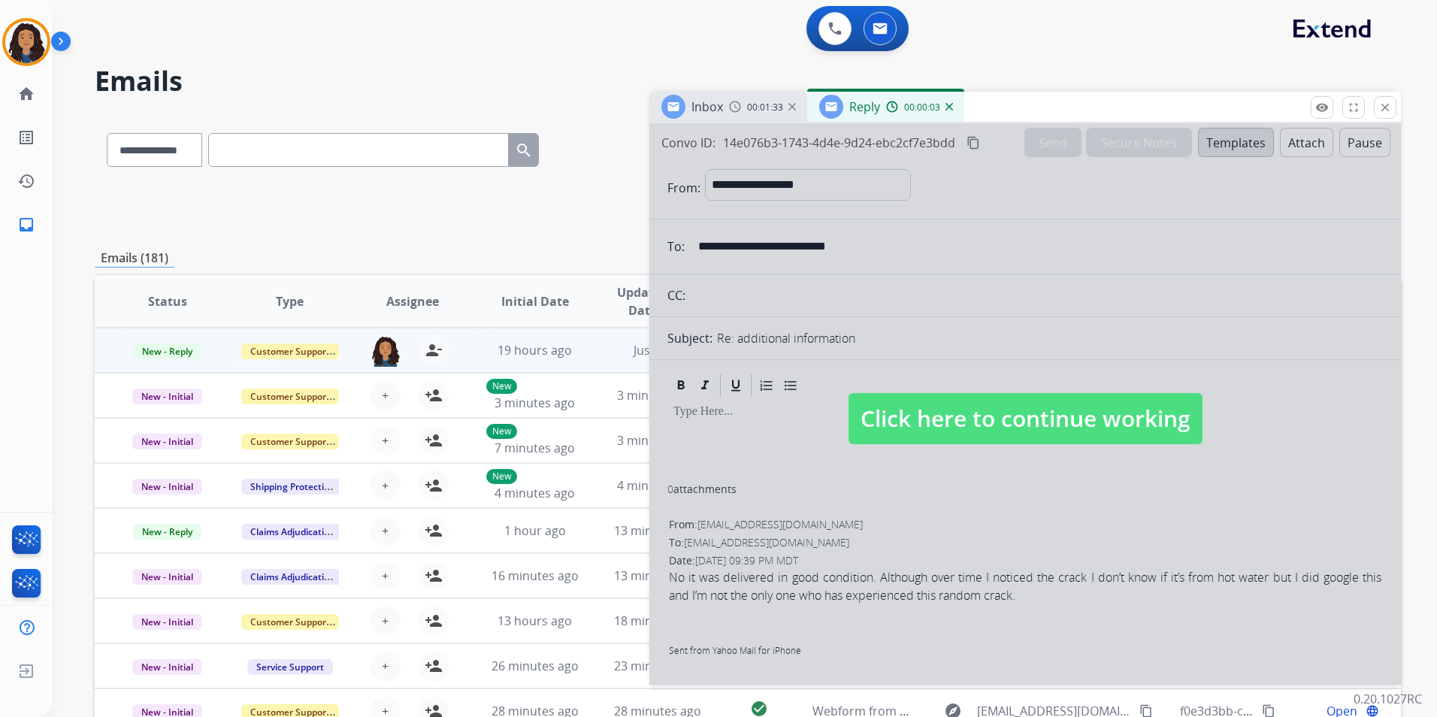
drag, startPoint x: 987, startPoint y: 431, endPoint x: 954, endPoint y: 412, distance: 38.0
click at [984, 430] on span "Click here to continue working" at bounding box center [1025, 418] width 354 height 51
select select
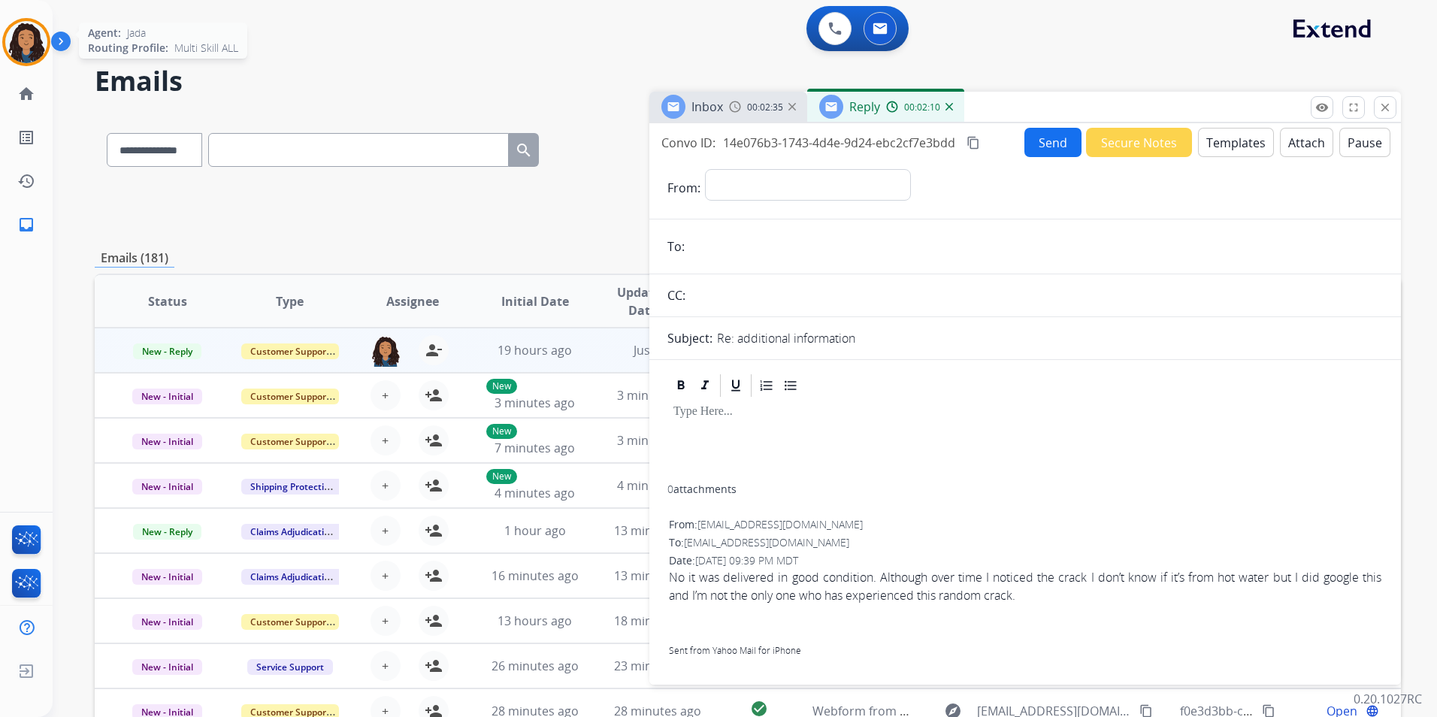
click at [17, 39] on img at bounding box center [26, 42] width 42 height 42
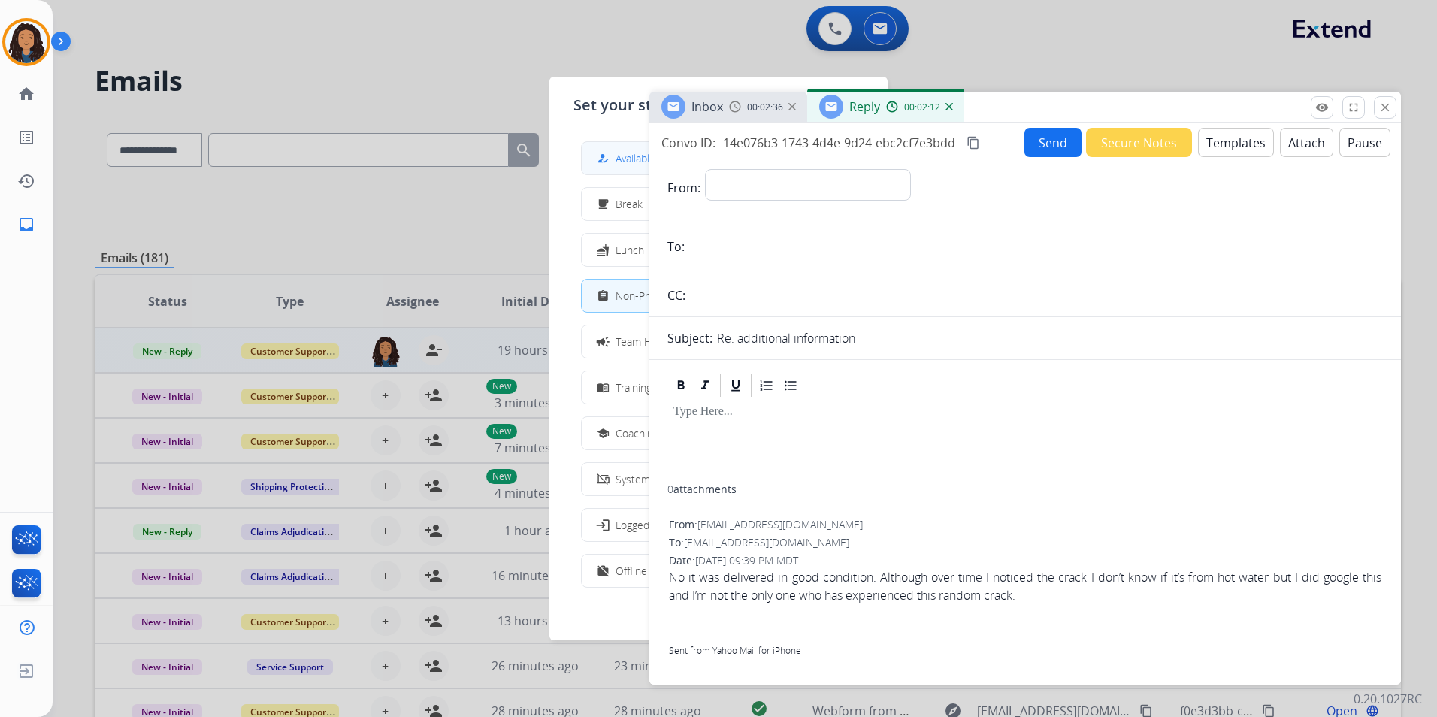
click at [621, 162] on span "Available" at bounding box center [635, 158] width 40 height 16
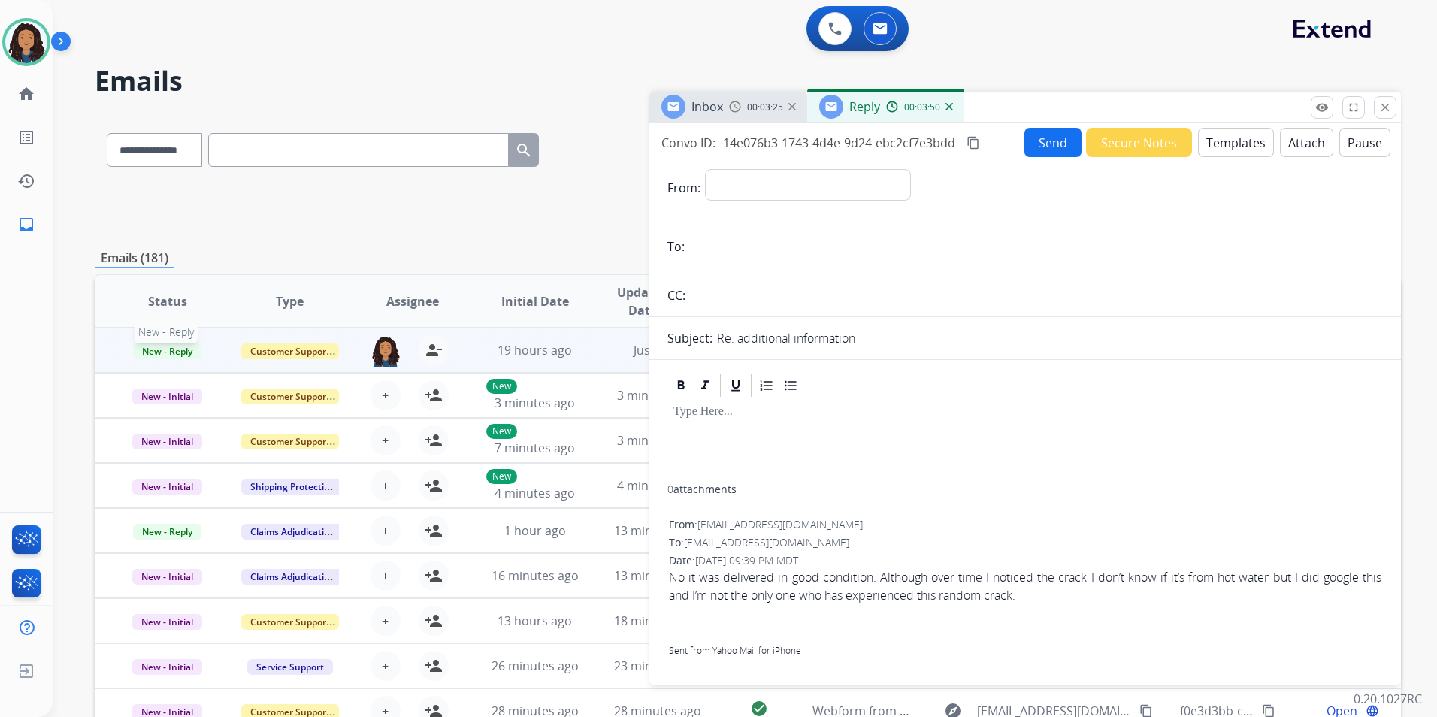
click at [156, 348] on span "New - Reply" at bounding box center [167, 351] width 68 height 16
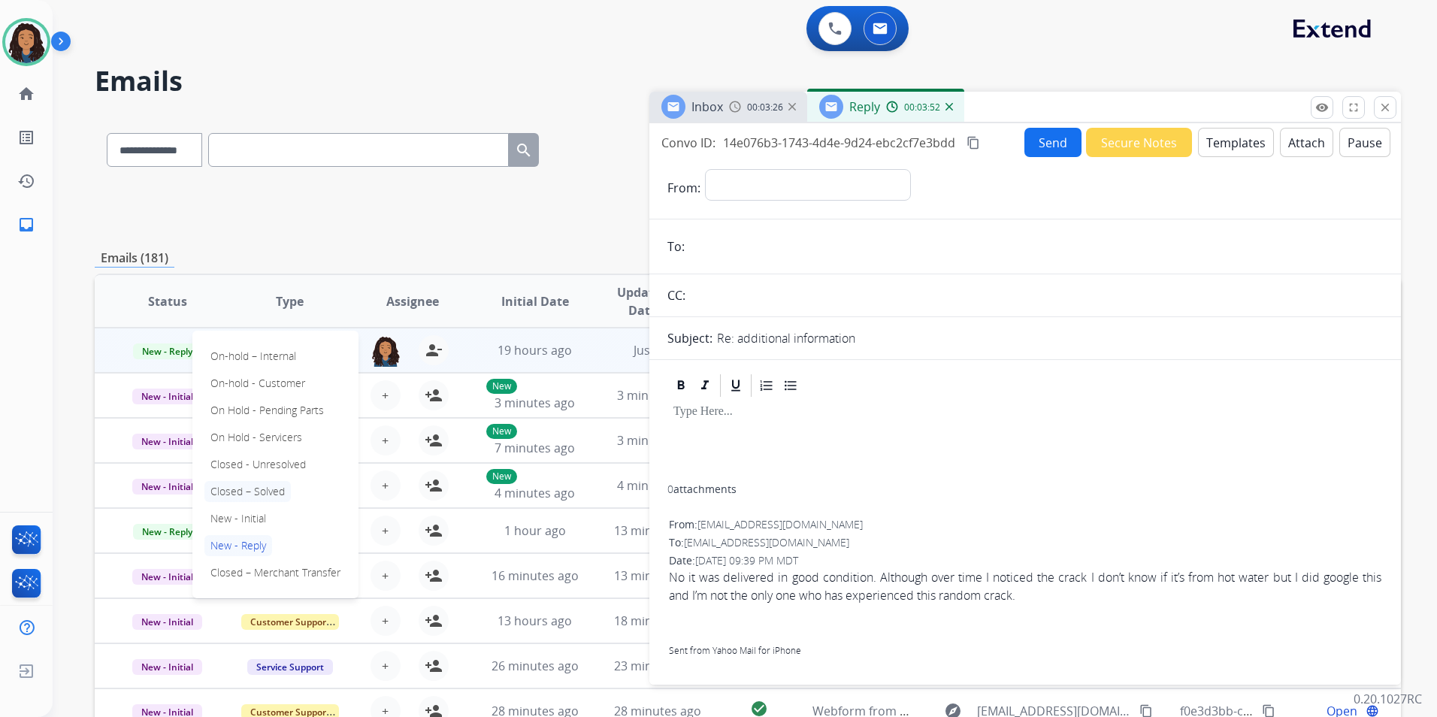
click at [263, 487] on p "Closed – Solved" at bounding box center [247, 491] width 86 height 21
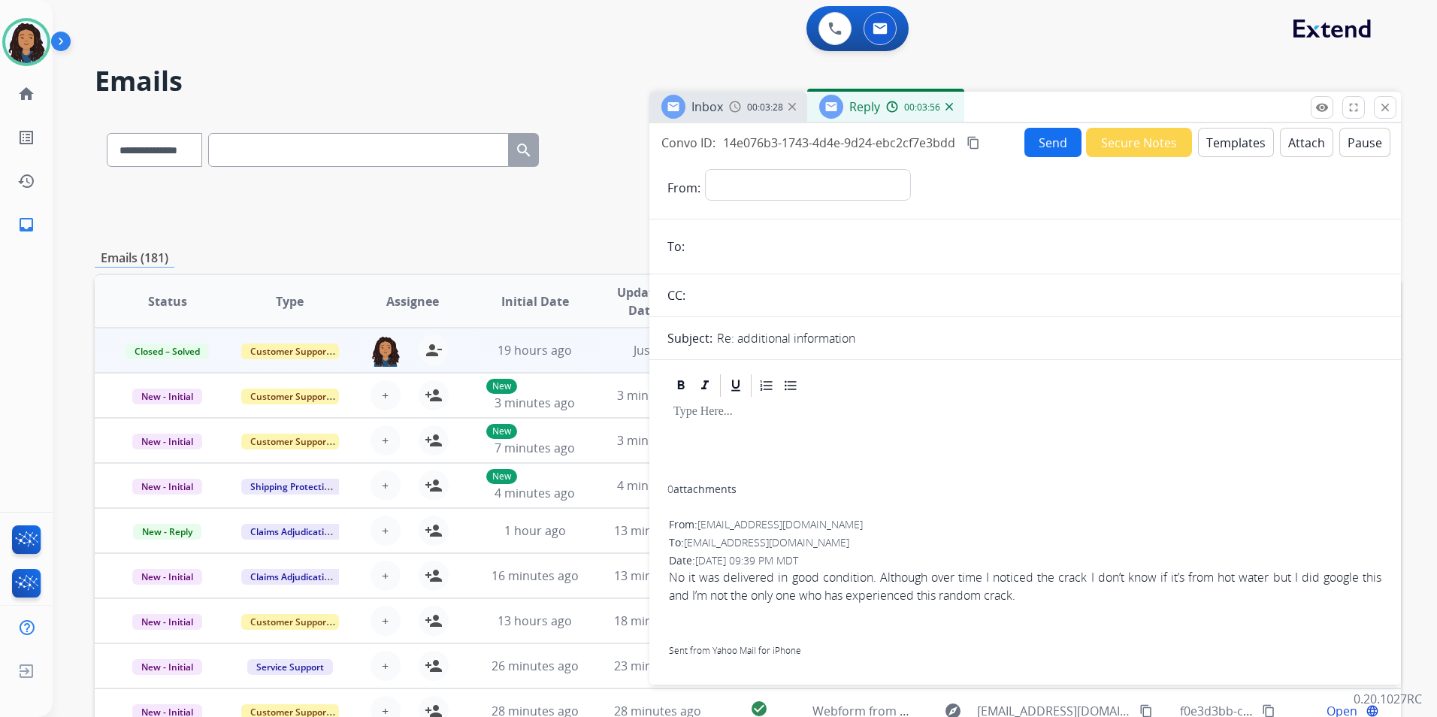
click at [946, 107] on img at bounding box center [949, 107] width 8 height 8
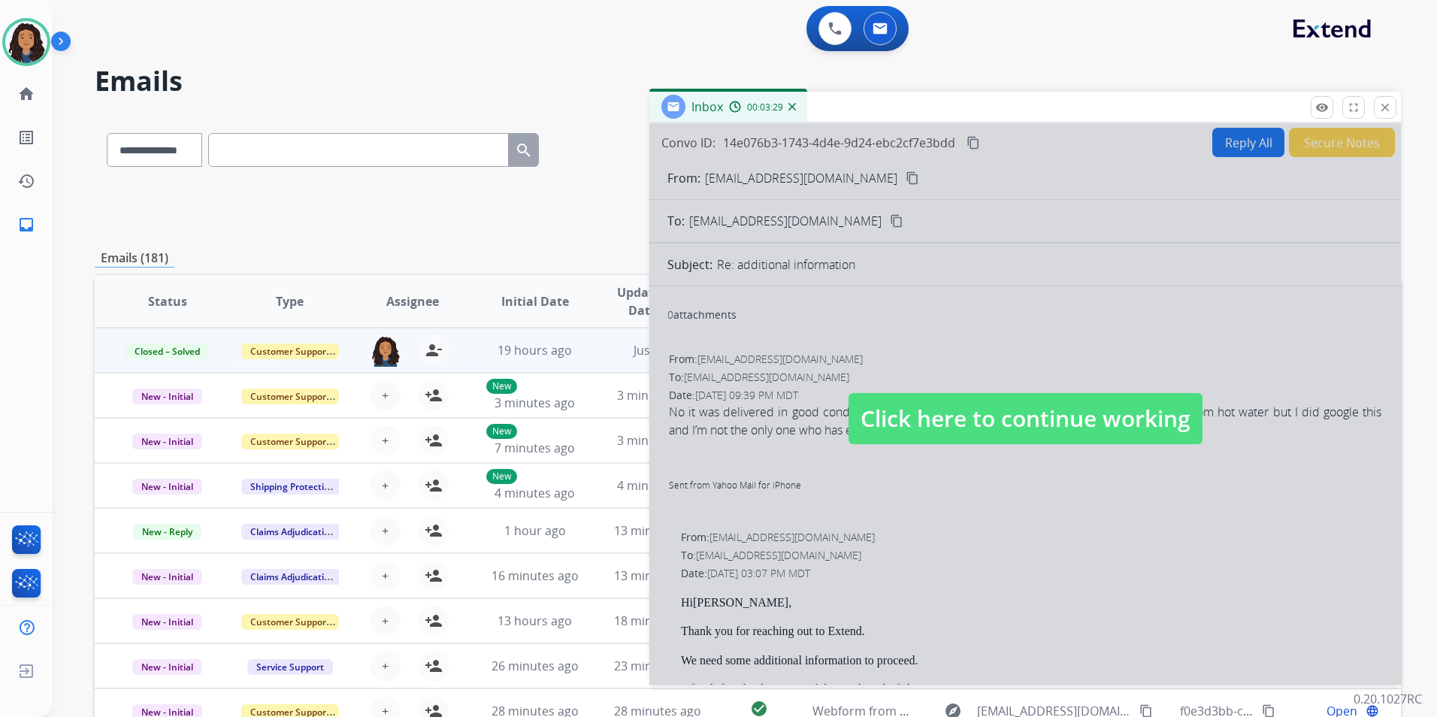
click at [1325, 135] on div at bounding box center [1024, 403] width 751 height 561
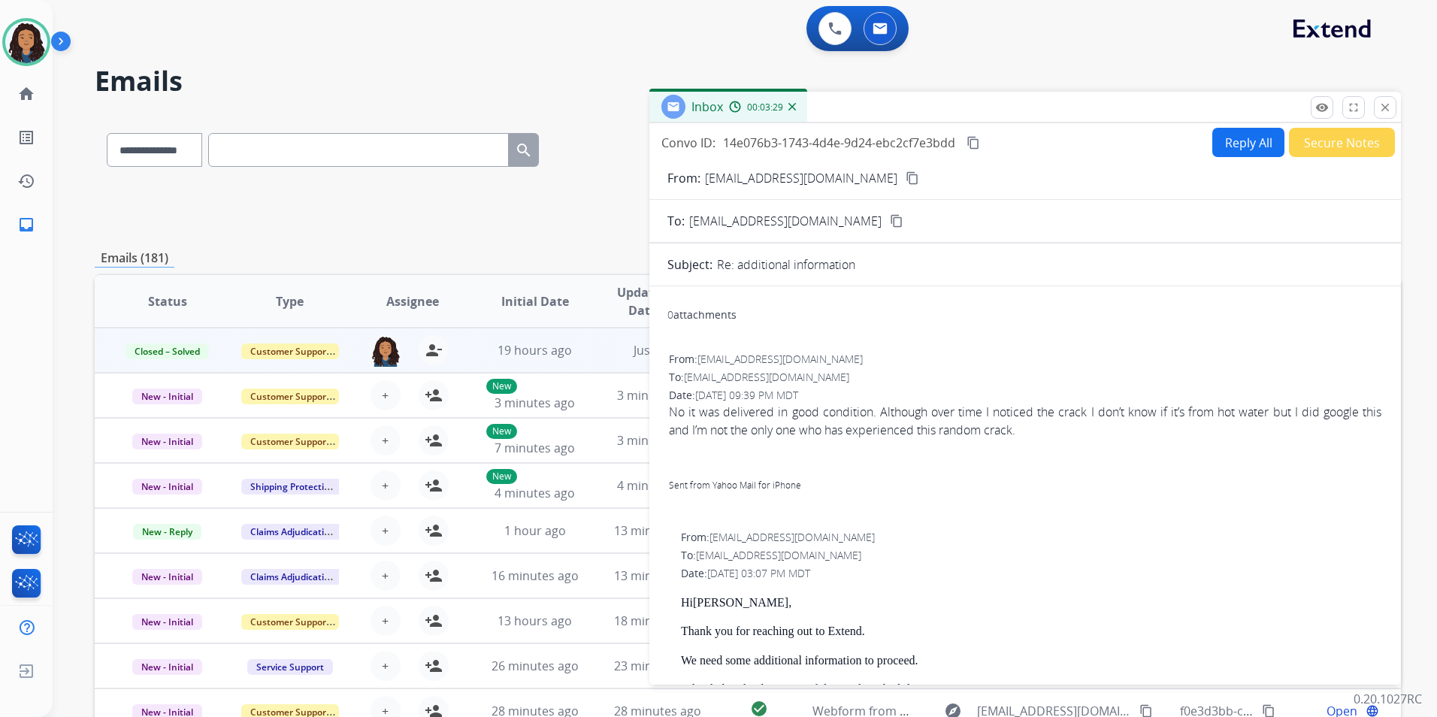
click at [1318, 139] on button "Secure Notes" at bounding box center [1342, 142] width 106 height 29
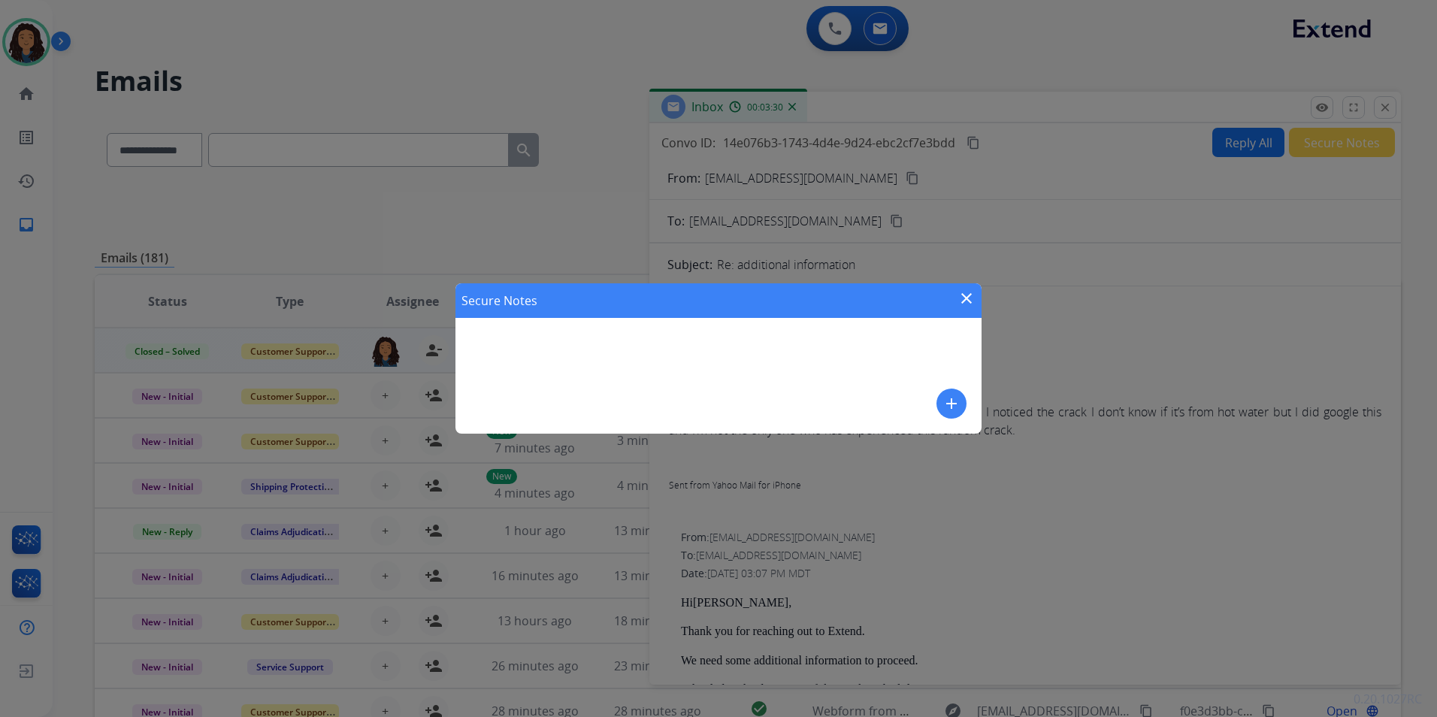
click at [947, 399] on mat-icon "add" at bounding box center [951, 403] width 18 height 18
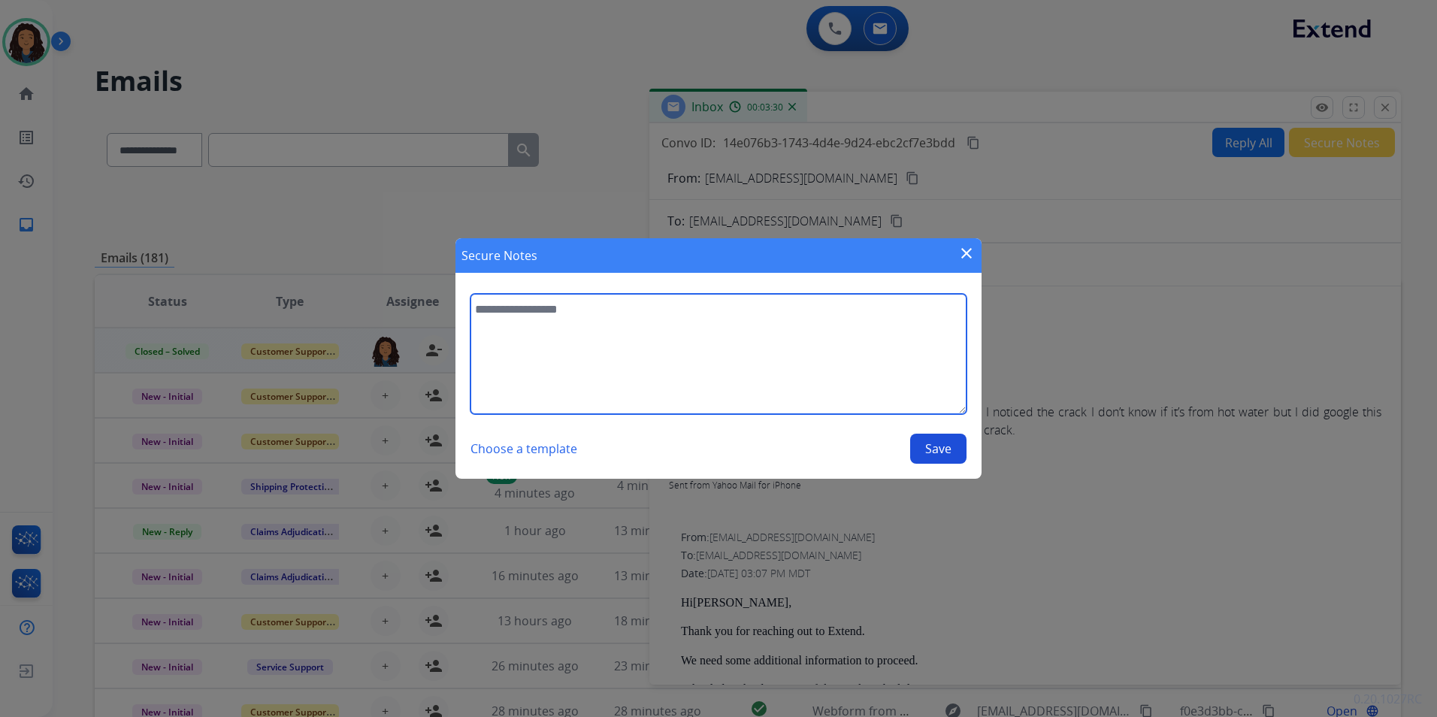
click at [687, 376] on textarea at bounding box center [718, 354] width 496 height 120
type textarea "*********"
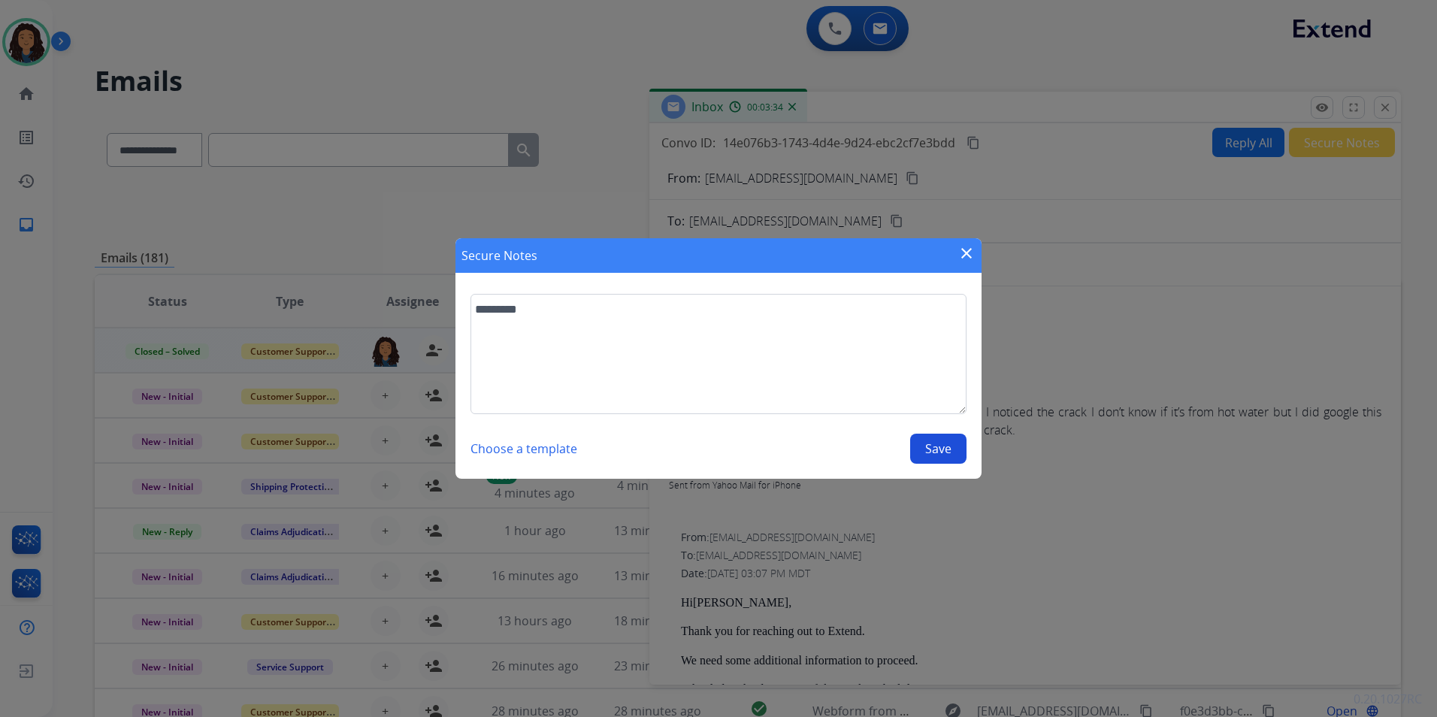
click at [943, 449] on button "Save" at bounding box center [938, 449] width 56 height 30
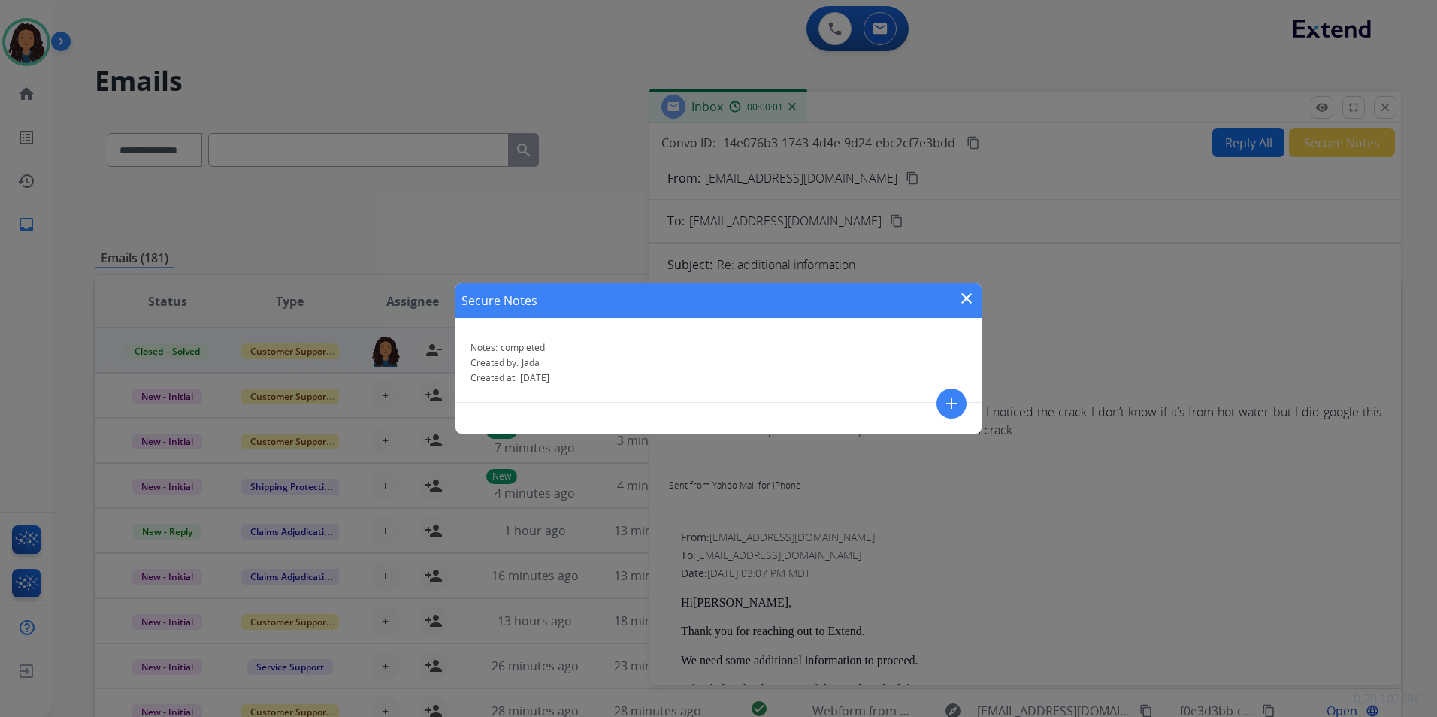
click at [965, 298] on mat-icon "close" at bounding box center [966, 298] width 18 height 18
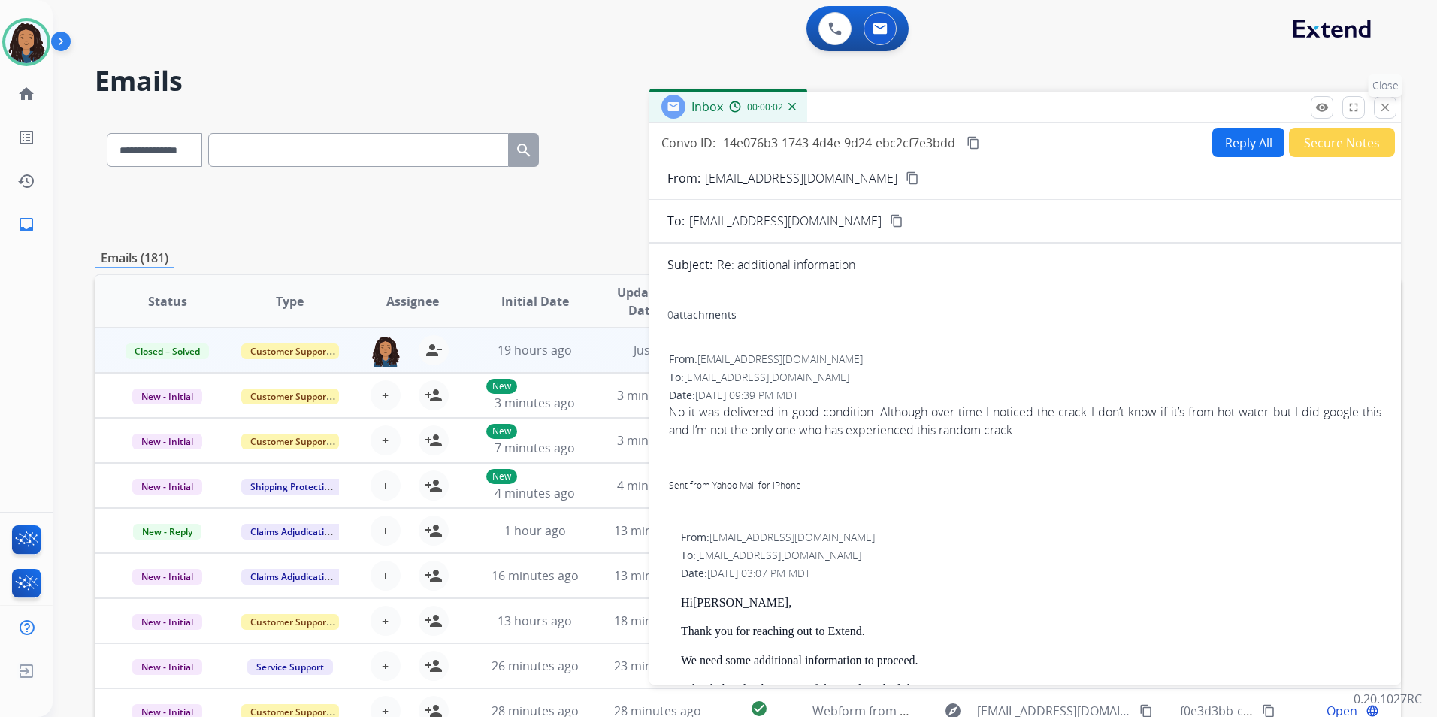
click at [1391, 98] on button "close Close" at bounding box center [1385, 107] width 23 height 23
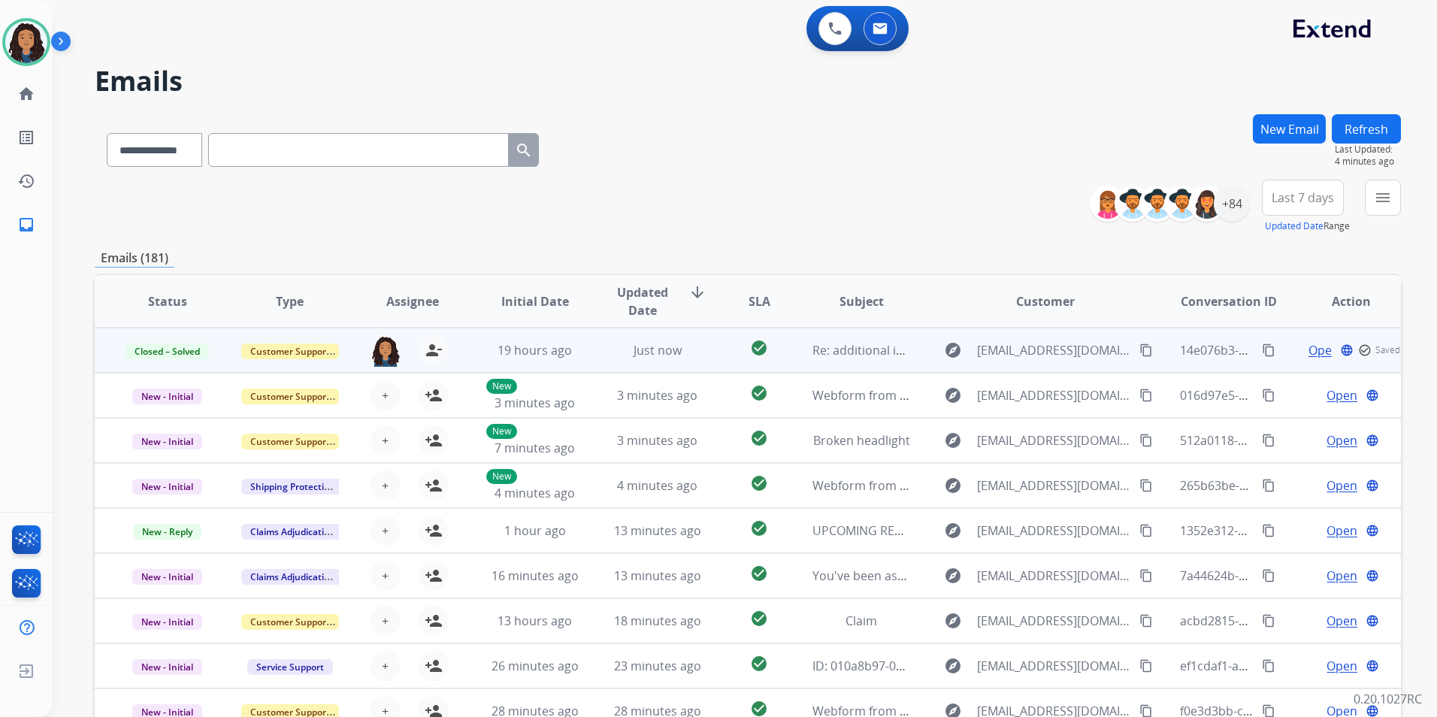
click at [1310, 348] on span "Open" at bounding box center [1323, 350] width 31 height 18
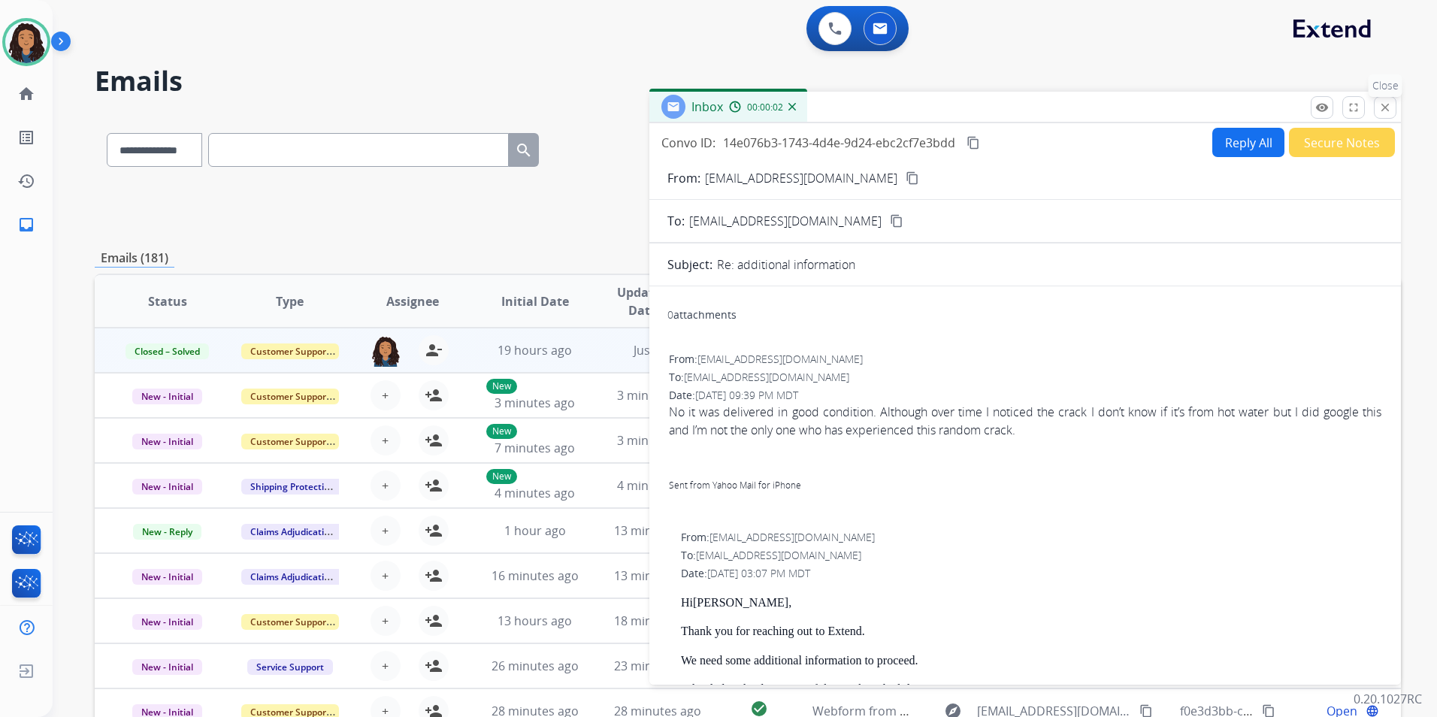
click at [1387, 107] on mat-icon "close" at bounding box center [1385, 108] width 14 height 14
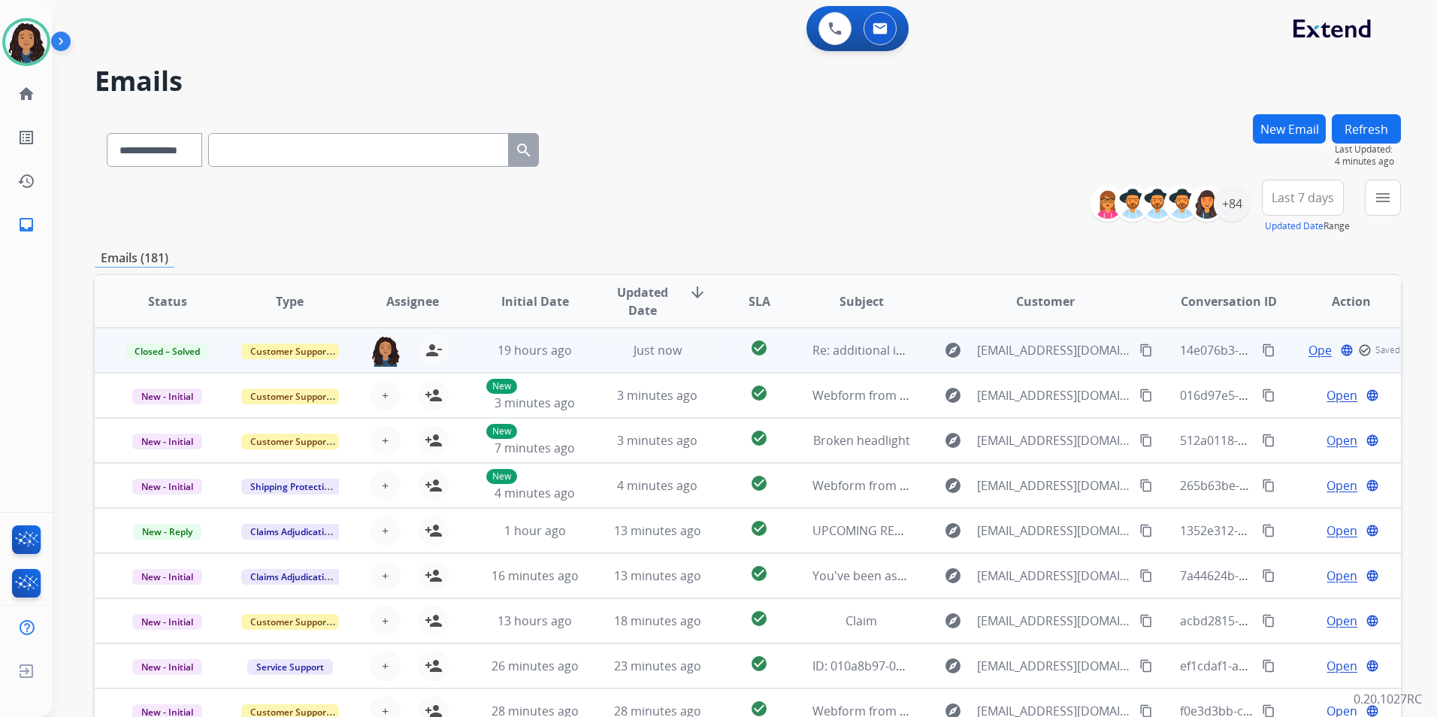
click at [1377, 126] on button "Refresh" at bounding box center [1365, 128] width 69 height 29
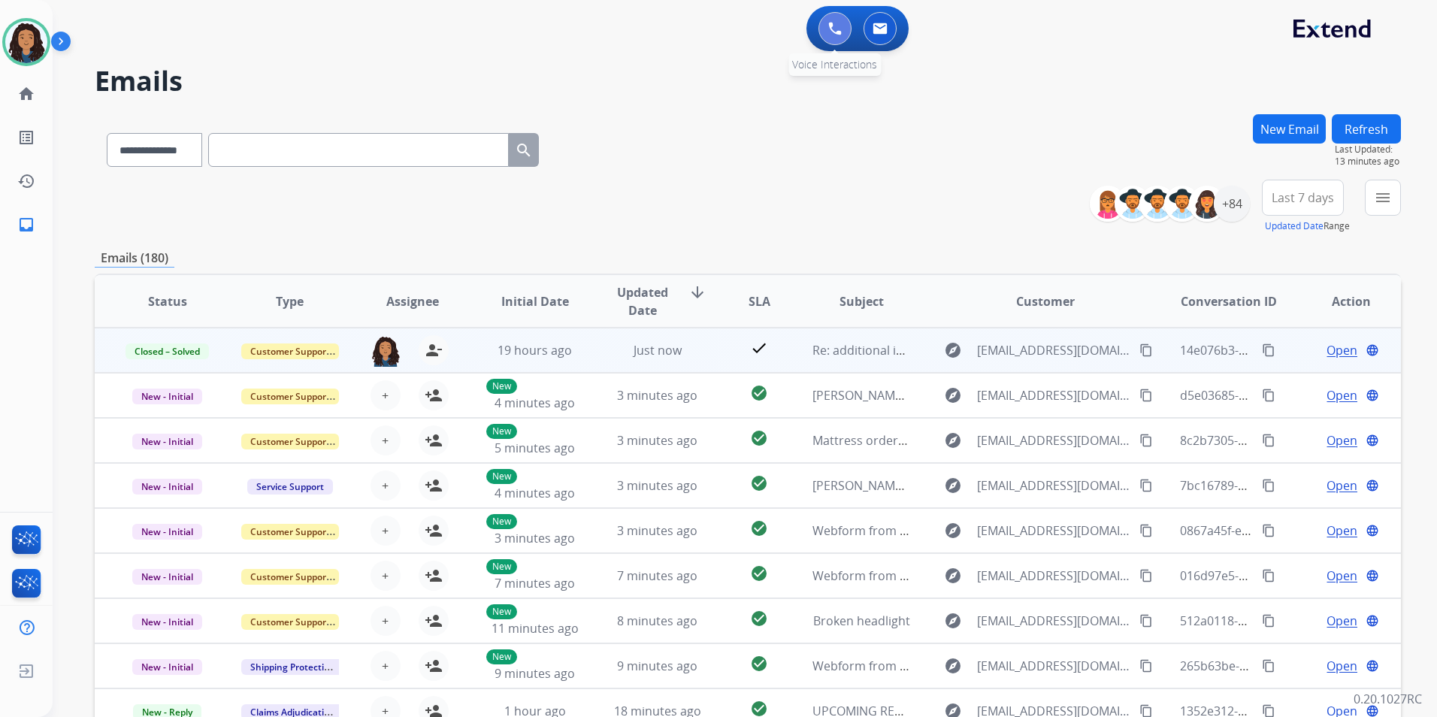
click at [849, 31] on button at bounding box center [834, 28] width 33 height 33
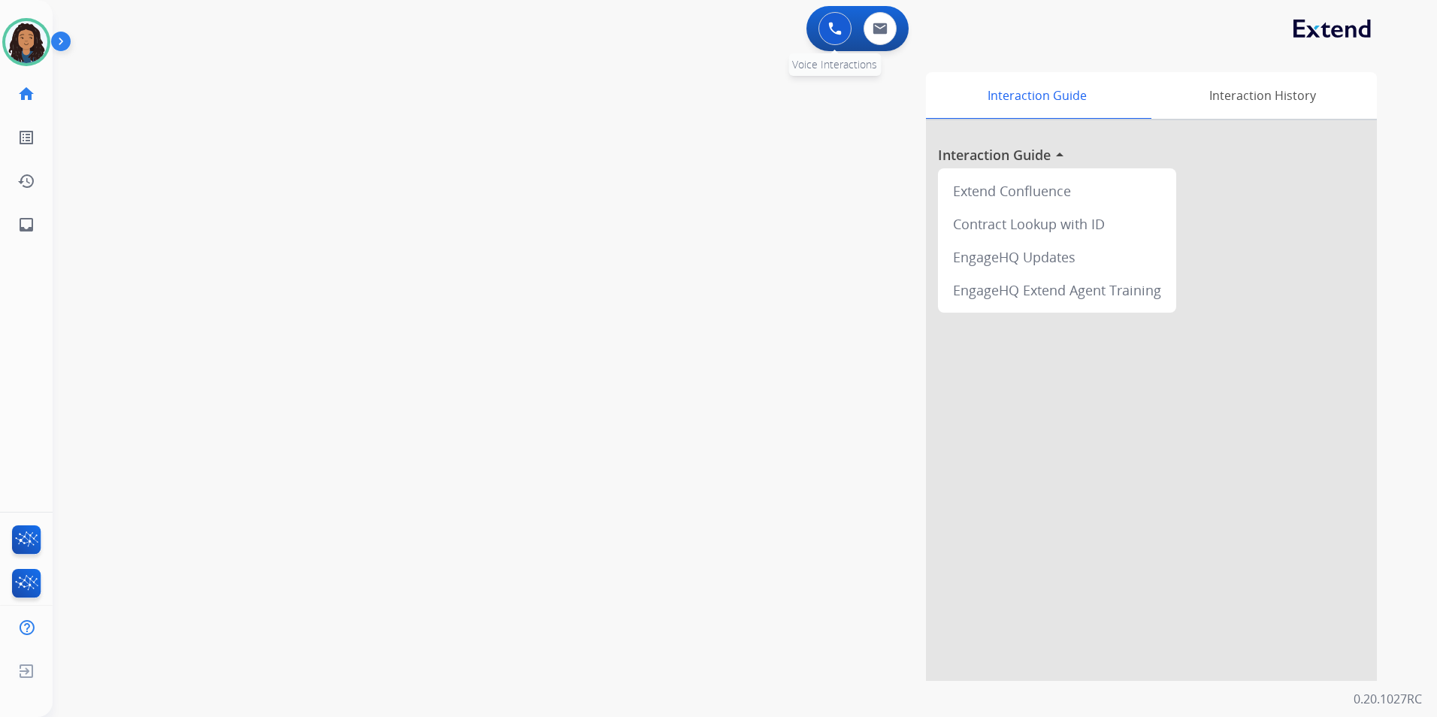
click at [848, 31] on button at bounding box center [834, 28] width 33 height 33
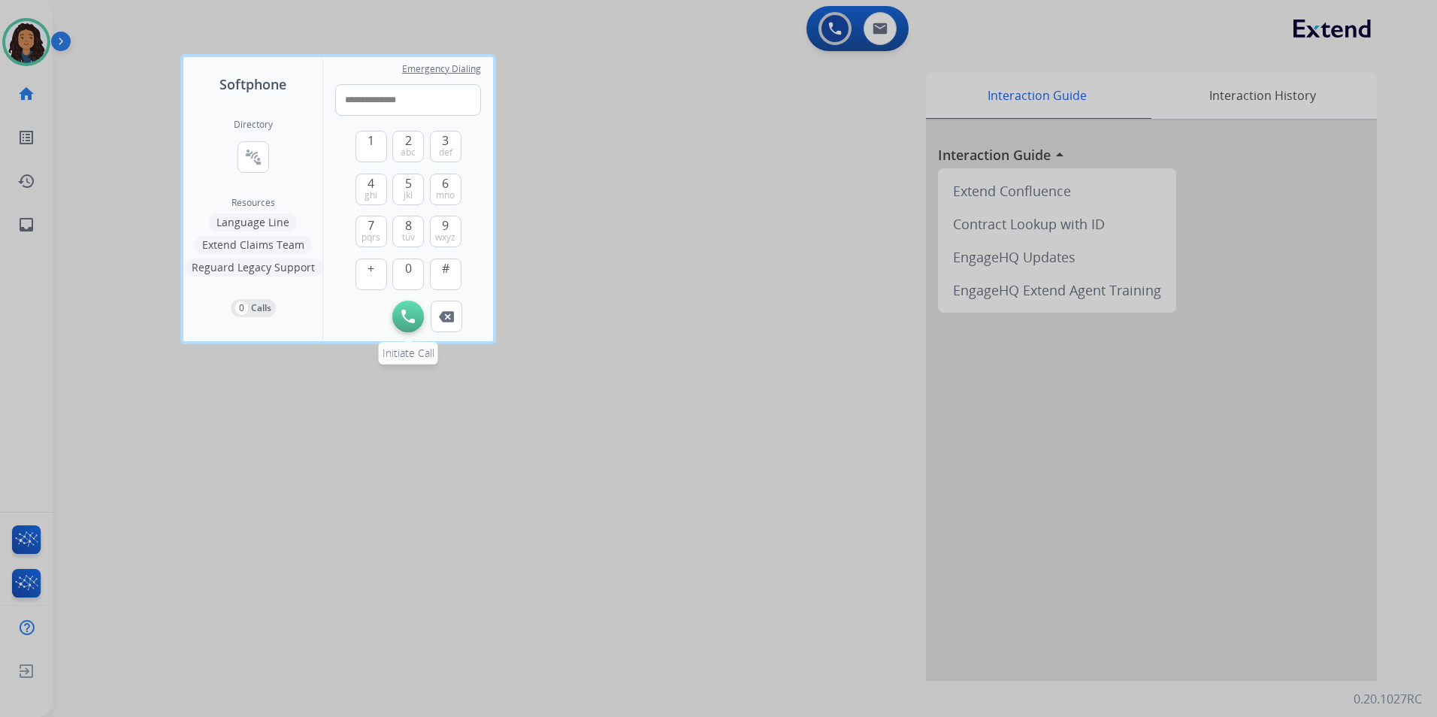
type input "**********"
click at [402, 316] on img at bounding box center [408, 317] width 14 height 14
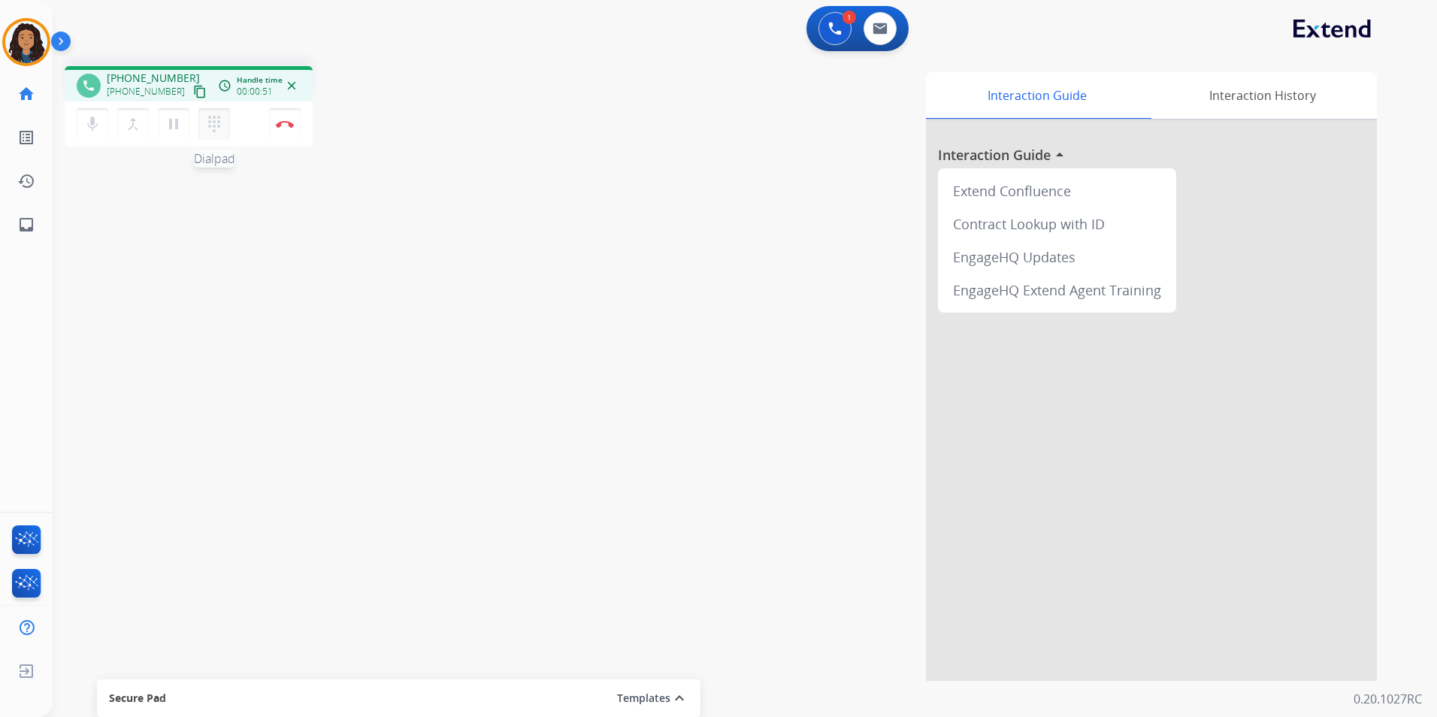
click at [207, 126] on mat-icon "dialpad" at bounding box center [214, 124] width 18 height 18
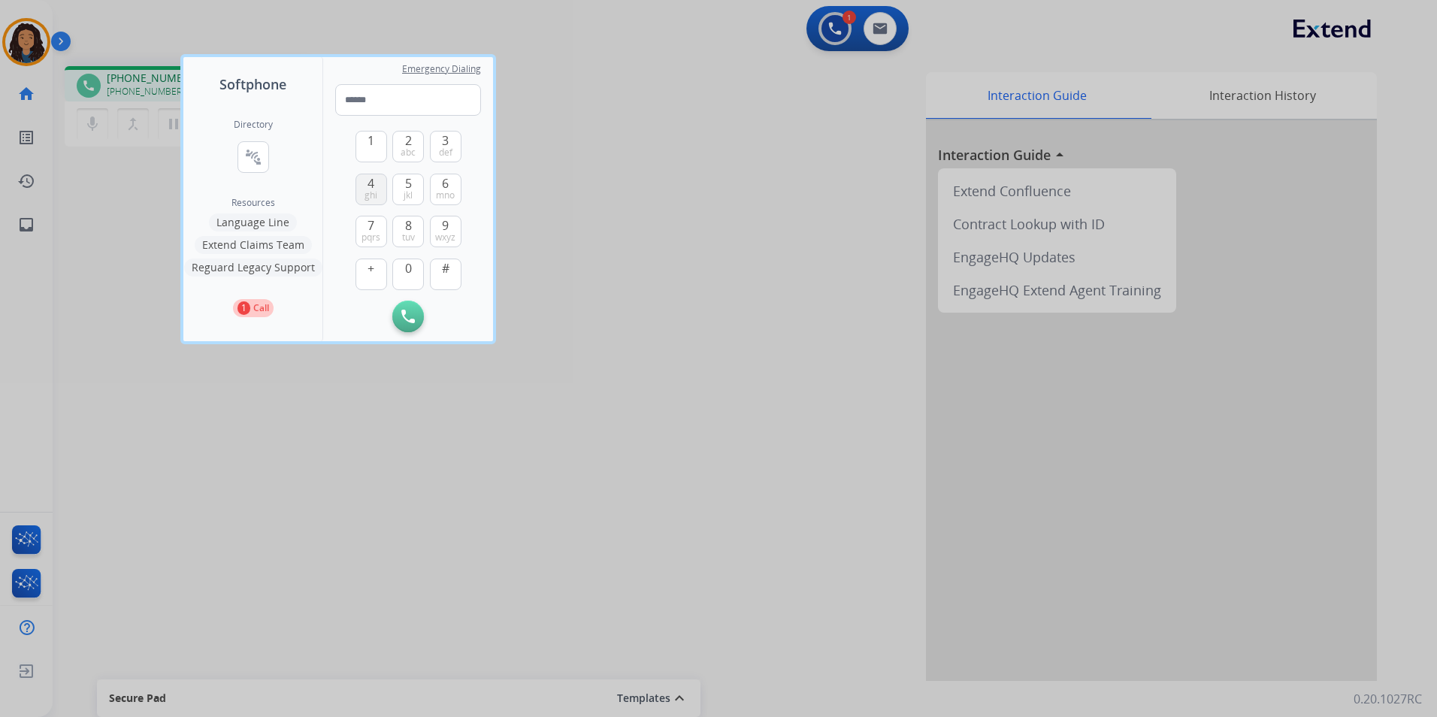
click at [373, 176] on span "4" at bounding box center [370, 183] width 7 height 18
click at [450, 153] on span "def" at bounding box center [446, 153] width 14 height 12
click at [413, 188] on button "5 jkl" at bounding box center [408, 190] width 32 height 32
click at [372, 225] on span "7" at bounding box center [370, 225] width 7 height 18
drag, startPoint x: 416, startPoint y: 270, endPoint x: 415, endPoint y: 180, distance: 90.2
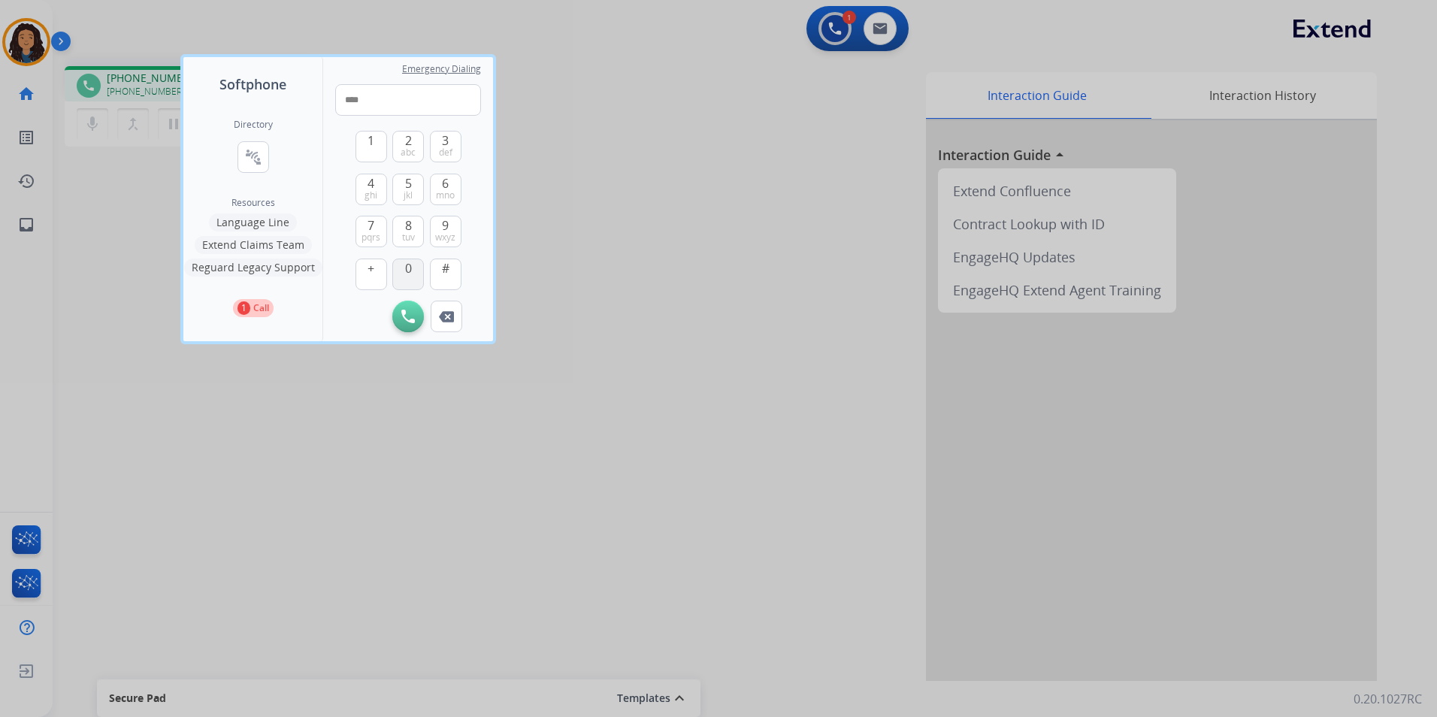
click at [417, 270] on button "0" at bounding box center [408, 274] width 32 height 32
click at [413, 174] on button "5 jkl" at bounding box center [408, 190] width 32 height 32
click at [397, 223] on button "8 tuv" at bounding box center [408, 232] width 32 height 32
click at [373, 215] on div "1 2 abc 3 def 4 ghi 5 jkl 6 mno 7 pqrs 8 tuv 9 wxyz + 0 #" at bounding box center [408, 208] width 106 height 185
click at [365, 225] on button "7 pqrs" at bounding box center [371, 232] width 32 height 32
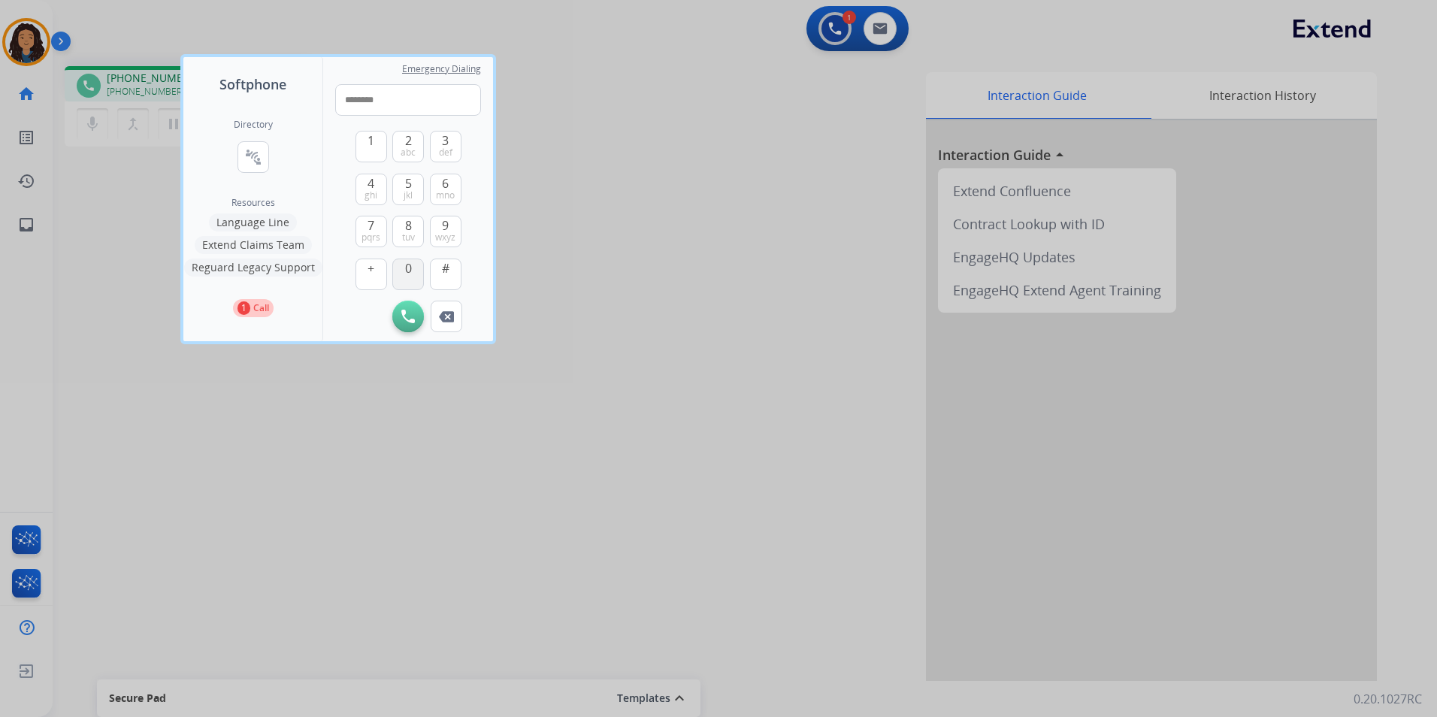
click at [414, 278] on button "0" at bounding box center [408, 274] width 32 height 32
click at [462, 142] on div "1 2 abc 3 def 4 ghi 5 jkl 6 mno 7 pqrs 8 tuv 9 wxyz + 0 # Initiate Call Remove …" at bounding box center [408, 224] width 146 height 216
click at [452, 144] on button "3 def" at bounding box center [446, 147] width 32 height 32
click at [446, 271] on span "#" at bounding box center [446, 268] width 8 height 18
type input "**********"
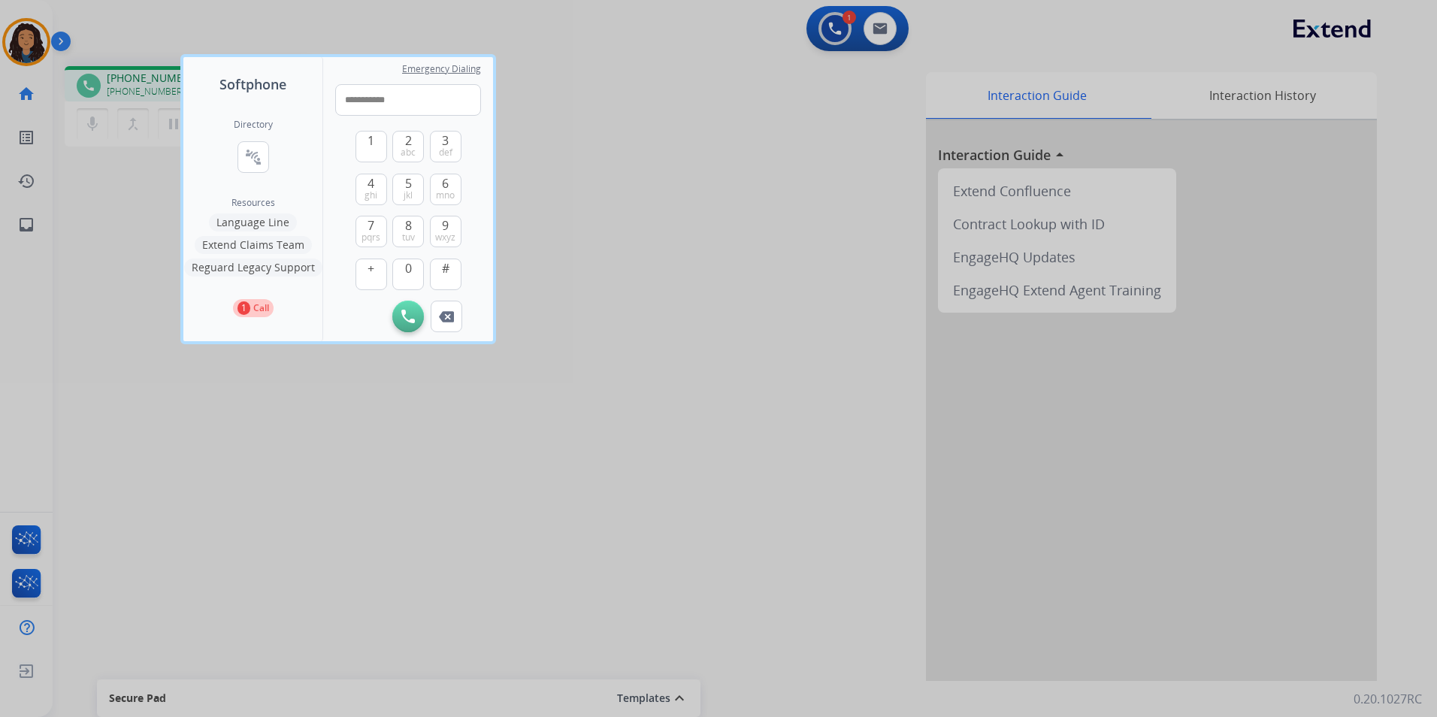
click at [637, 172] on div at bounding box center [718, 358] width 1437 height 717
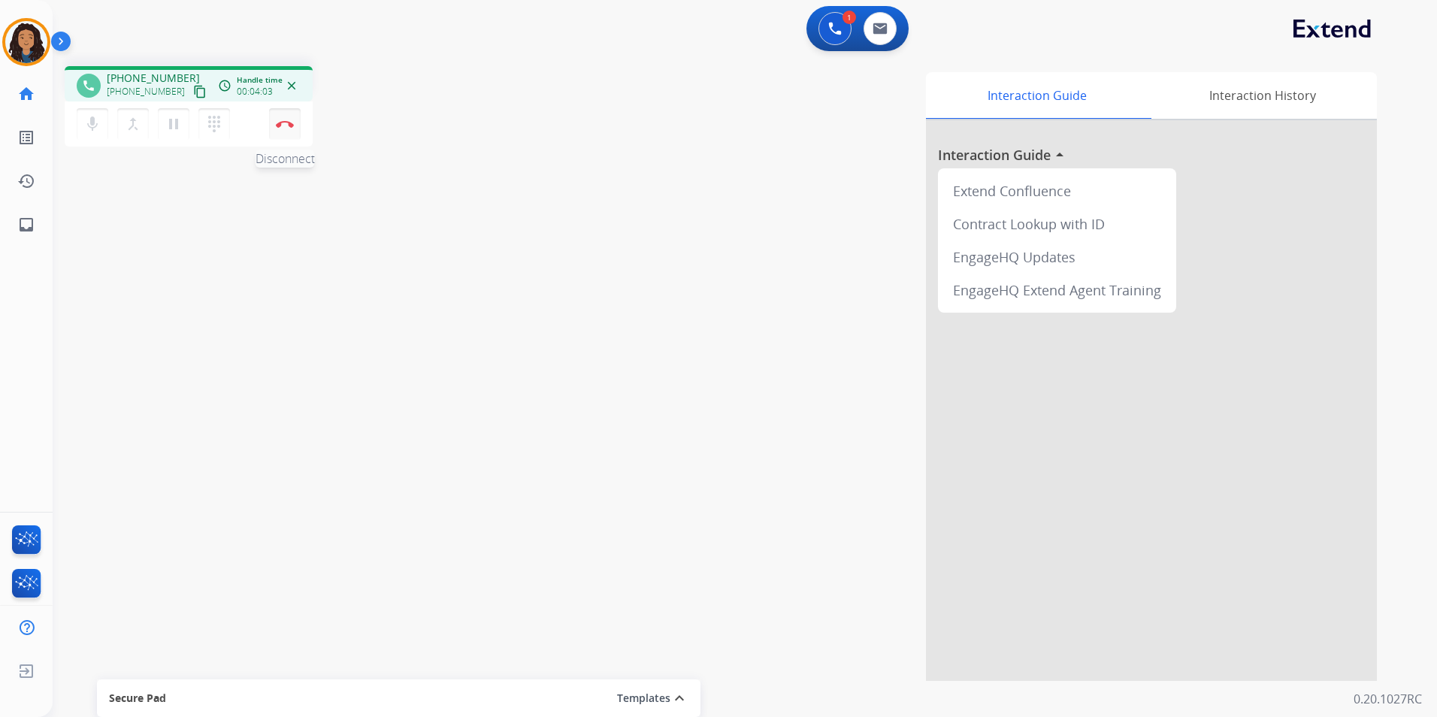
click at [293, 129] on button "Disconnect" at bounding box center [285, 124] width 32 height 32
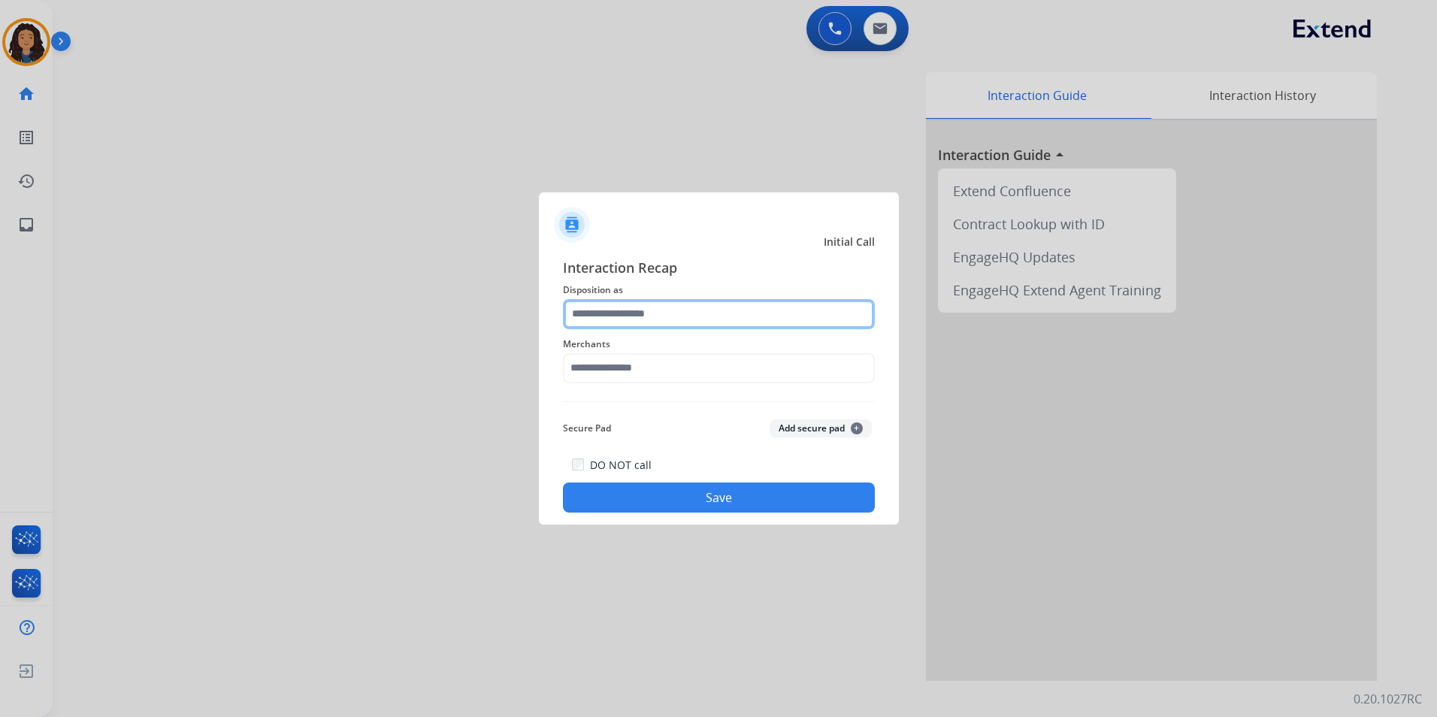
click at [649, 310] on input "text" at bounding box center [719, 314] width 312 height 30
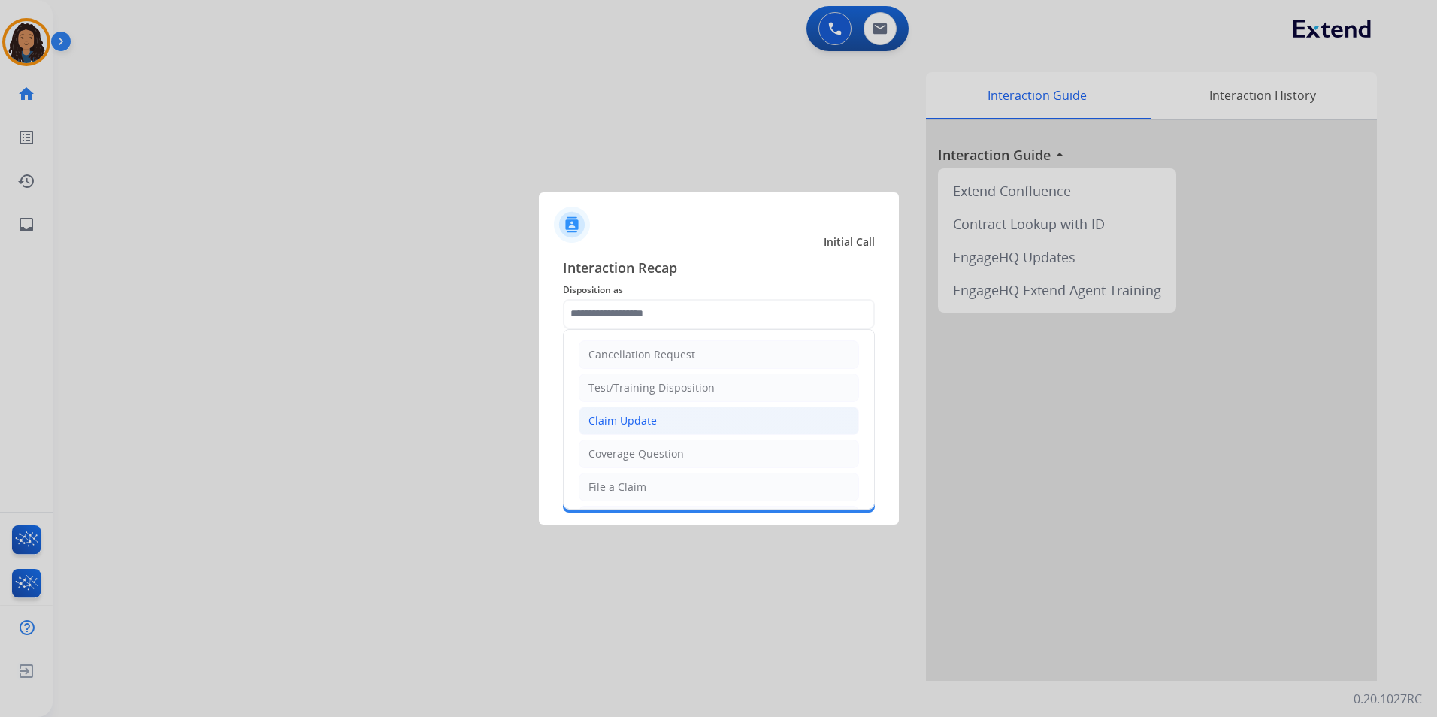
click at [643, 413] on div "Claim Update" at bounding box center [622, 420] width 68 height 15
type input "**********"
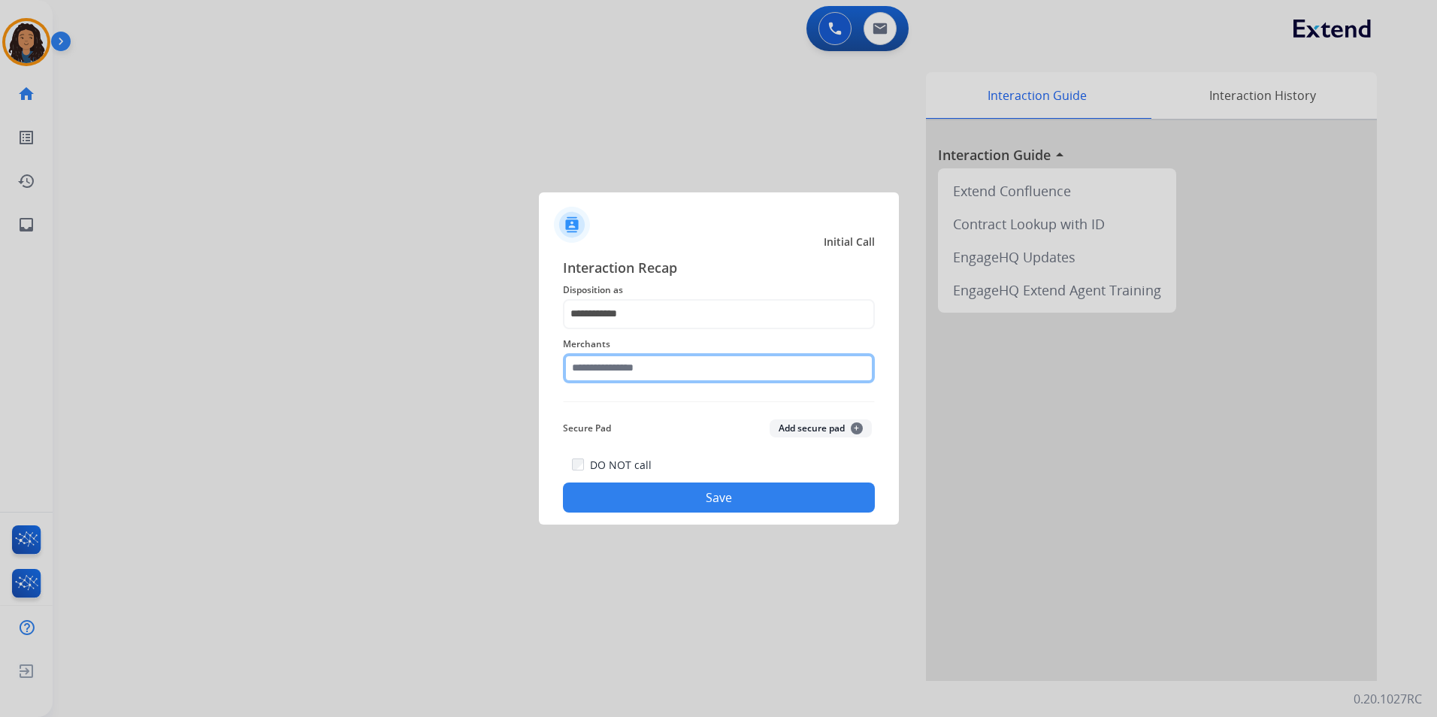
click at [630, 380] on input "text" at bounding box center [719, 368] width 312 height 30
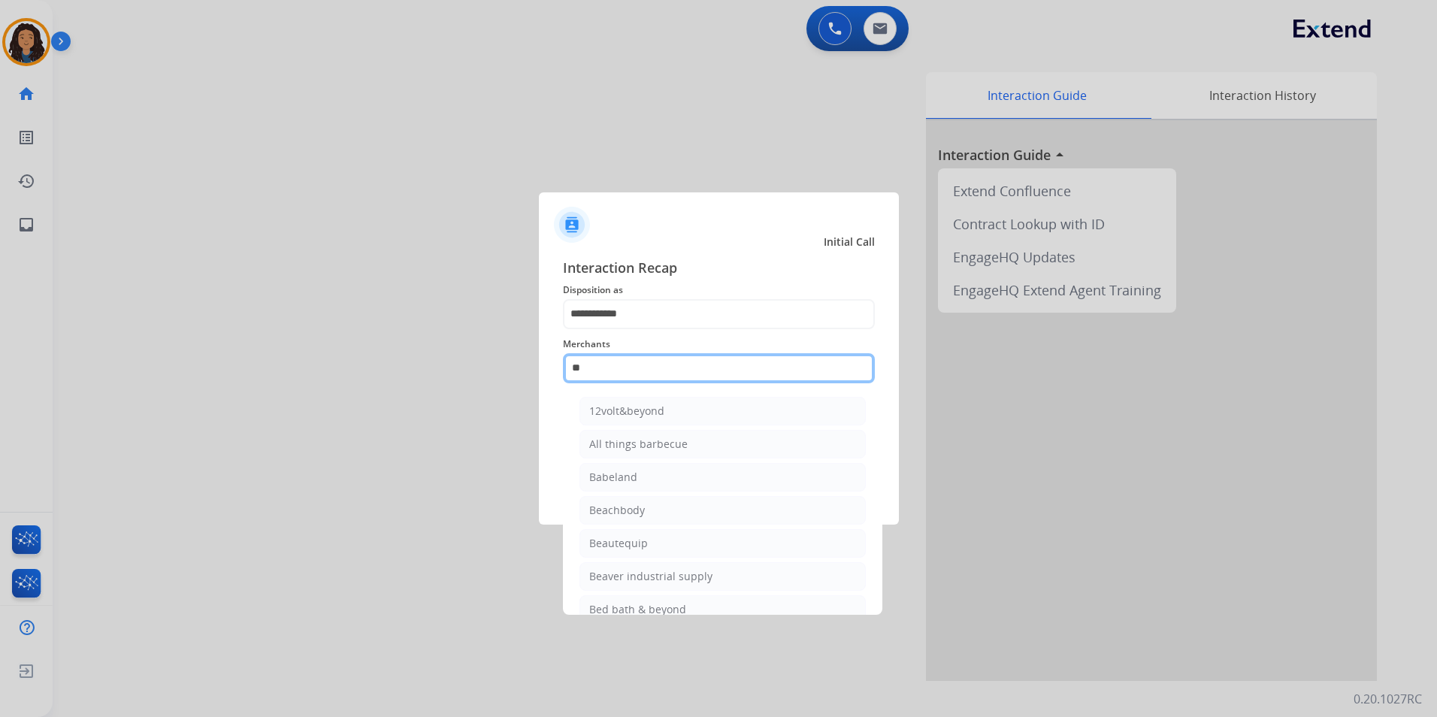
type input "*"
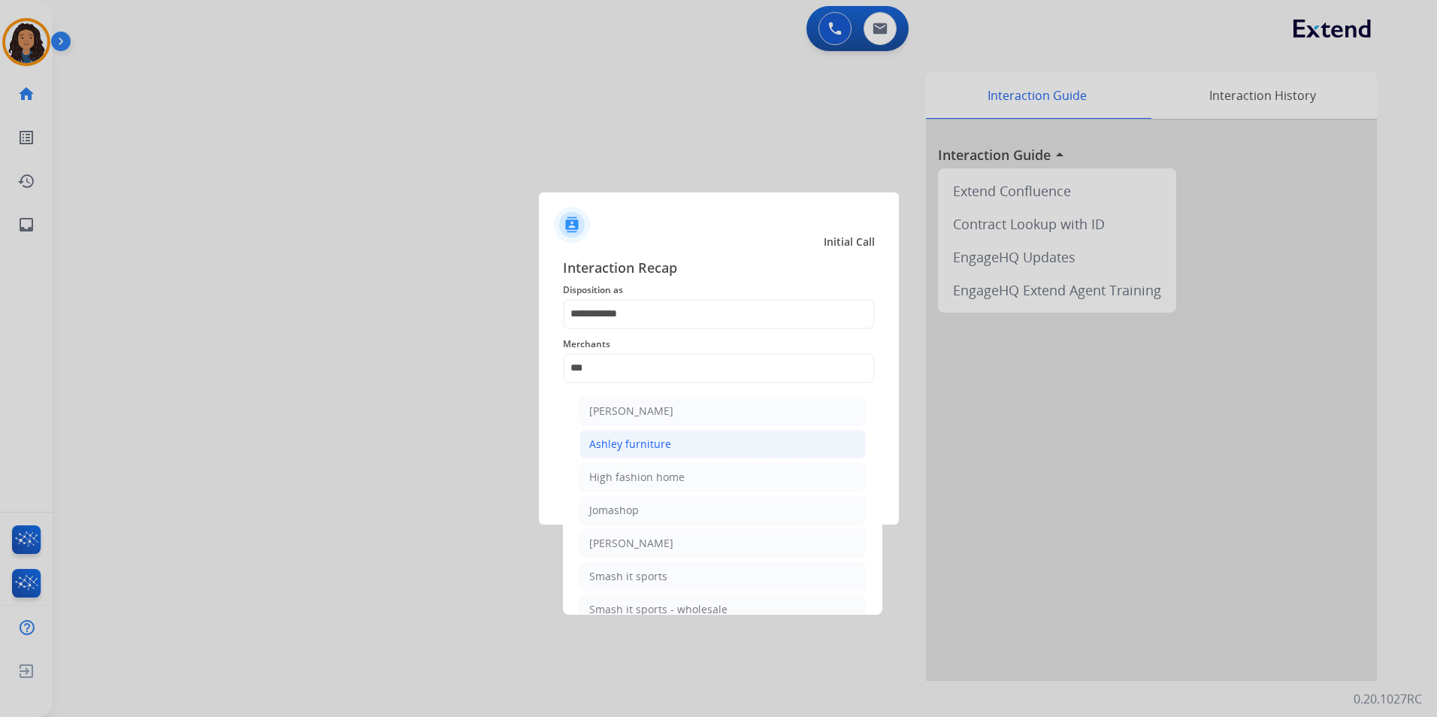
click at [697, 452] on li "Ashley furniture" at bounding box center [722, 444] width 286 height 29
type input "**********"
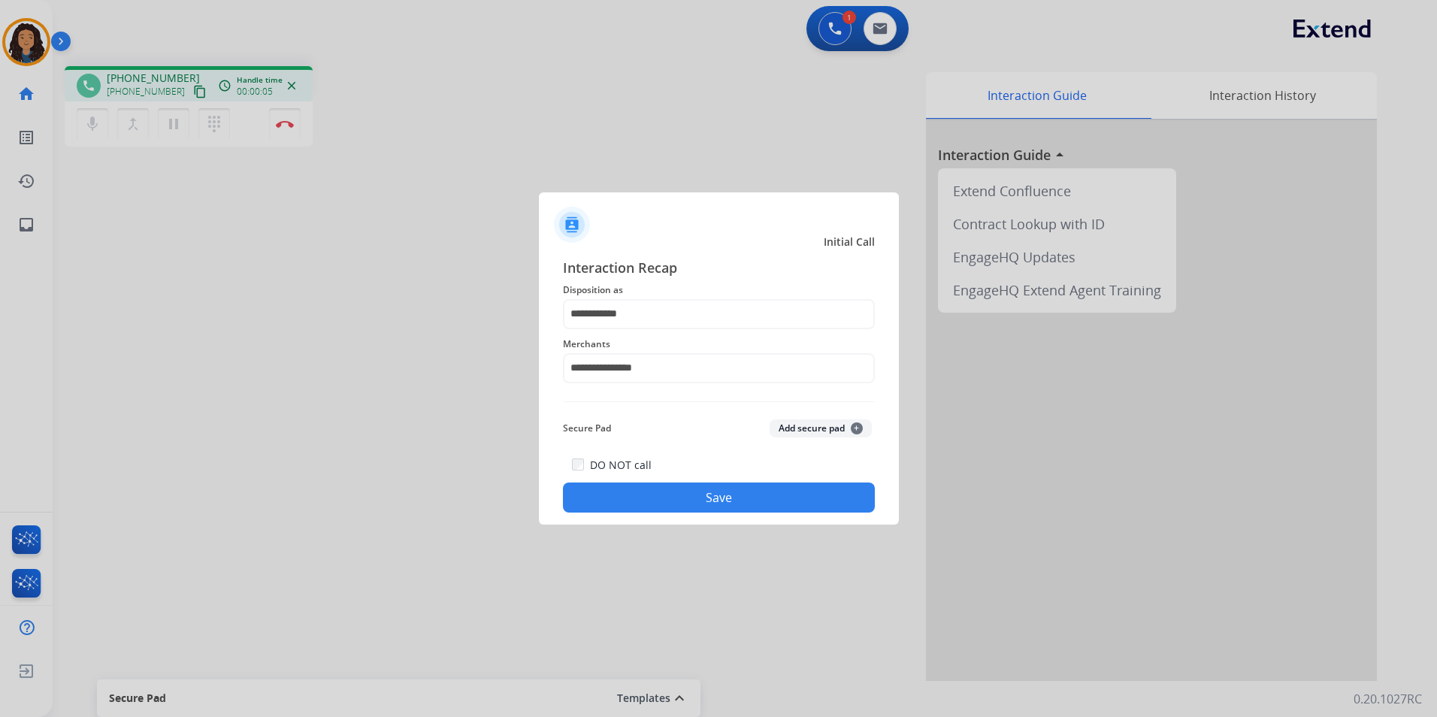
click at [664, 491] on button "Save" at bounding box center [719, 497] width 312 height 30
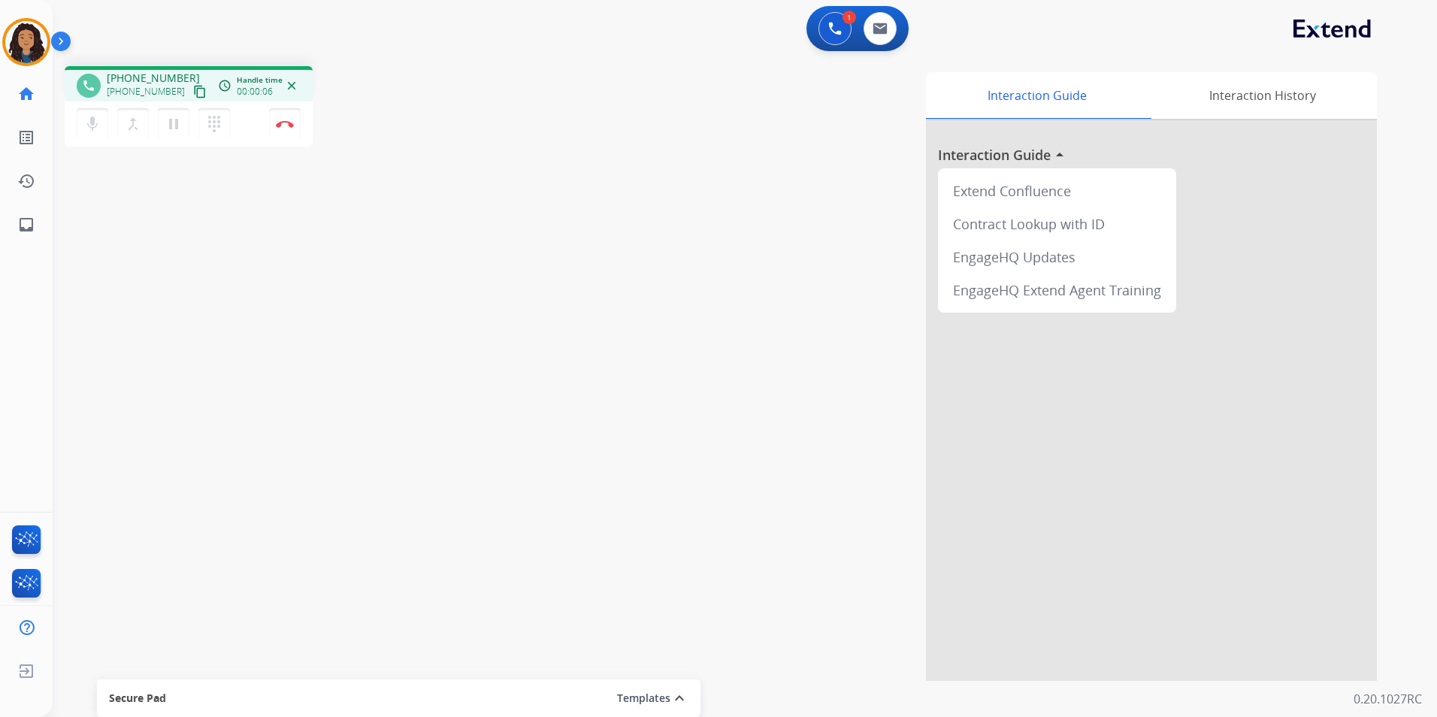
click at [193, 91] on mat-icon "content_copy" at bounding box center [200, 92] width 14 height 14
click at [872, 25] on button at bounding box center [879, 28] width 33 height 33
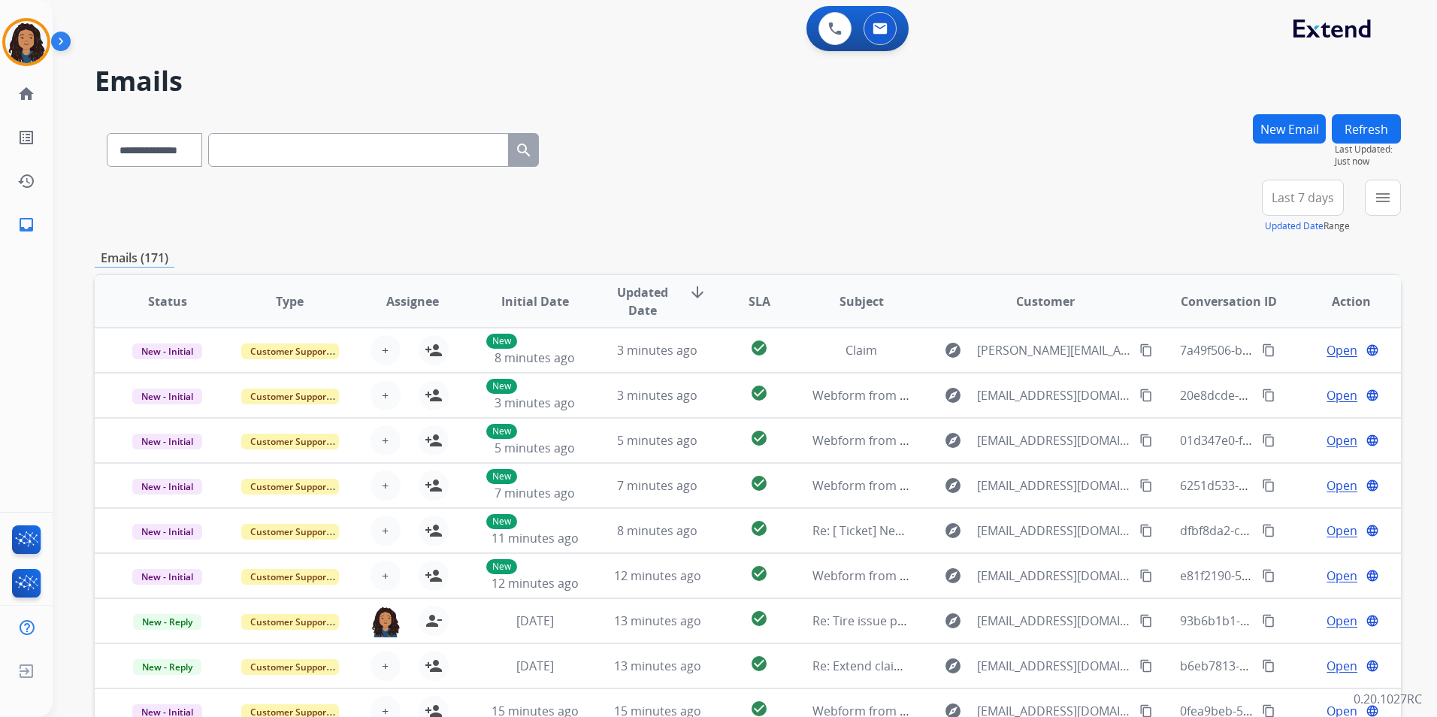
click at [347, 150] on input "text" at bounding box center [358, 150] width 301 height 34
click at [159, 145] on select "**********" at bounding box center [154, 150] width 94 height 34
click at [149, 144] on select "**********" at bounding box center [154, 150] width 94 height 34
select select "**********"
click at [107, 133] on select "**********" at bounding box center [154, 150] width 94 height 34
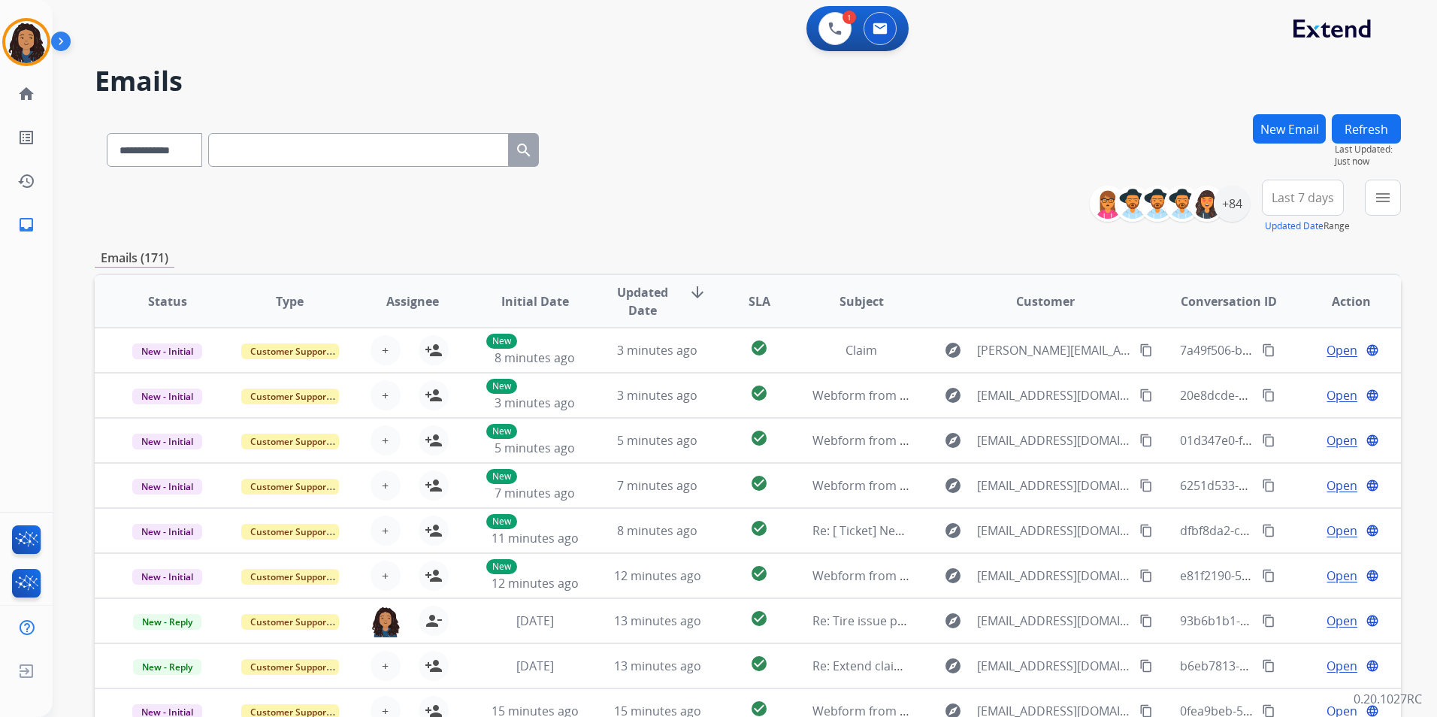
click at [271, 153] on input "text" at bounding box center [358, 150] width 301 height 34
click at [830, 23] on img at bounding box center [835, 29] width 14 height 14
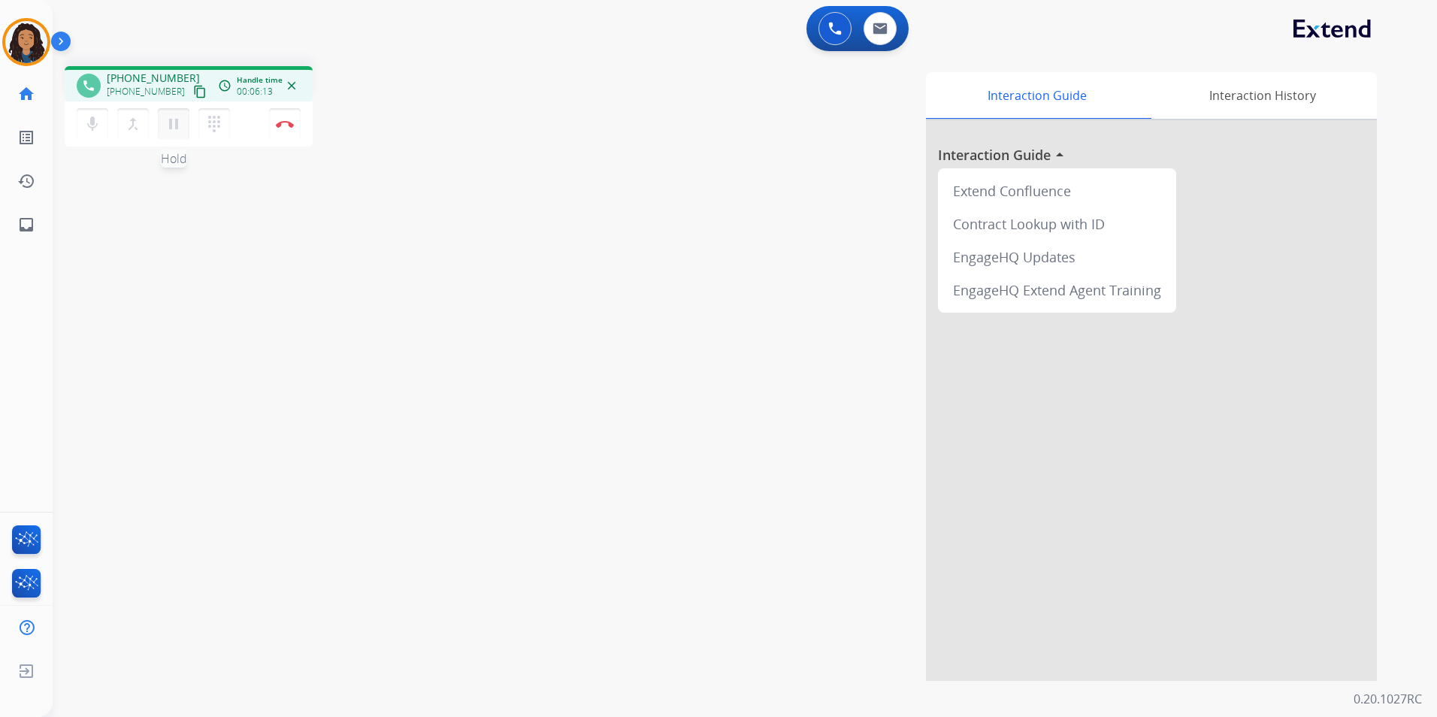
click at [172, 123] on mat-icon "pause" at bounding box center [174, 124] width 18 height 18
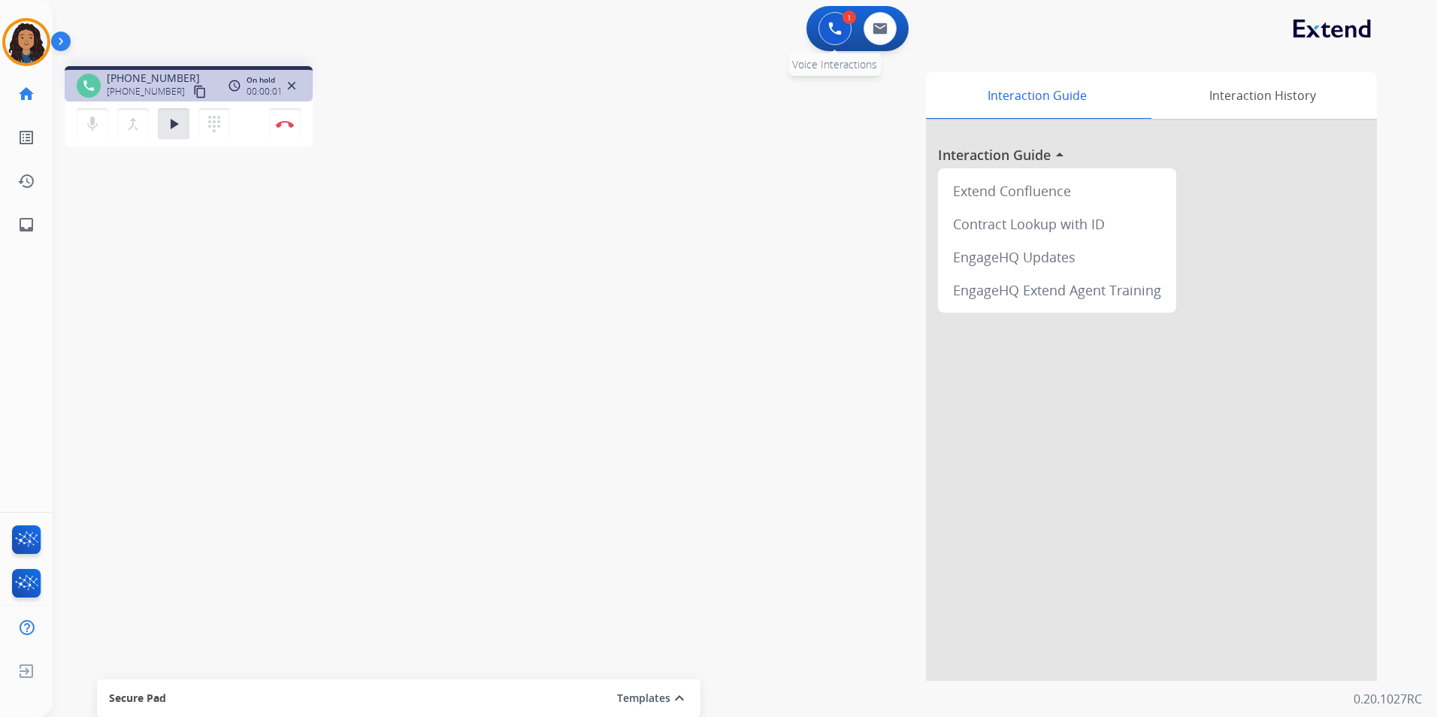
click at [843, 29] on button at bounding box center [834, 28] width 33 height 33
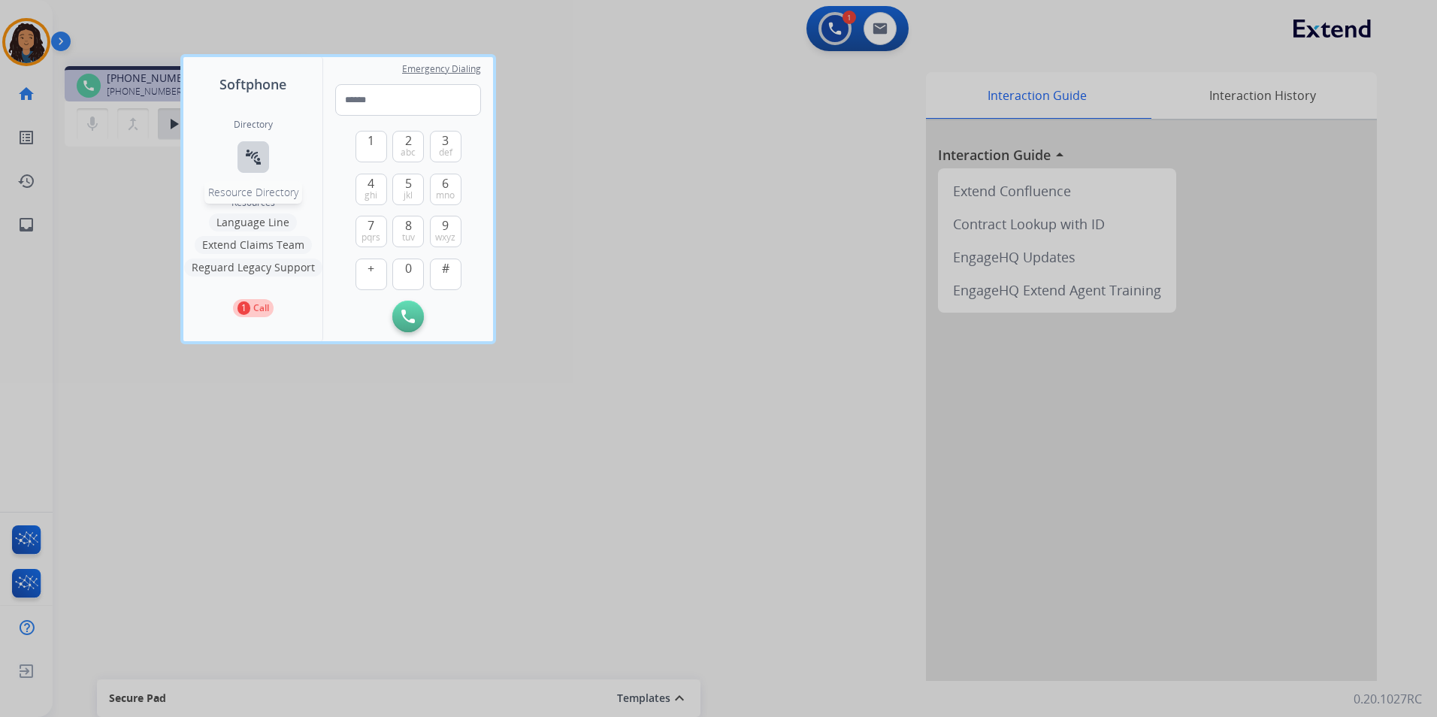
click at [253, 147] on button "connect_without_contact Resource Directory" at bounding box center [253, 157] width 32 height 32
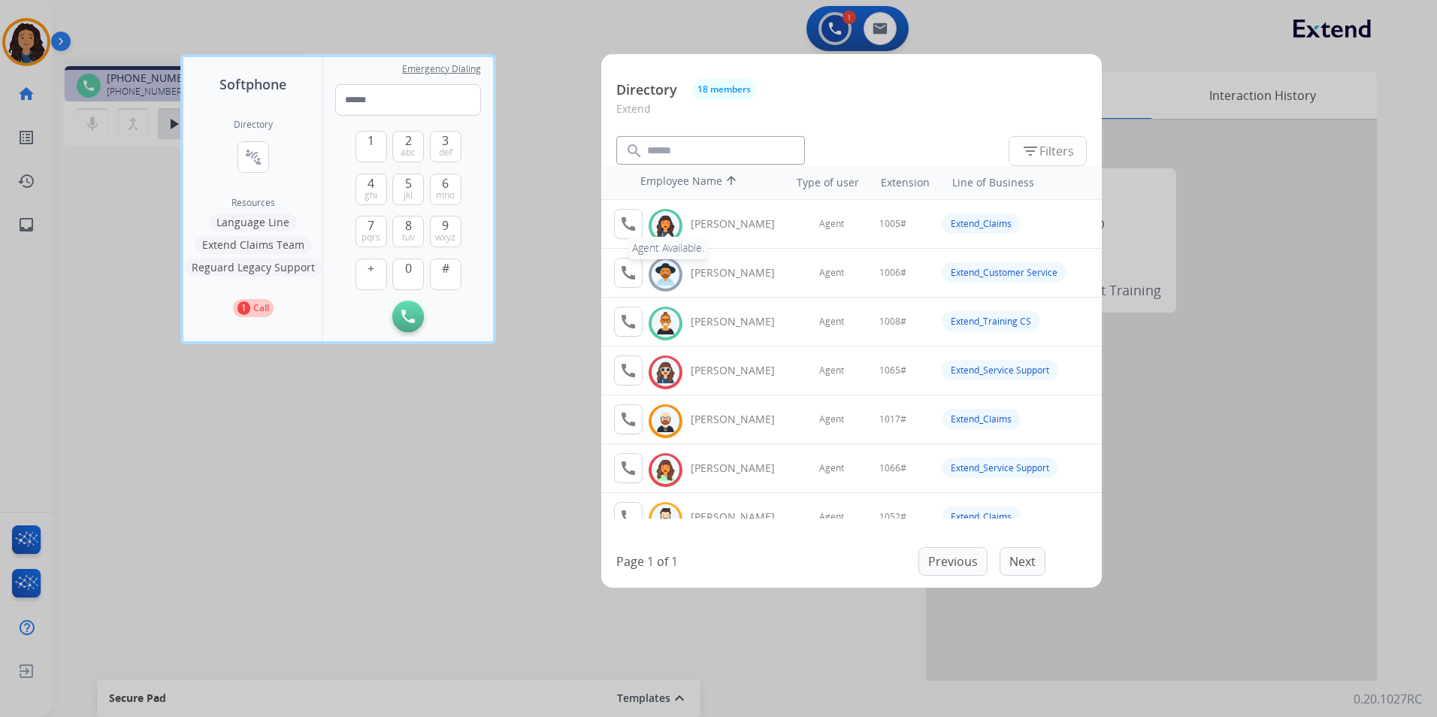
click at [626, 211] on button "call Agent Available." at bounding box center [628, 224] width 29 height 30
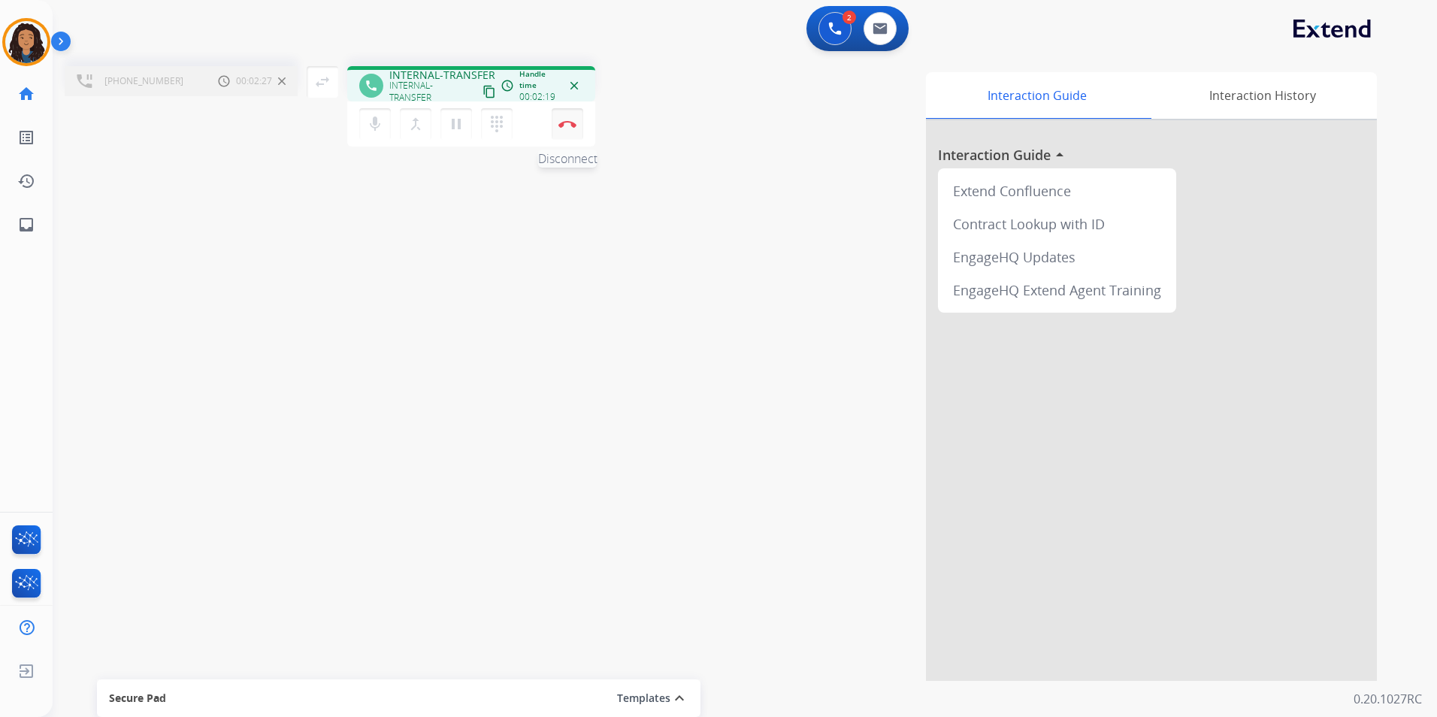
click at [563, 120] on img at bounding box center [567, 124] width 18 height 8
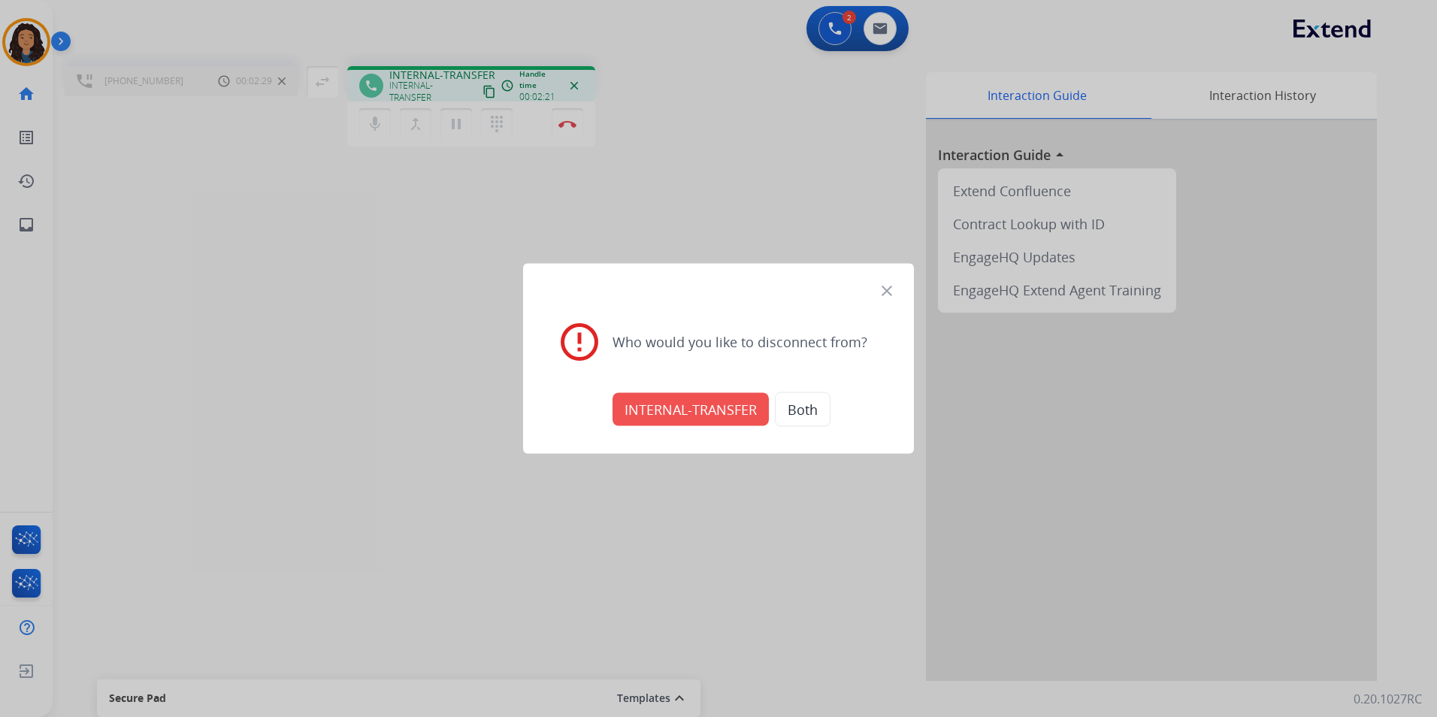
click at [675, 415] on button "INTERNAL-TRANSFER" at bounding box center [690, 409] width 156 height 33
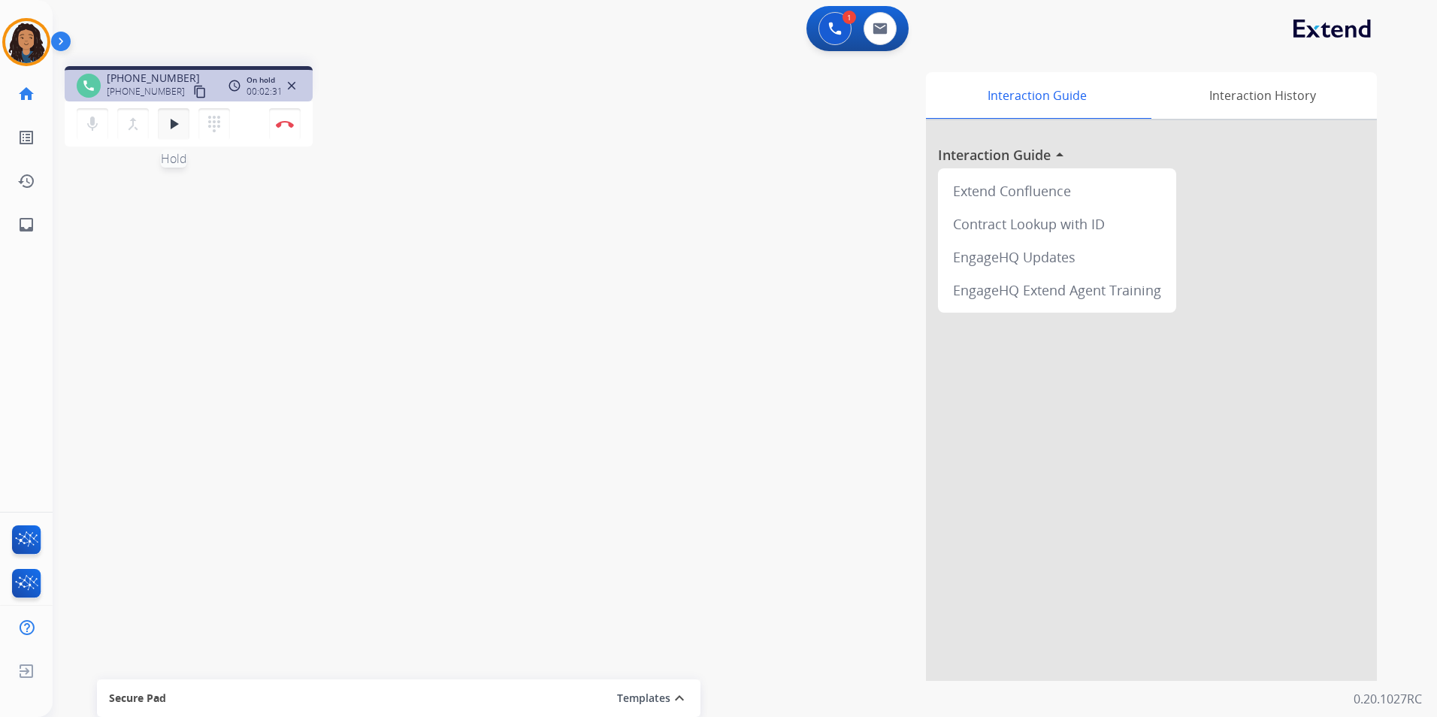
click at [169, 125] on mat-icon "play_arrow" at bounding box center [174, 124] width 18 height 18
click at [167, 130] on mat-icon "pause" at bounding box center [174, 124] width 18 height 18
click at [827, 31] on button at bounding box center [834, 28] width 33 height 33
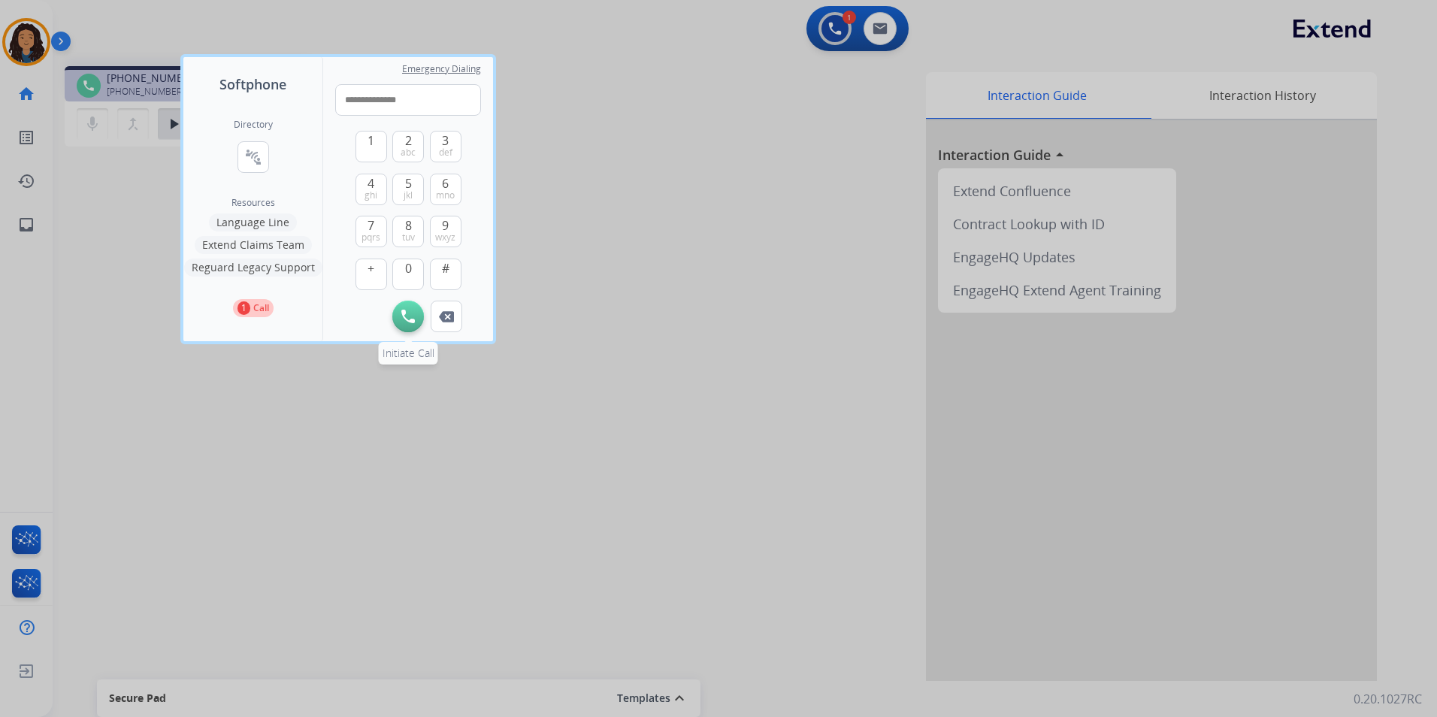
type input "**********"
click at [403, 319] on img at bounding box center [408, 317] width 14 height 14
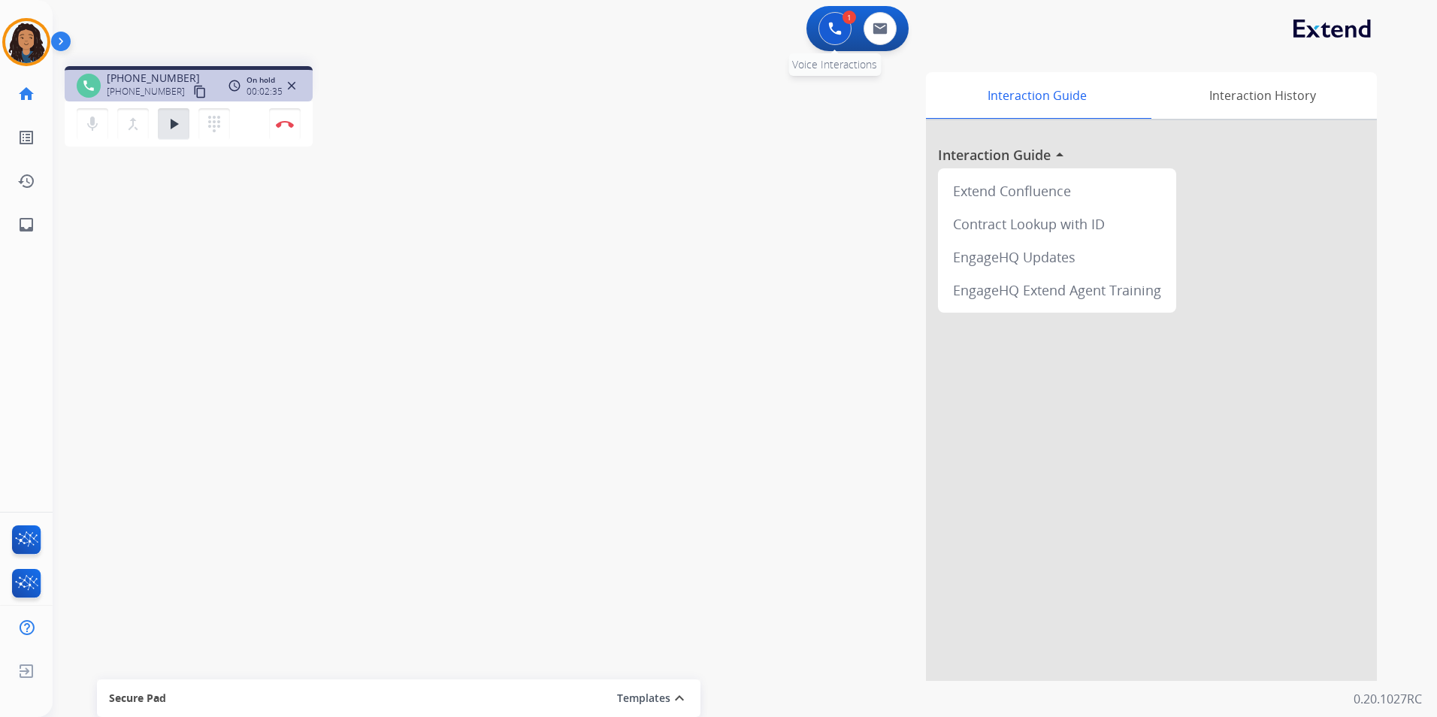
click at [833, 41] on button at bounding box center [834, 28] width 33 height 33
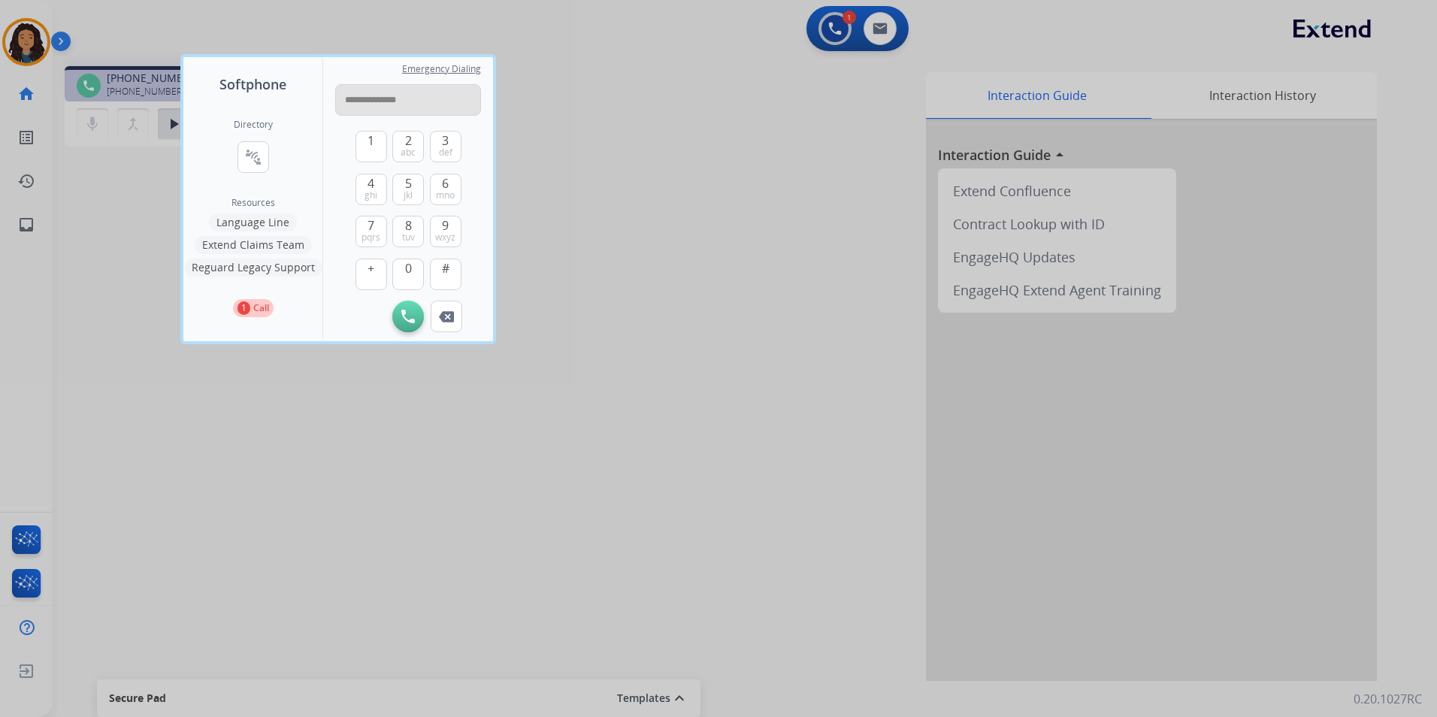
click at [355, 97] on input "**********" at bounding box center [408, 100] width 146 height 32
type input "**********"
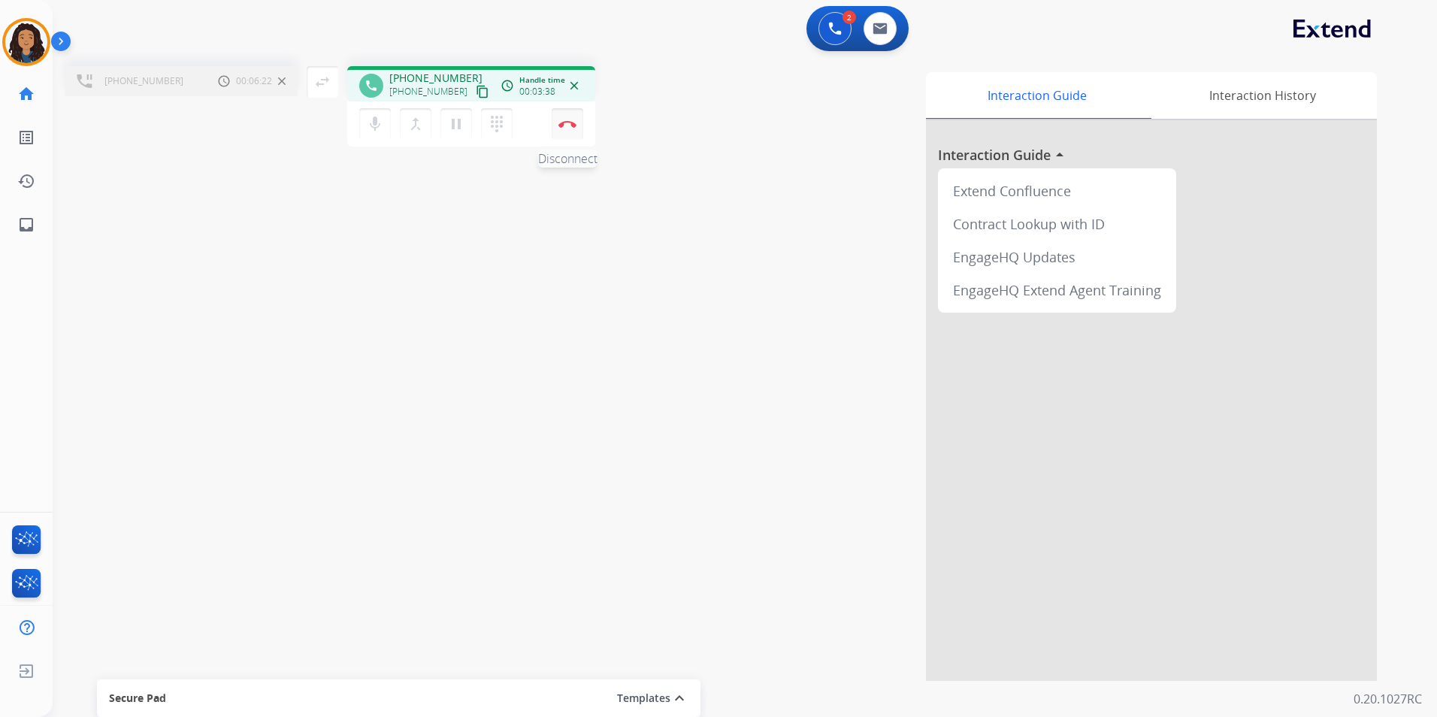
click at [563, 126] on img at bounding box center [567, 124] width 18 height 8
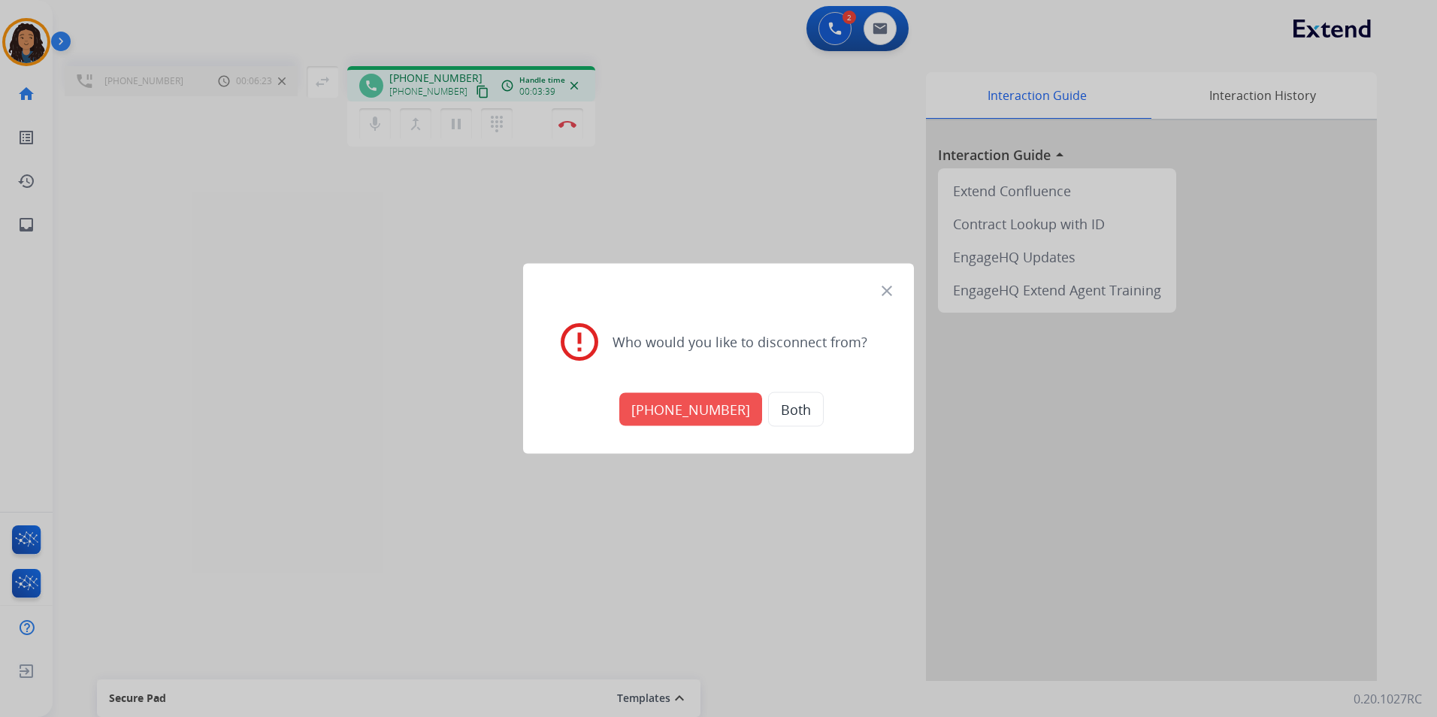
click at [712, 407] on button "[PHONE_NUMBER]" at bounding box center [690, 409] width 143 height 33
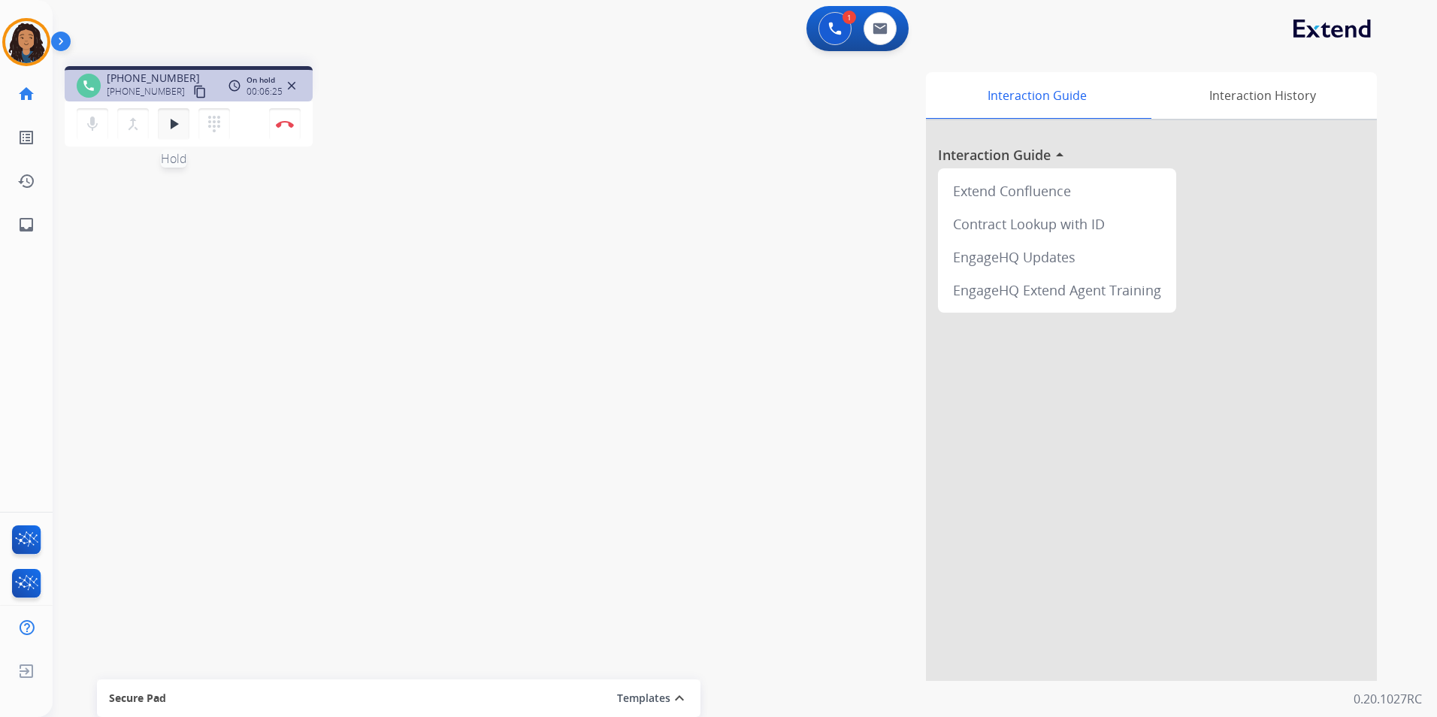
click at [177, 128] on mat-icon "play_arrow" at bounding box center [174, 124] width 18 height 18
click at [876, 35] on button at bounding box center [879, 28] width 33 height 33
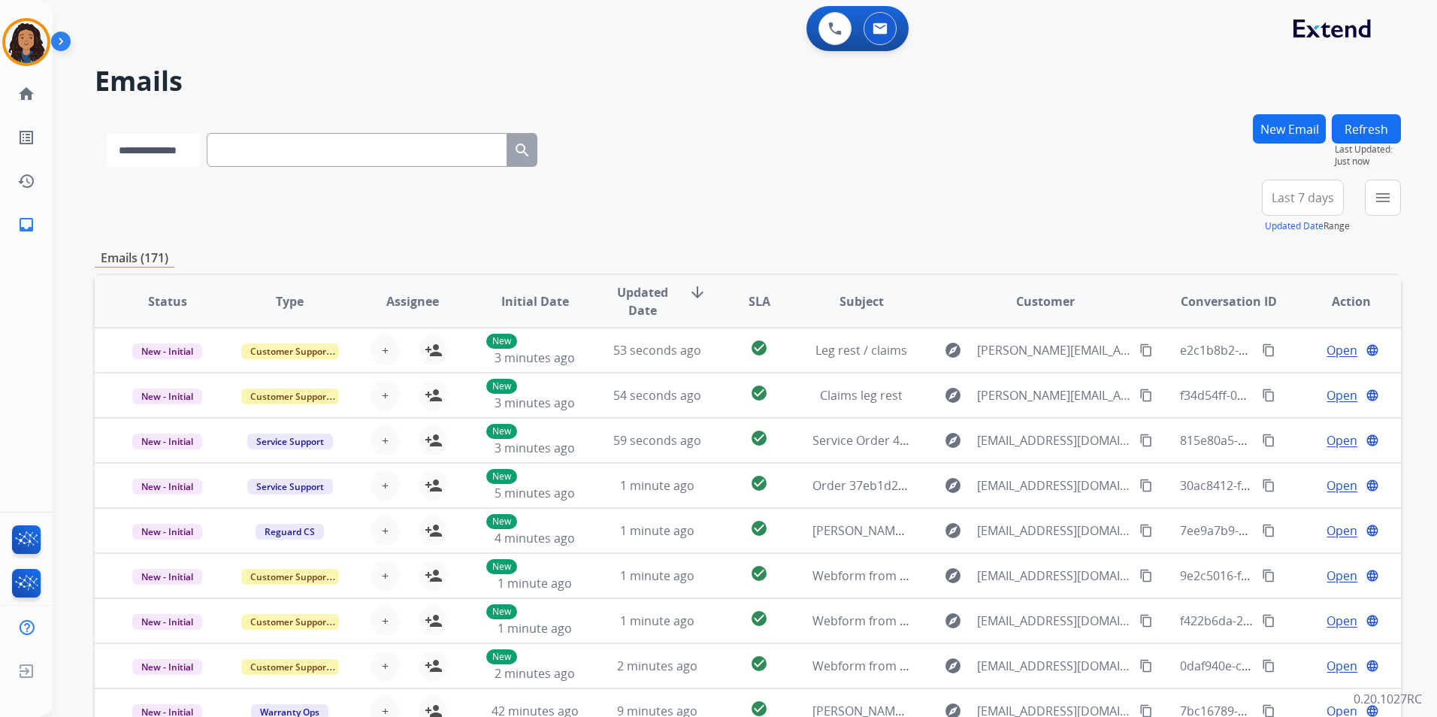
drag, startPoint x: 241, startPoint y: 152, endPoint x: 166, endPoint y: 149, distance: 75.2
click at [166, 149] on select "**********" at bounding box center [154, 150] width 94 height 34
select select "**********"
click at [107, 133] on select "**********" at bounding box center [154, 150] width 94 height 34
paste input "**********"
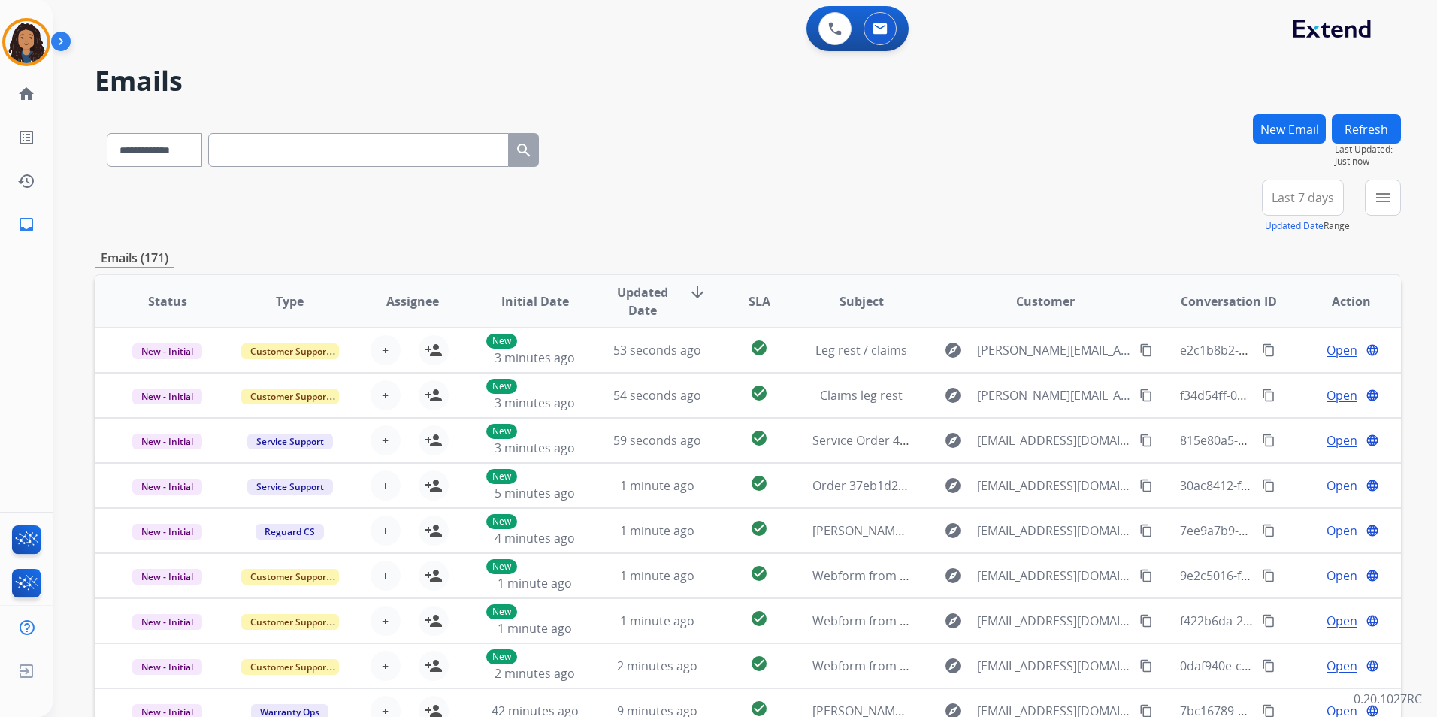
type input "**********"
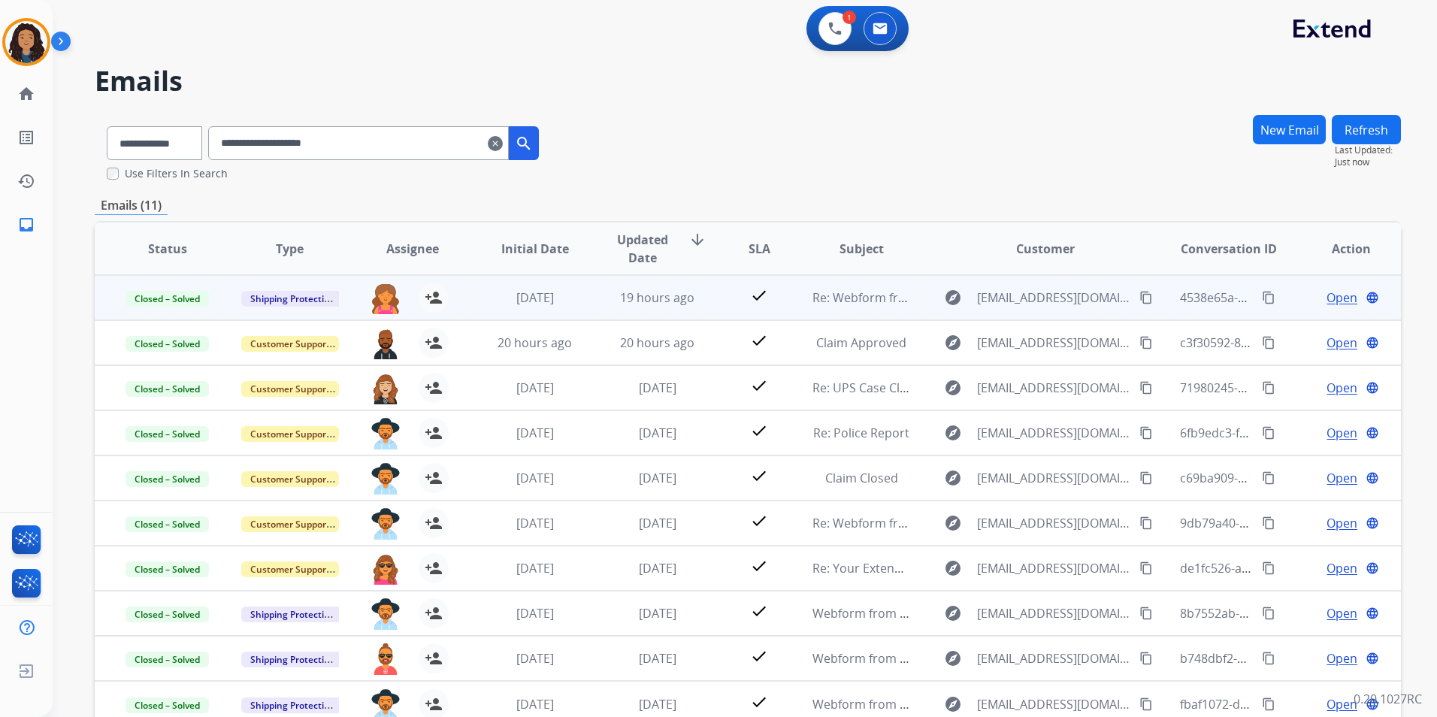
click at [1326, 289] on span "Open" at bounding box center [1341, 298] width 31 height 18
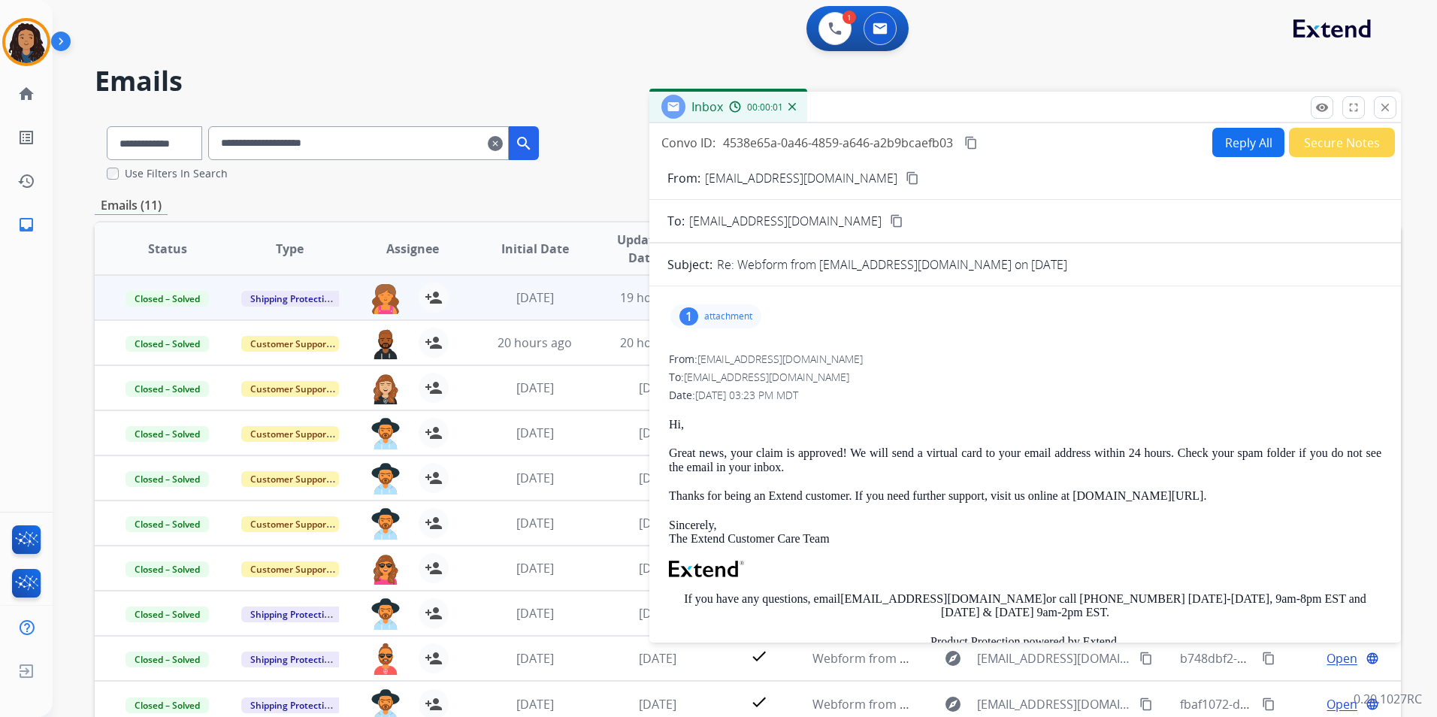
click at [716, 320] on p "attachment" at bounding box center [728, 316] width 48 height 12
click at [697, 366] on div at bounding box center [722, 357] width 75 height 53
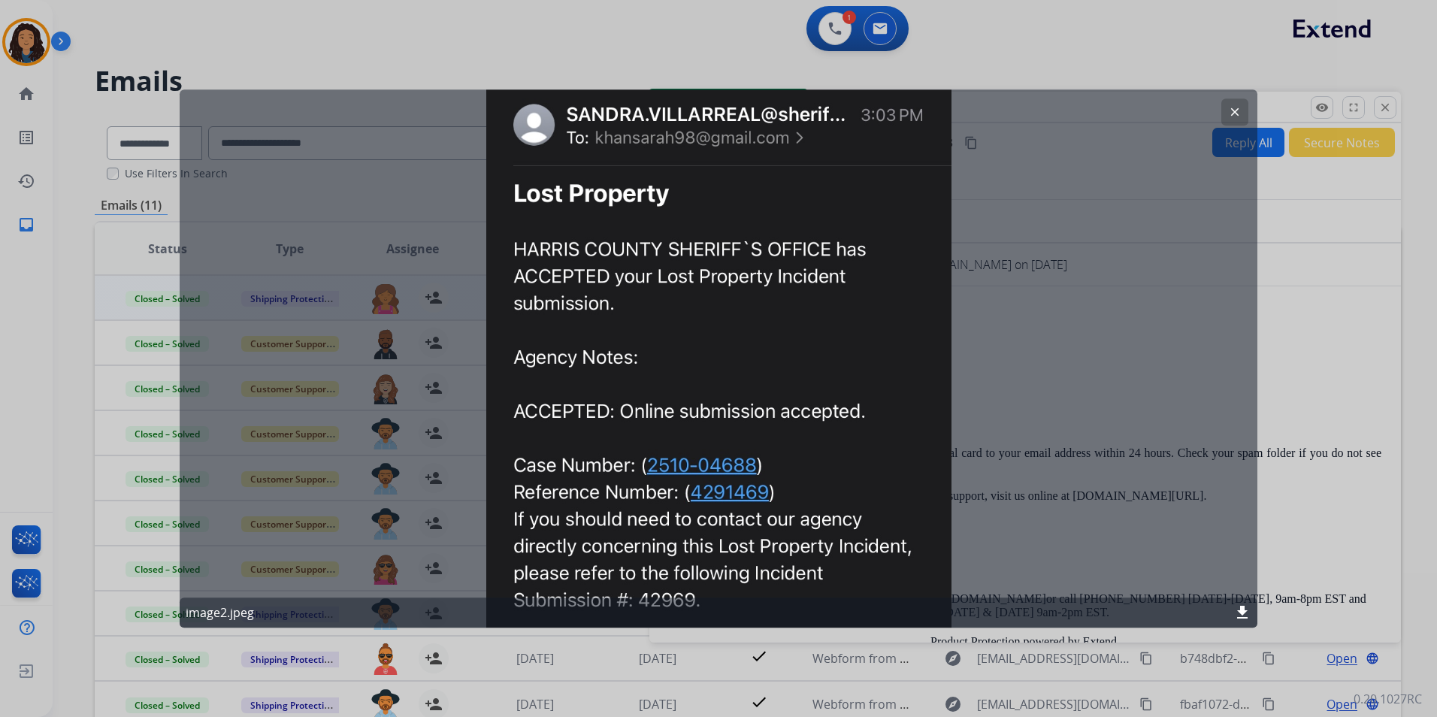
click at [1239, 107] on mat-icon "clear" at bounding box center [1235, 112] width 14 height 14
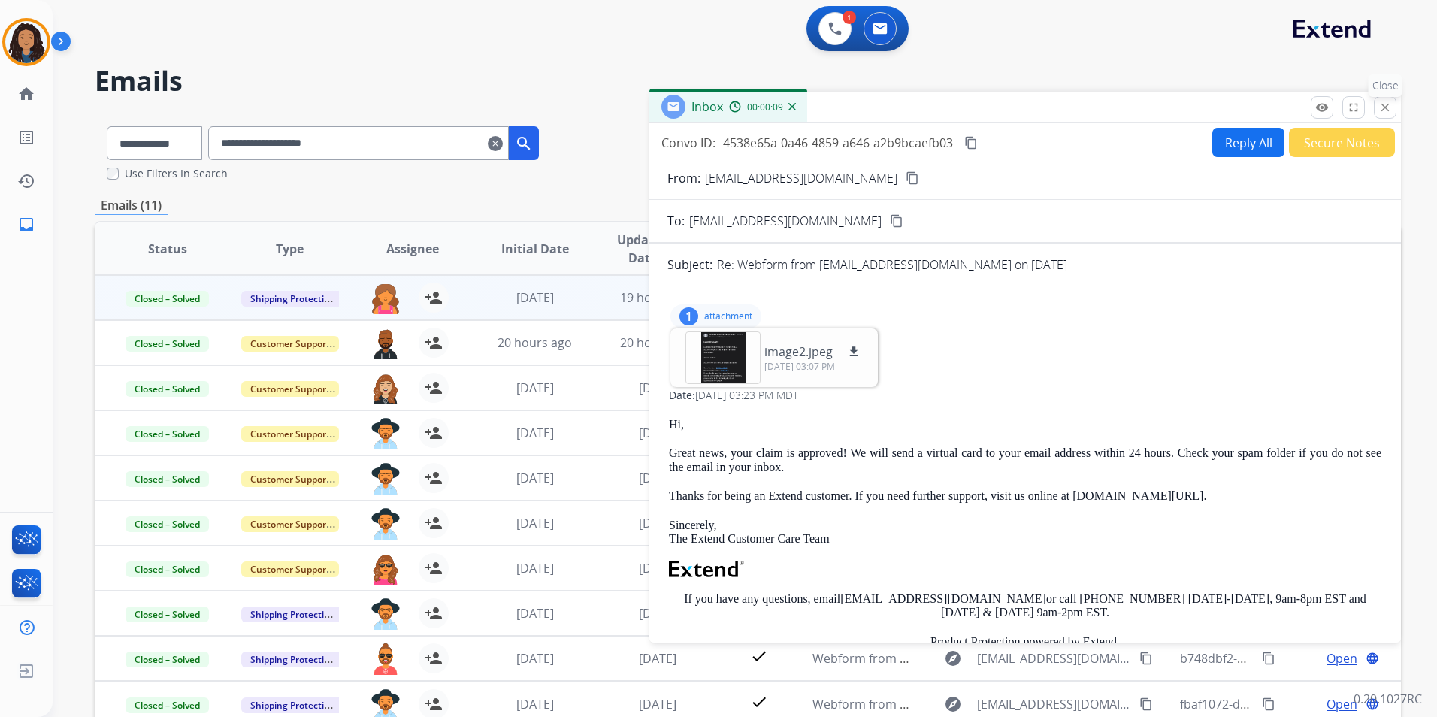
click at [1375, 109] on button "close Close" at bounding box center [1385, 107] width 23 height 23
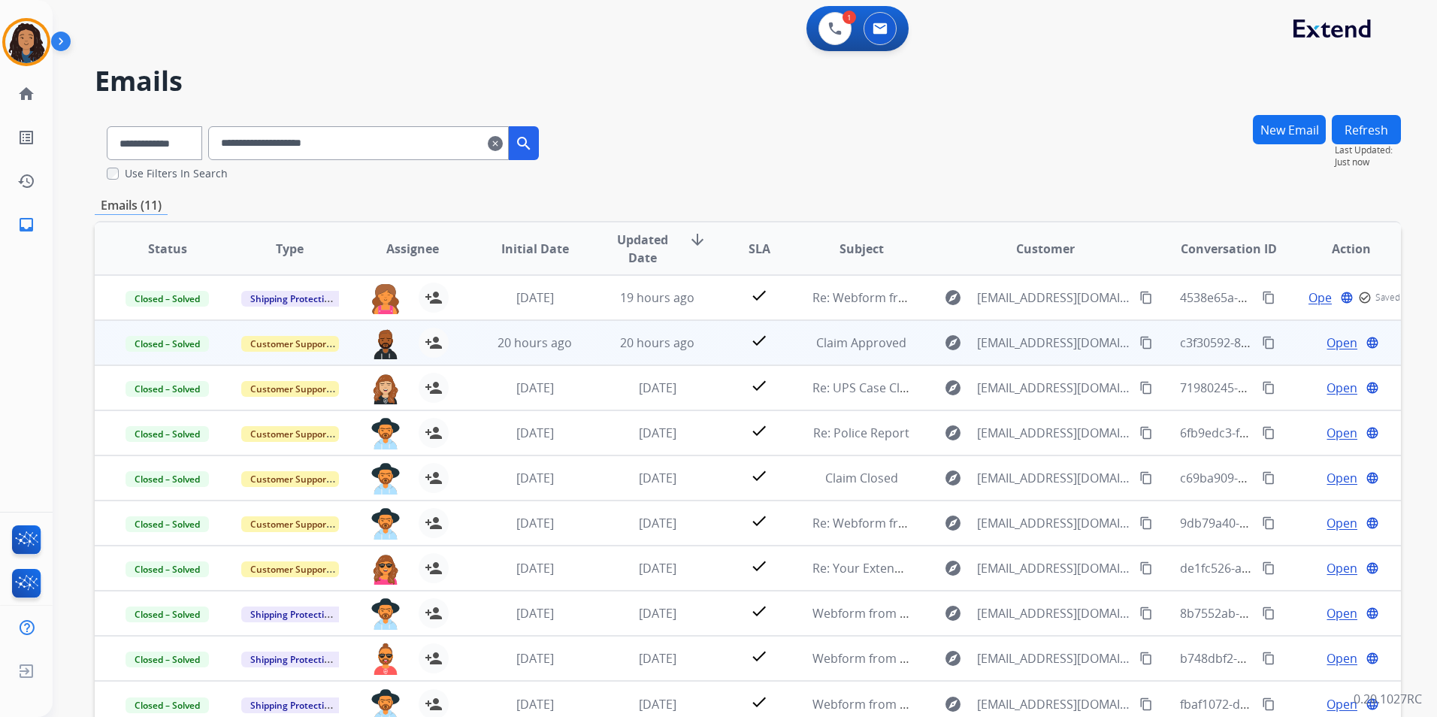
click at [1327, 344] on span "Open" at bounding box center [1341, 343] width 31 height 18
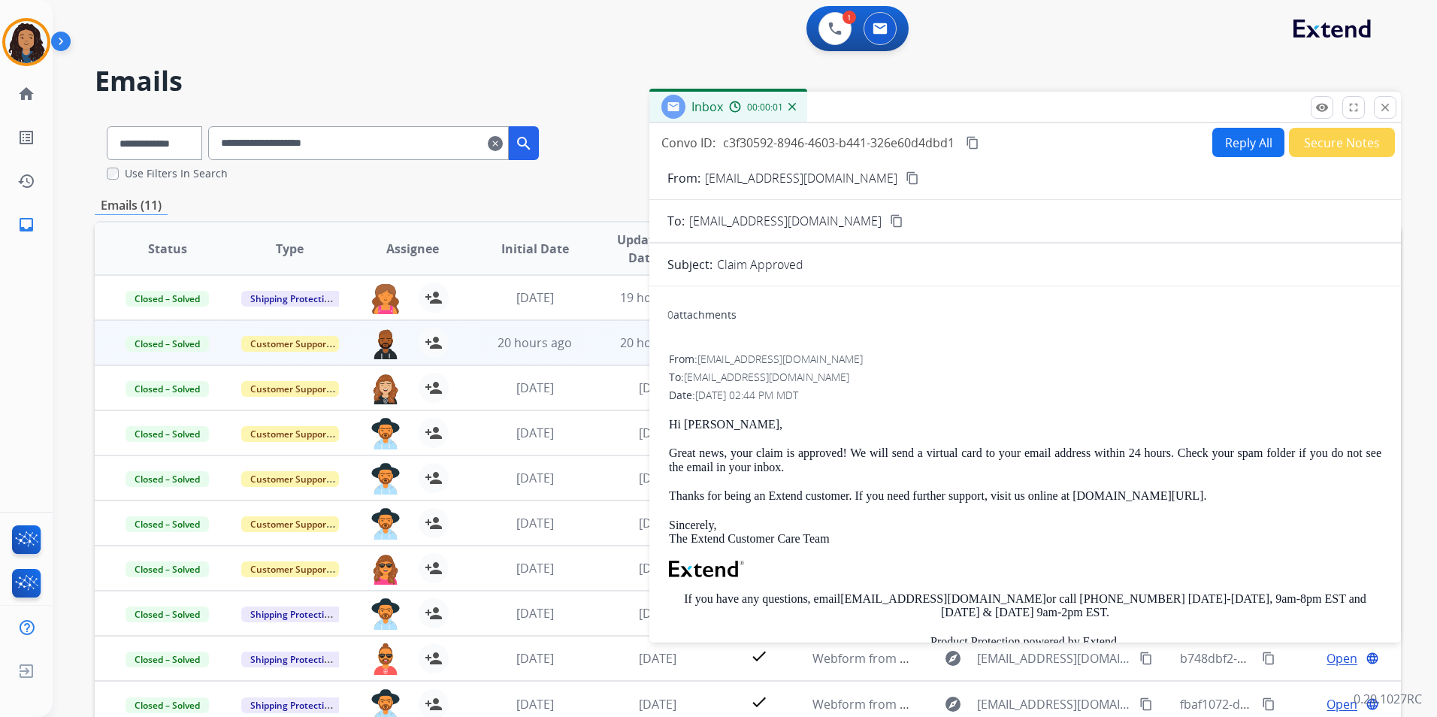
drag, startPoint x: 710, startPoint y: 316, endPoint x: 1289, endPoint y: 128, distance: 609.0
click at [711, 316] on div "0 attachments" at bounding box center [701, 314] width 69 height 15
click at [1390, 110] on mat-icon "close" at bounding box center [1385, 108] width 14 height 14
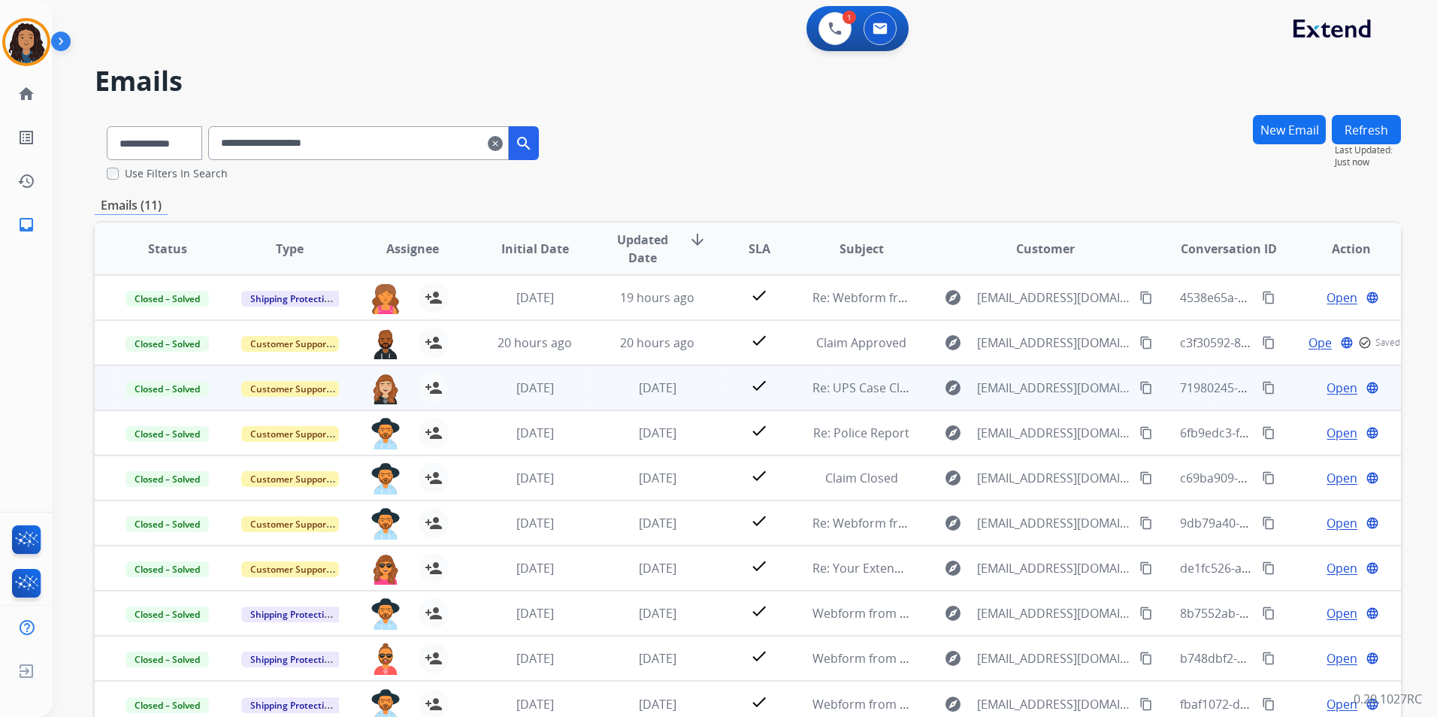
click at [1329, 390] on span "Open" at bounding box center [1341, 388] width 31 height 18
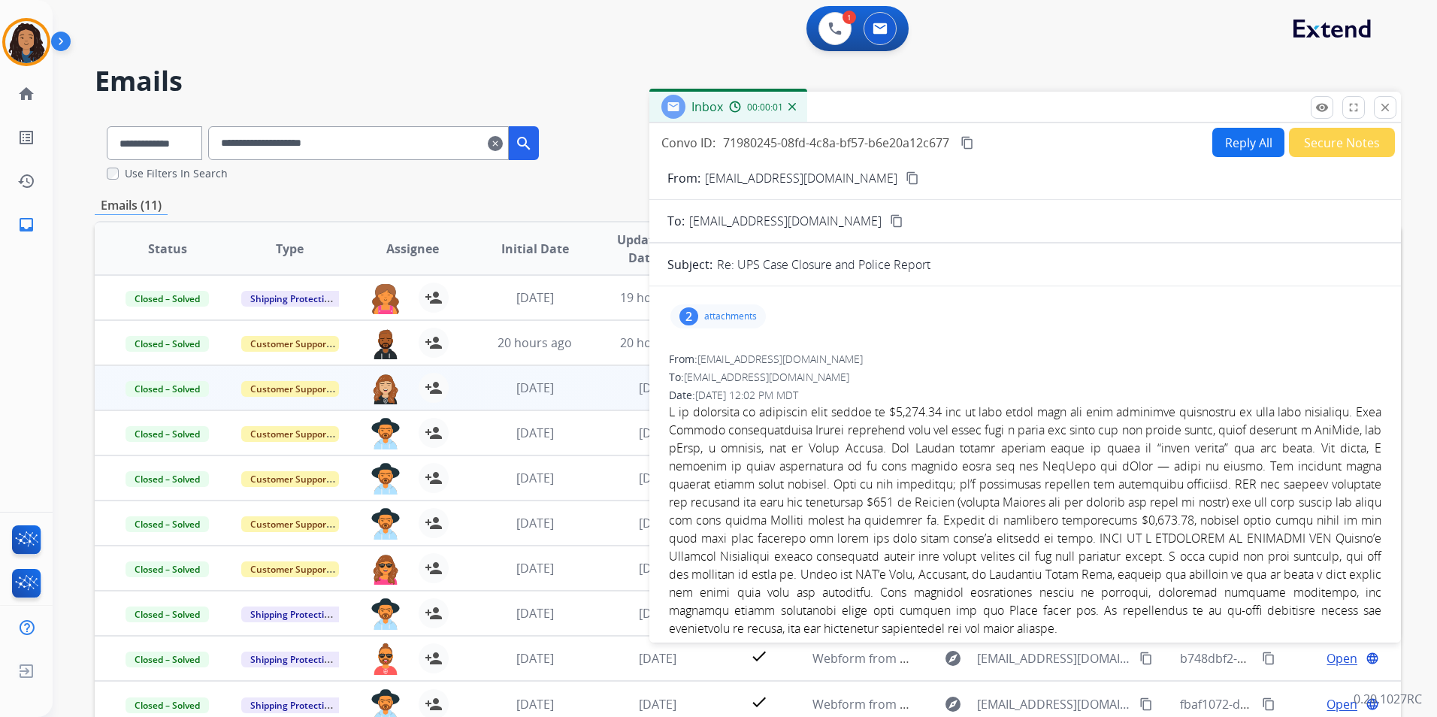
click at [709, 320] on p "attachments" at bounding box center [730, 316] width 53 height 12
click at [715, 351] on div at bounding box center [722, 357] width 75 height 53
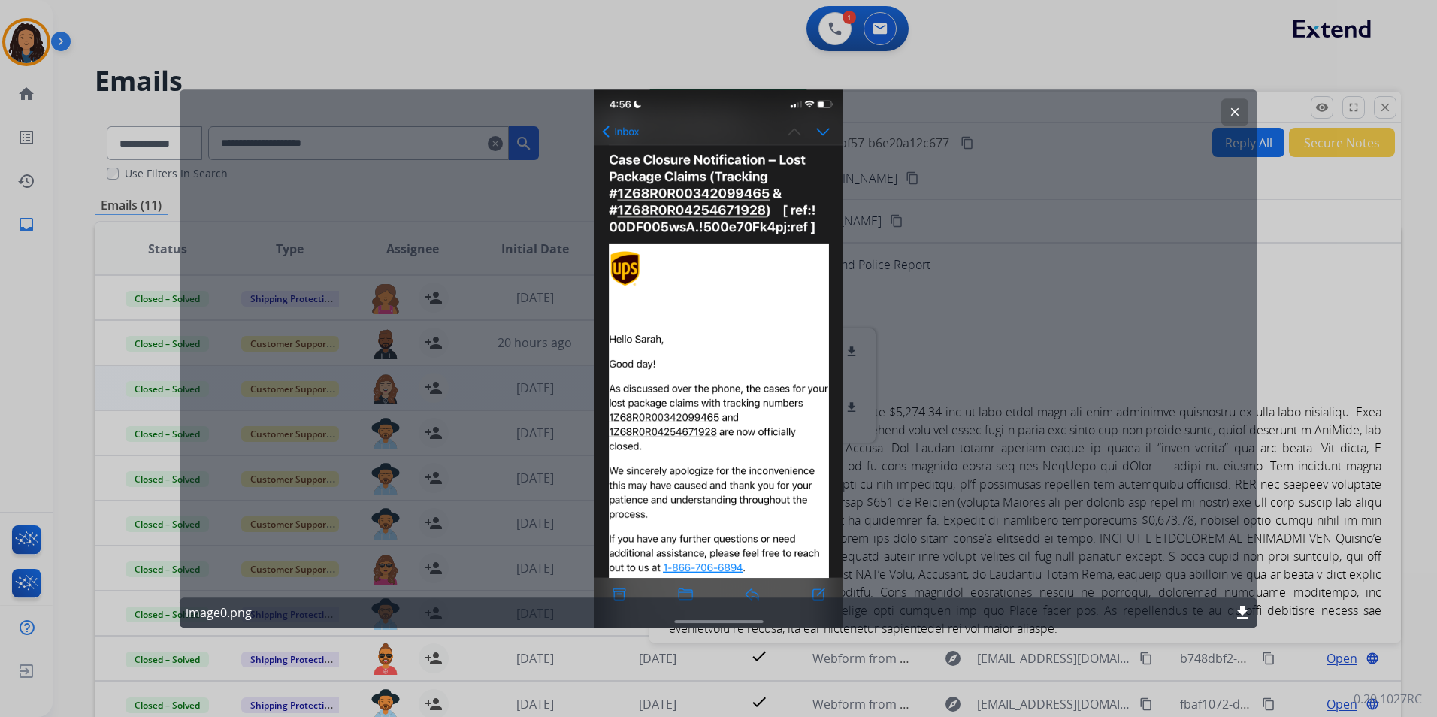
click at [1229, 109] on mat-icon "clear" at bounding box center [1235, 112] width 14 height 14
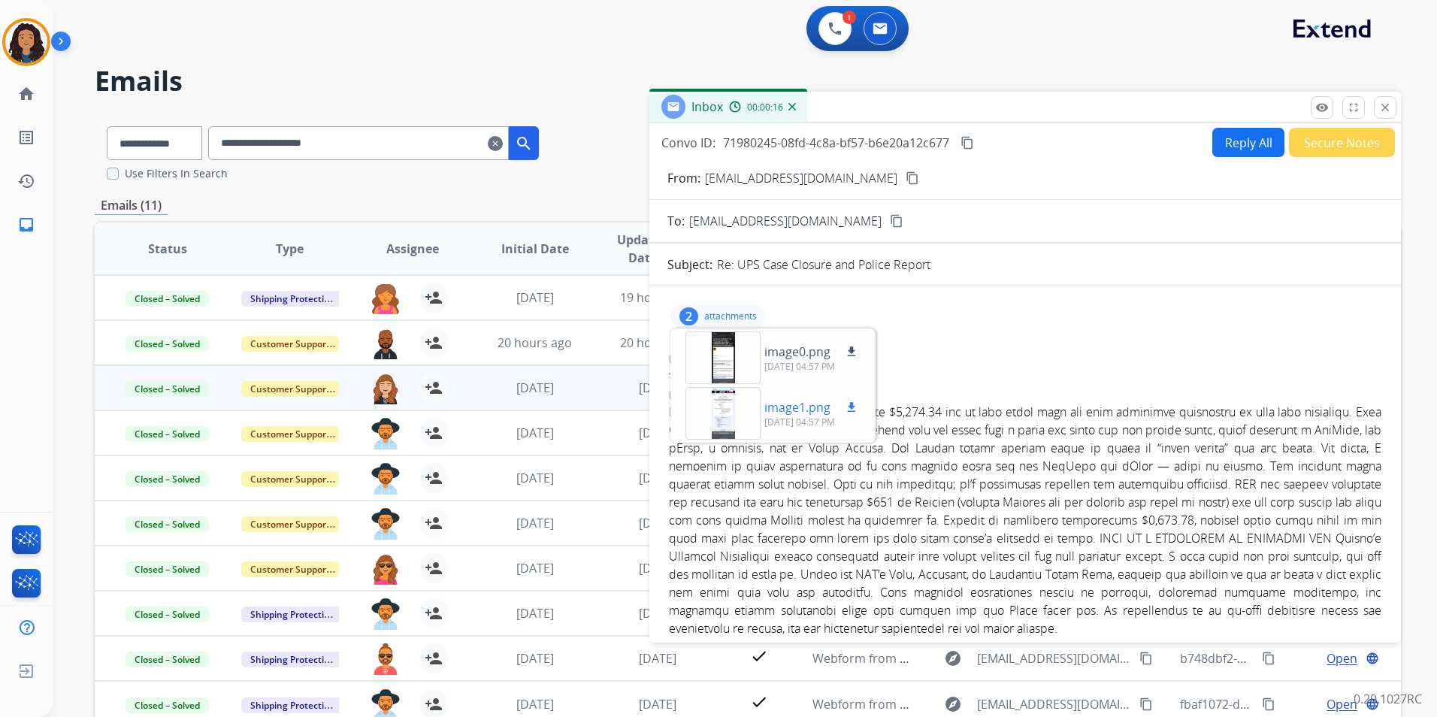
click at [709, 398] on div at bounding box center [722, 413] width 75 height 53
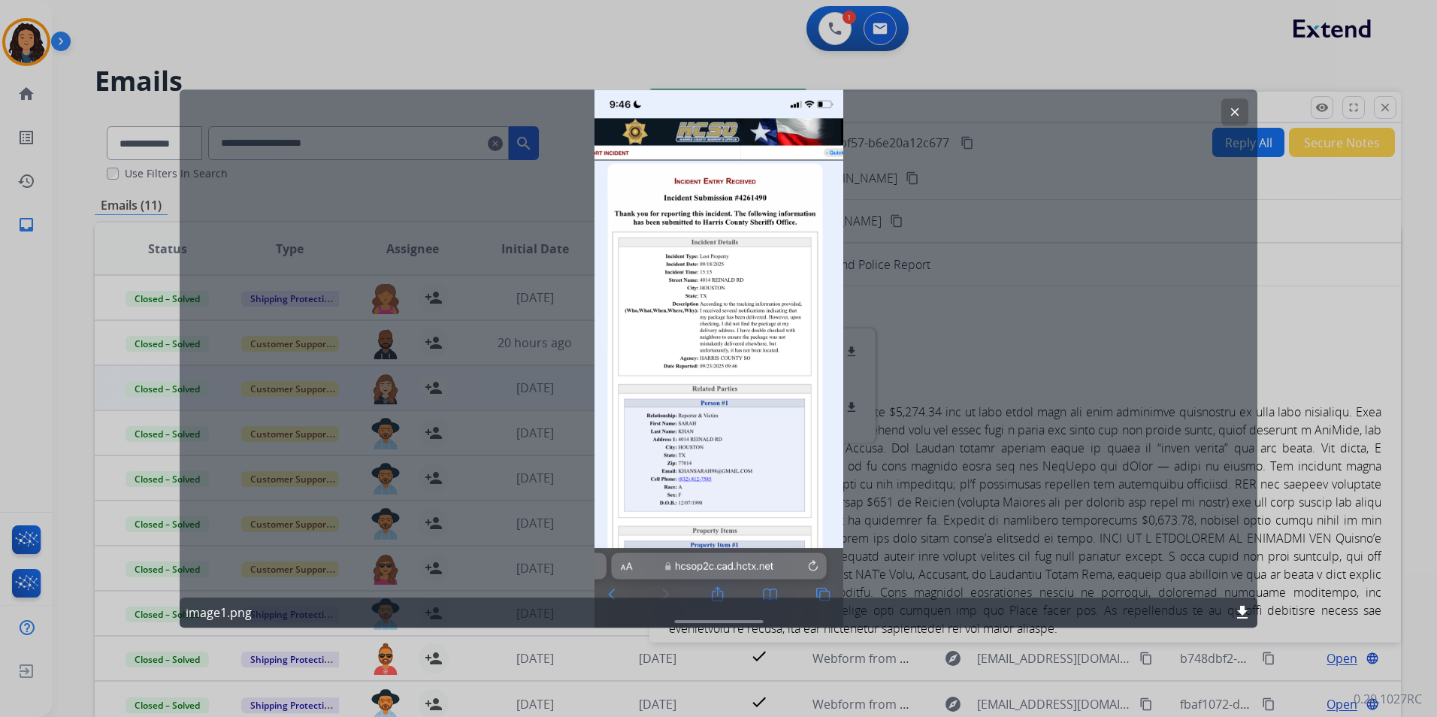
click at [1246, 115] on button "clear" at bounding box center [1234, 111] width 27 height 27
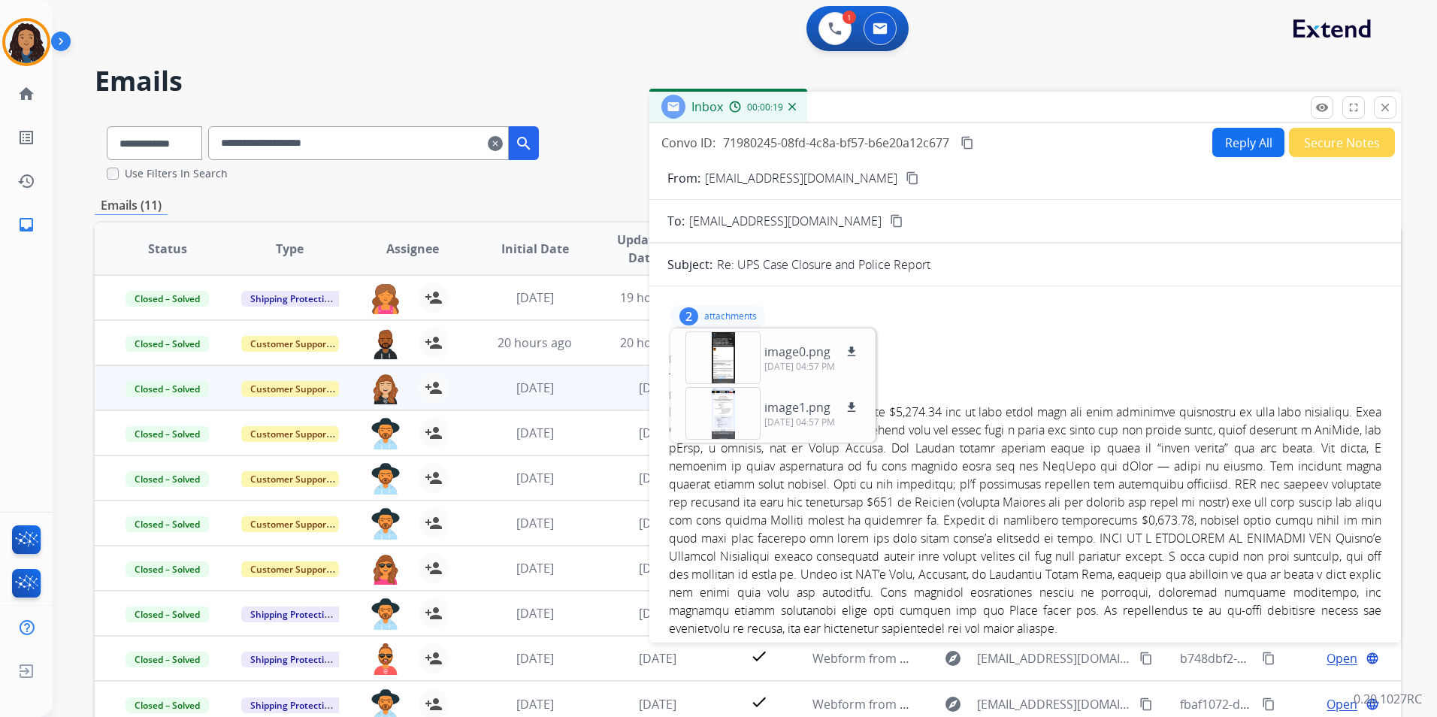
click at [1377, 109] on button "close Close" at bounding box center [1385, 107] width 23 height 23
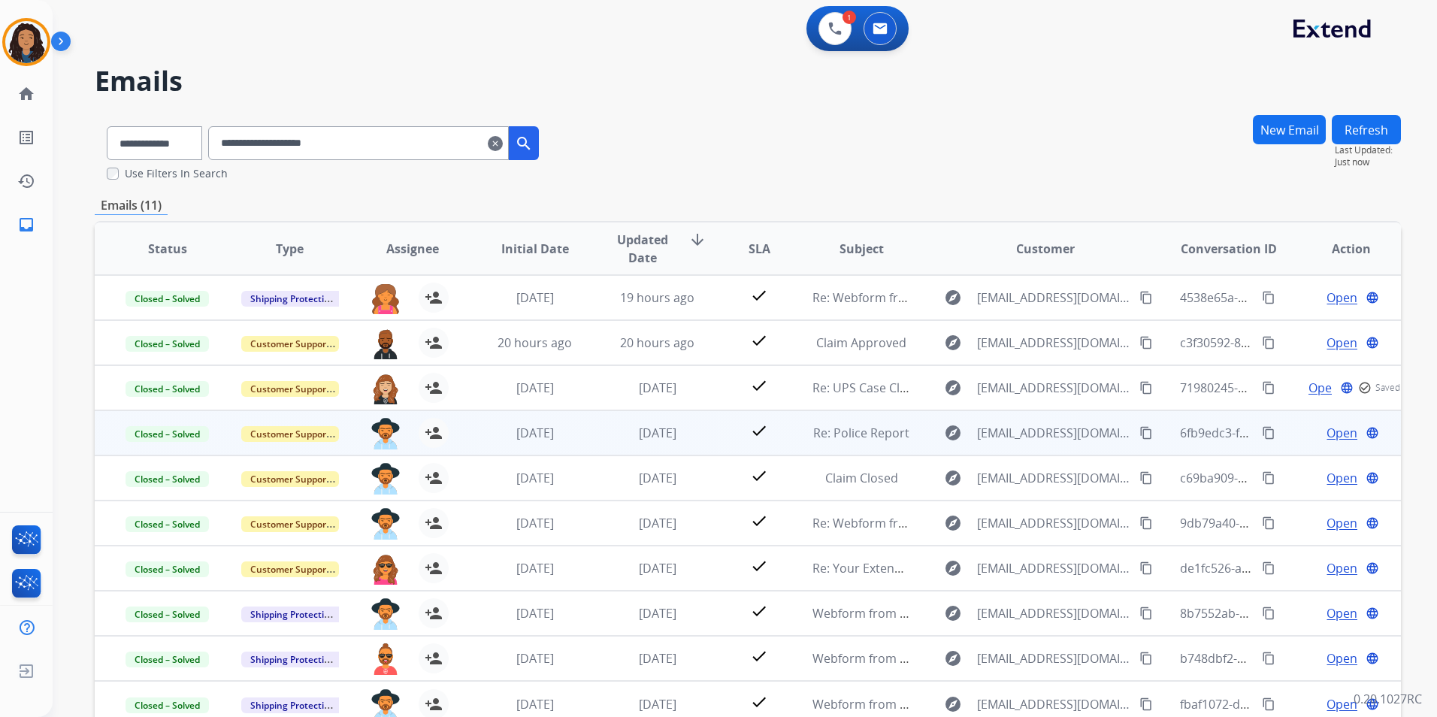
click at [1326, 432] on span "Open" at bounding box center [1341, 433] width 31 height 18
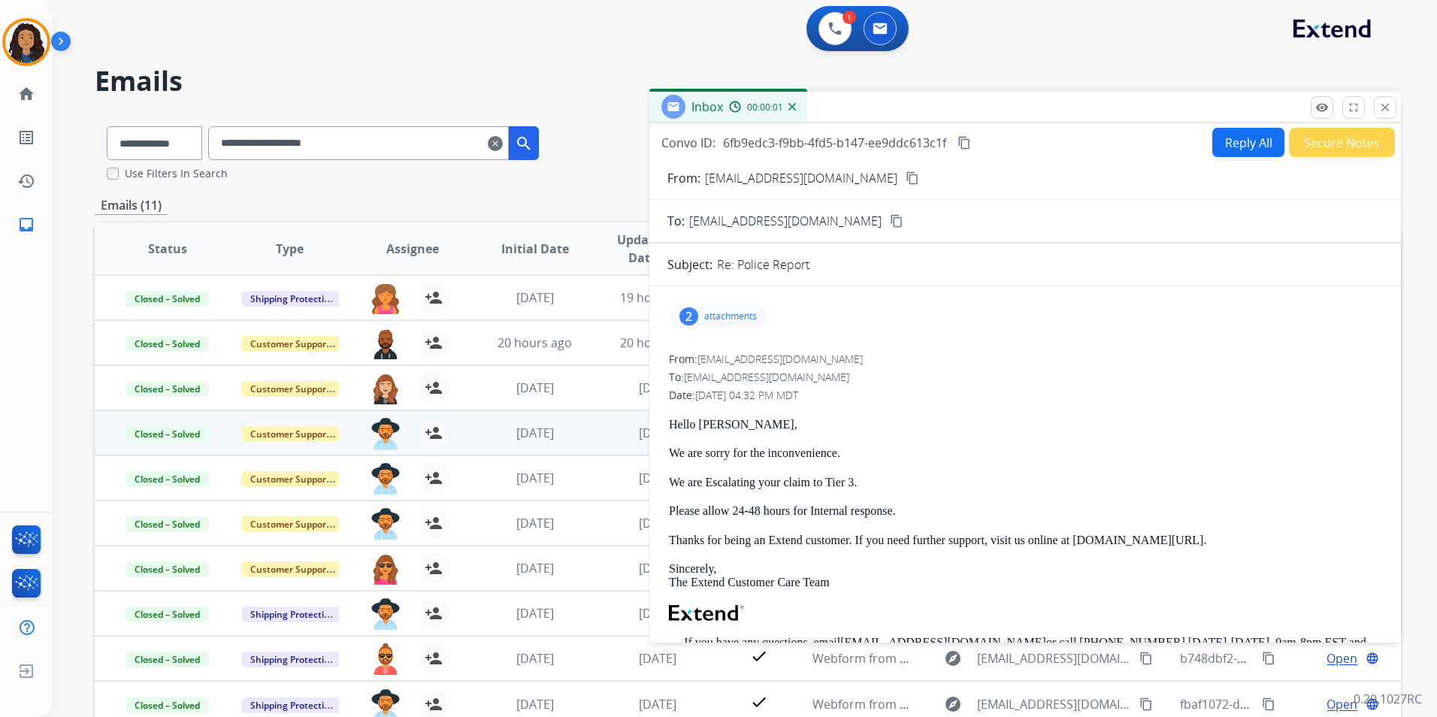
click at [740, 325] on div "2 attachments" at bounding box center [717, 316] width 95 height 24
click at [725, 364] on div at bounding box center [722, 357] width 75 height 53
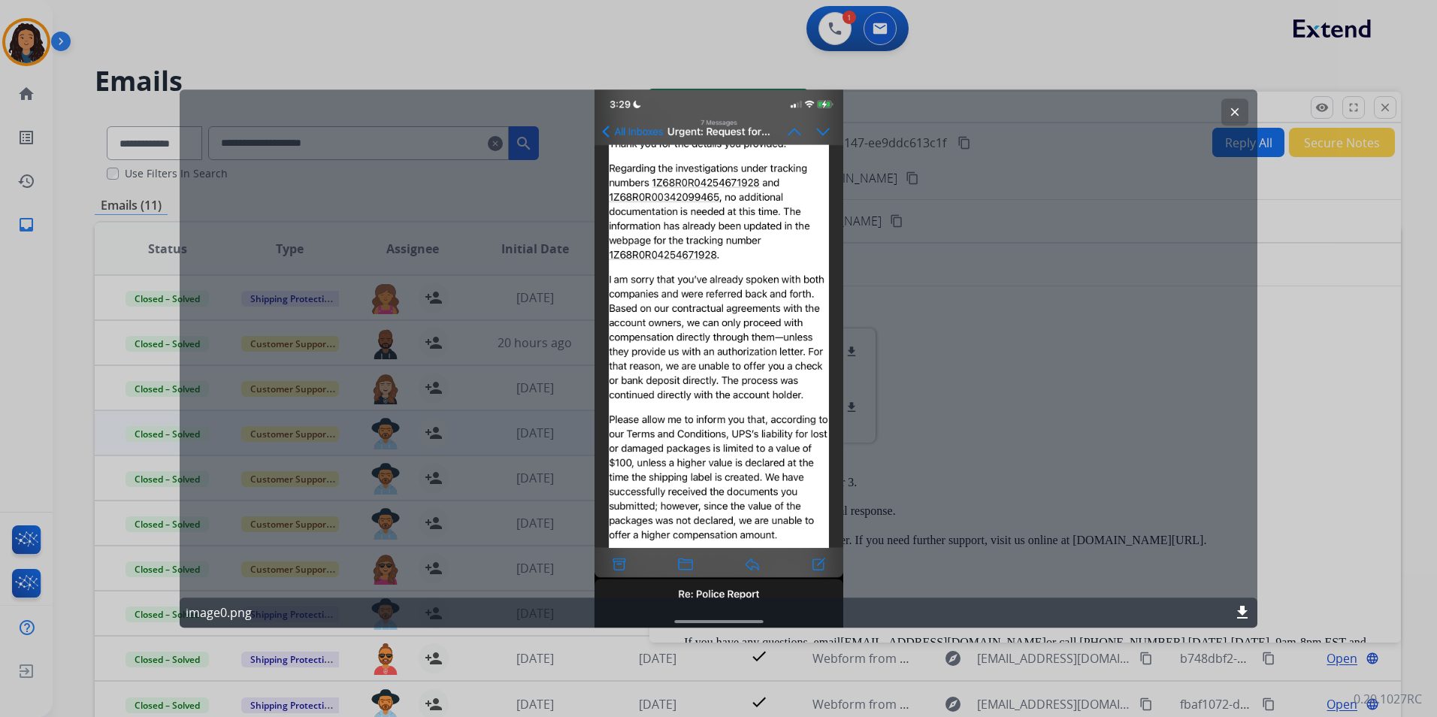
click at [1238, 109] on mat-icon "clear" at bounding box center [1235, 112] width 14 height 14
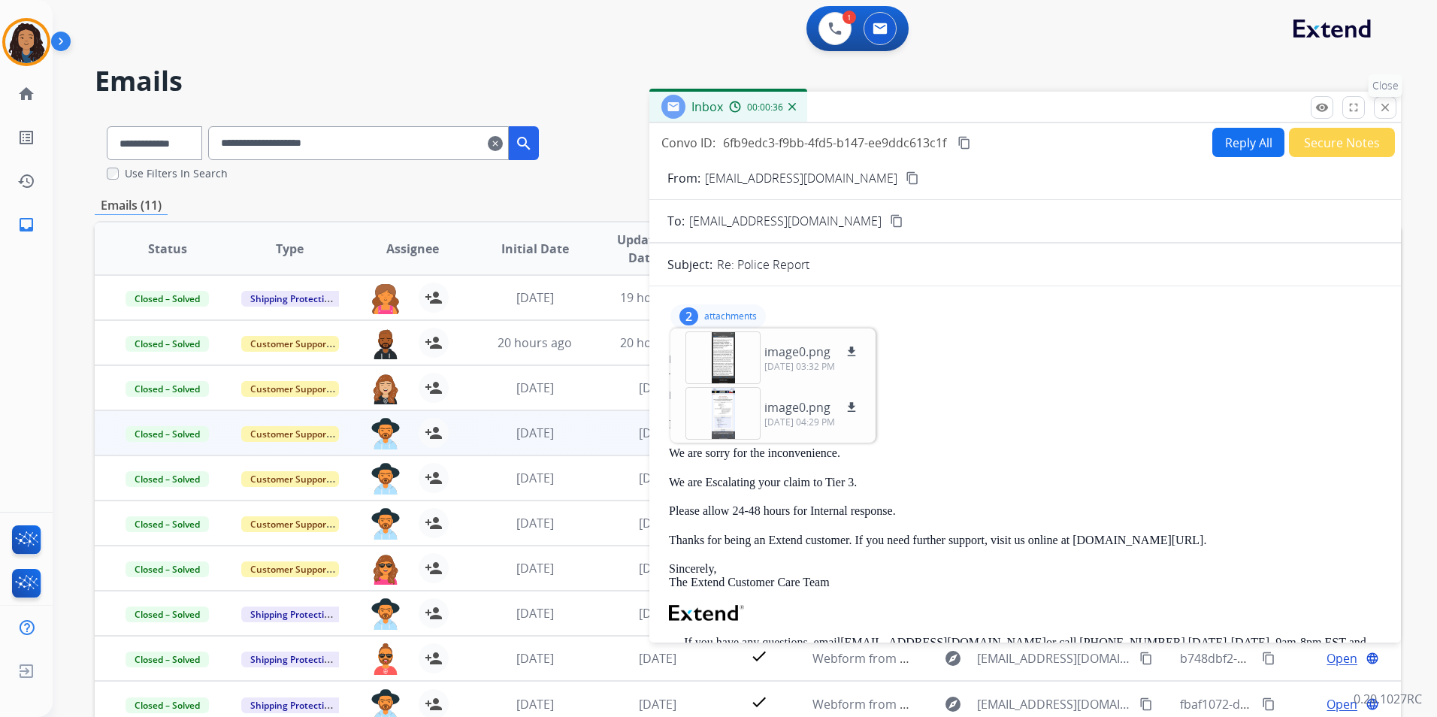
click at [1388, 107] on mat-icon "close" at bounding box center [1385, 108] width 14 height 14
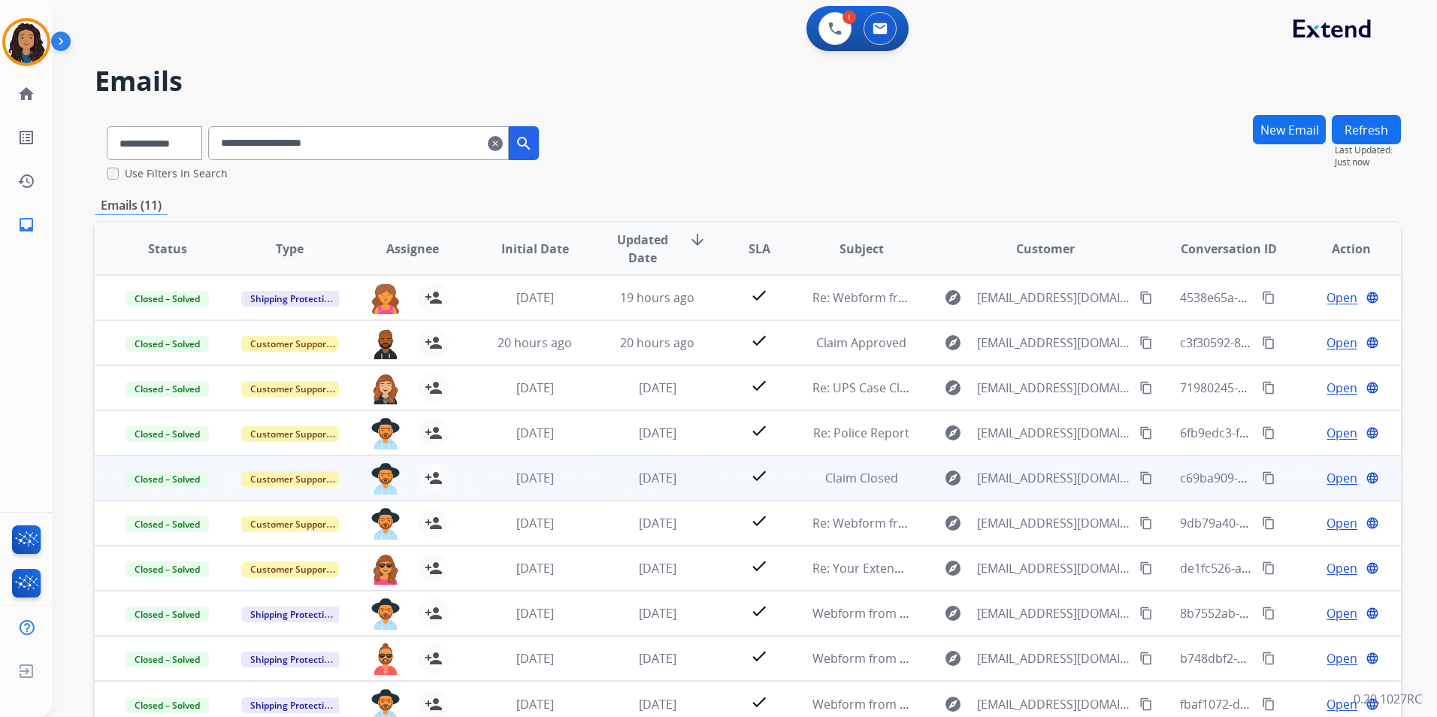
click at [1326, 479] on span "Open" at bounding box center [1341, 478] width 31 height 18
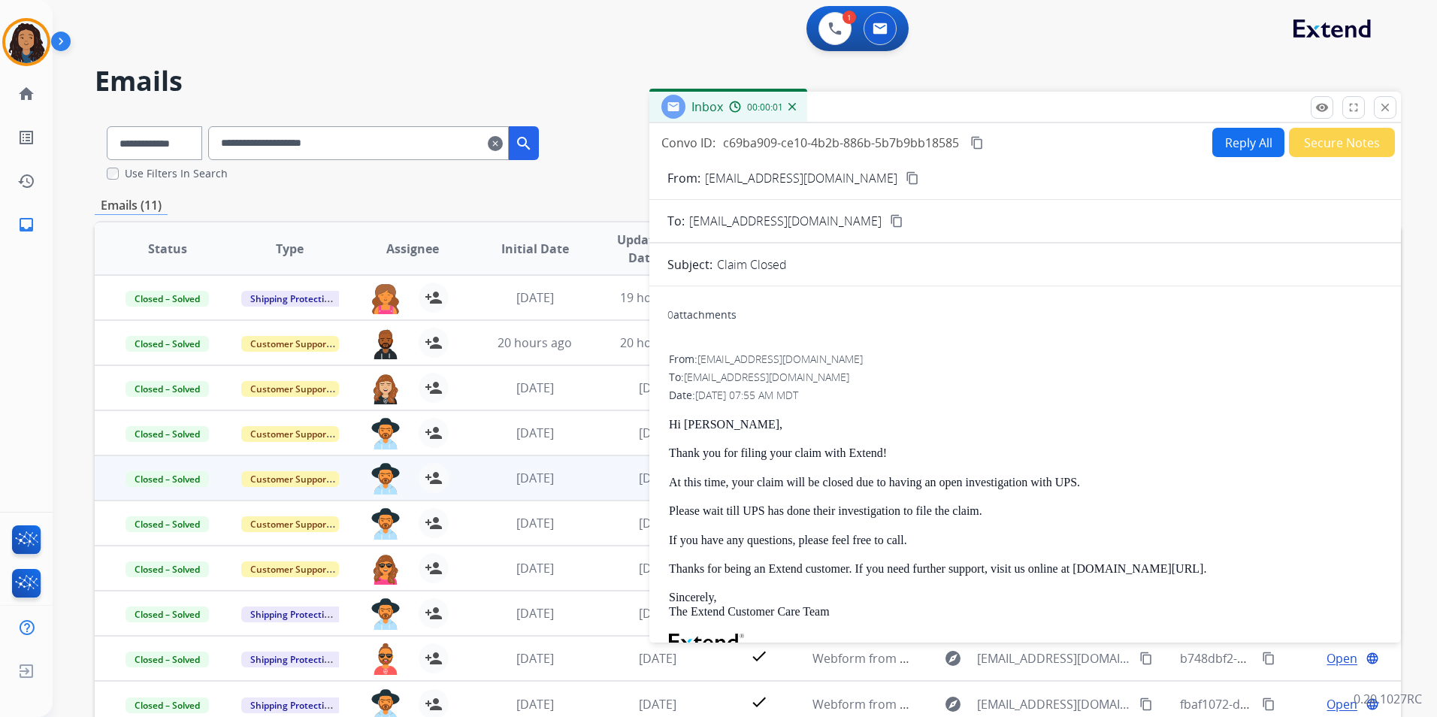
click at [720, 316] on div "0 attachments" at bounding box center [701, 314] width 69 height 15
click at [1384, 106] on mat-icon "close" at bounding box center [1385, 108] width 14 height 14
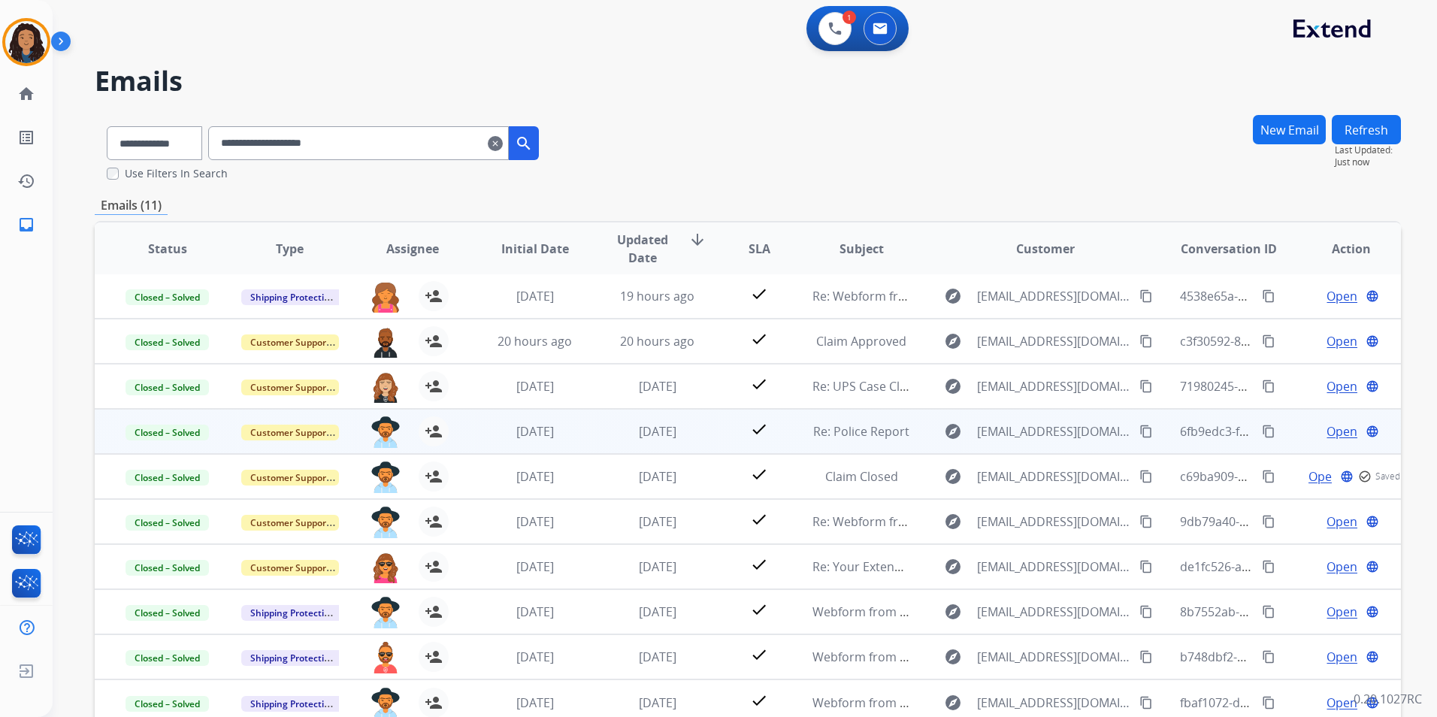
scroll to position [75, 0]
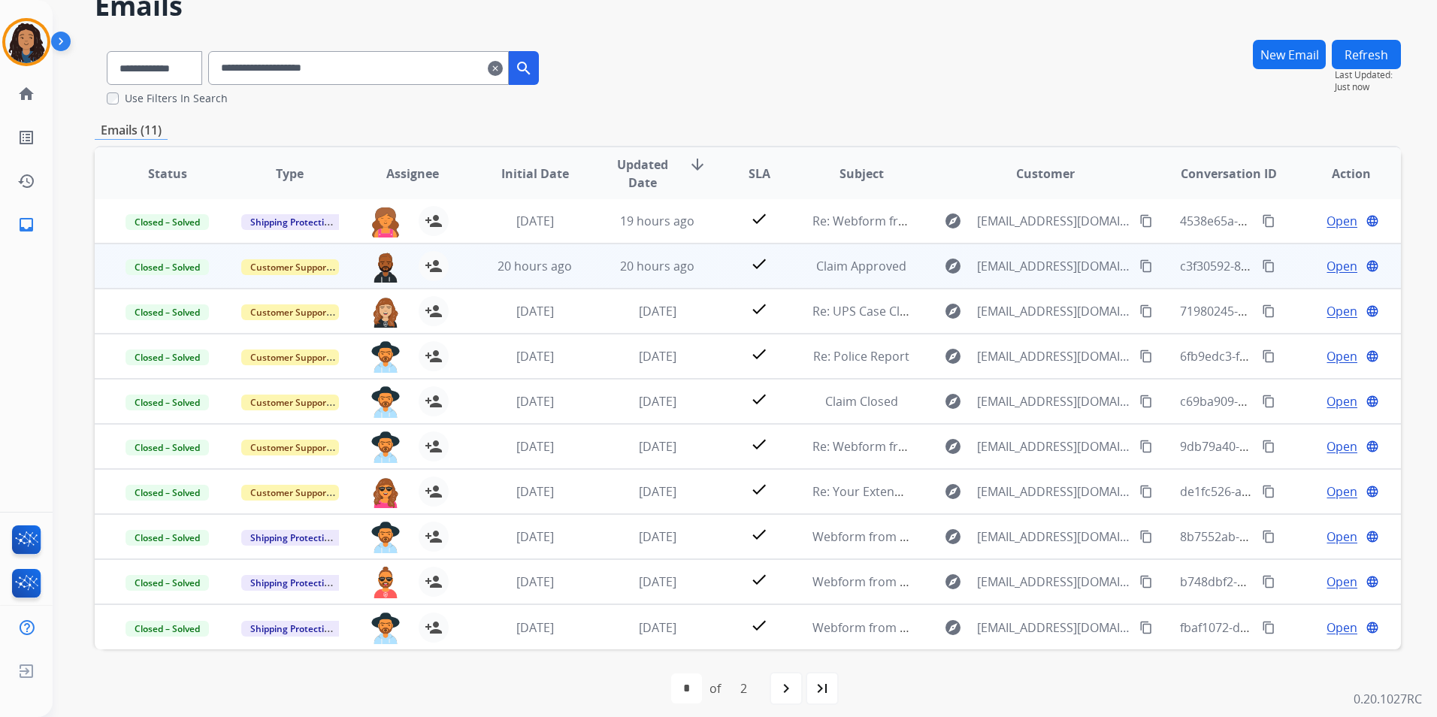
click at [1326, 265] on span "Open" at bounding box center [1341, 266] width 31 height 18
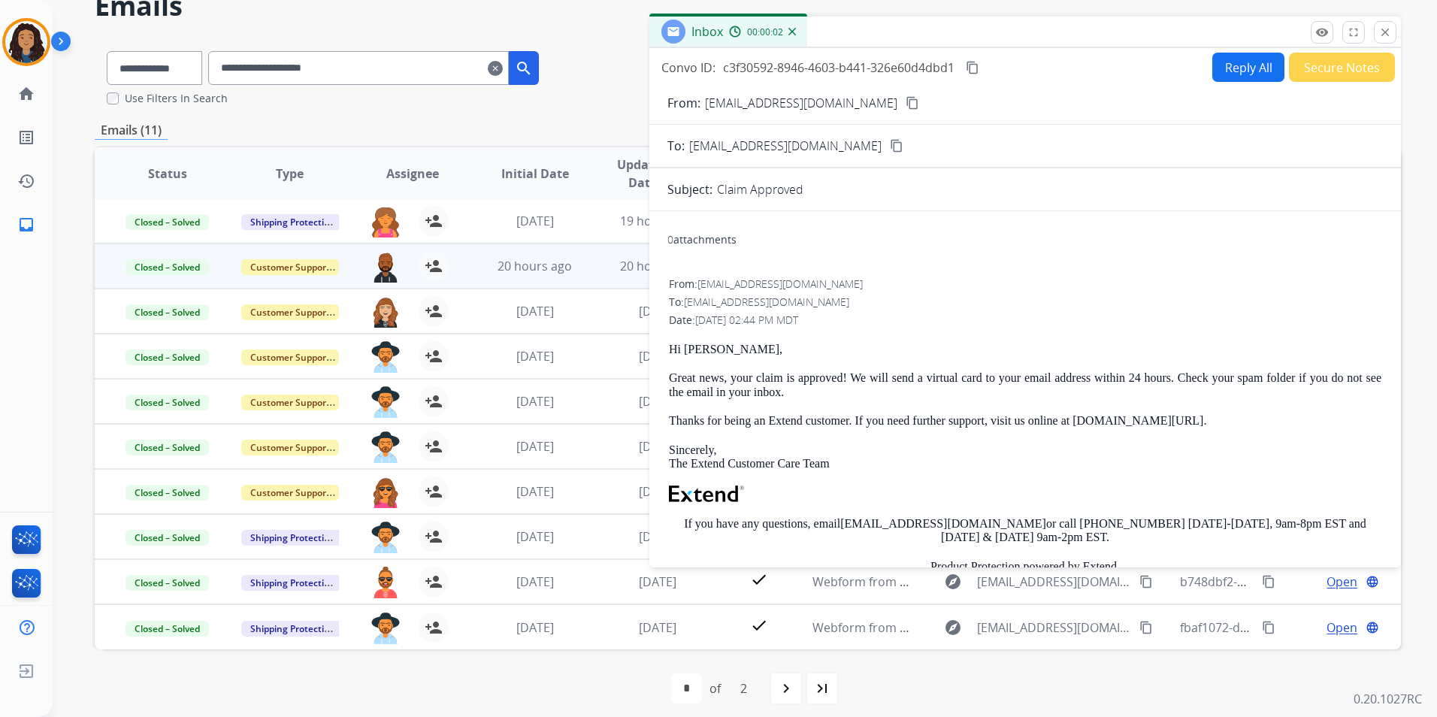
click at [1399, 31] on div "**********" at bounding box center [745, 358] width 1384 height 717
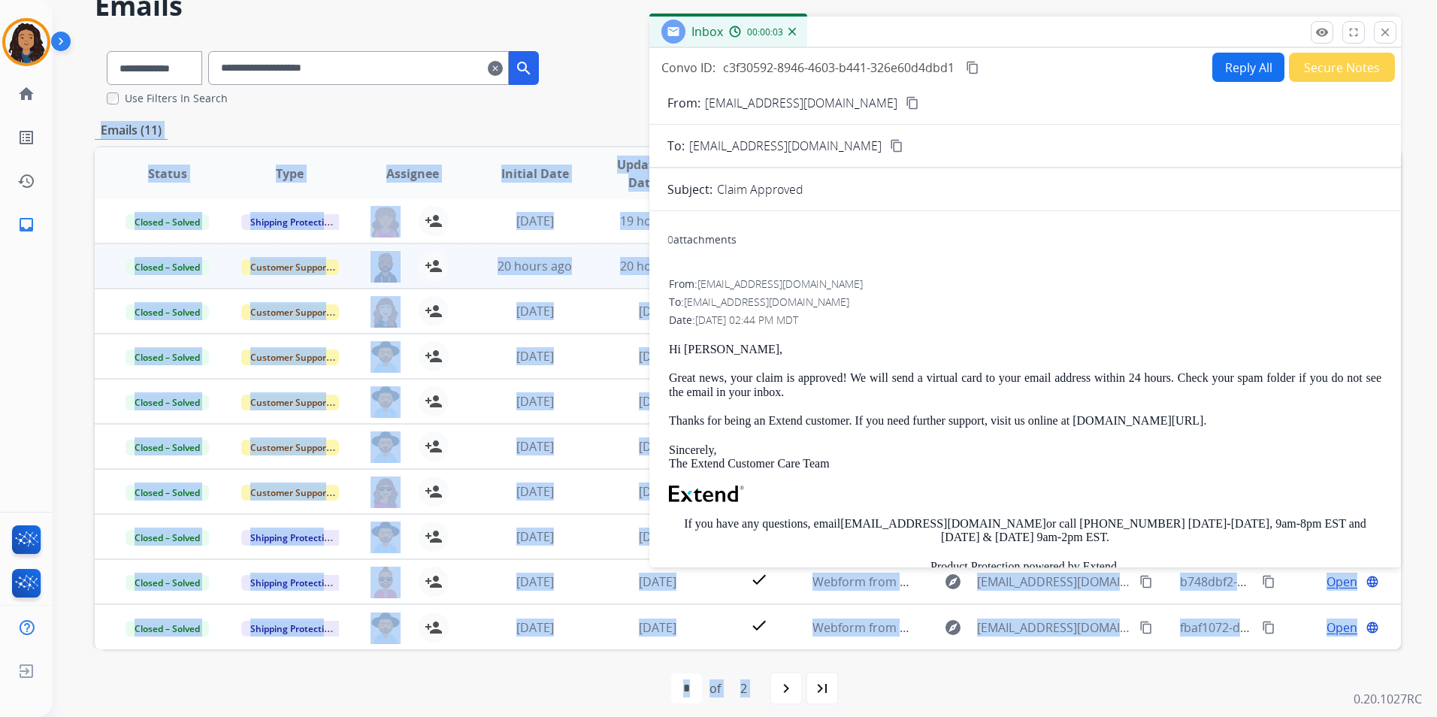
drag, startPoint x: 1399, startPoint y: 31, endPoint x: 1389, endPoint y: 37, distance: 11.5
click at [1389, 37] on mat-icon "close" at bounding box center [1385, 33] width 14 height 14
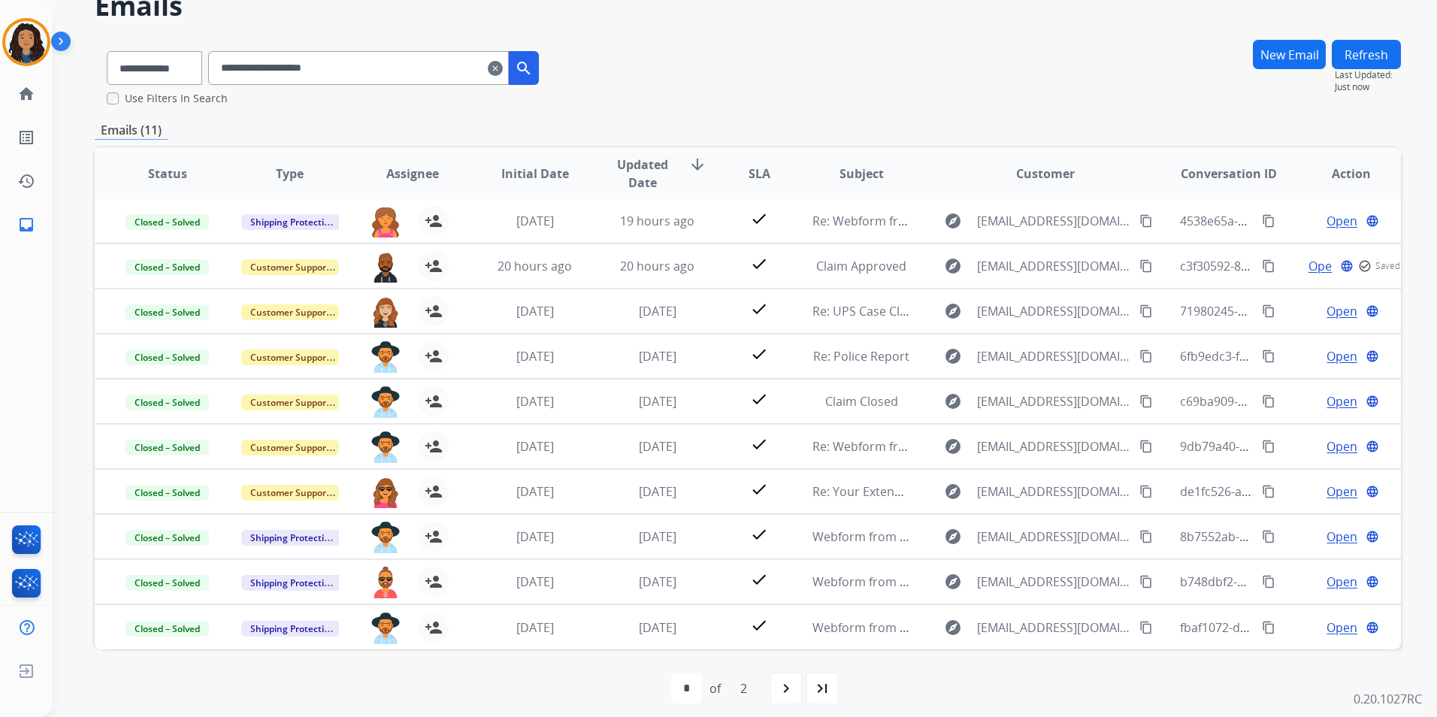
click at [769, 41] on div "**********" at bounding box center [748, 72] width 1306 height 67
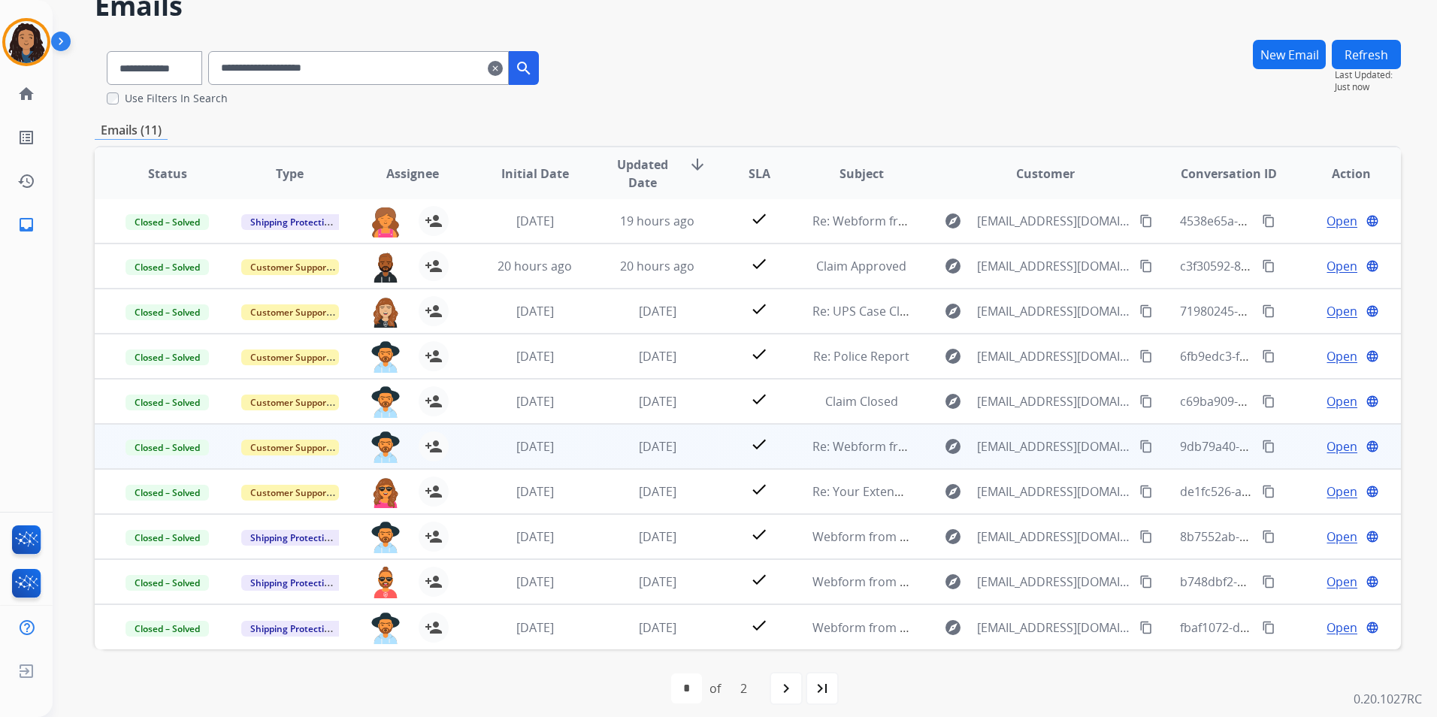
click at [1330, 441] on span "Open" at bounding box center [1341, 446] width 31 height 18
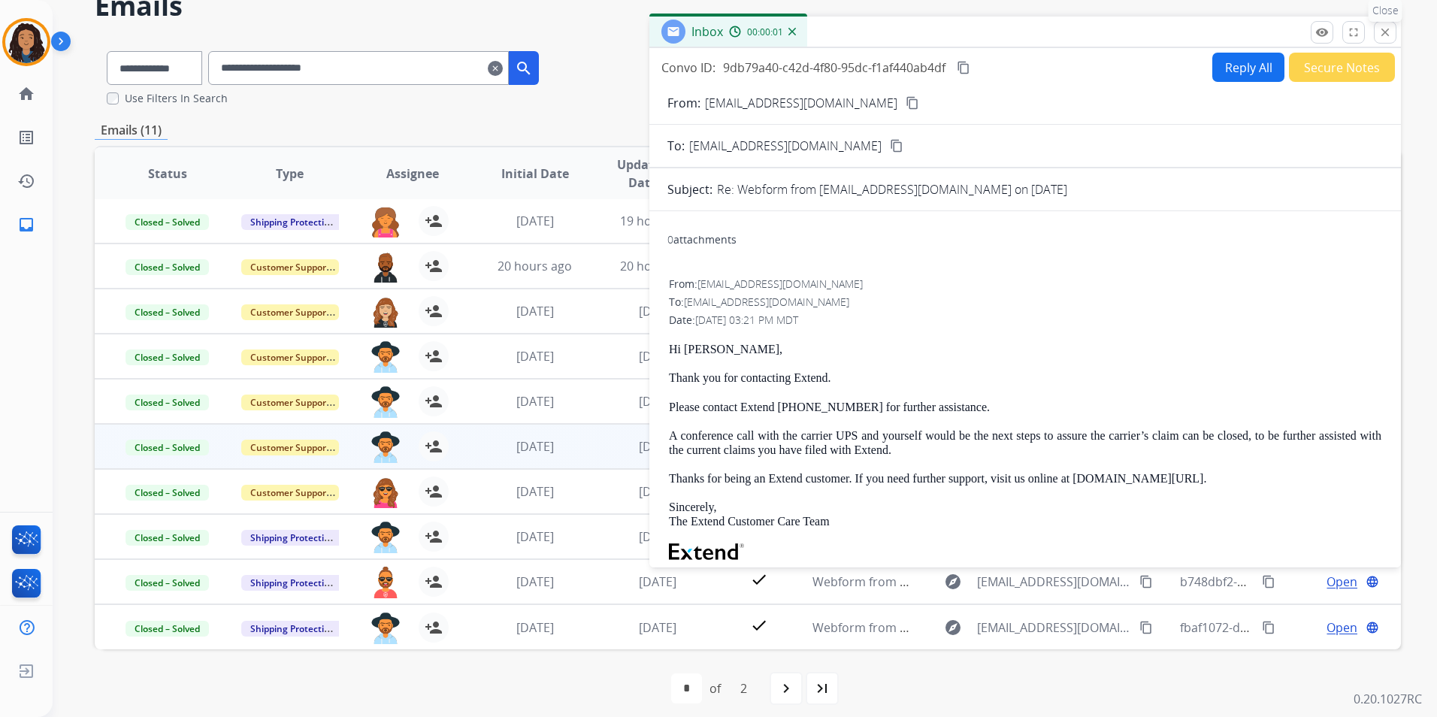
click at [1380, 37] on mat-icon "close" at bounding box center [1385, 33] width 14 height 14
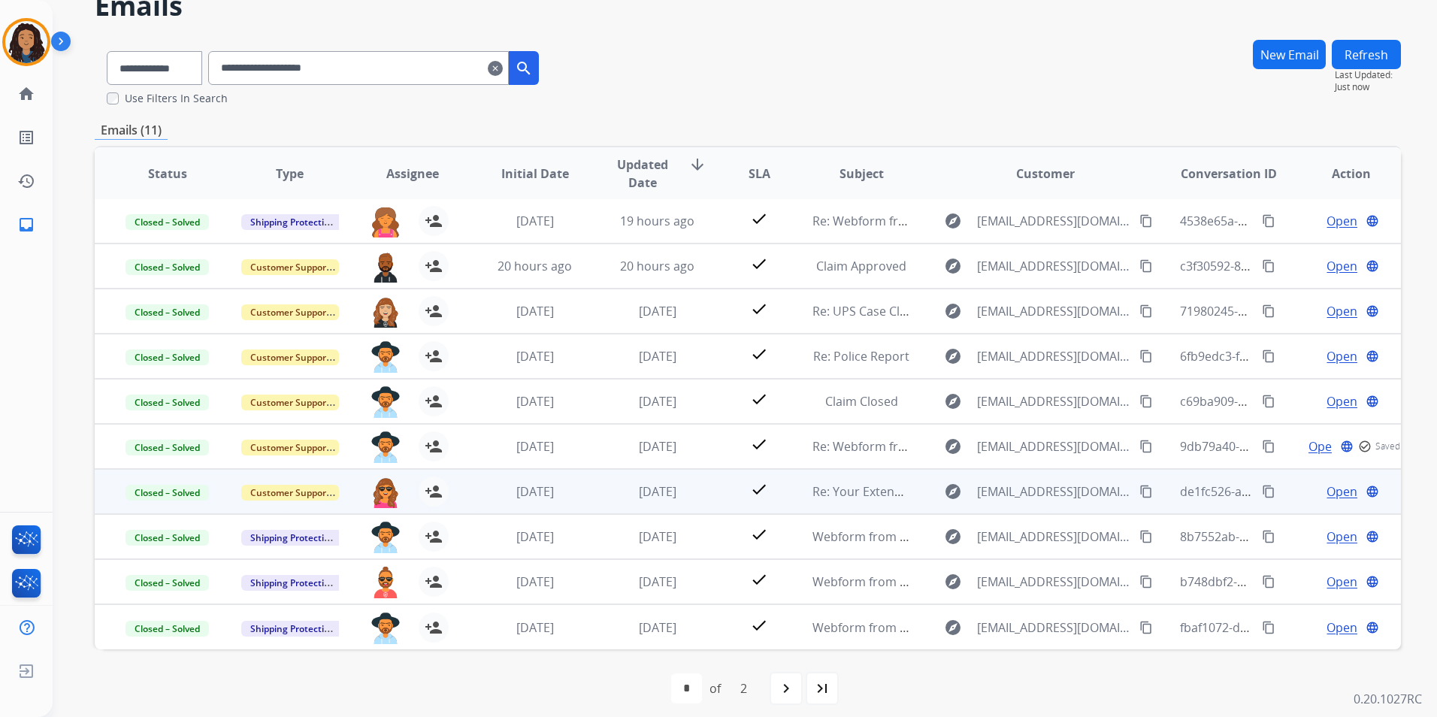
click at [1330, 486] on span "Open" at bounding box center [1341, 491] width 31 height 18
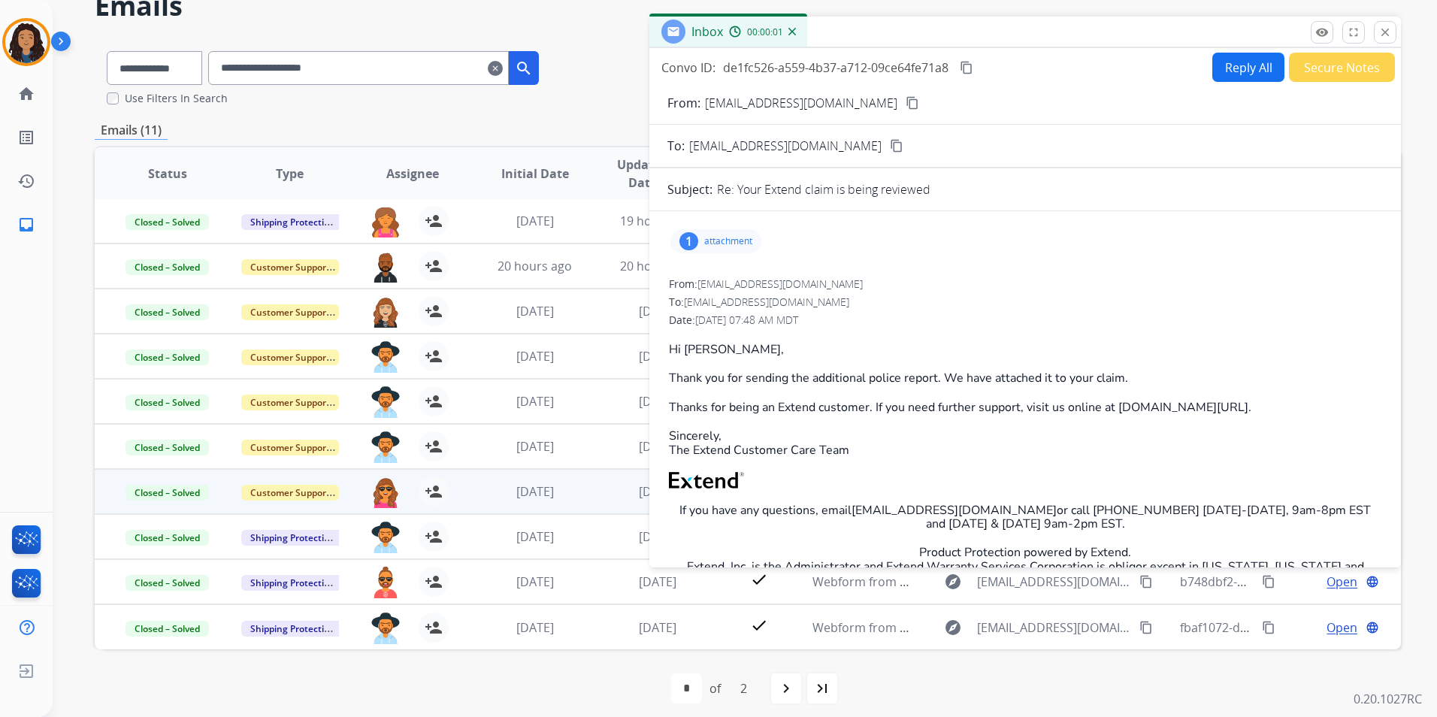
click at [699, 240] on div "1 attachment" at bounding box center [715, 241] width 91 height 24
click at [747, 283] on div at bounding box center [722, 282] width 75 height 53
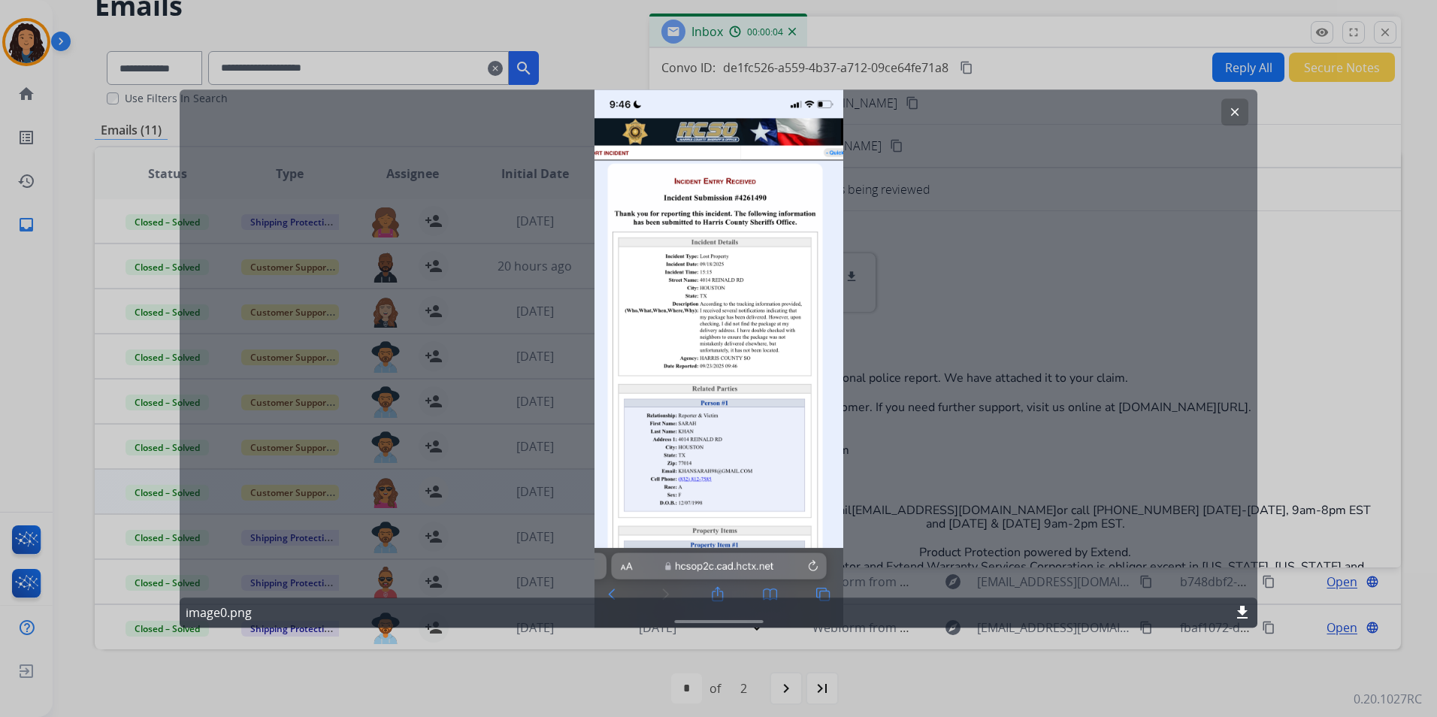
click at [1231, 110] on mat-icon "clear" at bounding box center [1235, 112] width 14 height 14
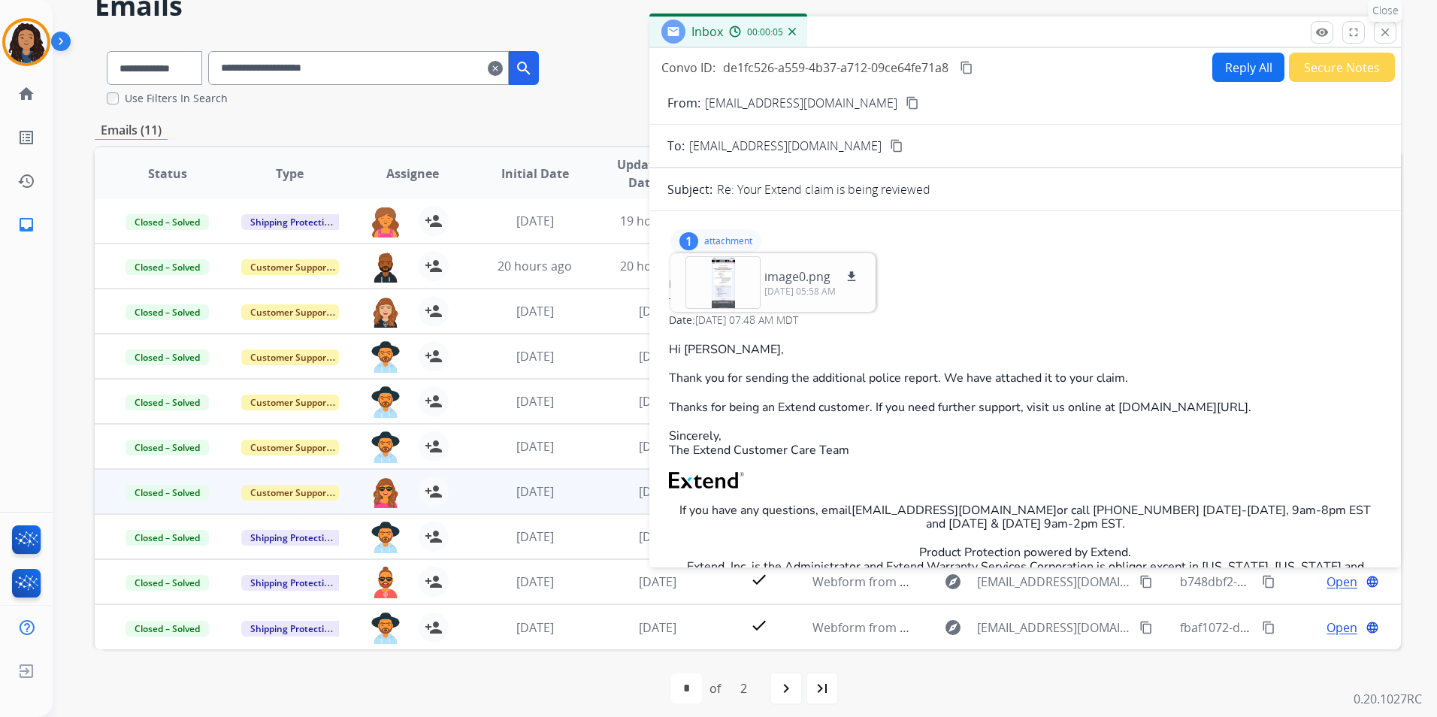
click at [1384, 30] on mat-icon "close" at bounding box center [1385, 33] width 14 height 14
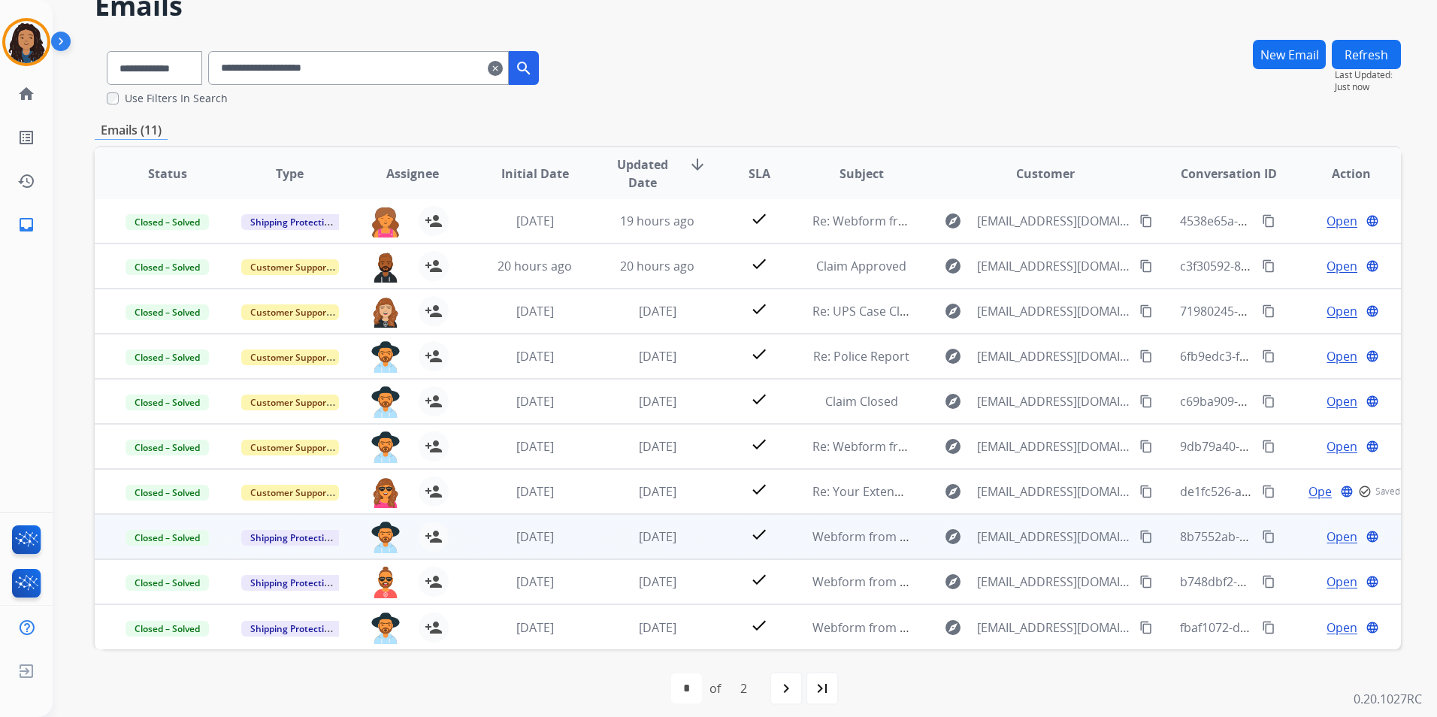
click at [1328, 533] on span "Open" at bounding box center [1341, 536] width 31 height 18
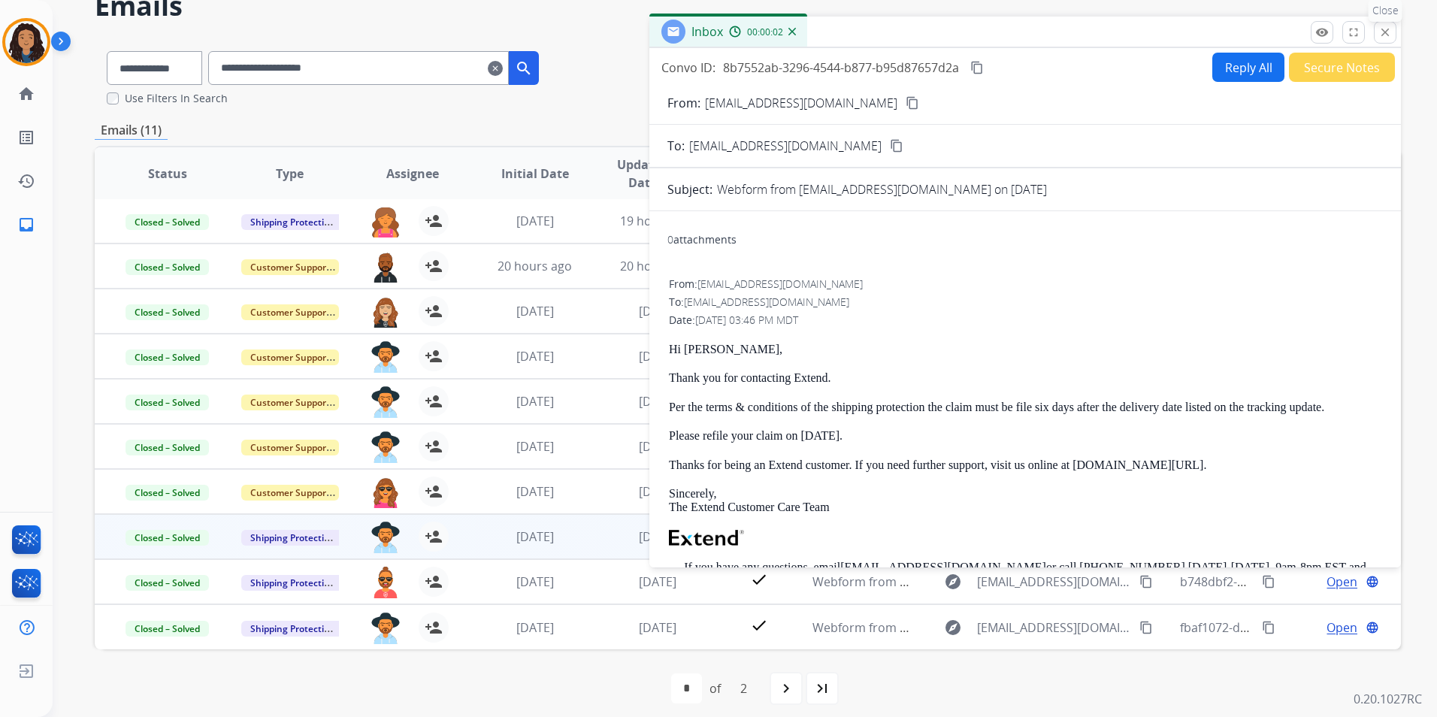
click at [1381, 43] on button "close Close" at bounding box center [1385, 32] width 23 height 23
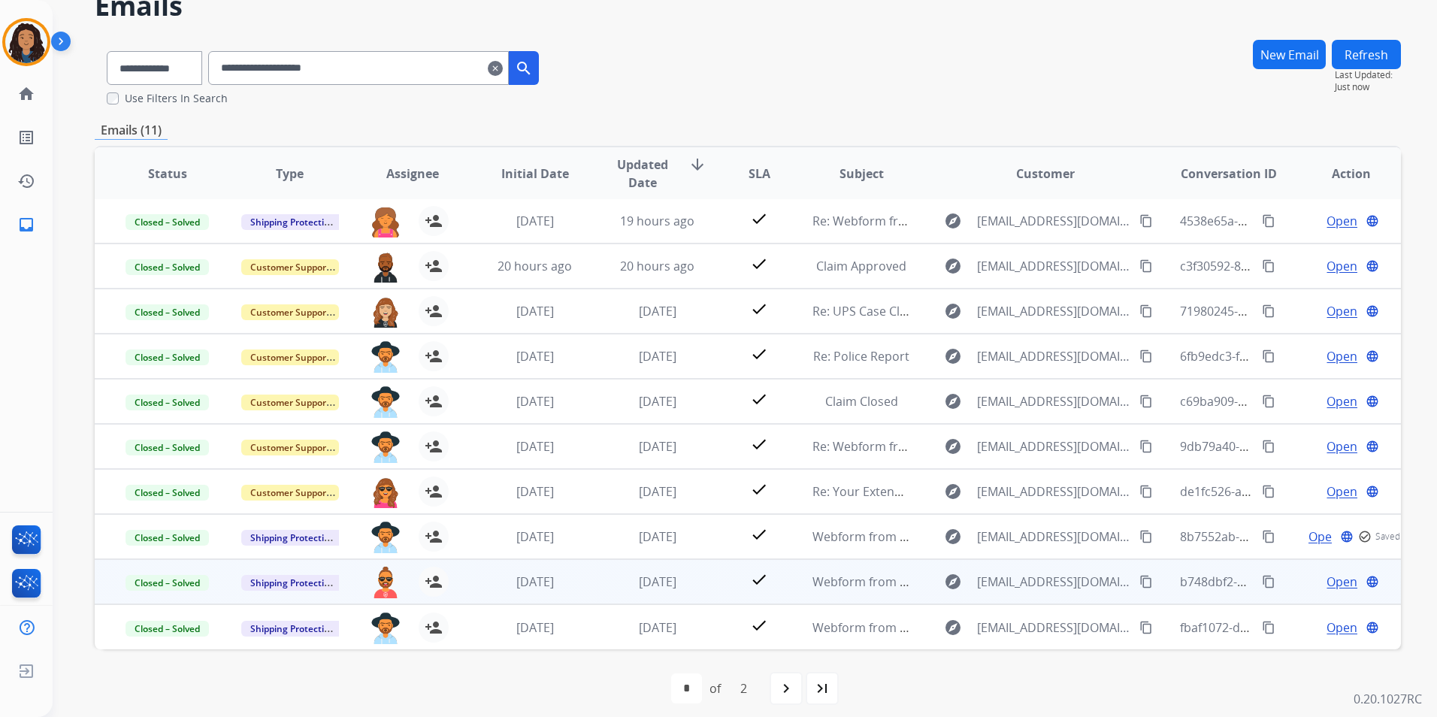
click at [1336, 580] on span "Open" at bounding box center [1341, 582] width 31 height 18
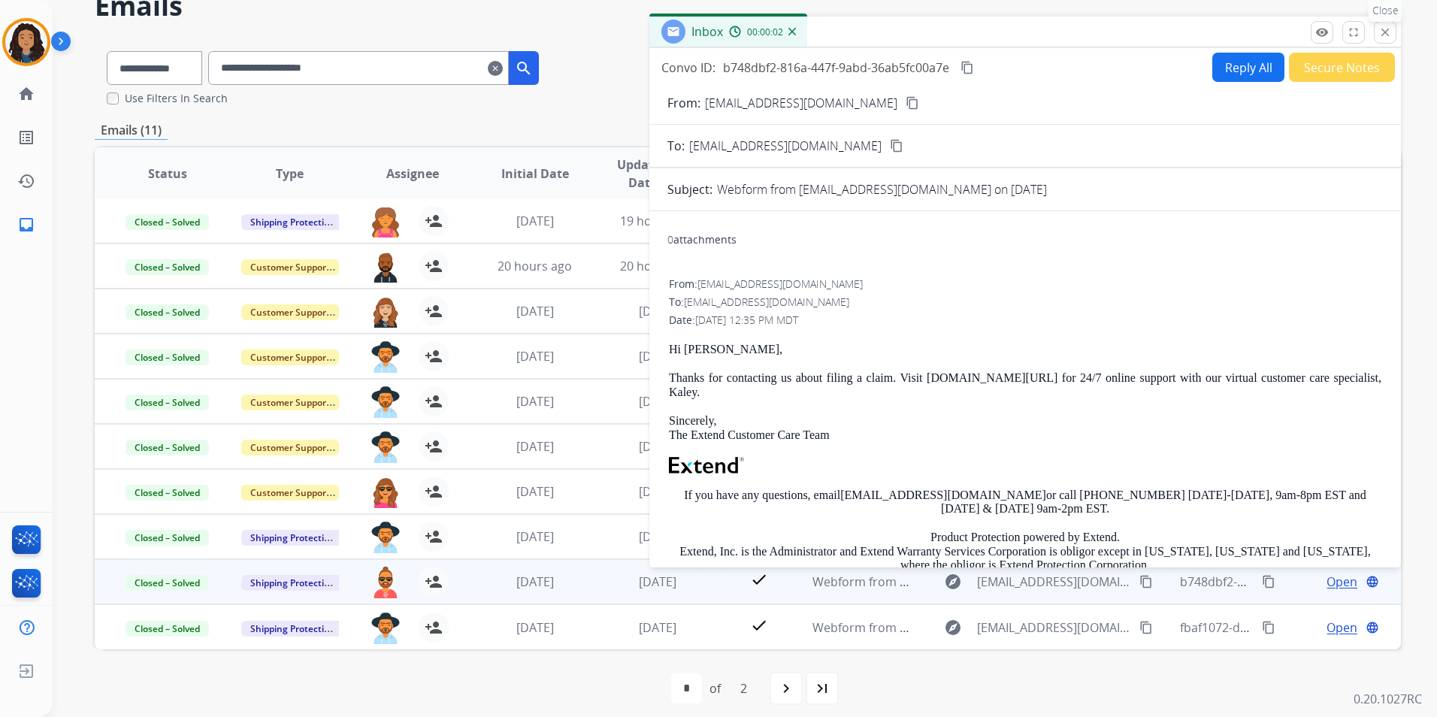
click at [1391, 29] on mat-icon "close" at bounding box center [1385, 33] width 14 height 14
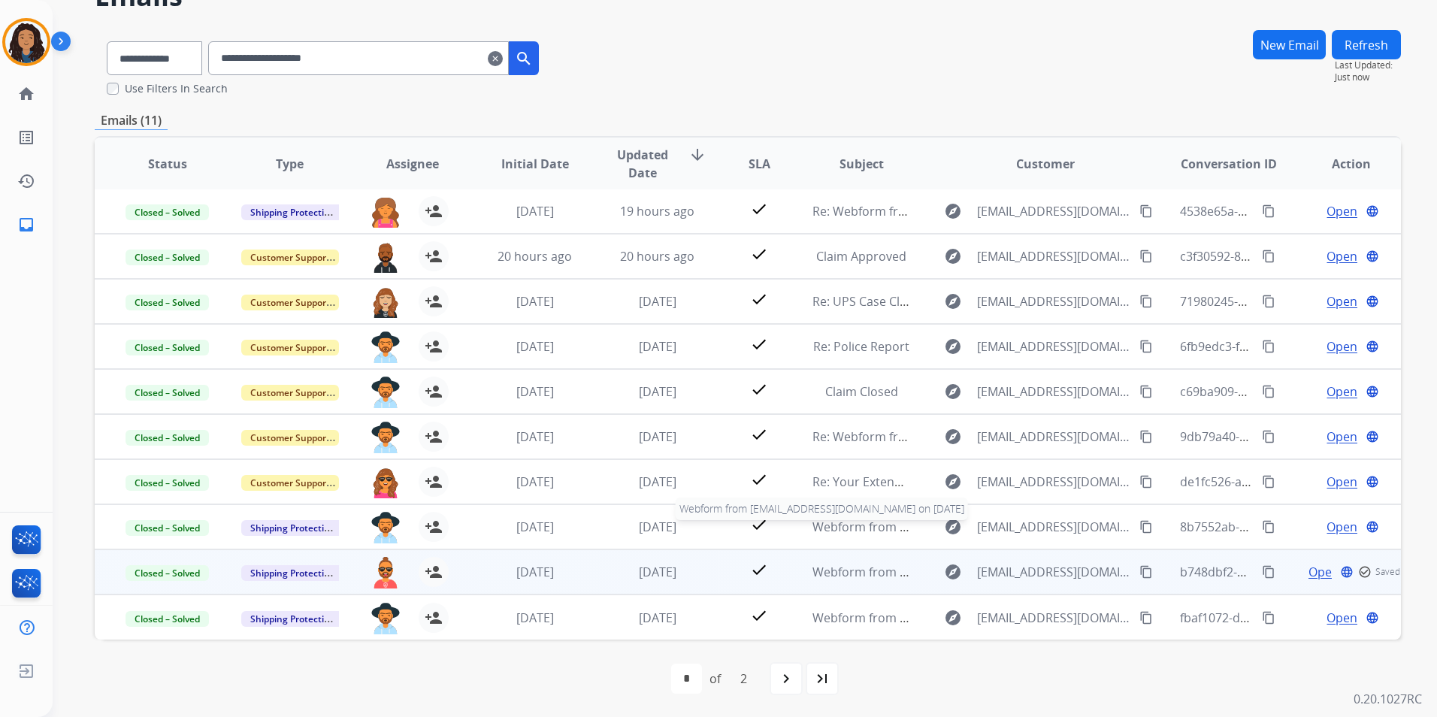
scroll to position [86, 0]
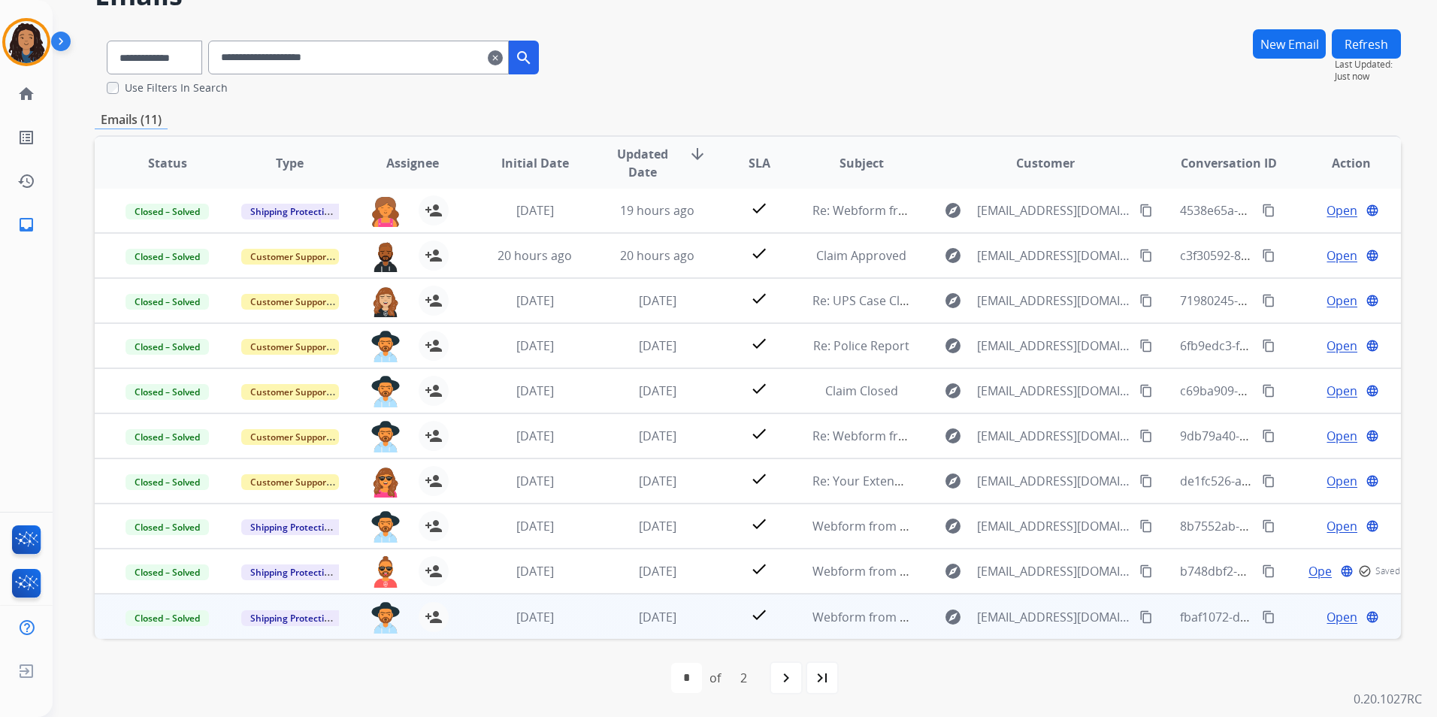
click at [1326, 615] on span "Open" at bounding box center [1341, 617] width 31 height 18
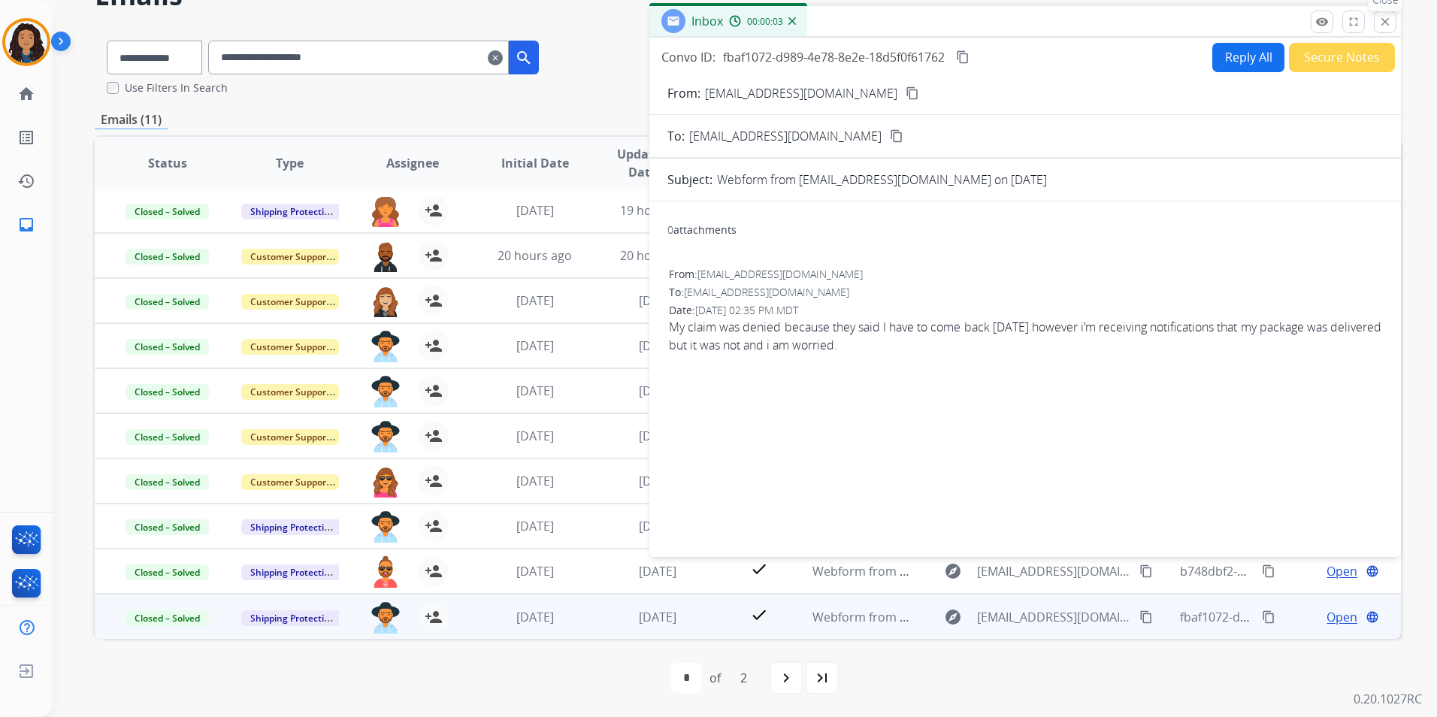
click at [1386, 26] on mat-icon "close" at bounding box center [1385, 22] width 14 height 14
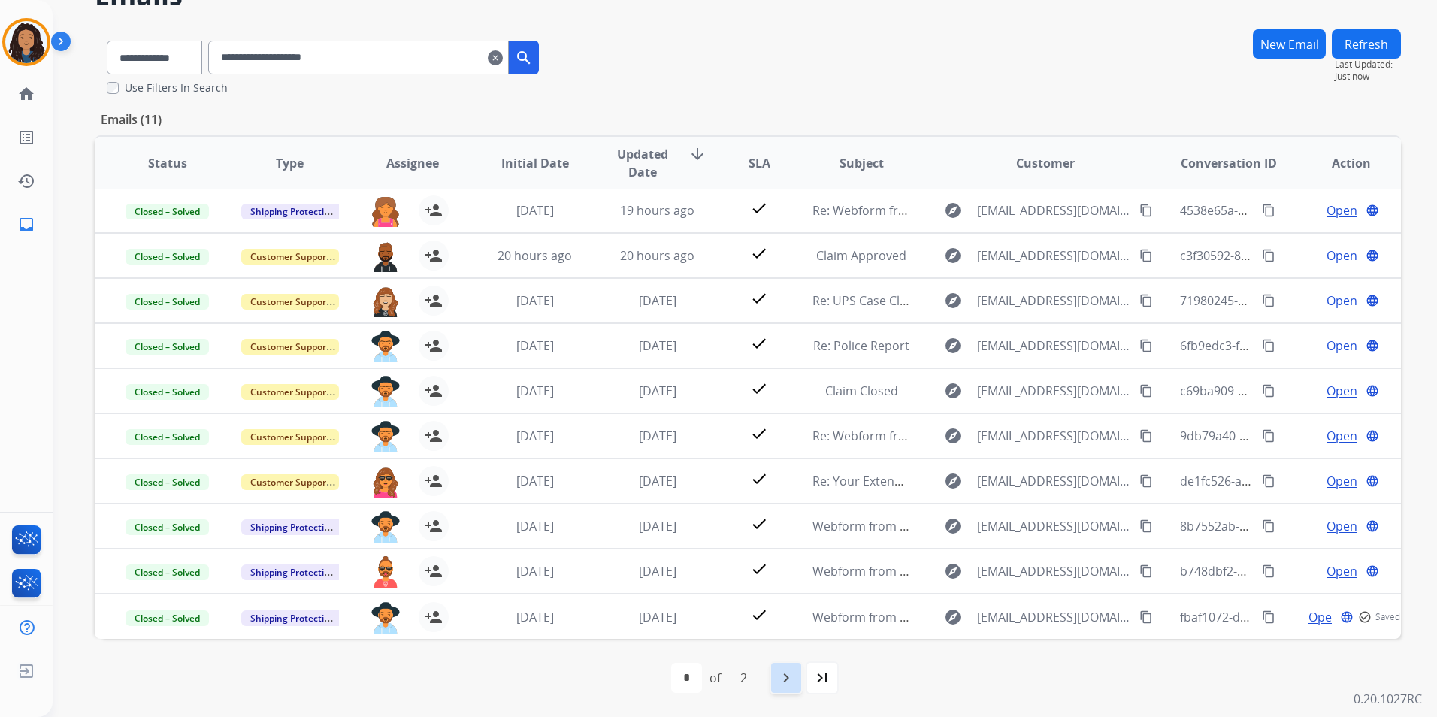
click at [786, 685] on mat-icon "navigate_next" at bounding box center [786, 678] width 18 height 18
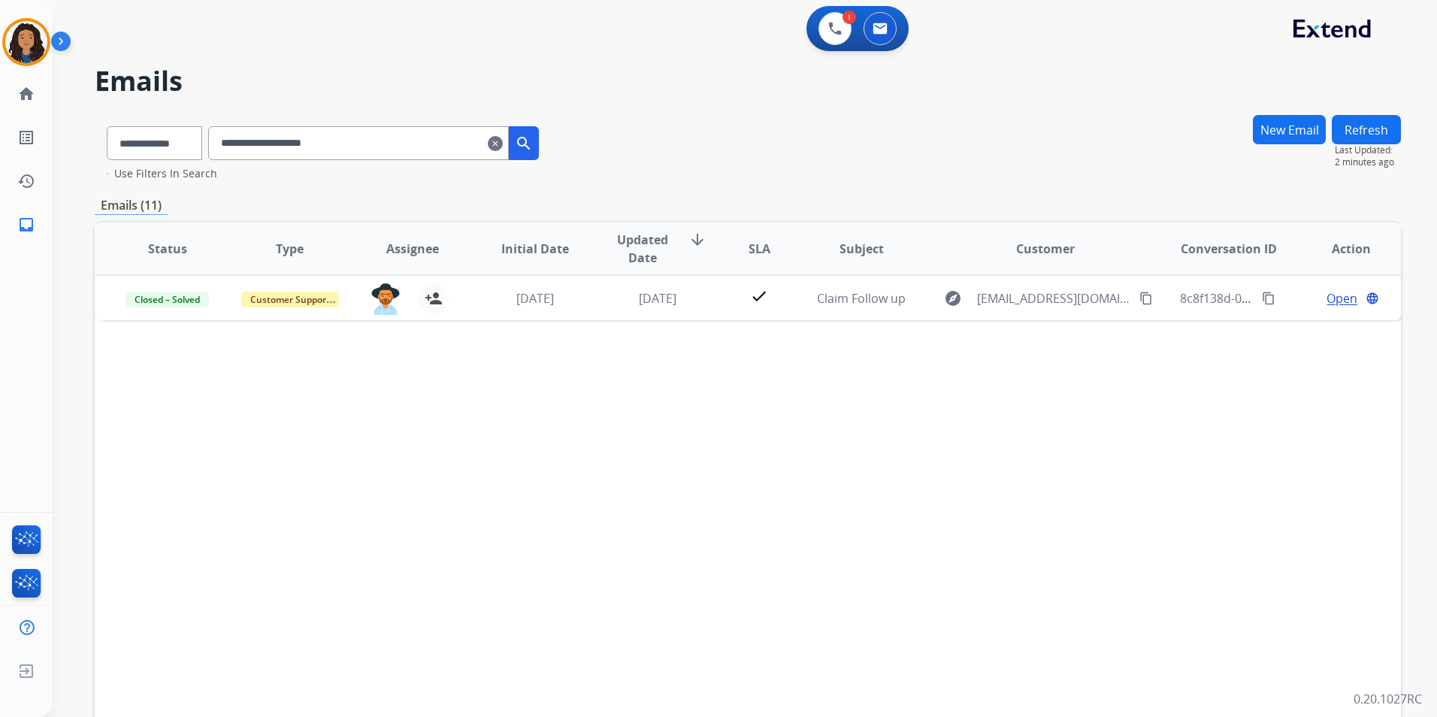
scroll to position [0, 0]
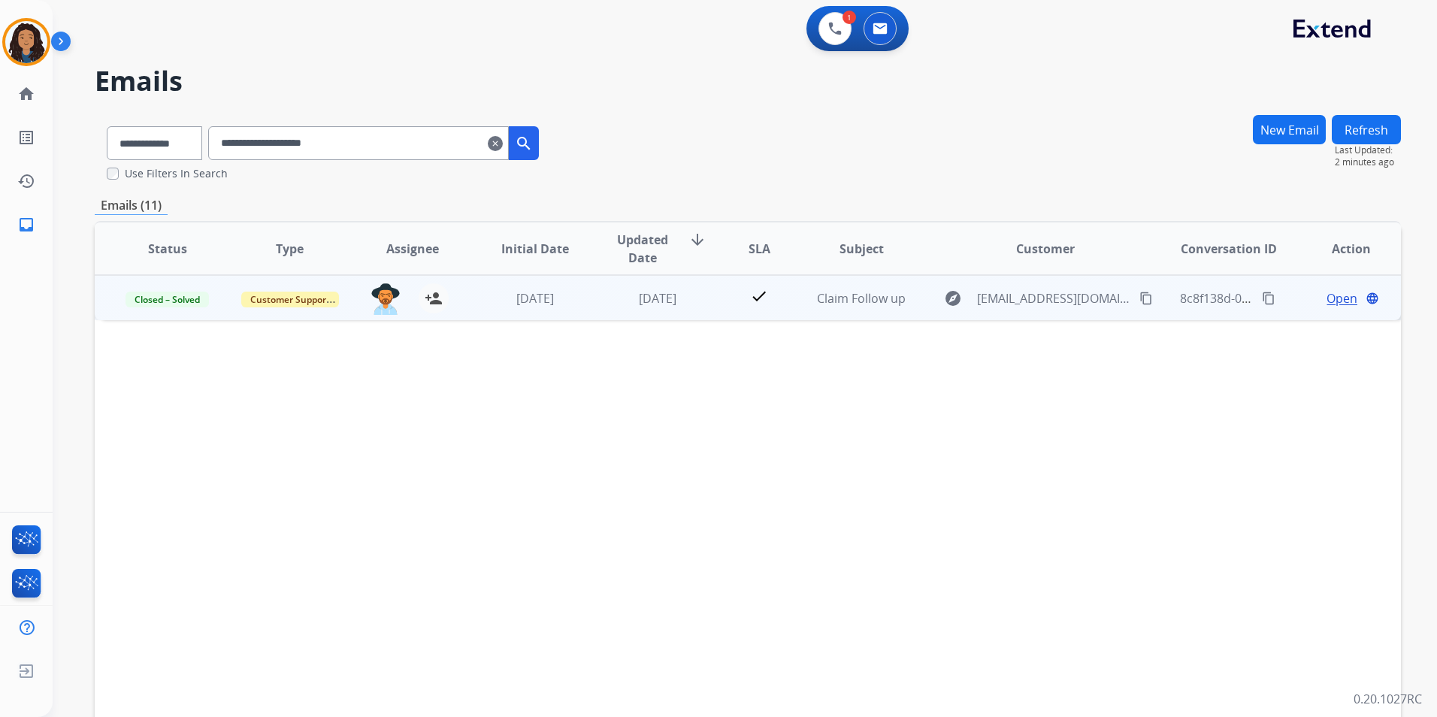
click at [1330, 299] on span "Open" at bounding box center [1341, 298] width 31 height 18
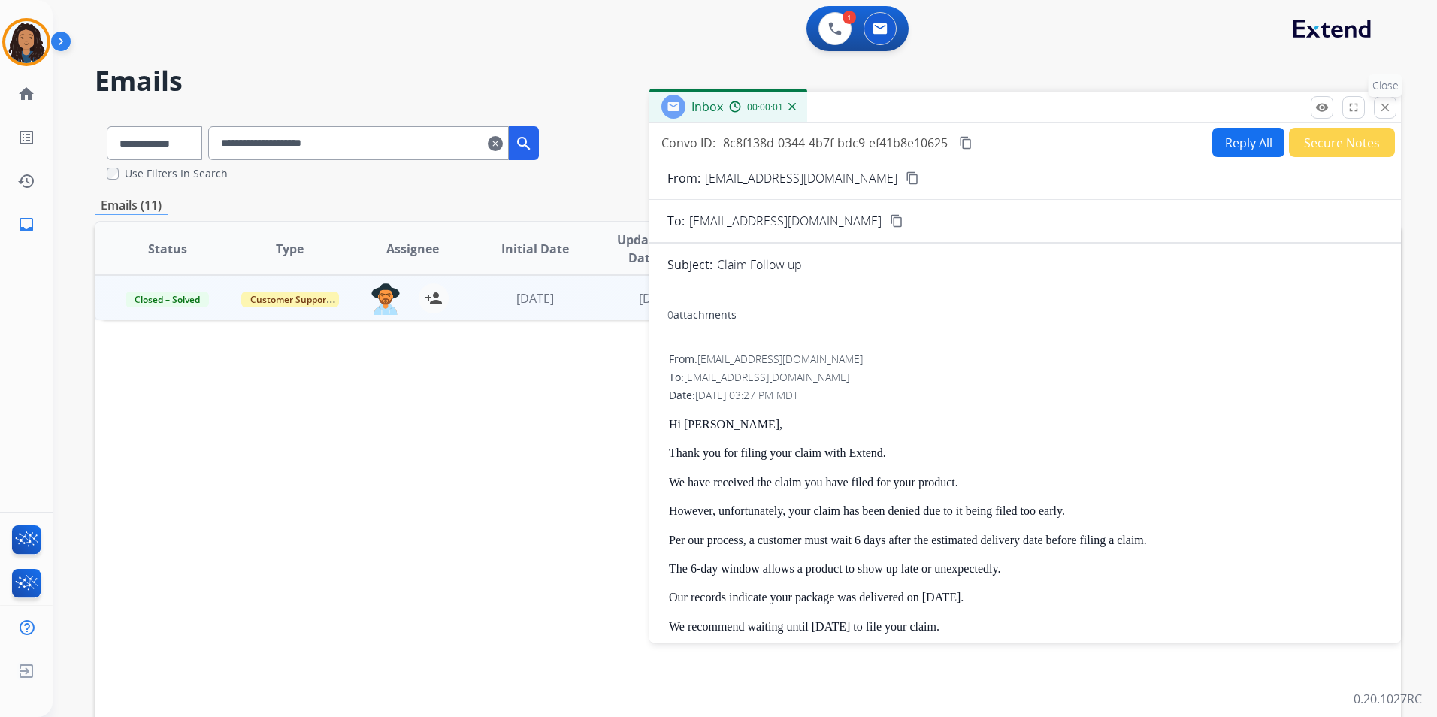
click at [1392, 107] on button "close Close" at bounding box center [1385, 107] width 23 height 23
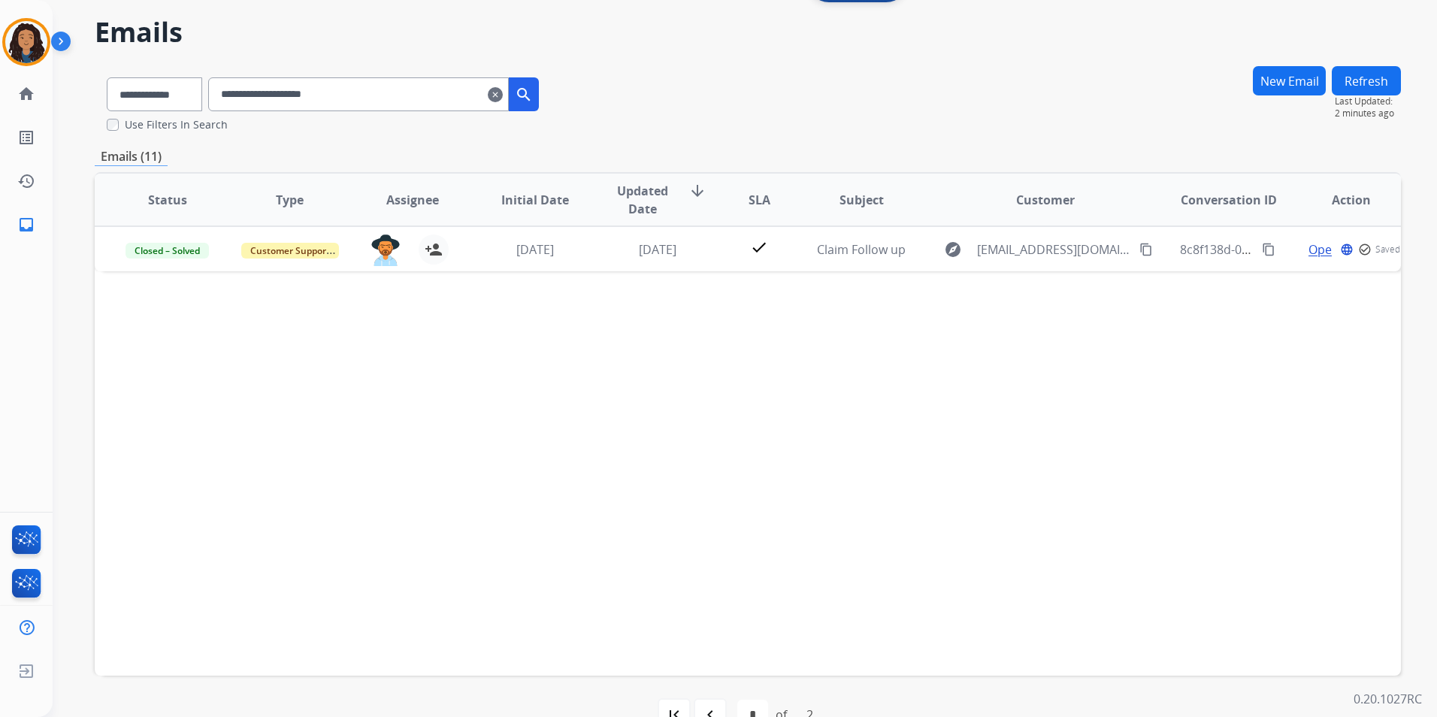
scroll to position [86, 0]
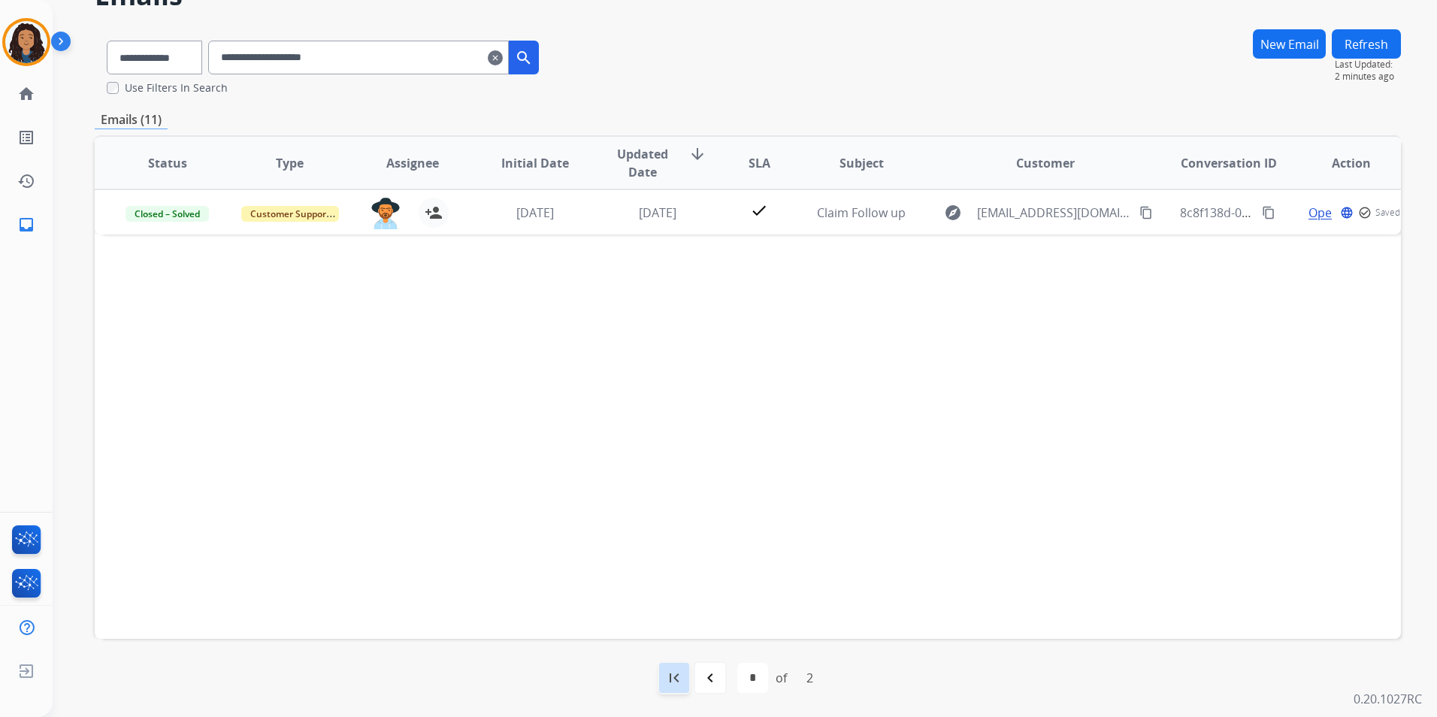
drag, startPoint x: 676, startPoint y: 681, endPoint x: 680, endPoint y: 649, distance: 31.9
click at [676, 680] on mat-icon "first_page" at bounding box center [674, 678] width 18 height 18
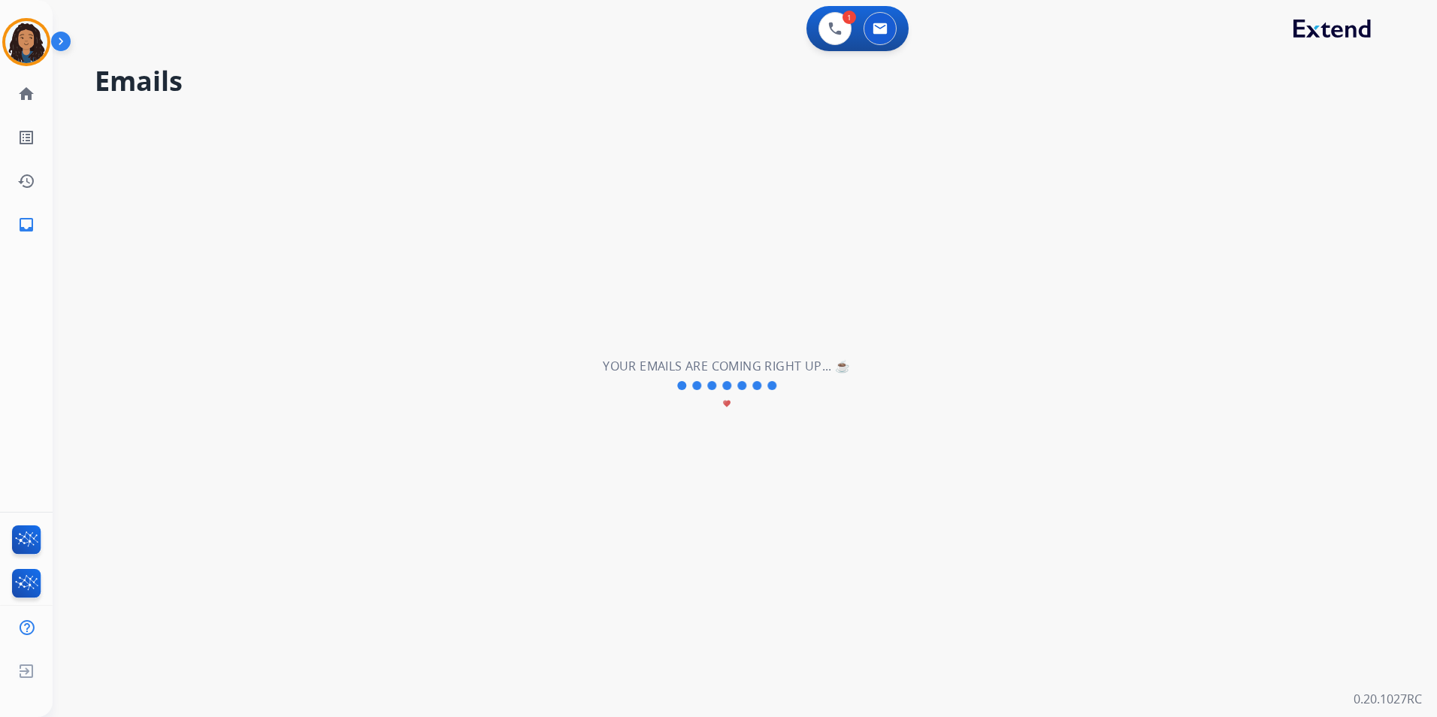
scroll to position [0, 0]
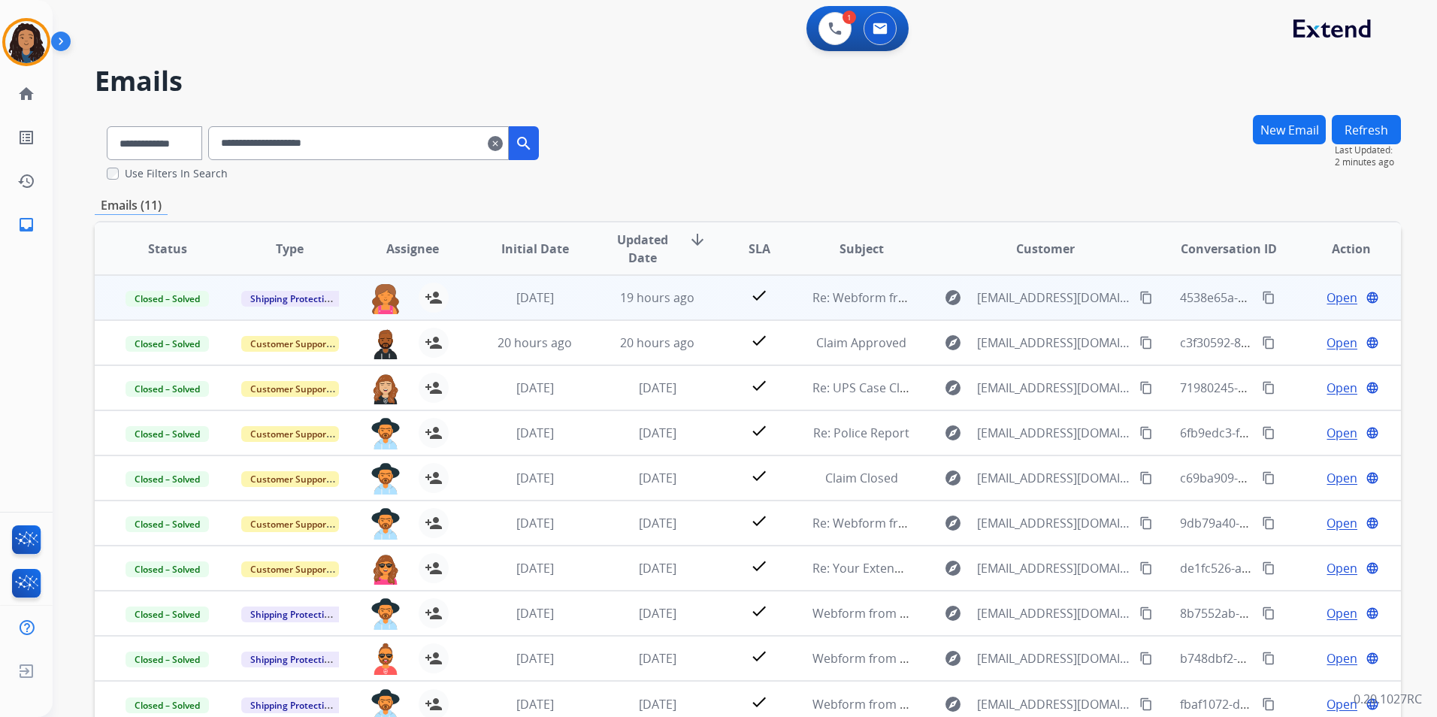
click at [1338, 299] on span "Open" at bounding box center [1341, 298] width 31 height 18
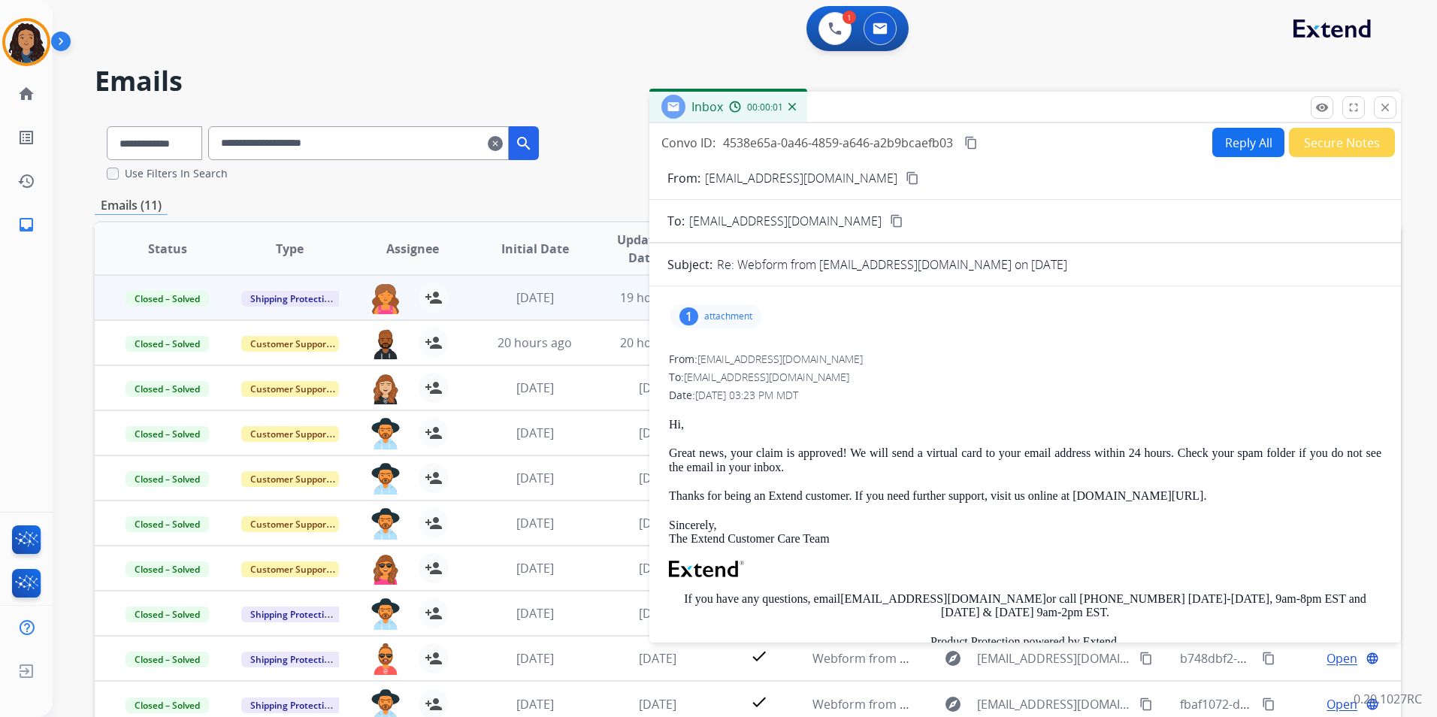
click at [733, 317] on p "attachment" at bounding box center [728, 316] width 48 height 12
click at [736, 363] on div at bounding box center [722, 357] width 75 height 53
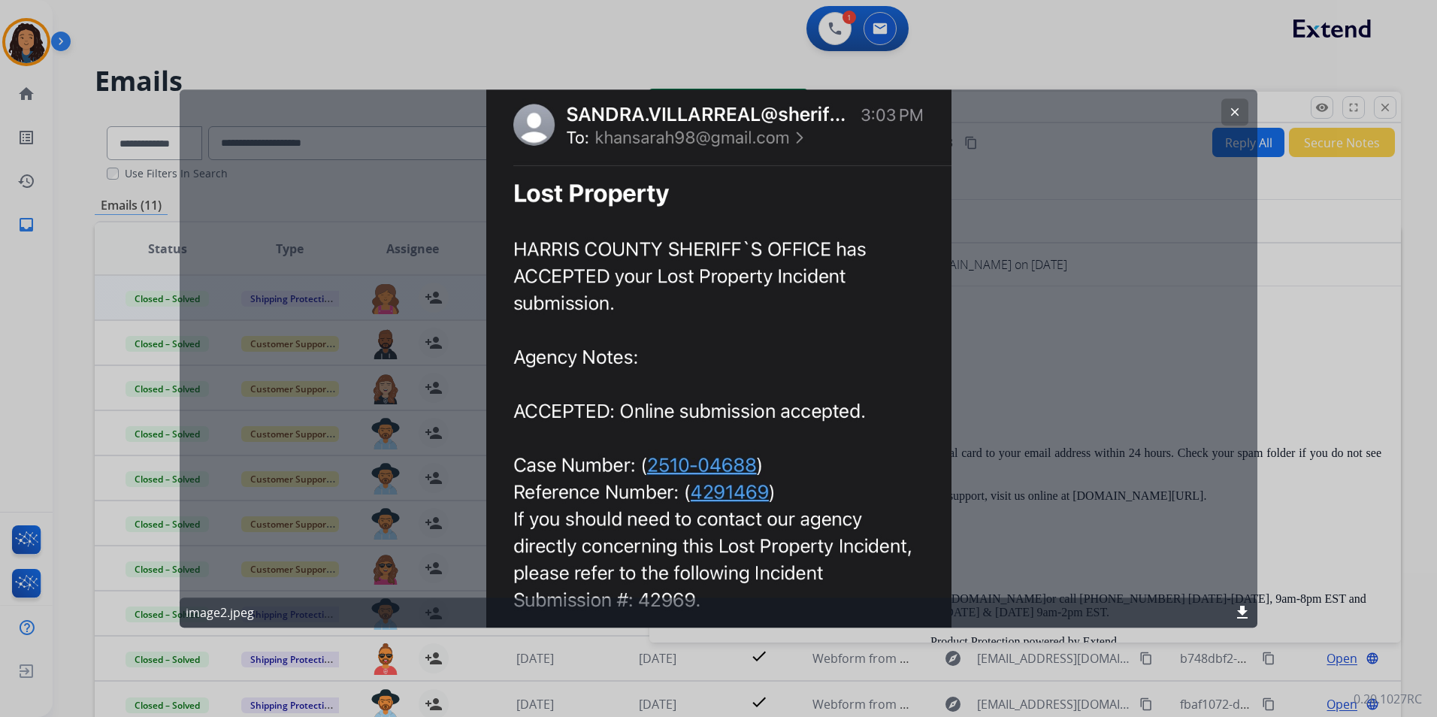
click at [1239, 113] on mat-icon "clear" at bounding box center [1235, 112] width 14 height 14
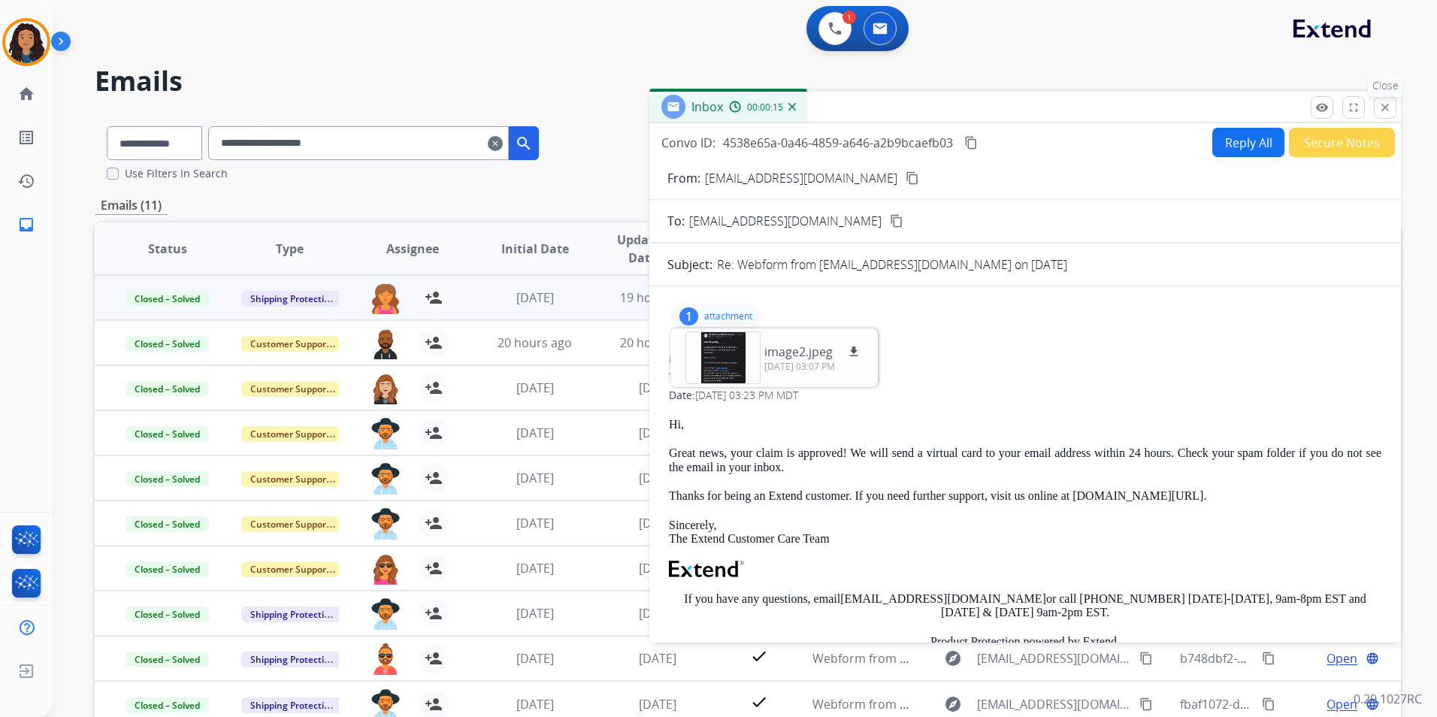
click at [1377, 105] on button "close Close" at bounding box center [1385, 107] width 23 height 23
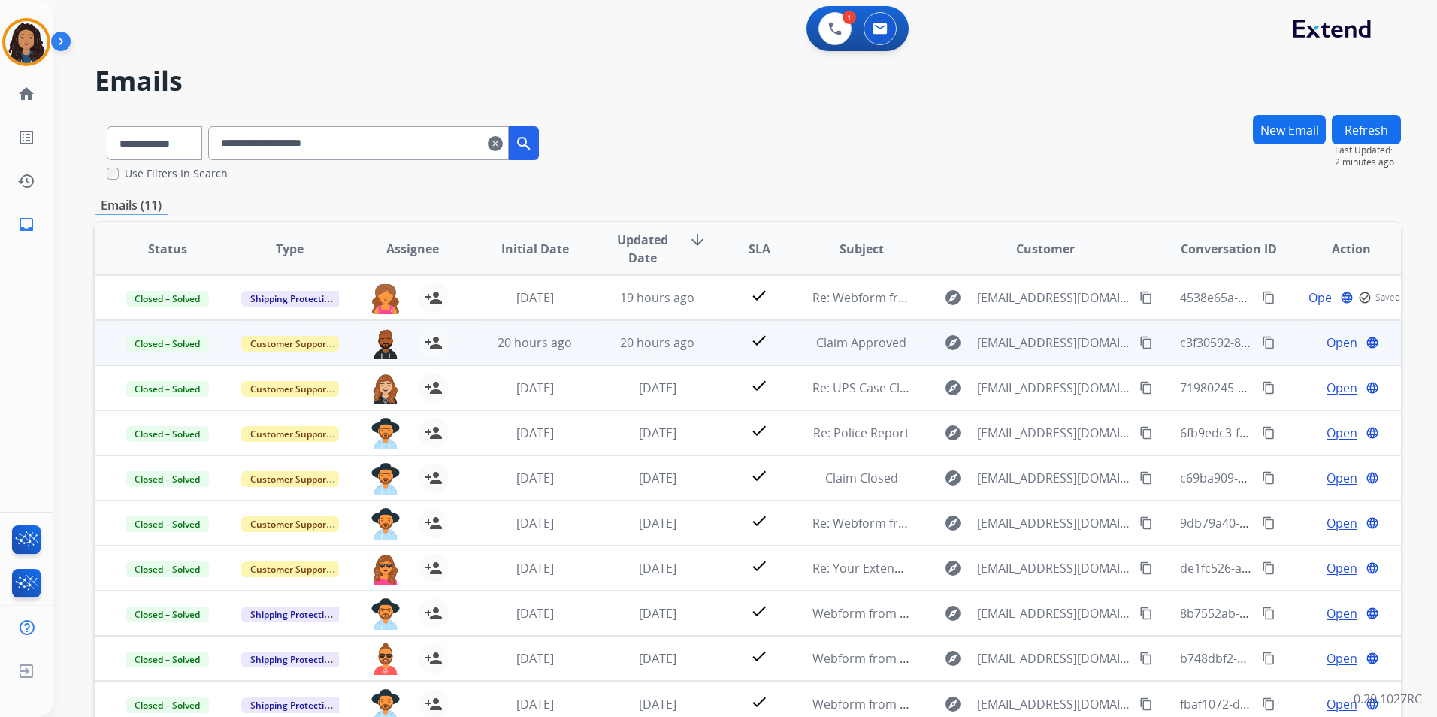
click at [1331, 345] on span "Open" at bounding box center [1341, 343] width 31 height 18
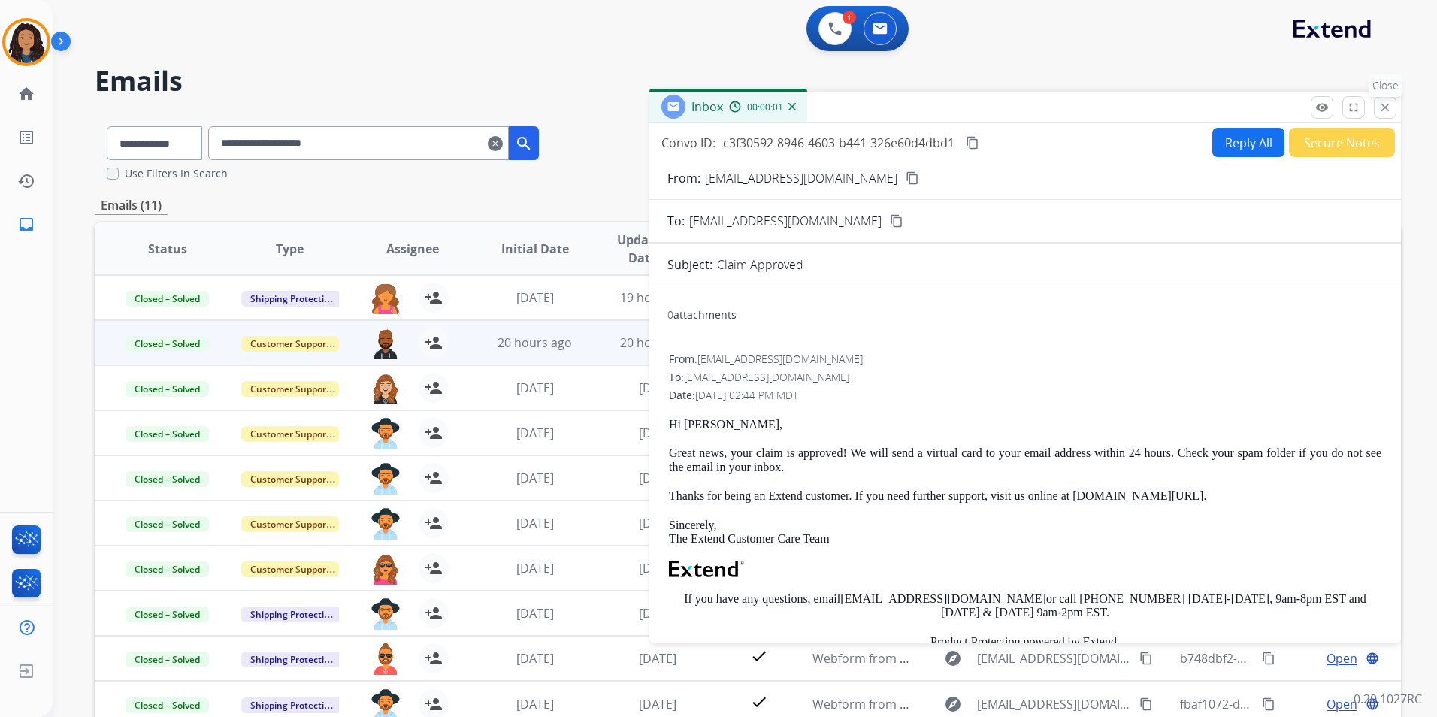
click at [1383, 110] on mat-icon "close" at bounding box center [1385, 108] width 14 height 14
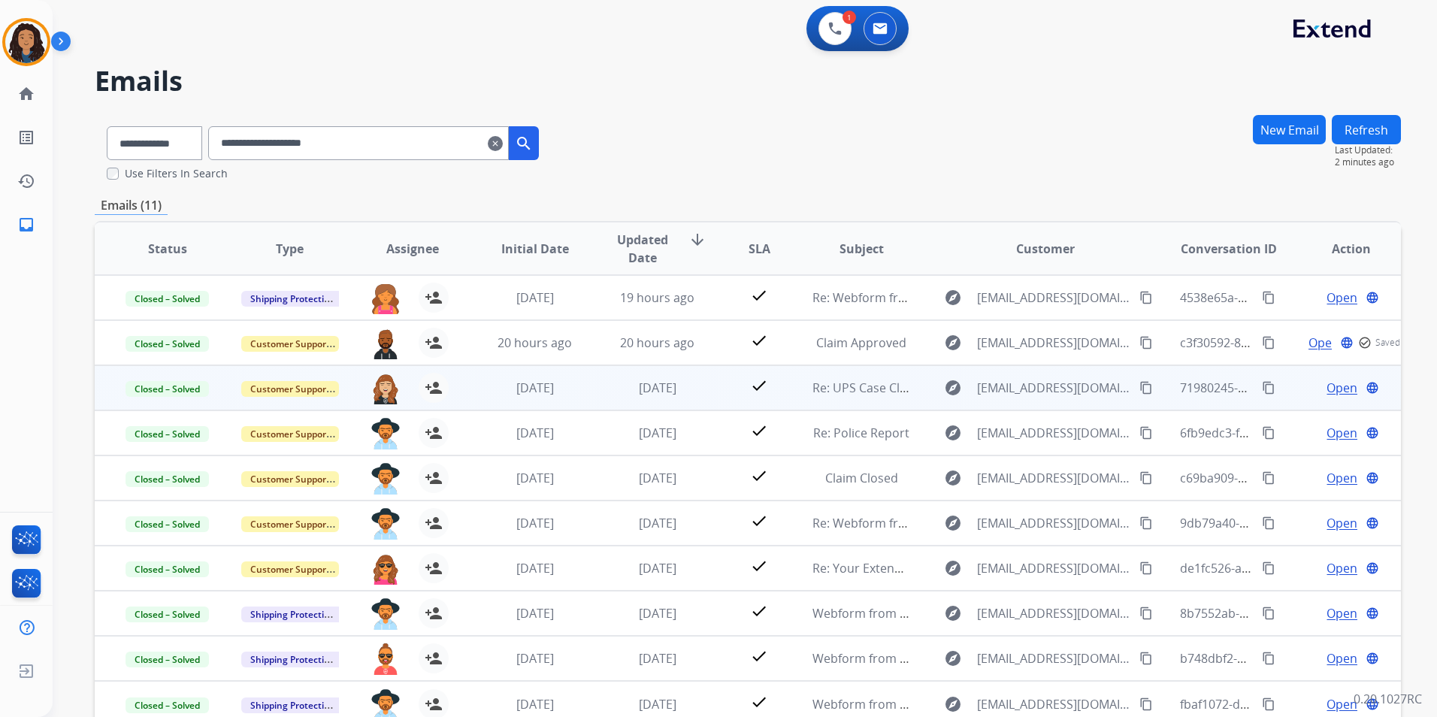
click at [1331, 389] on span "Open" at bounding box center [1341, 388] width 31 height 18
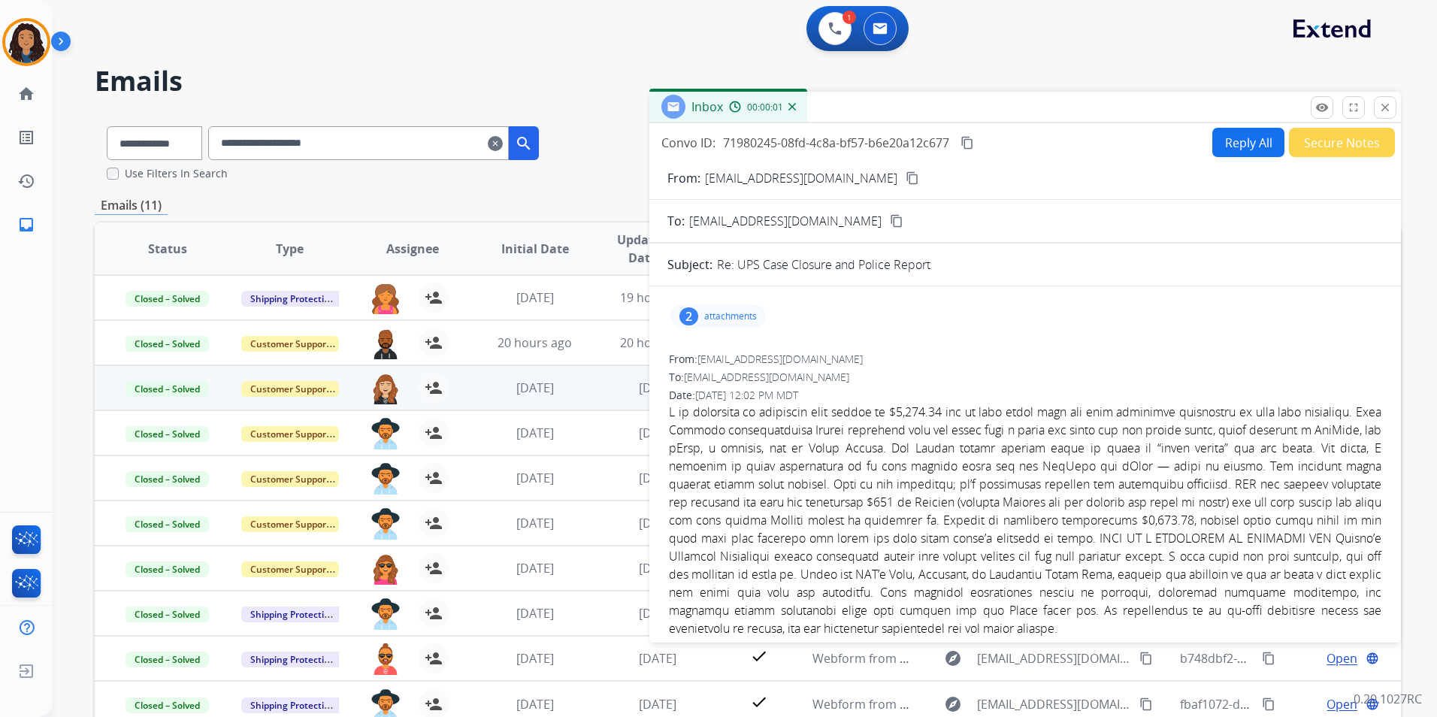
click at [718, 320] on p "attachments" at bounding box center [730, 316] width 53 height 12
click at [737, 361] on div at bounding box center [722, 357] width 75 height 53
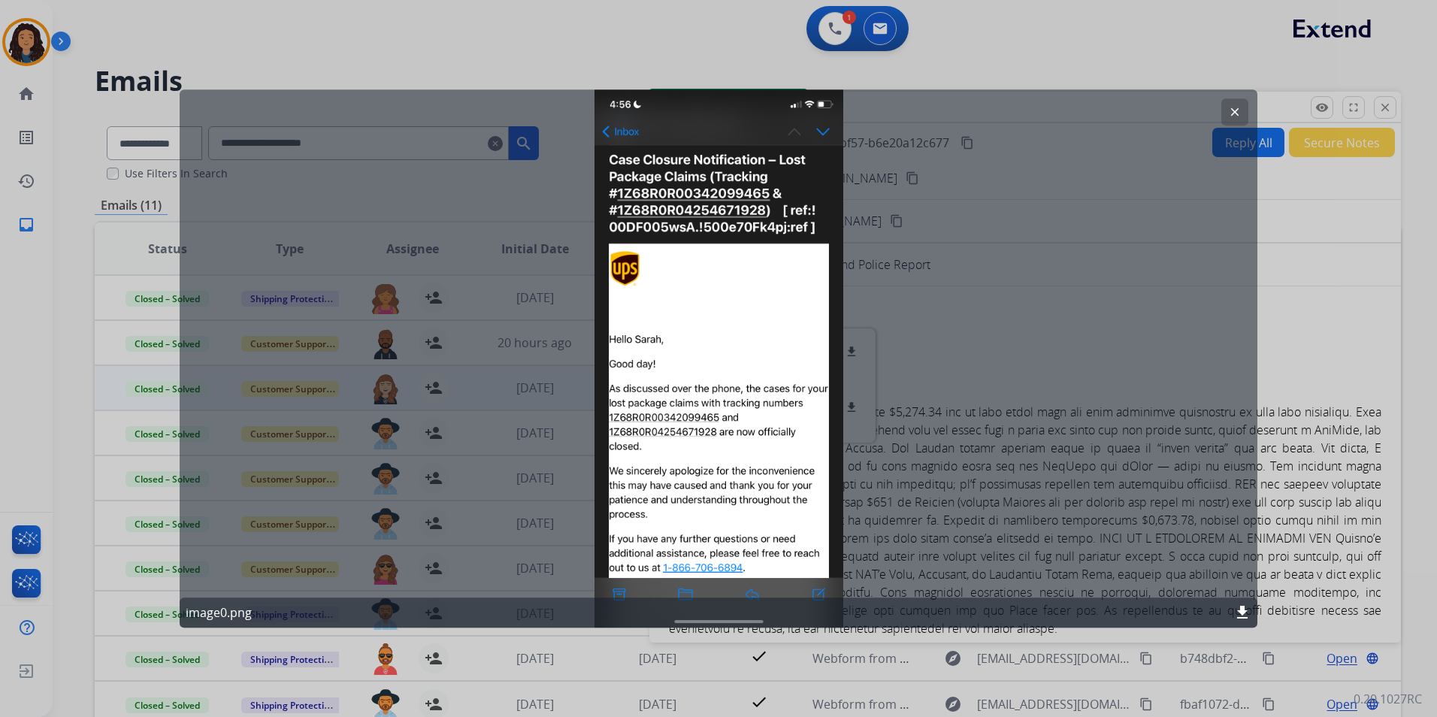
click at [1238, 108] on mat-icon "clear" at bounding box center [1235, 112] width 14 height 14
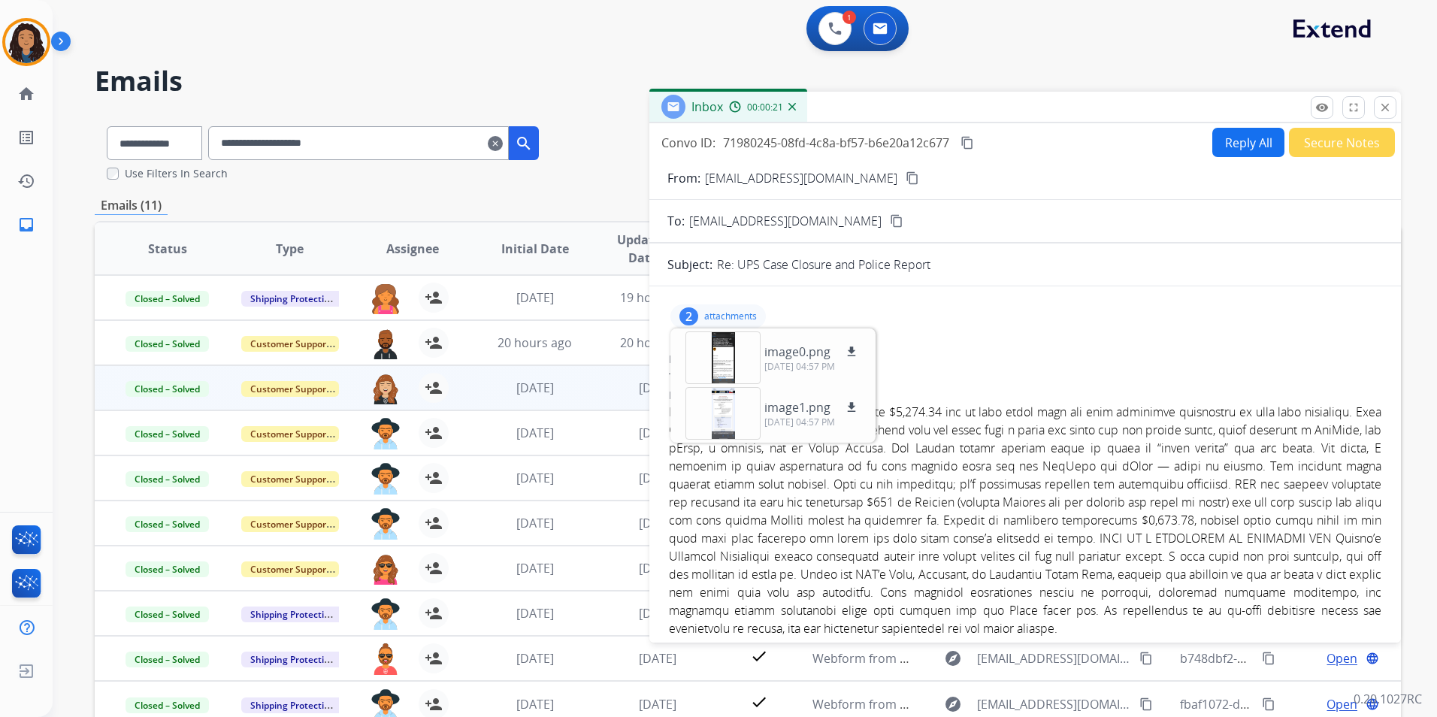
click at [745, 320] on p "attachments" at bounding box center [730, 316] width 53 height 12
click at [710, 314] on p "attachments" at bounding box center [730, 316] width 53 height 12
click at [746, 317] on p "attachments" at bounding box center [730, 316] width 53 height 12
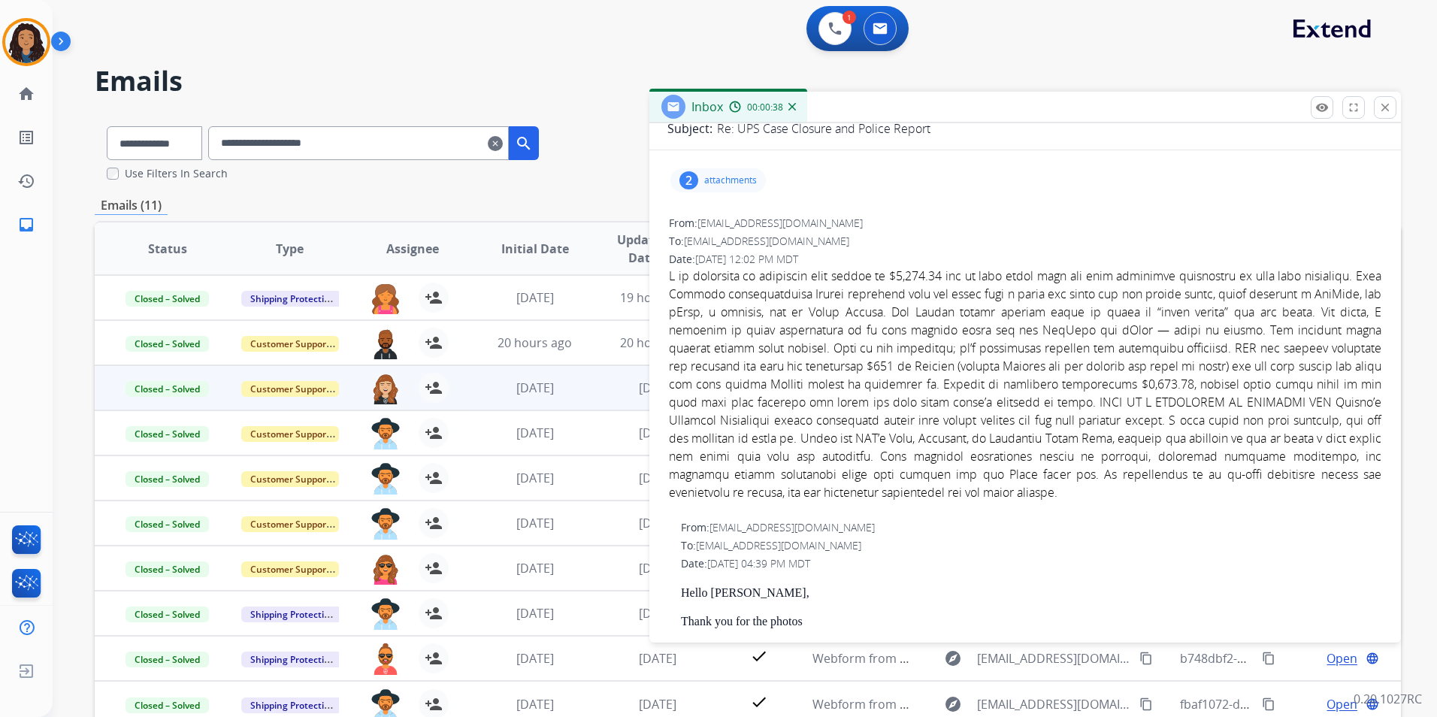
scroll to position [150, 0]
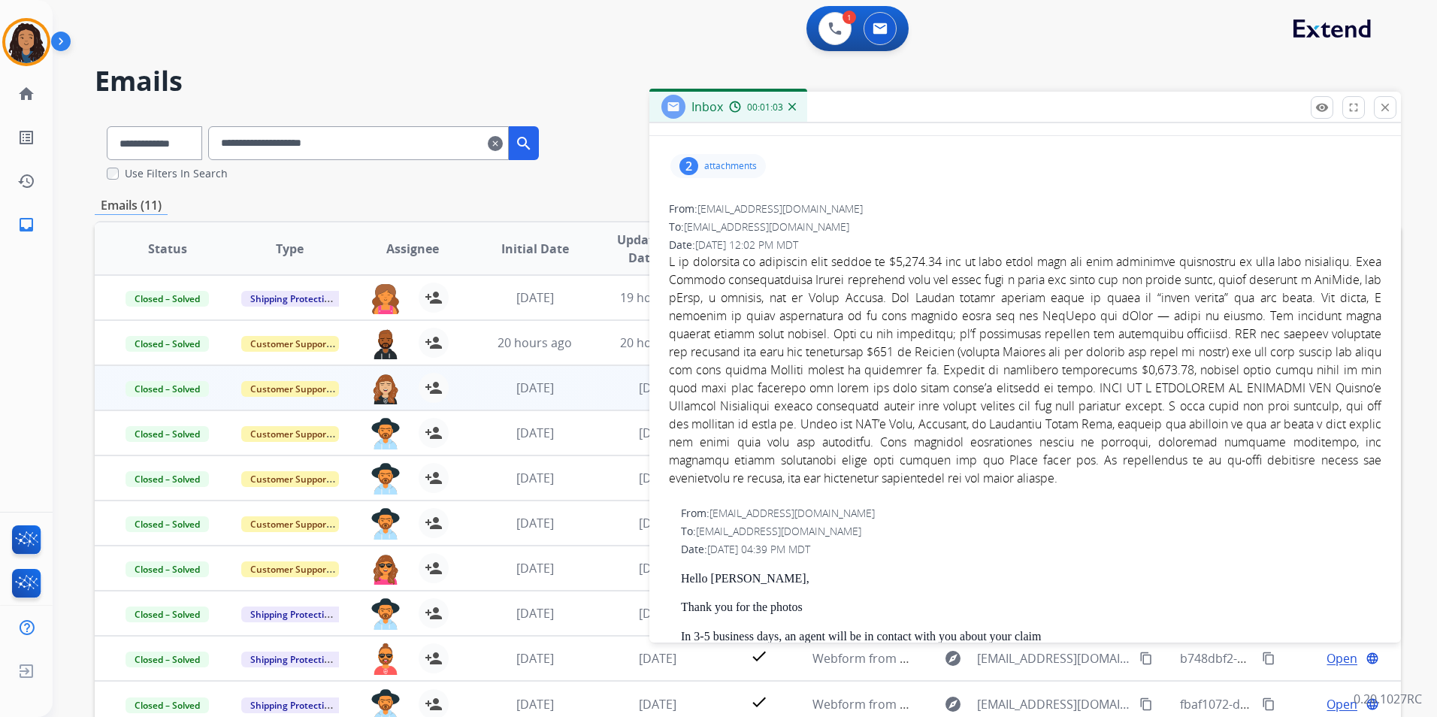
click at [715, 169] on p "attachments" at bounding box center [730, 166] width 53 height 12
click at [726, 217] on div at bounding box center [722, 207] width 75 height 53
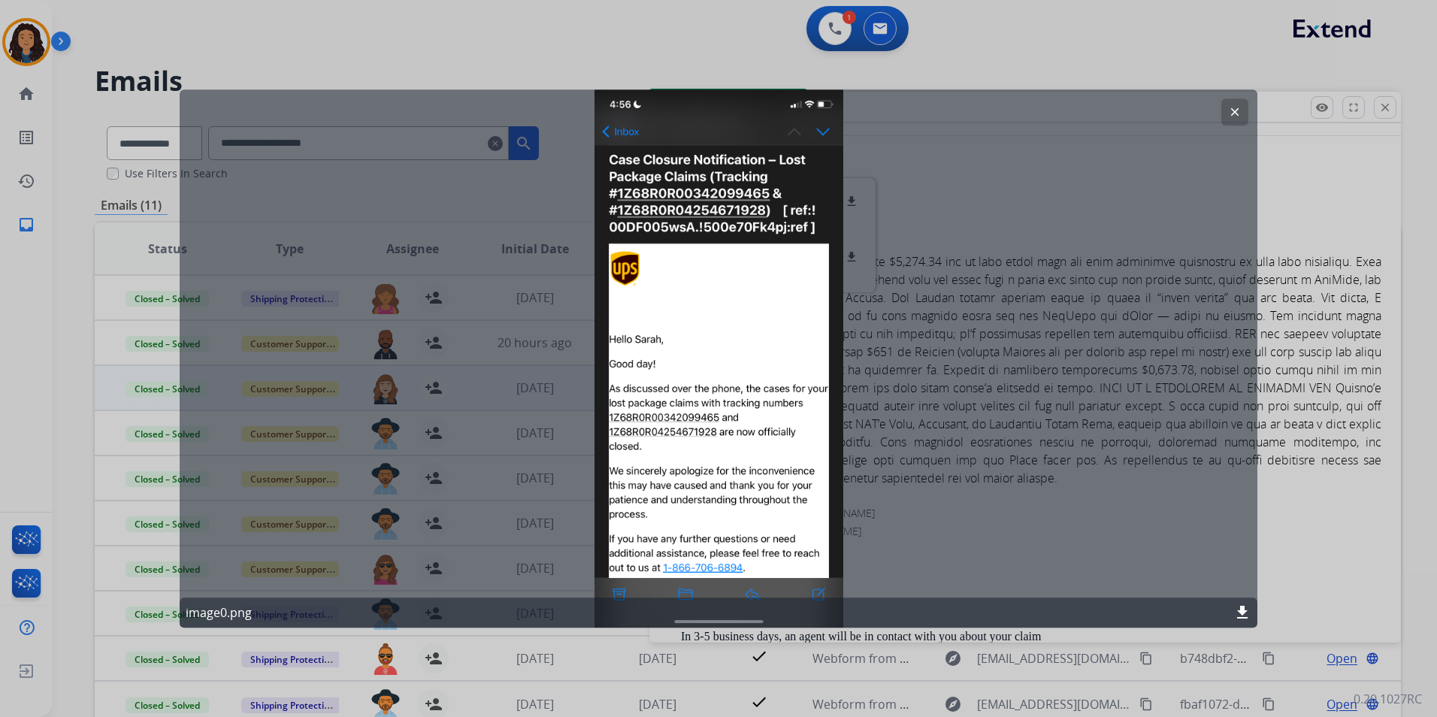
click at [1093, 54] on div at bounding box center [718, 358] width 1437 height 717
drag, startPoint x: 1013, startPoint y: 35, endPoint x: 997, endPoint y: 27, distance: 17.5
click at [1009, 35] on div "1 Voice Interactions 0 Email Interactions" at bounding box center [736, 30] width 1330 height 48
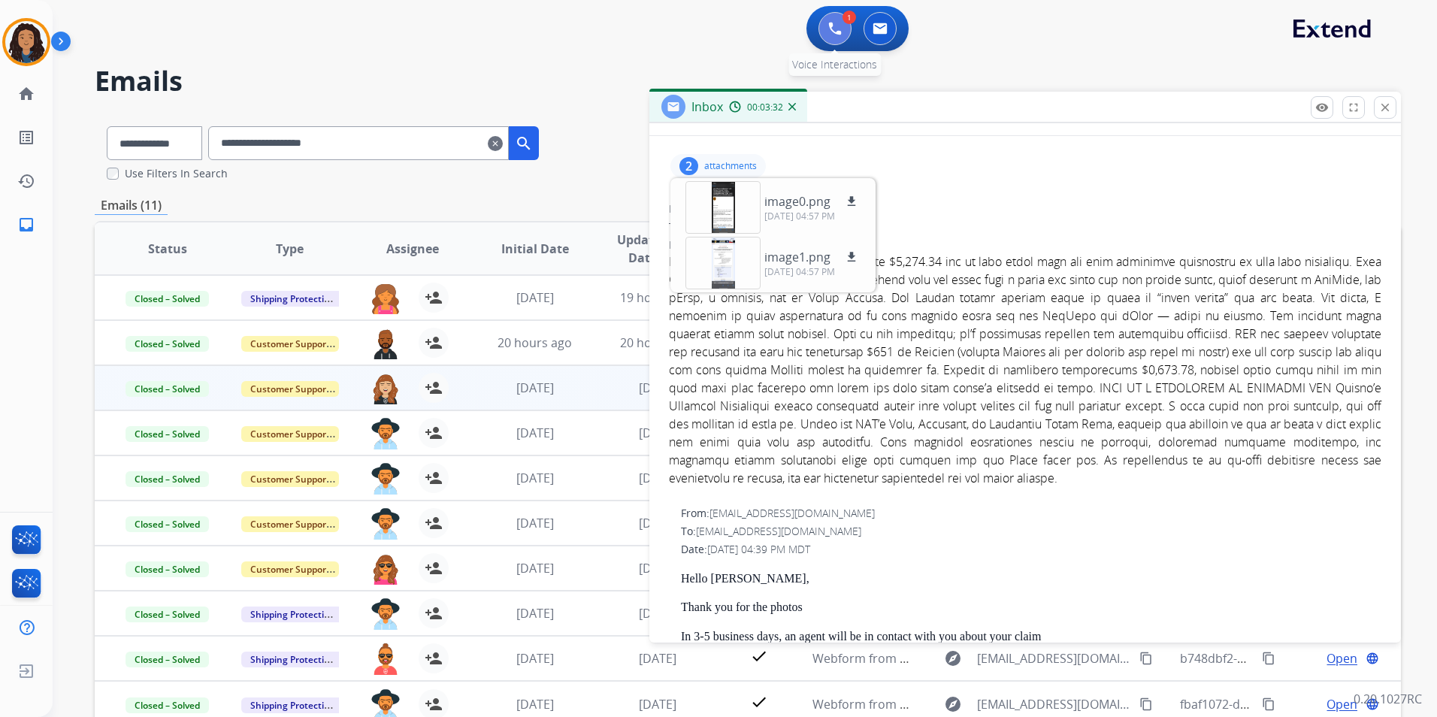
click at [829, 23] on img at bounding box center [835, 29] width 14 height 14
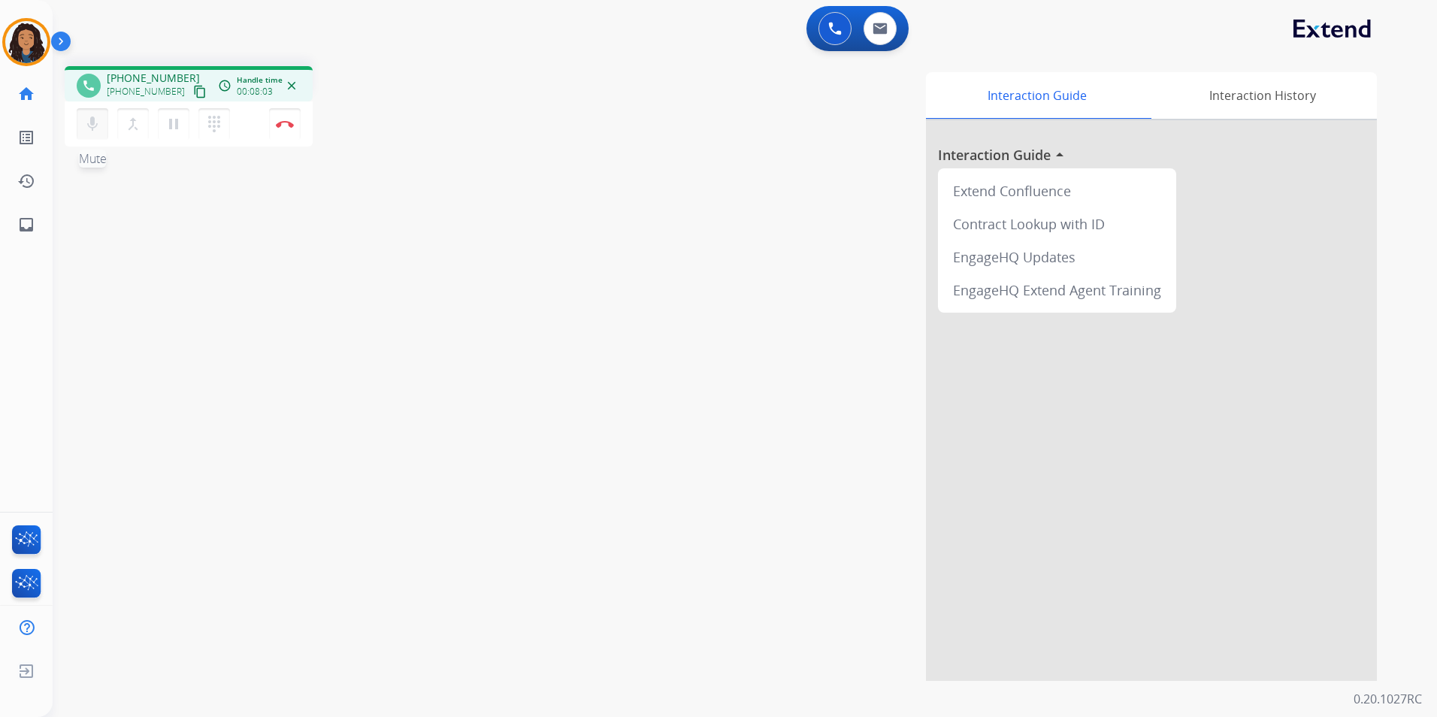
click at [87, 130] on mat-icon "mic" at bounding box center [92, 124] width 18 height 18
click at [96, 125] on mat-icon "mic_off" at bounding box center [92, 124] width 18 height 18
click at [103, 129] on button "mic Mute" at bounding box center [93, 124] width 32 height 32
click at [89, 135] on button "mic_off Mute" at bounding box center [93, 124] width 32 height 32
click at [94, 129] on mat-icon "mic" at bounding box center [92, 124] width 18 height 18
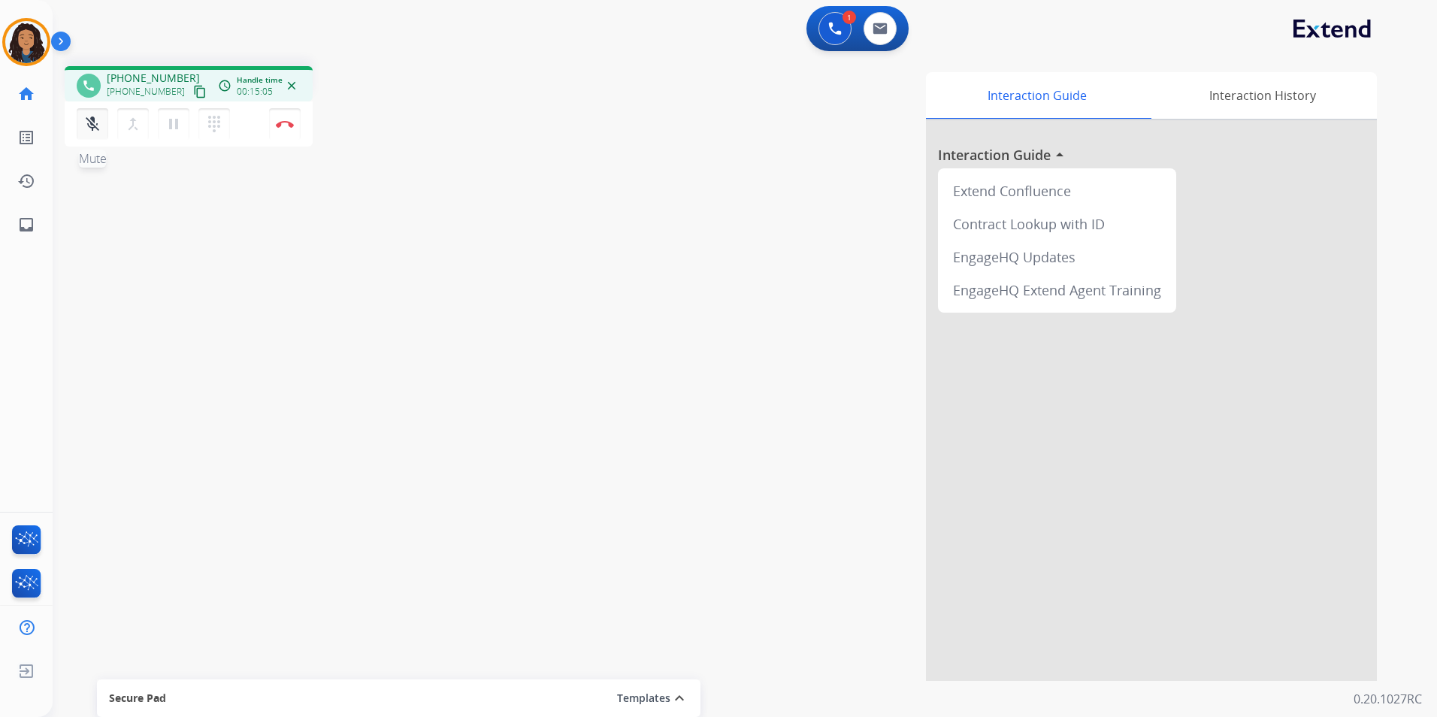
click at [95, 128] on mat-icon "mic_off" at bounding box center [92, 124] width 18 height 18
click at [883, 33] on img at bounding box center [879, 29] width 15 height 12
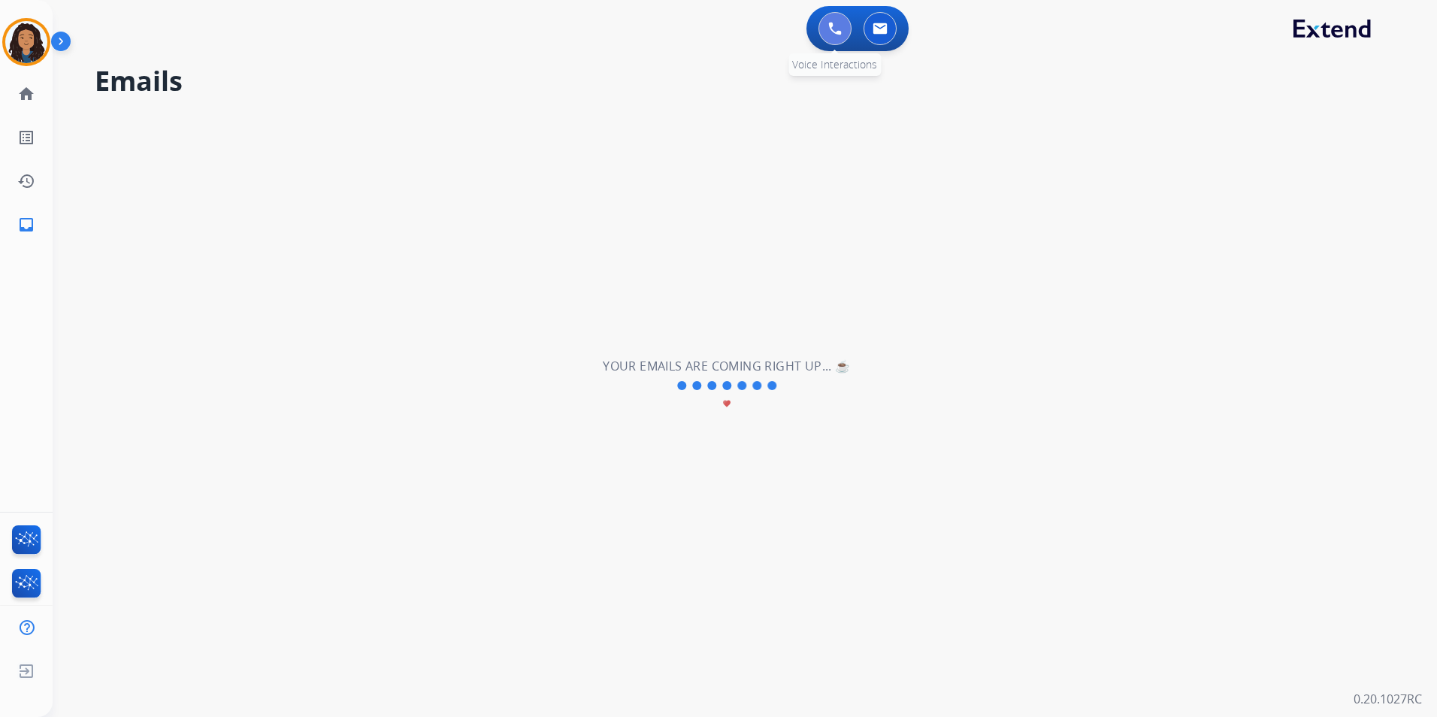
click at [822, 26] on button at bounding box center [834, 28] width 33 height 33
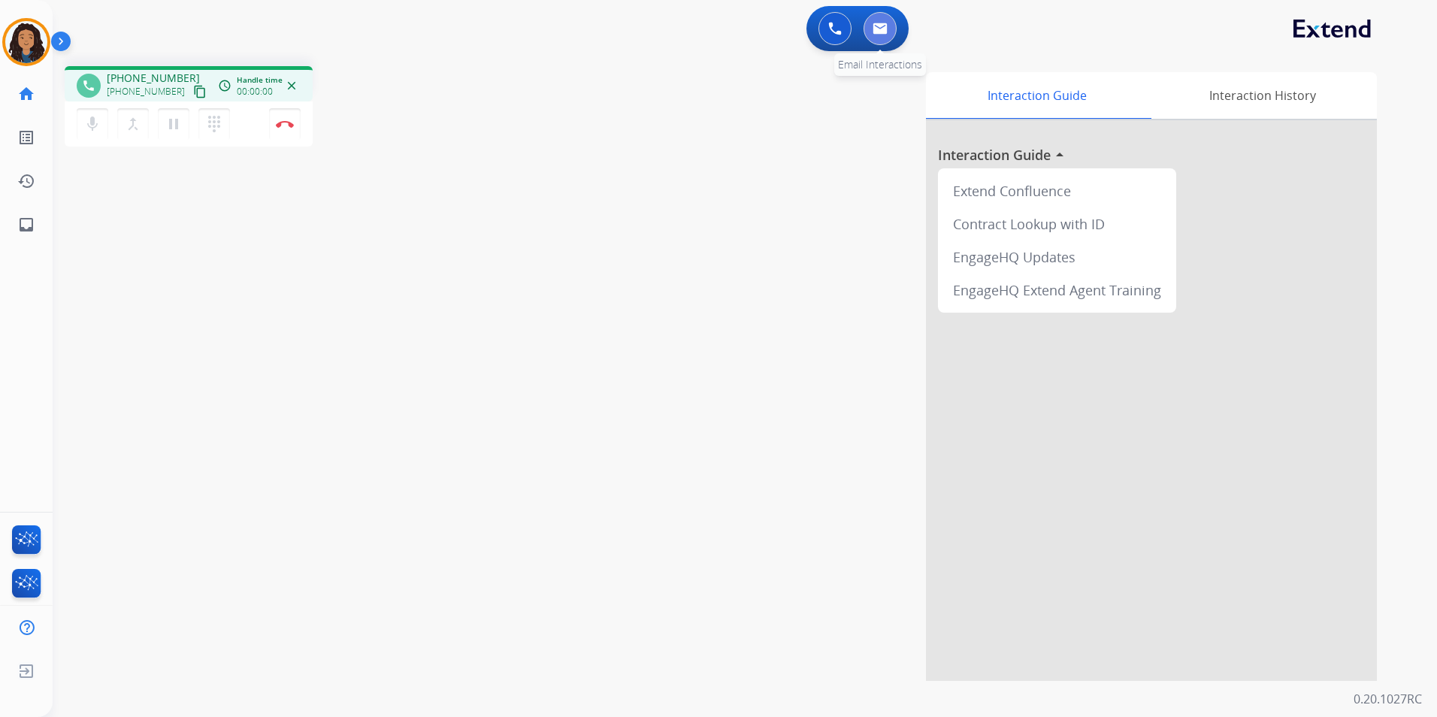
click at [895, 35] on div "0 Email Interactions" at bounding box center [879, 28] width 45 height 33
click at [890, 29] on button at bounding box center [879, 28] width 33 height 33
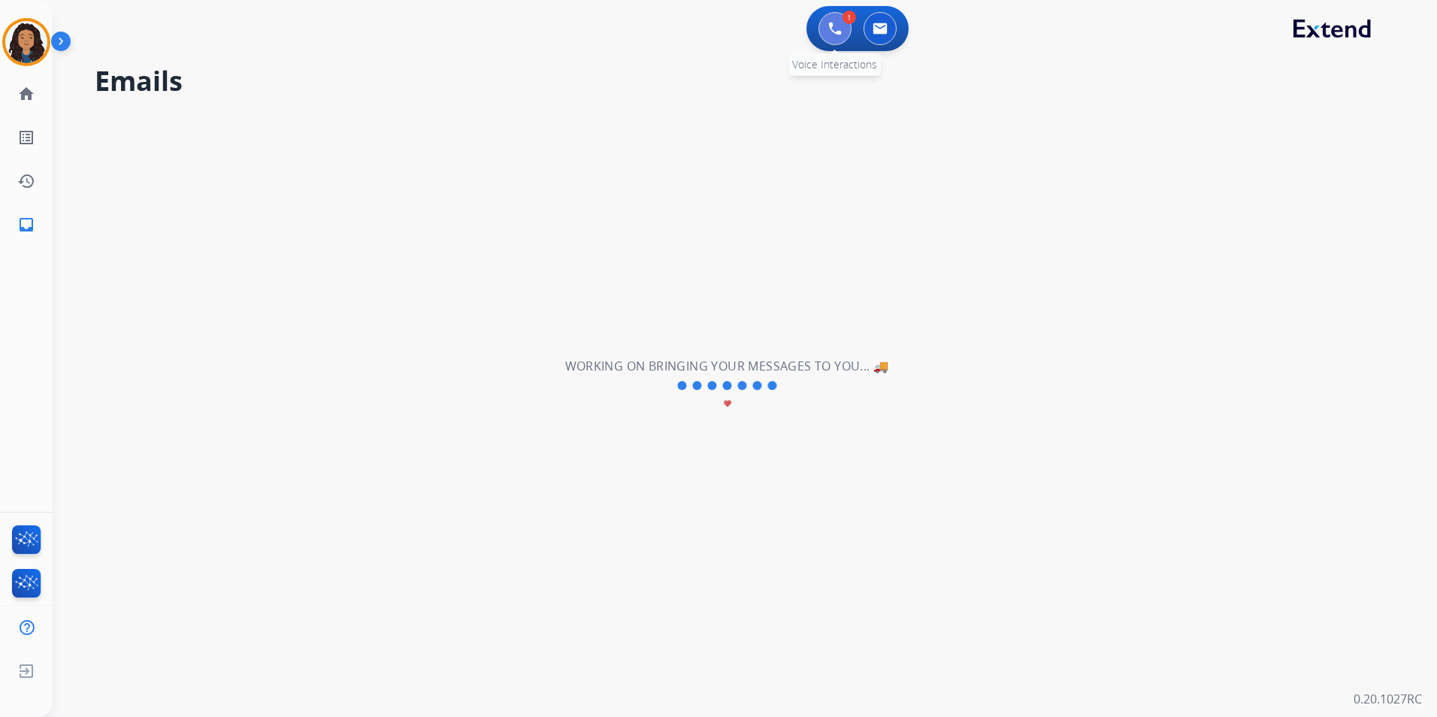
click at [839, 28] on img at bounding box center [835, 29] width 14 height 14
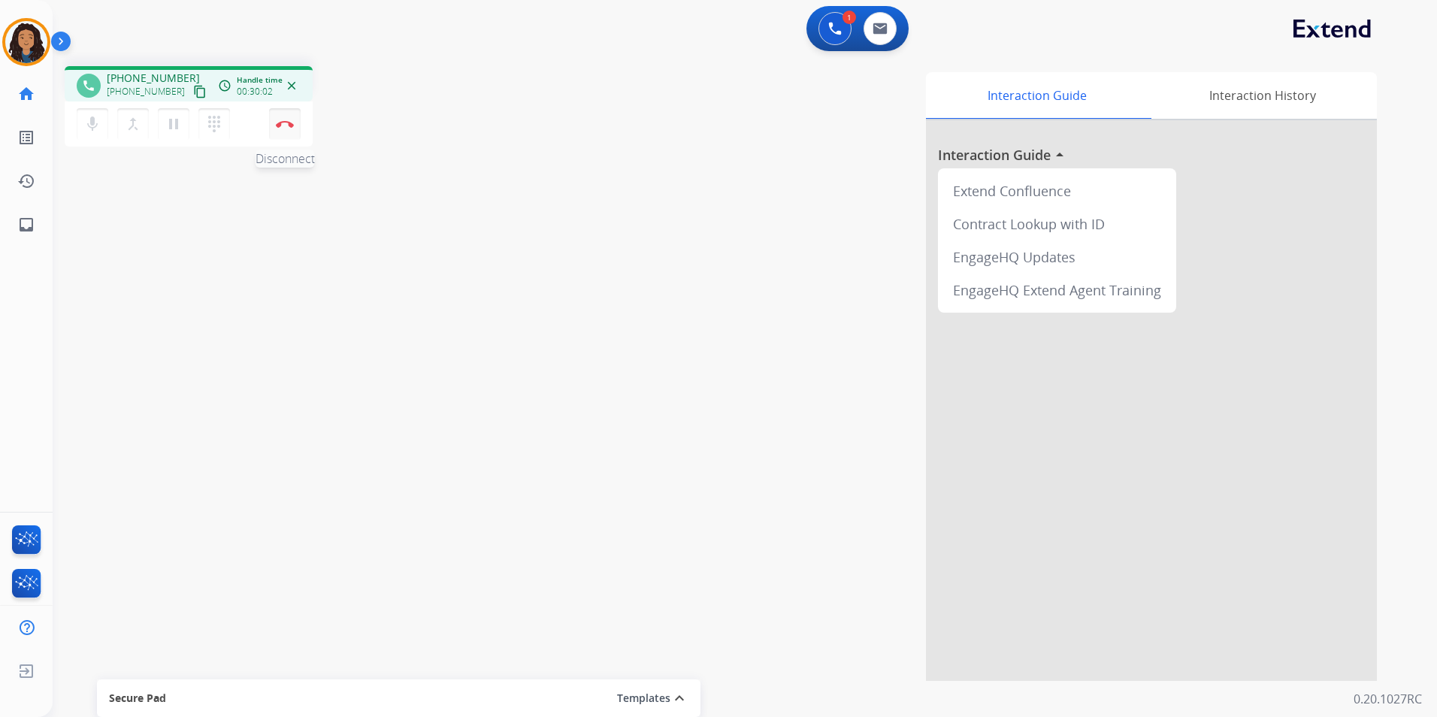
click at [275, 132] on button "Disconnect" at bounding box center [285, 124] width 32 height 32
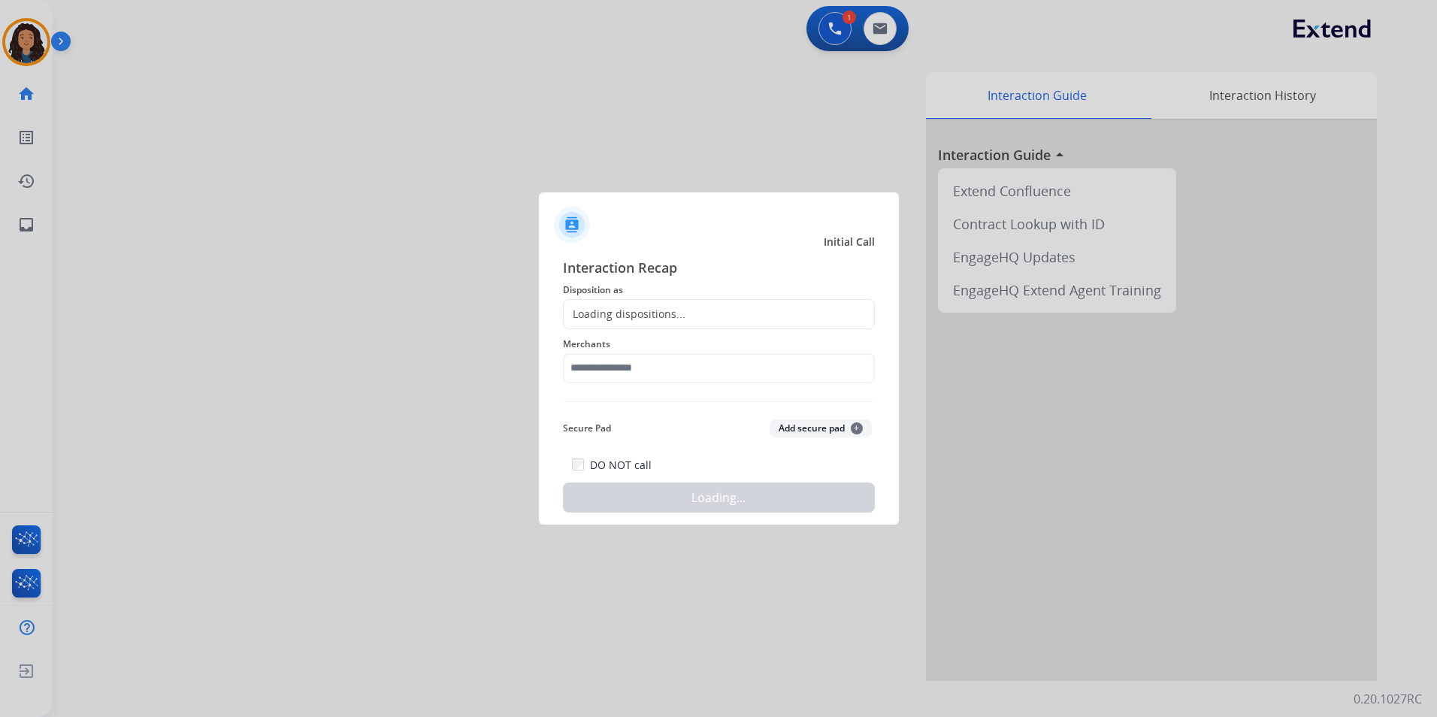
click at [709, 312] on div "Loading dispositions..." at bounding box center [719, 314] width 312 height 30
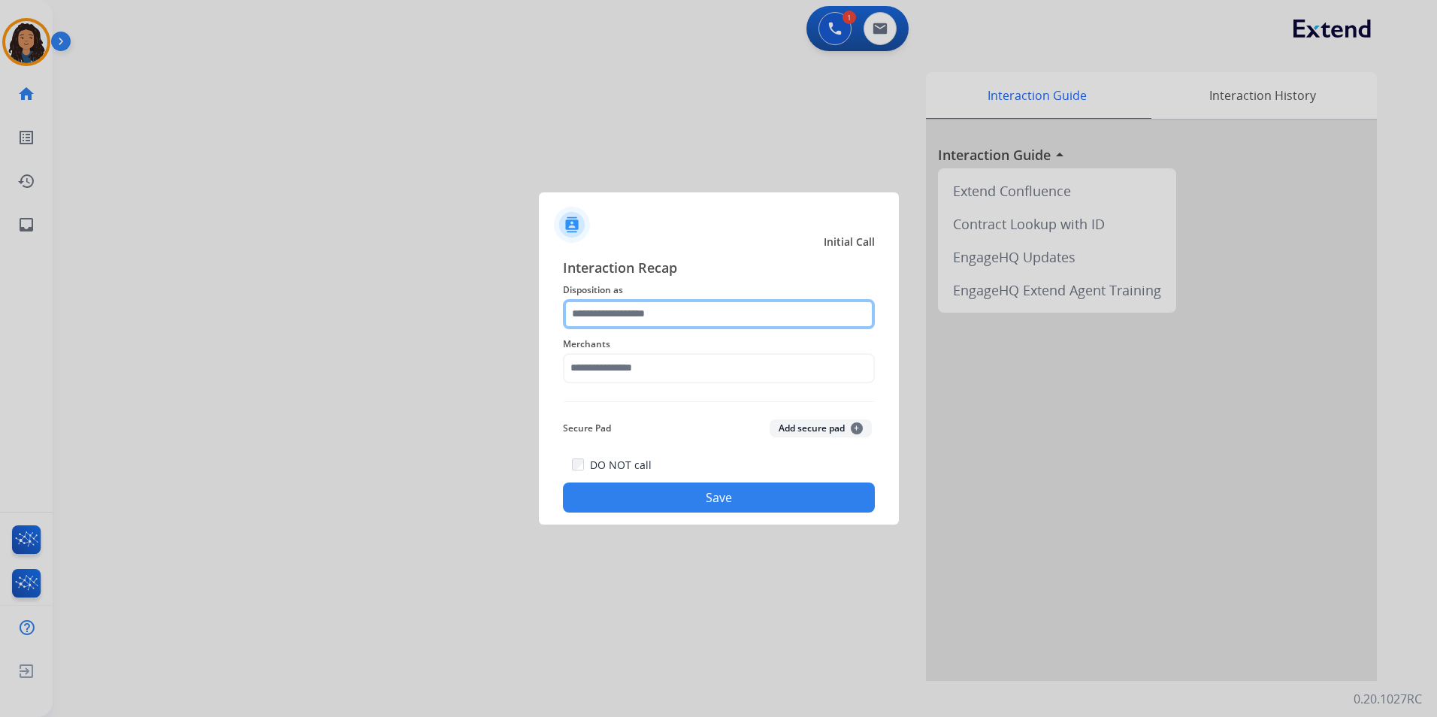
click at [706, 310] on input "text" at bounding box center [719, 314] width 312 height 30
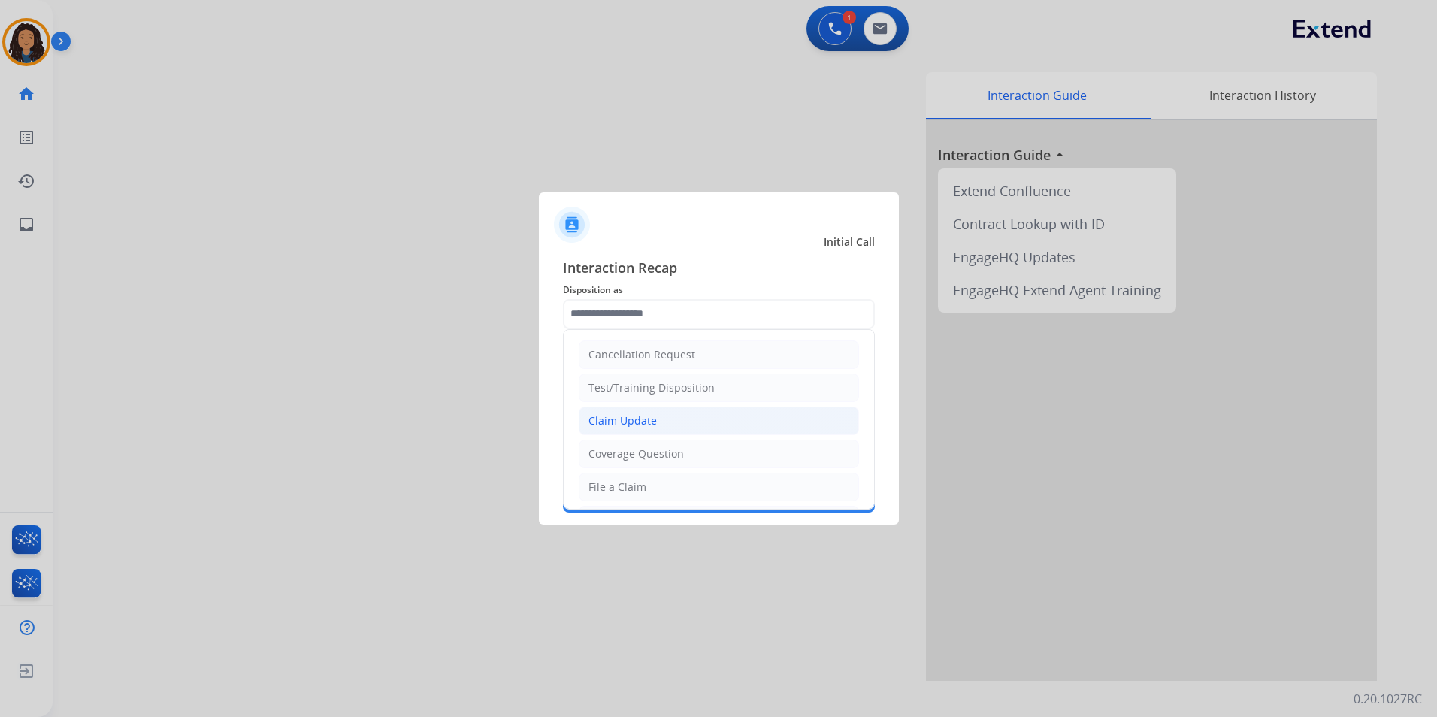
click at [663, 417] on li "Claim Update" at bounding box center [719, 421] width 280 height 29
type input "**********"
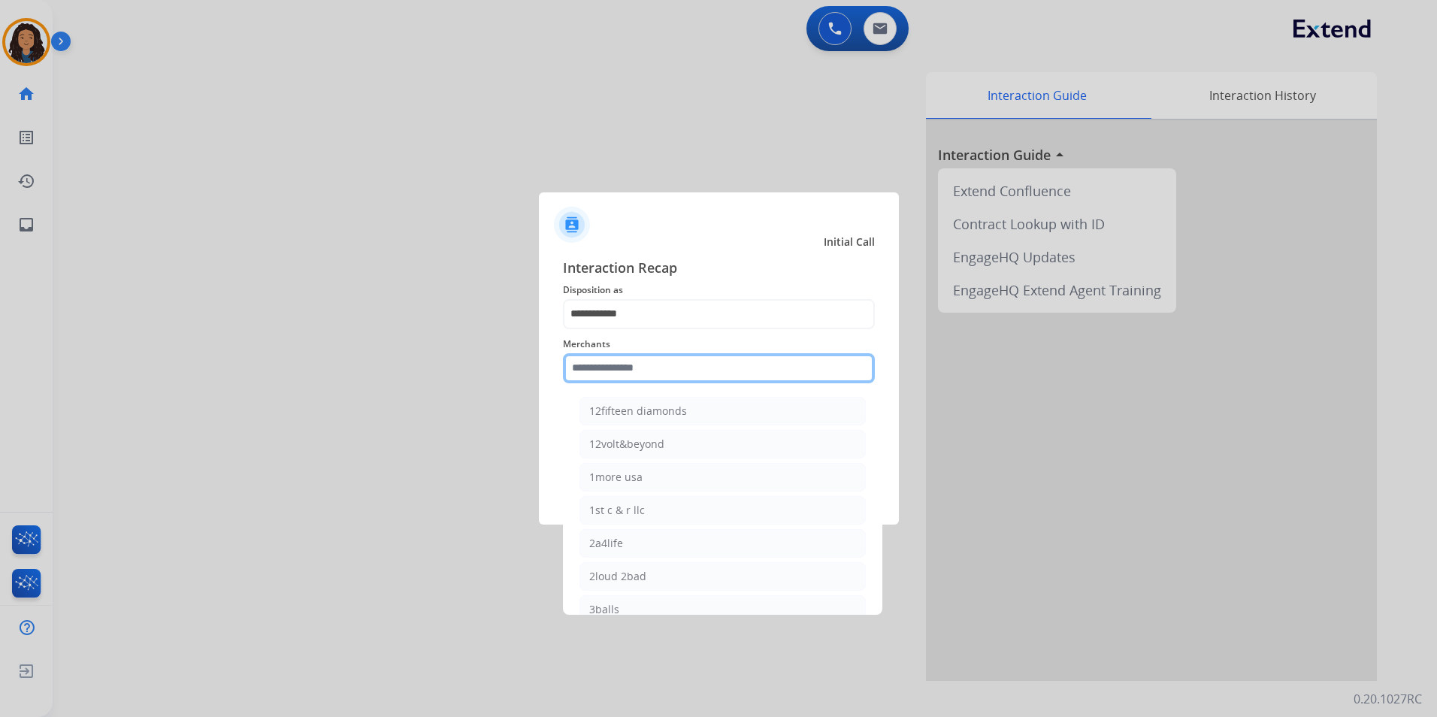
click at [634, 374] on input "text" at bounding box center [719, 368] width 312 height 30
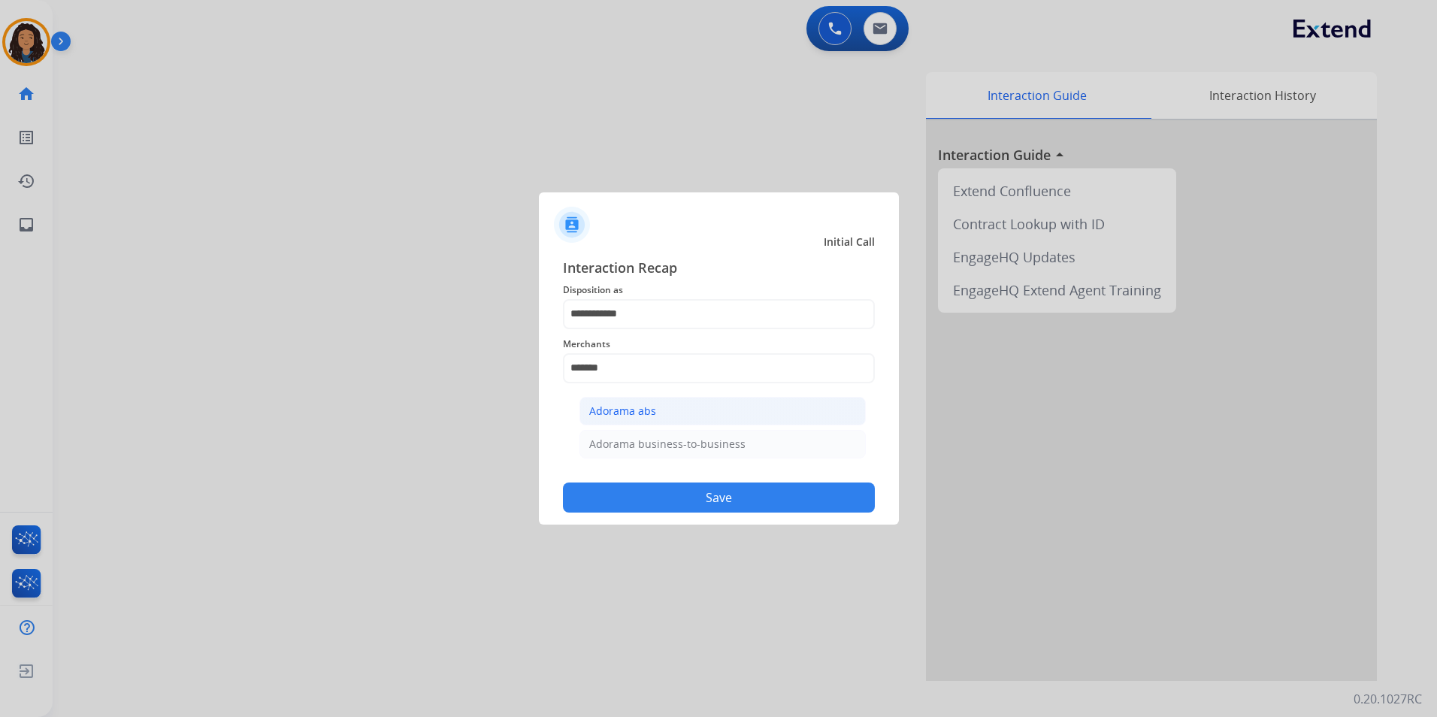
click at [654, 404] on div "Adorama abs" at bounding box center [622, 411] width 67 height 15
type input "**********"
click at [664, 494] on button "Save" at bounding box center [719, 497] width 312 height 30
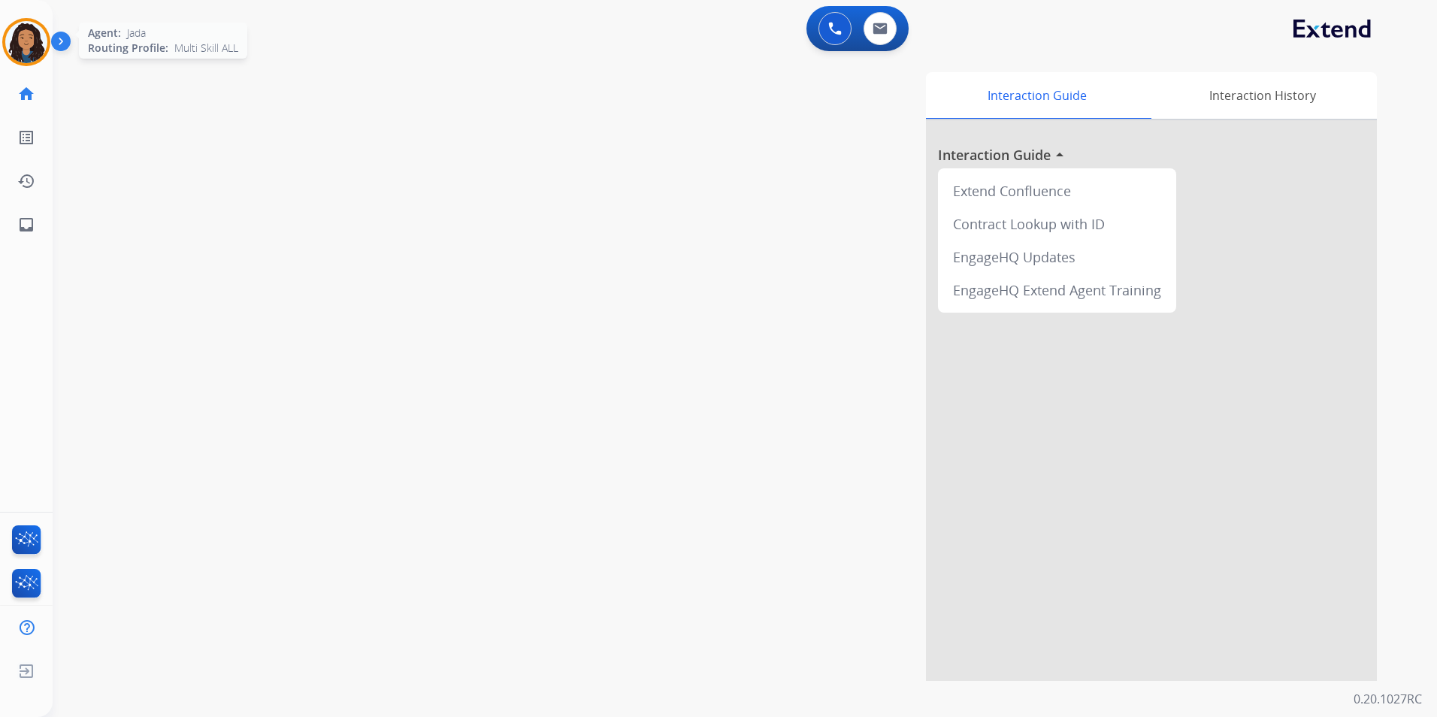
click at [29, 39] on img at bounding box center [26, 42] width 42 height 42
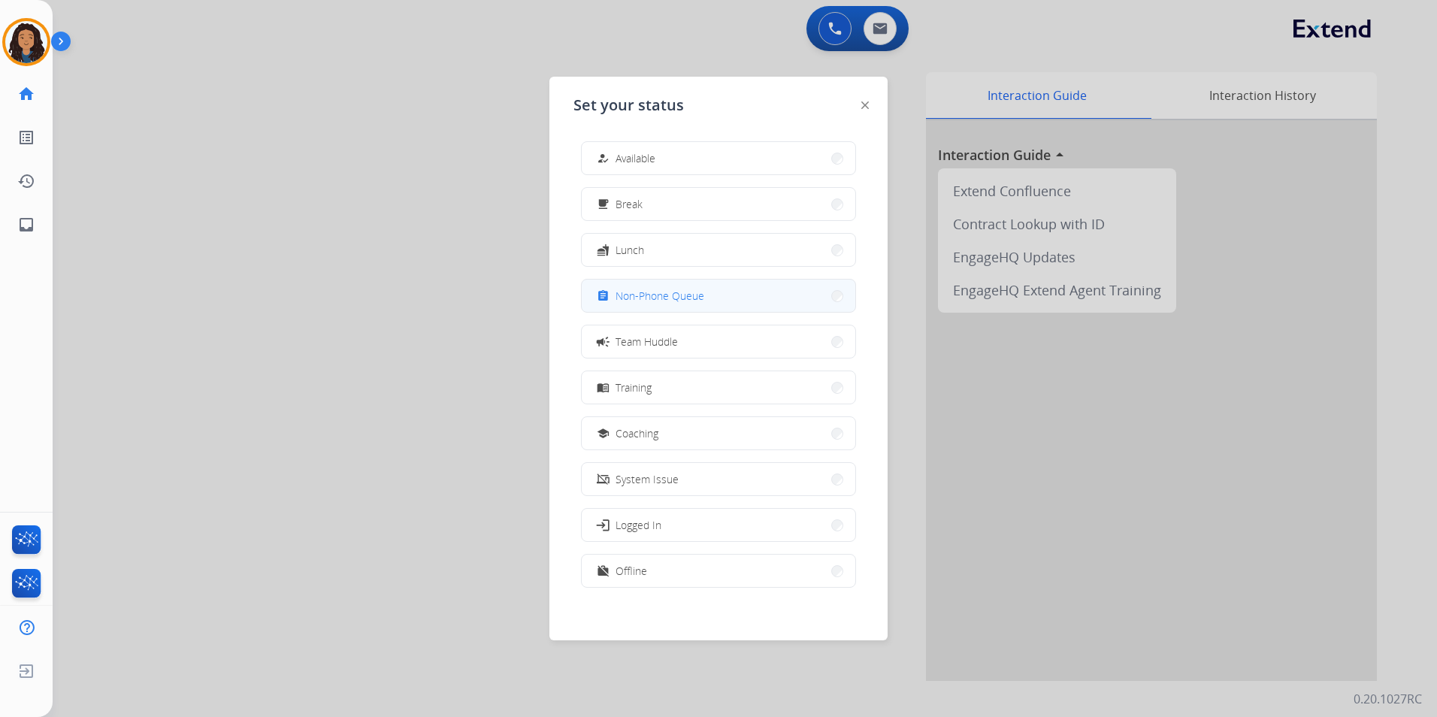
click at [701, 298] on span "Non-Phone Queue" at bounding box center [659, 296] width 89 height 16
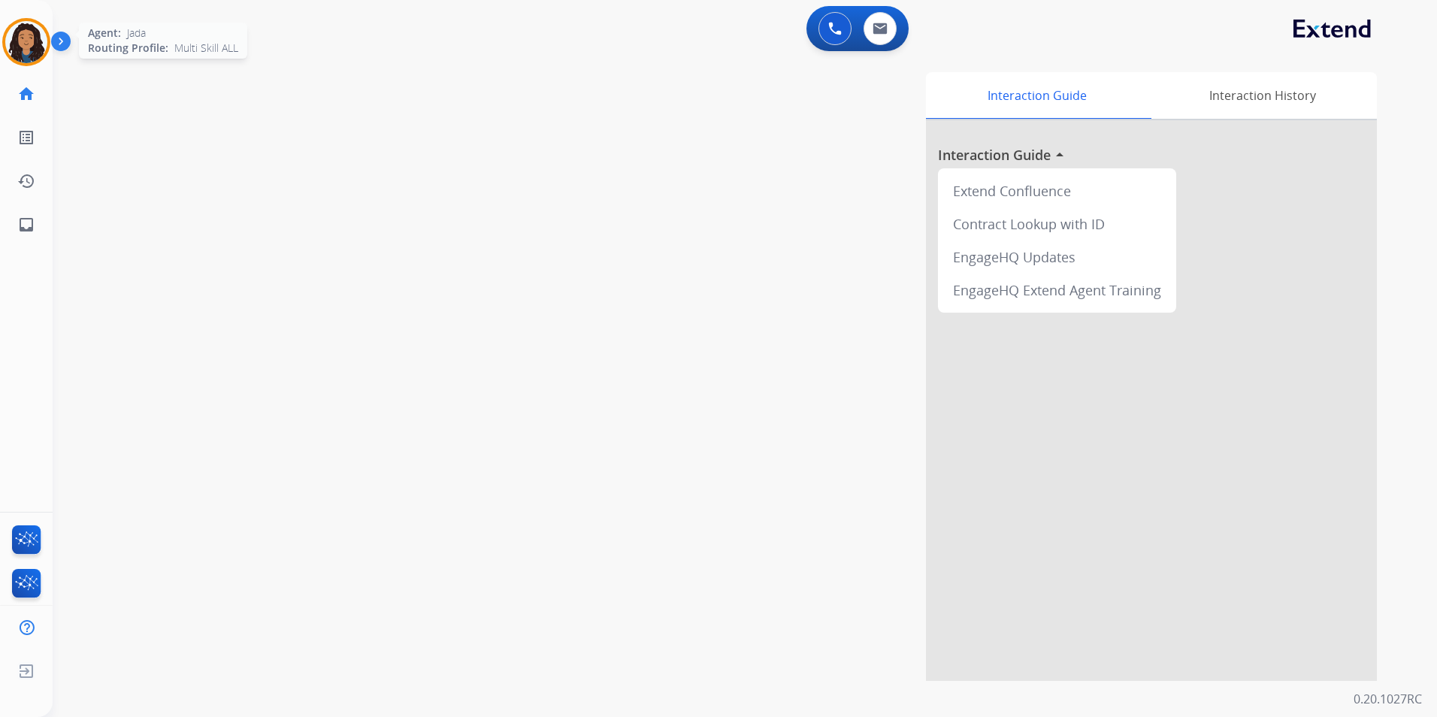
click at [38, 41] on img at bounding box center [26, 42] width 42 height 42
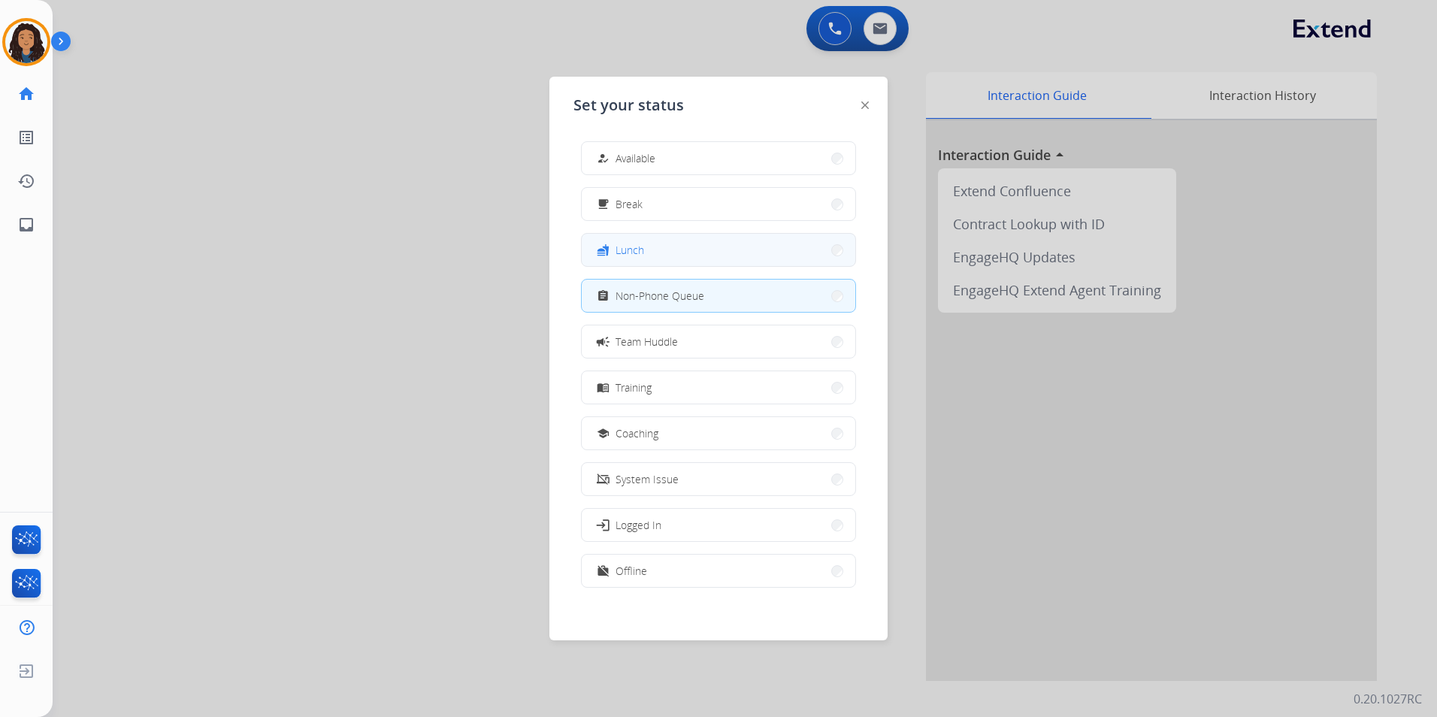
click at [725, 252] on button "fastfood Lunch" at bounding box center [719, 250] width 274 height 32
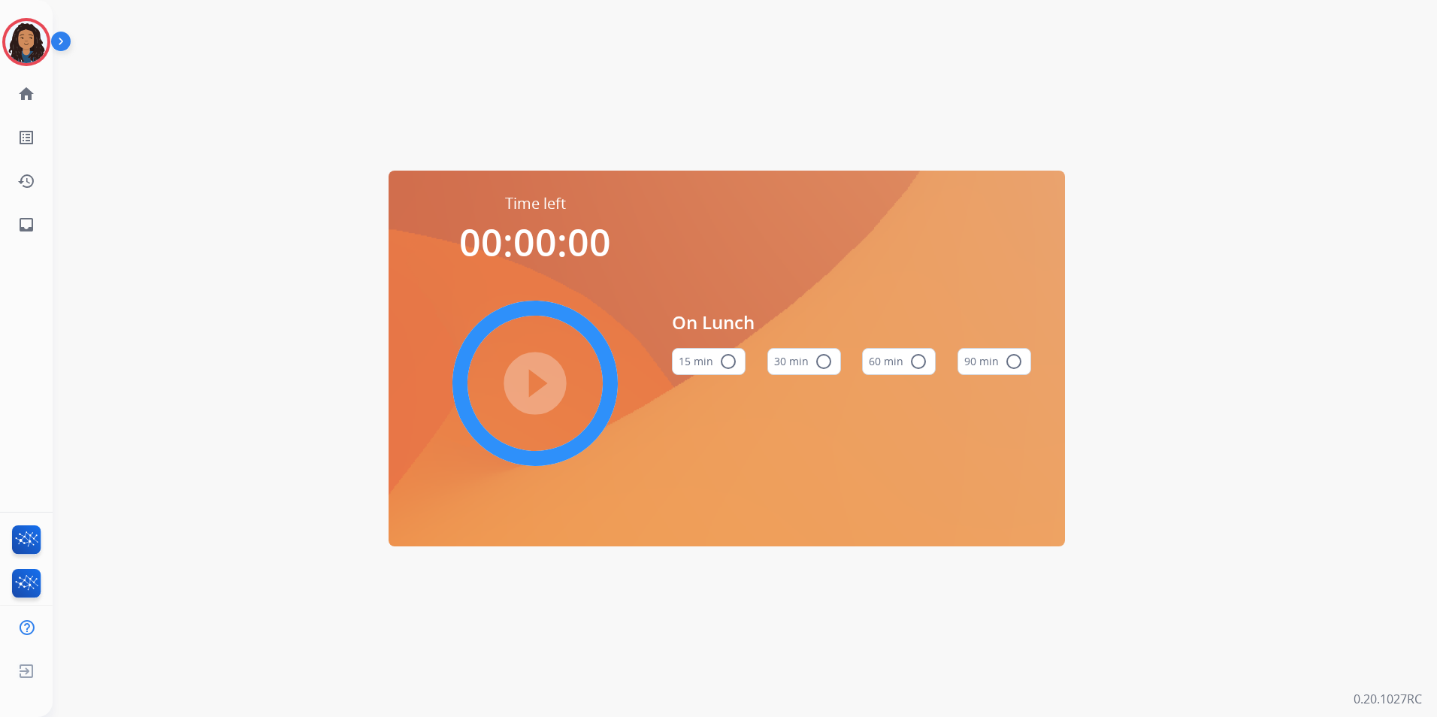
click at [908, 340] on div "On Lunch 15 min radio_button_unchecked 30 min radio_button_unchecked 60 min rad…" at bounding box center [851, 348] width 359 height 310
click at [894, 361] on button "60 min radio_button_unchecked" at bounding box center [899, 361] width 74 height 27
click at [527, 382] on mat-icon "play_circle_filled" at bounding box center [535, 383] width 18 height 18
